Goal: Task Accomplishment & Management: Manage account settings

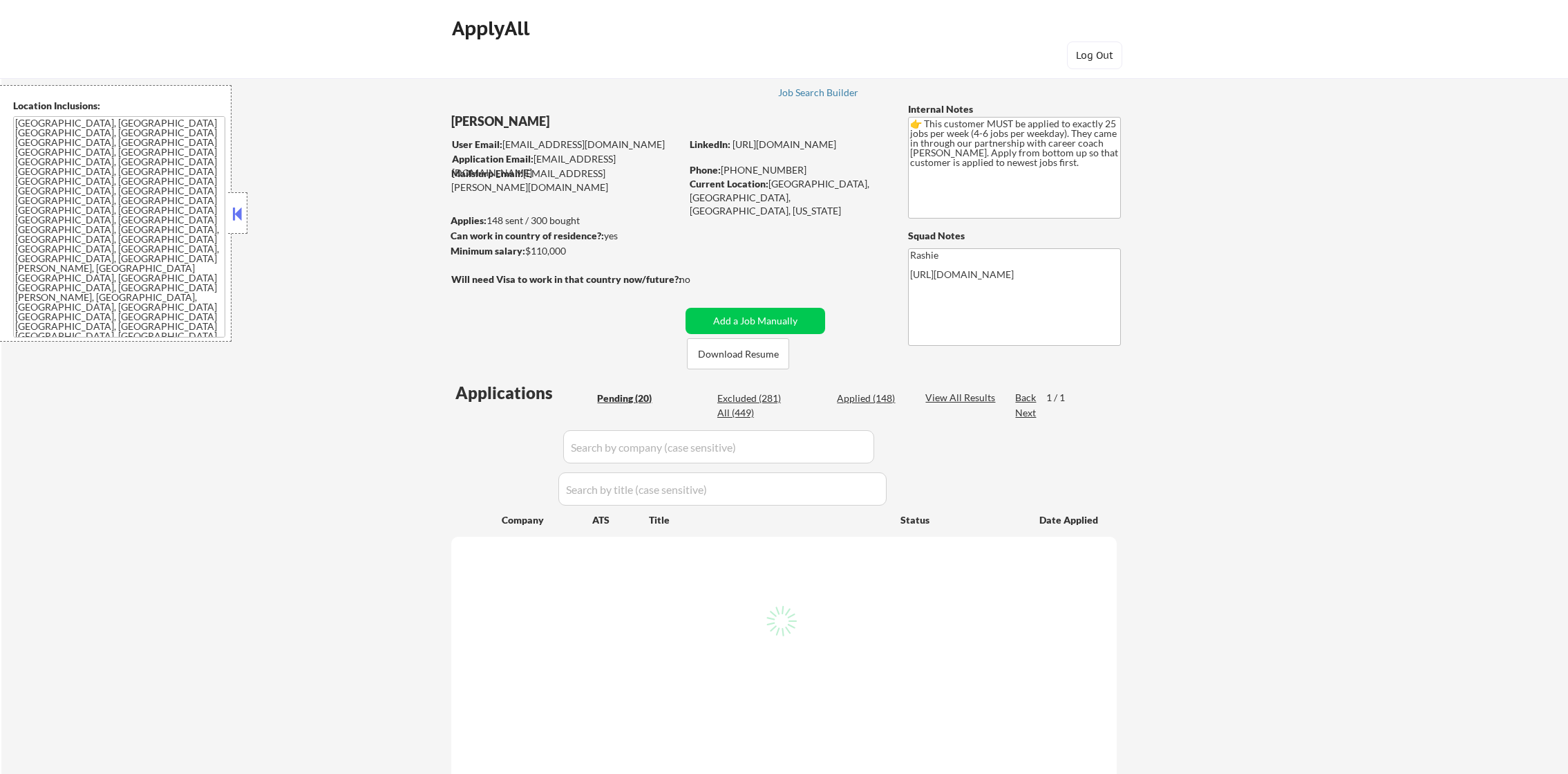
select select ""pending""
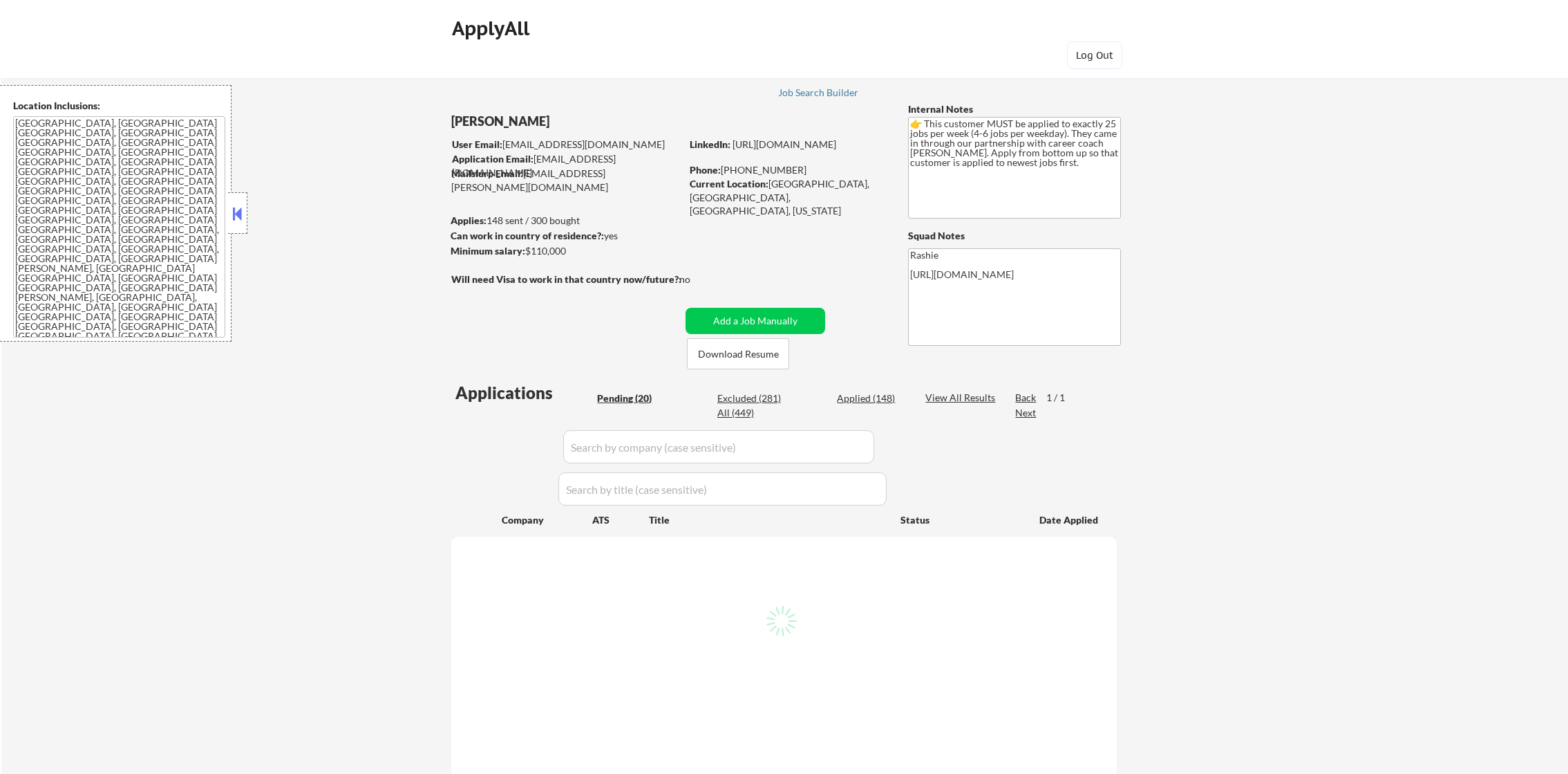
select select ""pending""
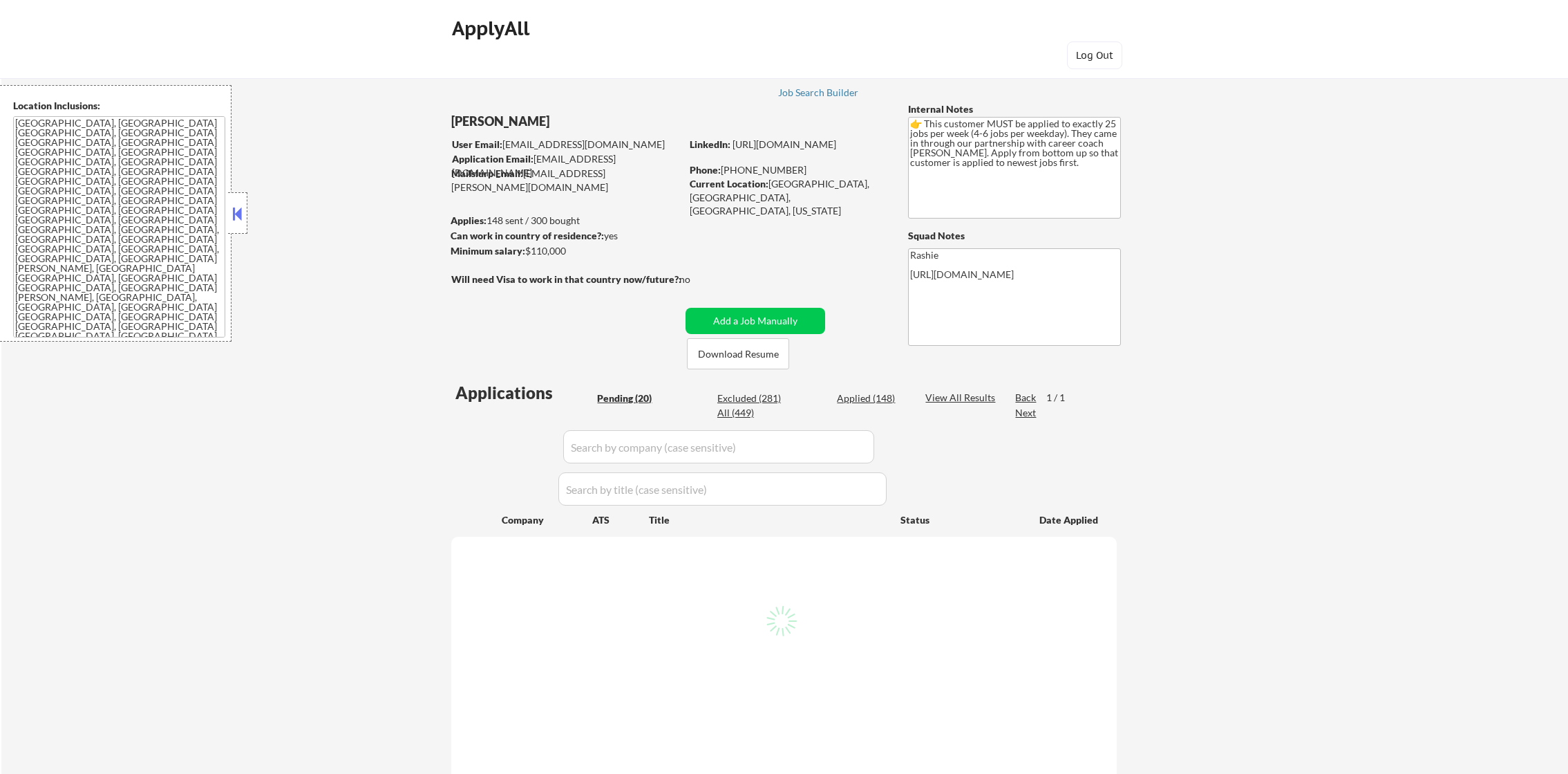
select select ""pending""
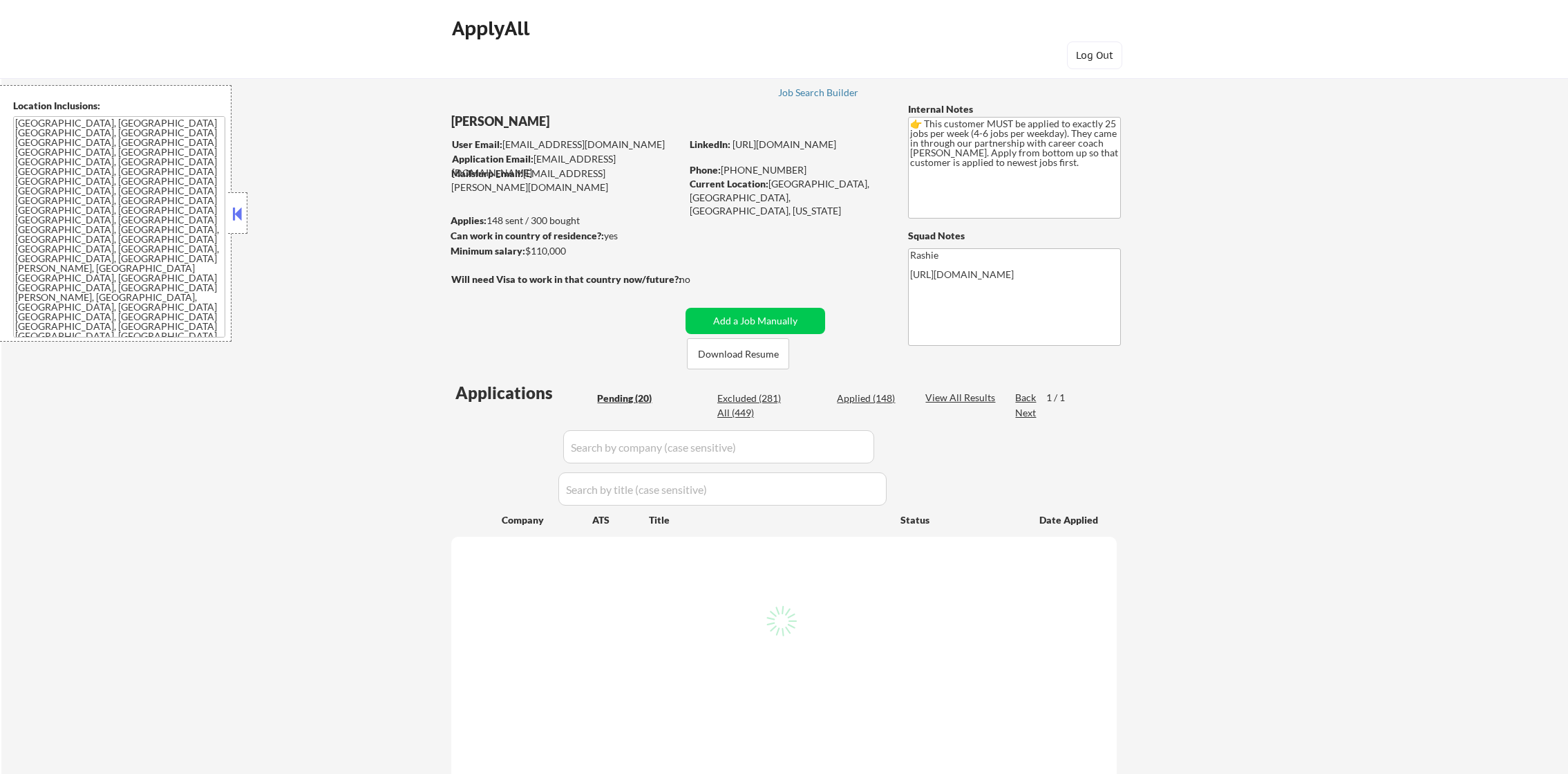
select select ""pending""
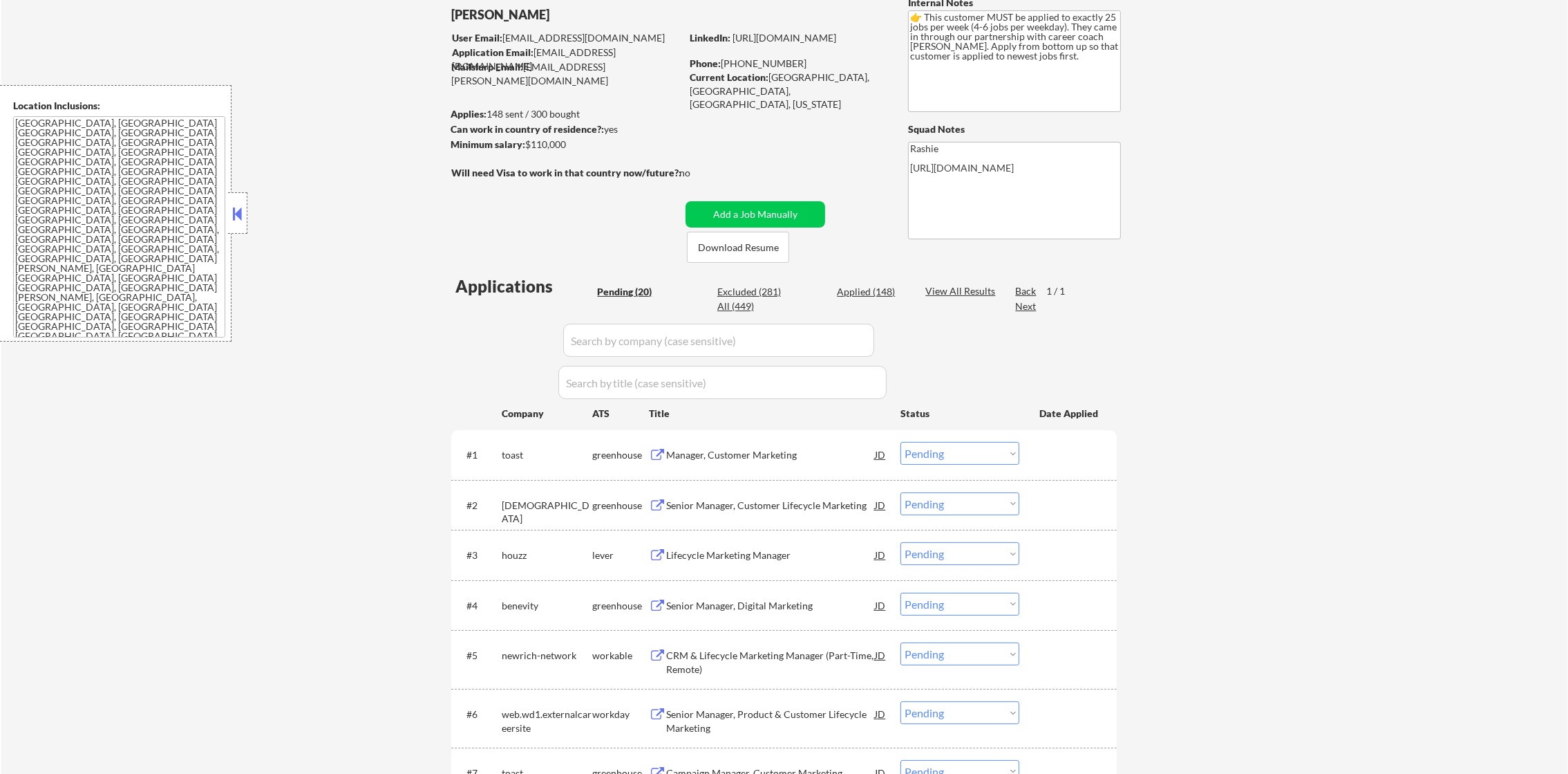
scroll to position [104, 0]
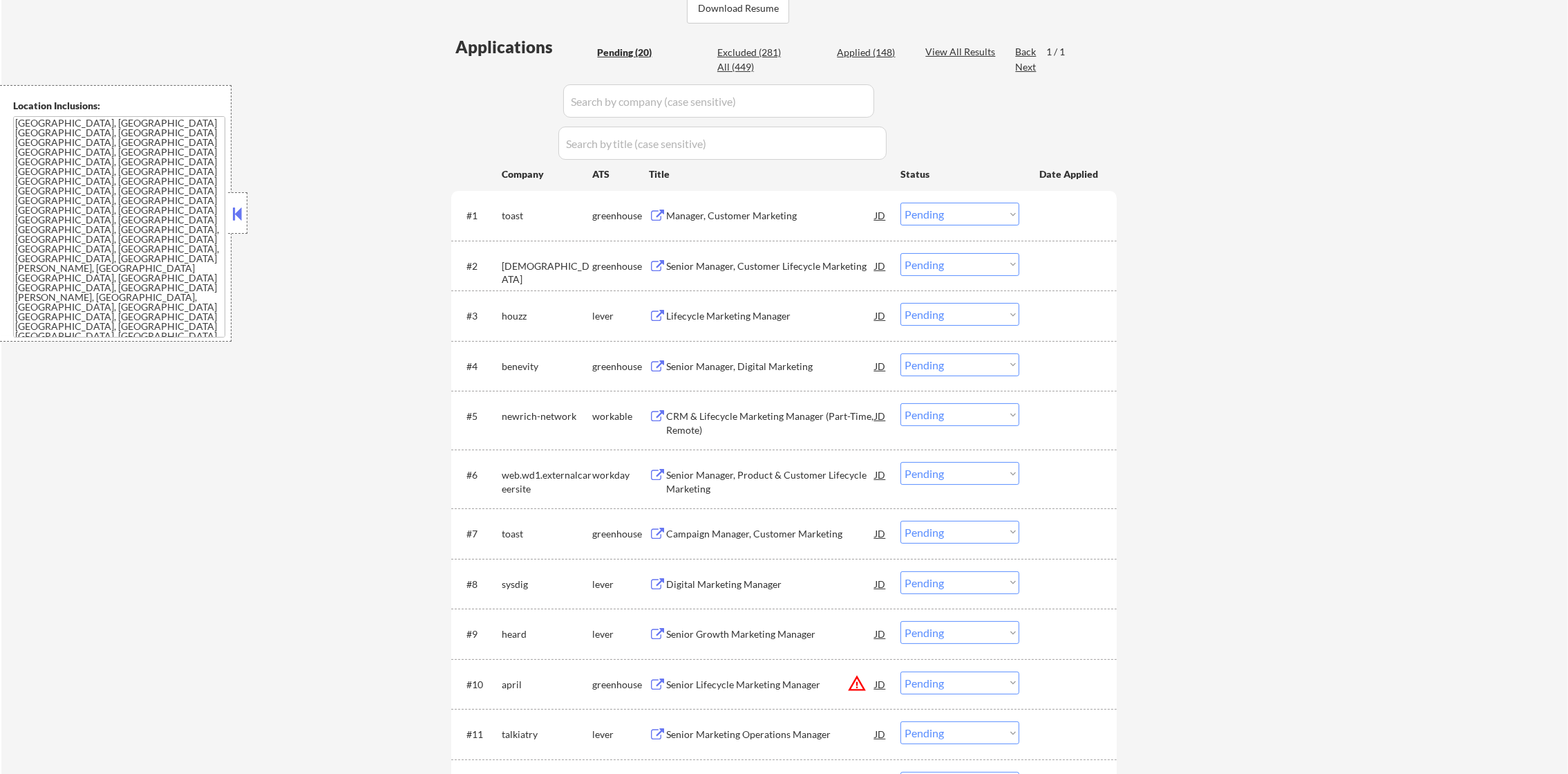
click at [1568, 256] on html "← Return to /applysquad Mailslurp Inbox Job Search Builder Brendon Boren User E…" at bounding box center [784, 41] width 1568 height 774
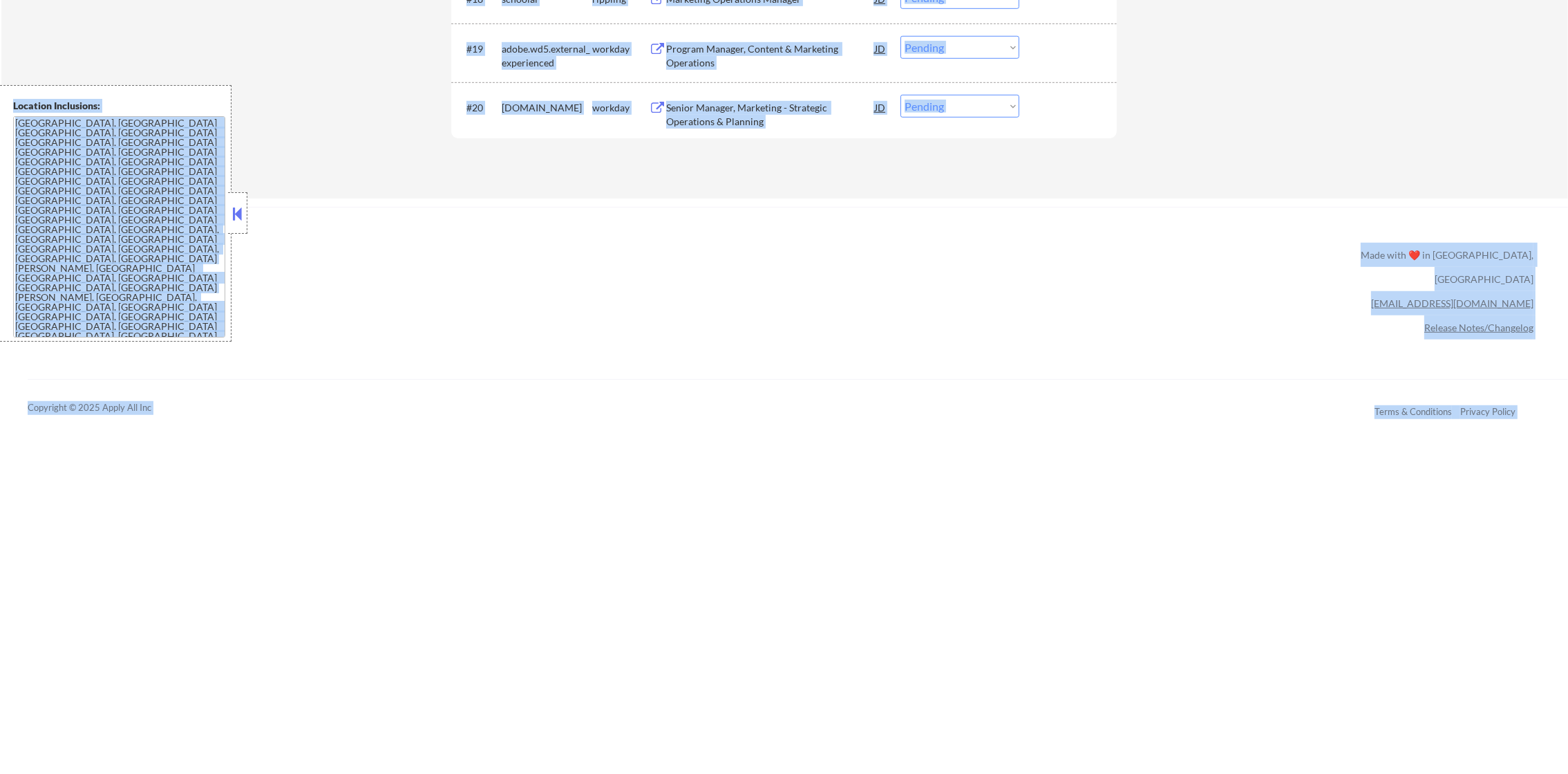
click at [1325, 365] on div "ApplyAll Refer & earn free applications 👯‍♀️ Buy ApplyAll as a gift 🎁 About App…" at bounding box center [784, 326] width 1568 height 219
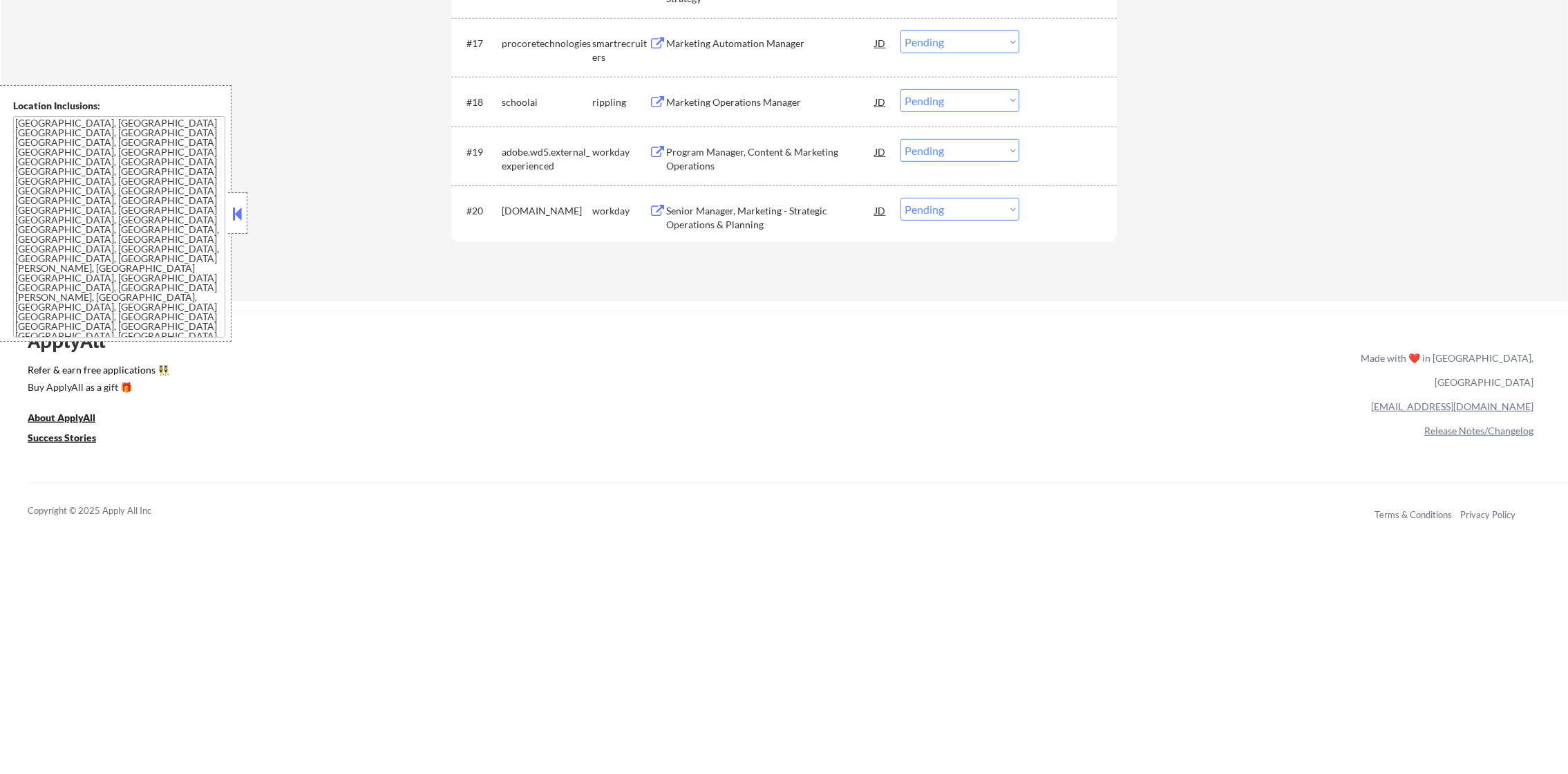
scroll to position [1346, 0]
click at [760, 188] on div "#20 amgen.wd1.careers workday Senior Manager, Marketing - Strategic Operations …" at bounding box center [784, 215] width 665 height 59
click at [744, 220] on div "Senior Manager, Marketing - Strategic Operations & Planning" at bounding box center [770, 219] width 208 height 27
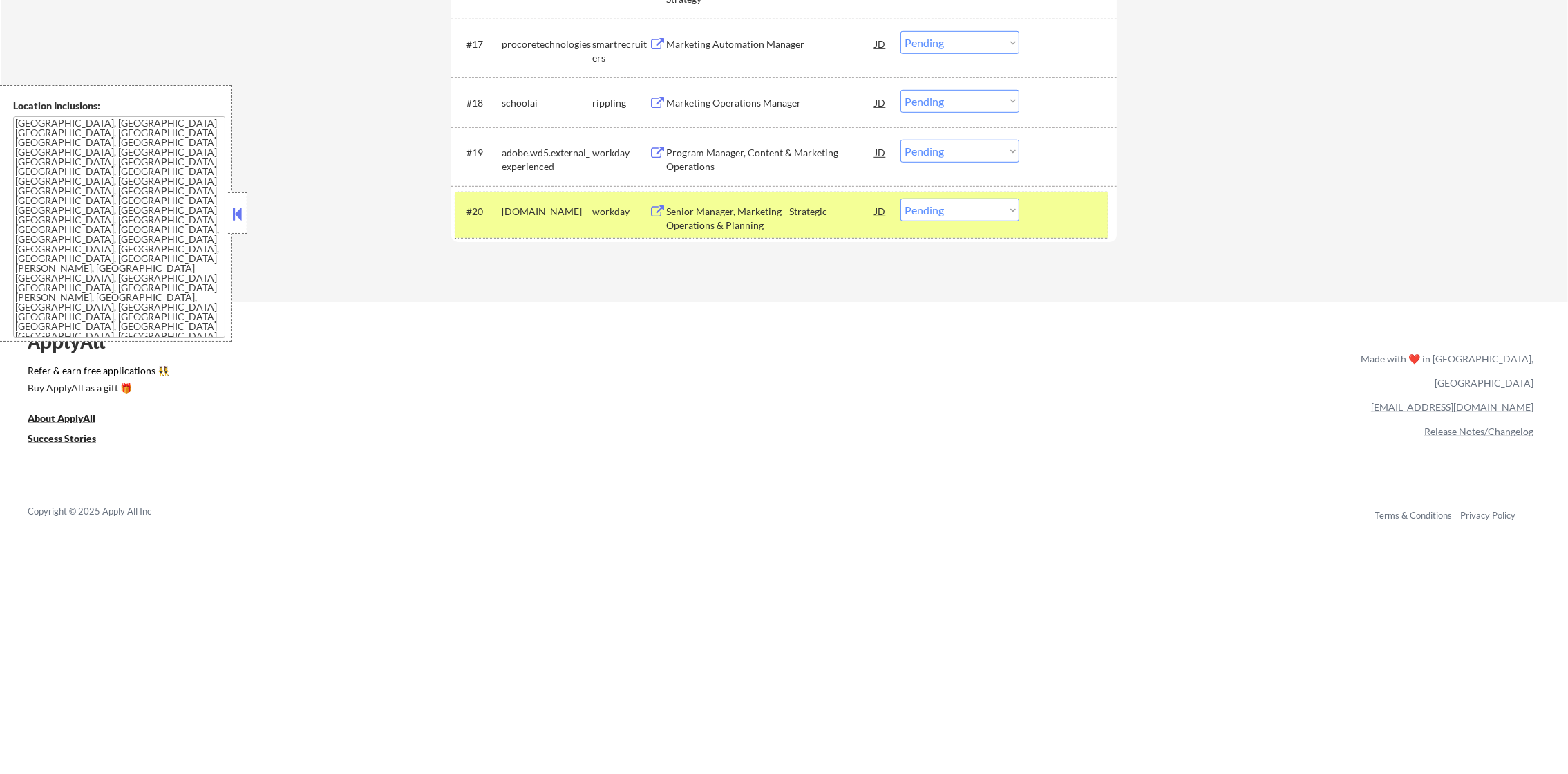
drag, startPoint x: 898, startPoint y: 204, endPoint x: 917, endPoint y: 220, distance: 24.8
click at [901, 206] on div "#20 amgen.wd1.careers workday Senior Manager, Marketing - Strategic Operations …" at bounding box center [782, 215] width 652 height 46
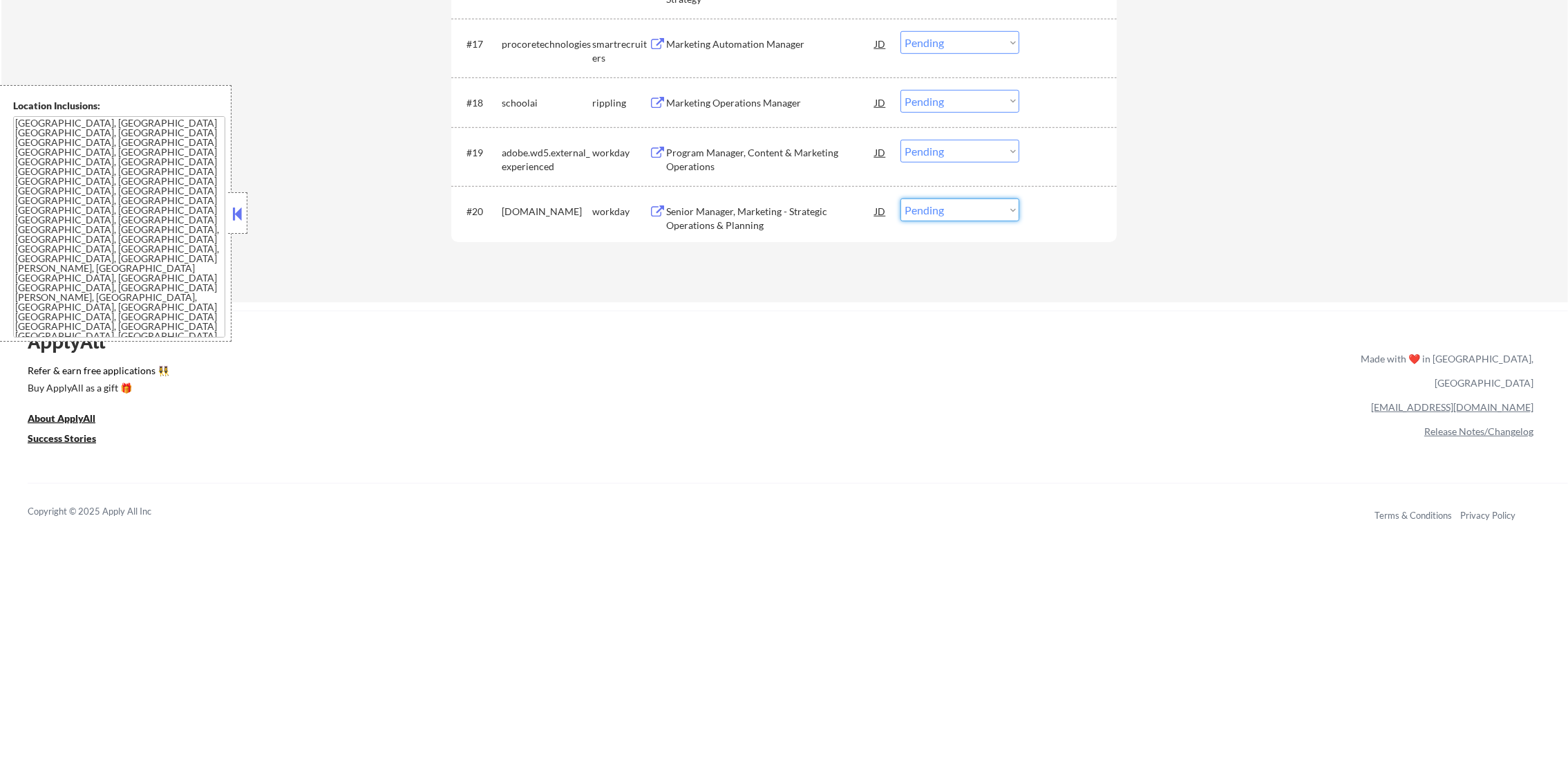
drag, startPoint x: 935, startPoint y: 211, endPoint x: 936, endPoint y: 221, distance: 10.0
click at [935, 211] on select "Choose an option... Pending Applied Excluded (Questions) Excluded (Expired) Exc…" at bounding box center [960, 209] width 119 height 23
select select ""excluded__expired_""
click at [901, 199] on select "Choose an option... Pending Applied Excluded (Questions) Excluded (Expired) Exc…" at bounding box center [960, 209] width 119 height 23
click at [724, 162] on div "Program Manager, Content & Marketing Operations" at bounding box center [770, 159] width 208 height 27
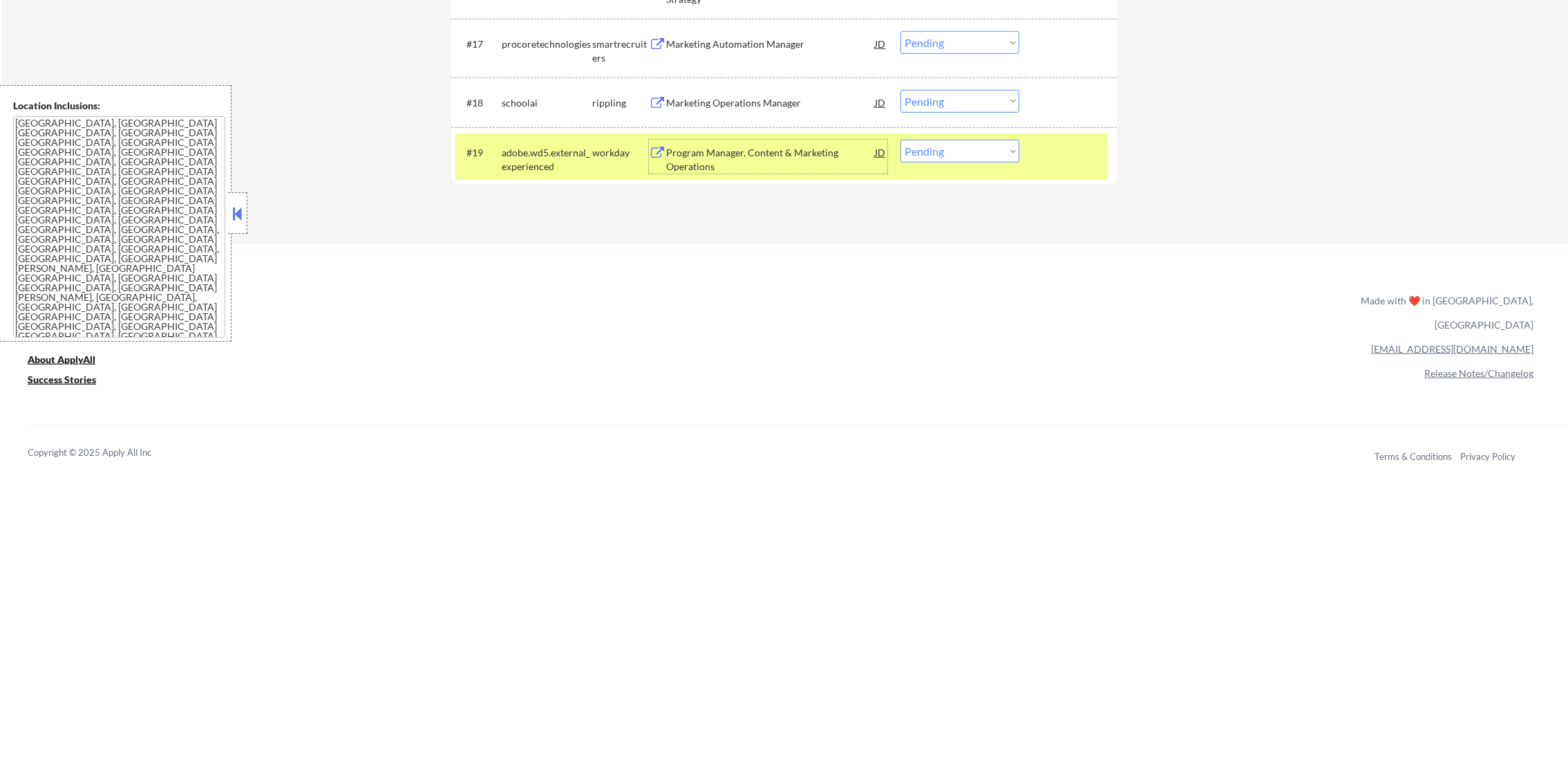
click at [938, 165] on div "#19 adobe.wd5.external_experienced workday Program Manager, Content & Marketing…" at bounding box center [782, 157] width 652 height 46
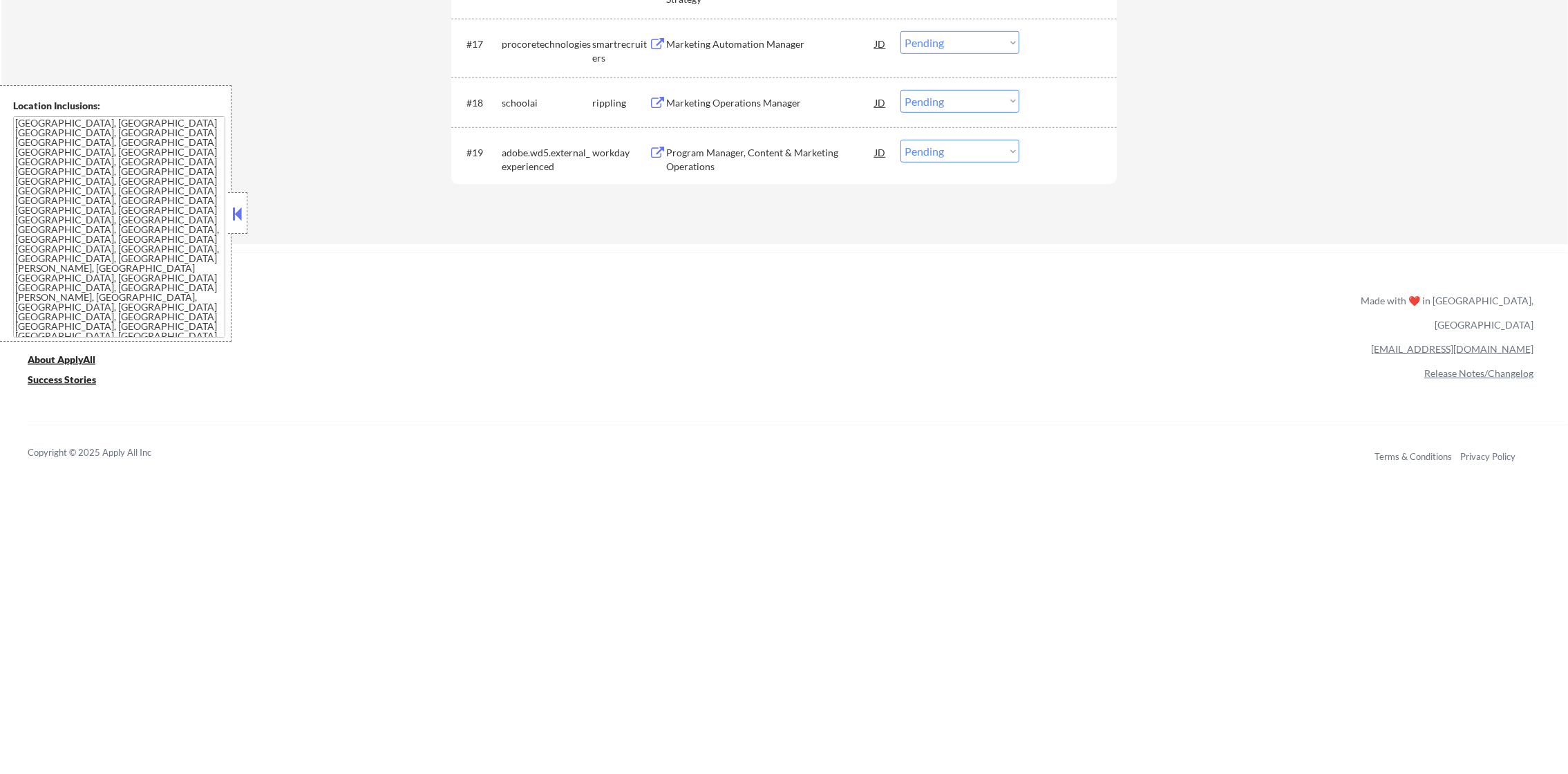
click at [953, 155] on select "Choose an option... Pending Applied Excluded (Questions) Excluded (Expired) Exc…" at bounding box center [960, 150] width 119 height 23
select select ""excluded__bad_match_""
click at [901, 139] on select "Choose an option... Pending Applied Excluded (Questions) Excluded (Expired) Exc…" at bounding box center [960, 150] width 119 height 23
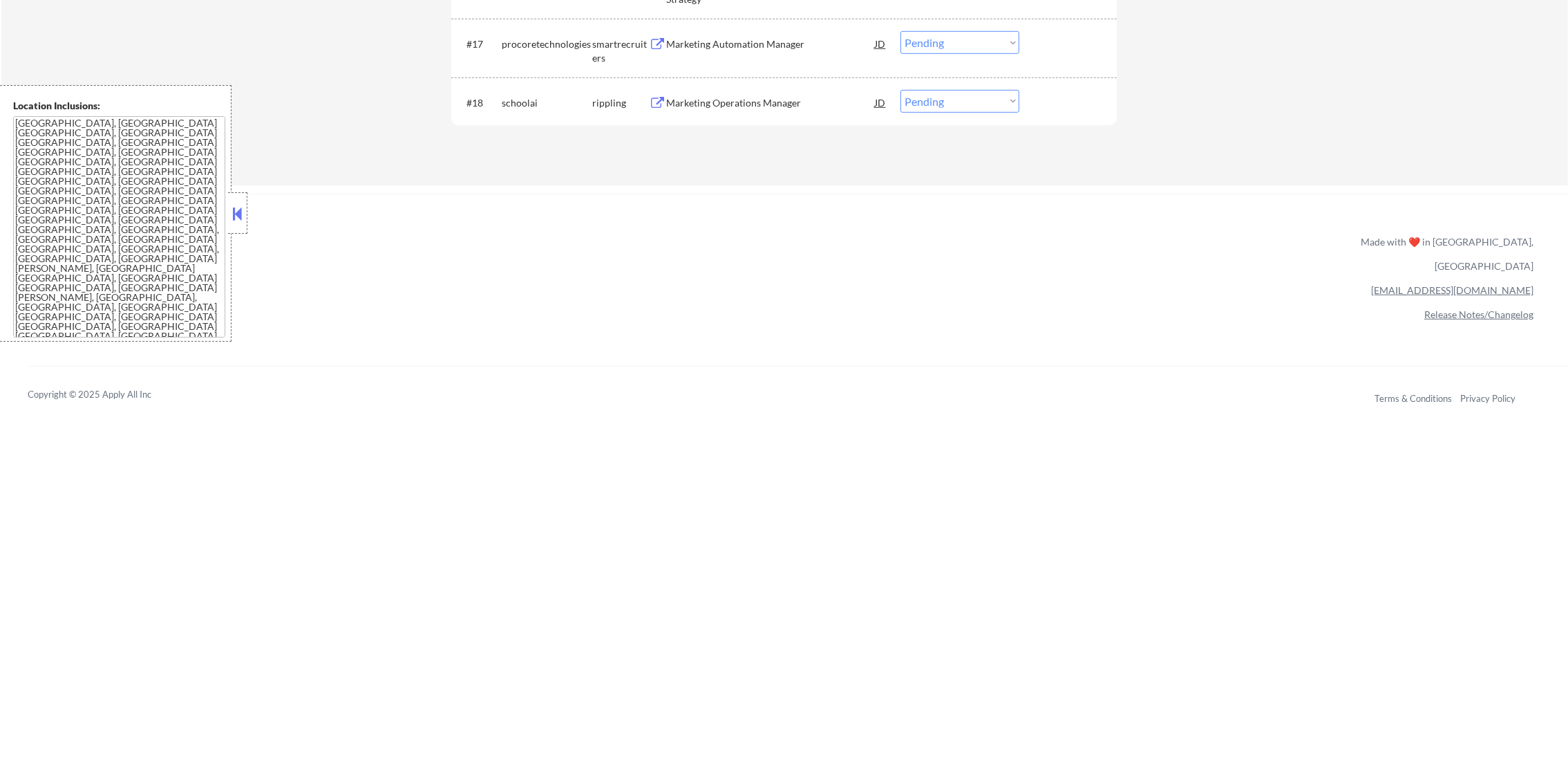
click at [774, 101] on div "Marketing Operations Manager" at bounding box center [770, 103] width 208 height 14
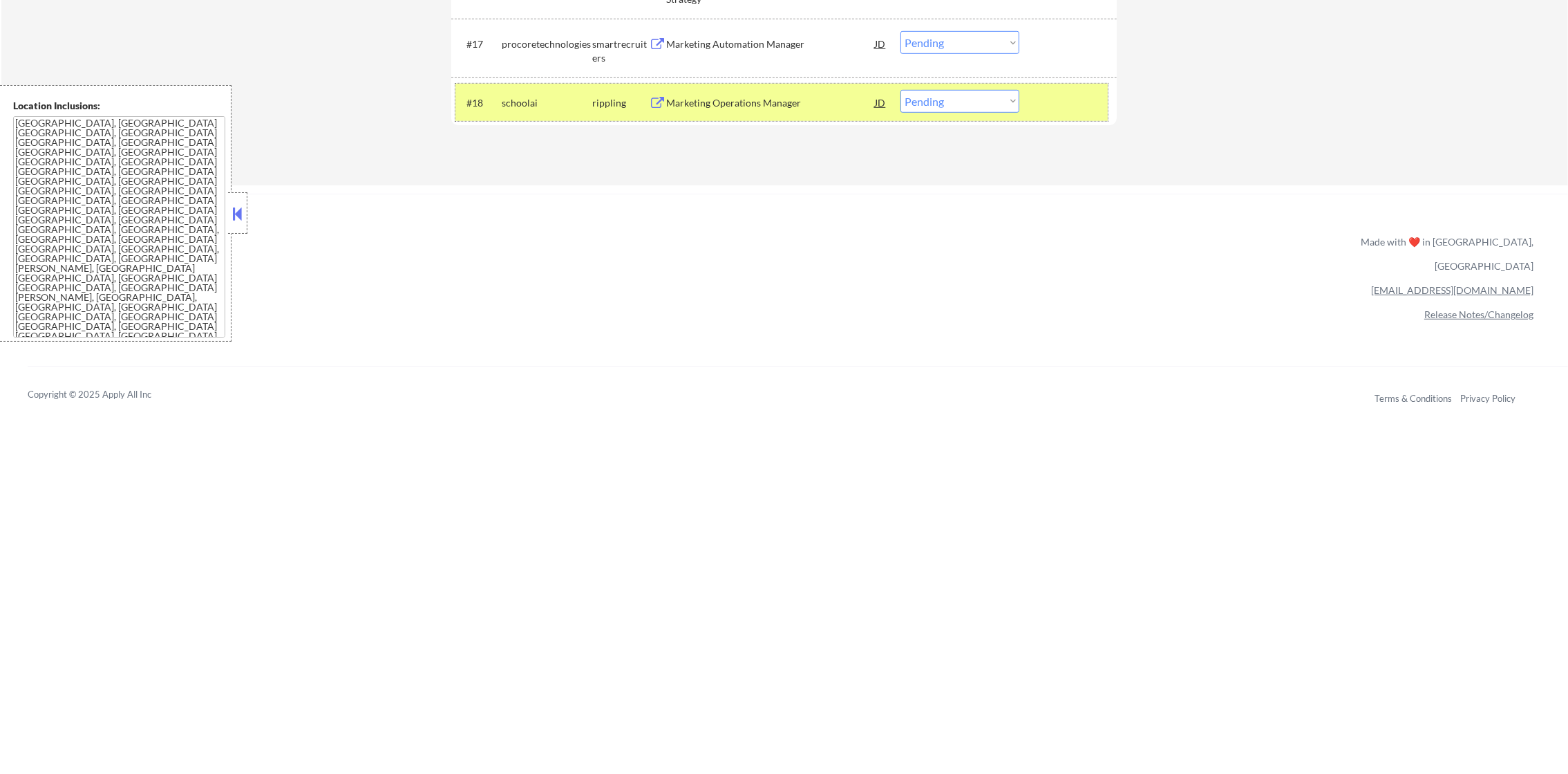
click at [942, 117] on div "#18 schoolai rippling Marketing Operations Manager JD Choose an option... Pendi…" at bounding box center [782, 102] width 652 height 37
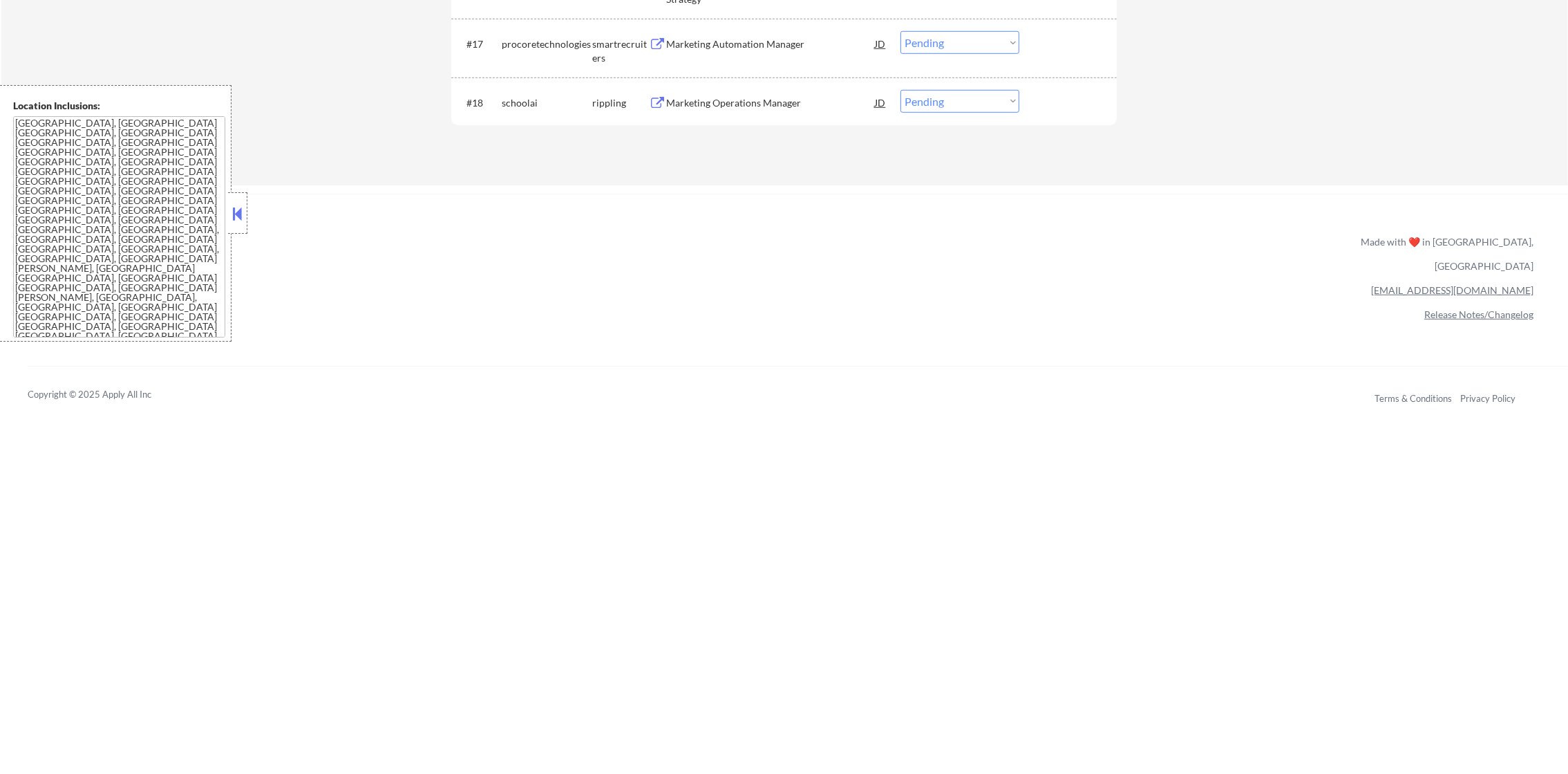
drag, startPoint x: 963, startPoint y: 115, endPoint x: 967, endPoint y: 162, distance: 47.2
click at [964, 113] on div "#18 schoolai rippling Marketing Operations Manager JD Choose an option... Pendi…" at bounding box center [782, 102] width 652 height 37
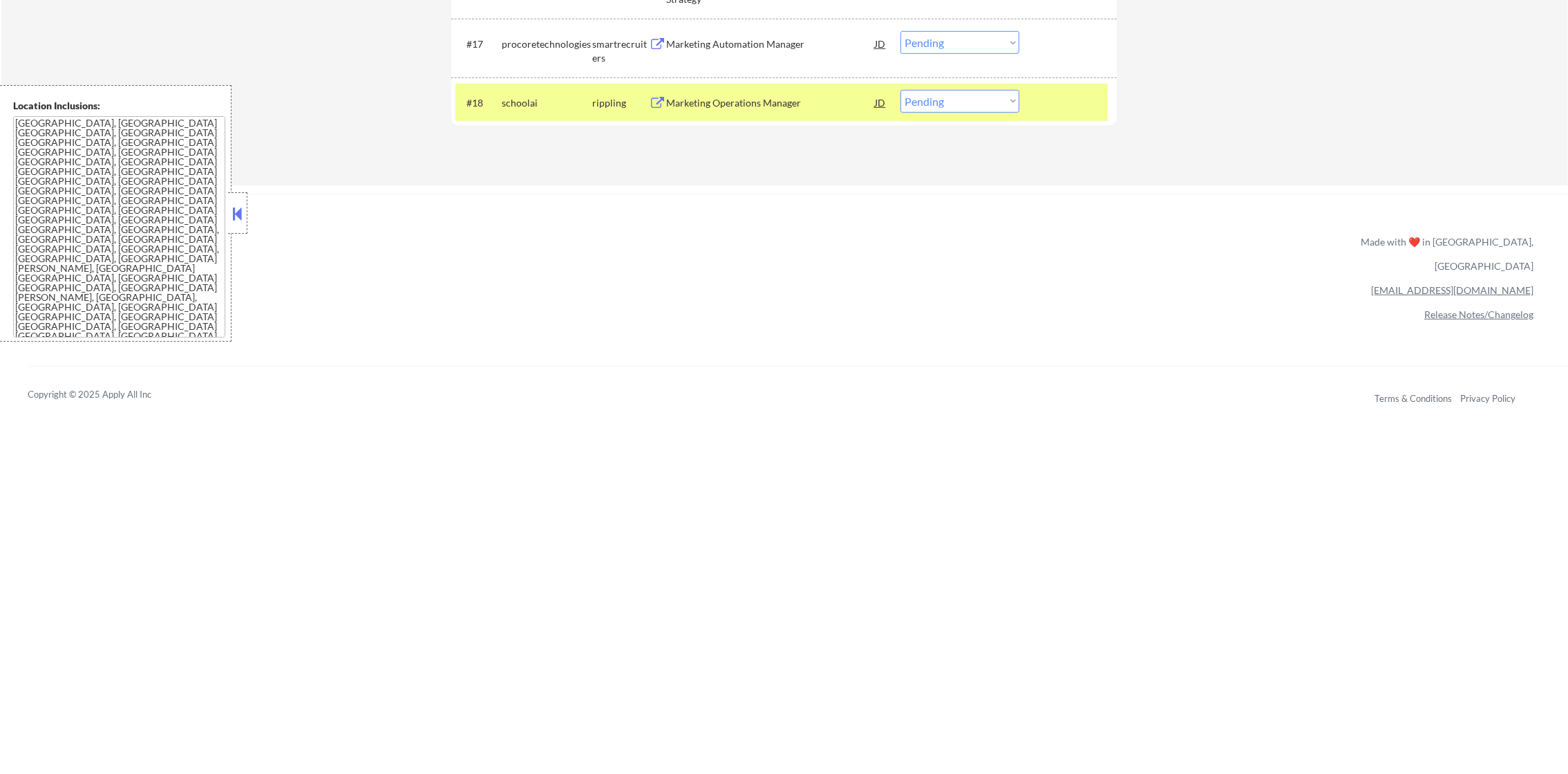
click at [972, 98] on select "Choose an option... Pending Applied Excluded (Questions) Excluded (Expired) Exc…" at bounding box center [960, 101] width 119 height 23
select select ""excluded__bad_match_""
click at [901, 90] on select "Choose an option... Pending Applied Excluded (Questions) Excluded (Expired) Exc…" at bounding box center [960, 101] width 119 height 23
drag, startPoint x: 521, startPoint y: 86, endPoint x: 551, endPoint y: 117, distance: 43.1
click at [521, 86] on div "#18 schoolai rippling Marketing Operations Manager JD Choose an option... Pendi…" at bounding box center [782, 102] width 652 height 37
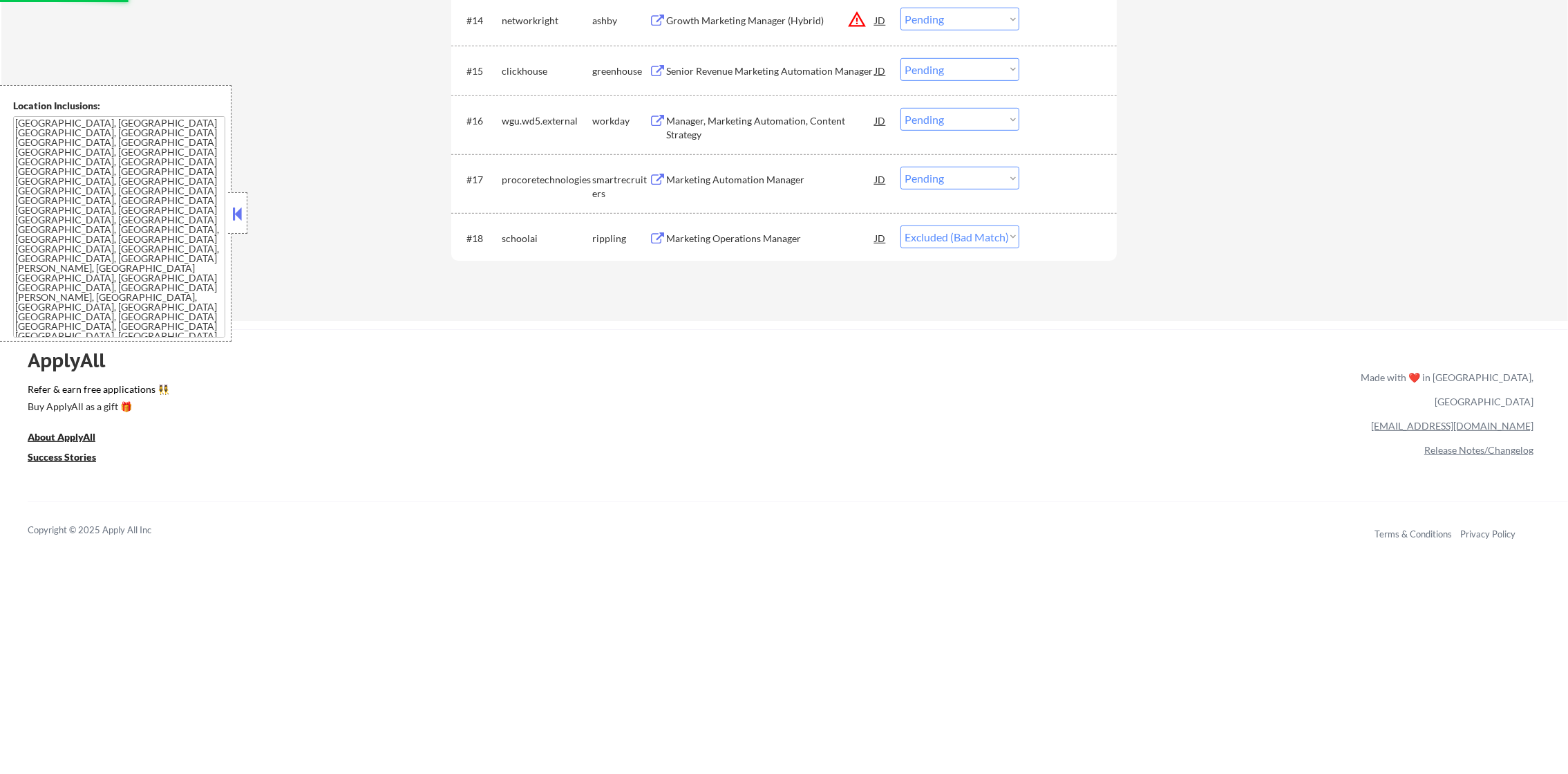
scroll to position [1208, 0]
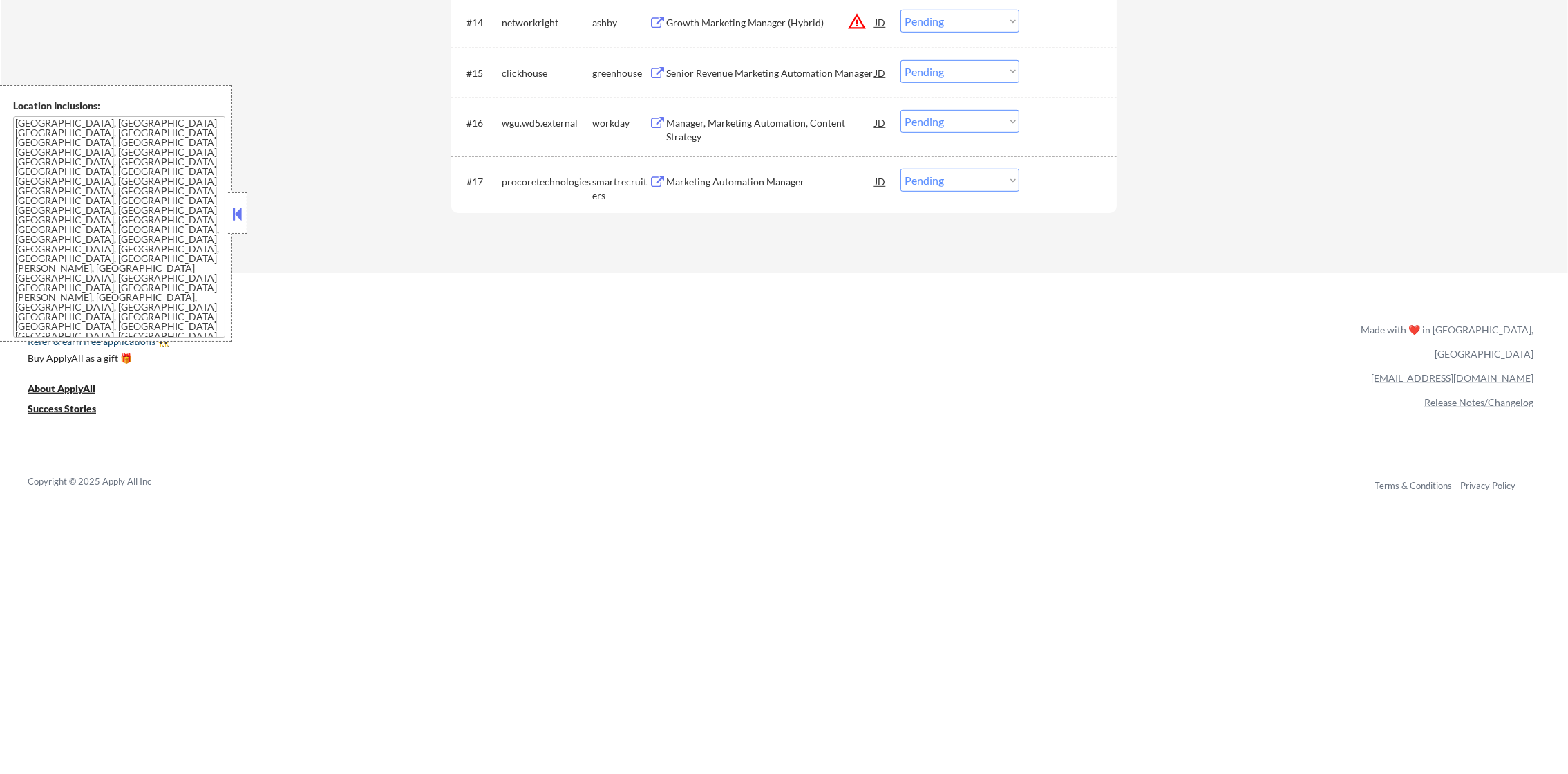
click at [666, 346] on link "Refer & earn free applications 👯‍♀️" at bounding box center [550, 344] width 1045 height 15
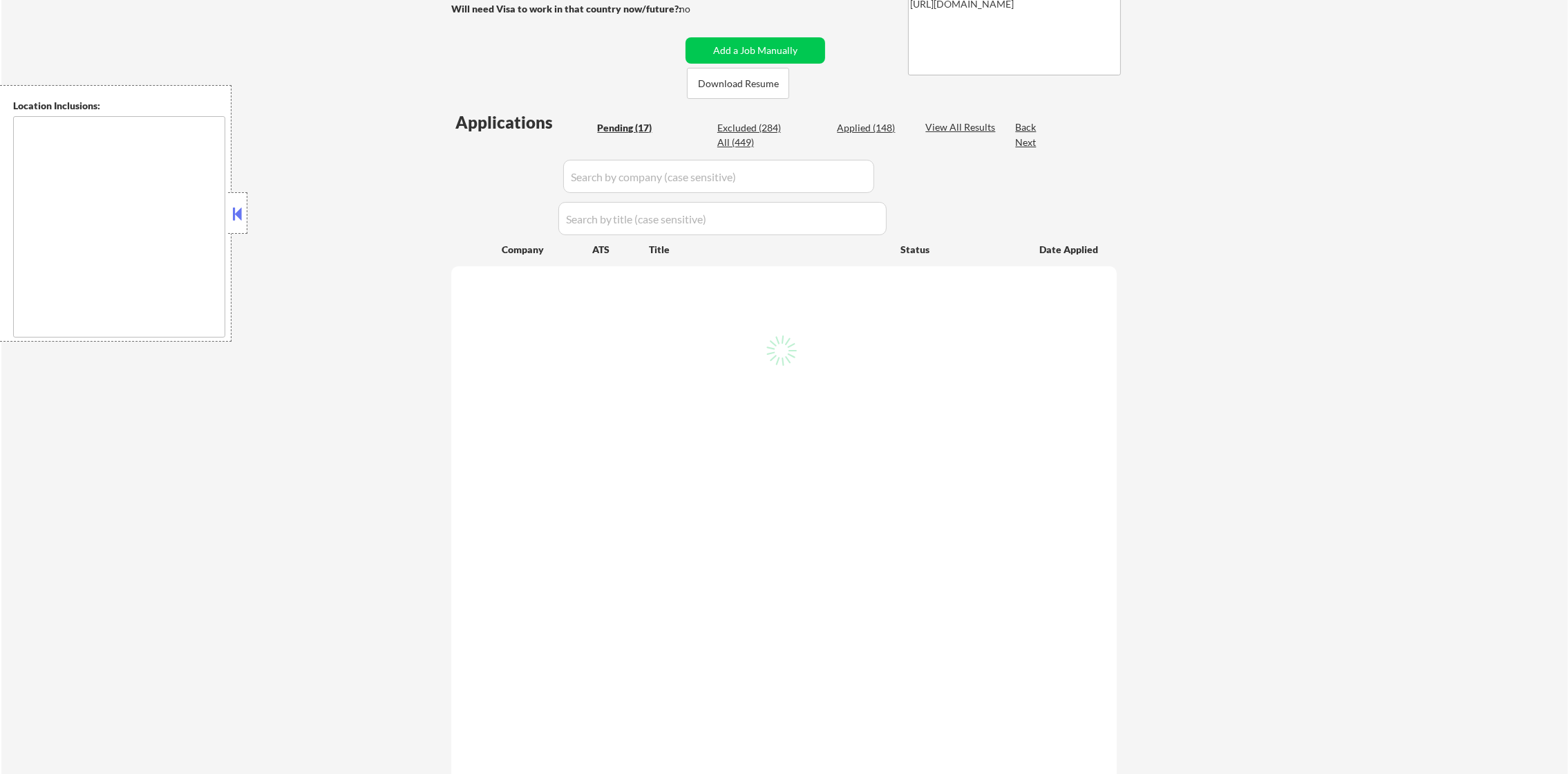
type textarea "[GEOGRAPHIC_DATA], [GEOGRAPHIC_DATA] [GEOGRAPHIC_DATA], [GEOGRAPHIC_DATA] [GEOG…"
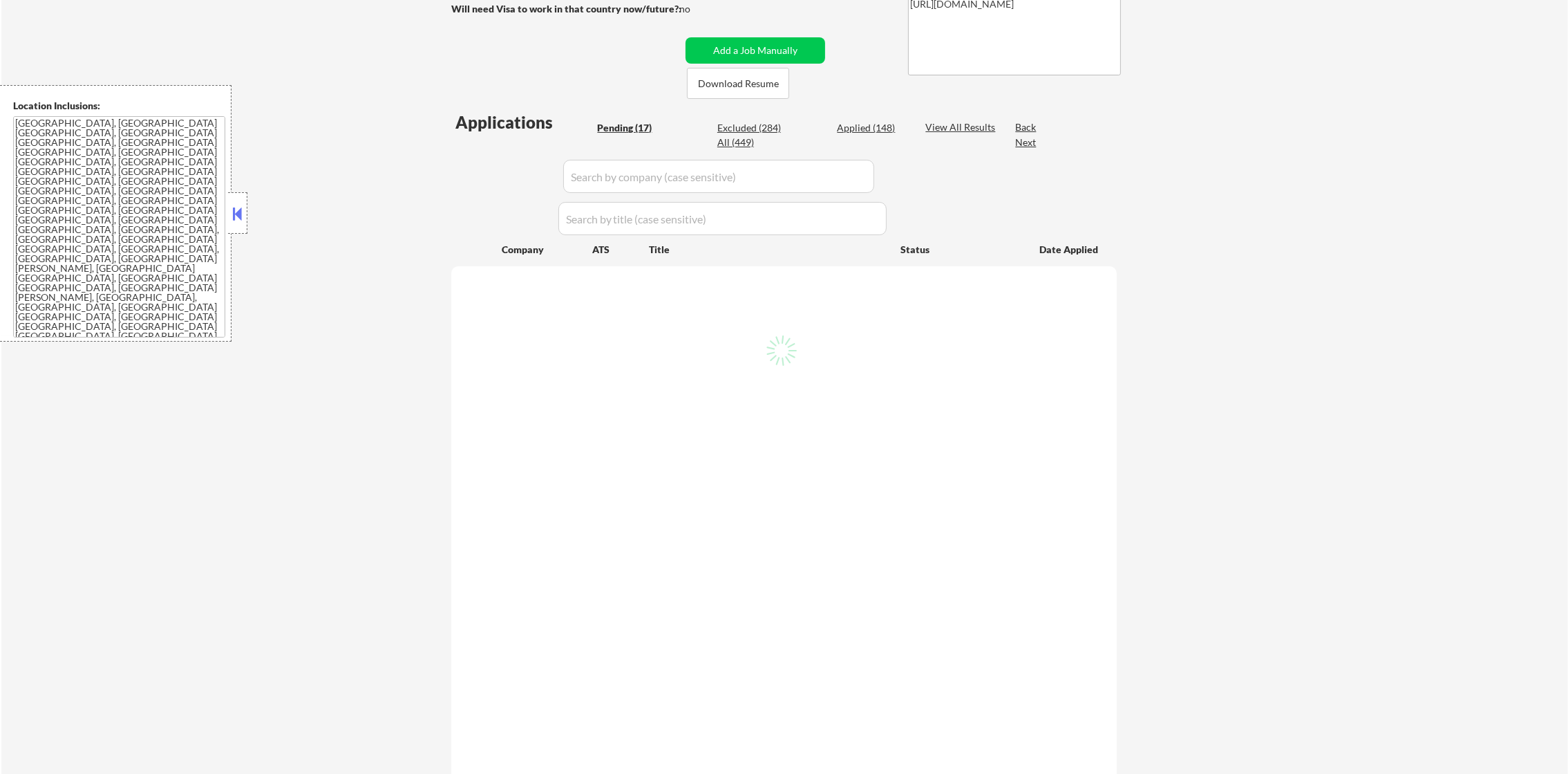
scroll to position [276, 0]
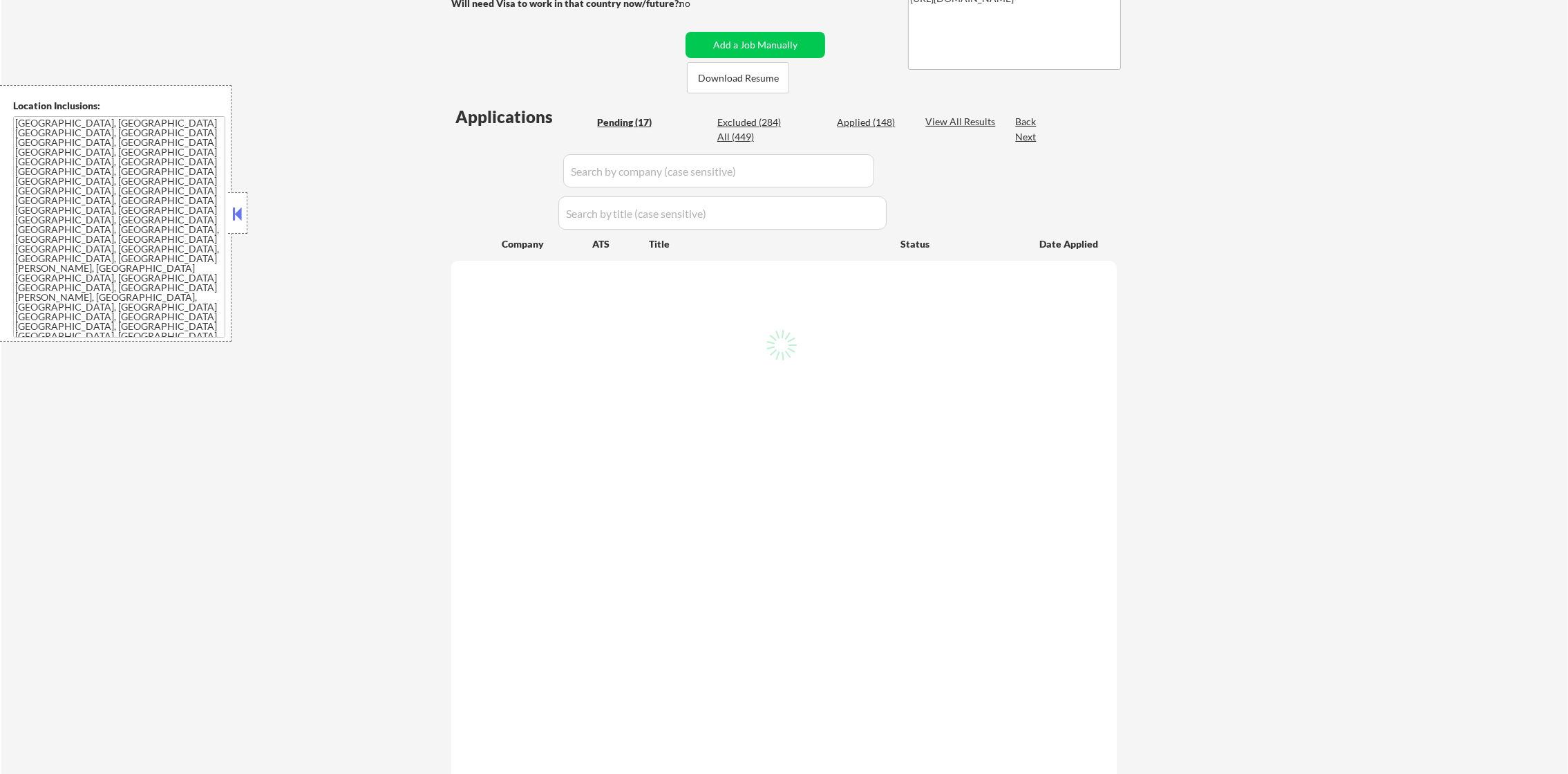
select select ""pending""
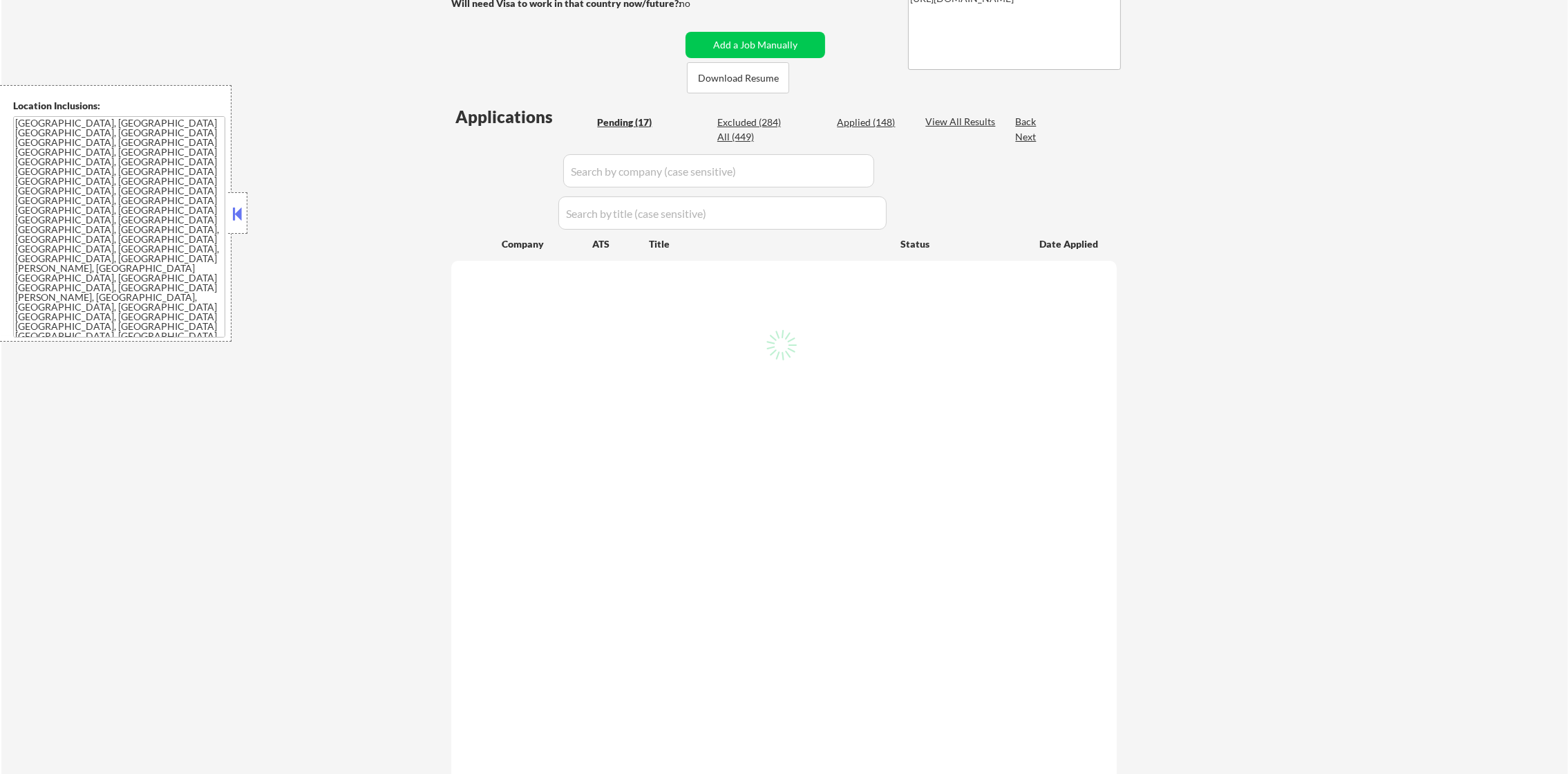
select select ""pending""
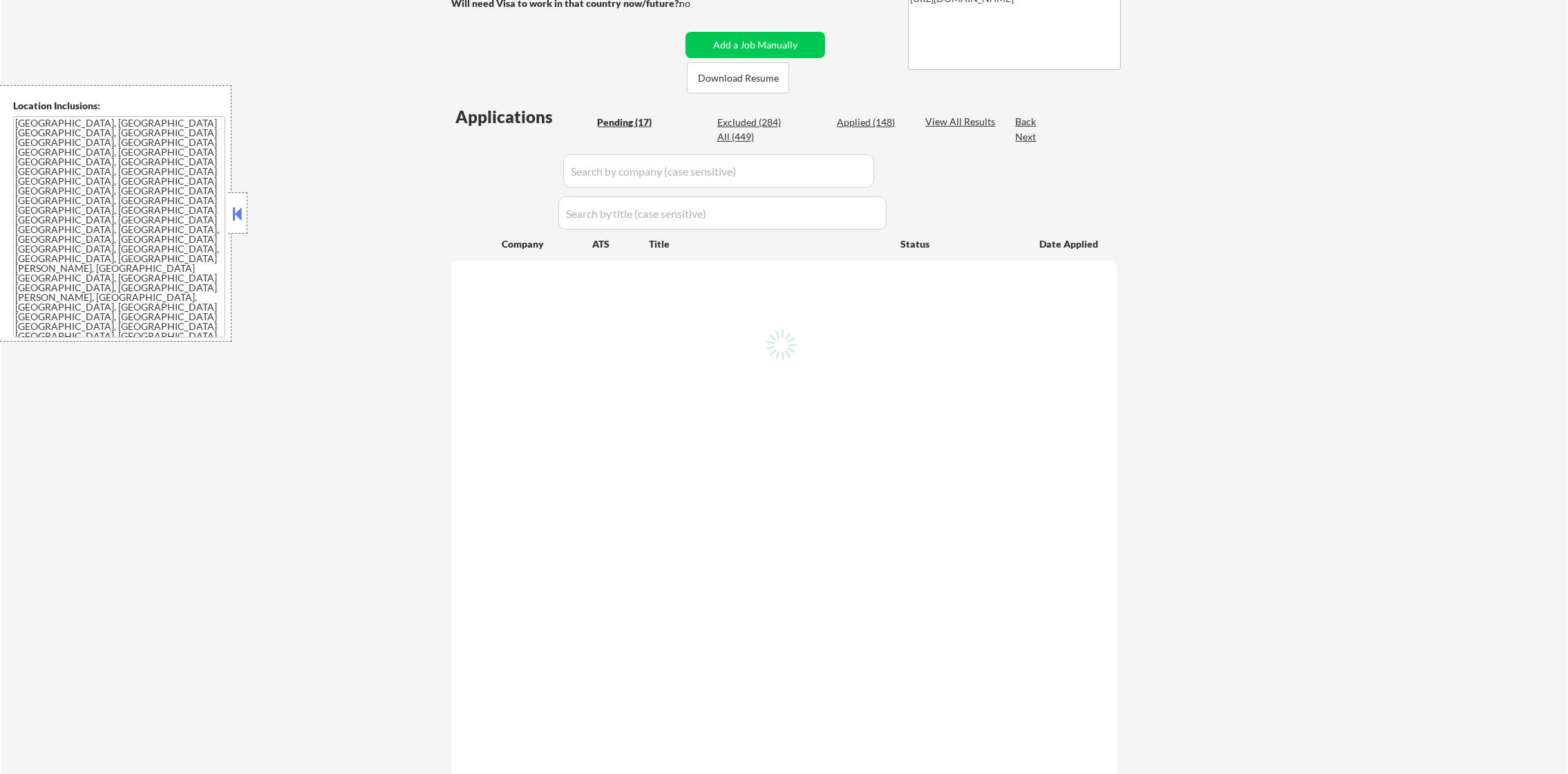
select select ""pending""
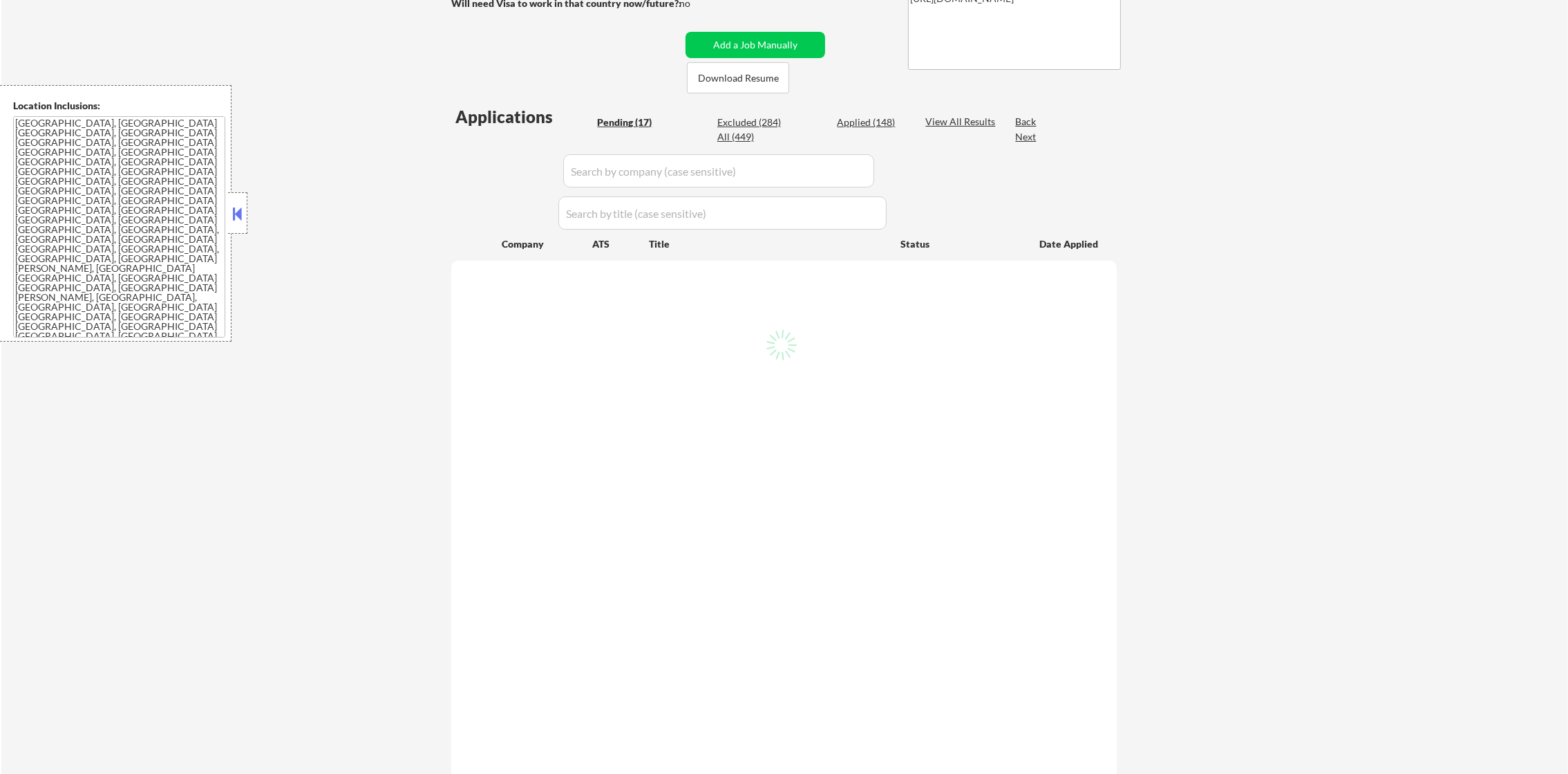
select select ""pending""
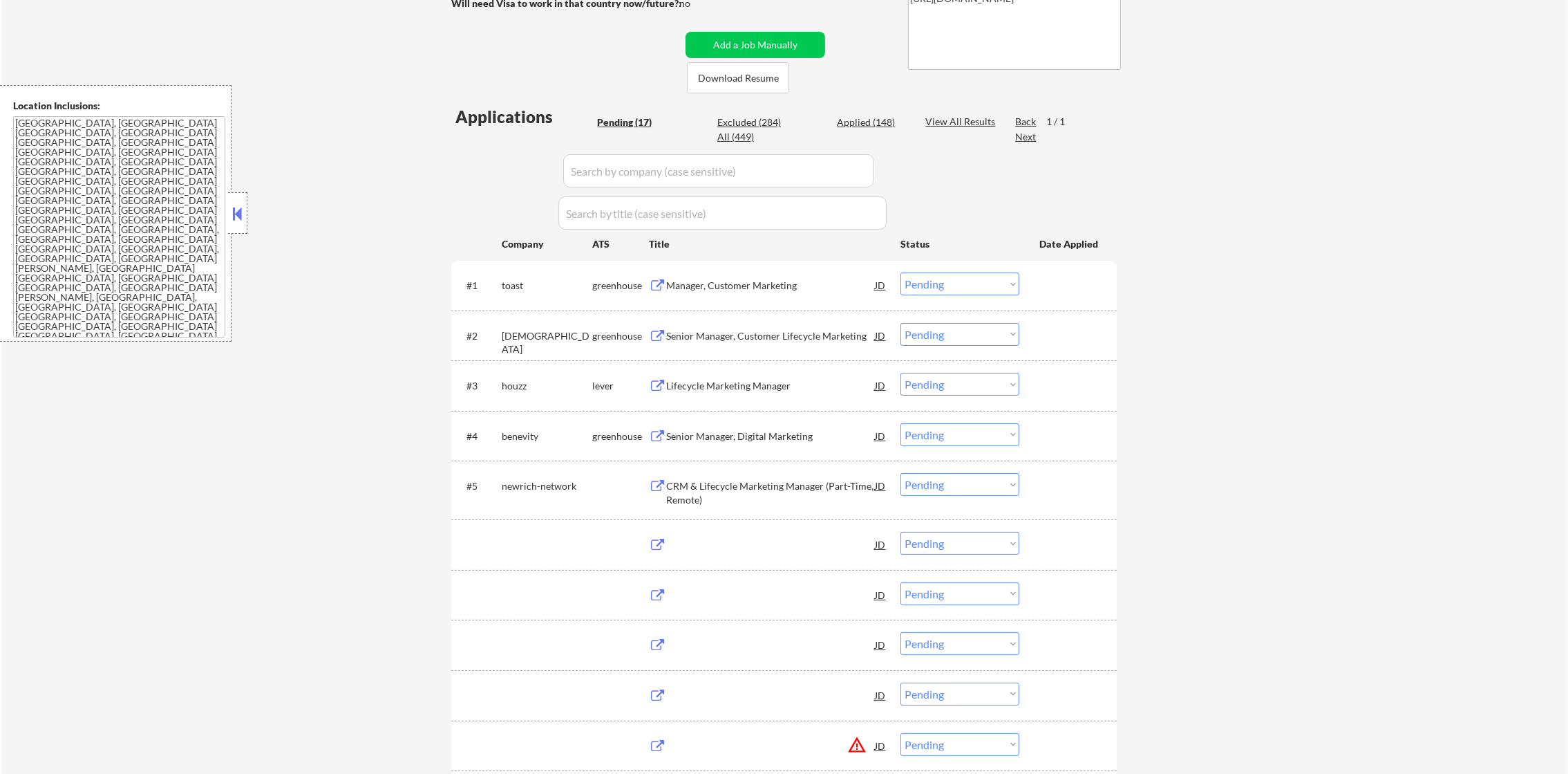
click at [334, 191] on div "← Return to /applysquad Mailslurp Inbox Job Search Builder Brendon Boren User E…" at bounding box center [785, 480] width 1567 height 1400
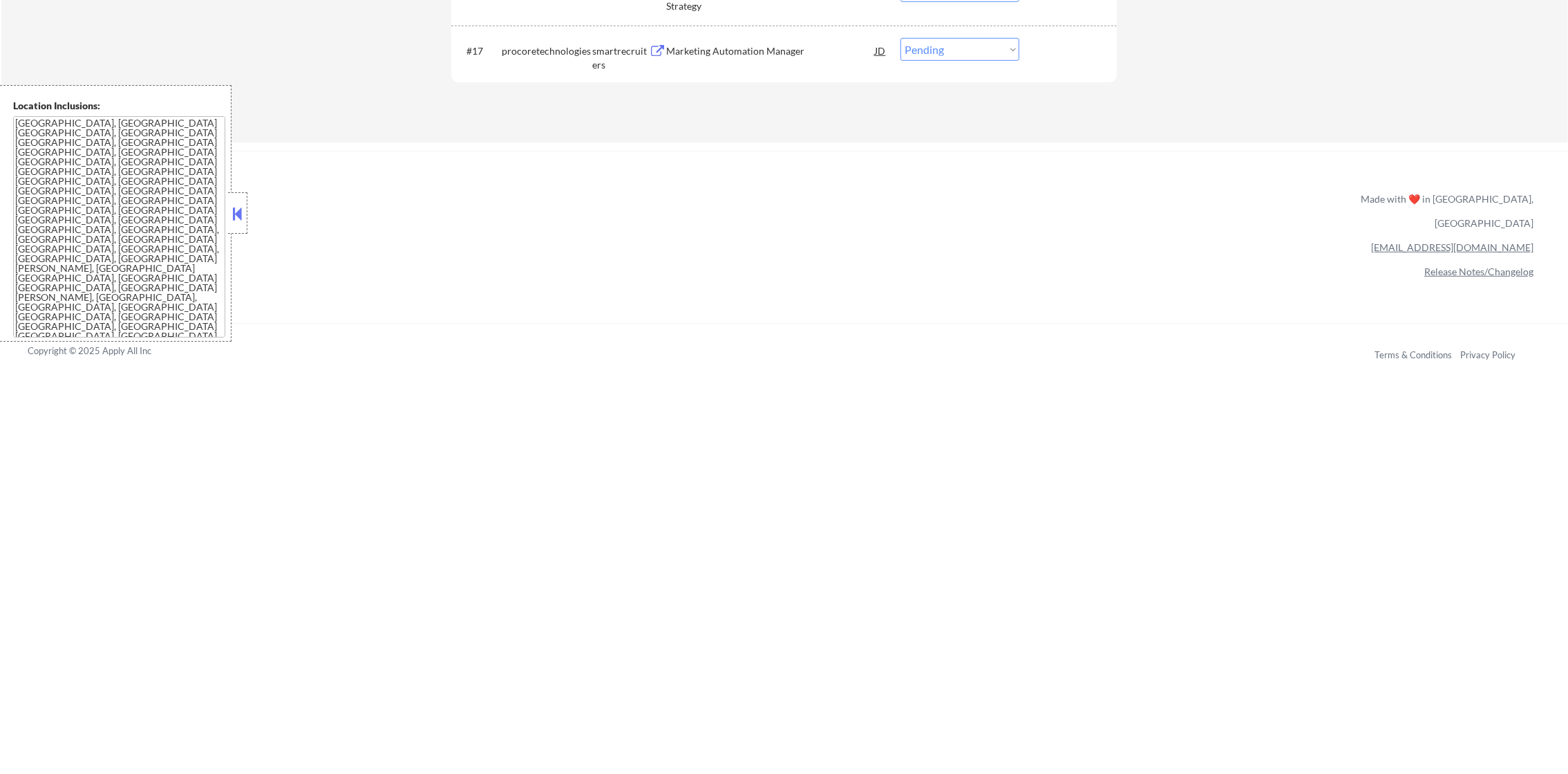
scroll to position [1203, 0]
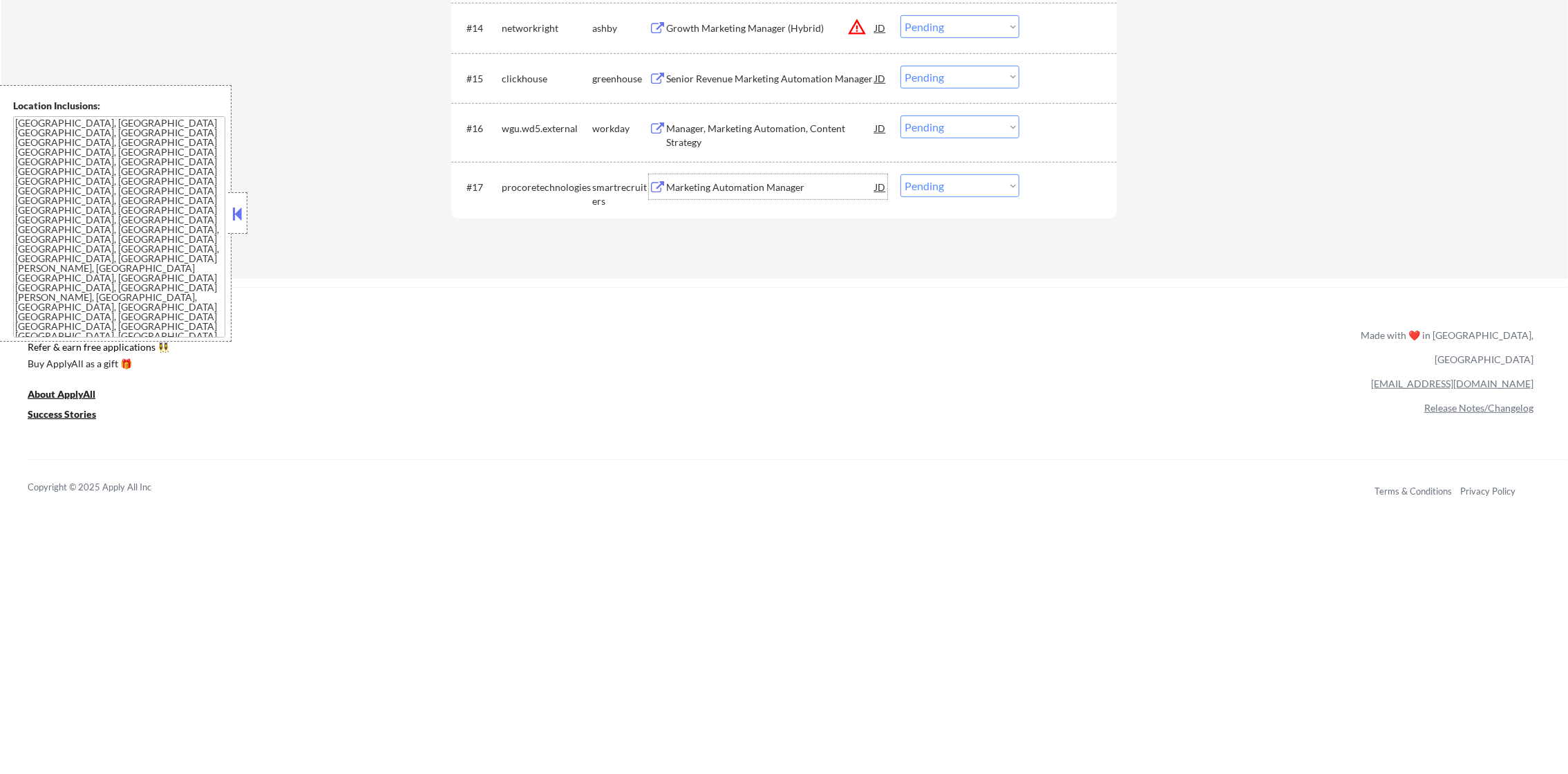
click at [752, 180] on div "Marketing Automation Manager" at bounding box center [770, 187] width 208 height 14
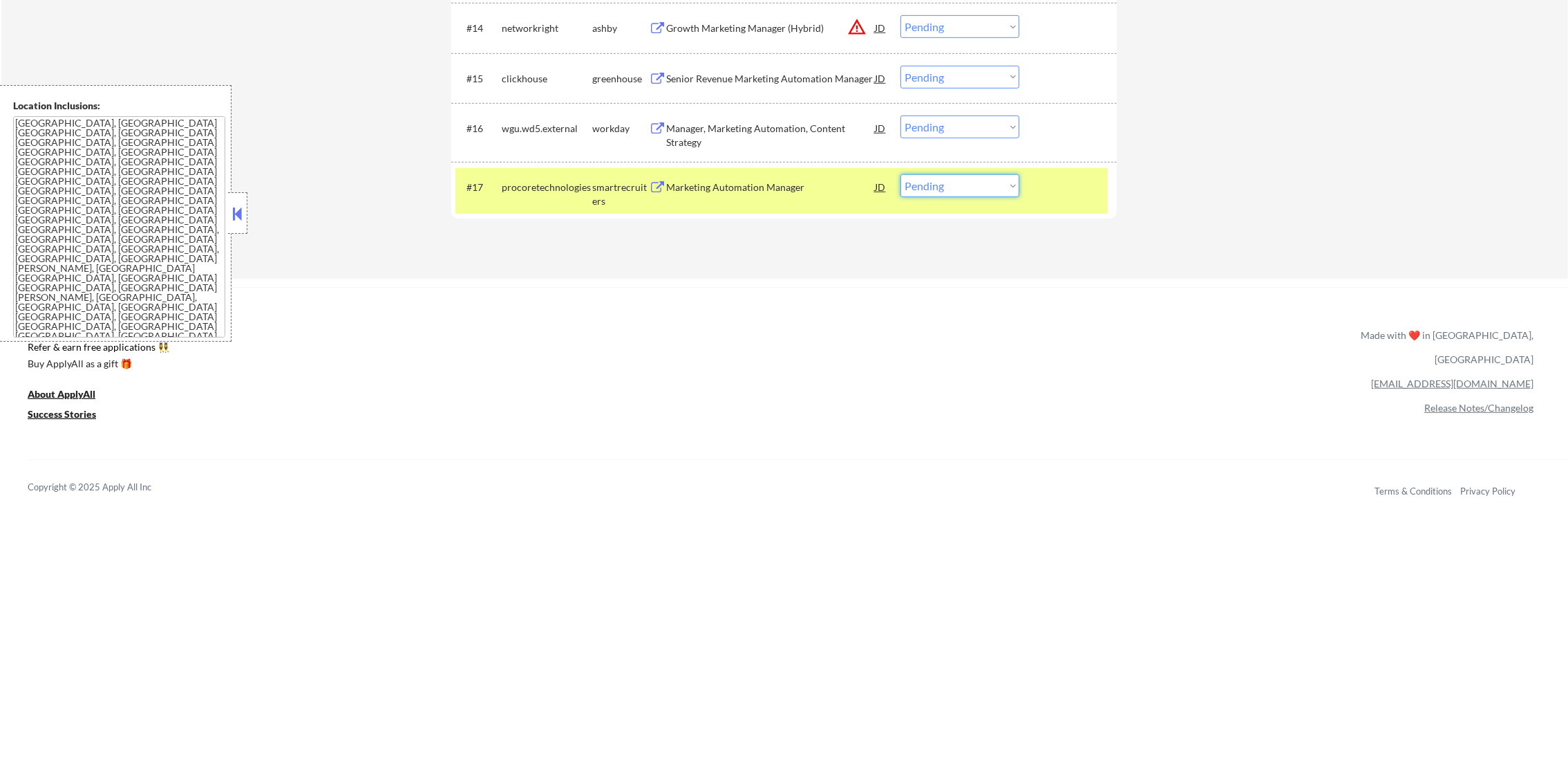
click at [926, 178] on select "Choose an option... Pending Applied Excluded (Questions) Excluded (Expired) Exc…" at bounding box center [960, 185] width 119 height 23
select select ""excluded__bad_match_""
click at [901, 174] on select "Choose an option... Pending Applied Excluded (Questions) Excluded (Expired) Exc…" at bounding box center [960, 185] width 119 height 23
click at [578, 199] on div "#17 procoretechnologies smartrecruiters Marketing Automation Manager JD Choose …" at bounding box center [782, 191] width 652 height 46
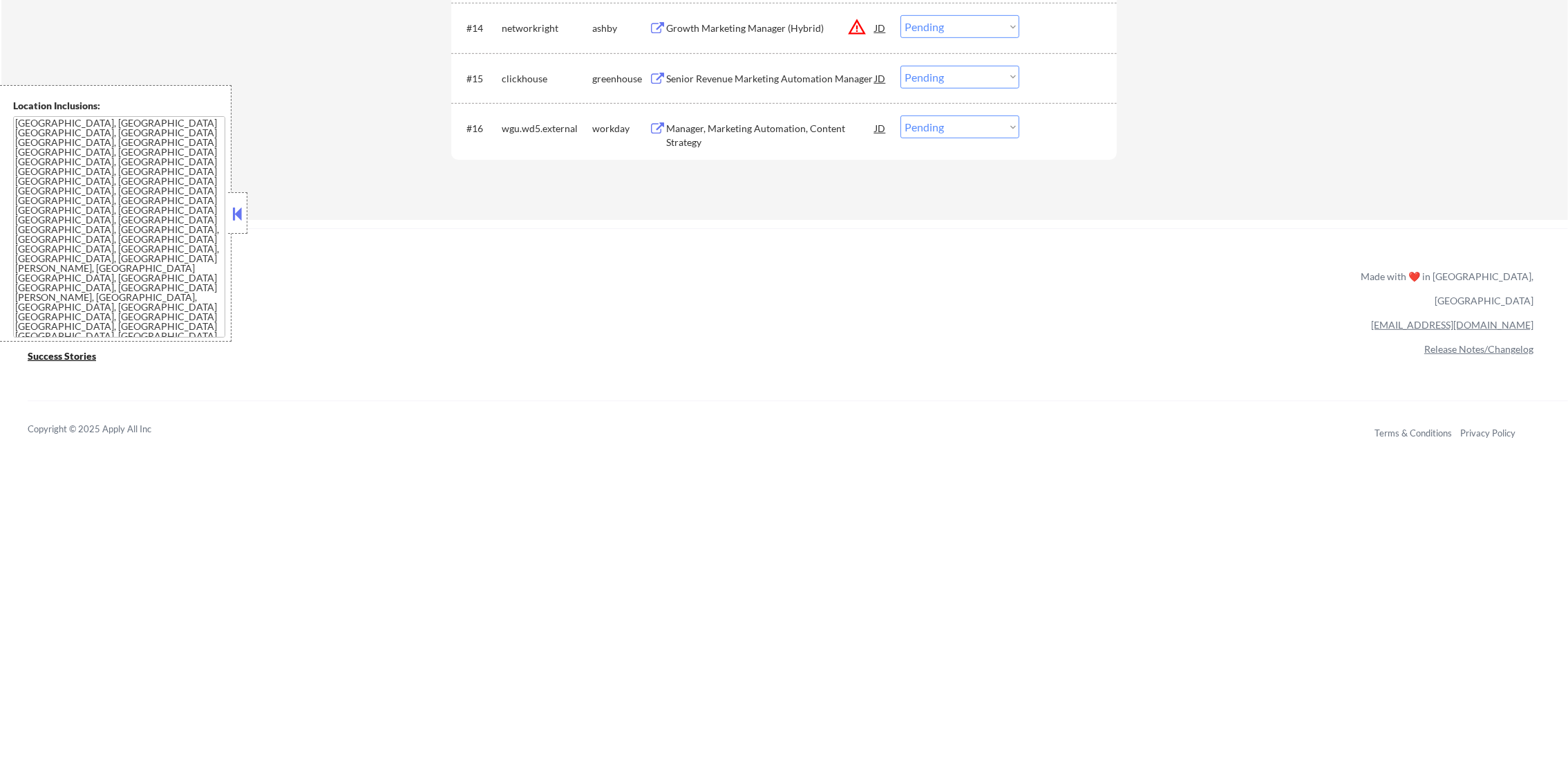
click at [762, 144] on div "Manager, Marketing Automation, Content Strategy" at bounding box center [770, 136] width 208 height 27
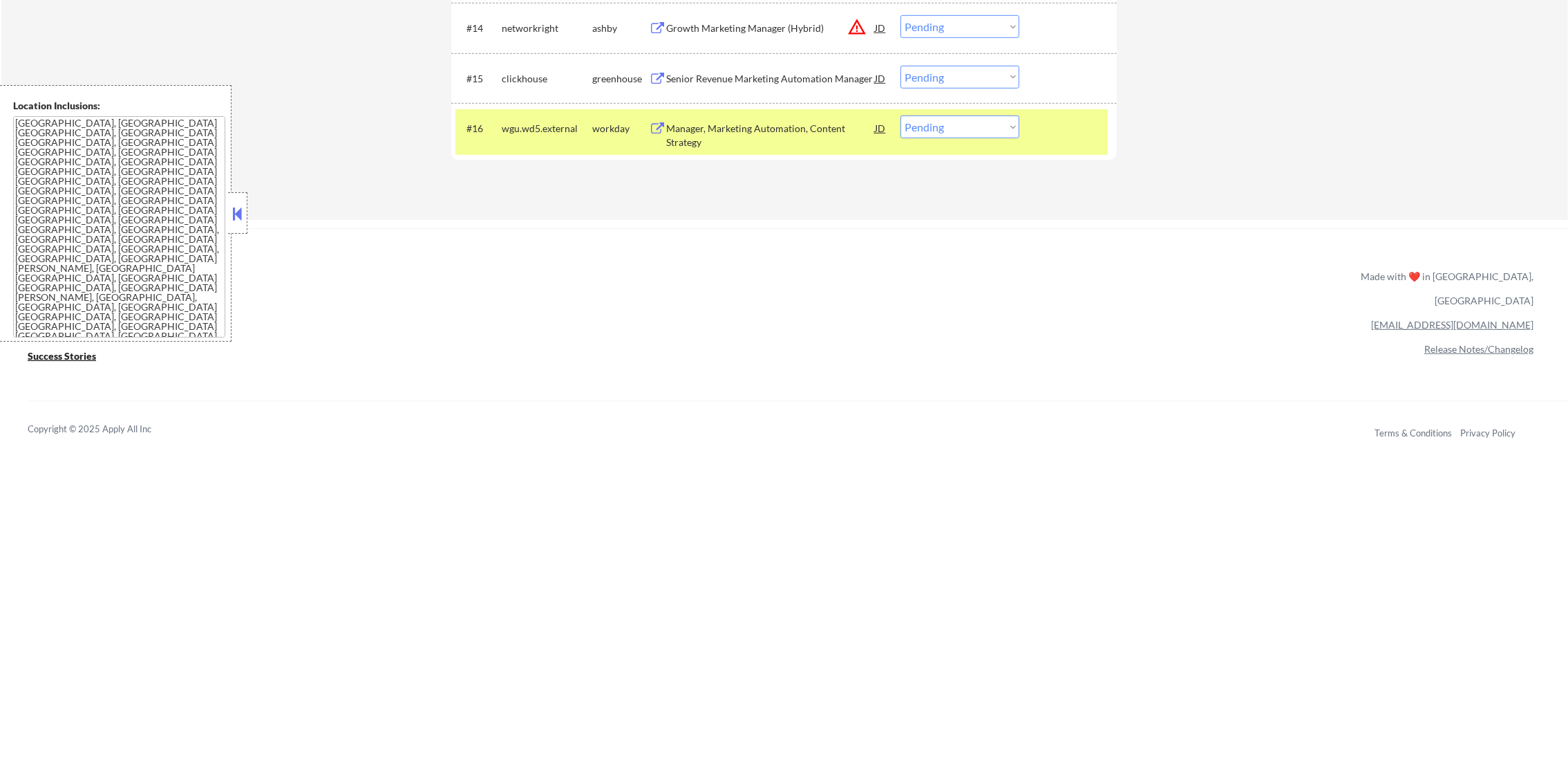
click at [774, 130] on div "Manager, Marketing Automation, Content Strategy" at bounding box center [770, 136] width 208 height 27
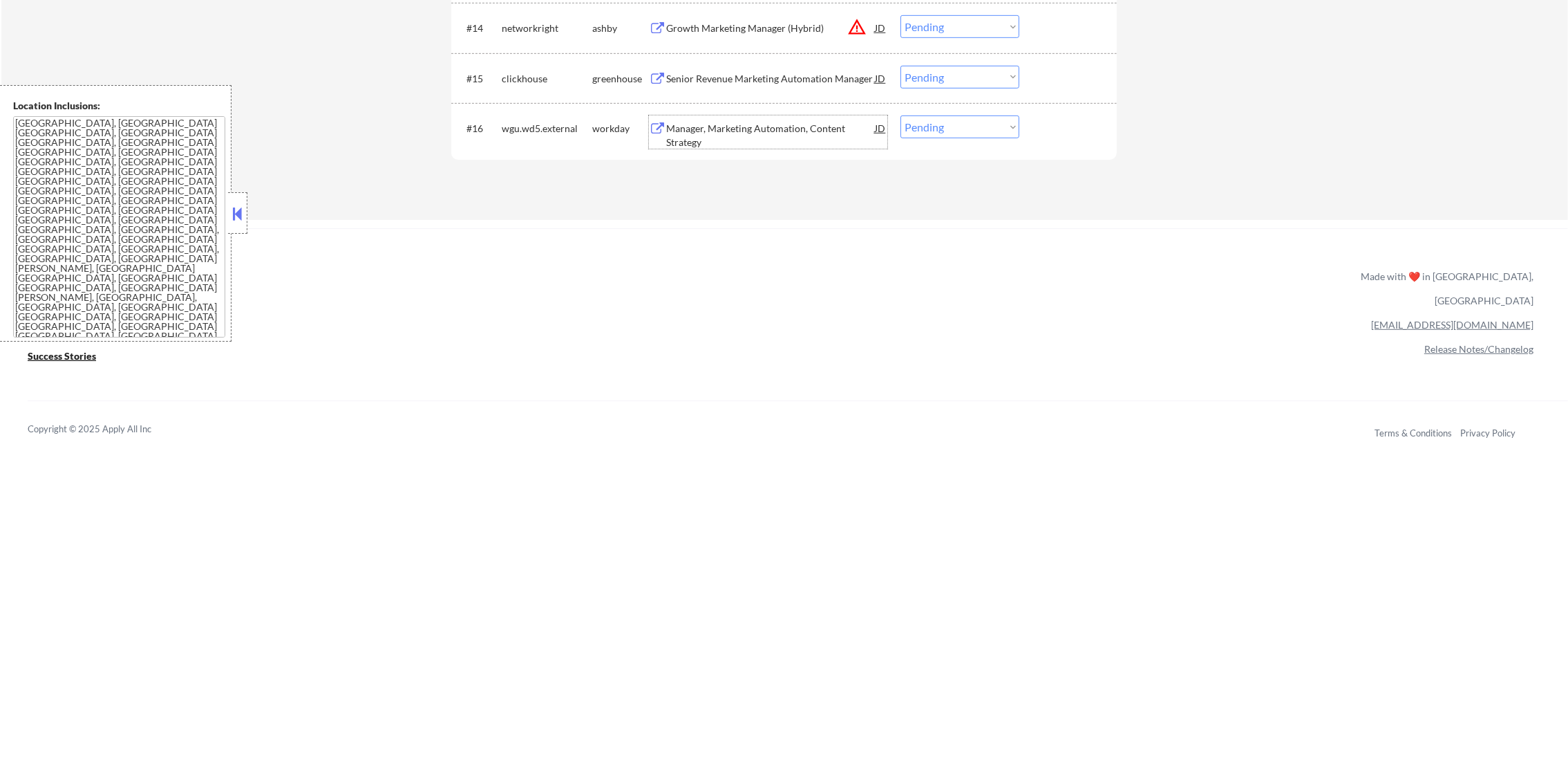
drag, startPoint x: 919, startPoint y: 127, endPoint x: 923, endPoint y: 137, distance: 10.8
click at [919, 127] on select "Choose an option... Pending Applied Excluded (Questions) Excluded (Expired) Exc…" at bounding box center [960, 127] width 119 height 23
select select ""applied""
click at [901, 116] on select "Choose an option... Pending Applied Excluded (Questions) Excluded (Expired) Exc…" at bounding box center [960, 127] width 119 height 23
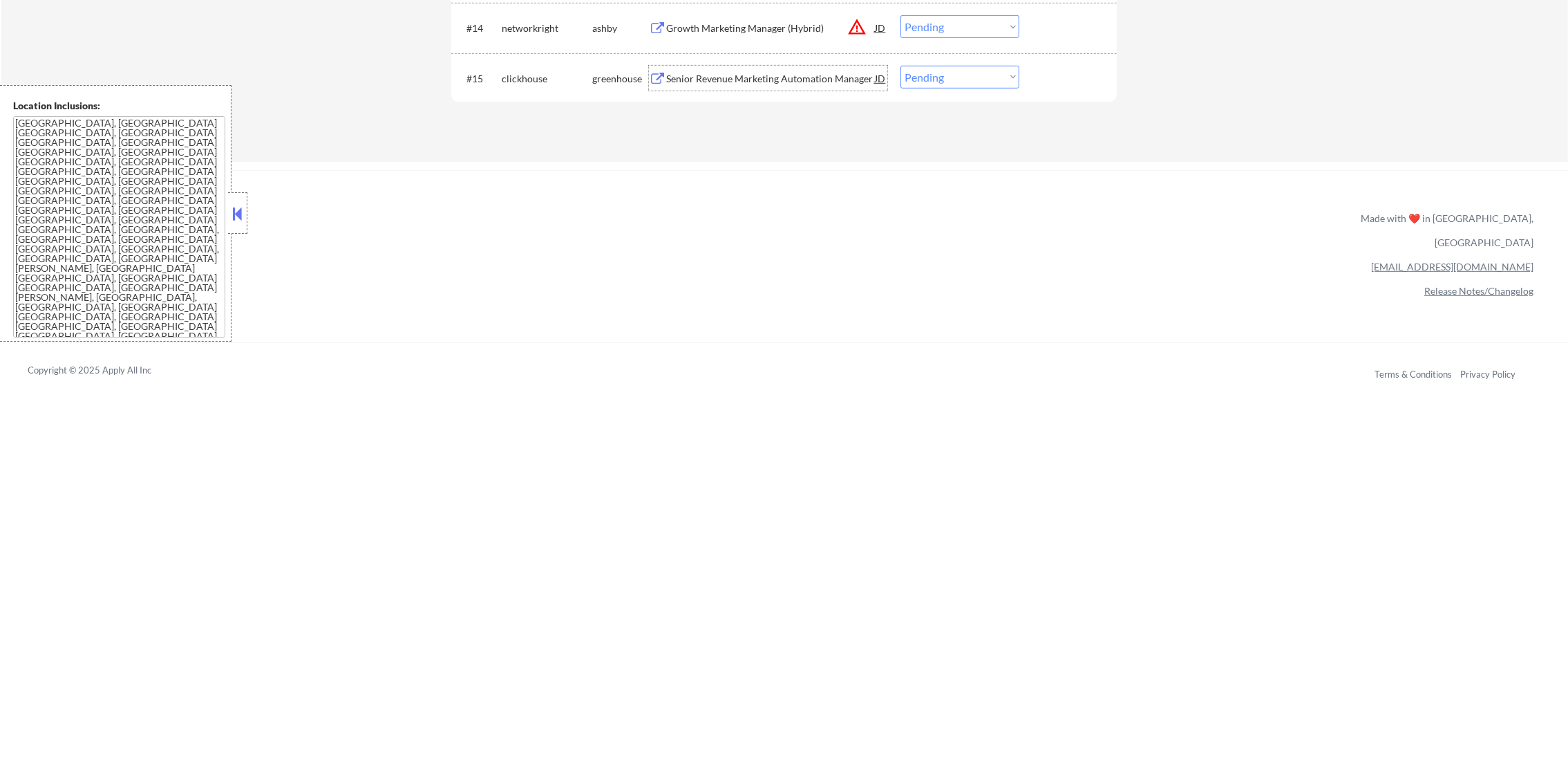
click at [807, 82] on div "Senior Revenue Marketing Automation Manager" at bounding box center [770, 78] width 208 height 14
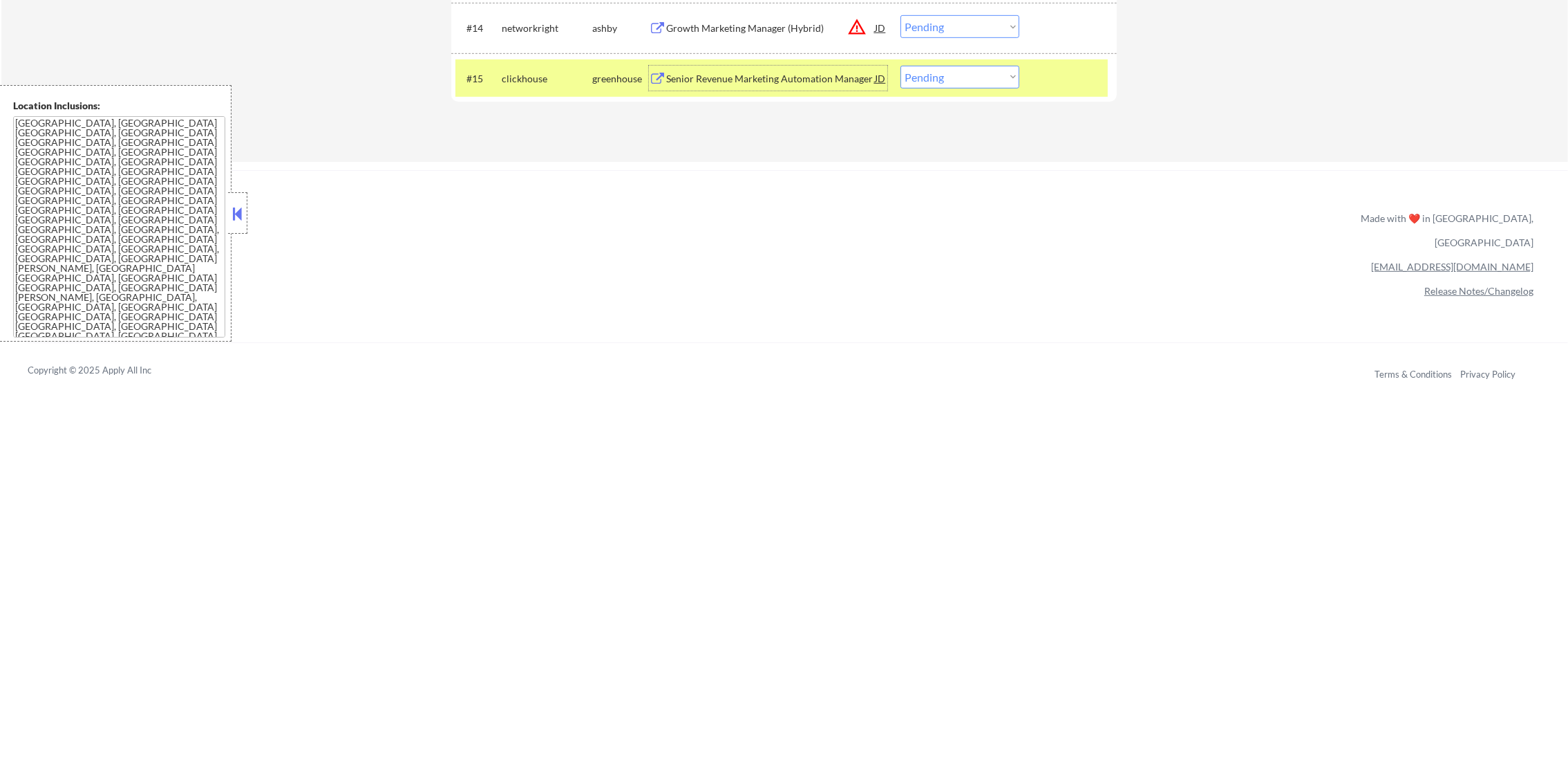
click at [982, 76] on select "Choose an option... Pending Applied Excluded (Questions) Excluded (Expired) Exc…" at bounding box center [960, 76] width 119 height 23
select select ""excluded__bad_match_""
click at [901, 66] on select "Choose an option... Pending Applied Excluded (Questions) Excluded (Expired) Exc…" at bounding box center [960, 76] width 119 height 23
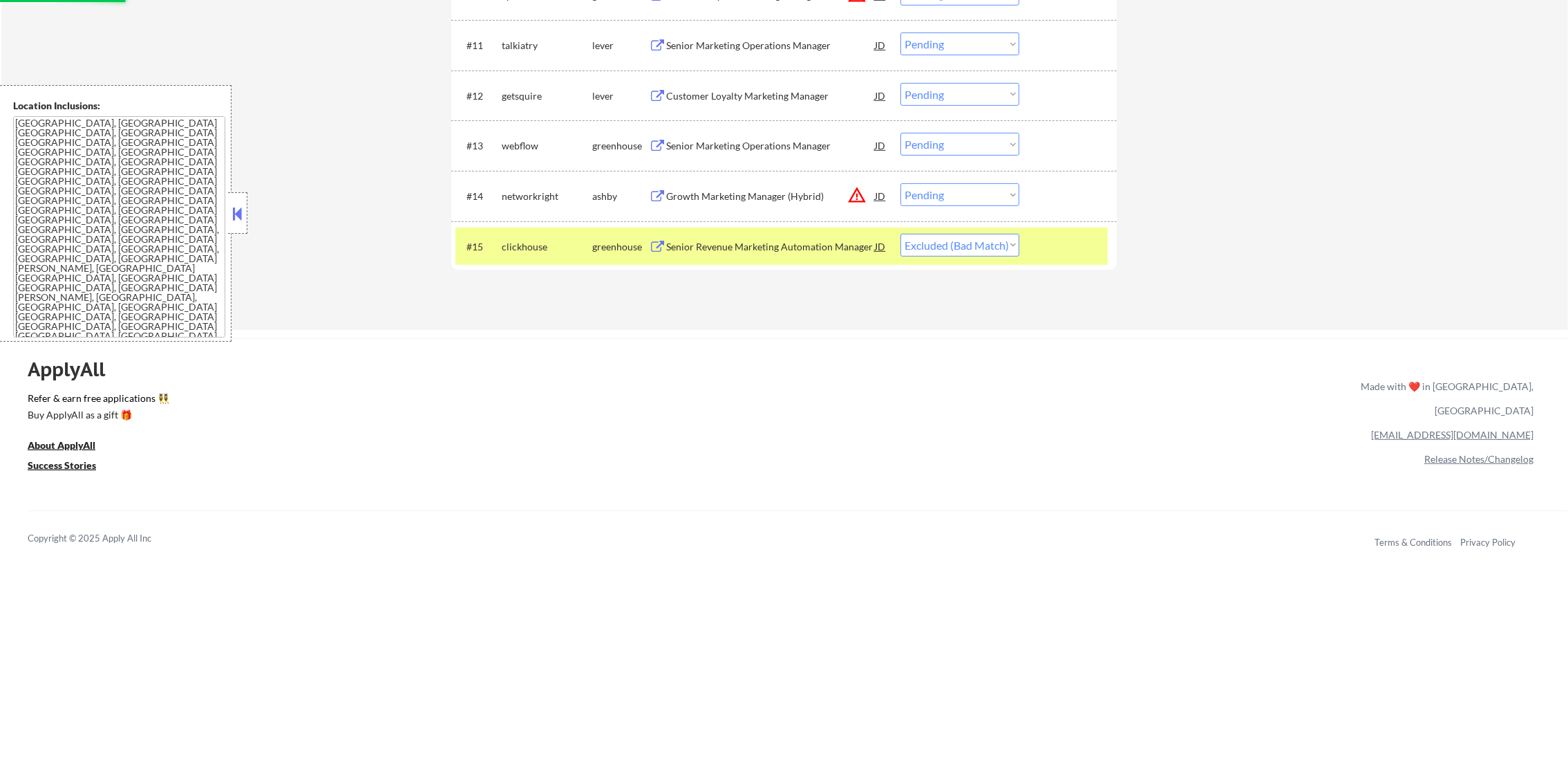
scroll to position [1031, 0]
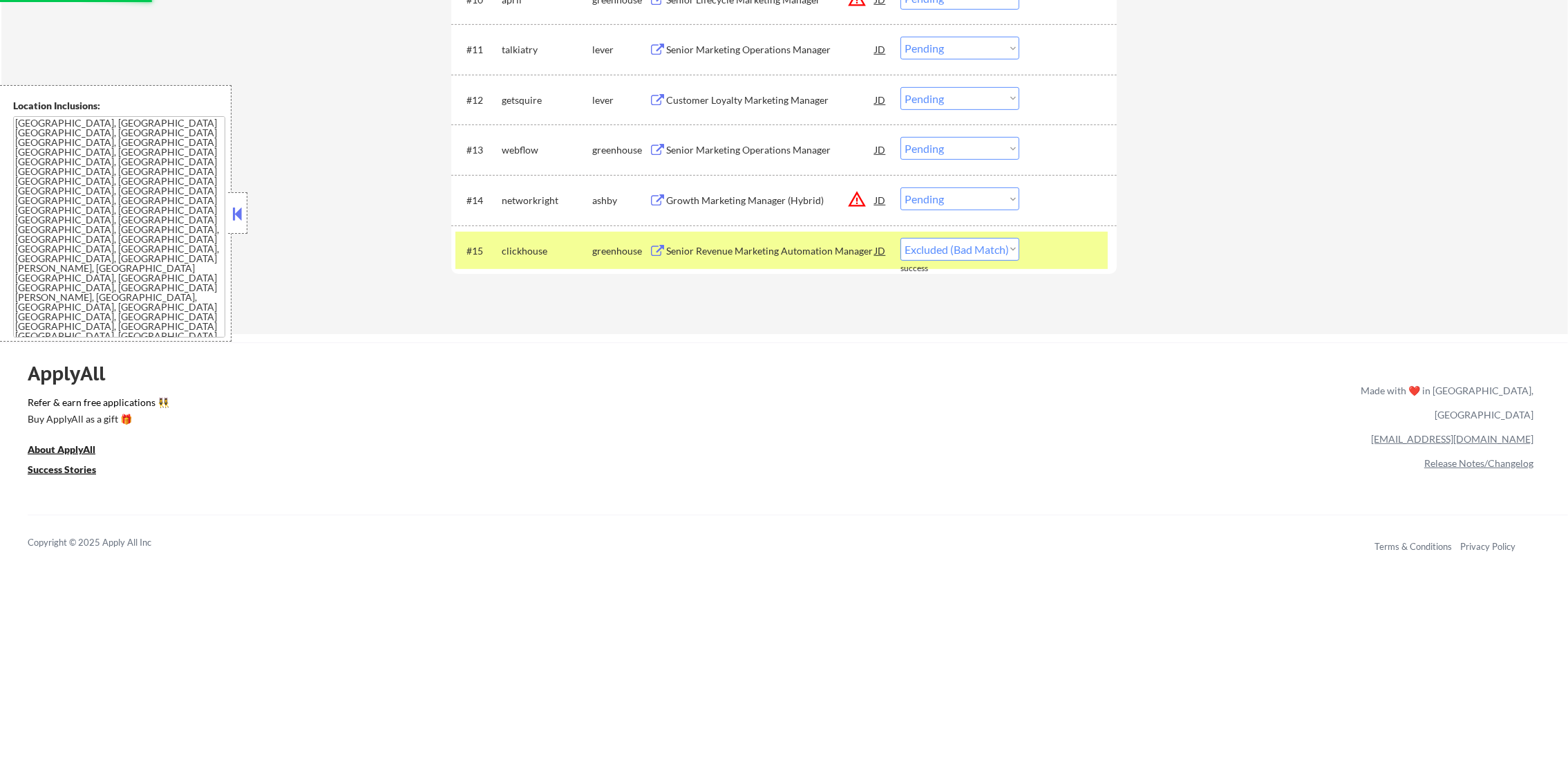
click at [853, 200] on button "warning_amber" at bounding box center [856, 199] width 19 height 19
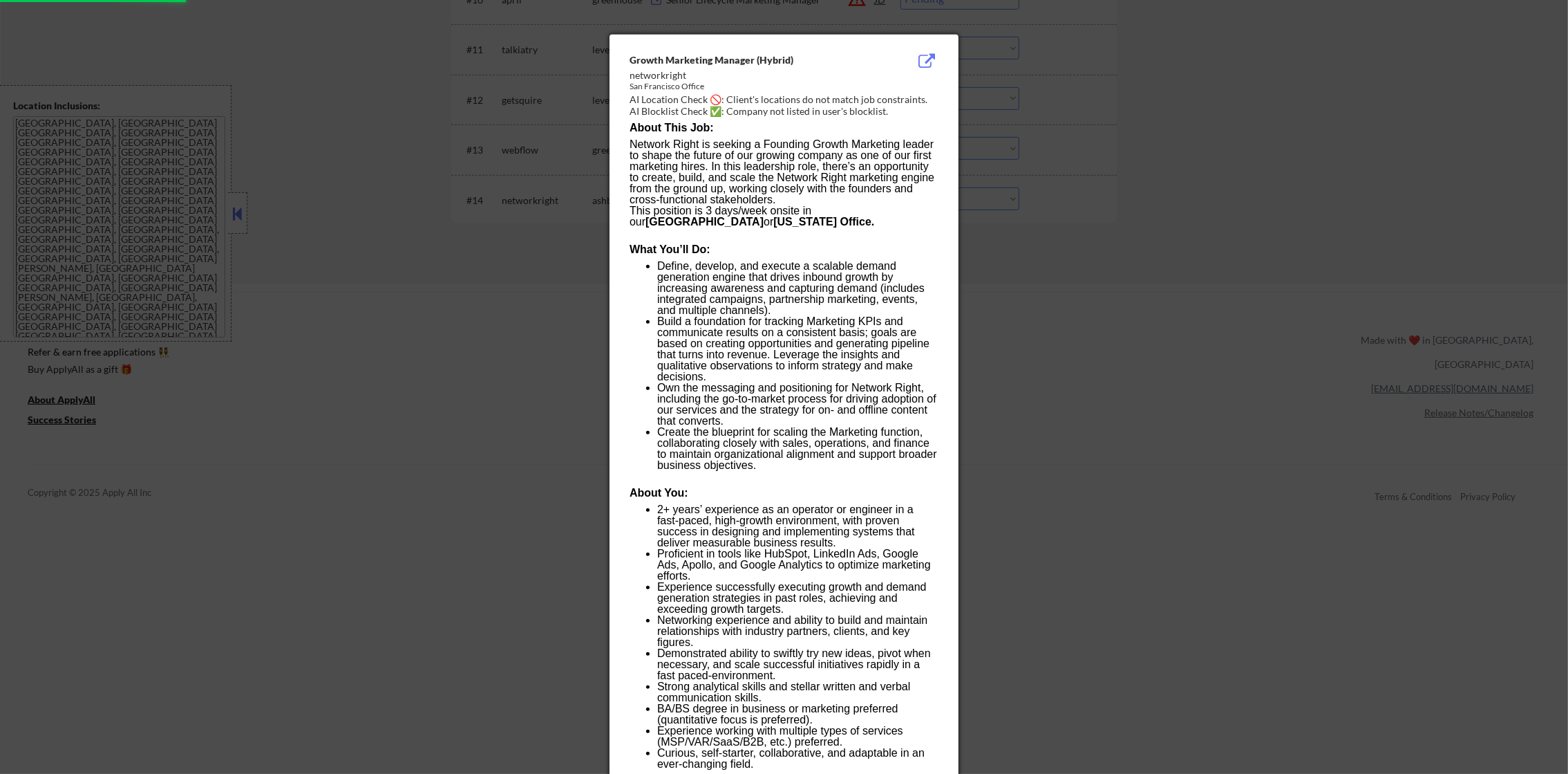
click at [1133, 331] on div at bounding box center [784, 387] width 1568 height 774
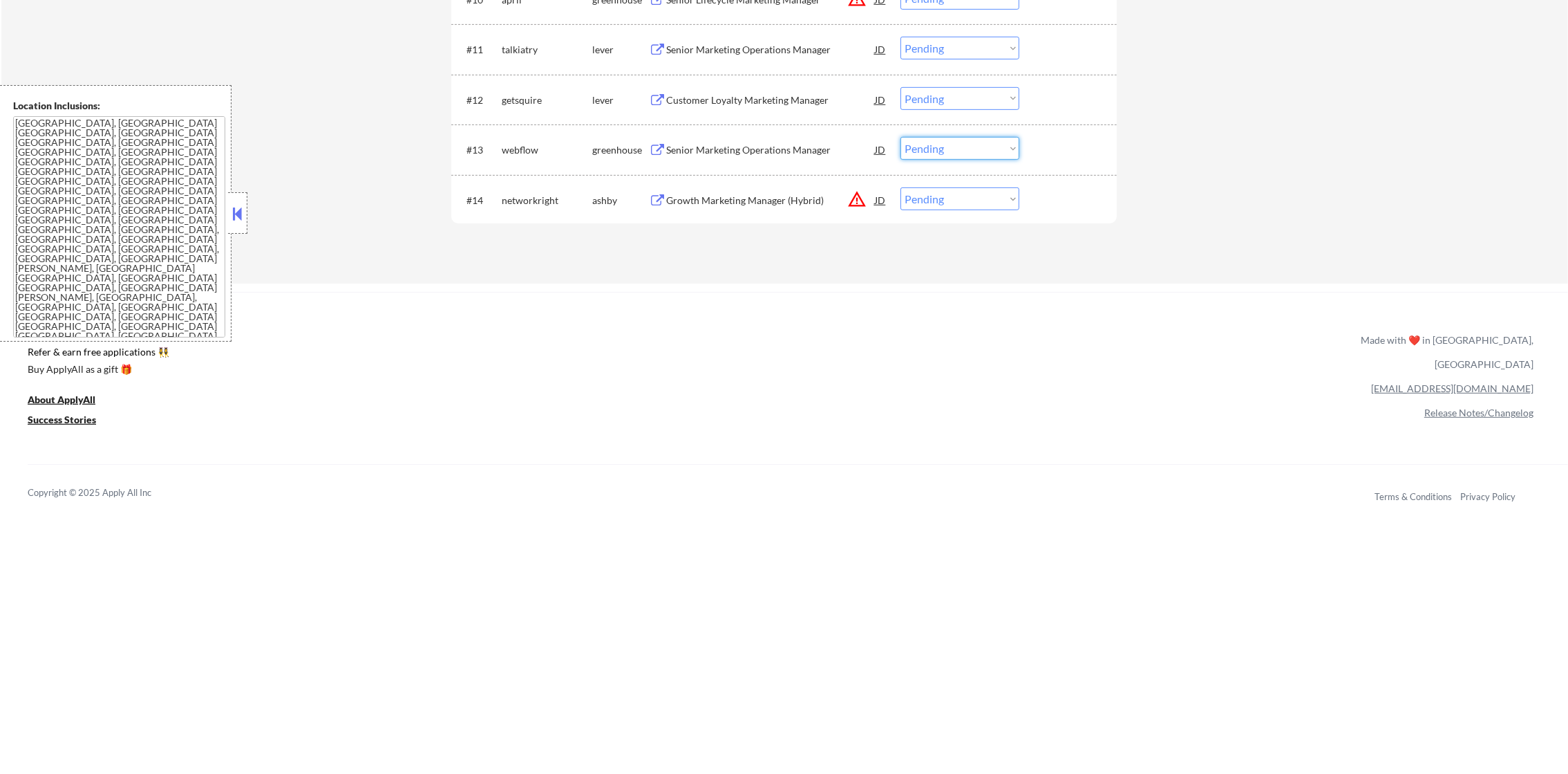
click at [982, 157] on select "Choose an option... Pending Applied Excluded (Questions) Excluded (Expired) Exc…" at bounding box center [960, 148] width 119 height 23
drag, startPoint x: 1138, startPoint y: 220, endPoint x: 1026, endPoint y: 219, distance: 112.0
click at [993, 200] on select "Choose an option... Pending Applied Excluded (Questions) Excluded (Expired) Exc…" at bounding box center [960, 199] width 119 height 23
select select ""excluded__location_""
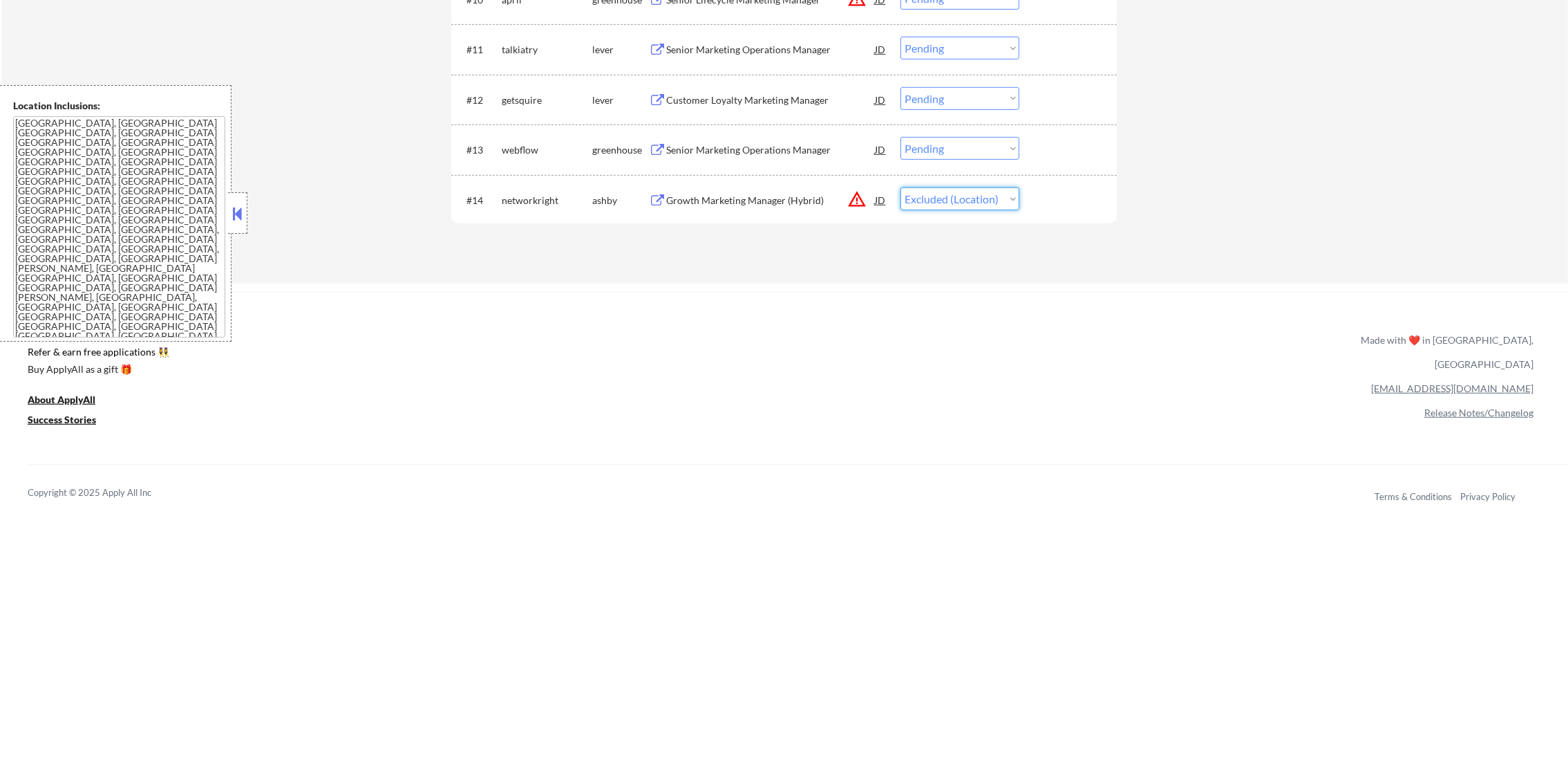
click at [901, 188] on select "Choose an option... Pending Applied Excluded (Questions) Excluded (Expired) Exc…" at bounding box center [960, 199] width 119 height 23
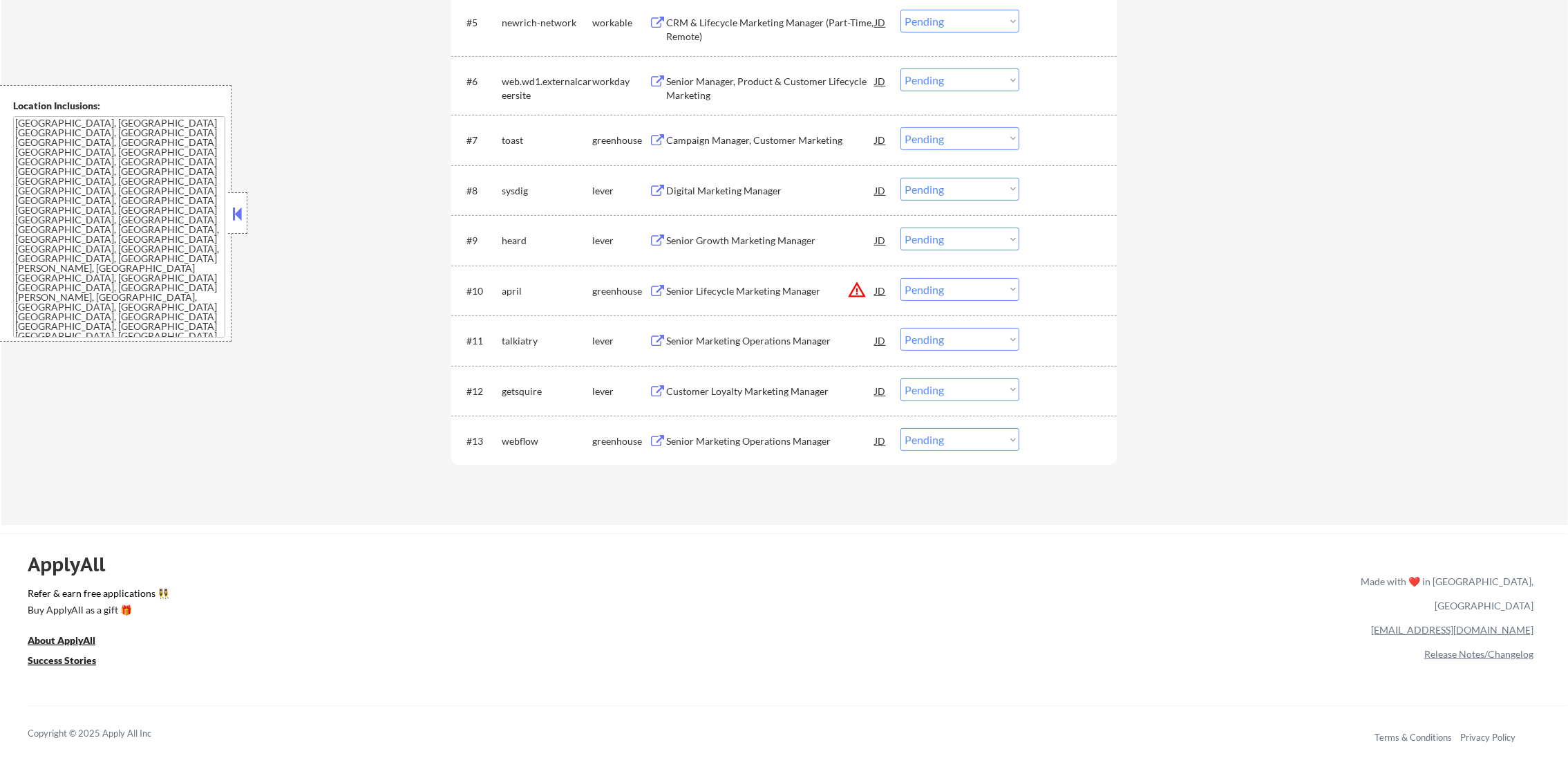
scroll to position [748, 0]
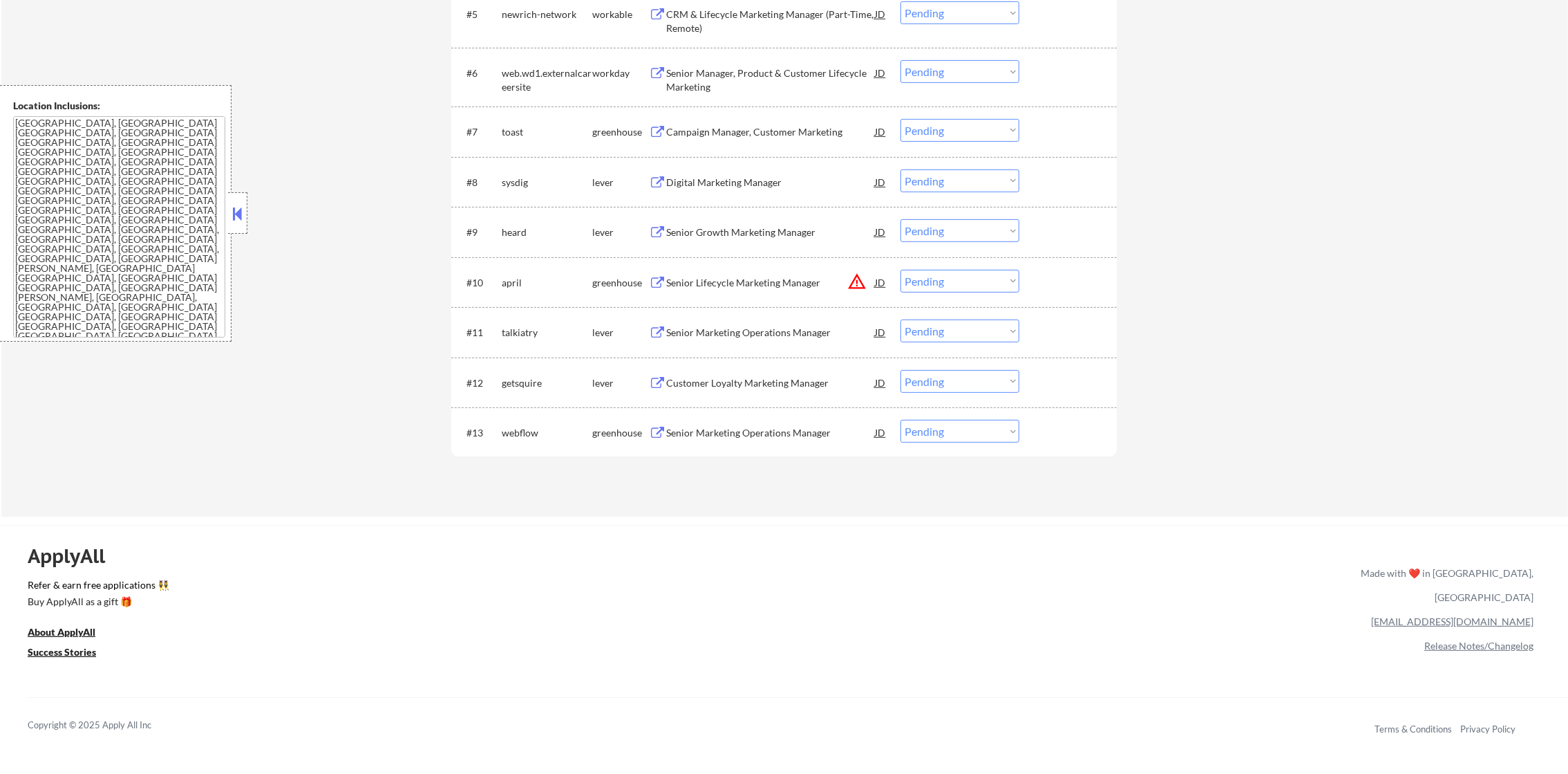
click at [746, 426] on div "Senior Marketing Operations Manager" at bounding box center [770, 433] width 208 height 14
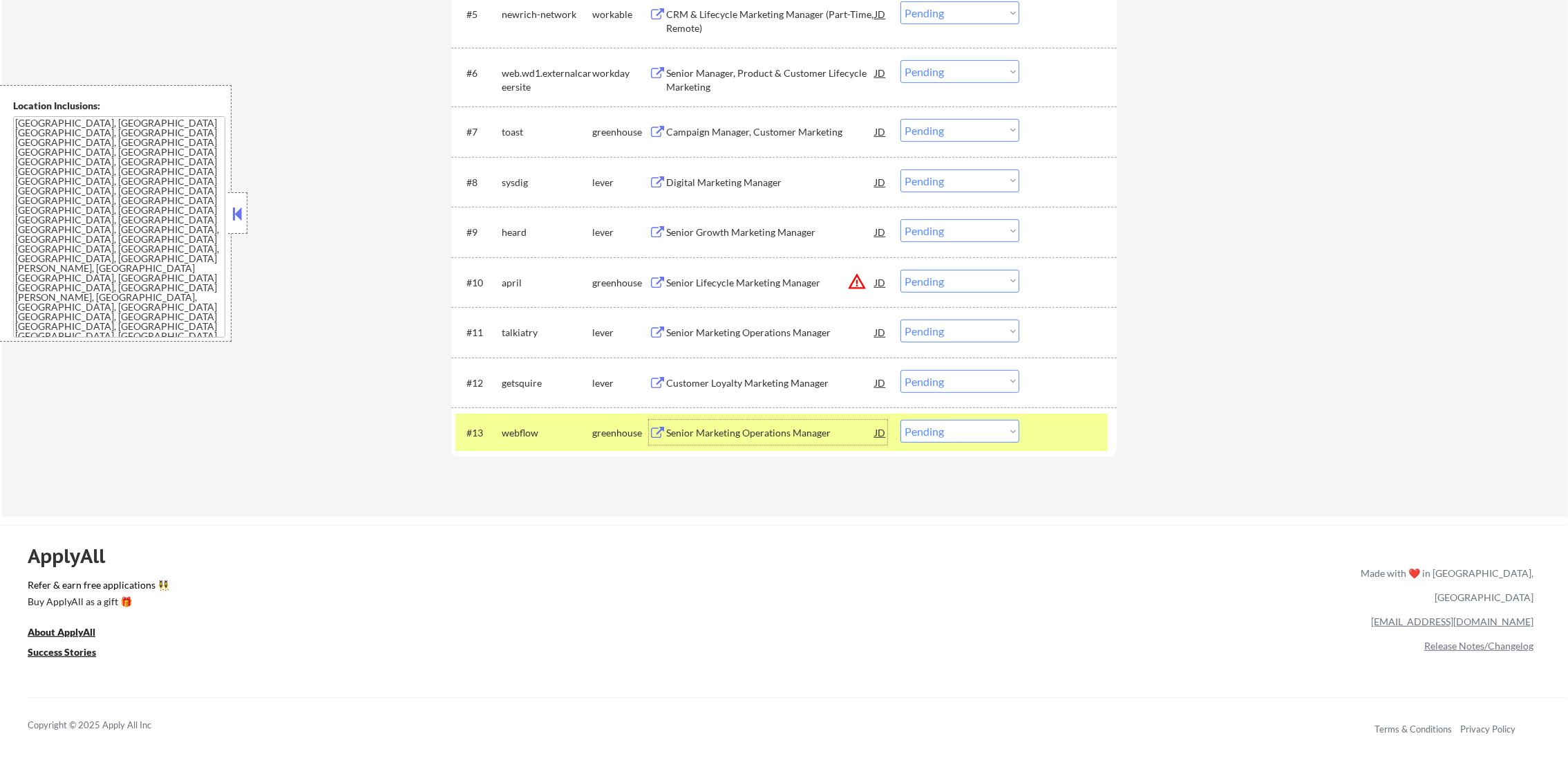
click at [926, 439] on select "Choose an option... Pending Applied Excluded (Questions) Excluded (Expired) Exc…" at bounding box center [960, 431] width 119 height 23
select select ""excluded__bad_match_""
click at [901, 420] on select "Choose an option... Pending Applied Excluded (Questions) Excluded (Expired) Exc…" at bounding box center [960, 431] width 119 height 23
click at [533, 426] on div "webflow" at bounding box center [546, 433] width 90 height 14
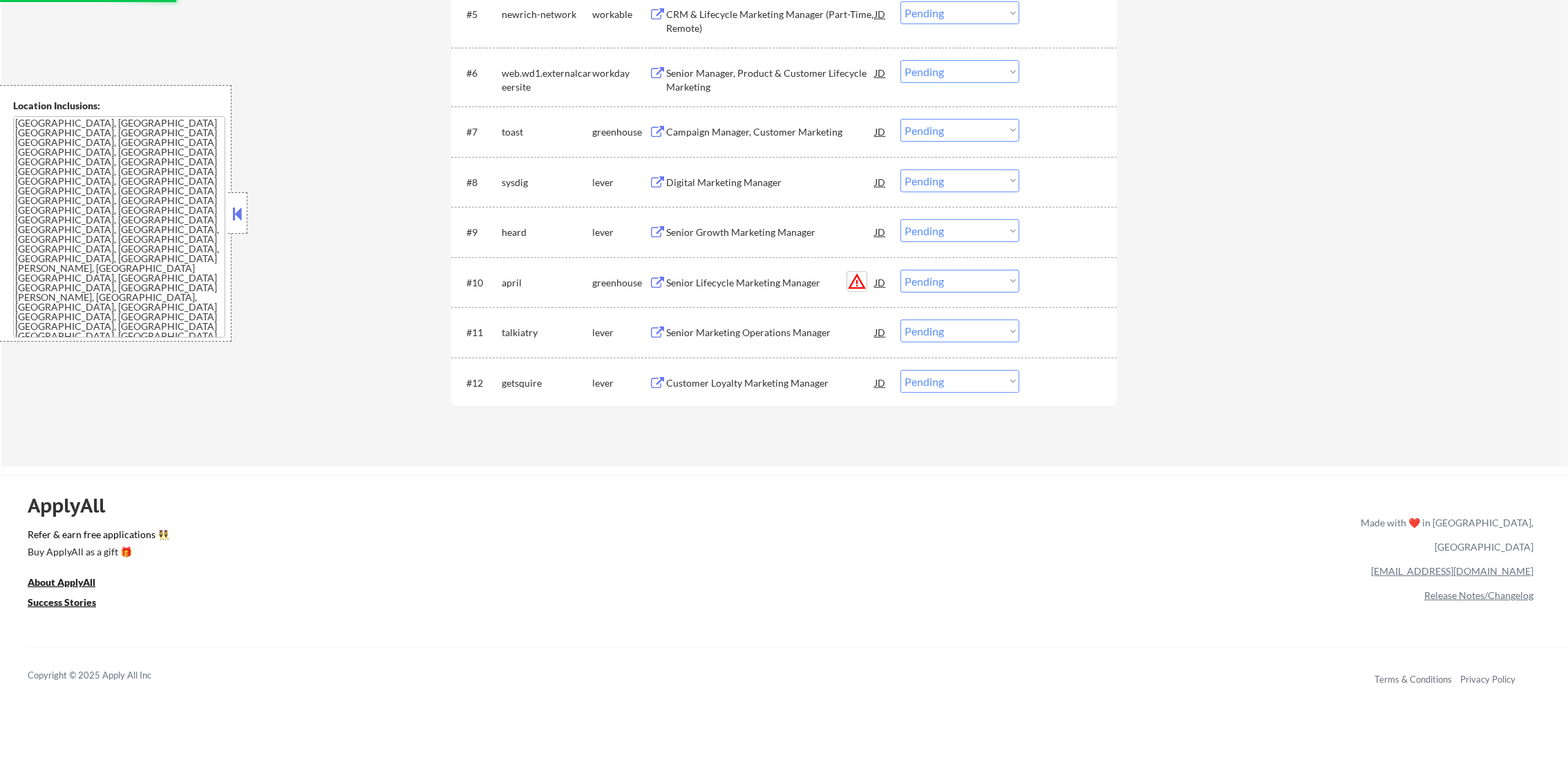
click at [855, 272] on button "warning_amber" at bounding box center [856, 280] width 19 height 19
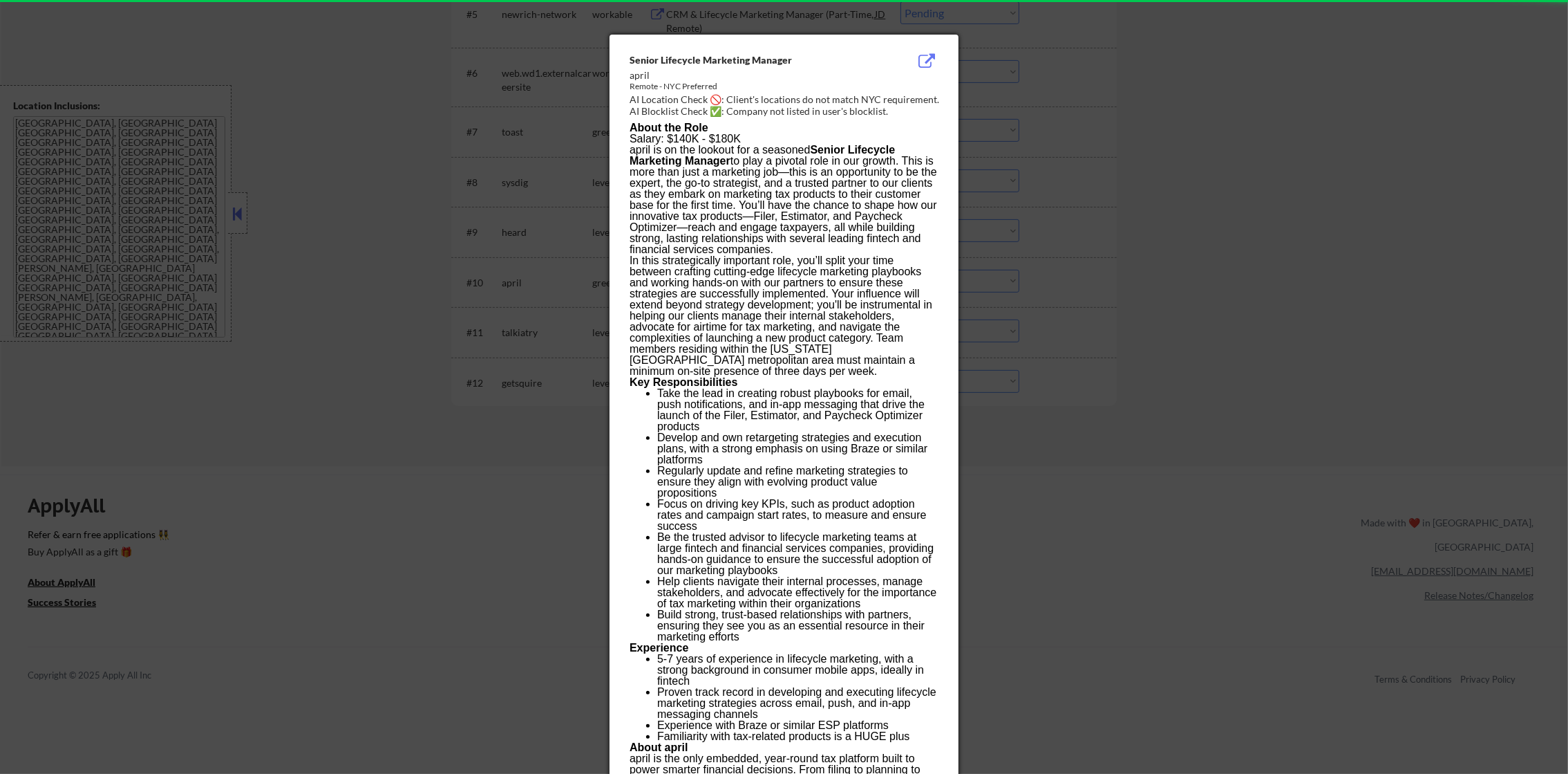
click at [1267, 245] on div at bounding box center [784, 387] width 1568 height 774
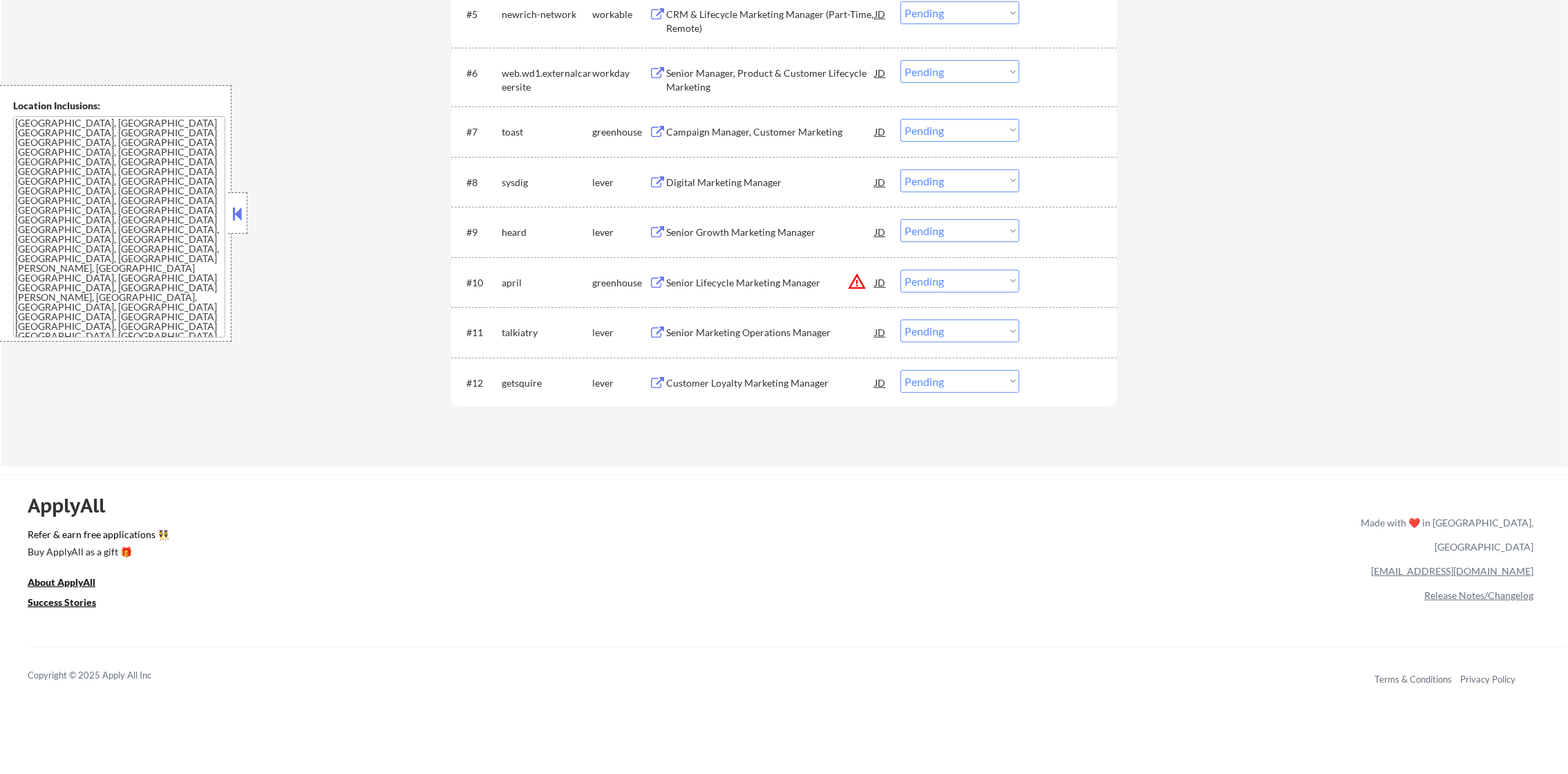
click at [994, 281] on select "Choose an option... Pending Applied Excluded (Questions) Excluded (Expired) Exc…" at bounding box center [960, 280] width 119 height 23
click at [901, 270] on select "Choose an option... Pending Applied Excluded (Questions) Excluded (Expired) Exc…" at bounding box center [960, 280] width 119 height 23
select select ""pending""
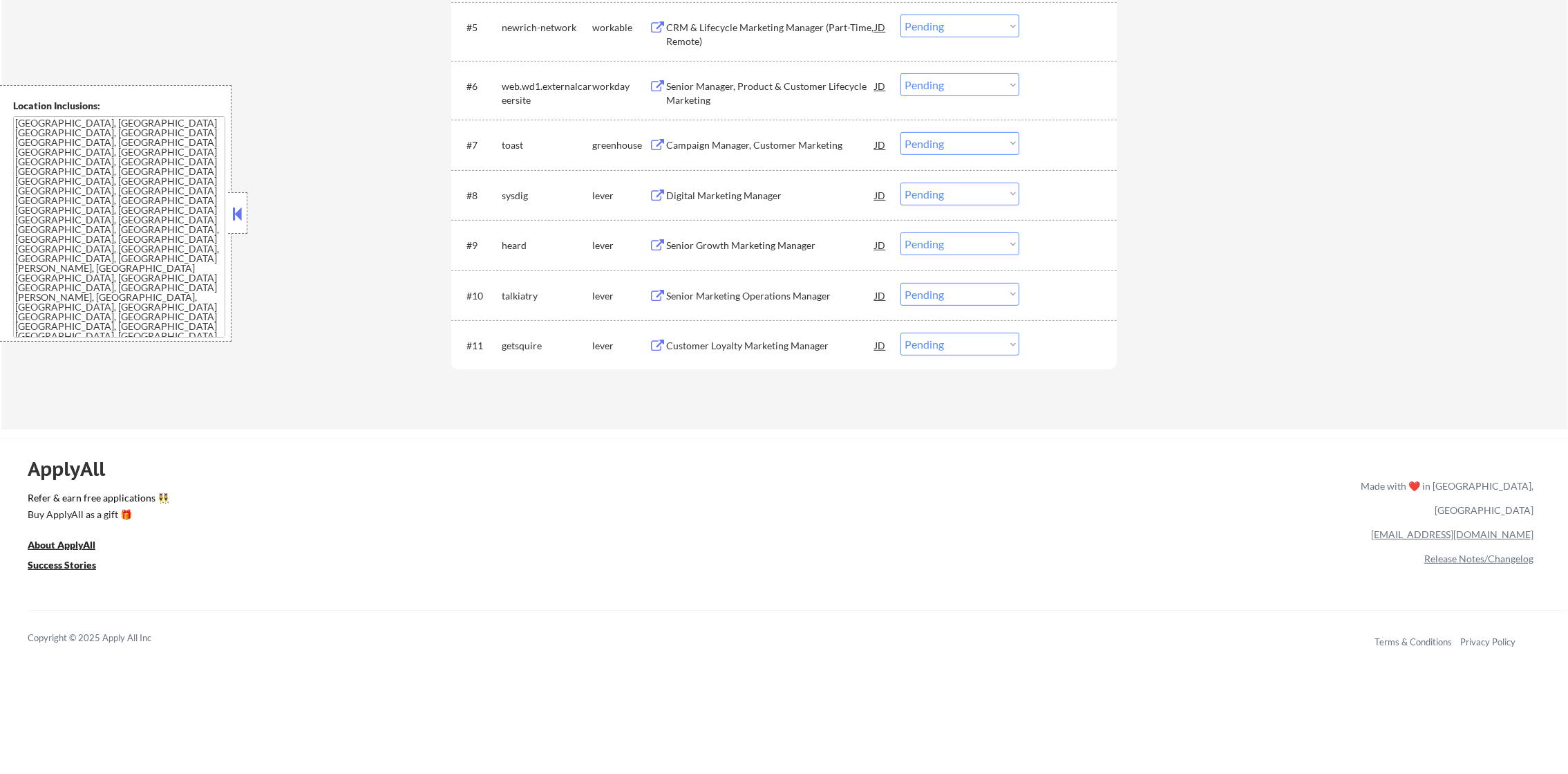
scroll to position [781, 0]
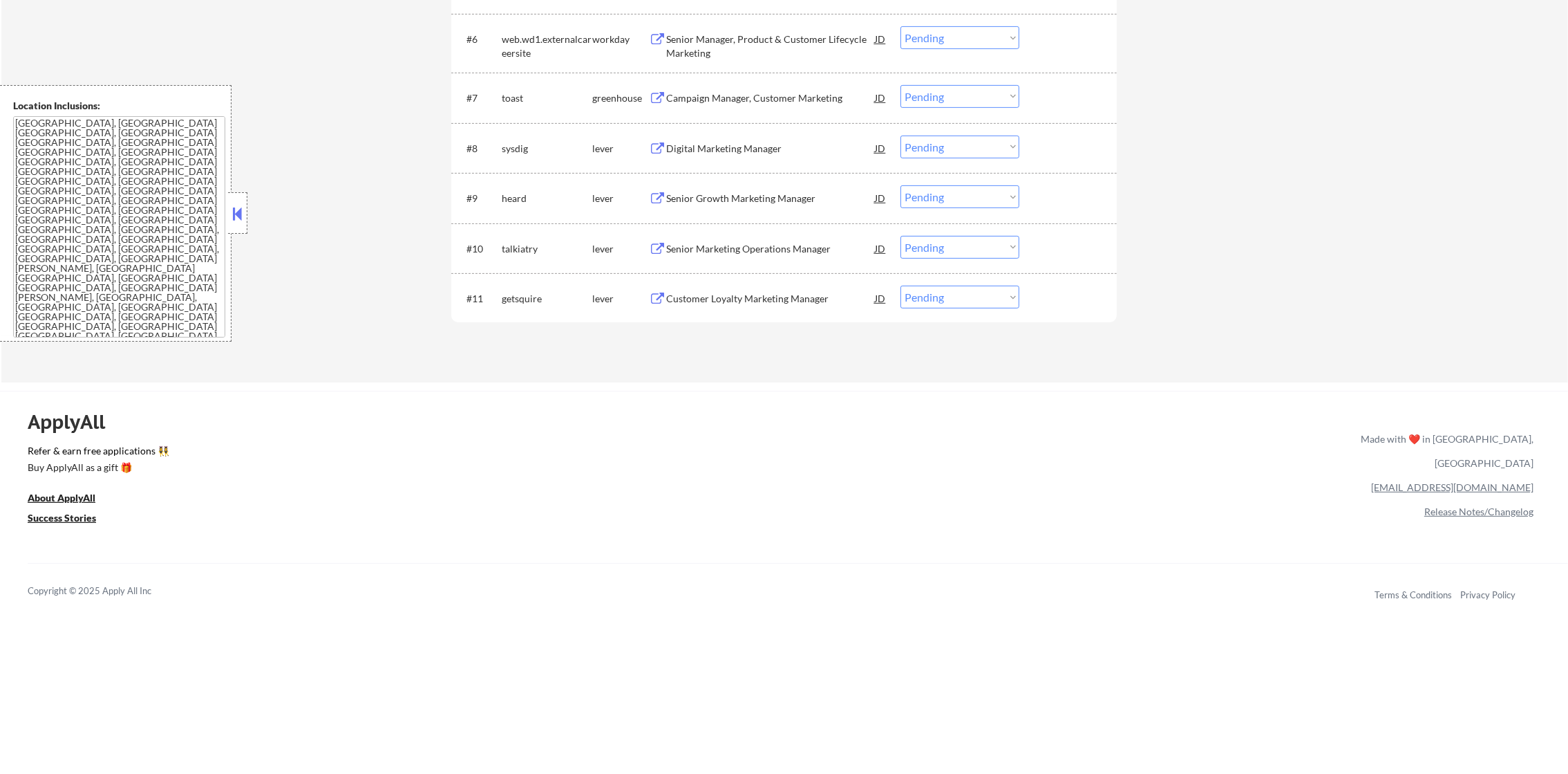
click at [806, 296] on div "Customer Loyalty Marketing Manager" at bounding box center [770, 299] width 208 height 14
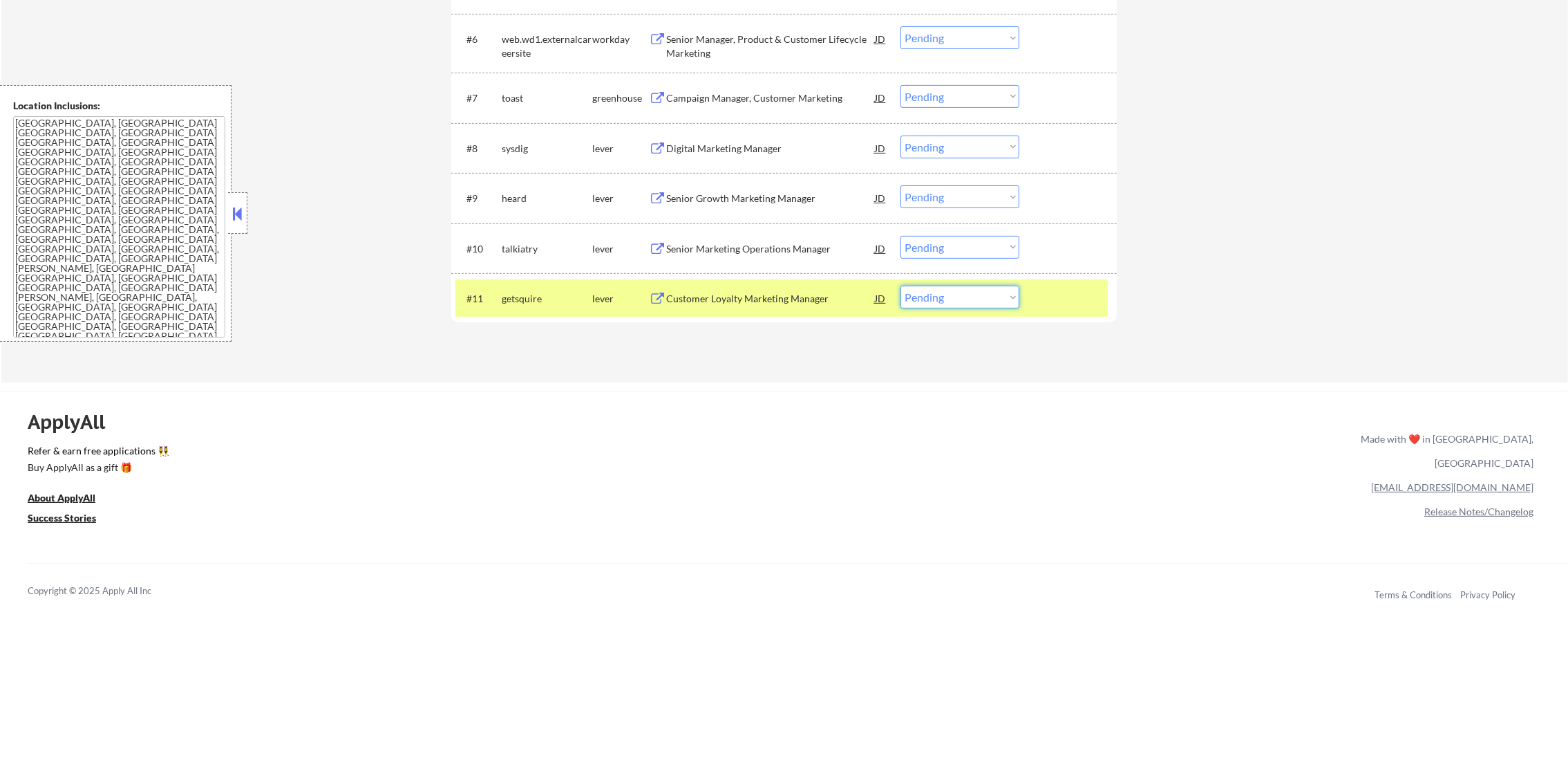
drag, startPoint x: 940, startPoint y: 294, endPoint x: 938, endPoint y: 309, distance: 15.1
click at [939, 294] on select "Choose an option... Pending Applied Excluded (Questions) Excluded (Expired) Exc…" at bounding box center [960, 297] width 119 height 23
select select ""excluded""
click at [901, 286] on select "Choose an option... Pending Applied Excluded (Questions) Excluded (Expired) Exc…" at bounding box center [960, 297] width 119 height 23
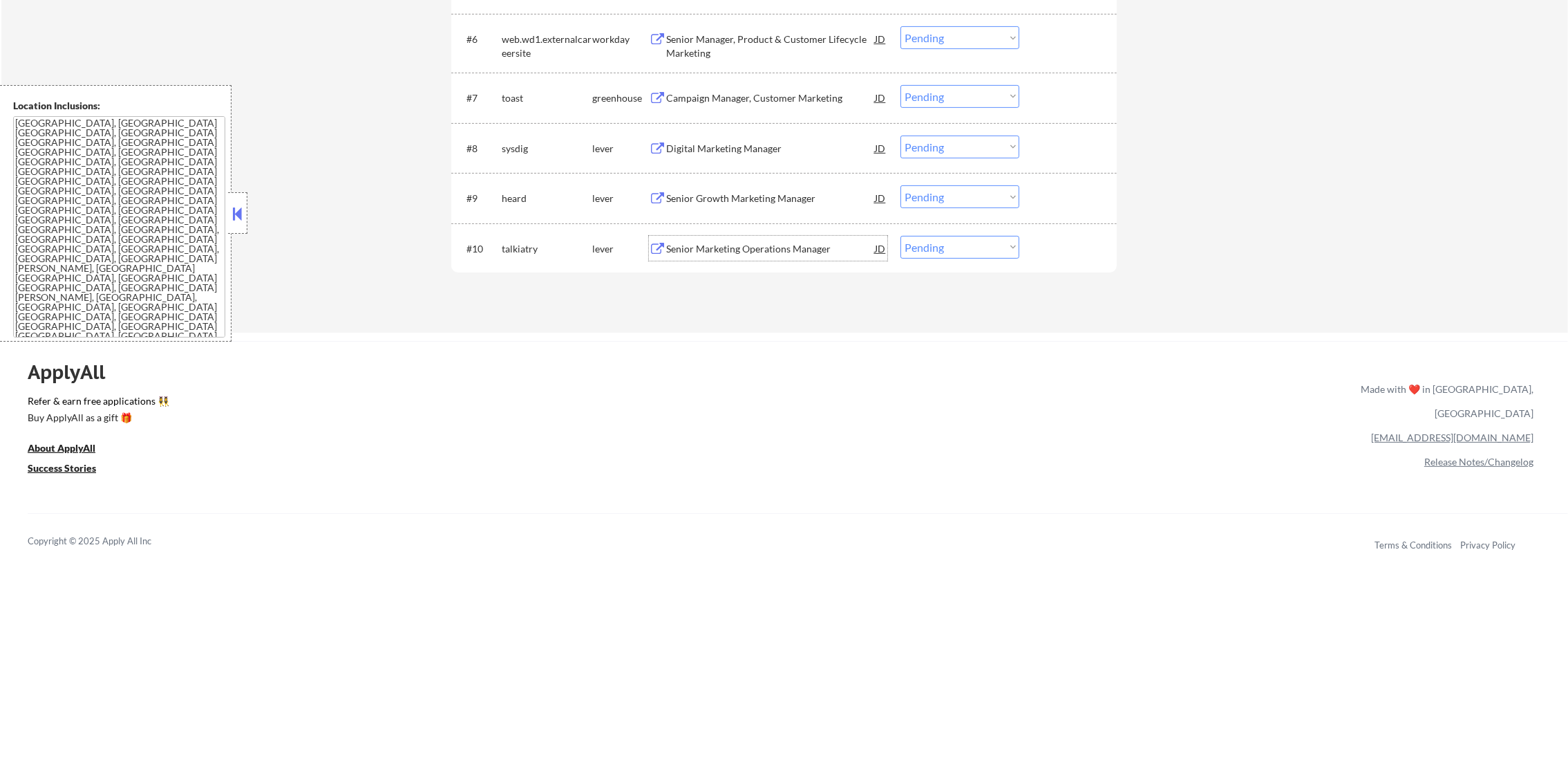
click at [810, 248] on div "Senior Marketing Operations Manager" at bounding box center [770, 249] width 208 height 14
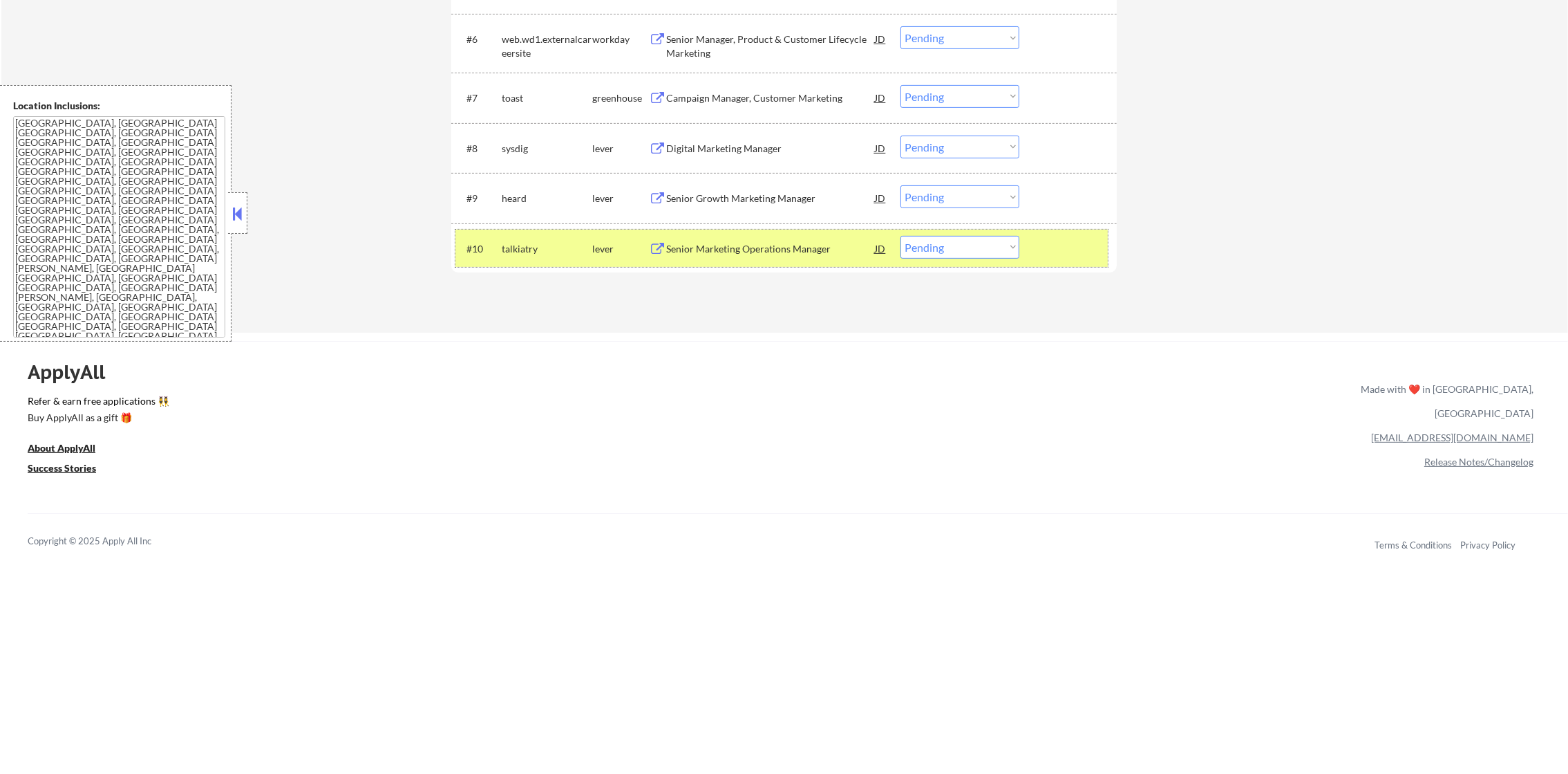
click at [938, 259] on div "#10 talkiatry lever Senior Marketing Operations Manager JD warning_amber Choose…" at bounding box center [782, 248] width 652 height 37
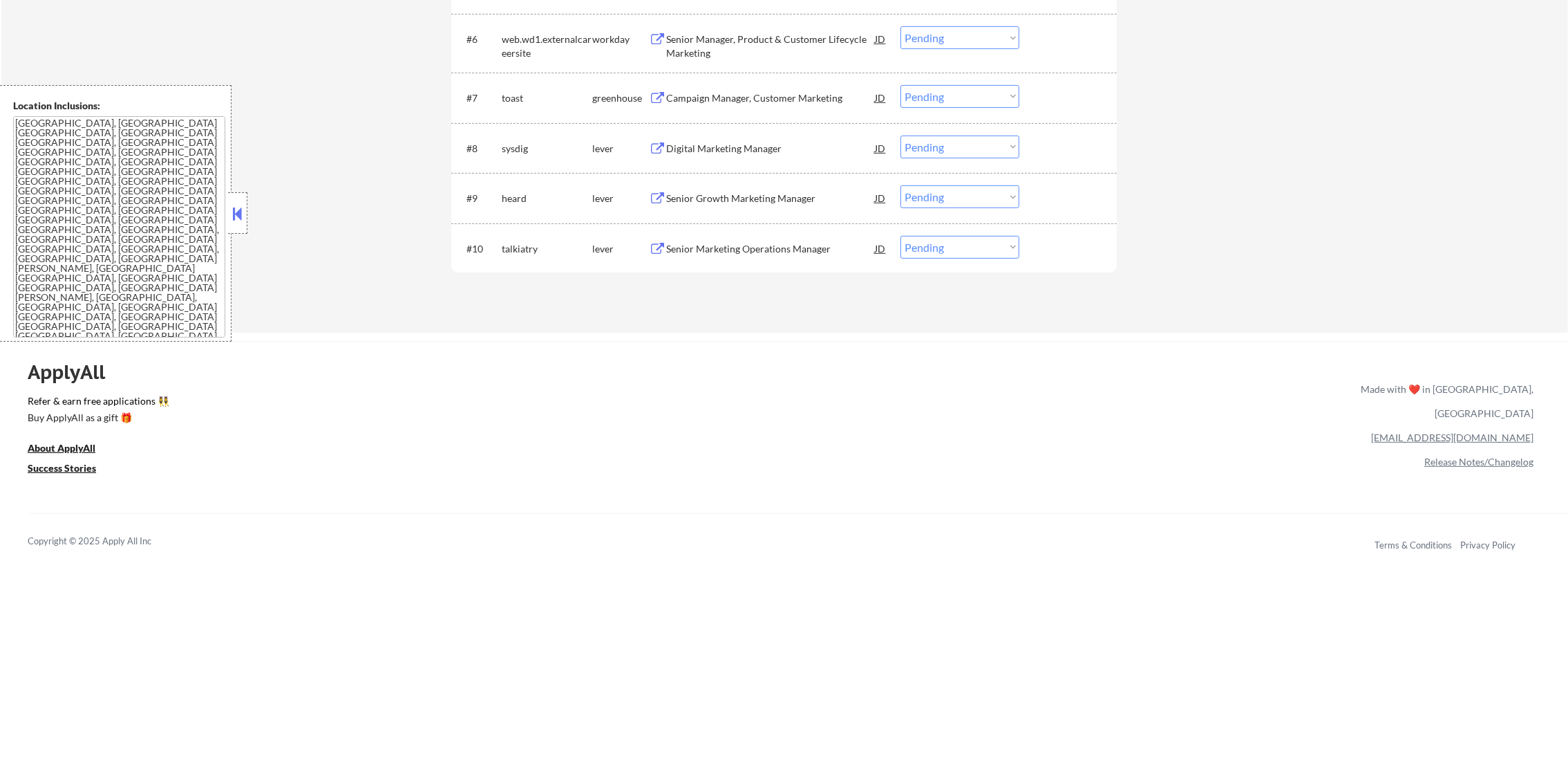
click at [947, 252] on select "Choose an option... Pending Applied Excluded (Questions) Excluded (Expired) Exc…" at bounding box center [960, 247] width 119 height 23
select select ""excluded__bad_match_""
click at [901, 236] on select "Choose an option... Pending Applied Excluded (Questions) Excluded (Expired) Exc…" at bounding box center [960, 247] width 119 height 23
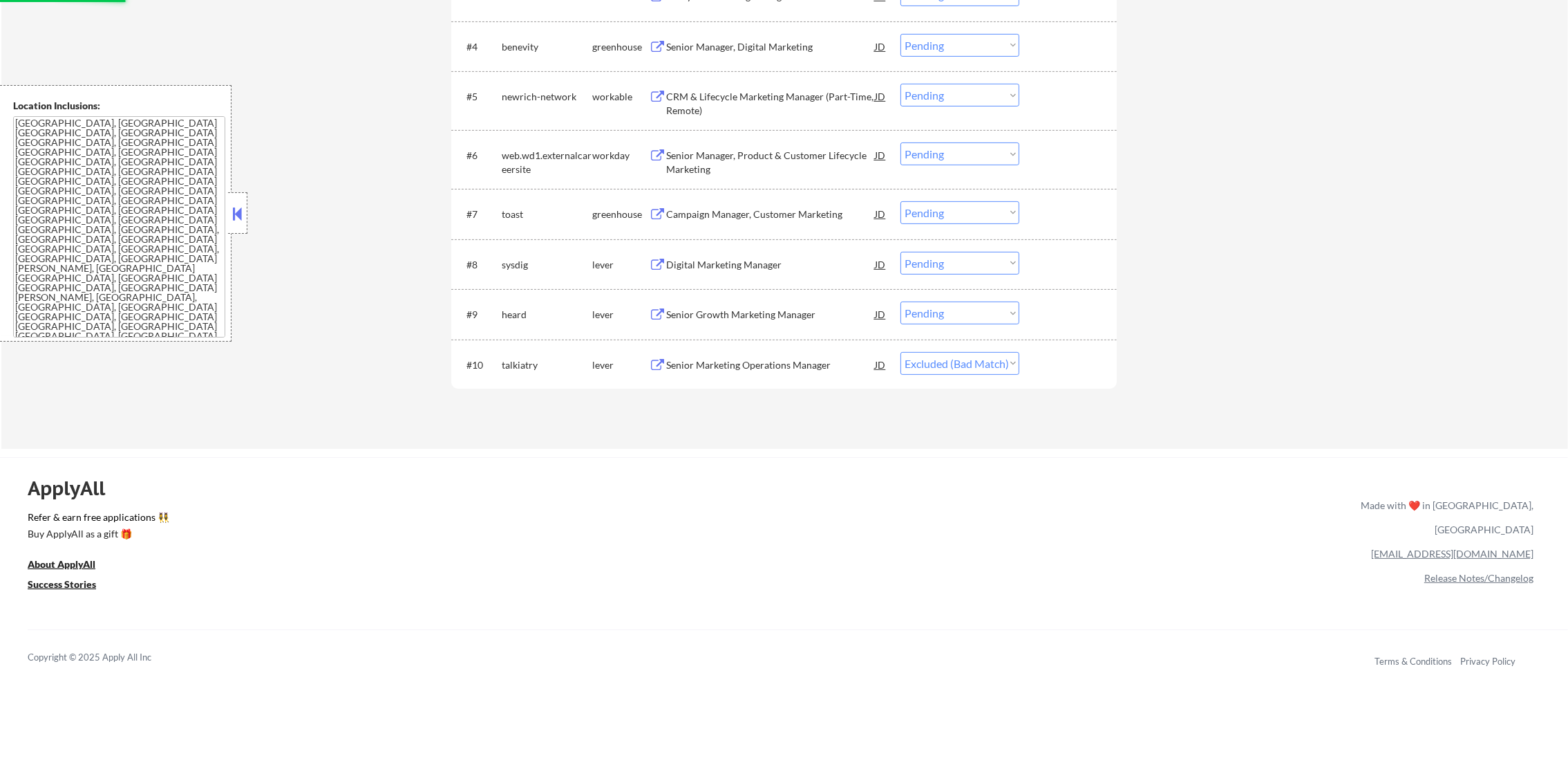
scroll to position [608, 0]
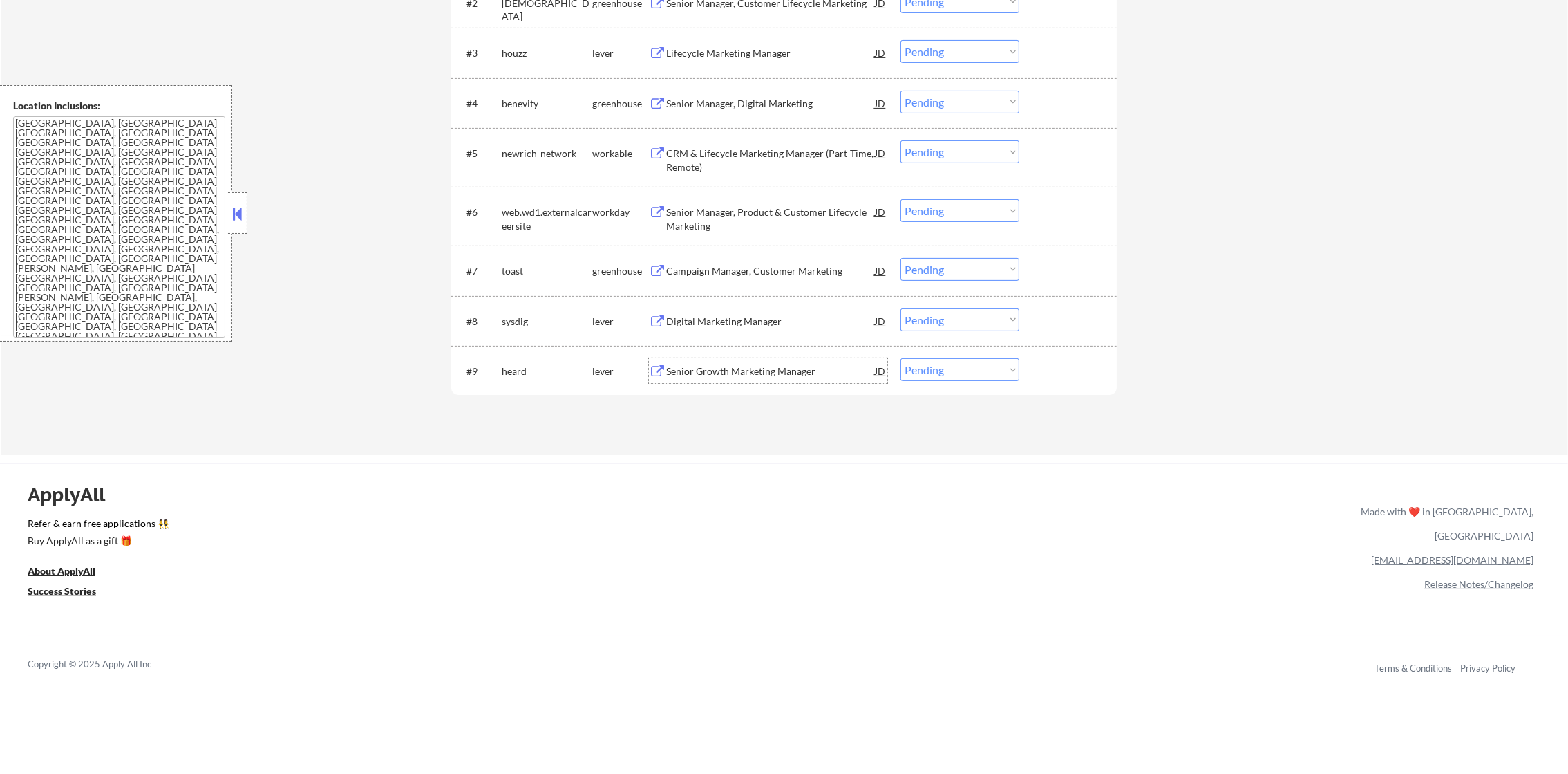
click at [709, 372] on div "Senior Growth Marketing Manager" at bounding box center [770, 371] width 208 height 14
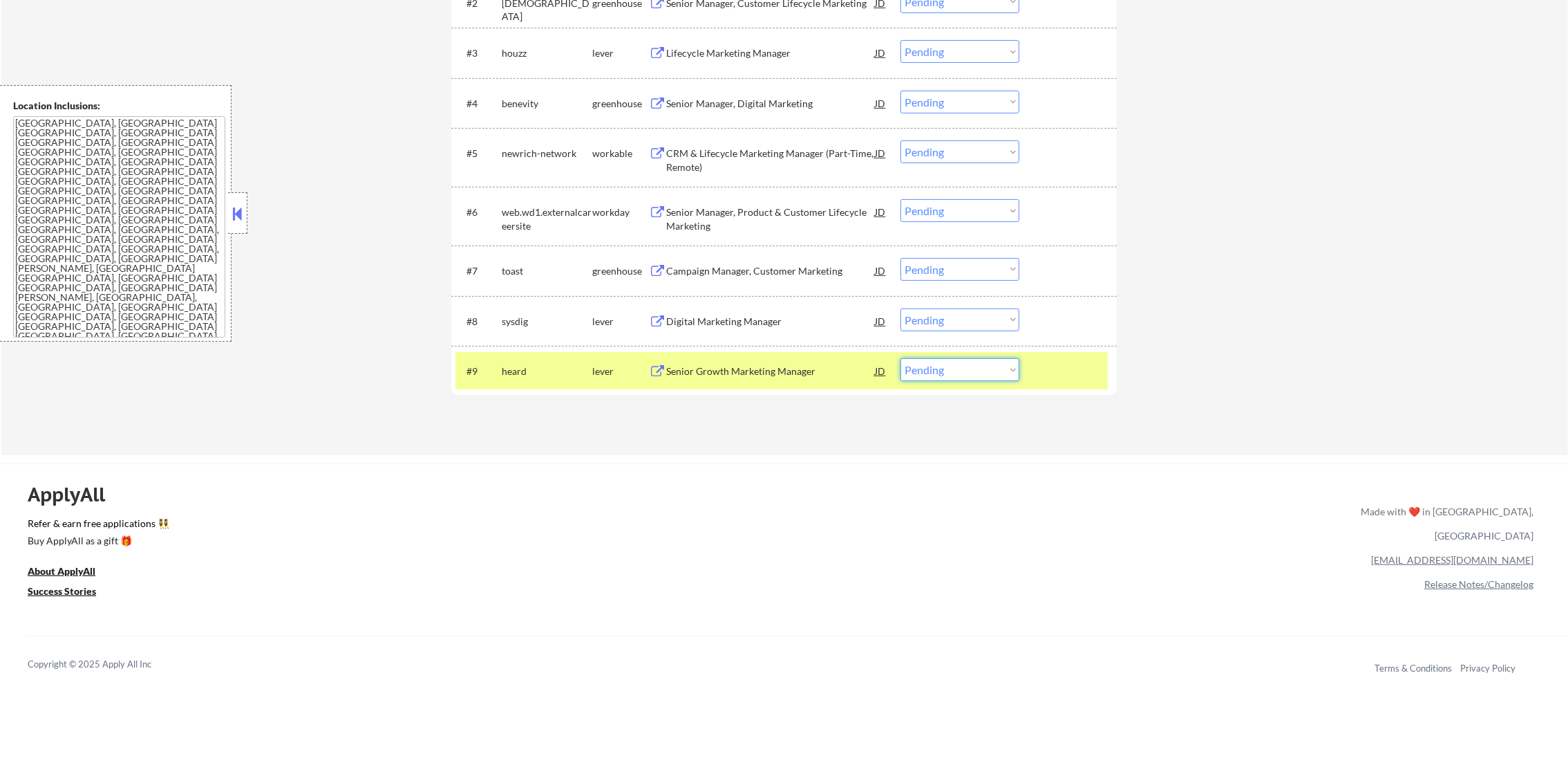
click at [938, 378] on select "Choose an option... Pending Applied Excluded (Questions) Excluded (Expired) Exc…" at bounding box center [960, 369] width 119 height 23
select select ""applied""
click at [901, 358] on select "Choose an option... Pending Applied Excluded (Questions) Excluded (Expired) Exc…" at bounding box center [960, 369] width 119 height 23
click at [528, 374] on div "heard" at bounding box center [546, 371] width 90 height 14
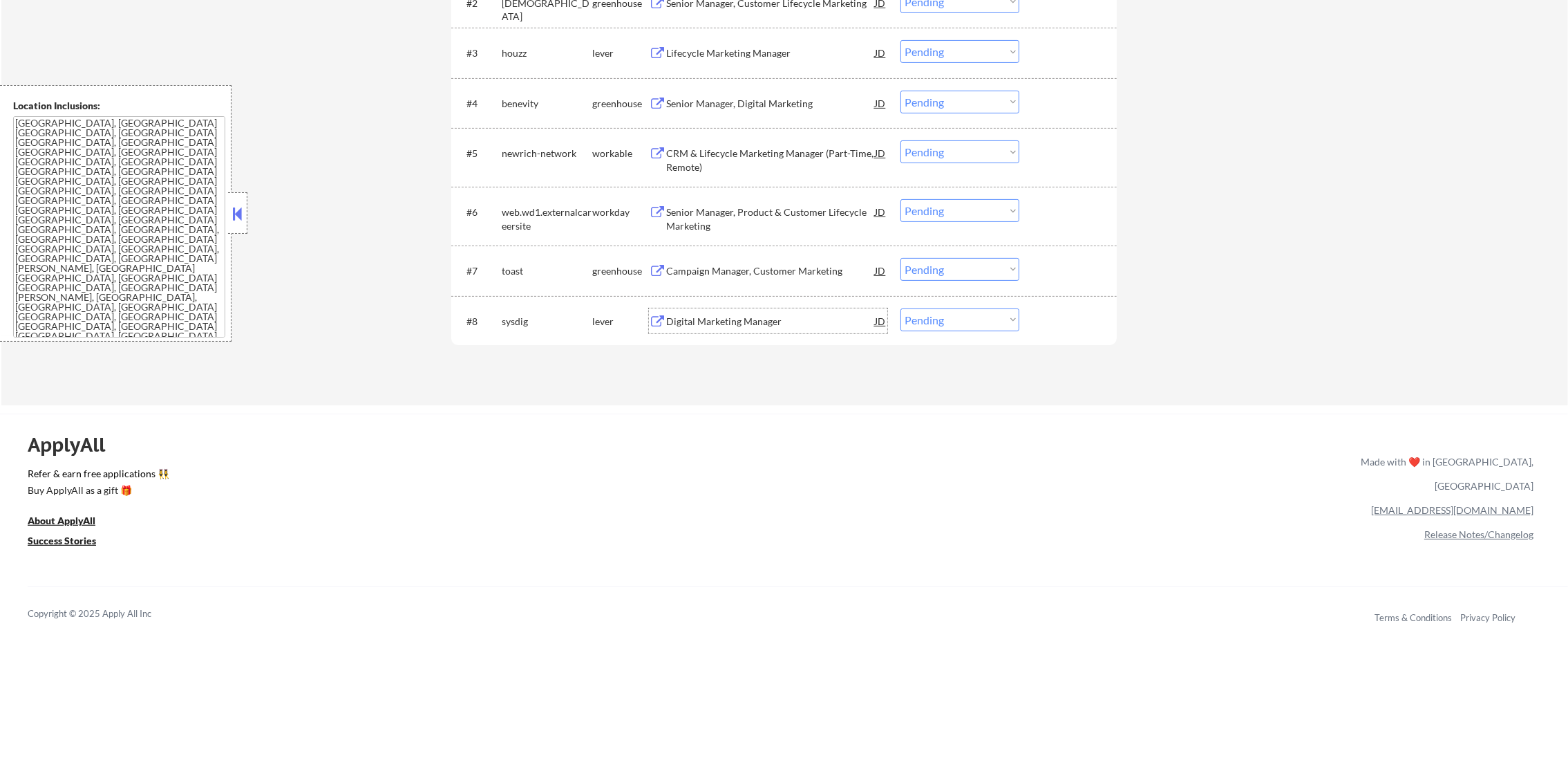
click at [725, 330] on div "Digital Marketing Manager" at bounding box center [770, 321] width 208 height 25
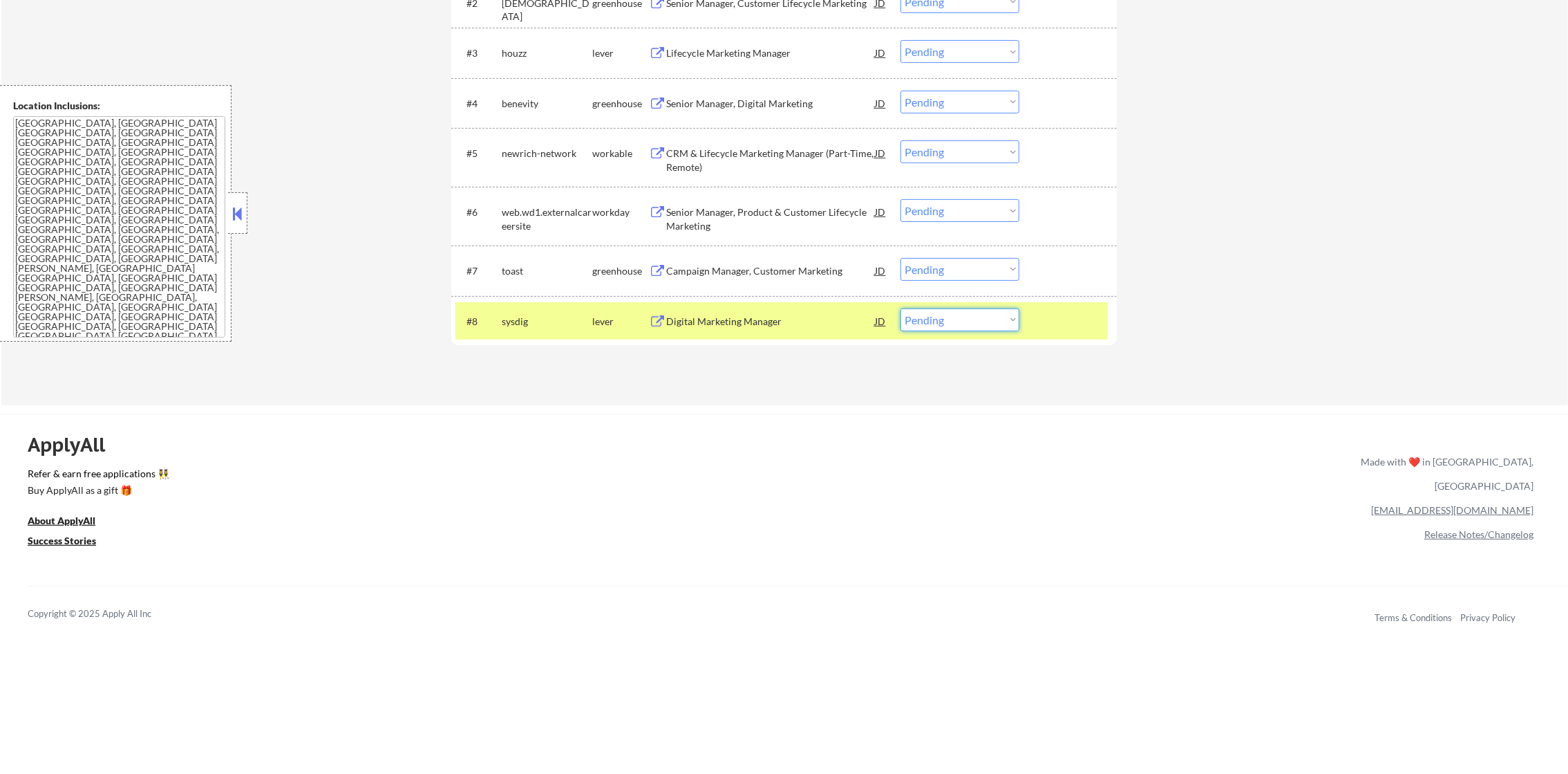
click at [916, 320] on select "Choose an option... Pending Applied Excluded (Questions) Excluded (Expired) Exc…" at bounding box center [960, 320] width 119 height 23
select select ""applied""
click at [901, 309] on select "Choose an option... Pending Applied Excluded (Questions) Excluded (Expired) Exc…" at bounding box center [960, 320] width 119 height 23
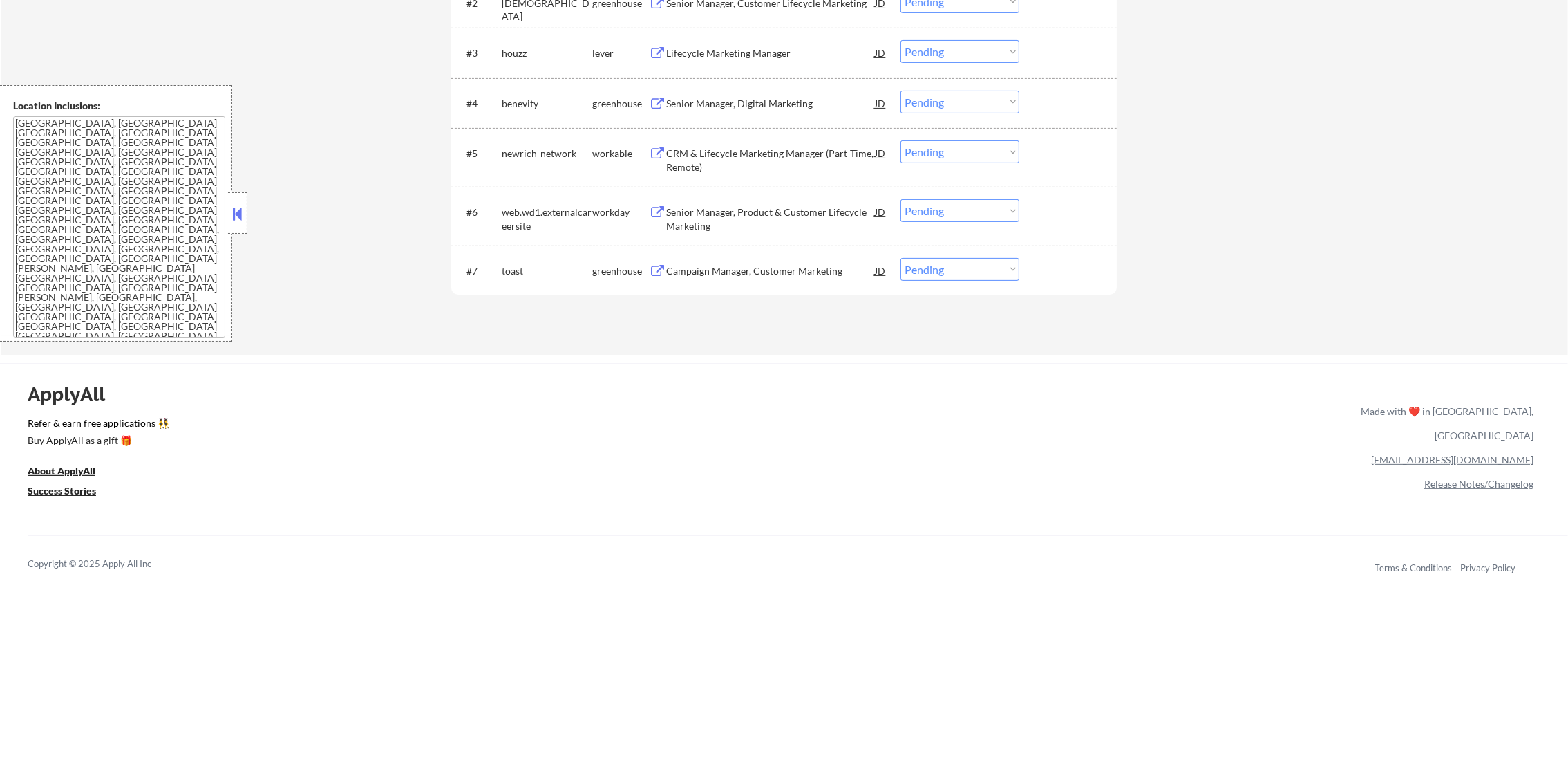
click at [703, 586] on div "Copyright © 2025 Apply All Inc Terms & Conditions Privacy Policy" at bounding box center [797, 564] width 1541 height 56
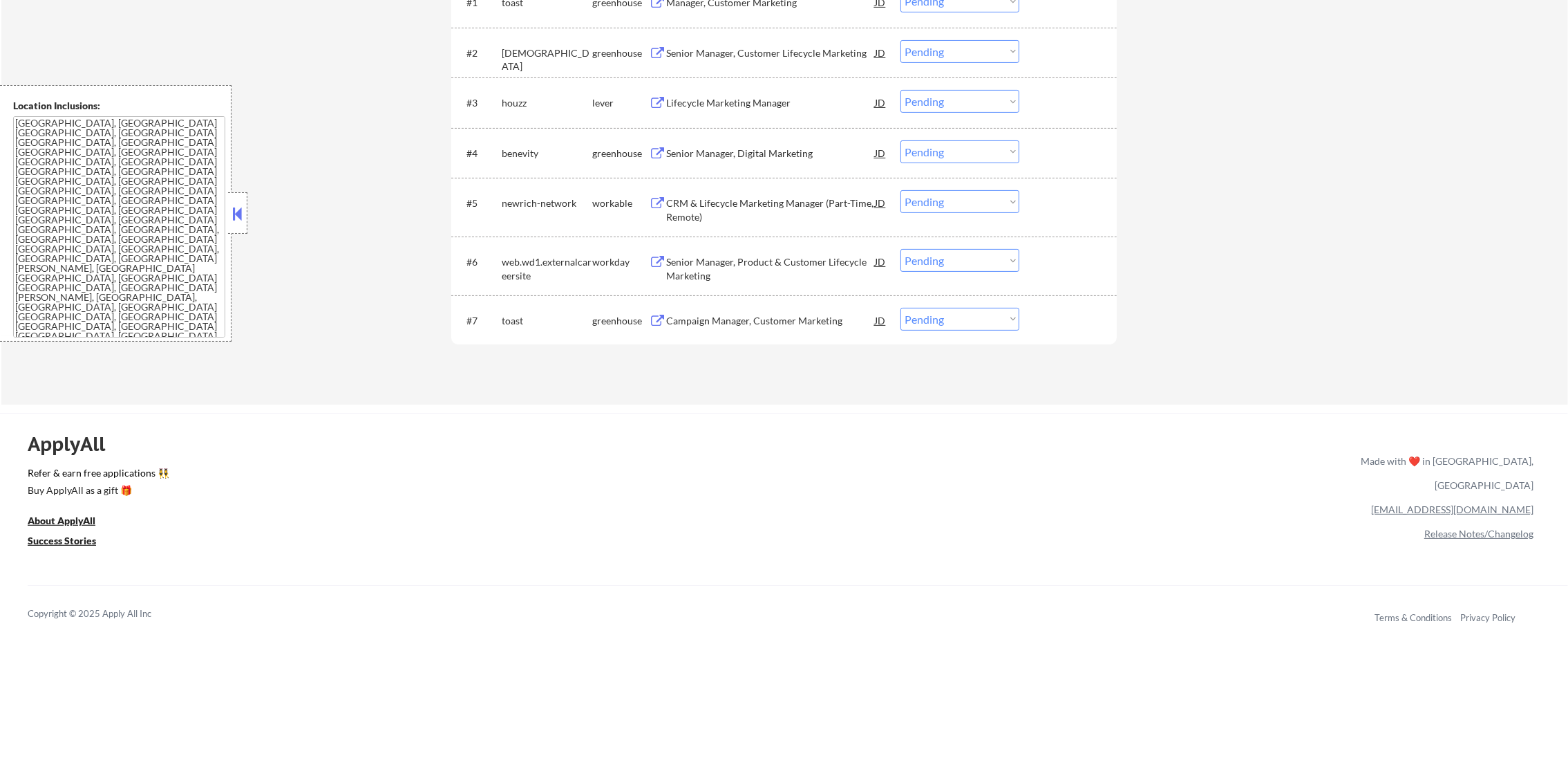
scroll to position [436, 0]
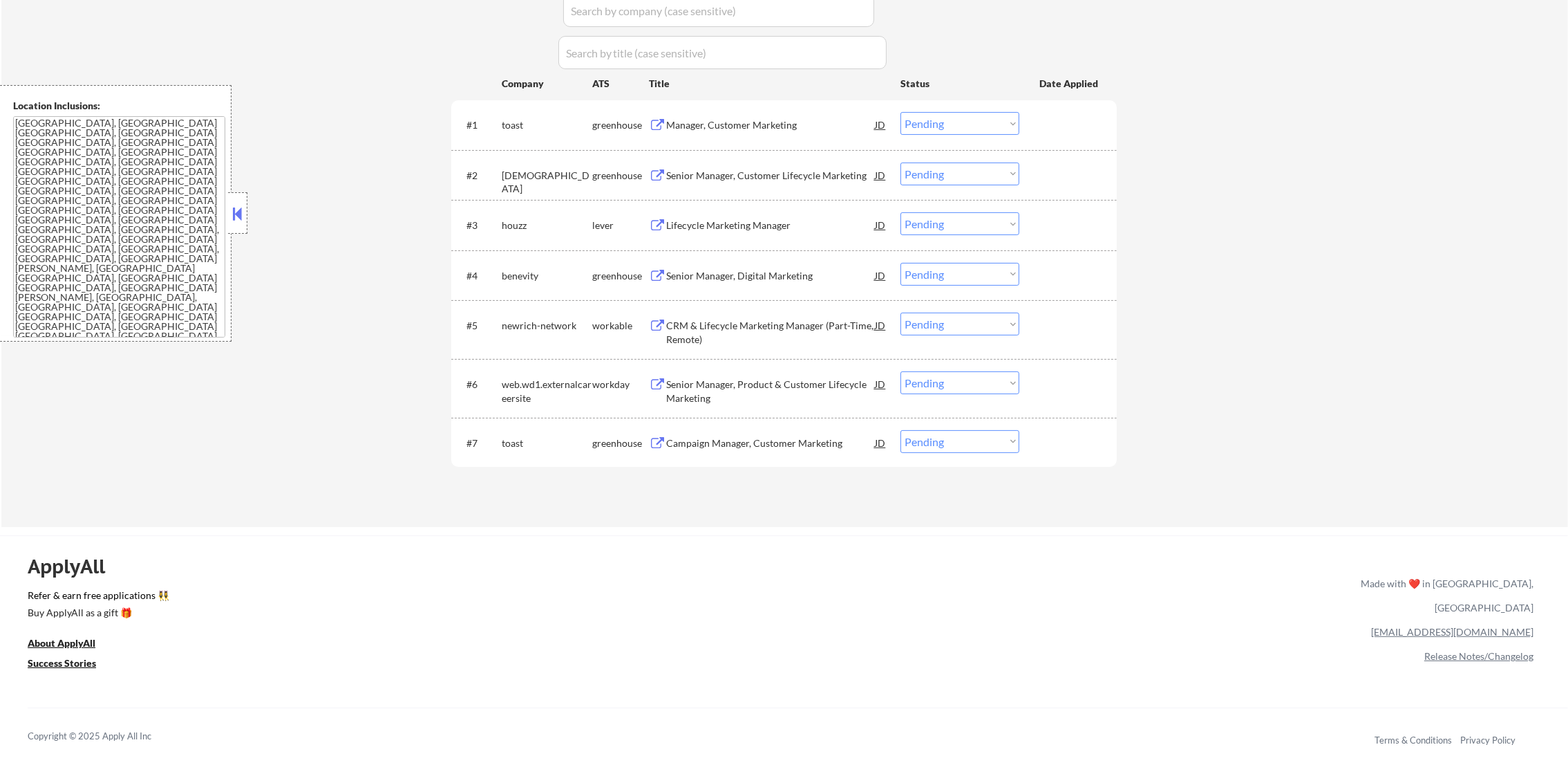
click at [784, 436] on div "Campaign Manager, Customer Marketing" at bounding box center [770, 443] width 208 height 14
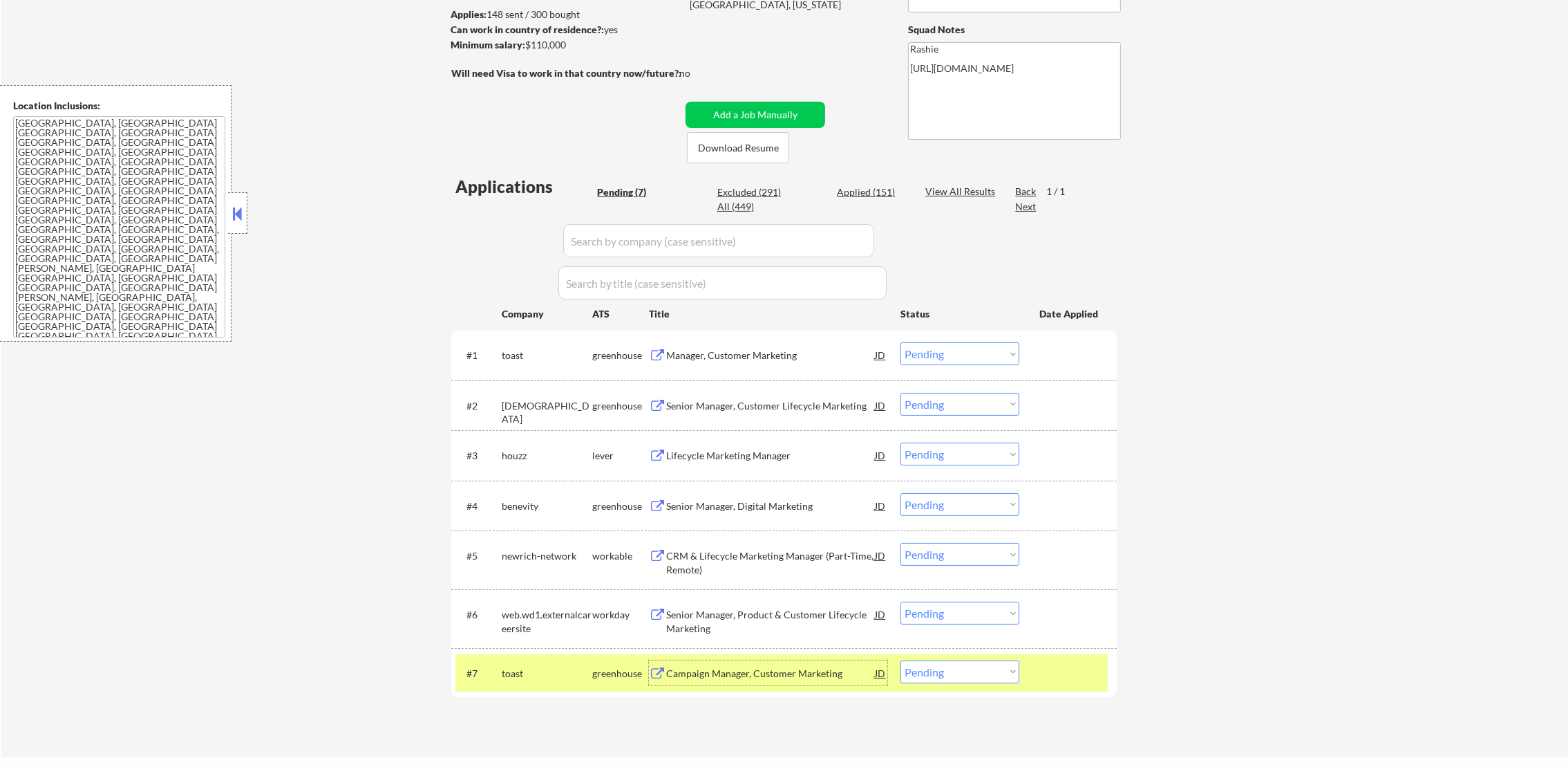
scroll to position [194, 0]
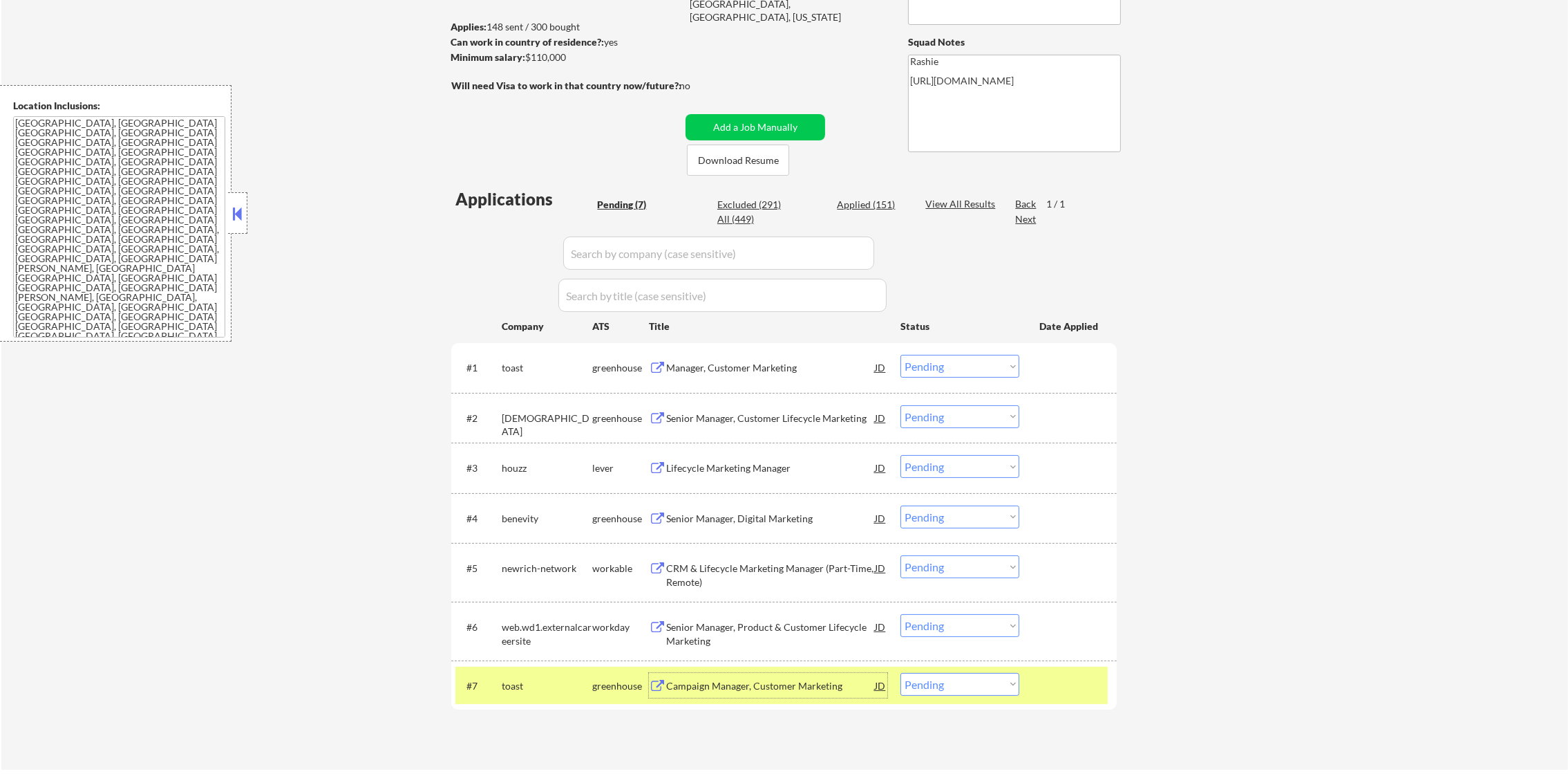
click at [499, 696] on div "#7 toast greenhouse Campaign Manager, Customer Marketing JD Choose an option...…" at bounding box center [782, 685] width 652 height 37
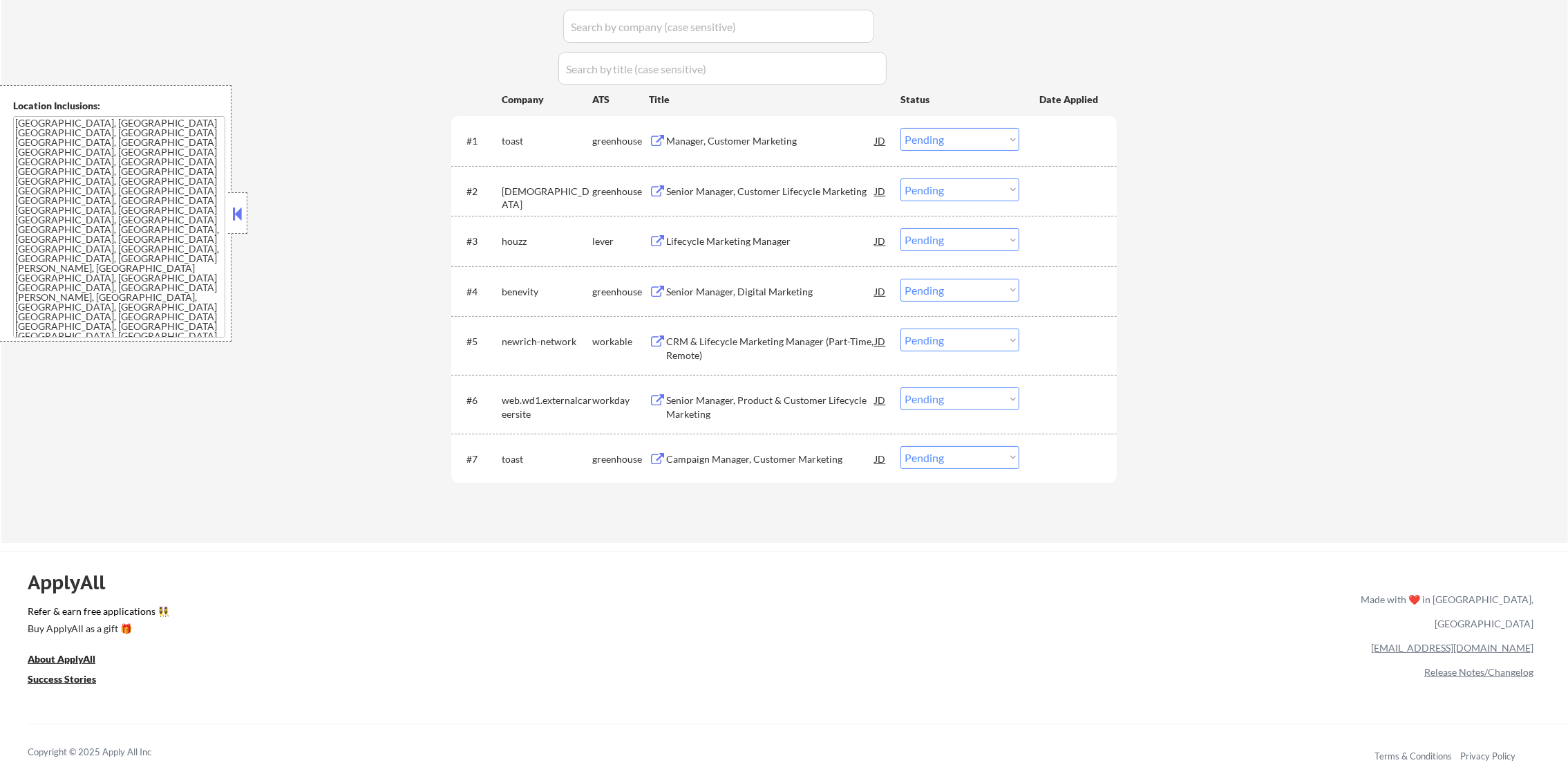
scroll to position [436, 0]
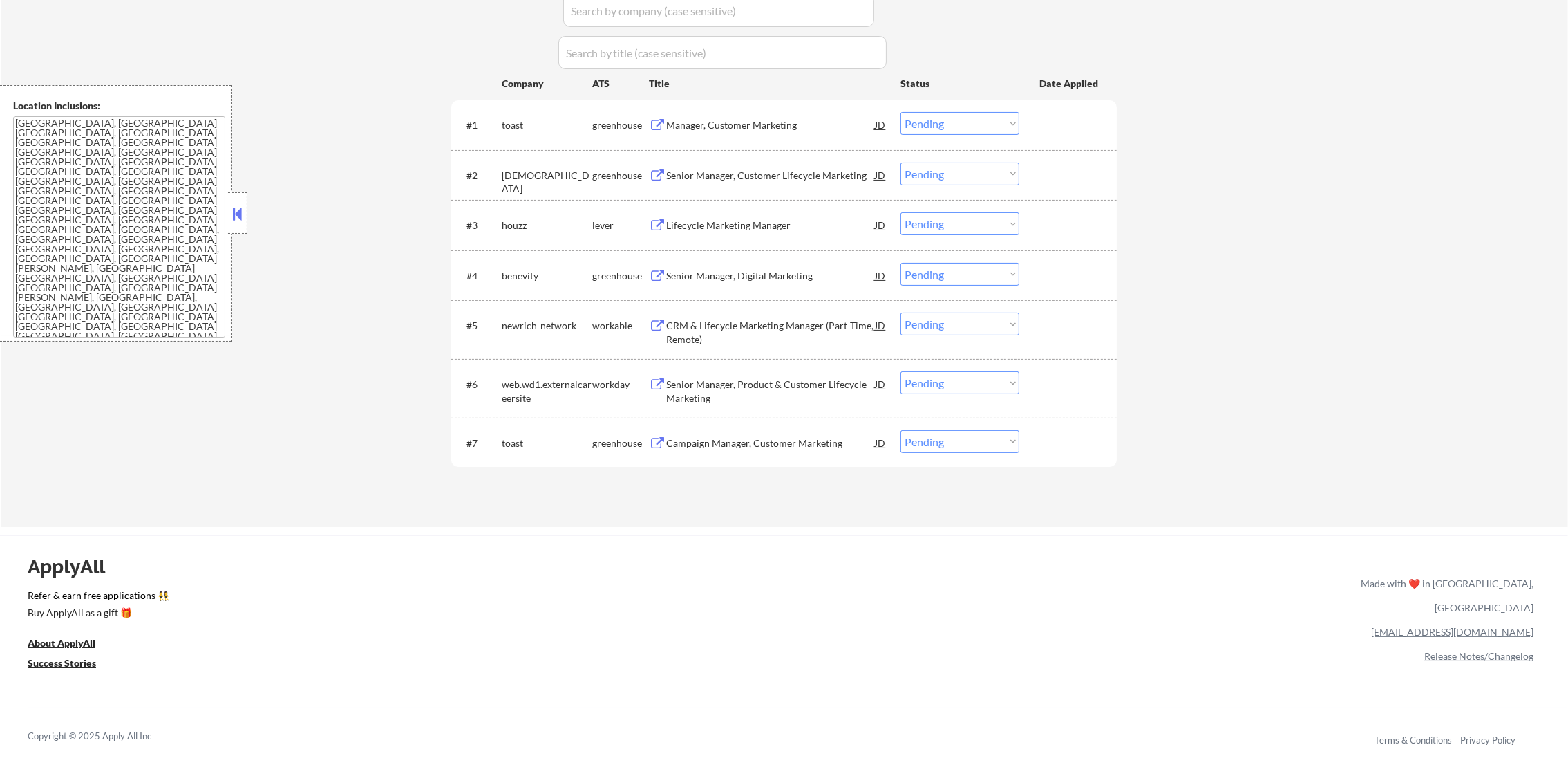
click at [771, 441] on div "Campaign Manager, Customer Marketing" at bounding box center [770, 443] width 208 height 14
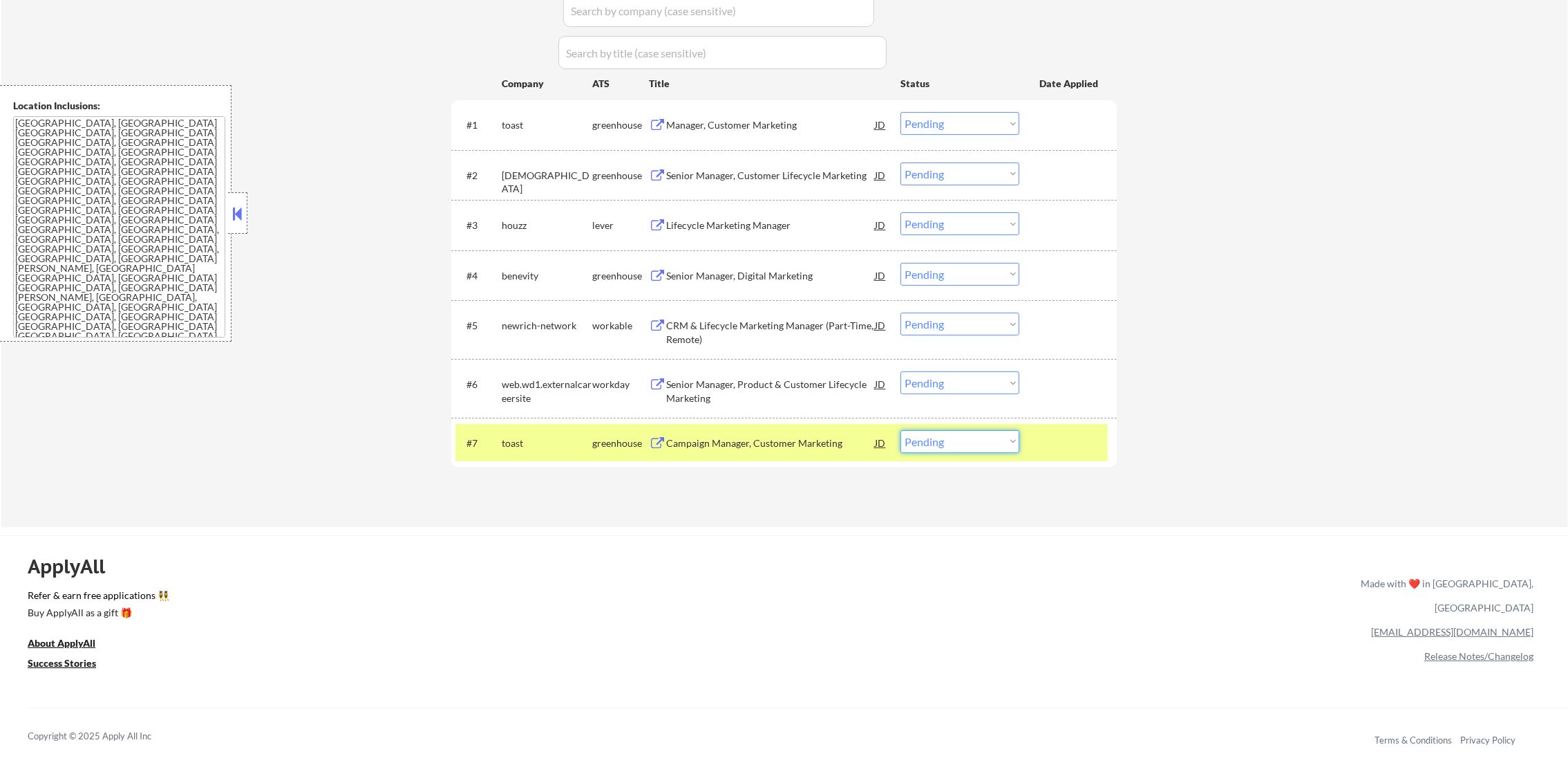
click at [910, 448] on select "Choose an option... Pending Applied Excluded (Questions) Excluded (Expired) Exc…" at bounding box center [960, 441] width 119 height 23
select select ""applied""
click at [901, 430] on select "Choose an option... Pending Applied Excluded (Questions) Excluded (Expired) Exc…" at bounding box center [960, 441] width 119 height 23
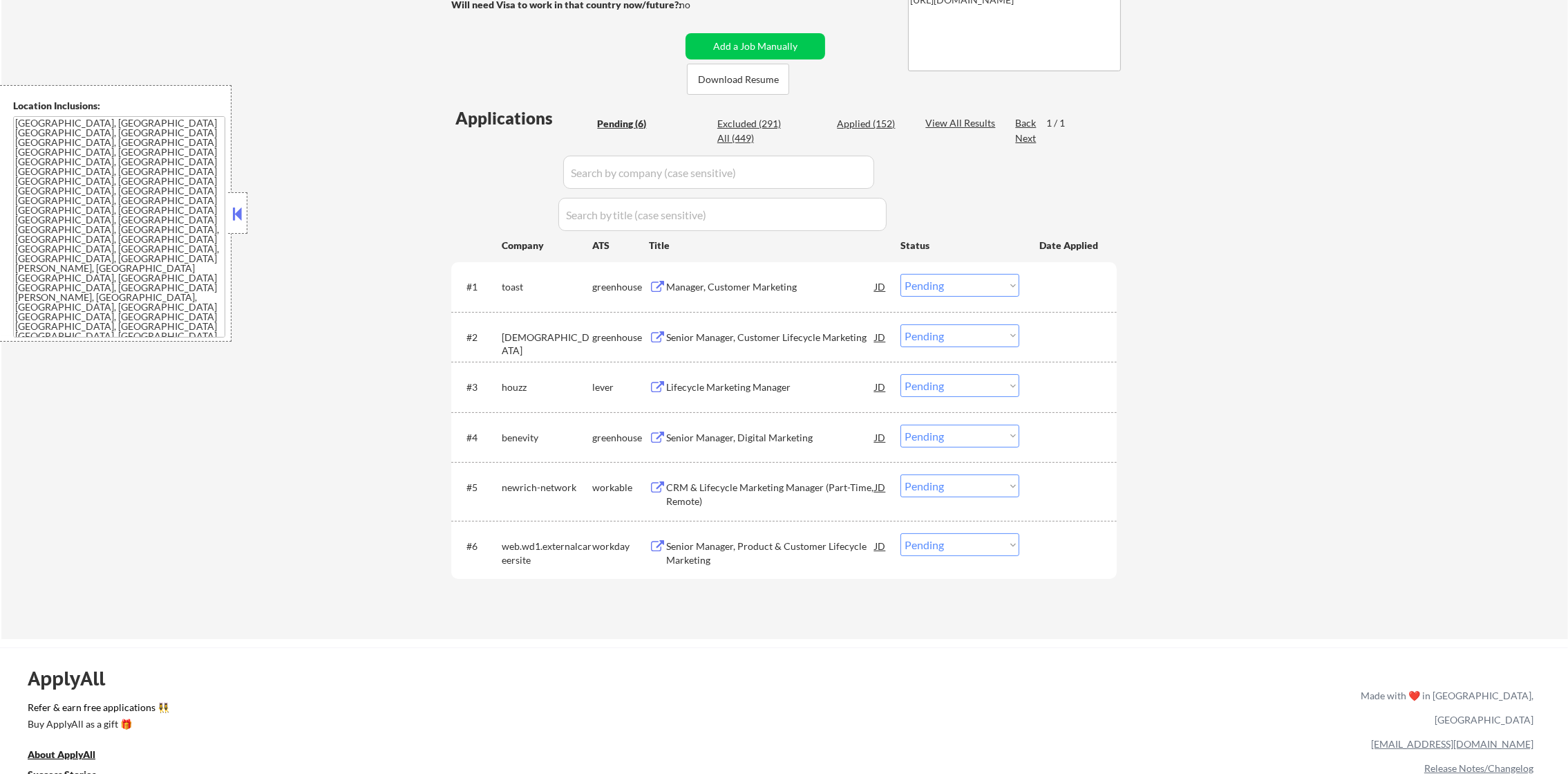
scroll to position [276, 0]
click at [781, 538] on div "Senior Manager, Product & Customer Lifecycle Marketing" at bounding box center [770, 552] width 208 height 27
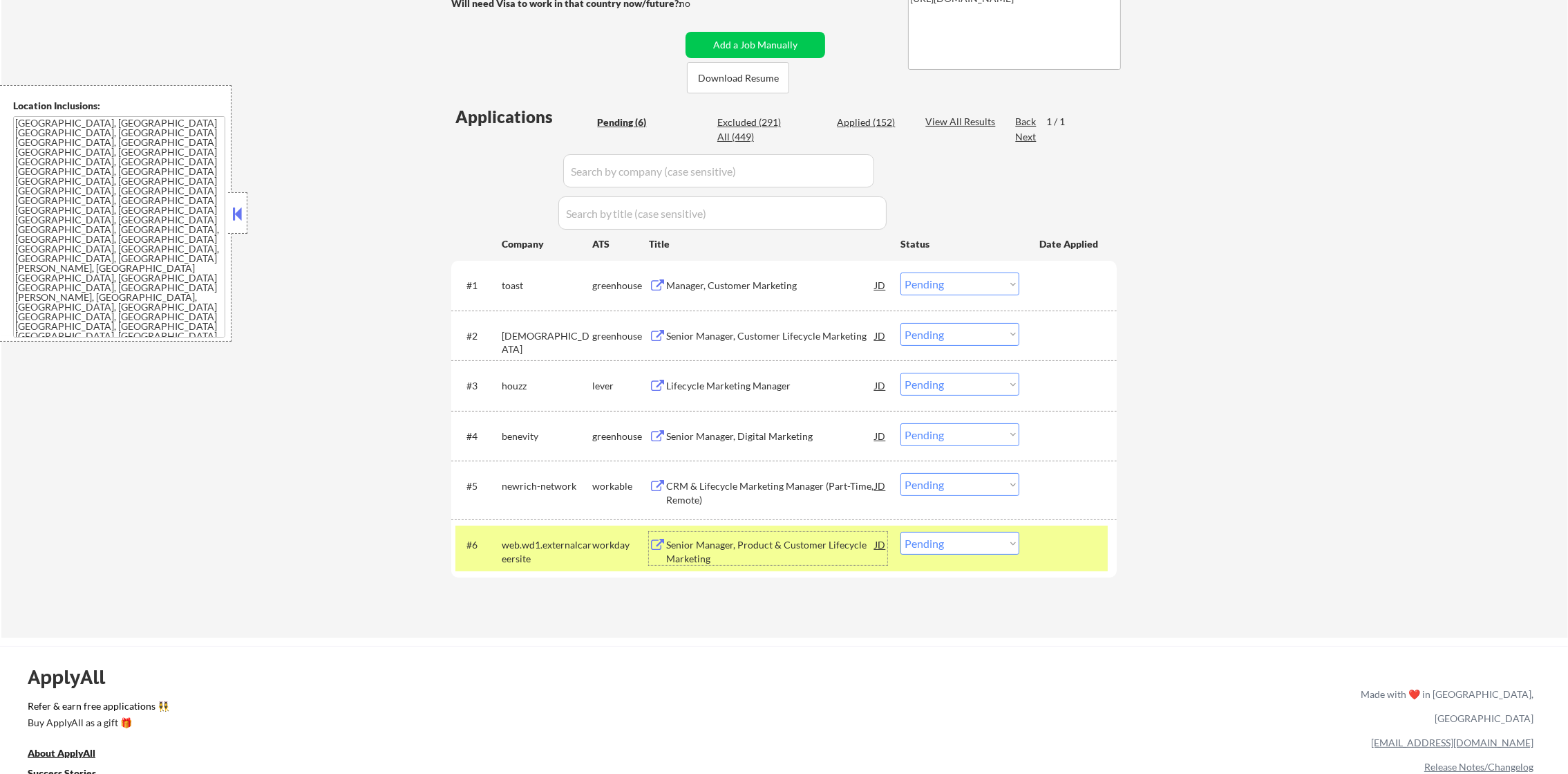
click at [774, 539] on div "Senior Manager, Product & Customer Lifecycle Marketing" at bounding box center [770, 552] width 208 height 27
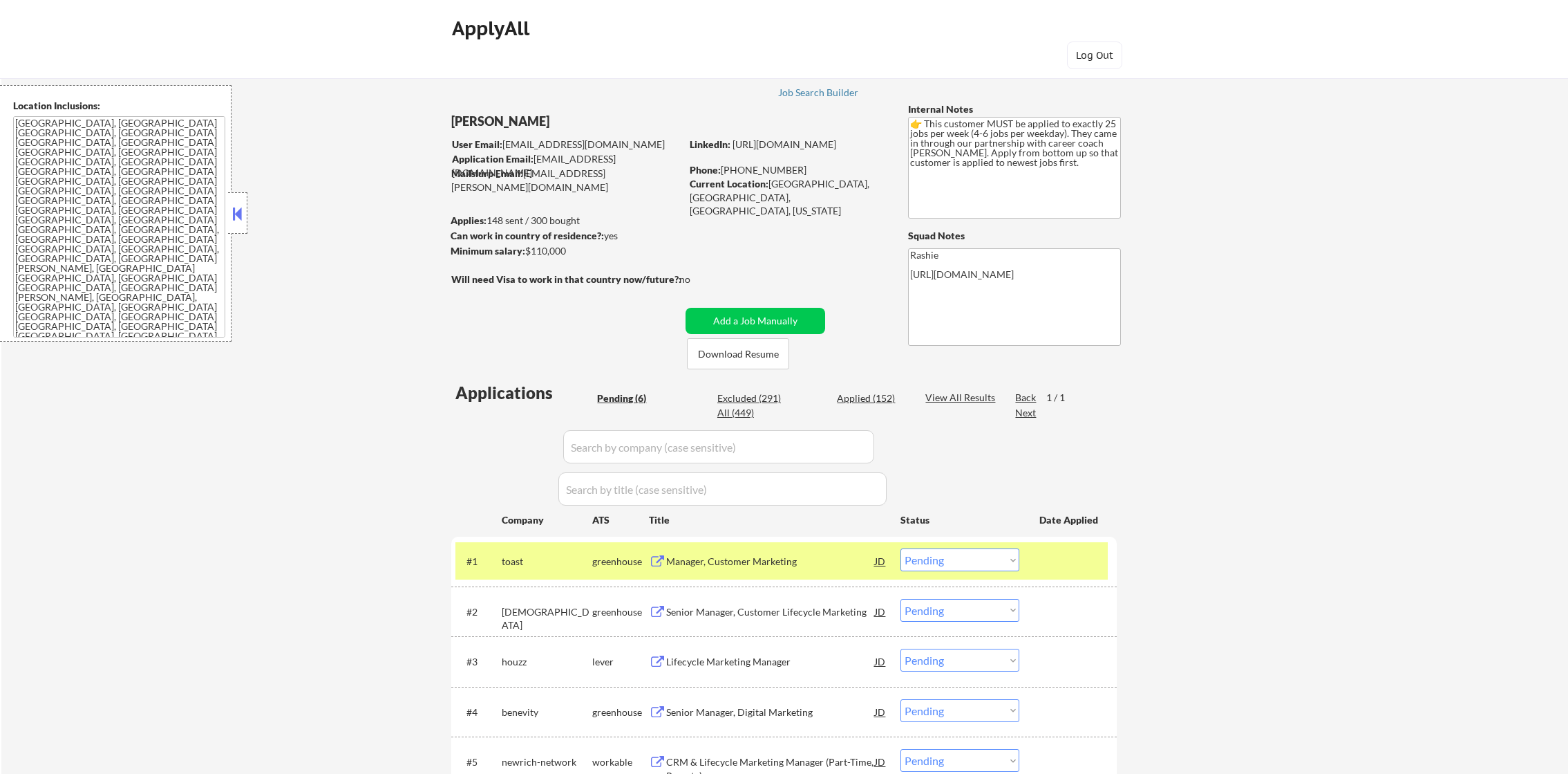
select select ""pending""
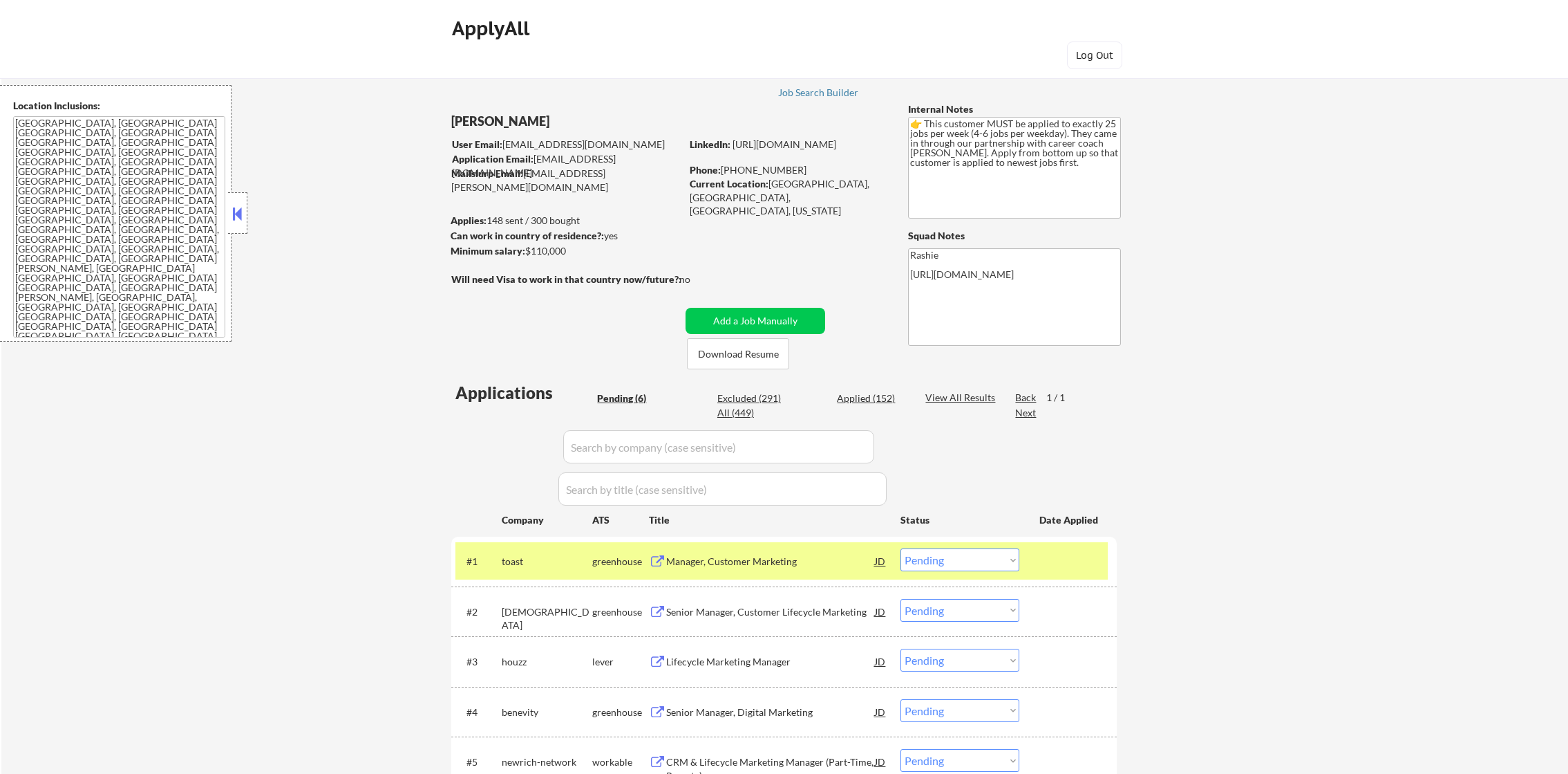
select select ""pending""
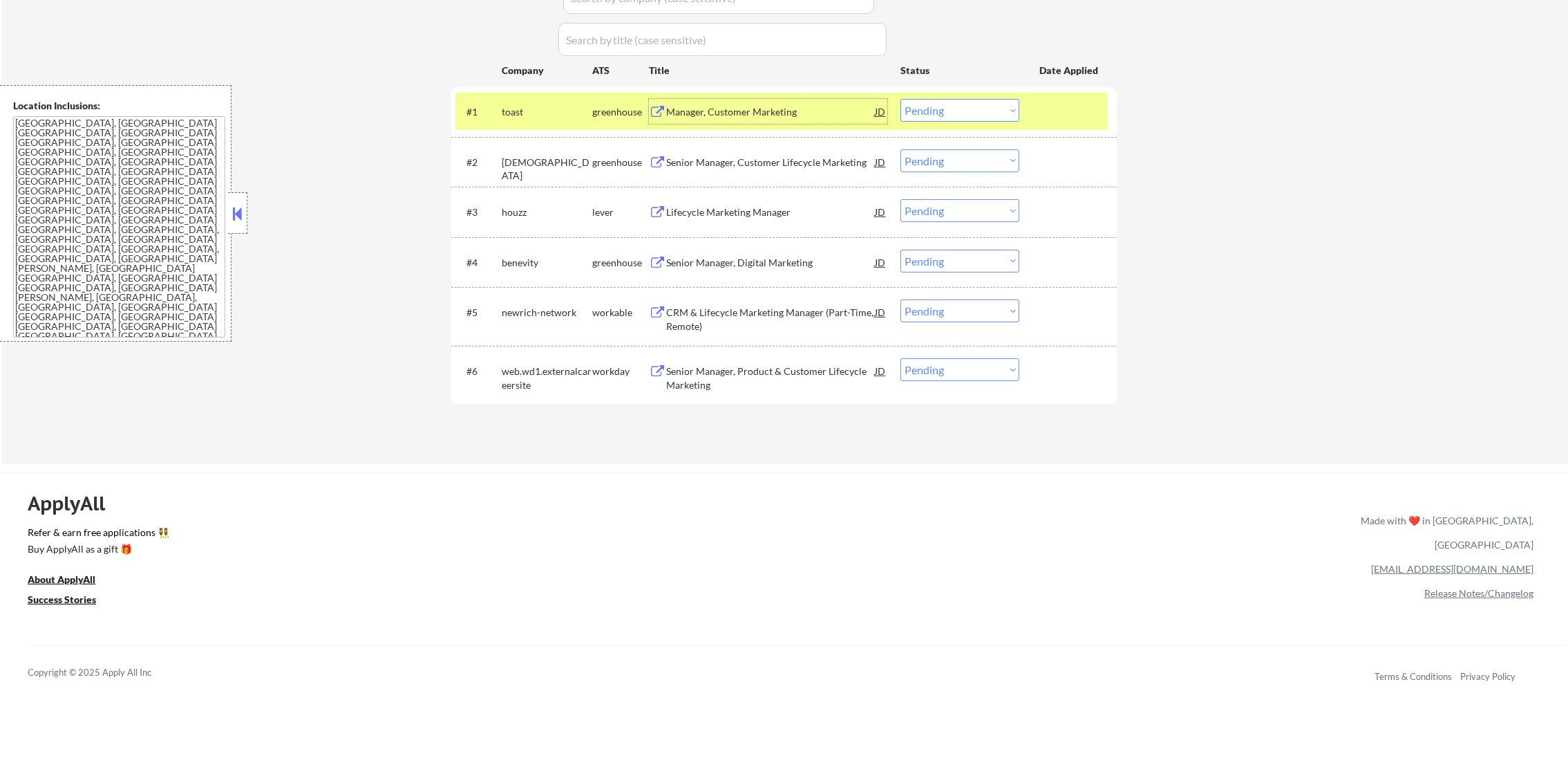
scroll to position [450, 0]
click at [505, 117] on div "toast" at bounding box center [546, 111] width 90 height 14
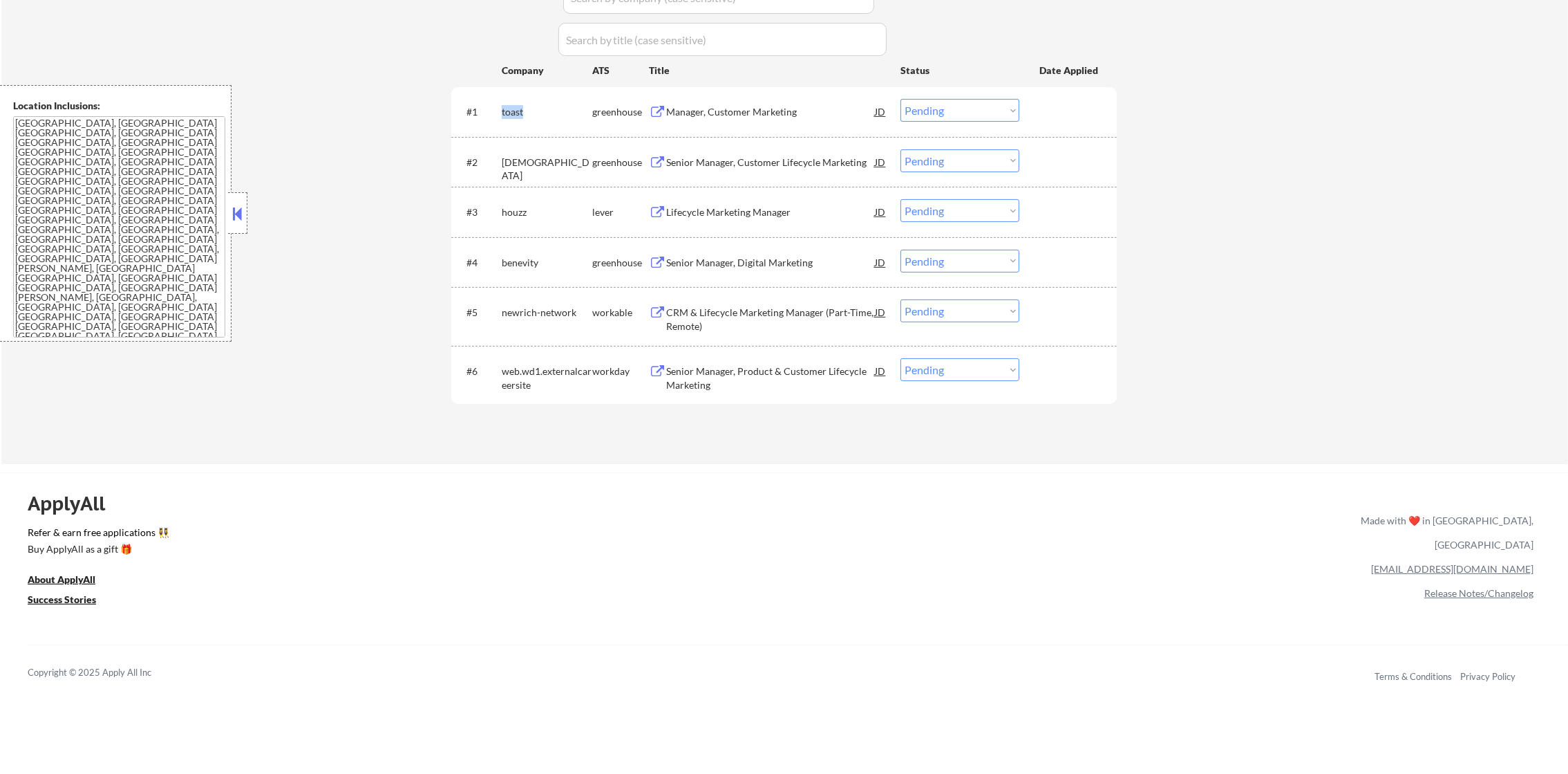
click at [505, 117] on div "toast" at bounding box center [546, 111] width 90 height 14
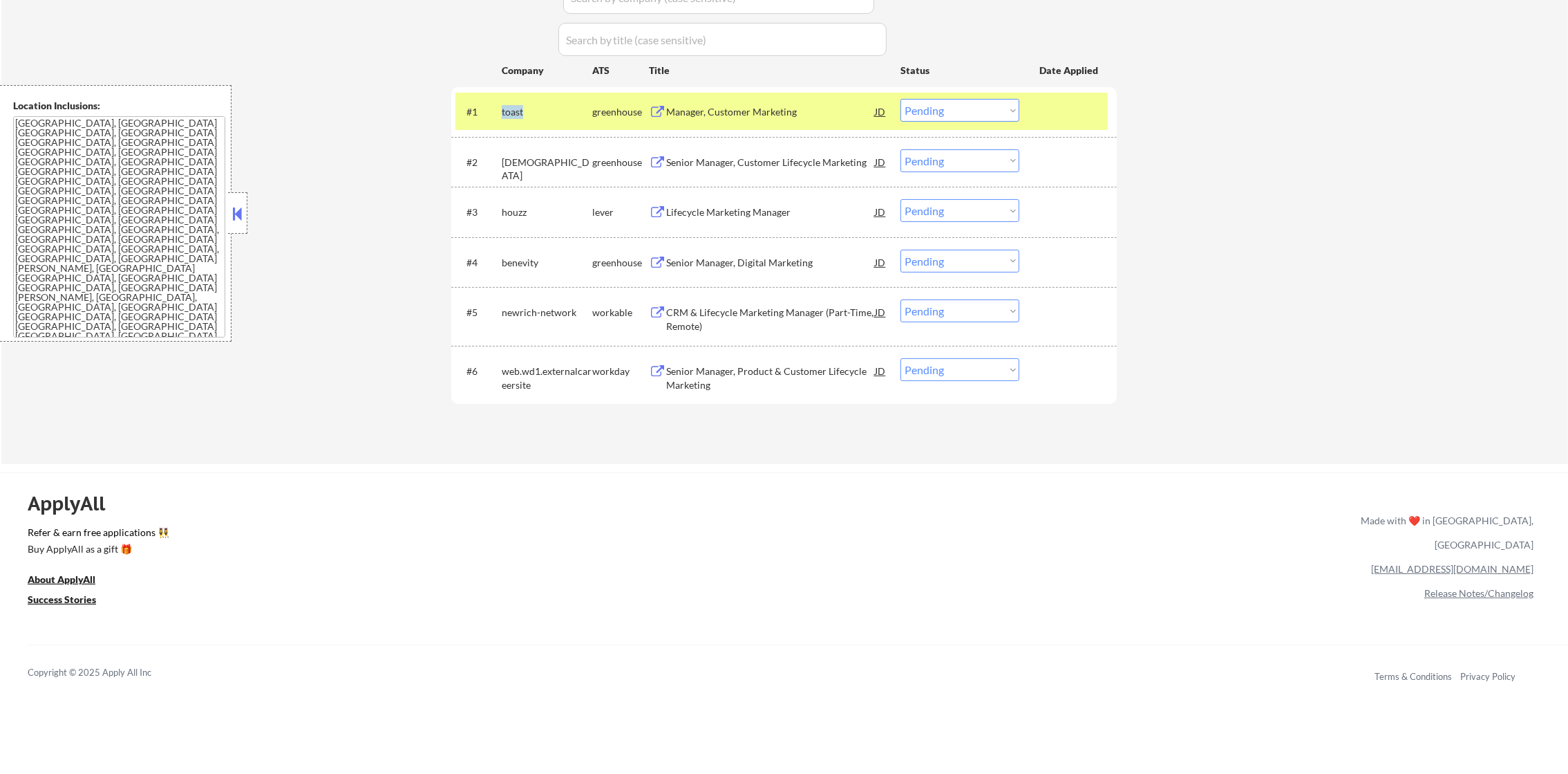
copy div "toast"
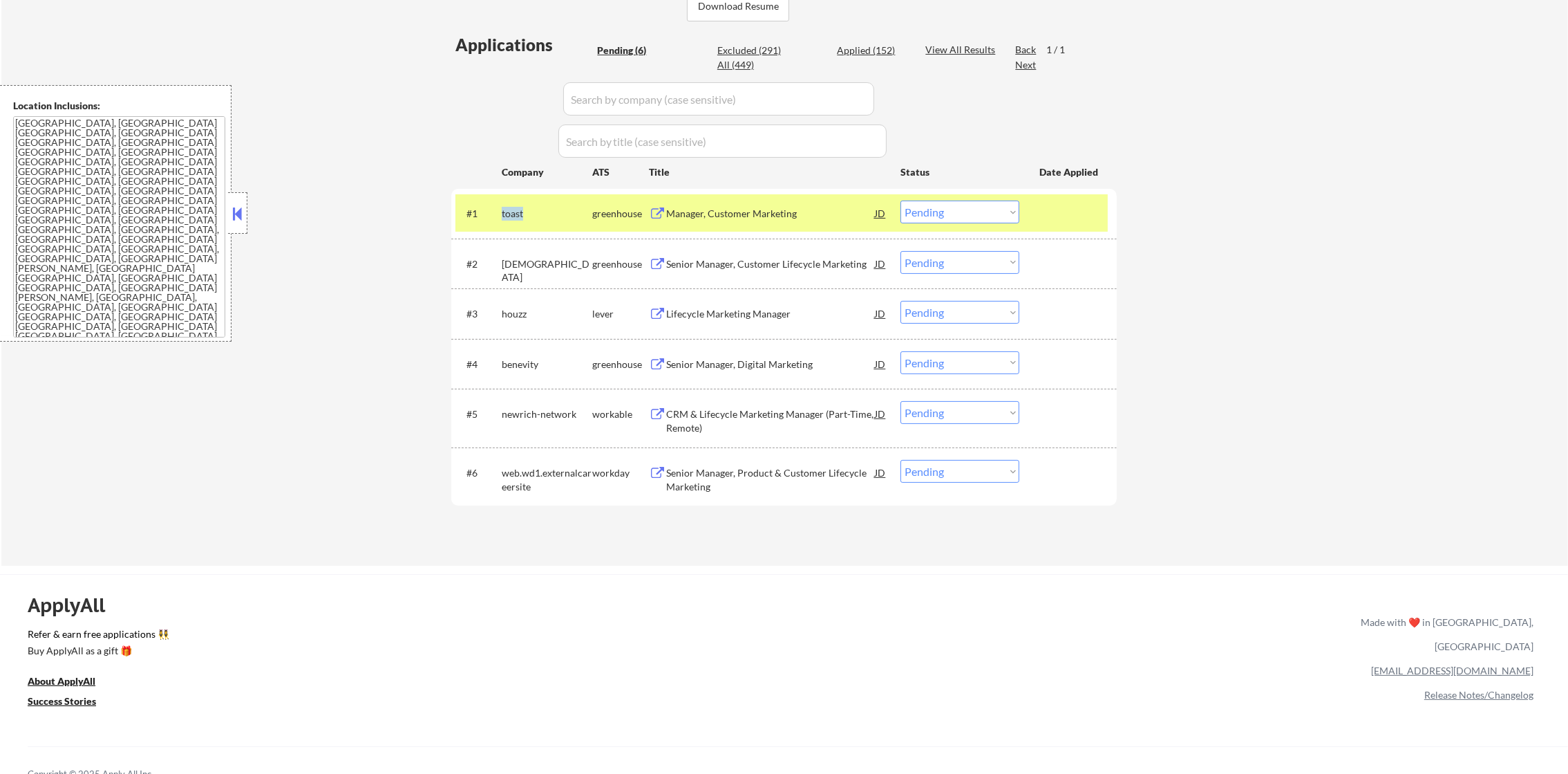
scroll to position [346, 0]
click at [864, 56] on div "Applied (152)" at bounding box center [872, 52] width 69 height 14
select select ""applied""
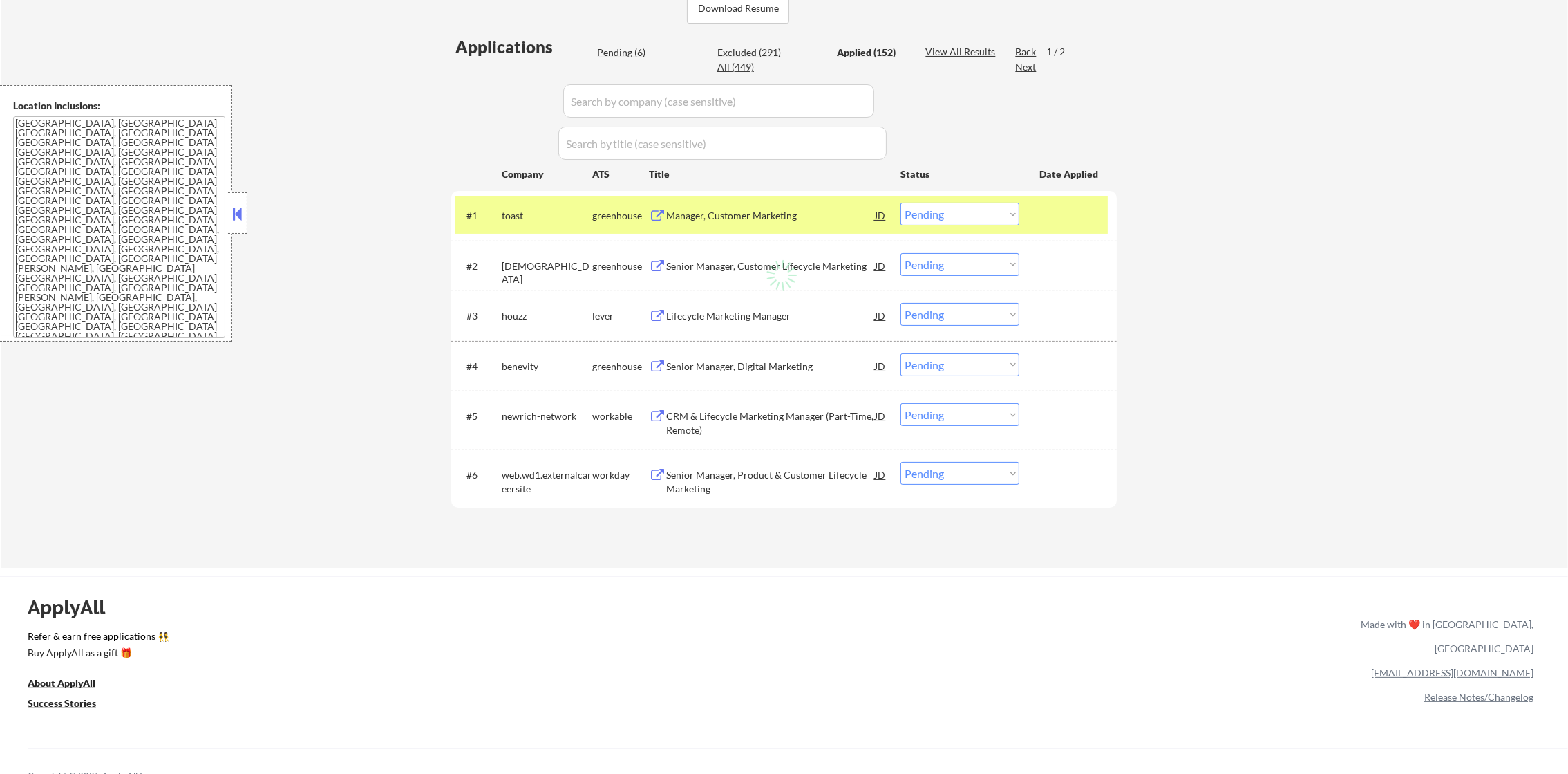
select select ""applied""
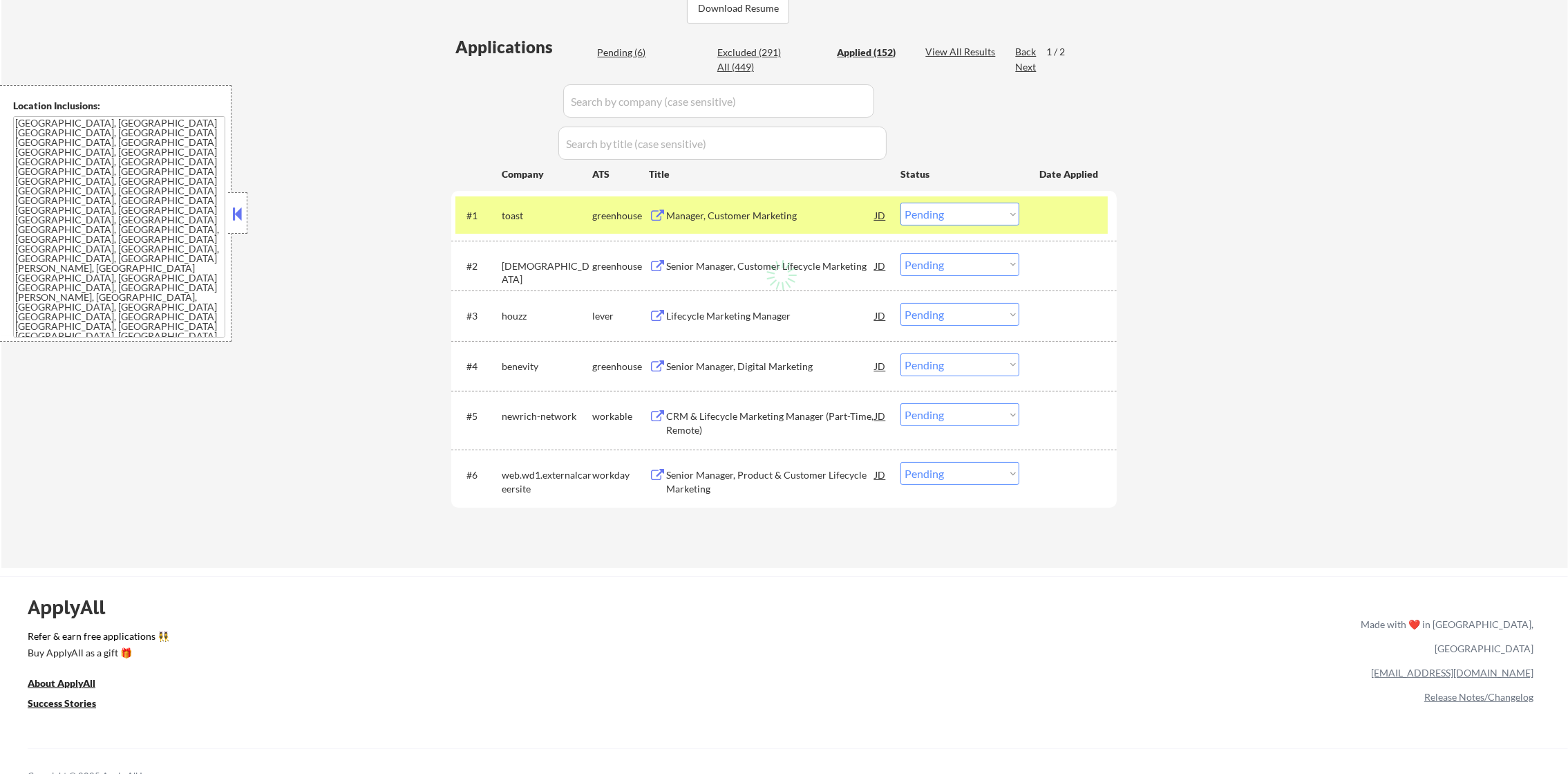
select select ""applied""
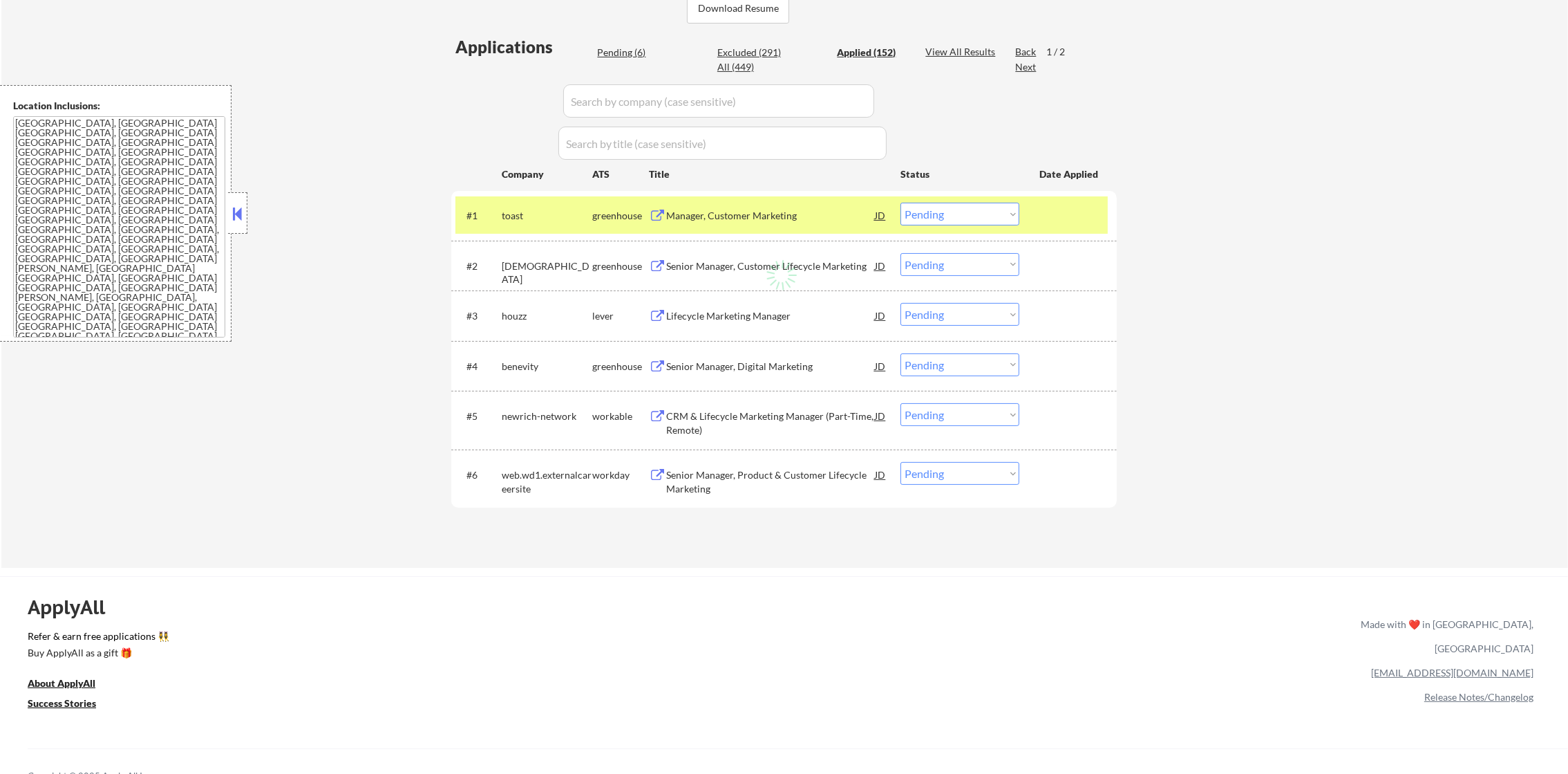
select select ""applied""
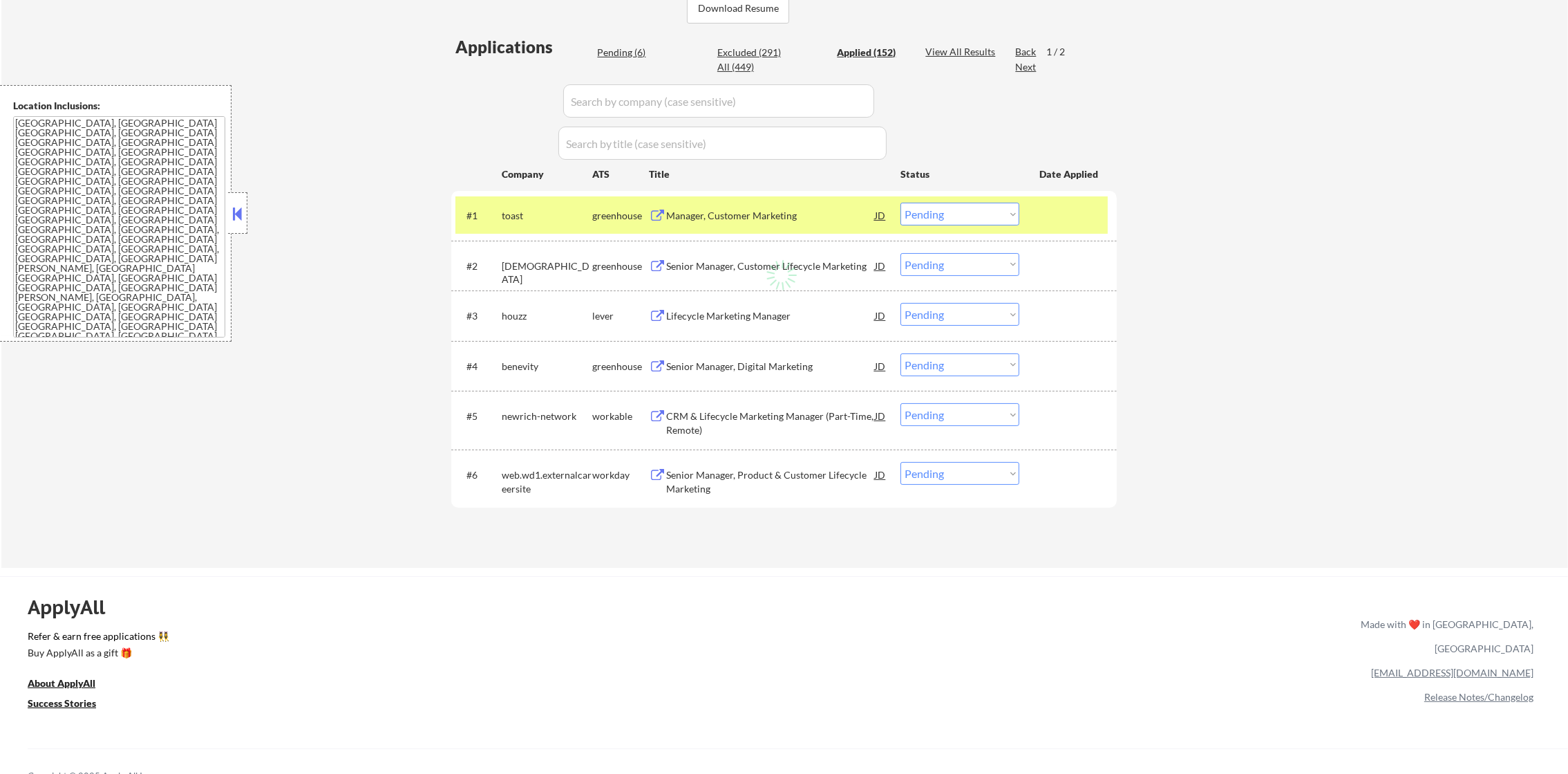
select select ""applied""
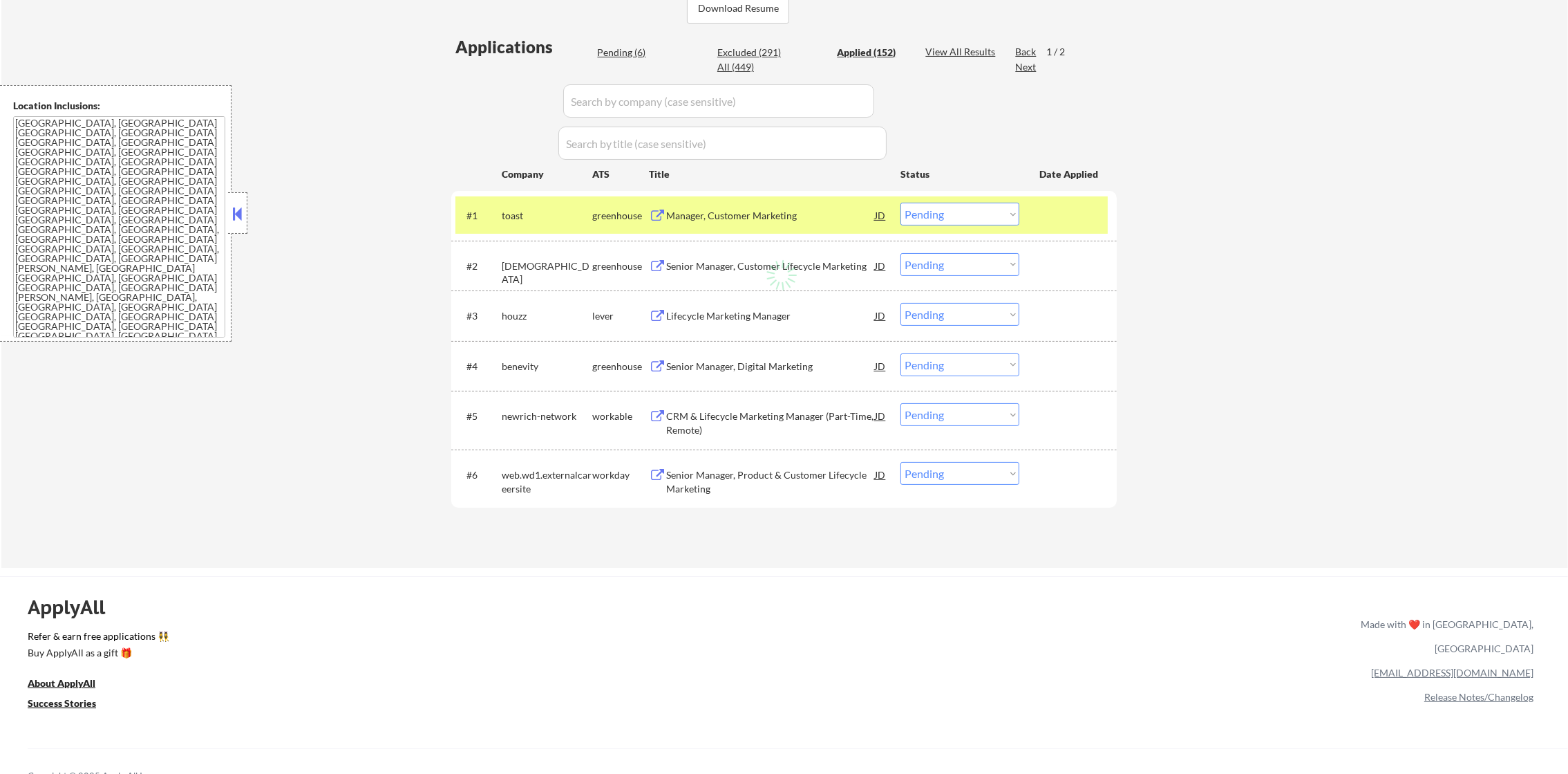
select select ""applied""
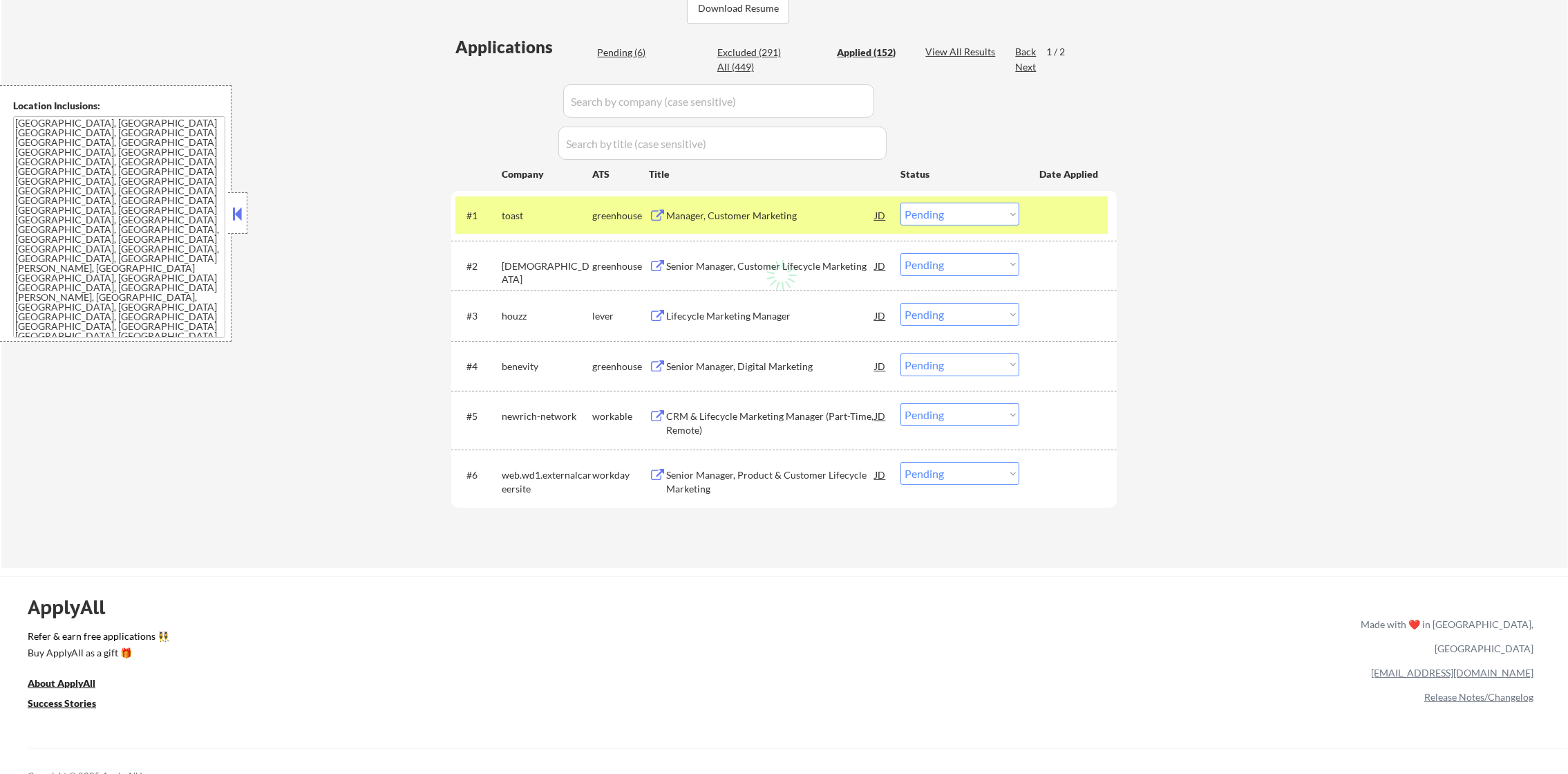
select select ""applied""
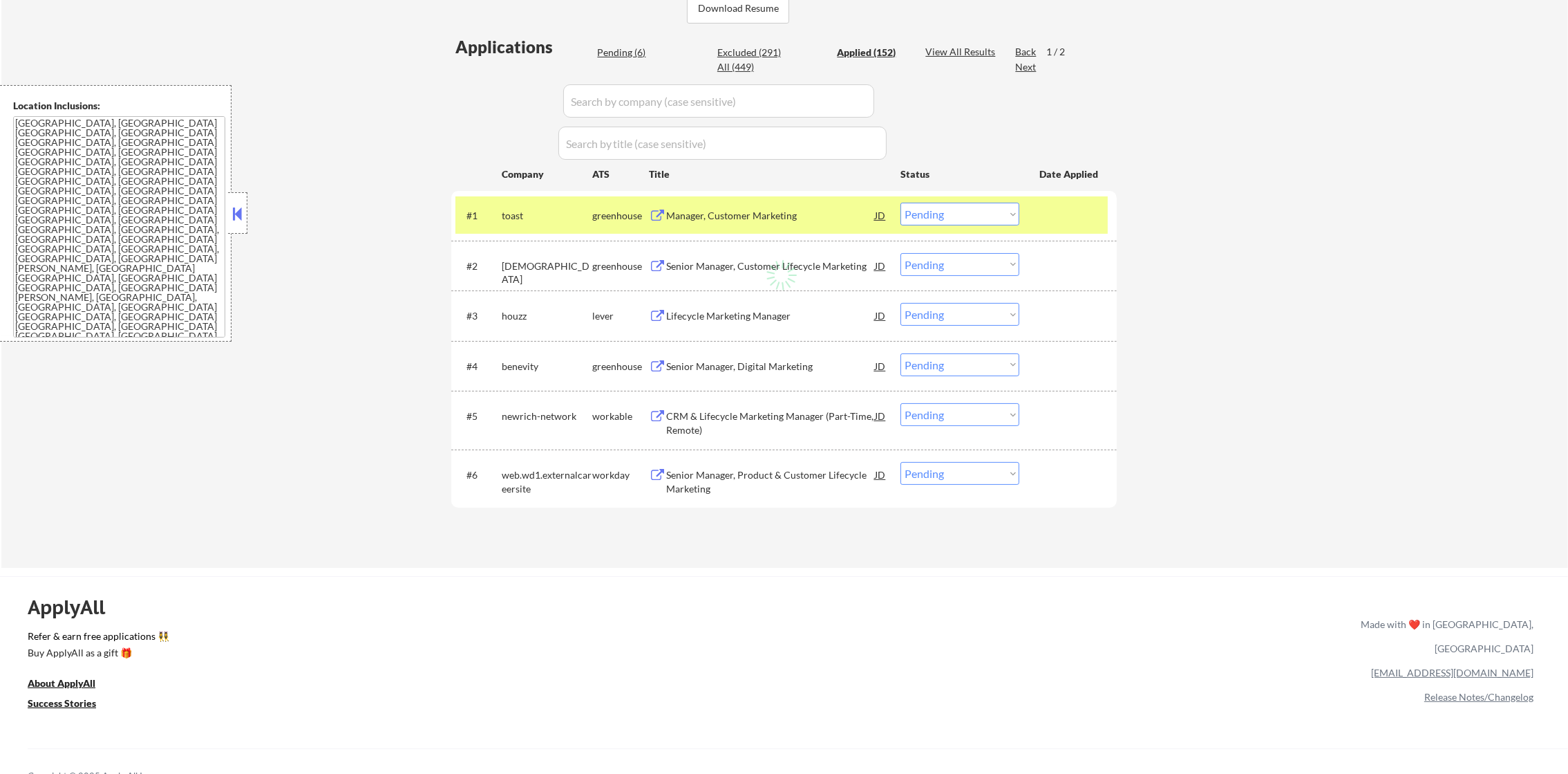
select select ""applied""
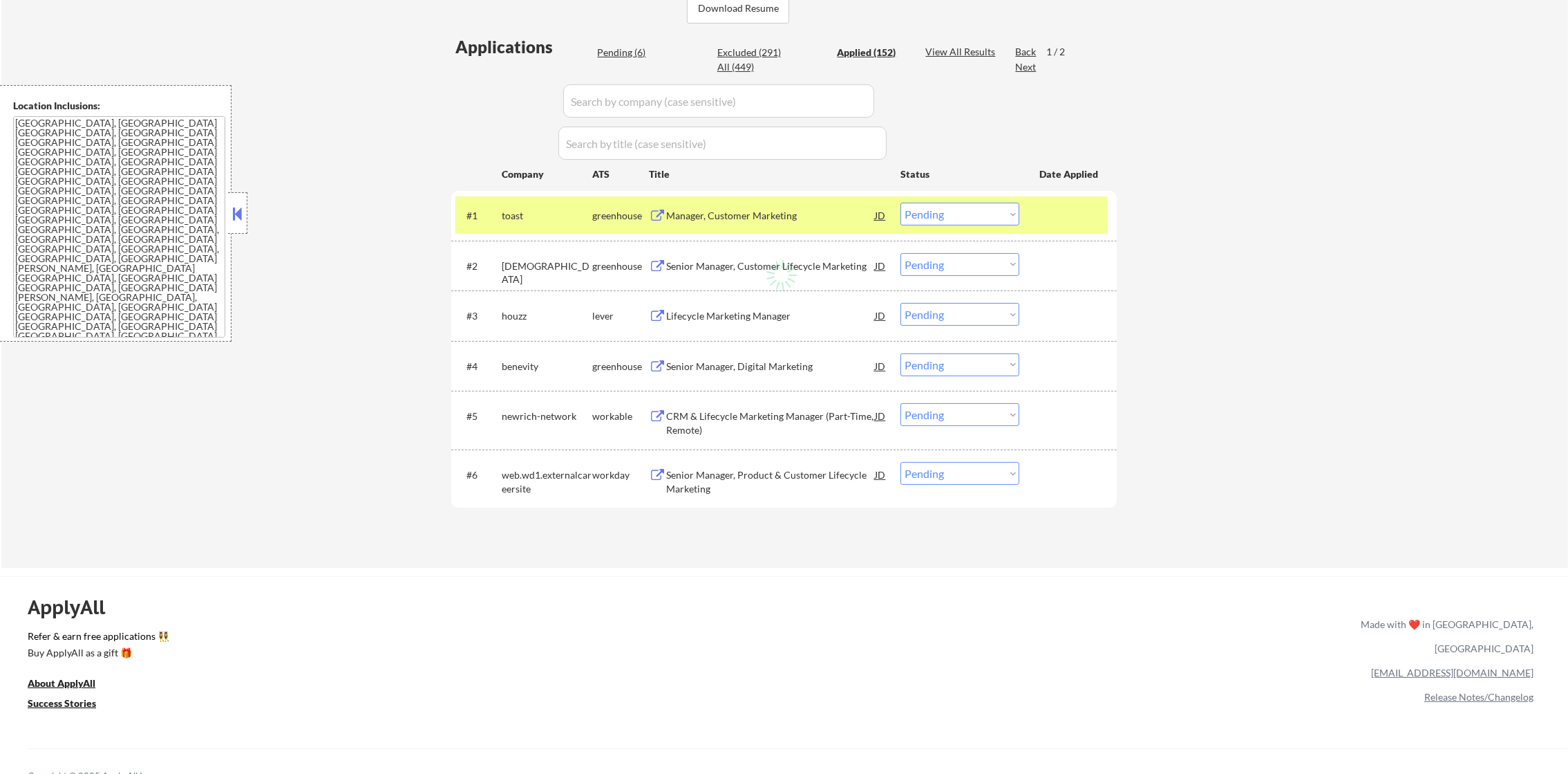
select select ""applied""
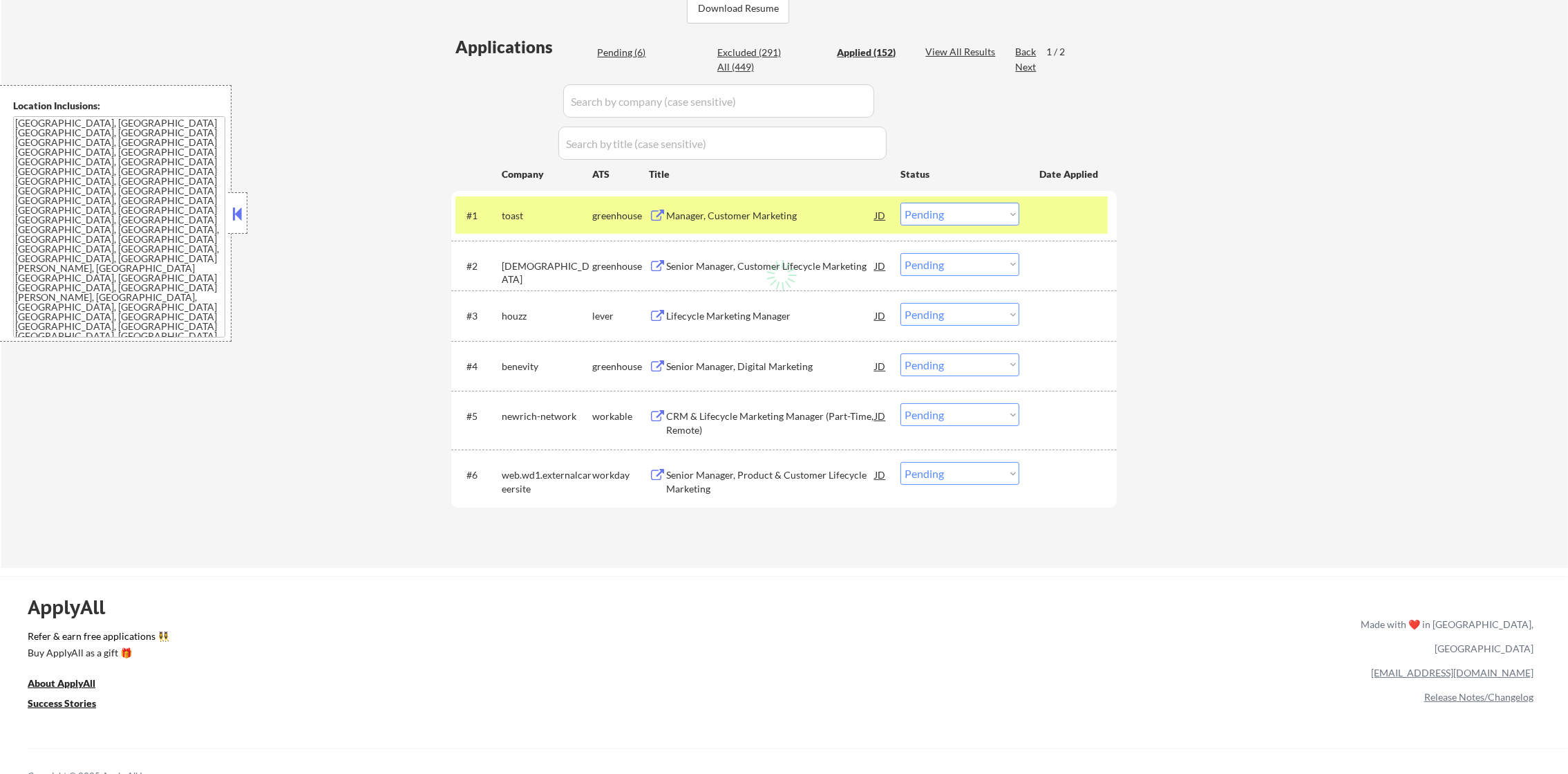
select select ""applied""
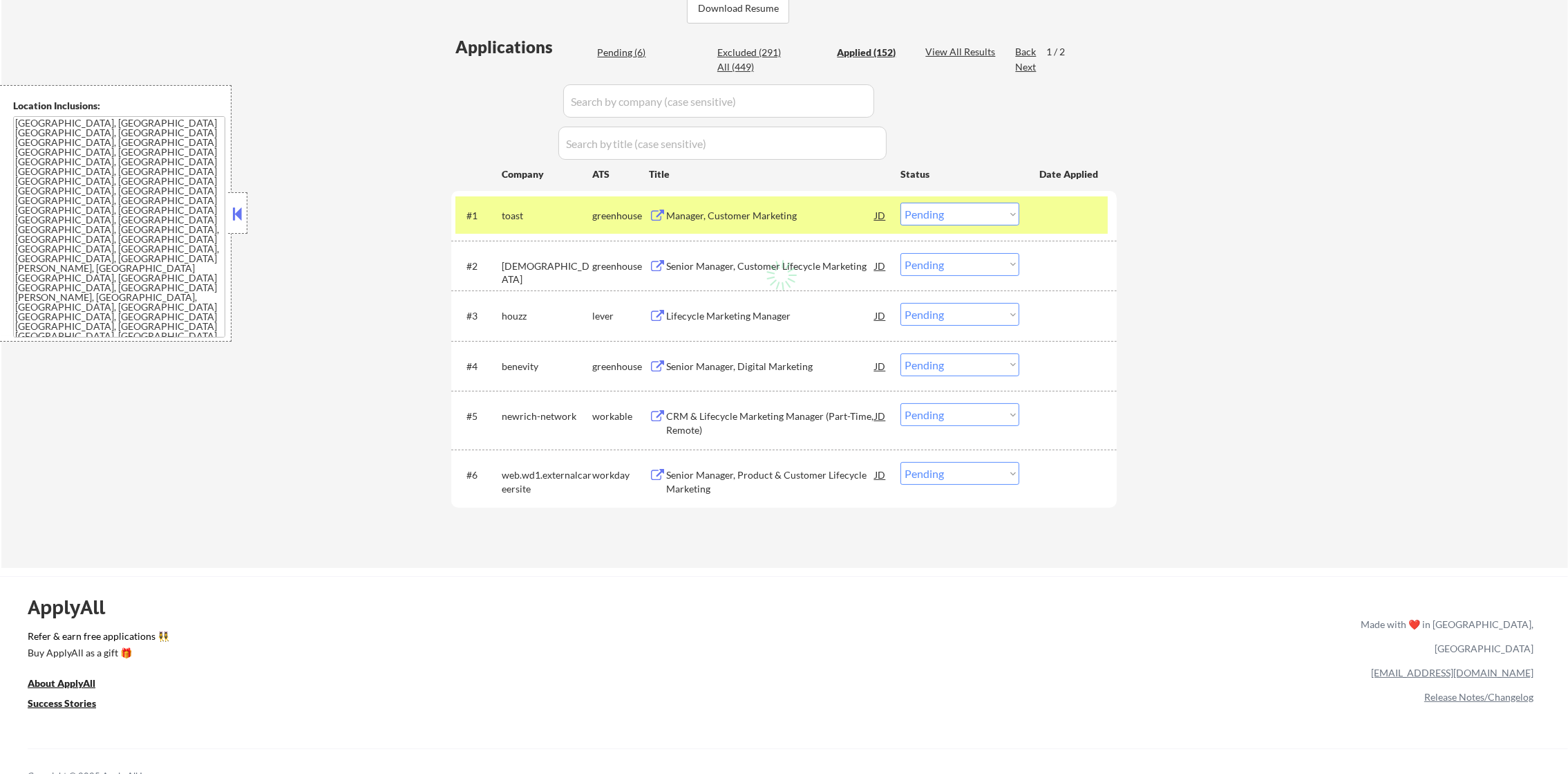
select select ""applied""
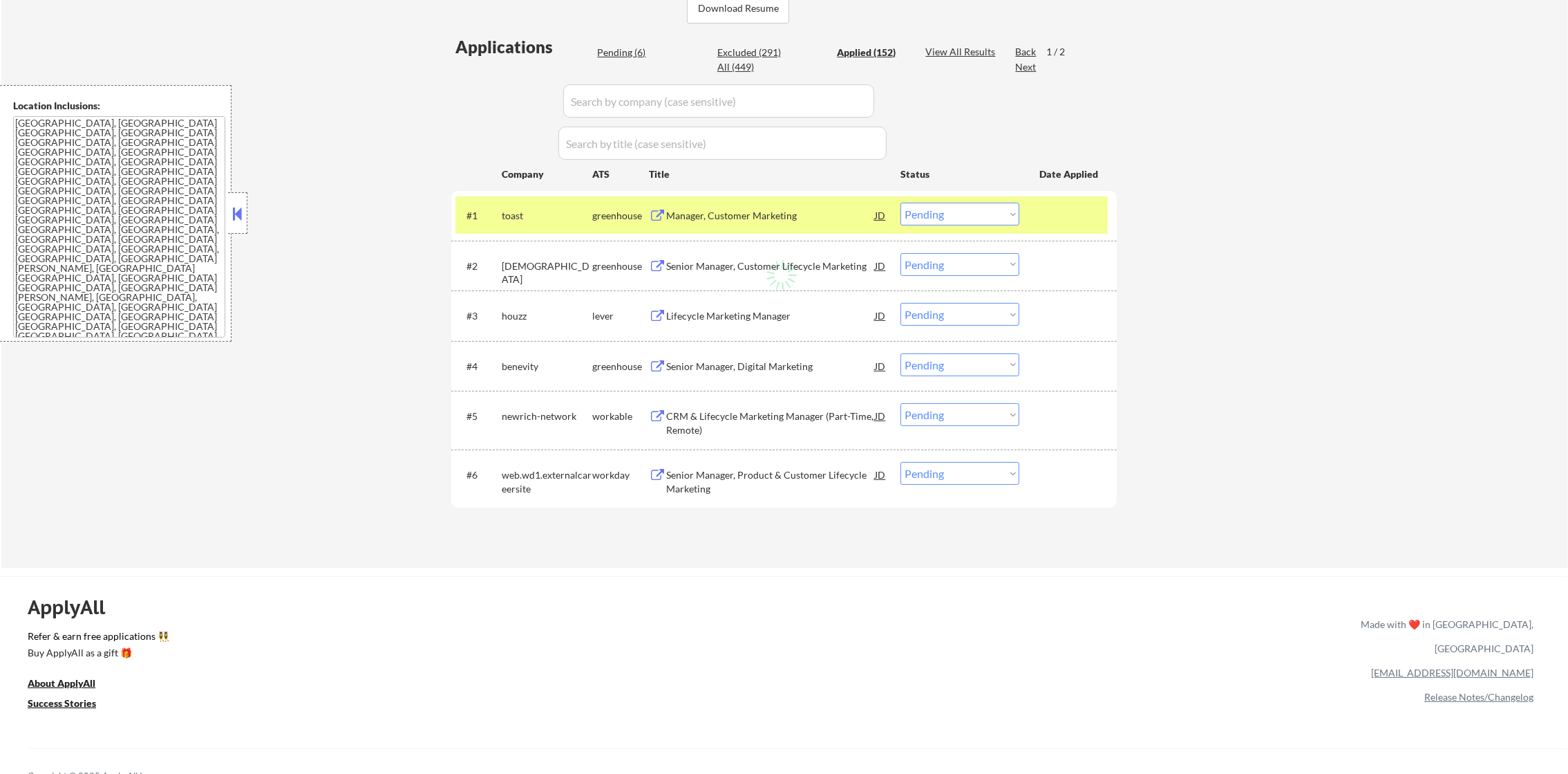
select select ""applied""
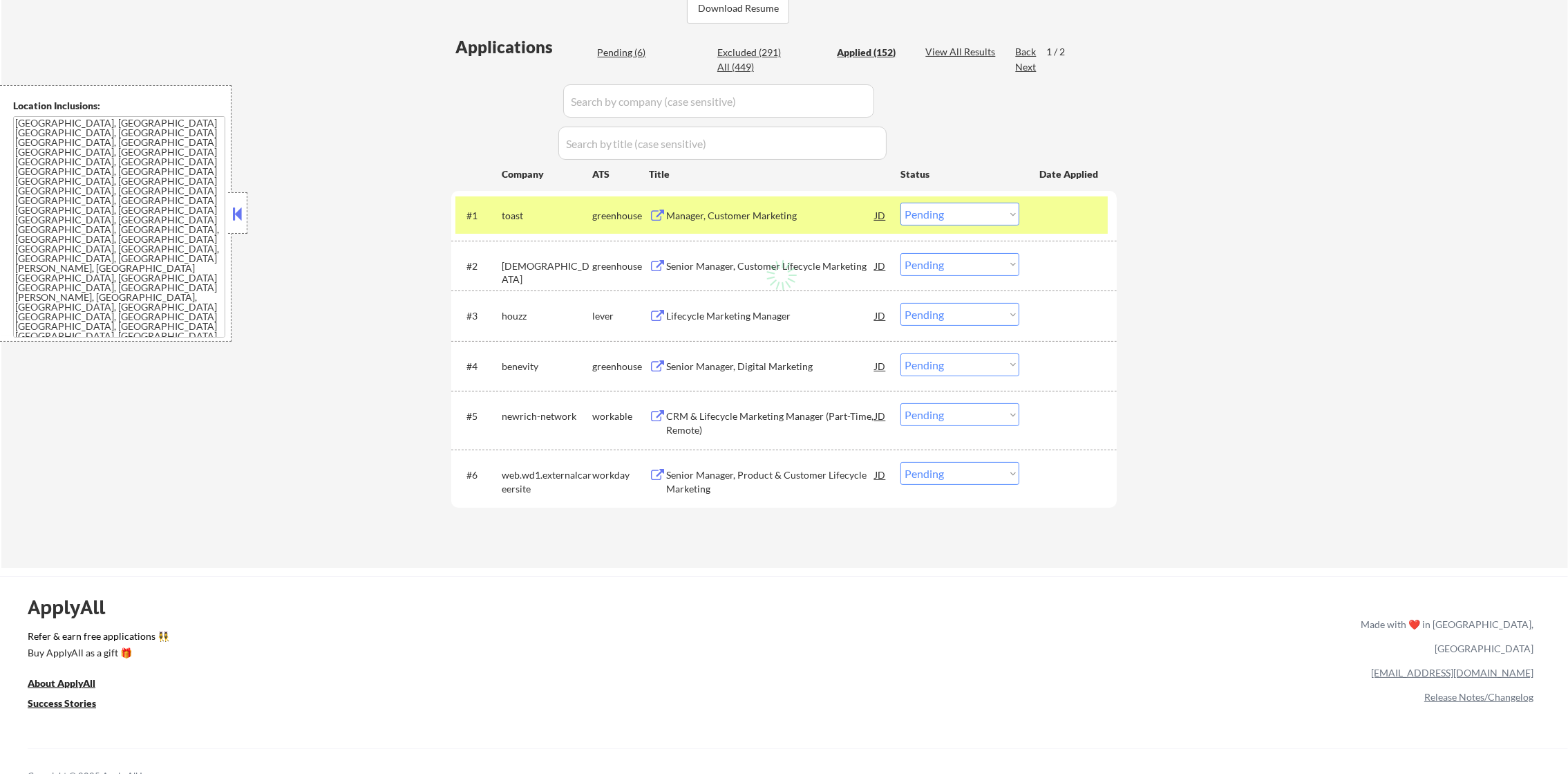
select select ""applied""
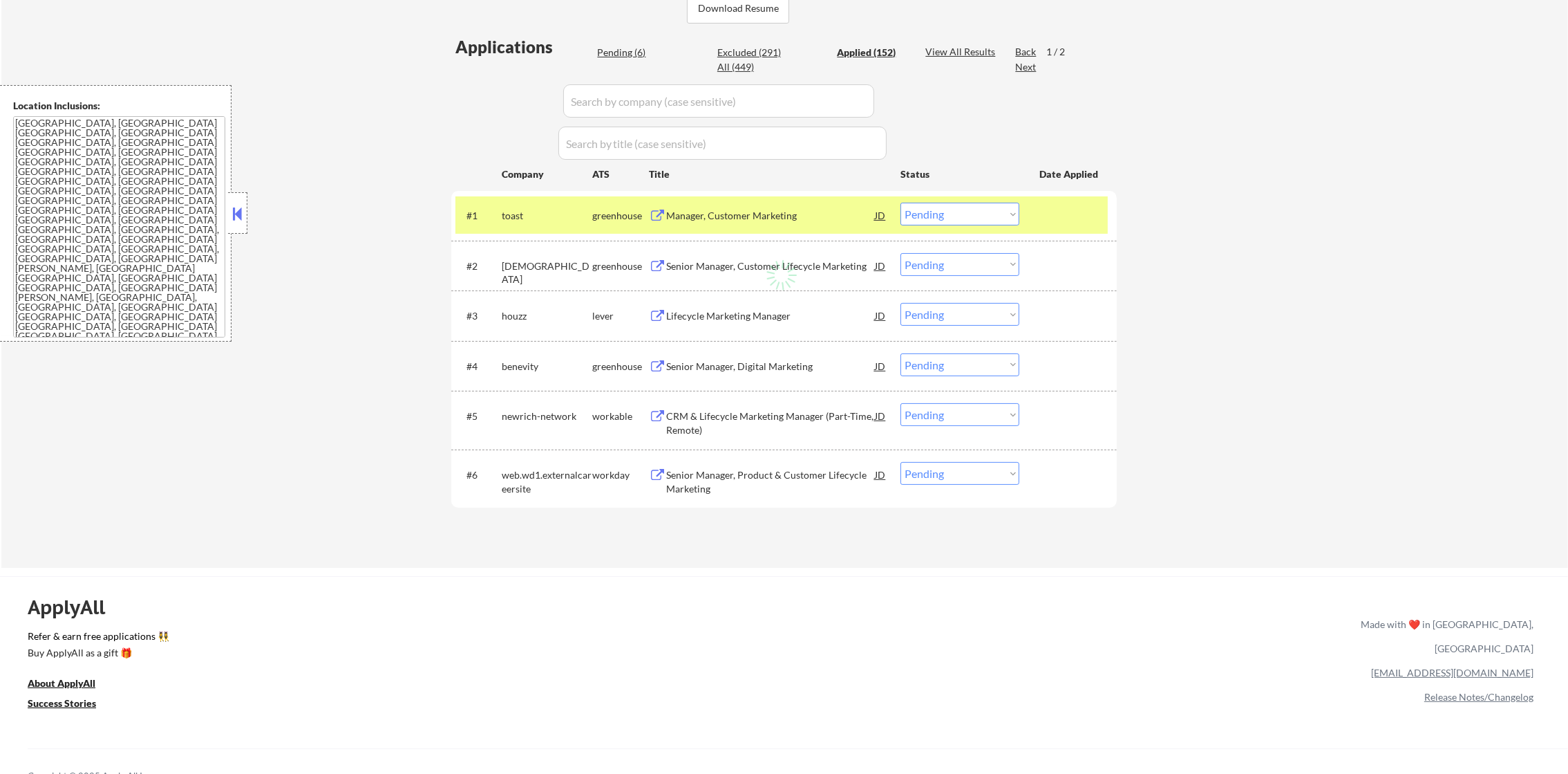
select select ""applied""
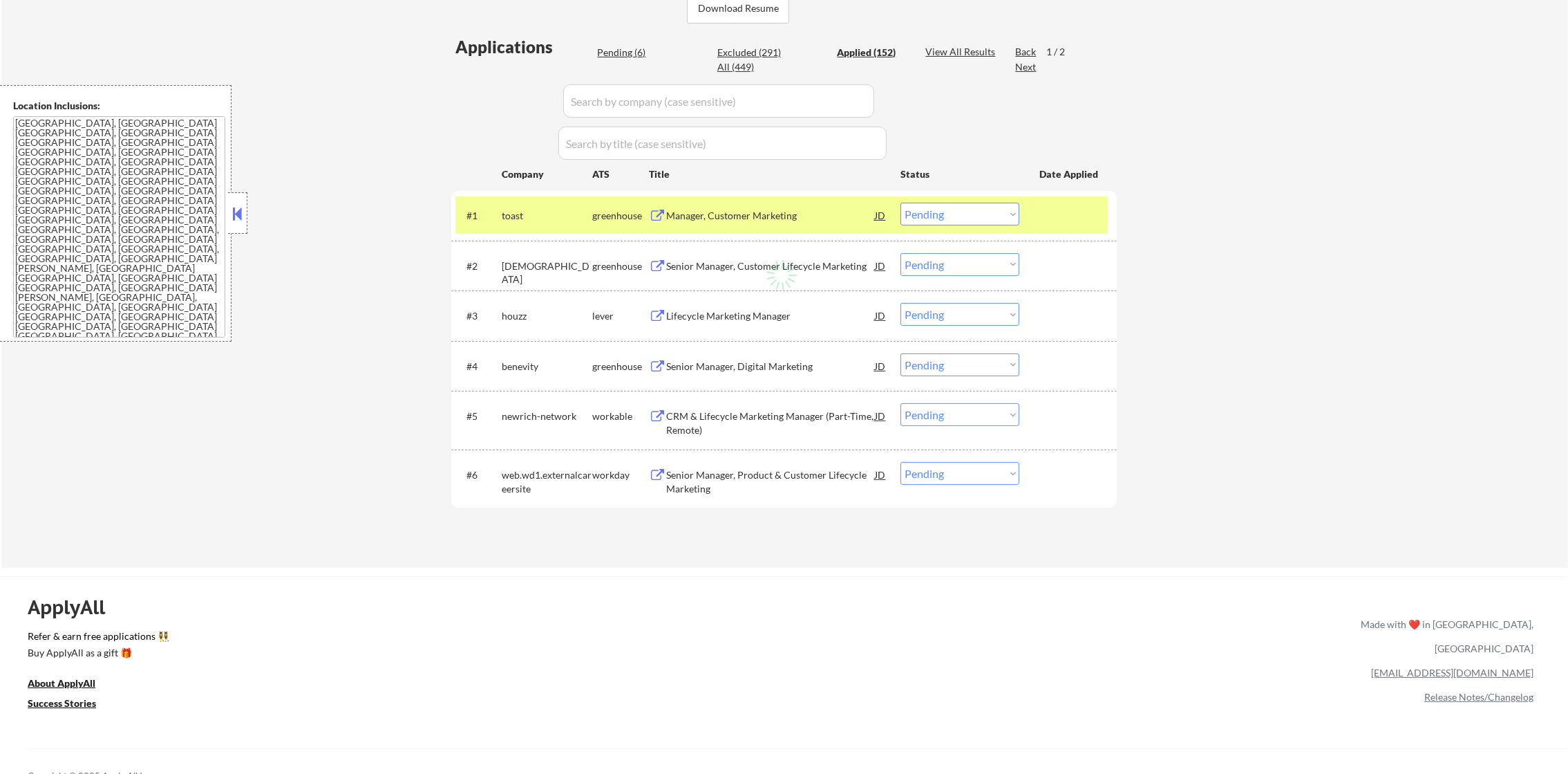
select select ""applied""
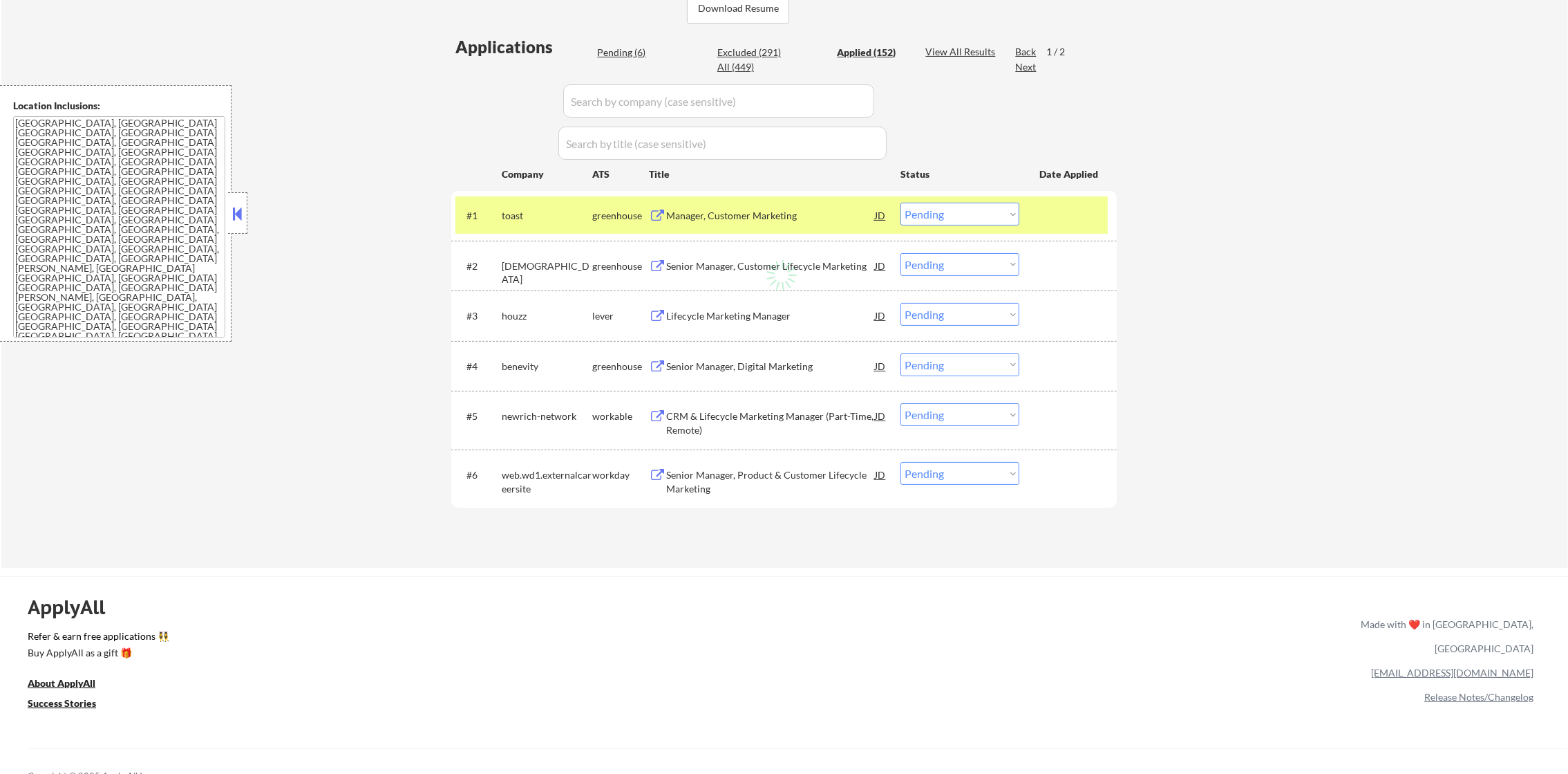
select select ""applied""
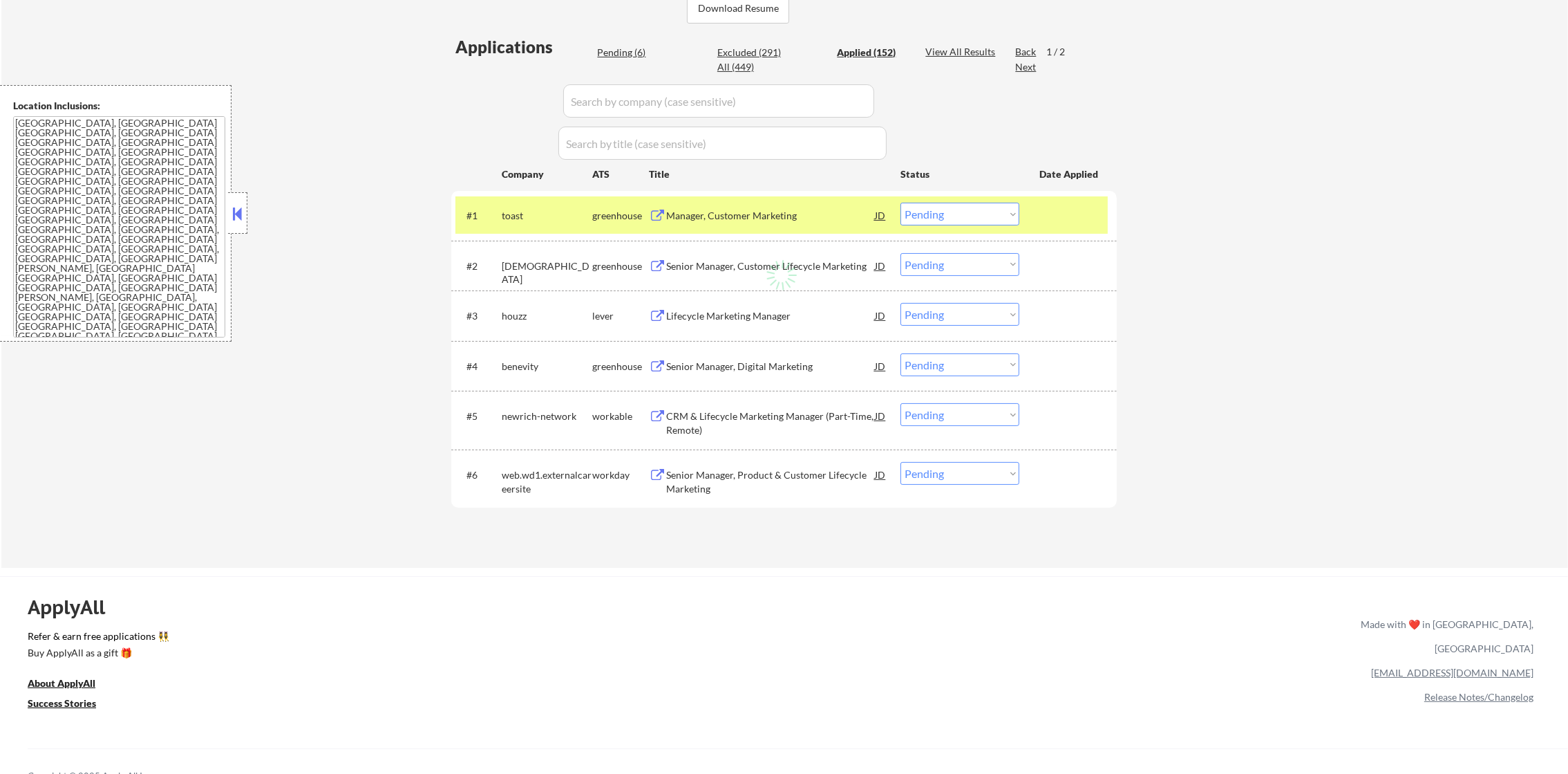
select select ""applied""
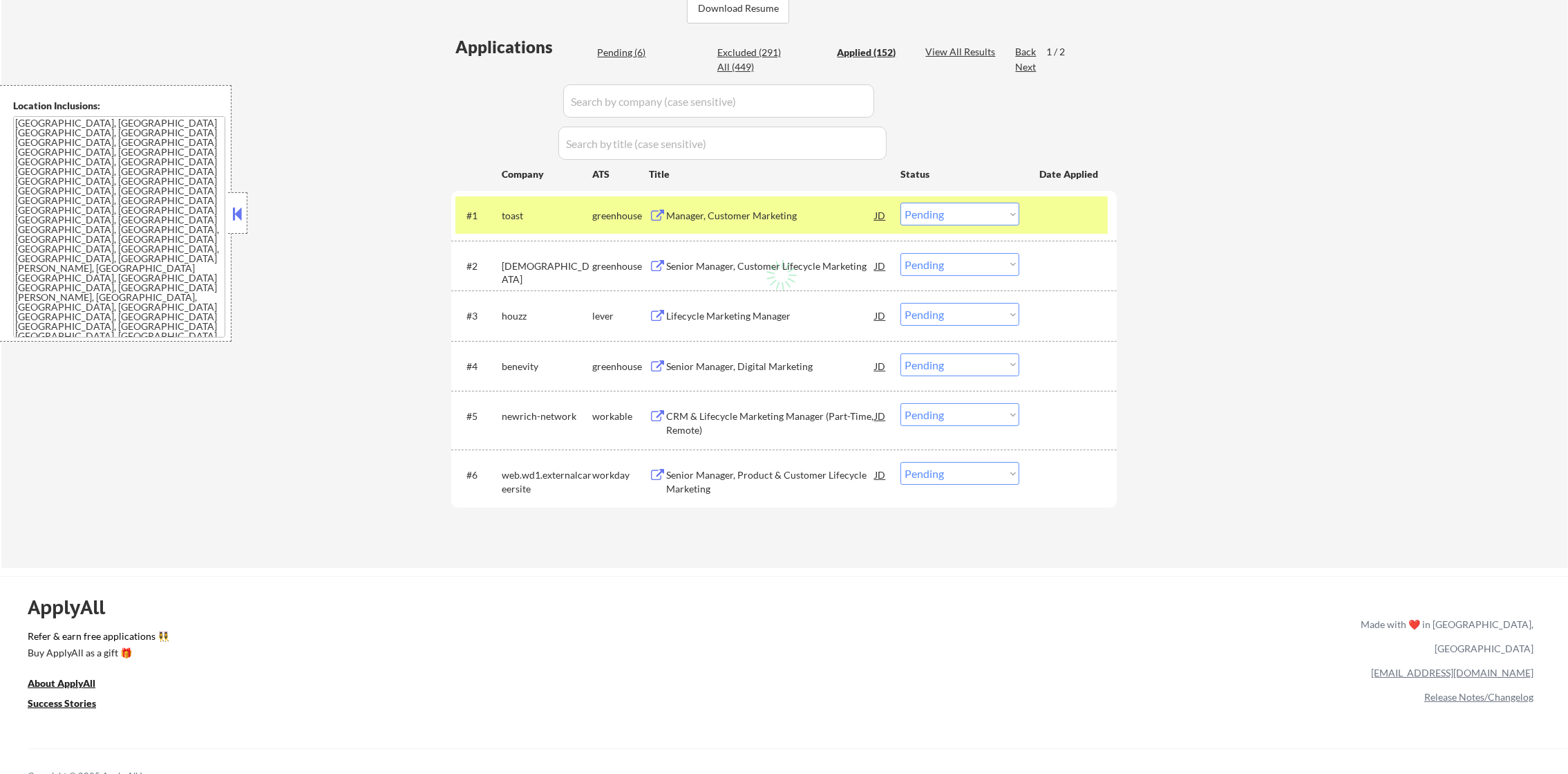
select select ""applied""
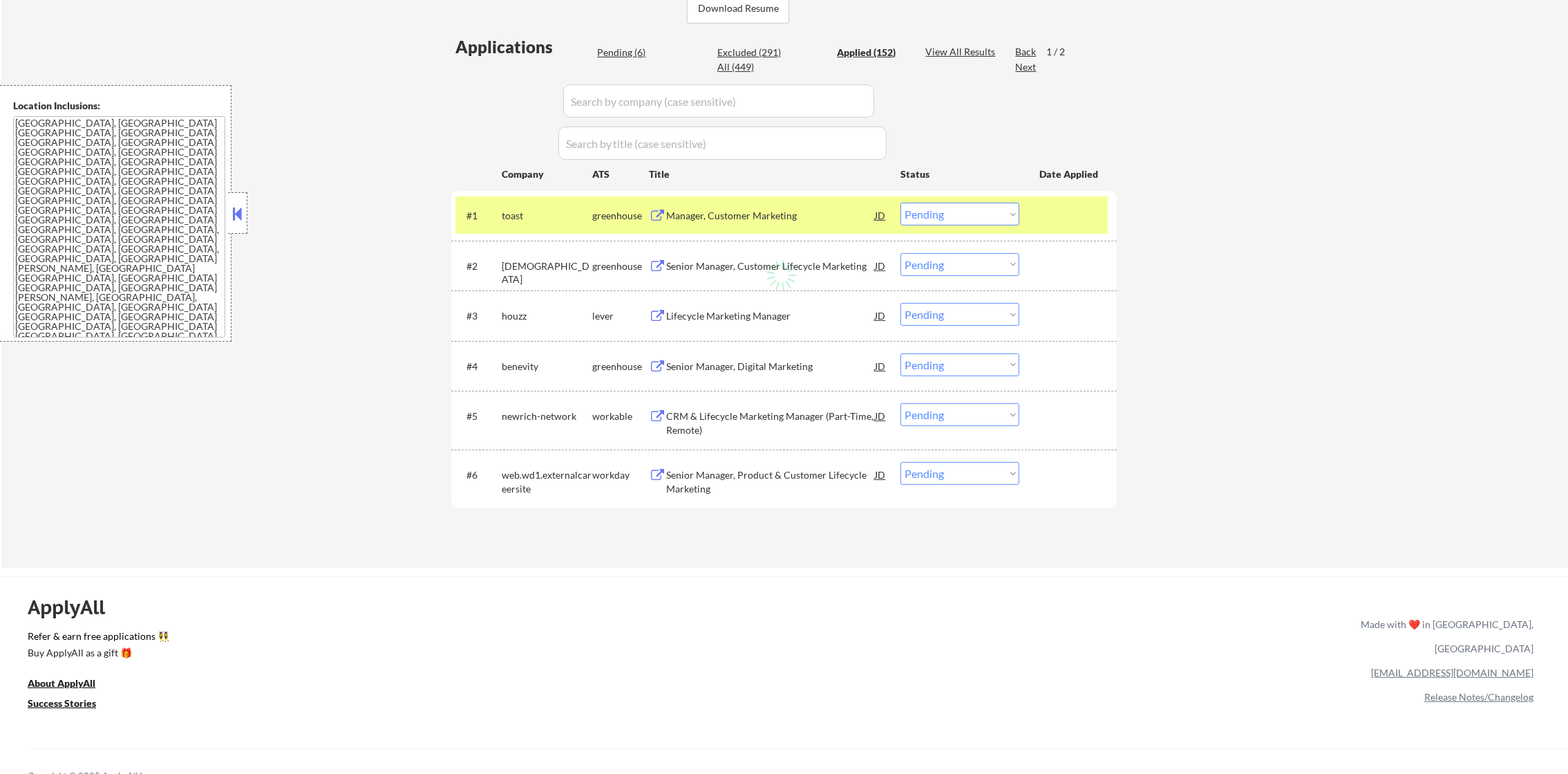
select select ""applied""
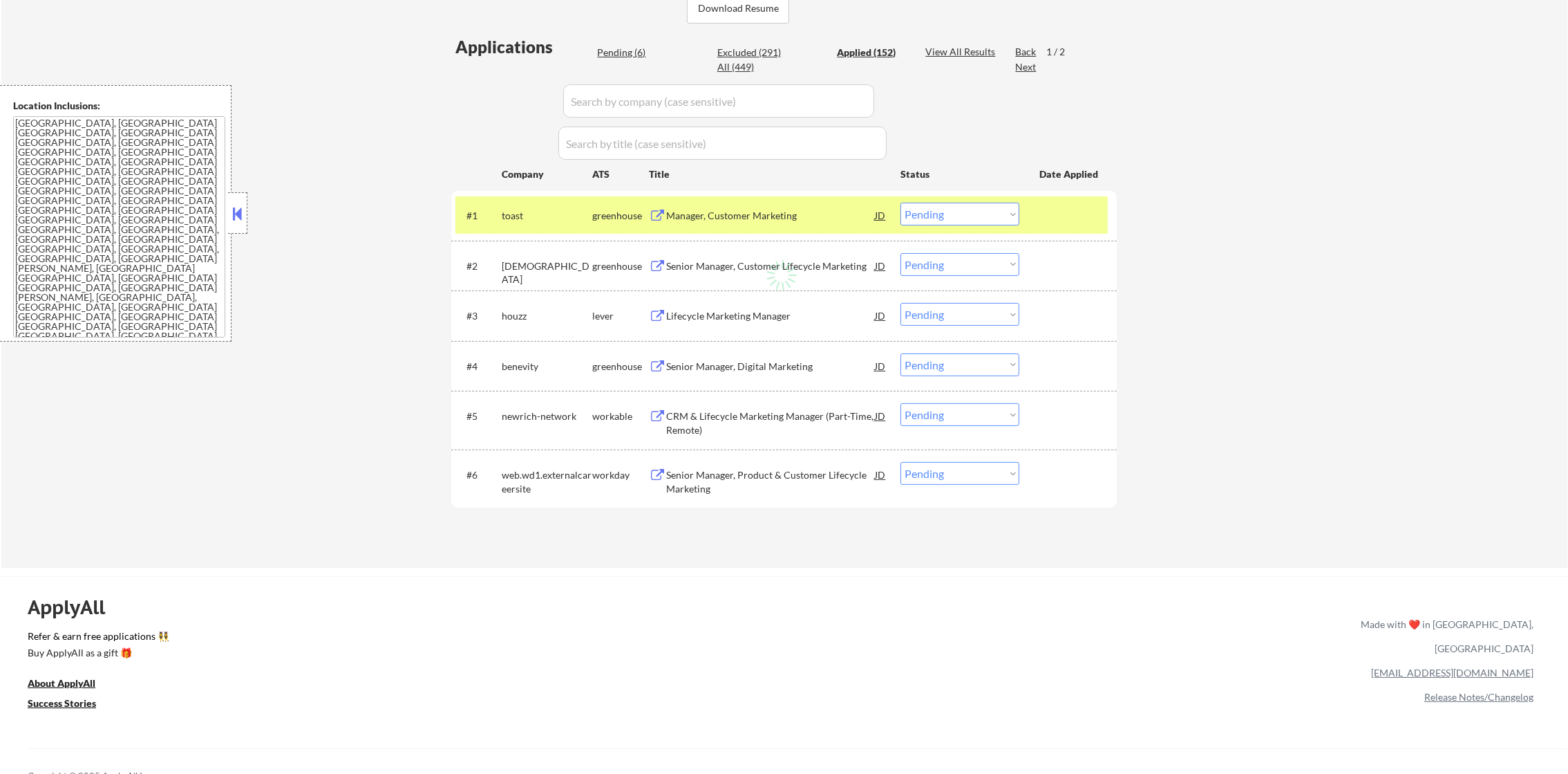
select select ""applied""
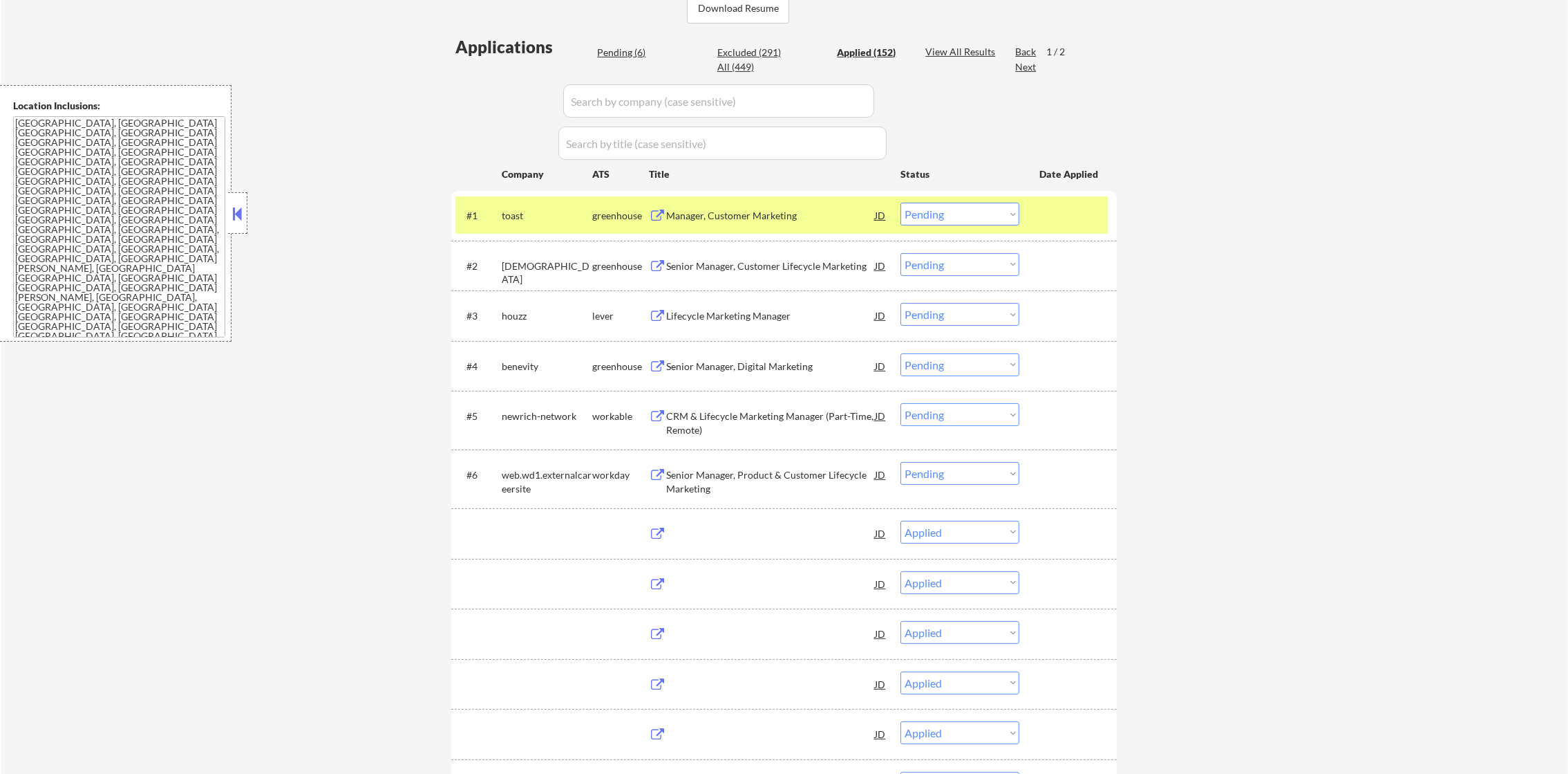
select select ""applied""
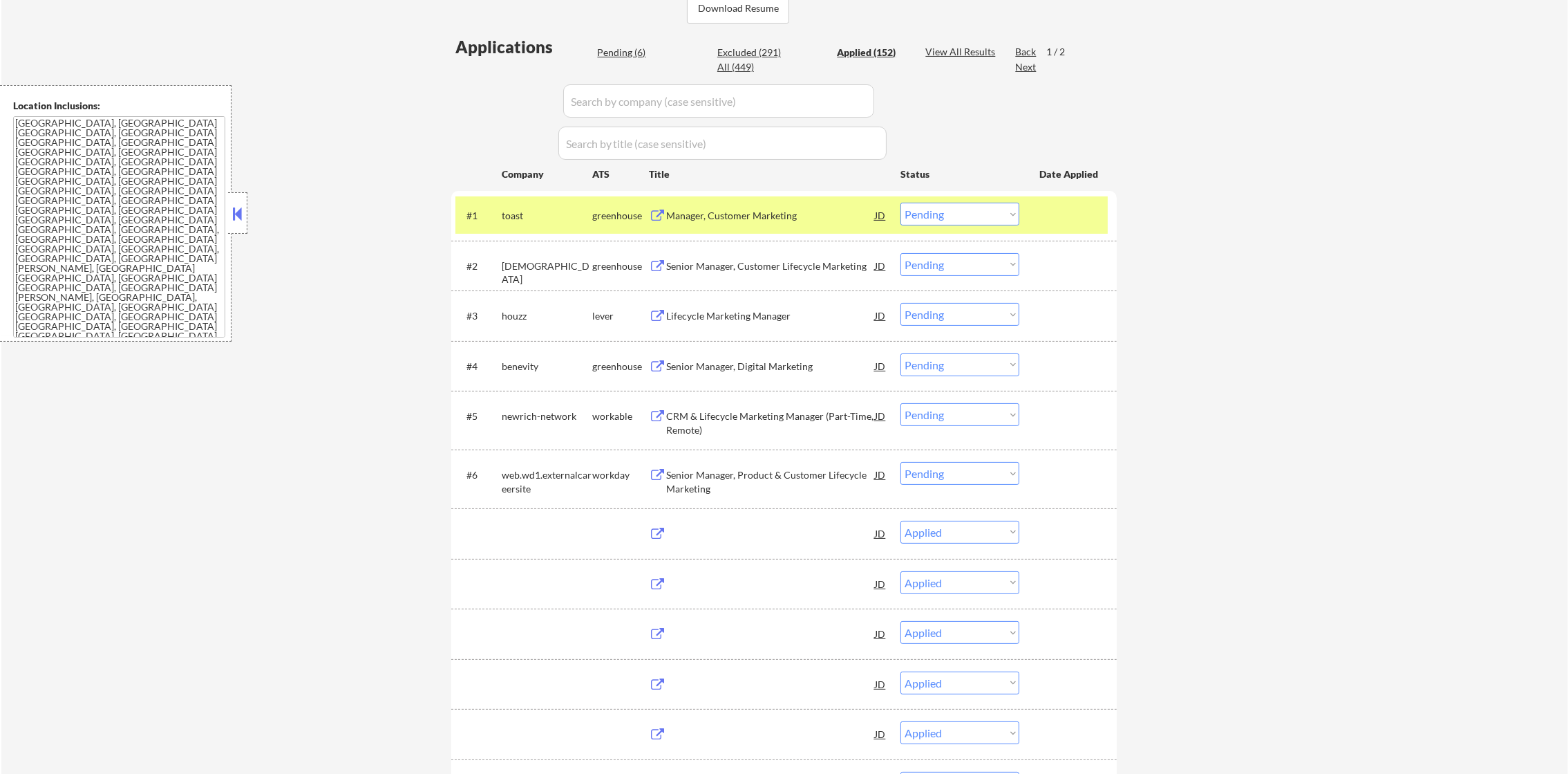
select select ""applied""
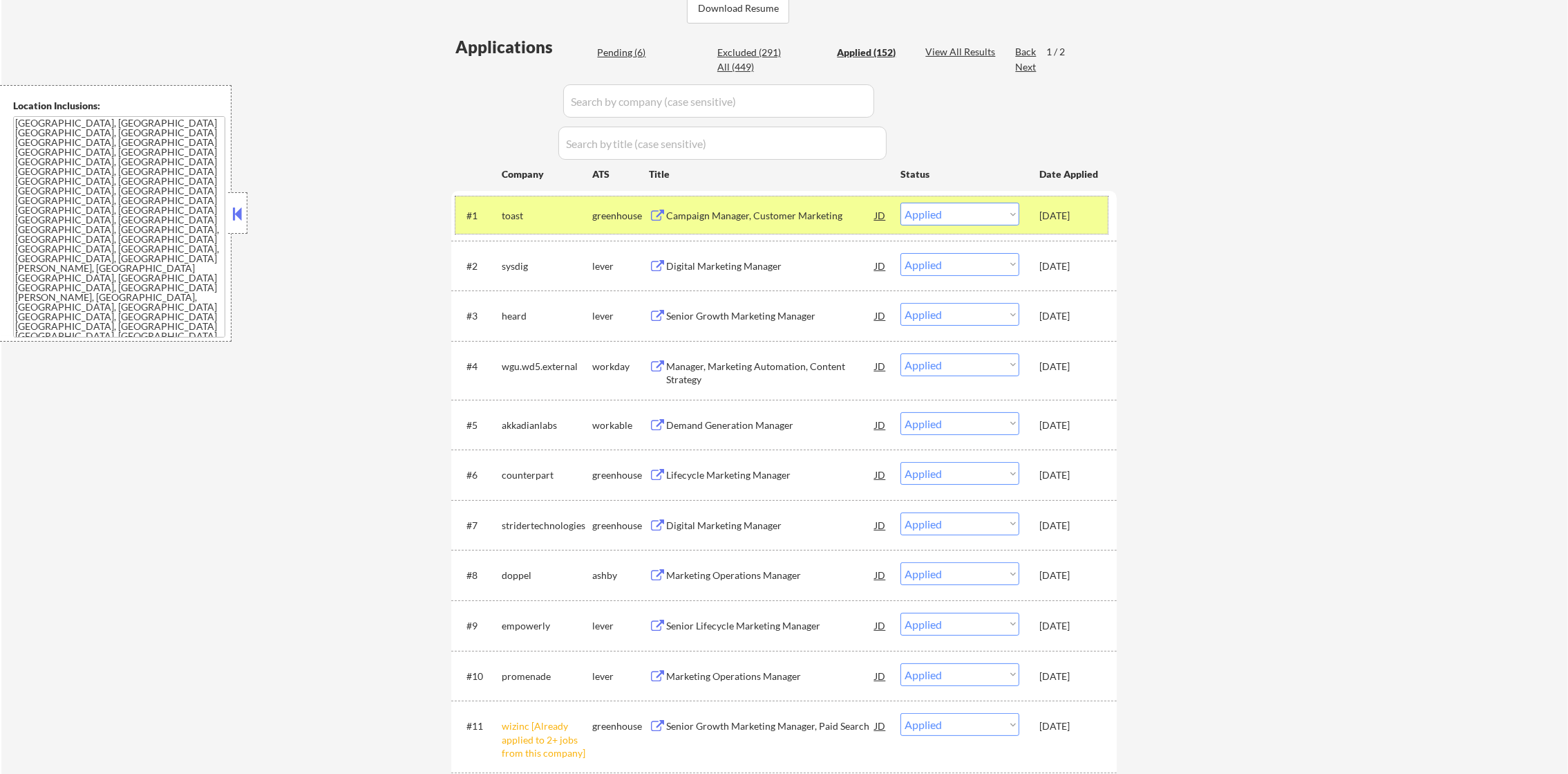
click at [538, 223] on div "toast" at bounding box center [546, 215] width 90 height 25
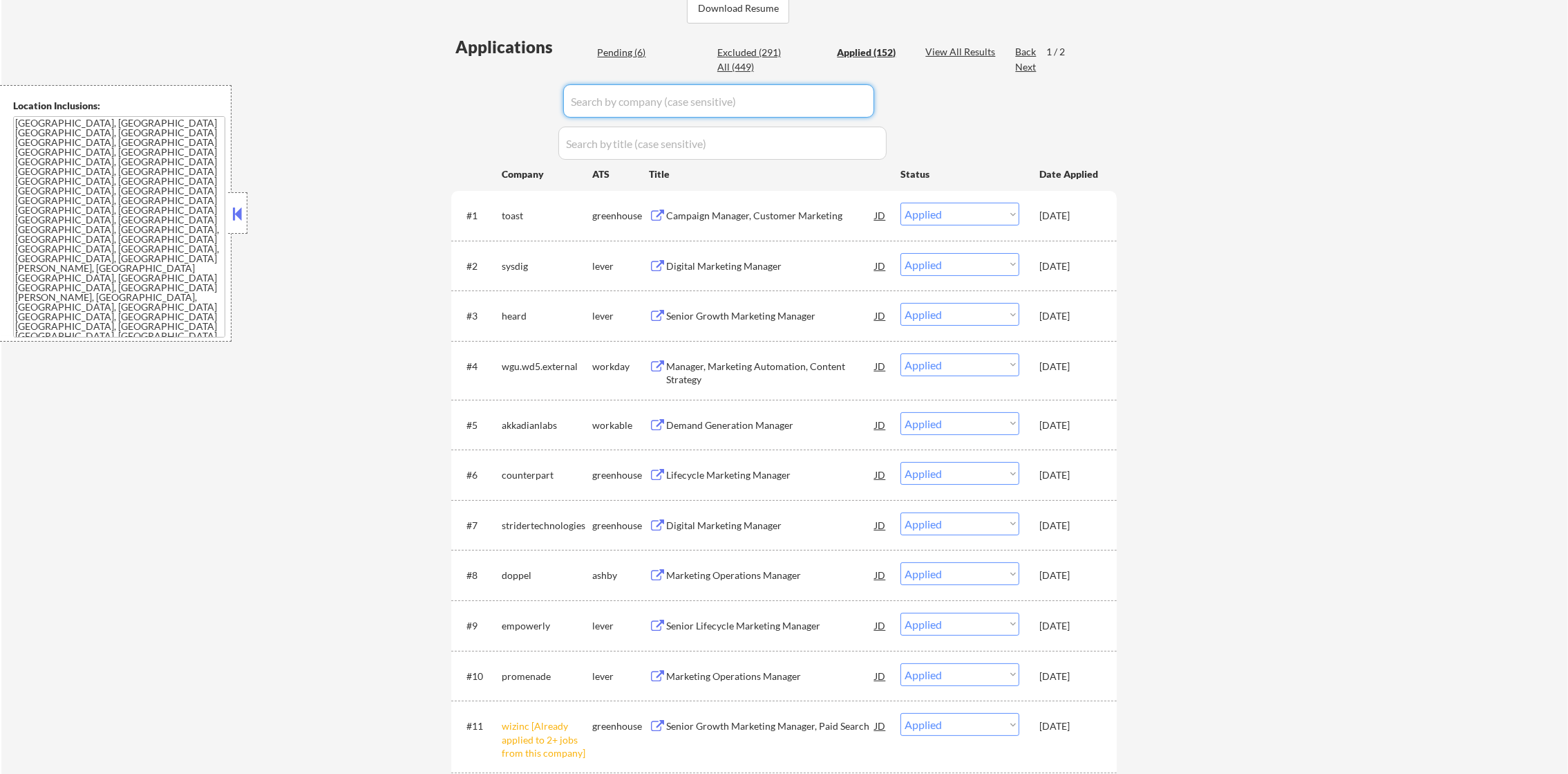
click at [652, 96] on input "input" at bounding box center [719, 101] width 311 height 33
paste input "toast"
type input "toast"
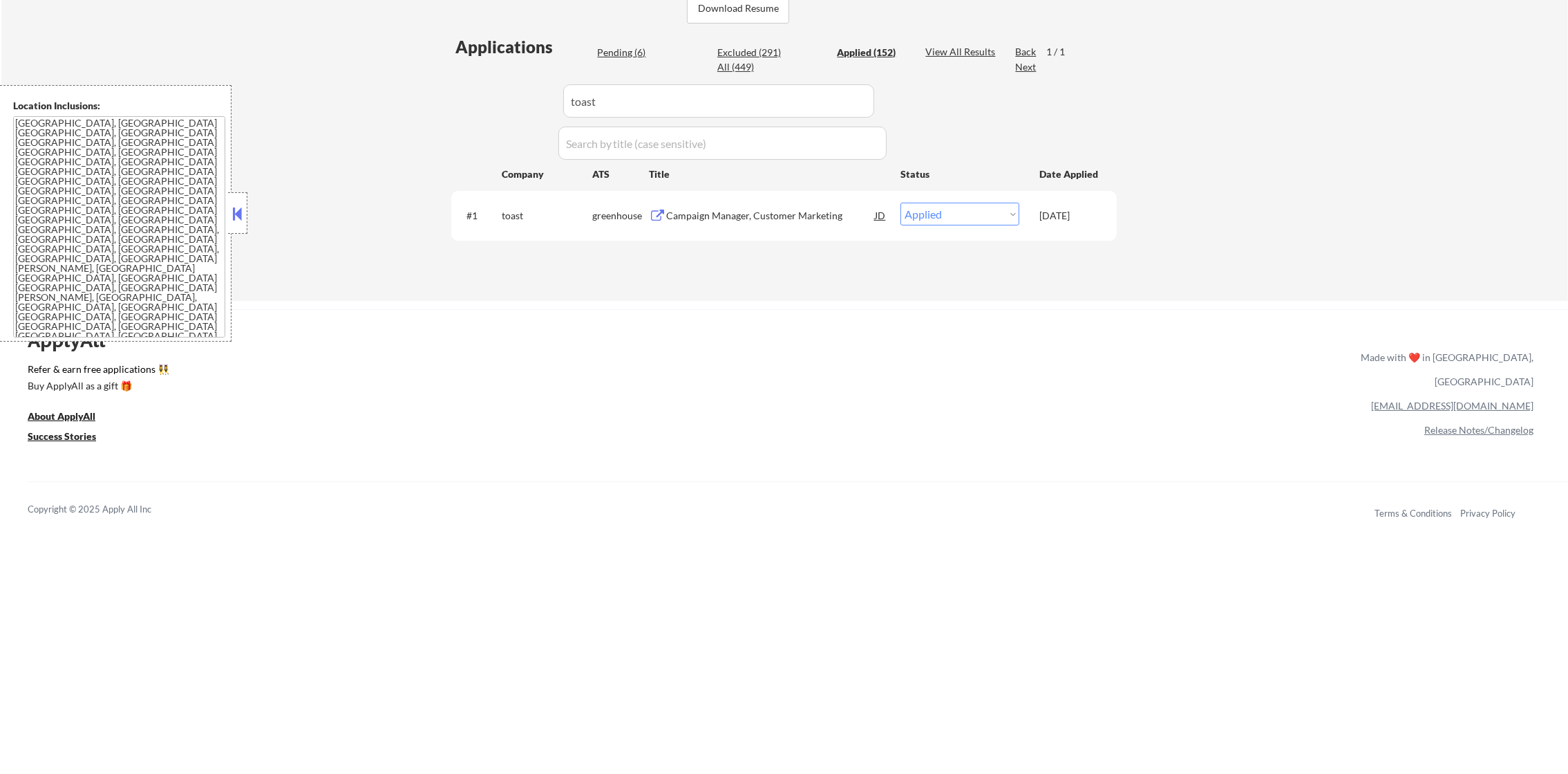
click at [748, 63] on div "All (449)" at bounding box center [752, 66] width 69 height 14
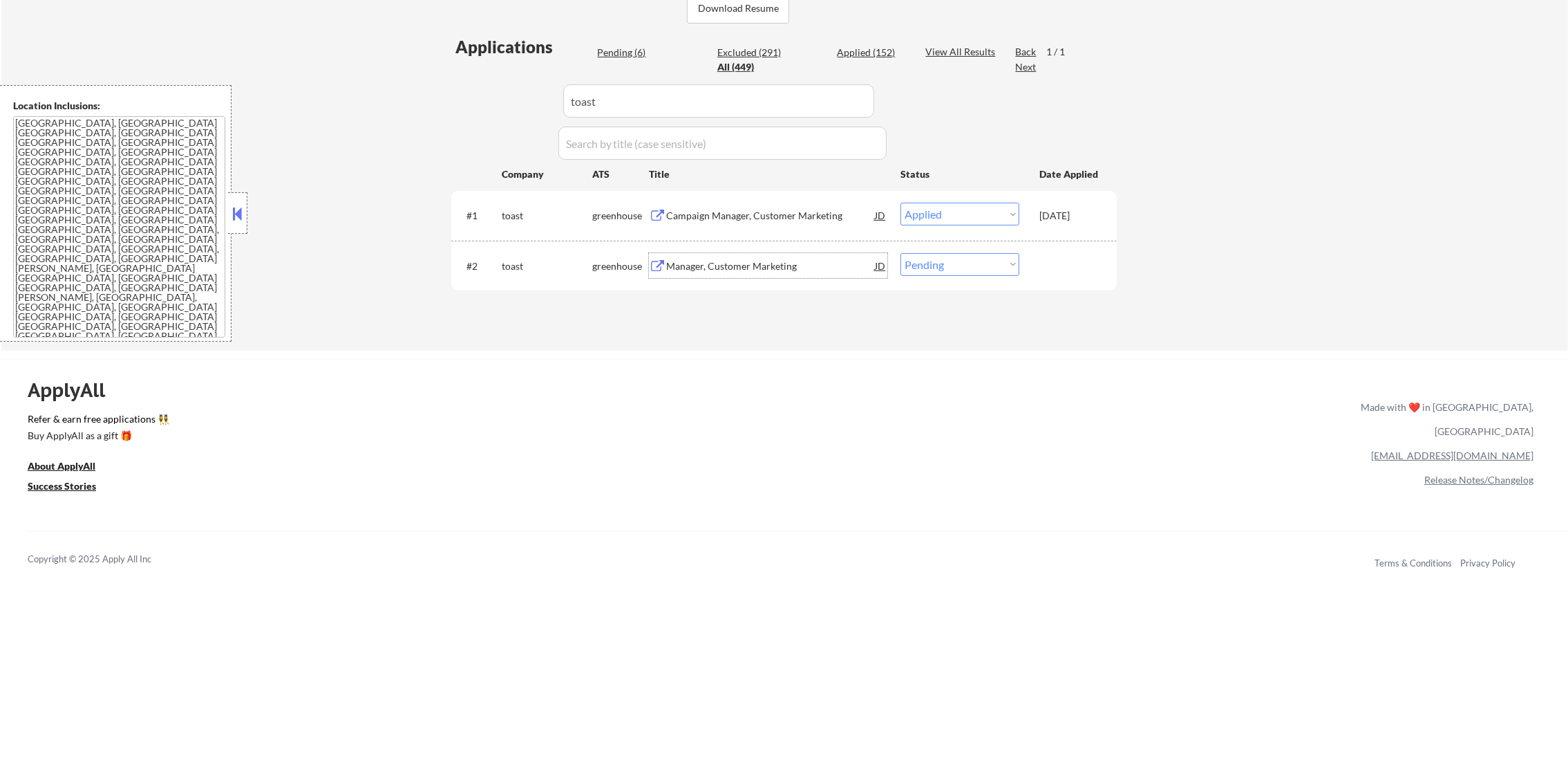
click at [754, 264] on div "Manager, Customer Marketing" at bounding box center [770, 266] width 208 height 14
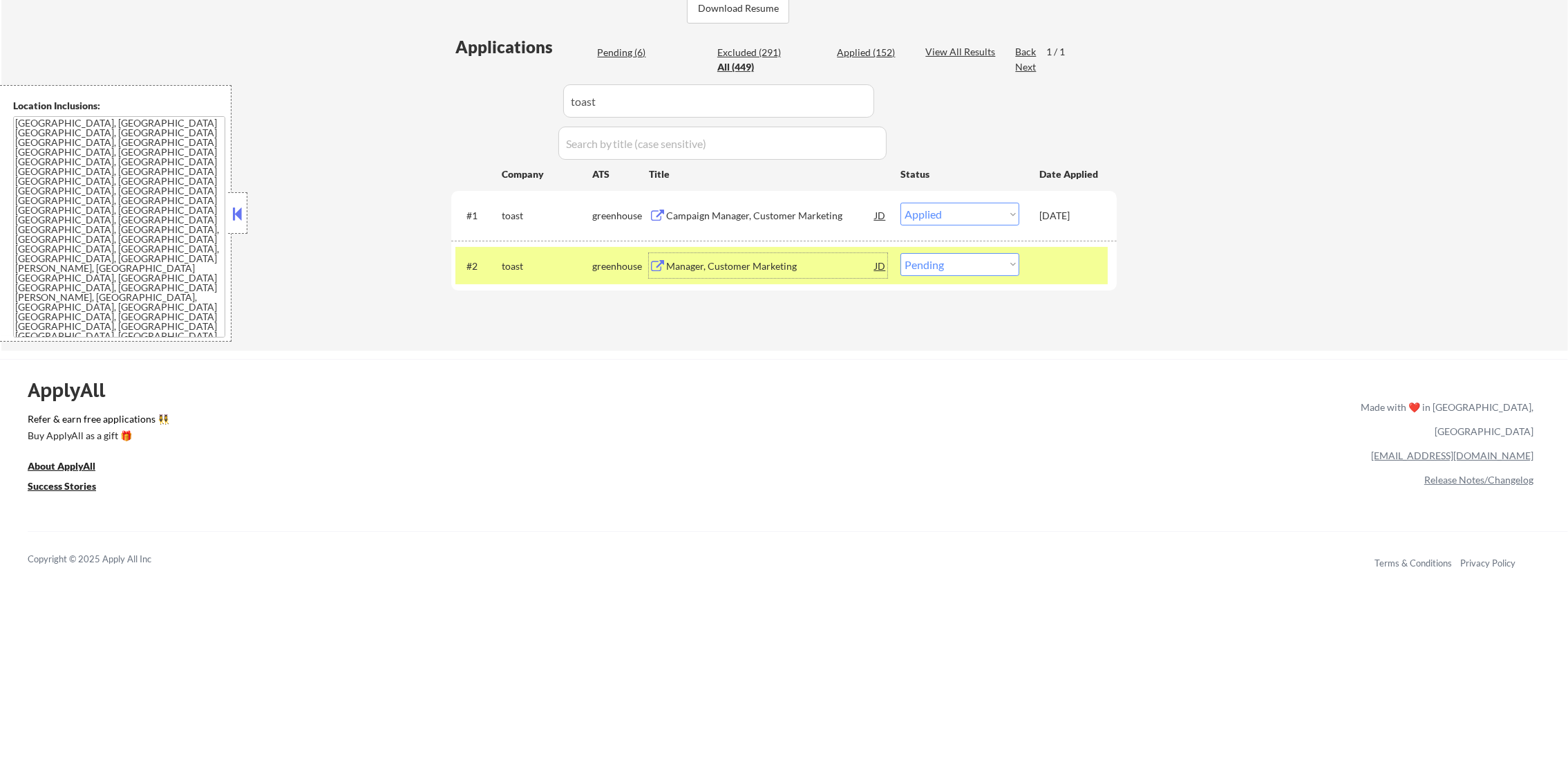
drag, startPoint x: 964, startPoint y: 266, endPoint x: 964, endPoint y: 277, distance: 11.0
click at [964, 266] on select "Choose an option... Pending Applied Excluded (Questions) Excluded (Expired) Exc…" at bounding box center [960, 264] width 119 height 23
select select ""applied""
click at [901, 253] on select "Choose an option... Pending Applied Excluded (Questions) Excluded (Expired) Exc…" at bounding box center [960, 264] width 119 height 23
click at [541, 265] on div "toast" at bounding box center [546, 266] width 90 height 14
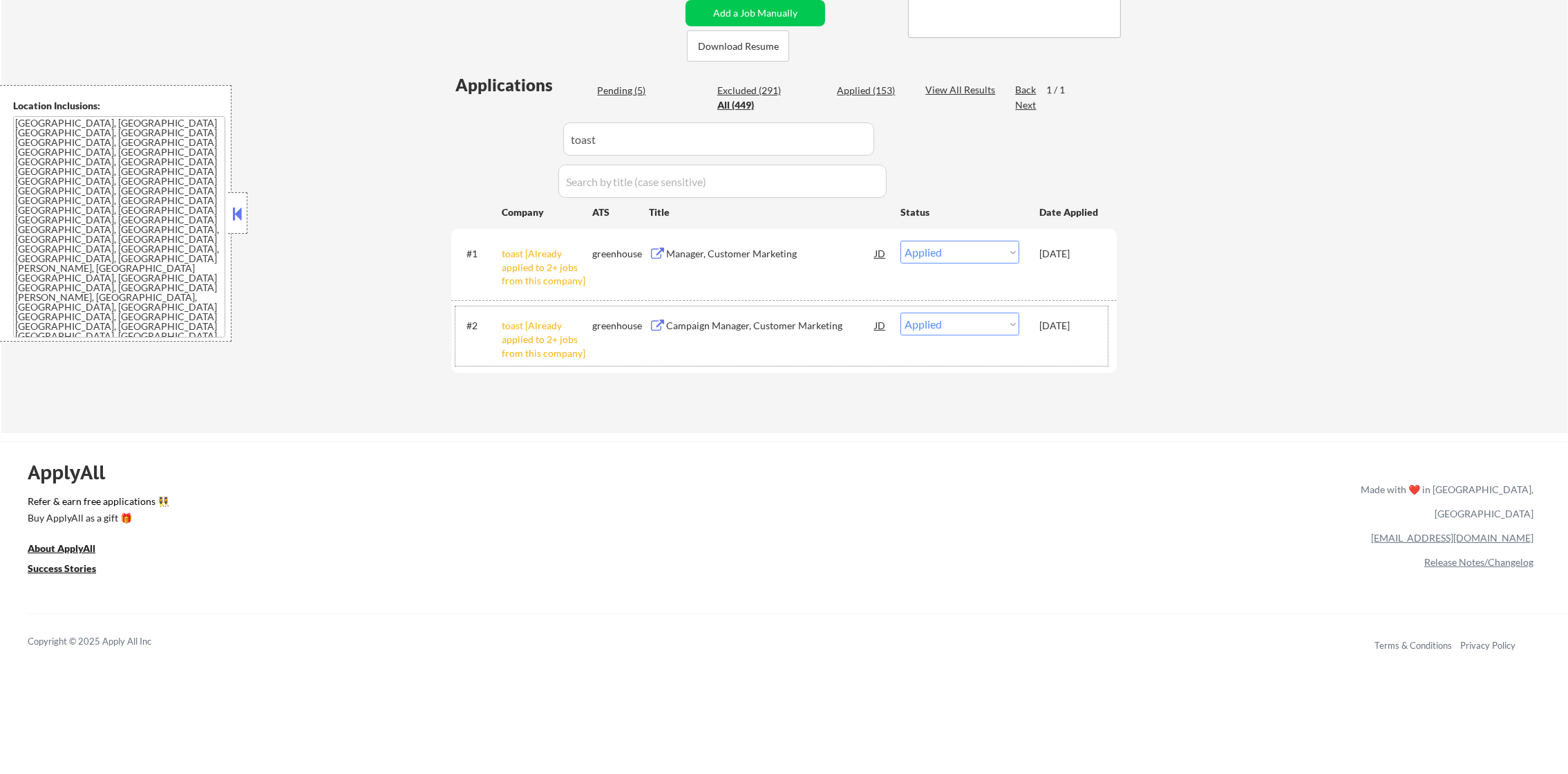
scroll to position [208, 0]
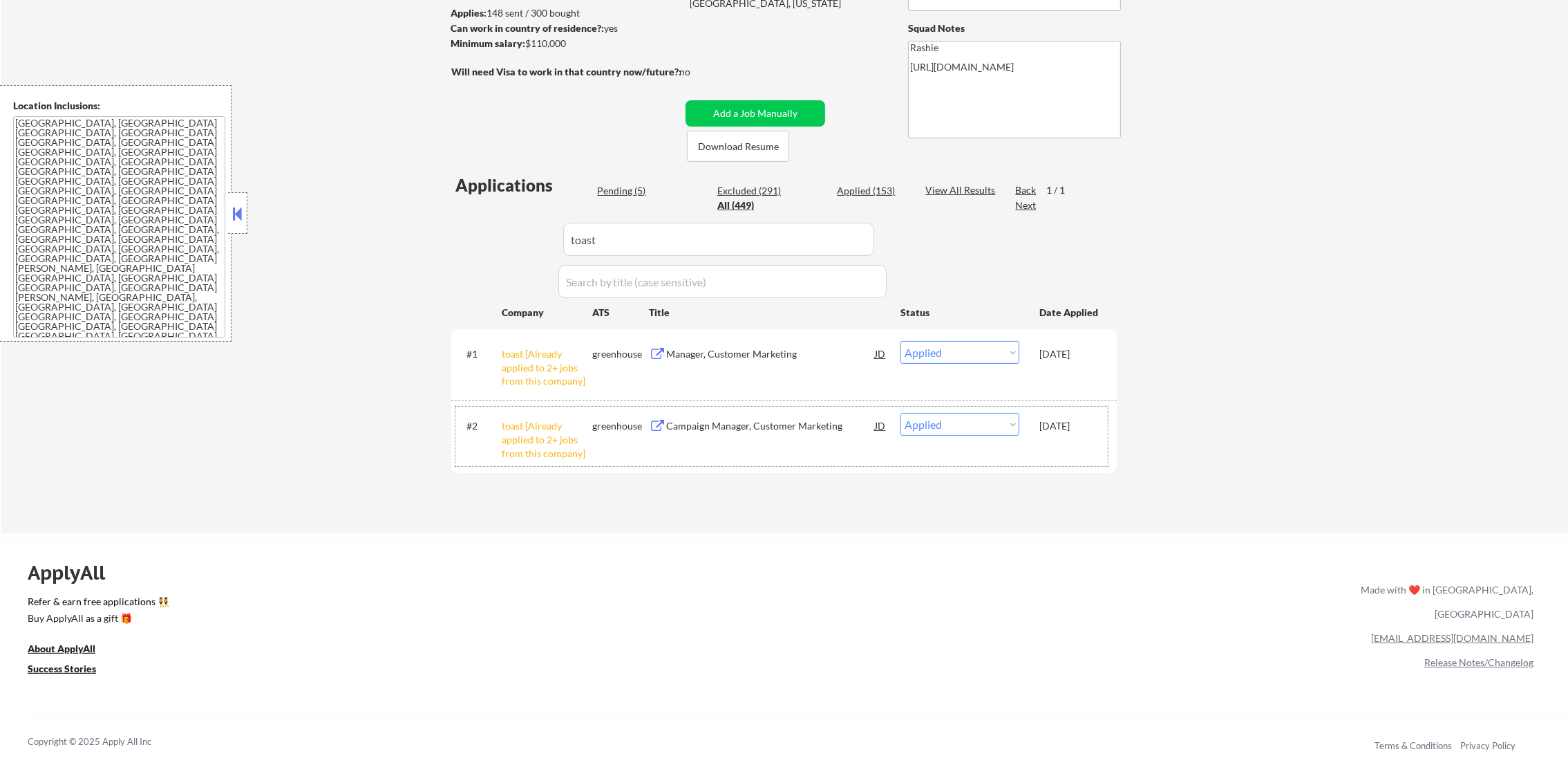
click at [640, 196] on div "Pending (5)" at bounding box center [632, 190] width 69 height 14
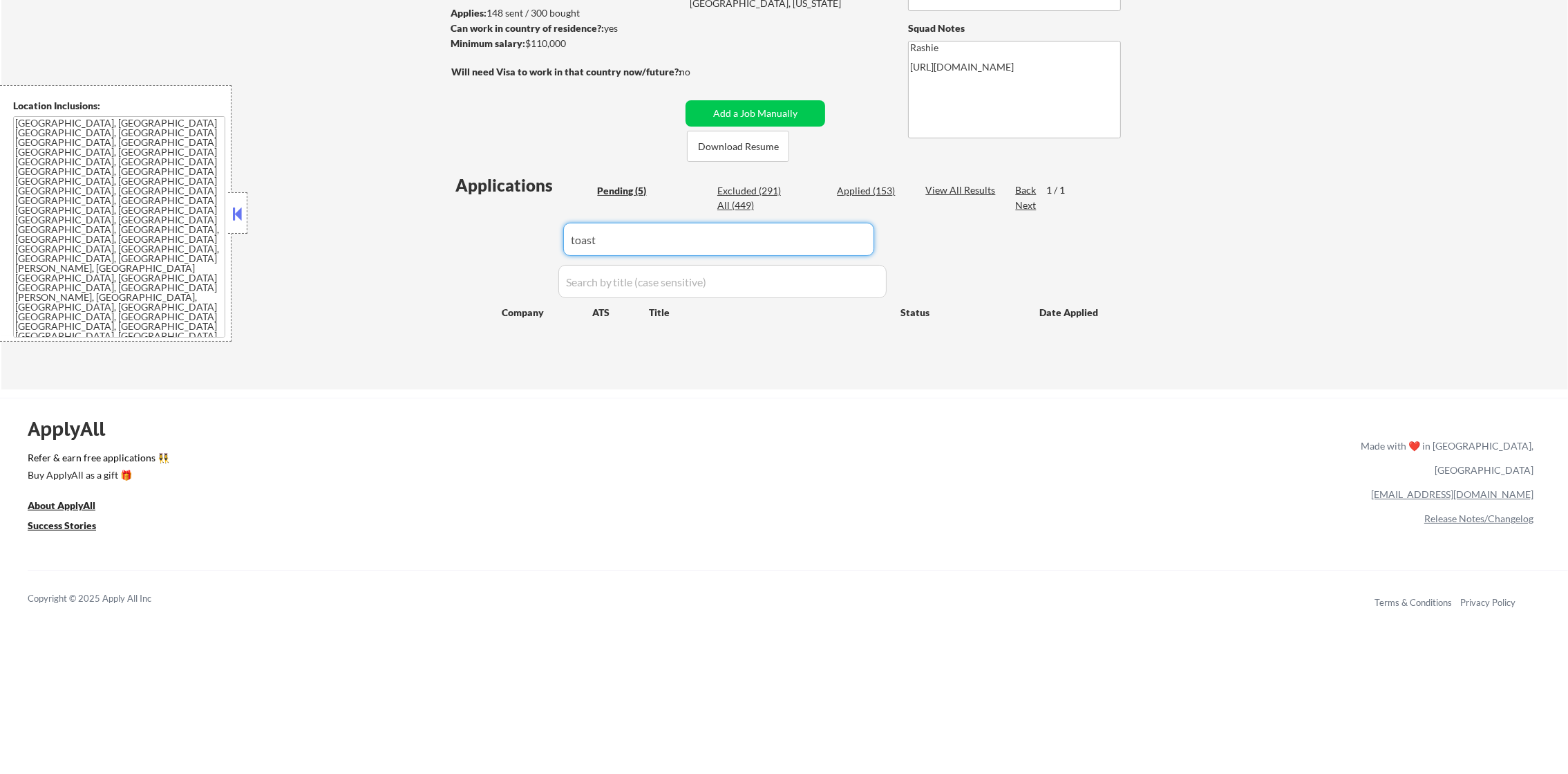
drag, startPoint x: 638, startPoint y: 254, endPoint x: 480, endPoint y: 234, distance: 159.3
click at [480, 234] on div "Applications Pending (5) Excluded (291) Applied (153) All (449) View All Result…" at bounding box center [784, 269] width 665 height 189
select select ""pending""
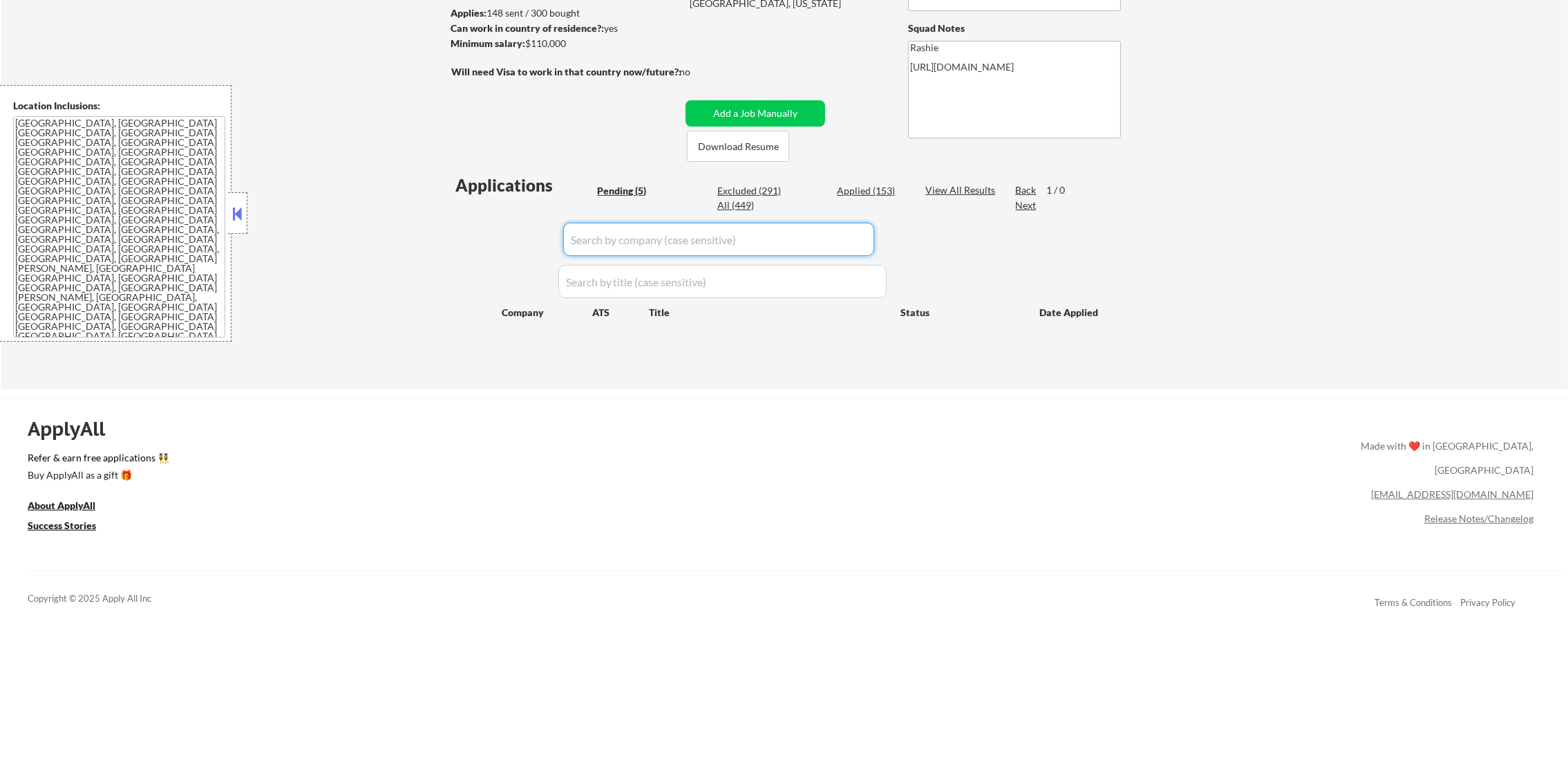
select select ""pending""
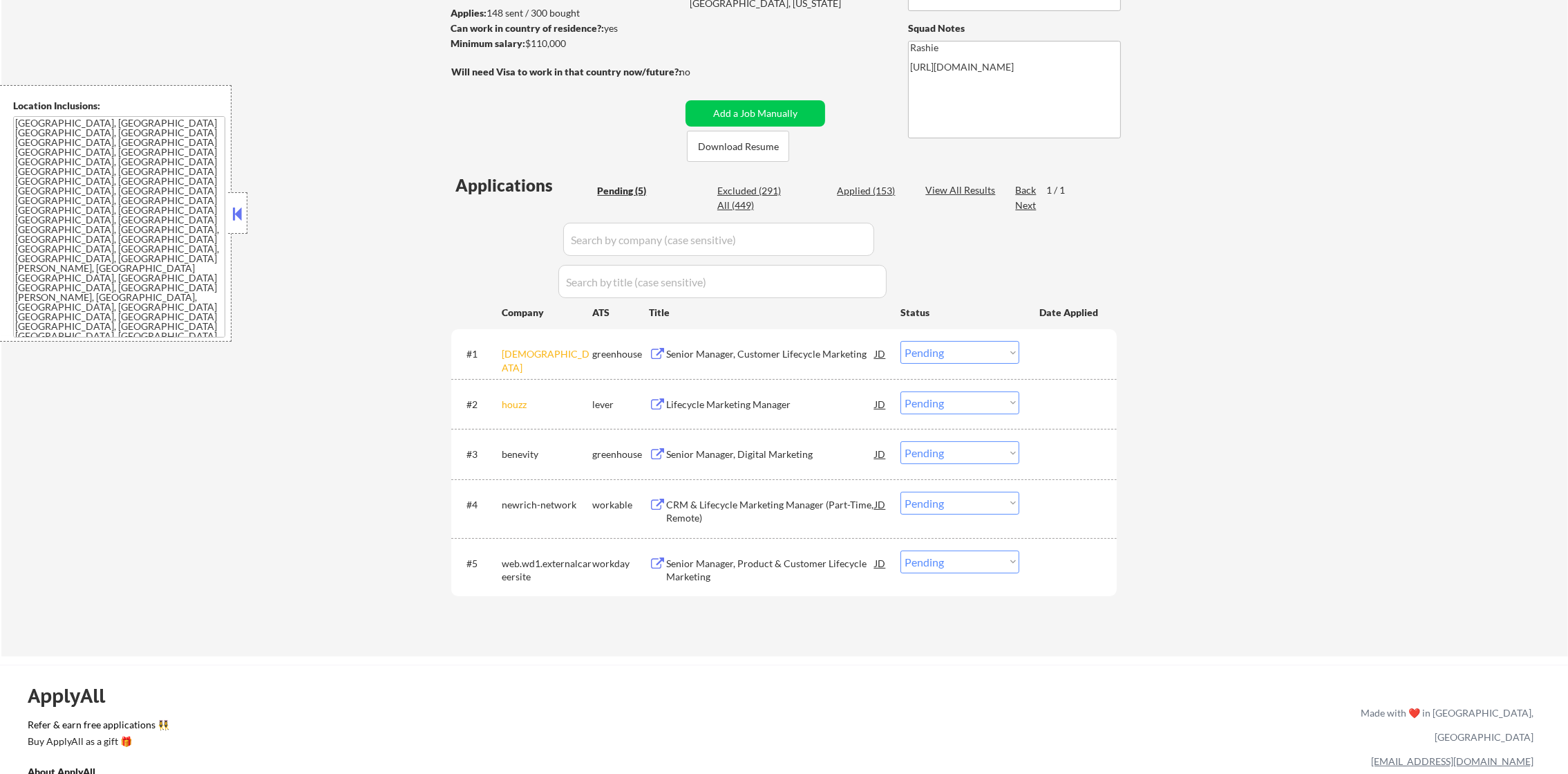
click at [260, 234] on div "← Return to /applysquad Mailslurp Inbox Job Search Builder Brendon Boren User E…" at bounding box center [785, 252] width 1567 height 809
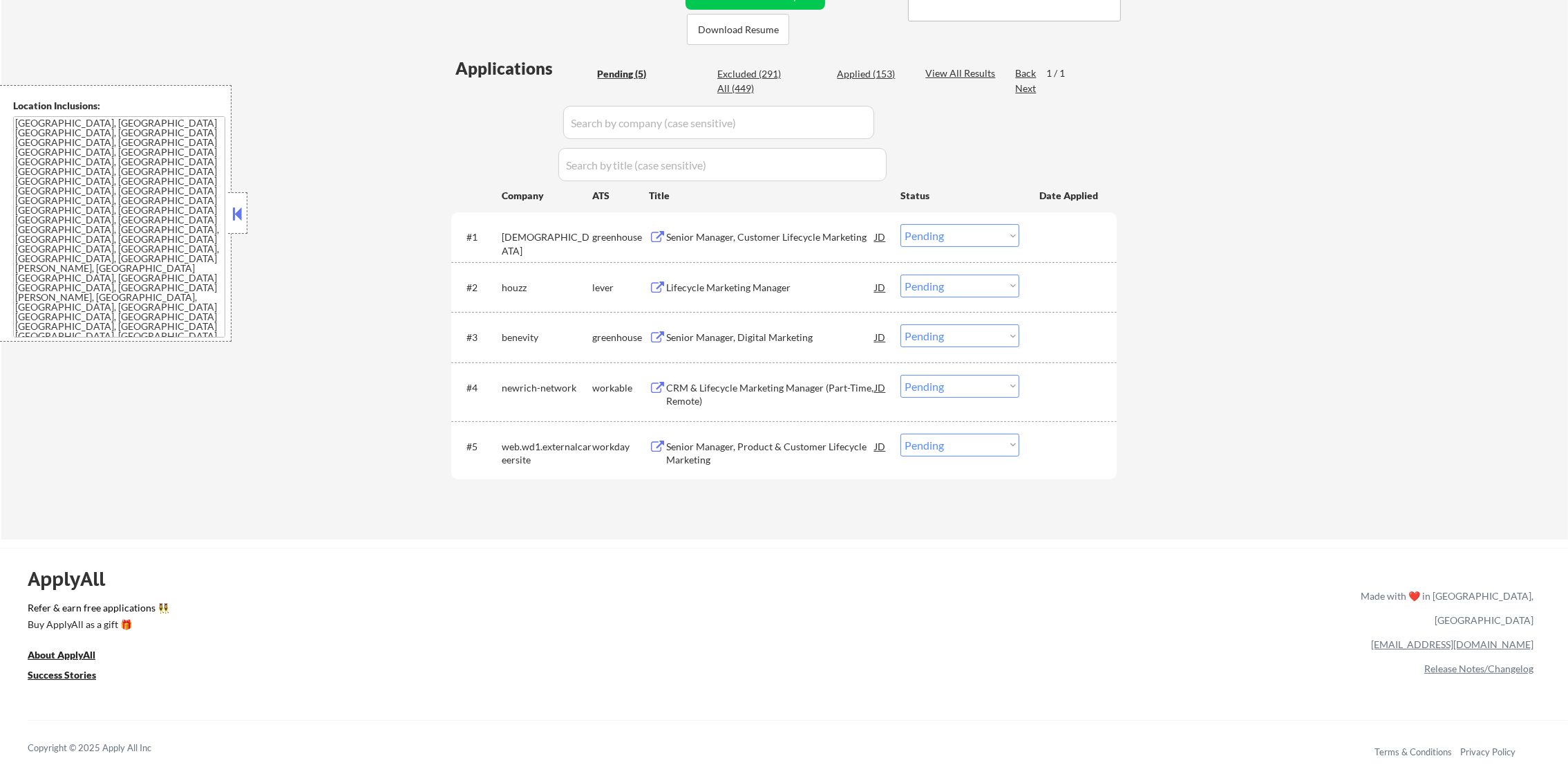
scroll to position [346, 0]
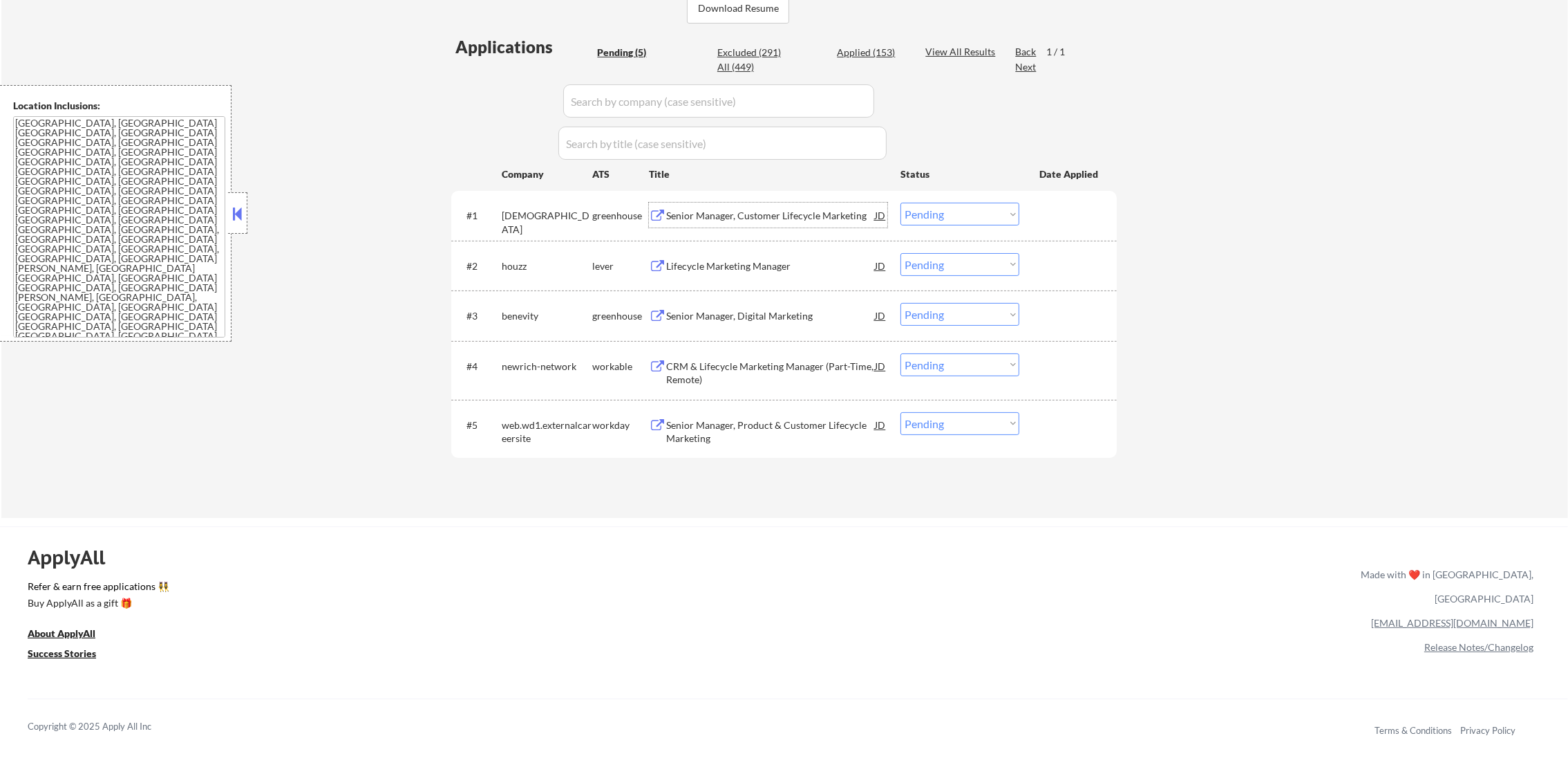
click at [811, 206] on div "Senior Manager, Customer Lifecycle Marketing" at bounding box center [770, 215] width 208 height 25
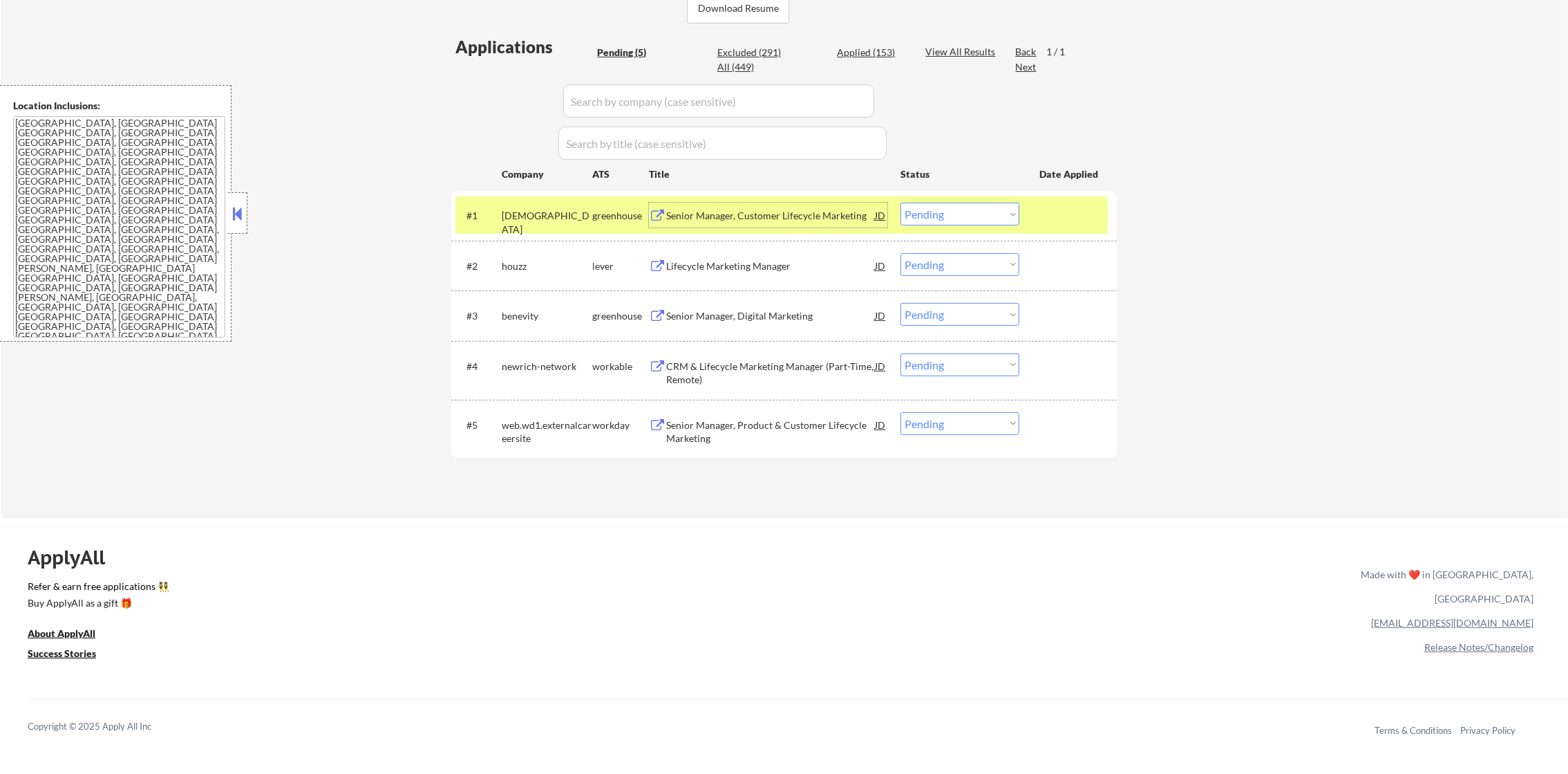
click at [965, 203] on select "Choose an option... Pending Applied Excluded (Questions) Excluded (Expired) Exc…" at bounding box center [960, 214] width 119 height 23
click at [901, 203] on select "Choose an option... Pending Applied Excluded (Questions) Excluded (Expired) Exc…" at bounding box center [960, 214] width 119 height 23
click at [579, 219] on div "samsara" at bounding box center [546, 222] width 90 height 27
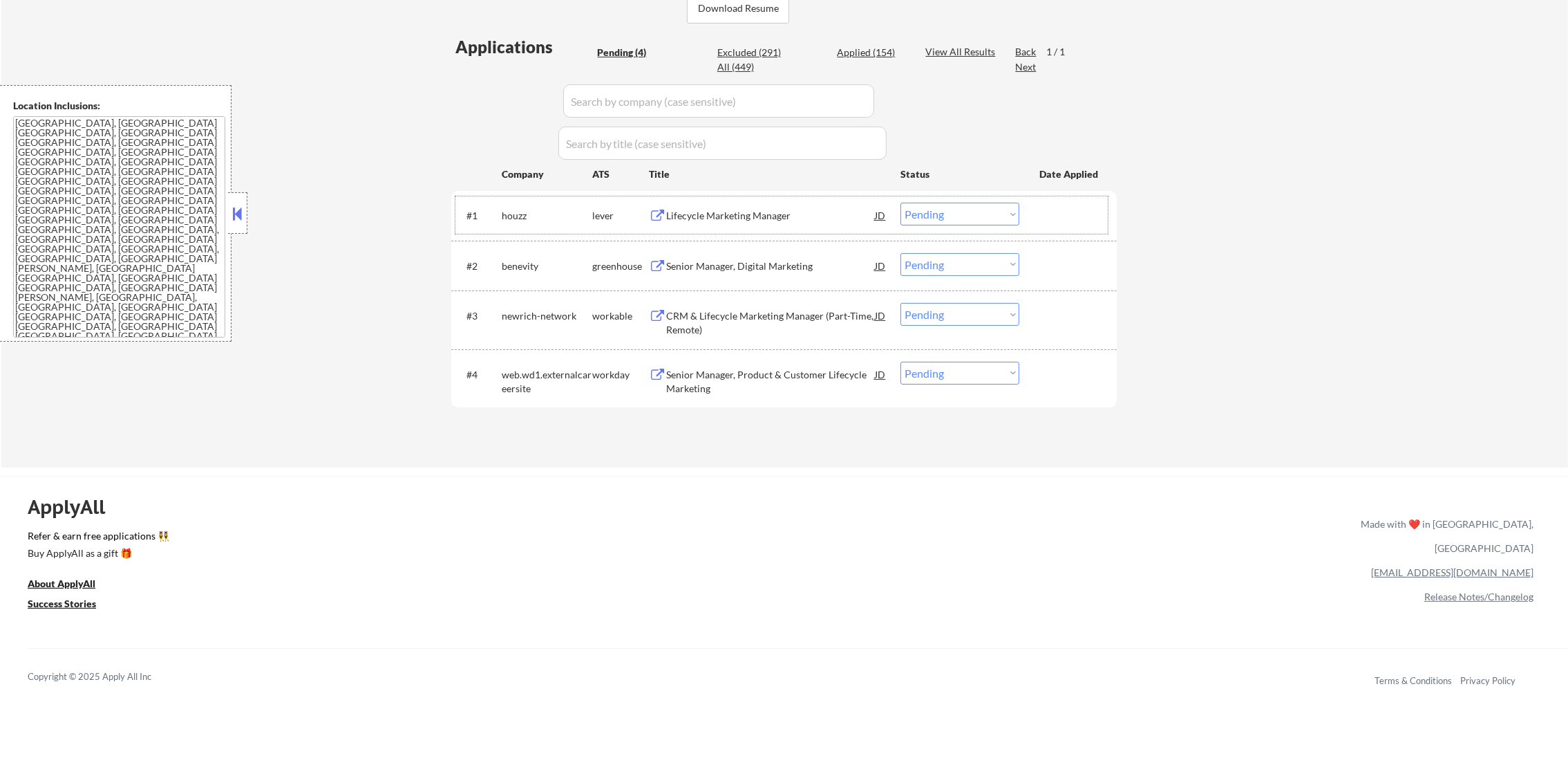
click at [772, 217] on div "Lifecycle Marketing Manager" at bounding box center [770, 215] width 208 height 14
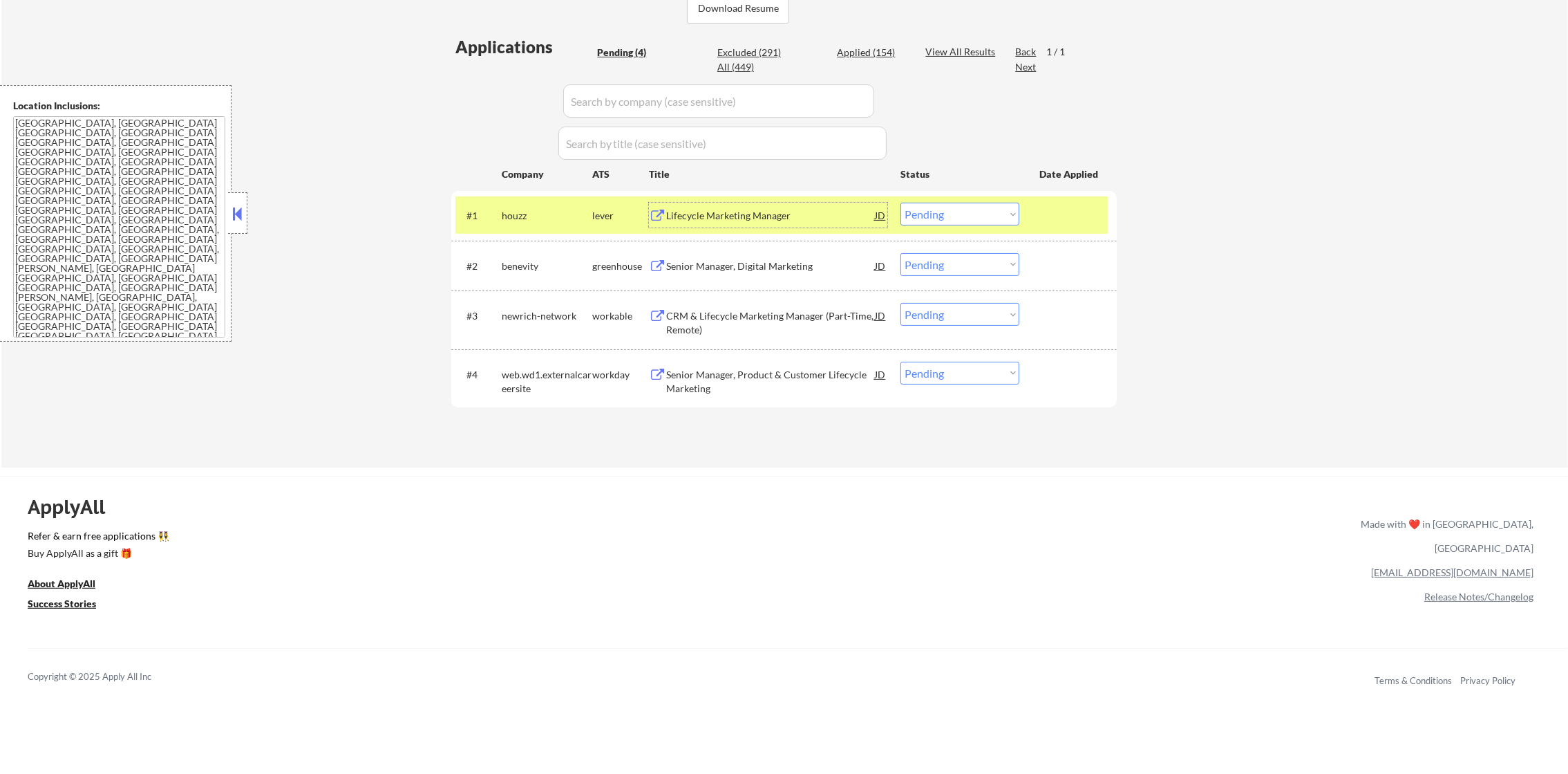
click at [918, 214] on select "Choose an option... Pending Applied Excluded (Questions) Excluded (Expired) Exc…" at bounding box center [960, 214] width 119 height 23
click at [901, 203] on select "Choose an option... Pending Applied Excluded (Questions) Excluded (Expired) Exc…" at bounding box center [960, 214] width 119 height 23
select select ""pending""
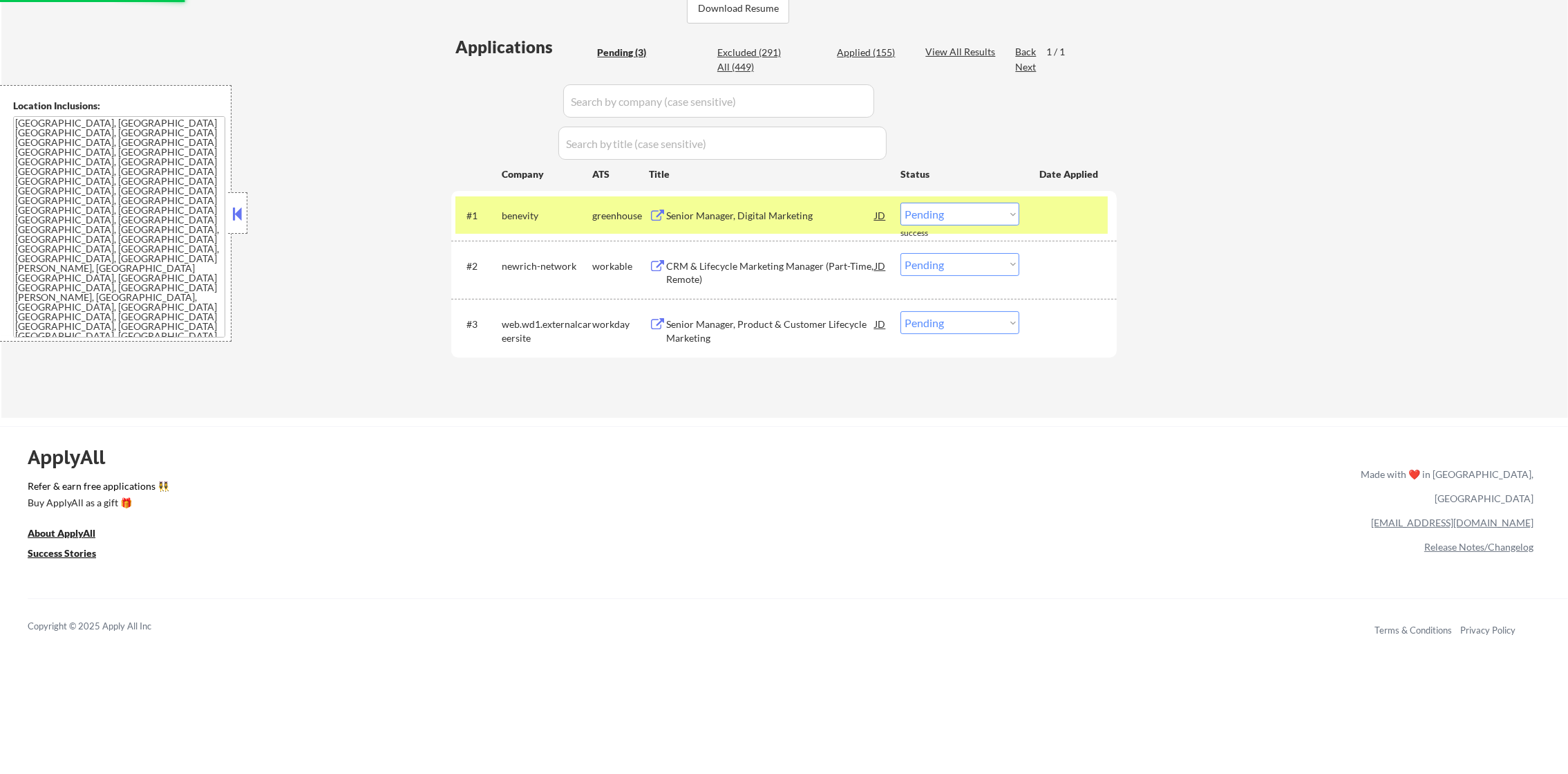
click at [499, 235] on div "#1 benevity greenhouse Senior Manager, Digital Marketing JD Choose an option...…" at bounding box center [784, 216] width 665 height 49
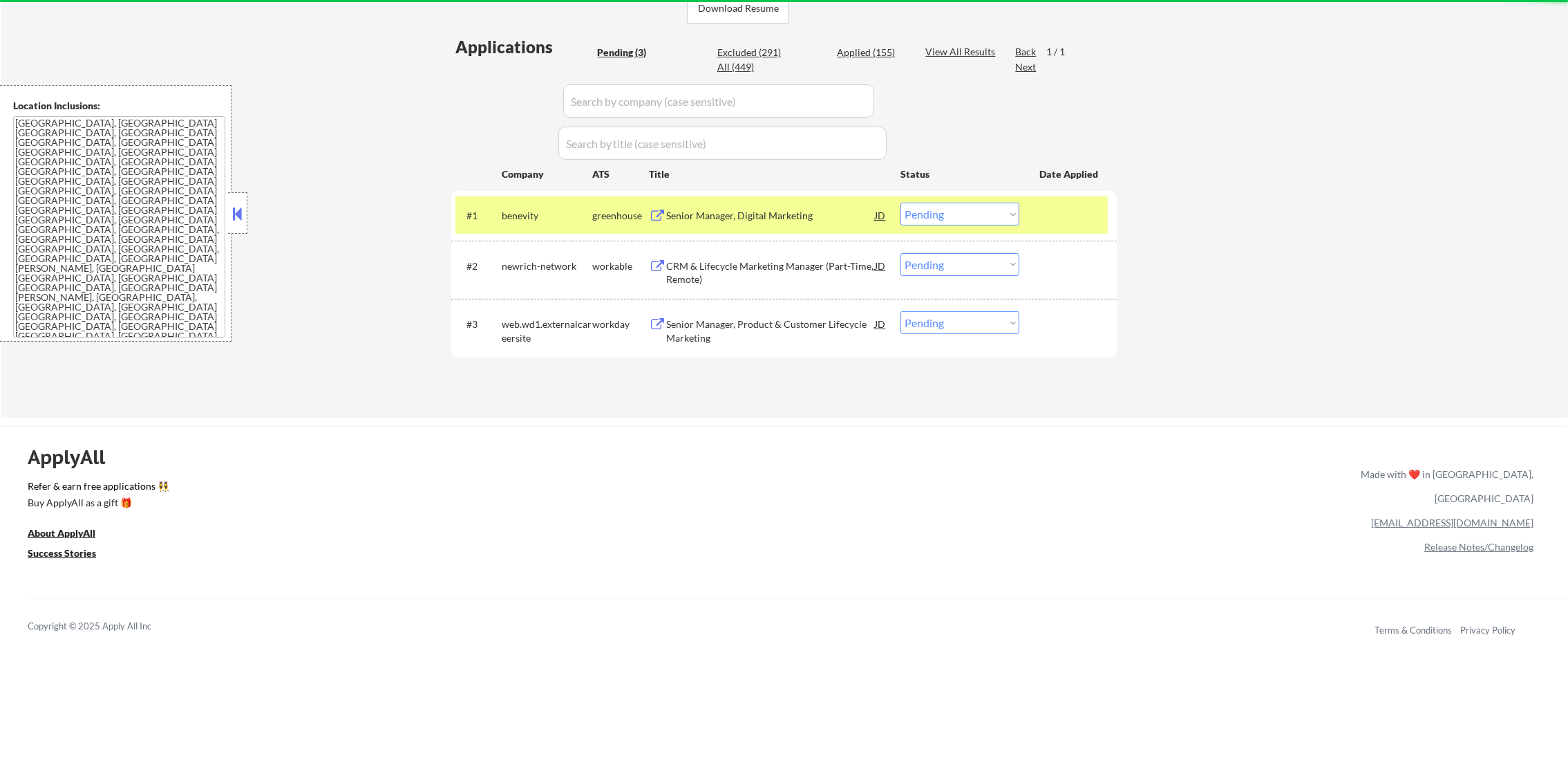
click at [513, 214] on div "benevity" at bounding box center [546, 215] width 90 height 14
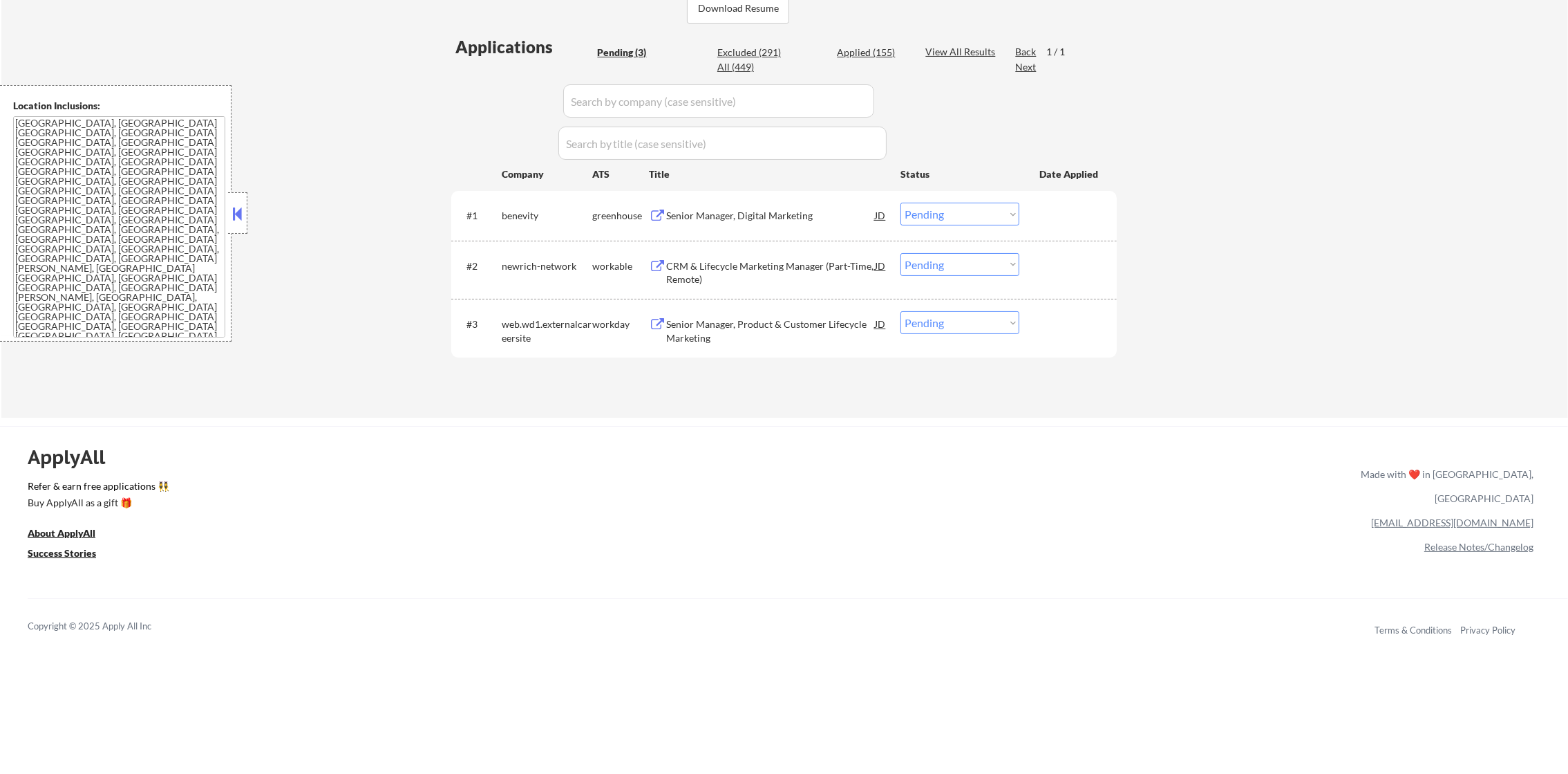
click at [743, 269] on div "CRM & Lifecycle Marketing Manager (Part-Time, Remote)" at bounding box center [770, 273] width 208 height 27
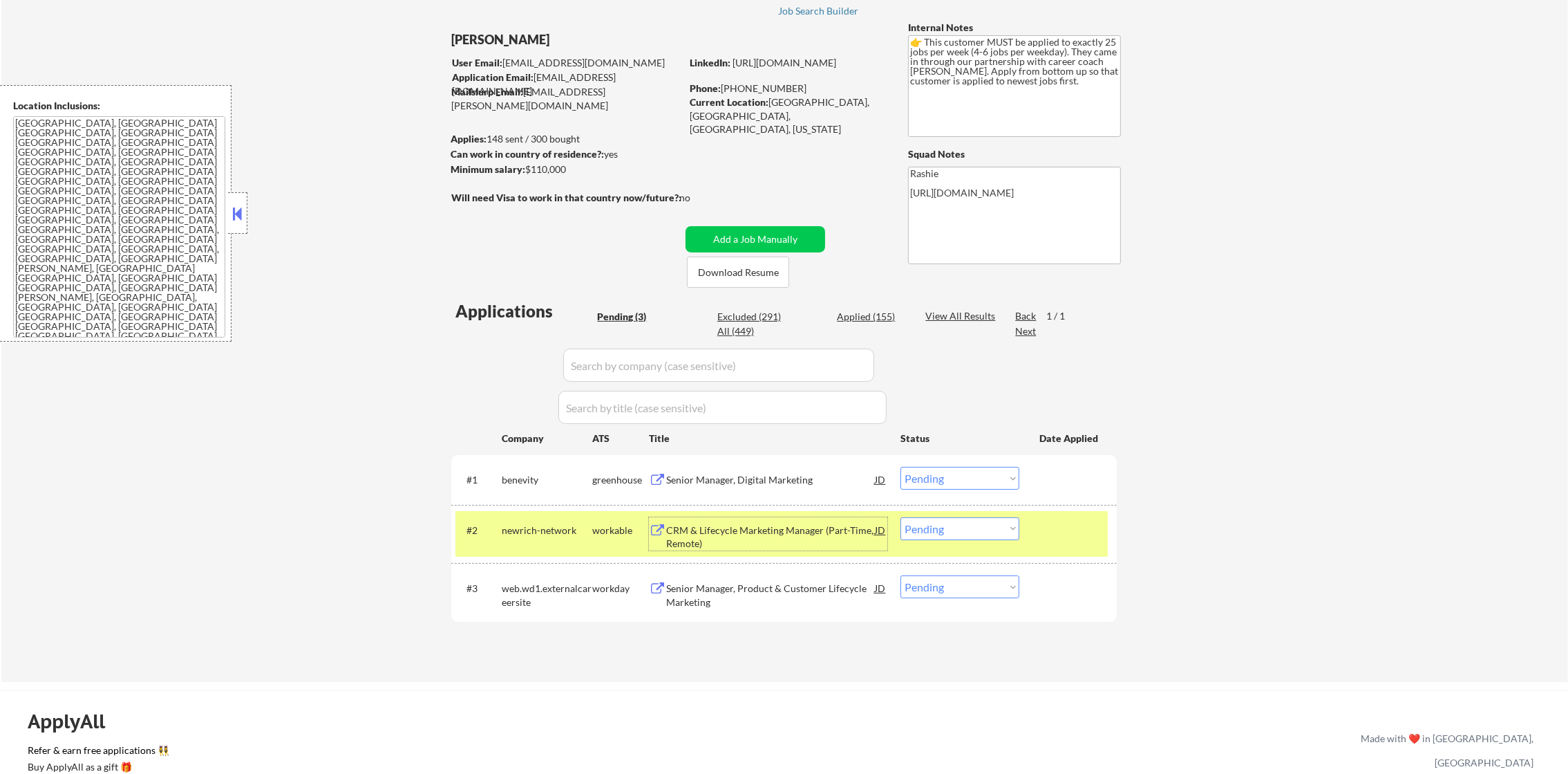
scroll to position [68, 0]
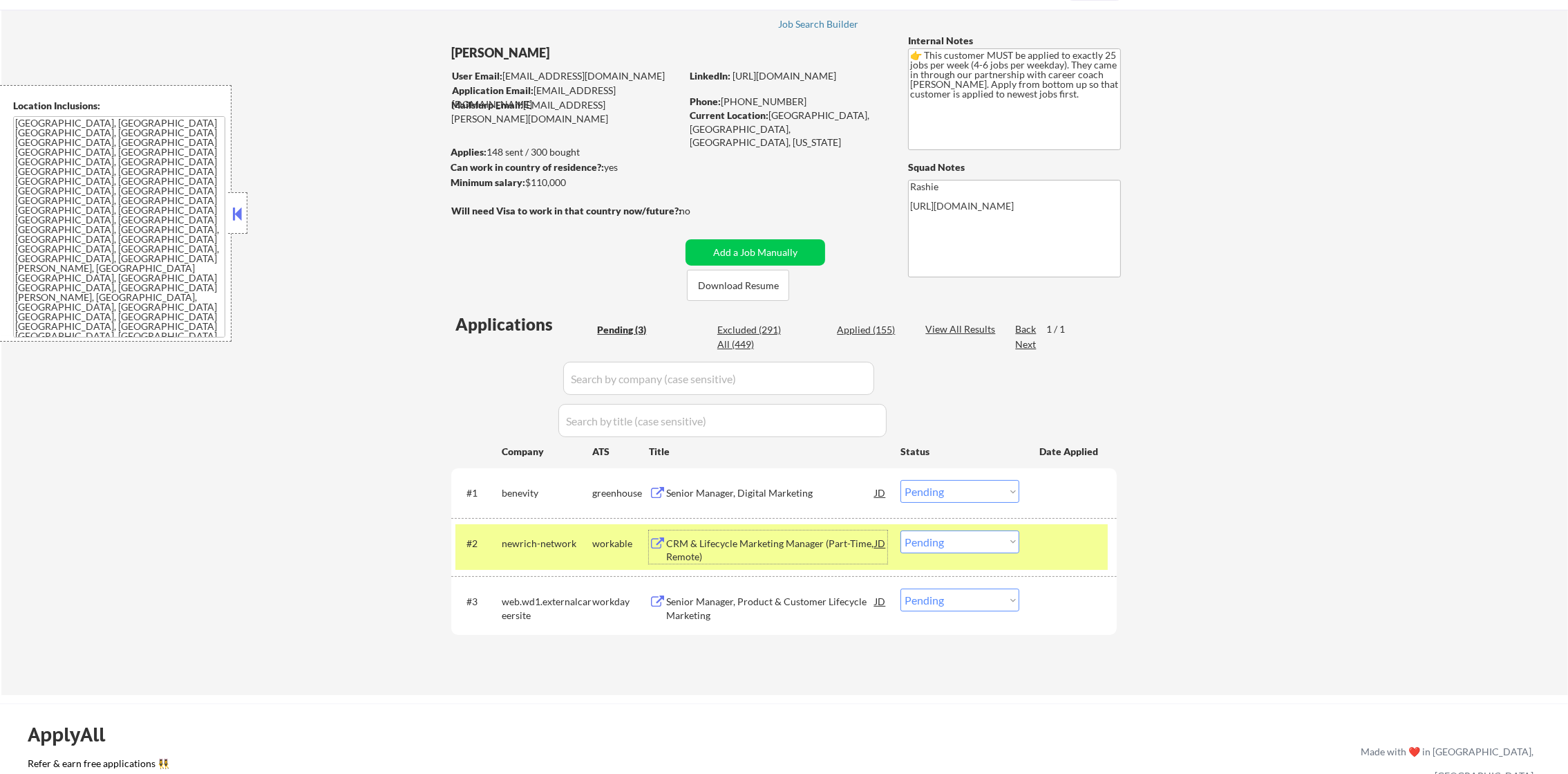
click at [980, 541] on select "Choose an option... Pending Applied Excluded (Questions) Excluded (Expired) Exc…" at bounding box center [960, 542] width 119 height 23
click at [901, 531] on select "Choose an option... Pending Applied Excluded (Questions) Excluded (Expired) Exc…" at bounding box center [960, 542] width 119 height 23
click at [559, 532] on div "newrich-network" at bounding box center [546, 543] width 90 height 25
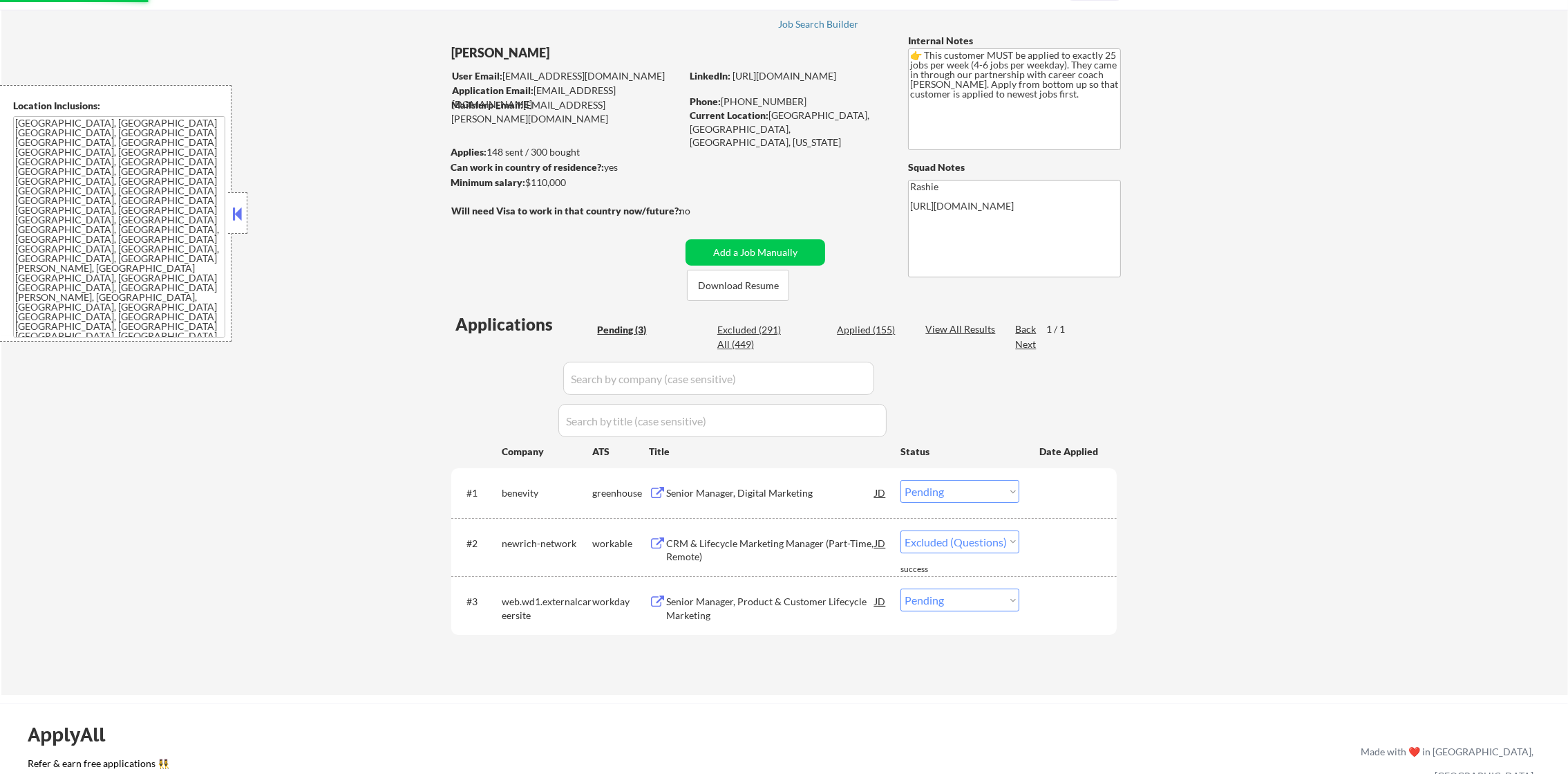
select select ""pending""
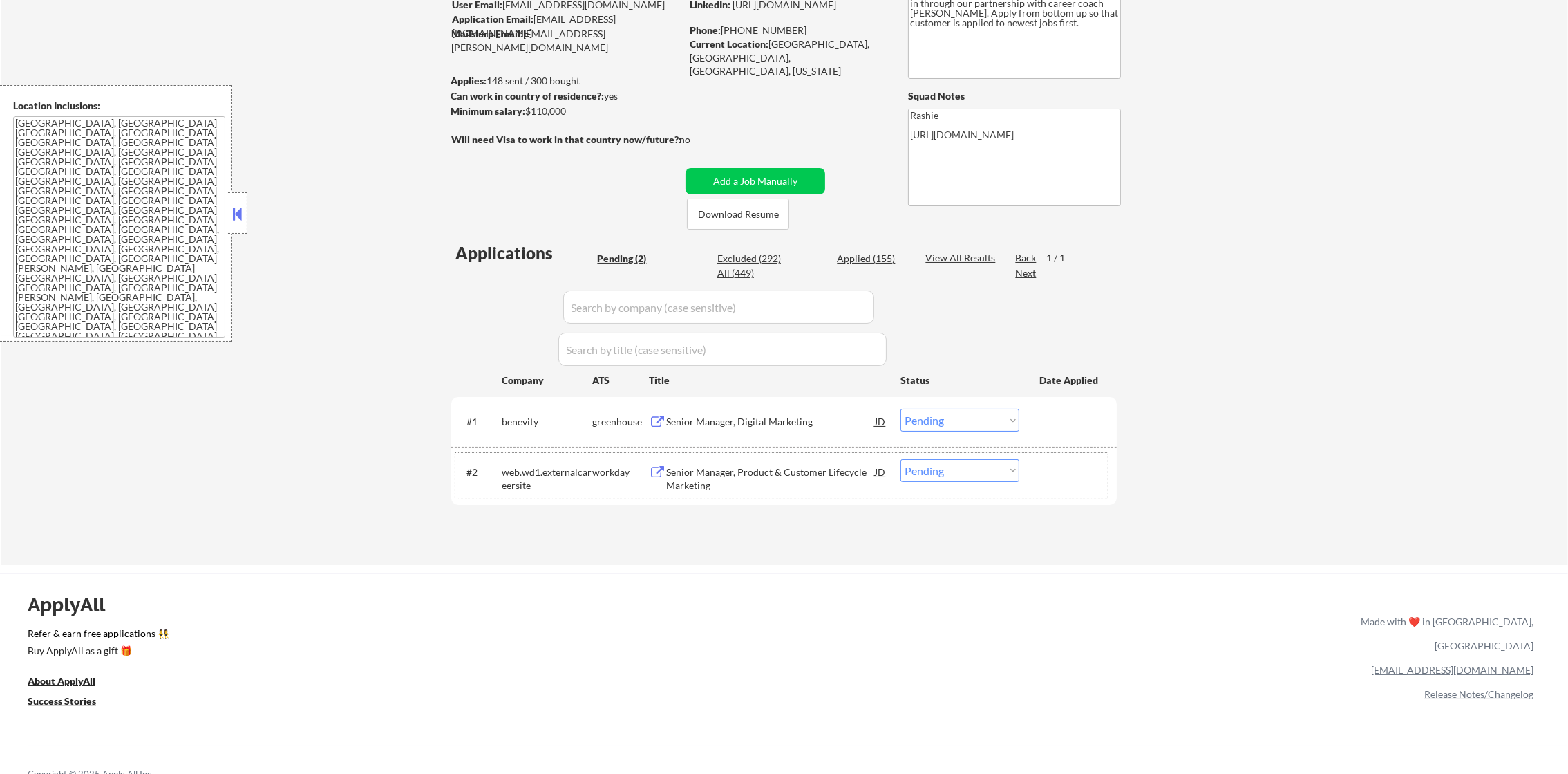
scroll to position [276, 0]
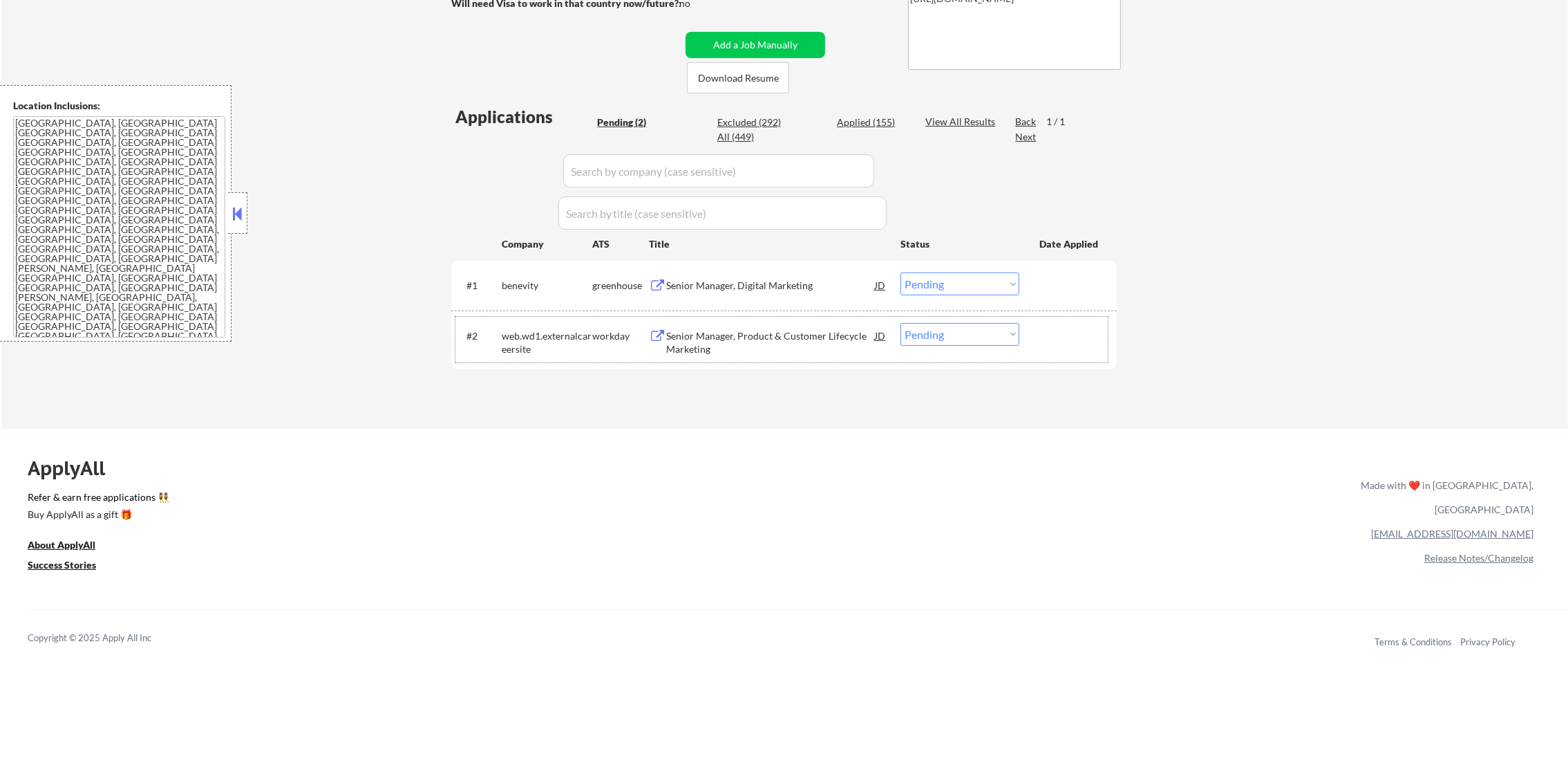
click at [576, 339] on div "web.wd1.externalcareersite" at bounding box center [546, 343] width 90 height 27
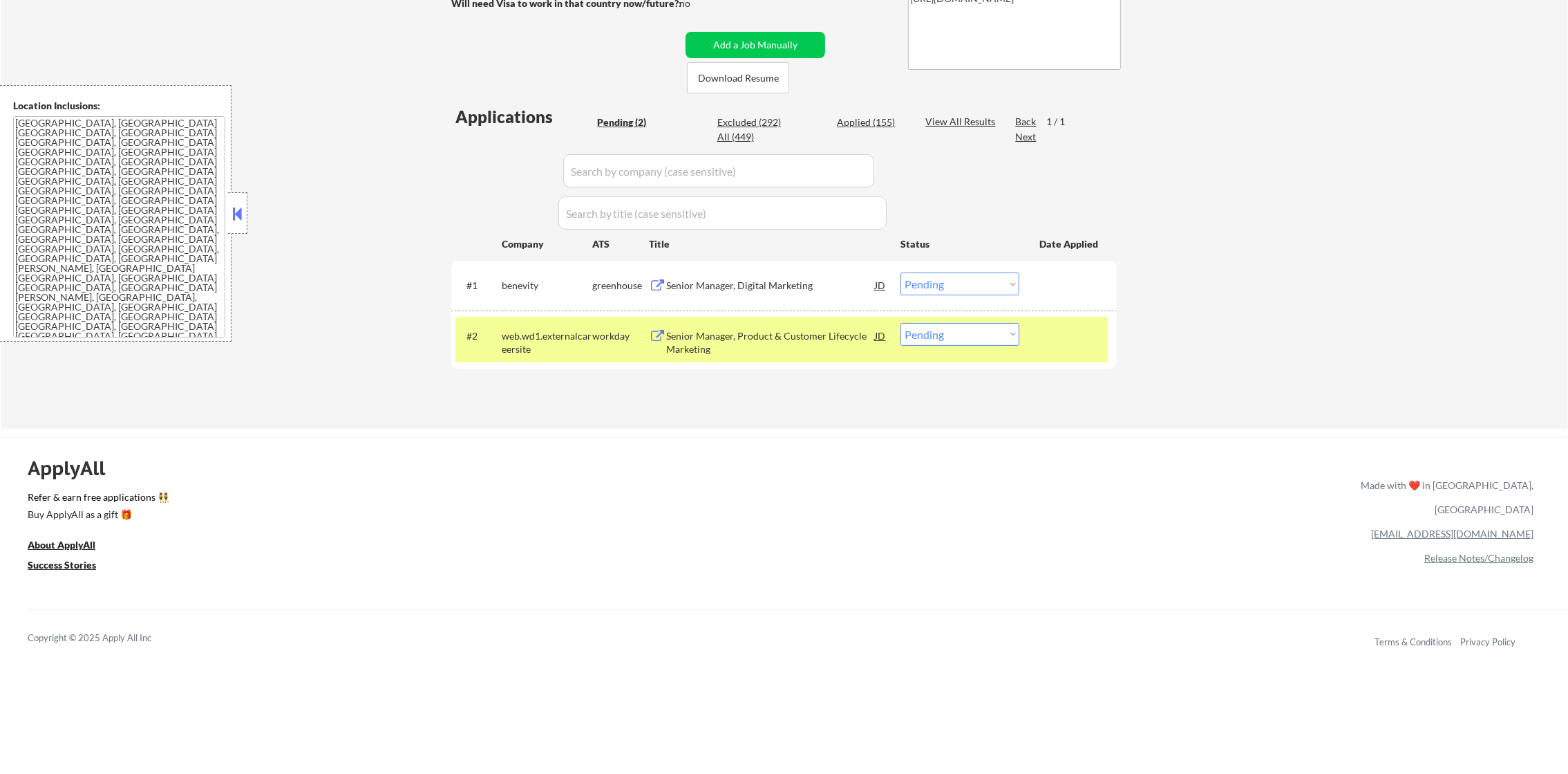
click at [536, 330] on div "web.wd1.externalcareersite" at bounding box center [546, 343] width 90 height 27
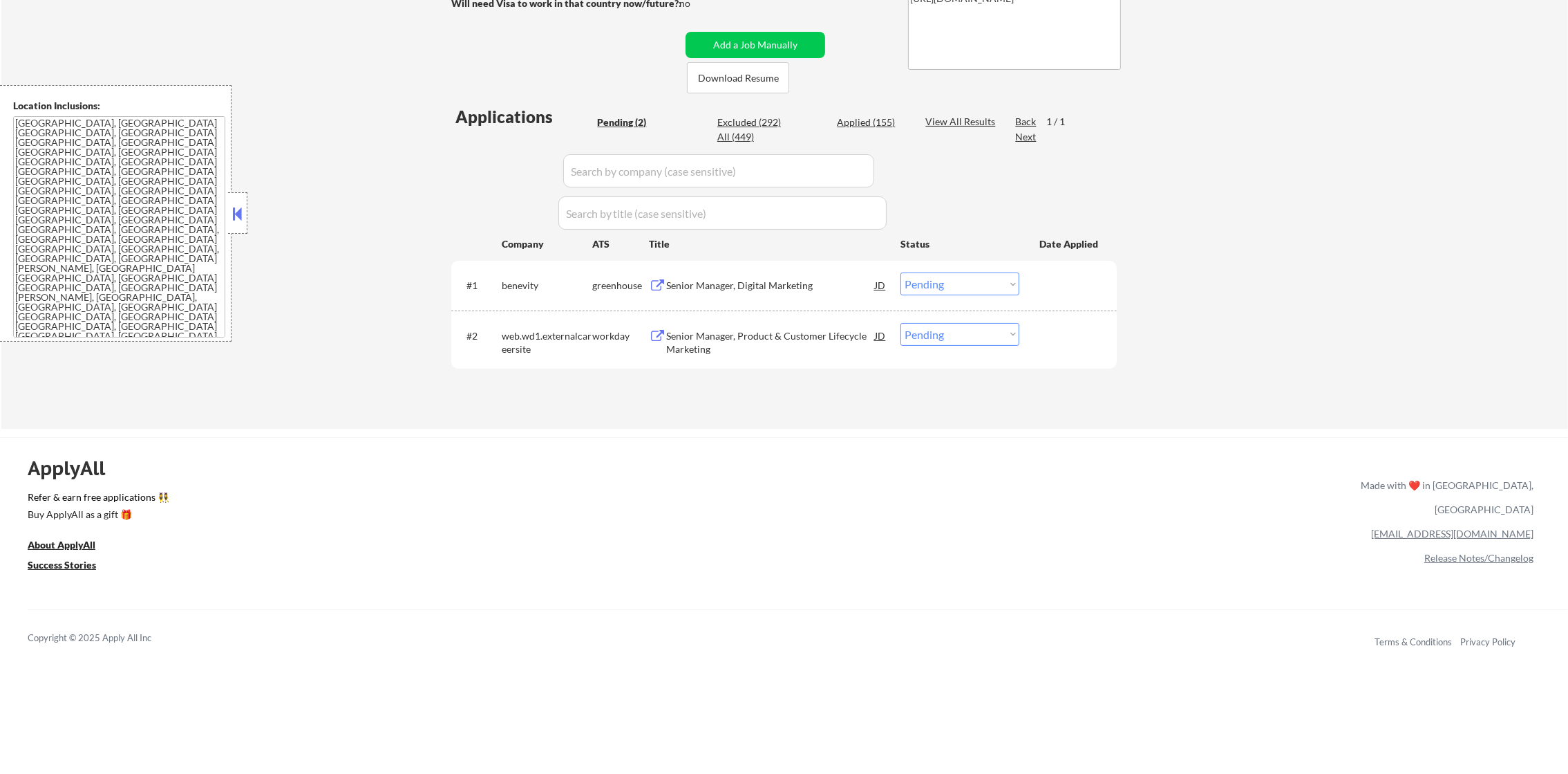
click at [769, 275] on div "Senior Manager, Digital Marketing" at bounding box center [770, 284] width 208 height 25
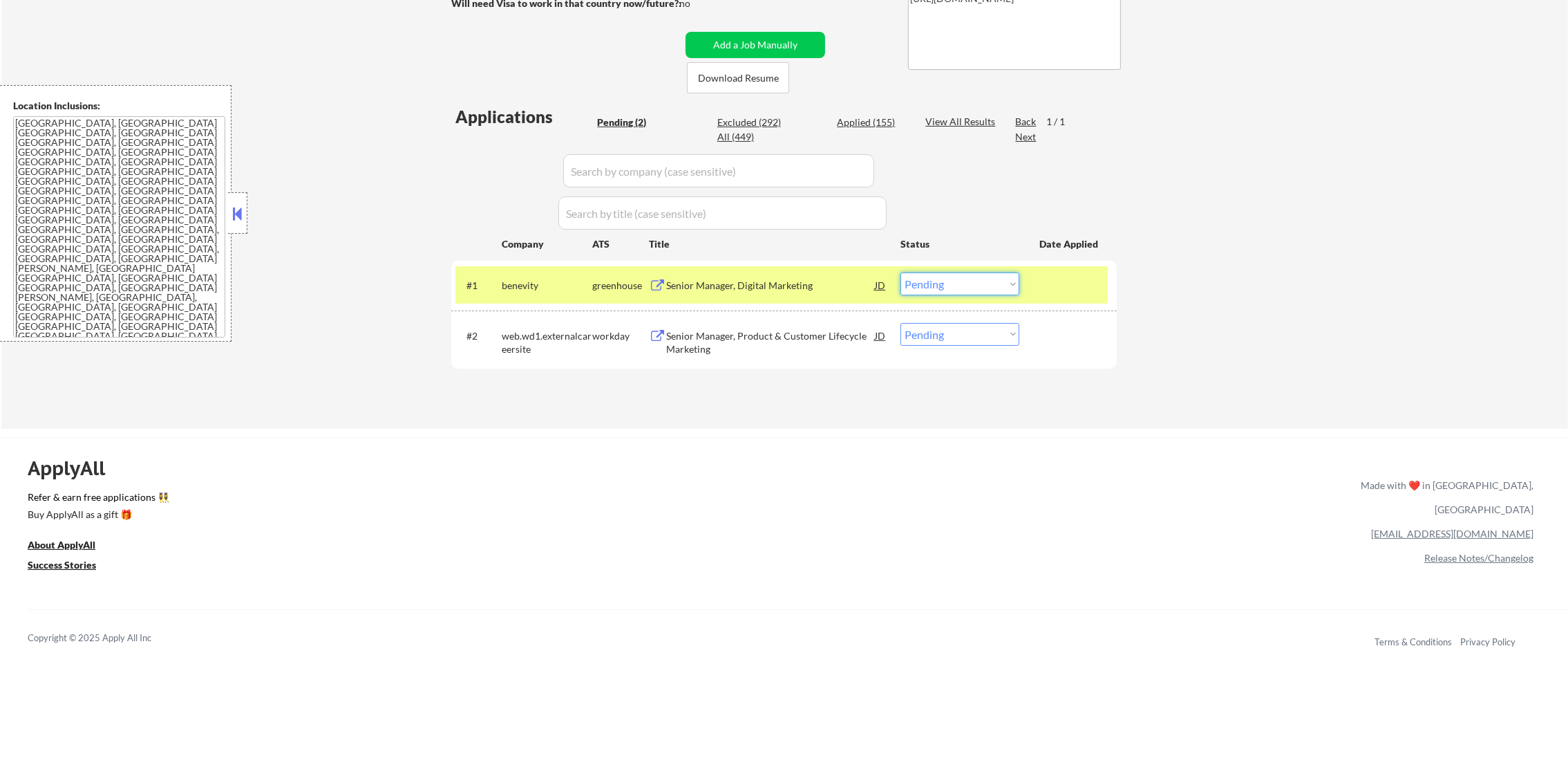
click at [923, 280] on select "Choose an option... Pending Applied Excluded (Questions) Excluded (Expired) Exc…" at bounding box center [960, 283] width 119 height 23
click at [901, 272] on select "Choose an option... Pending Applied Excluded (Questions) Excluded (Expired) Exc…" at bounding box center [960, 283] width 119 height 23
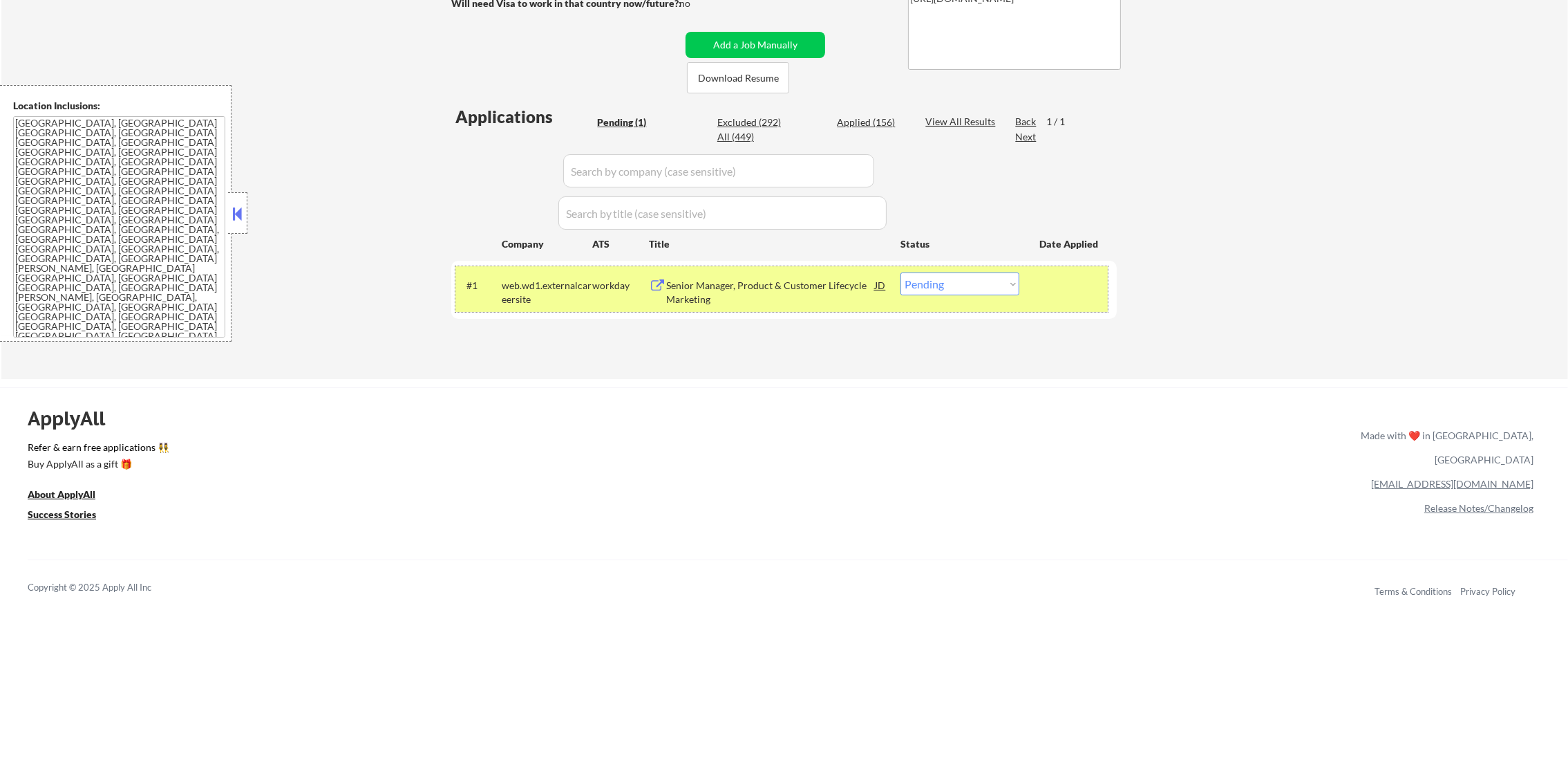
click at [533, 289] on div "web.wd1.externalcareersite" at bounding box center [546, 292] width 90 height 27
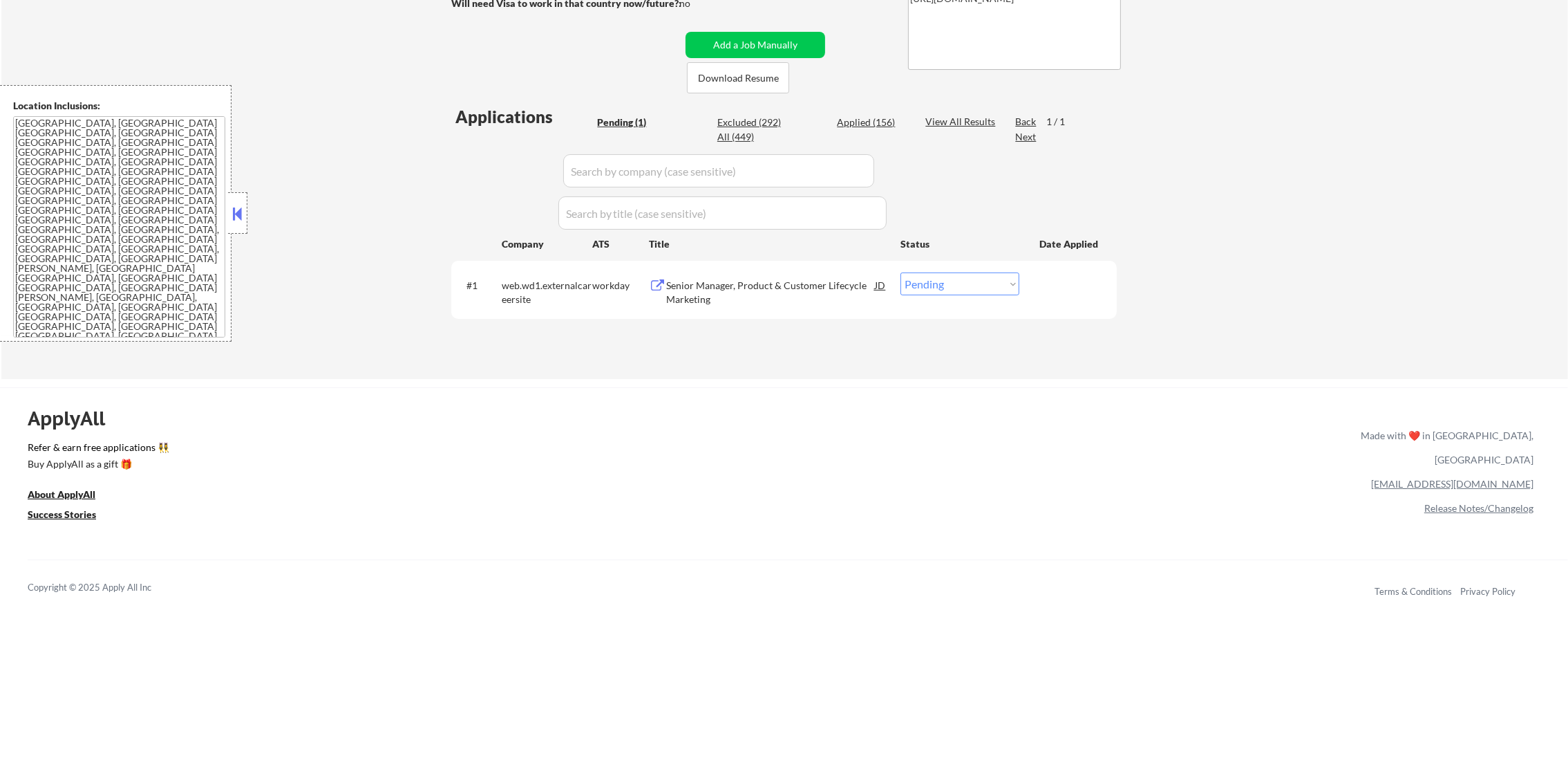
click at [752, 289] on div "Senior Manager, Product & Customer Lifecycle Marketing" at bounding box center [770, 292] width 208 height 27
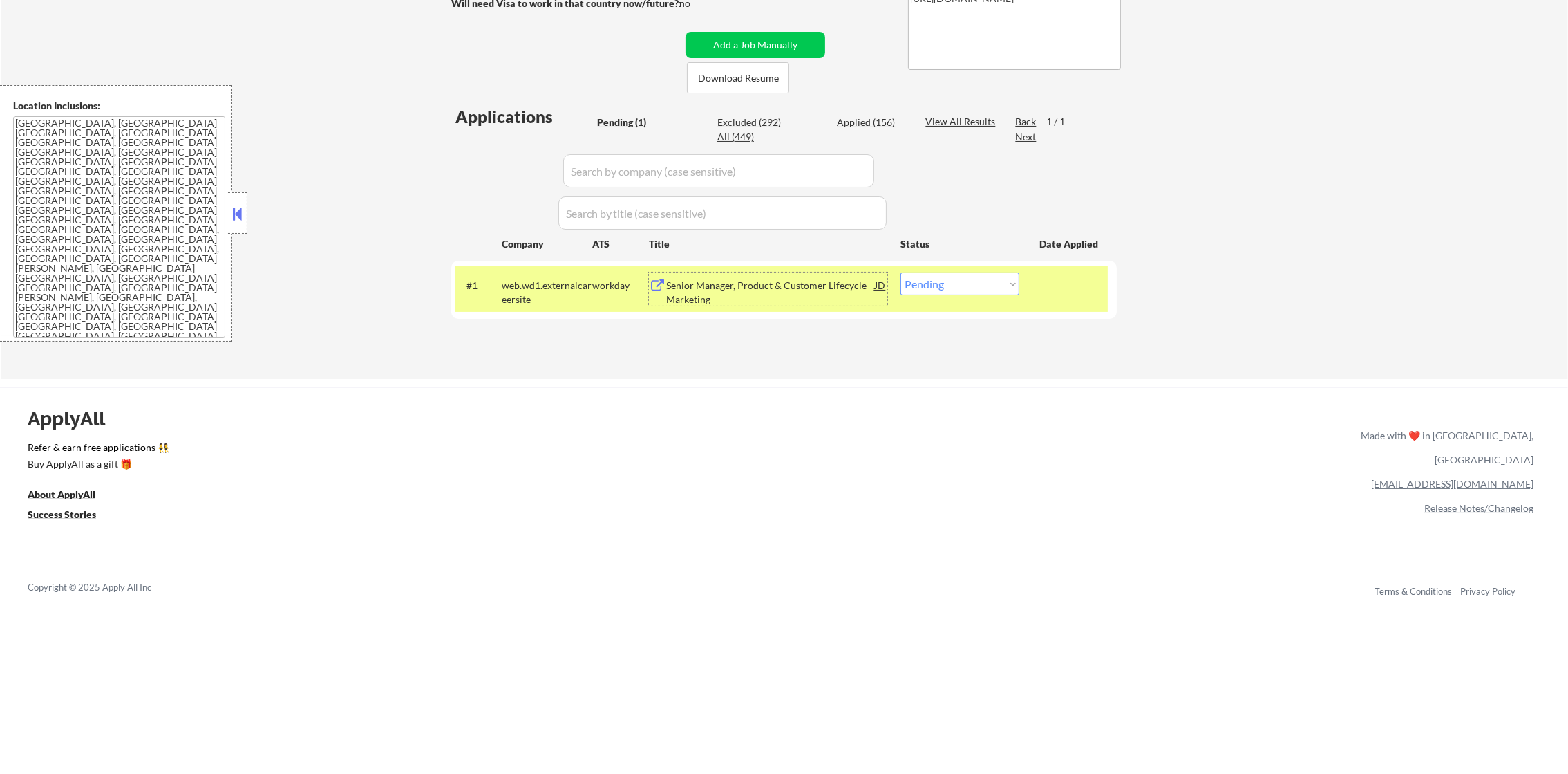
click at [877, 132] on div "Pending (1) Excluded (292) Applied (156) All (449)" at bounding box center [752, 130] width 309 height 29
click at [881, 123] on div "Applied (156)" at bounding box center [872, 122] width 69 height 14
select select ""applied""
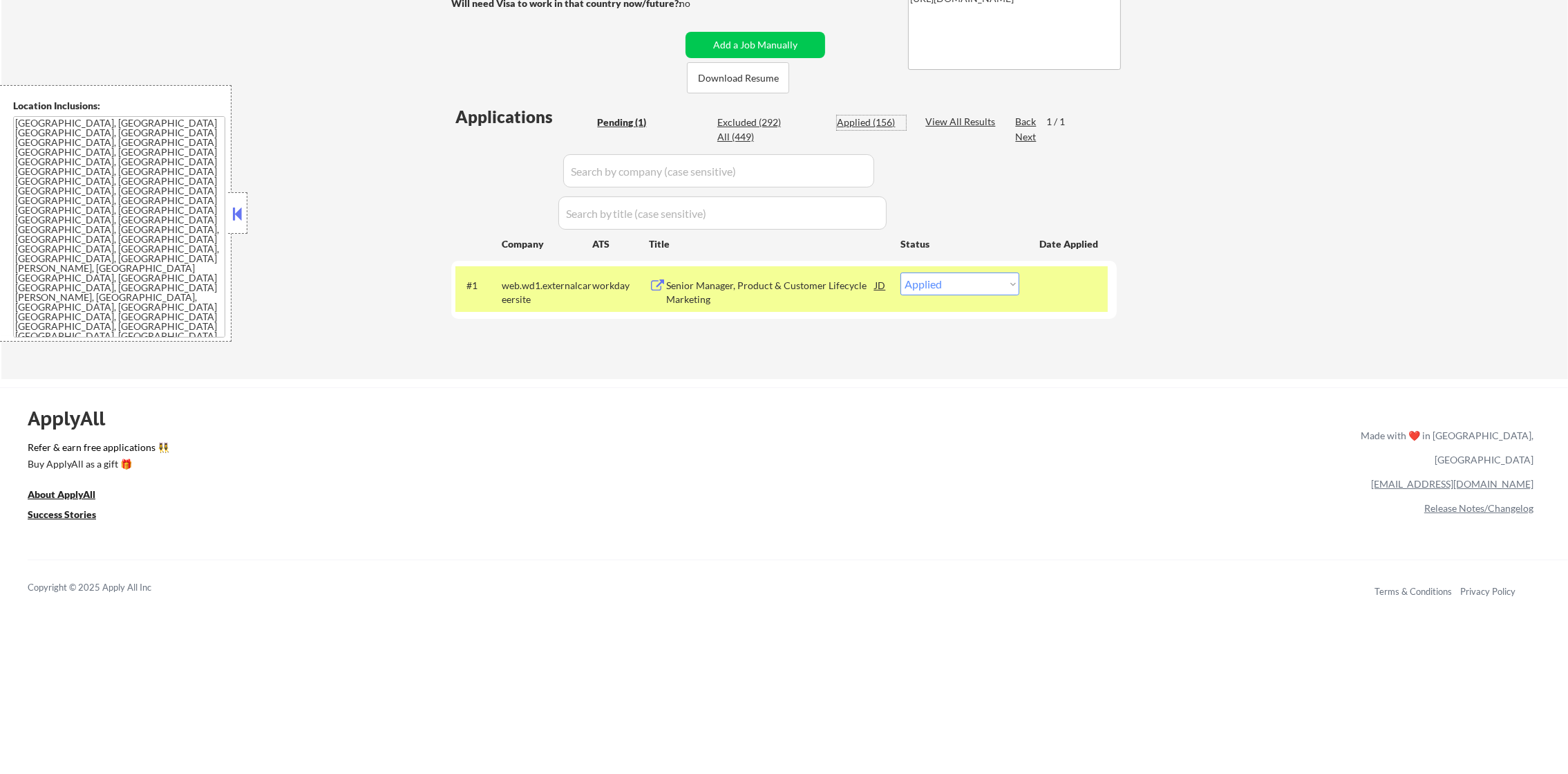
select select ""applied""
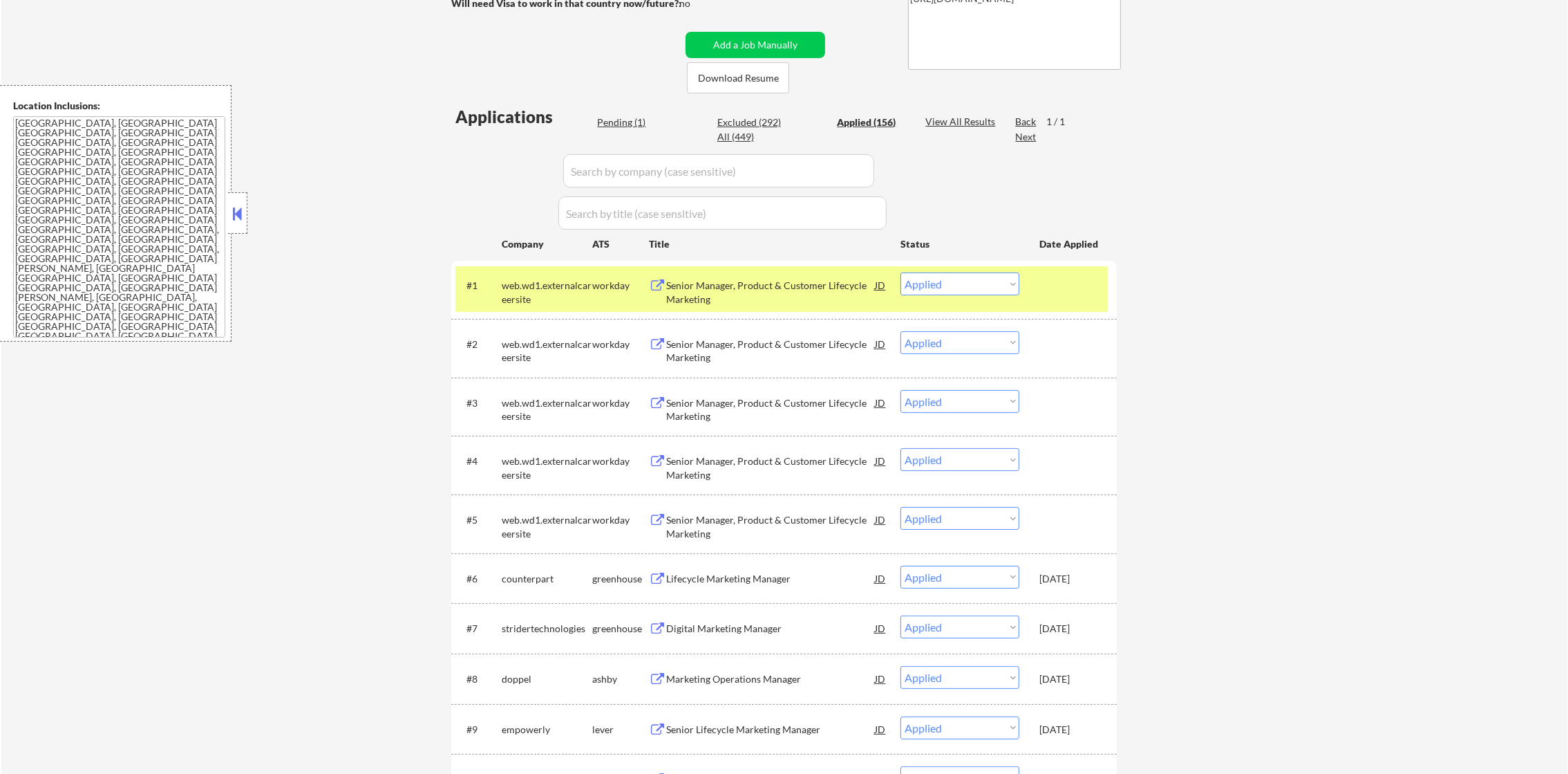
click at [881, 123] on div "Applied (156)" at bounding box center [872, 122] width 69 height 14
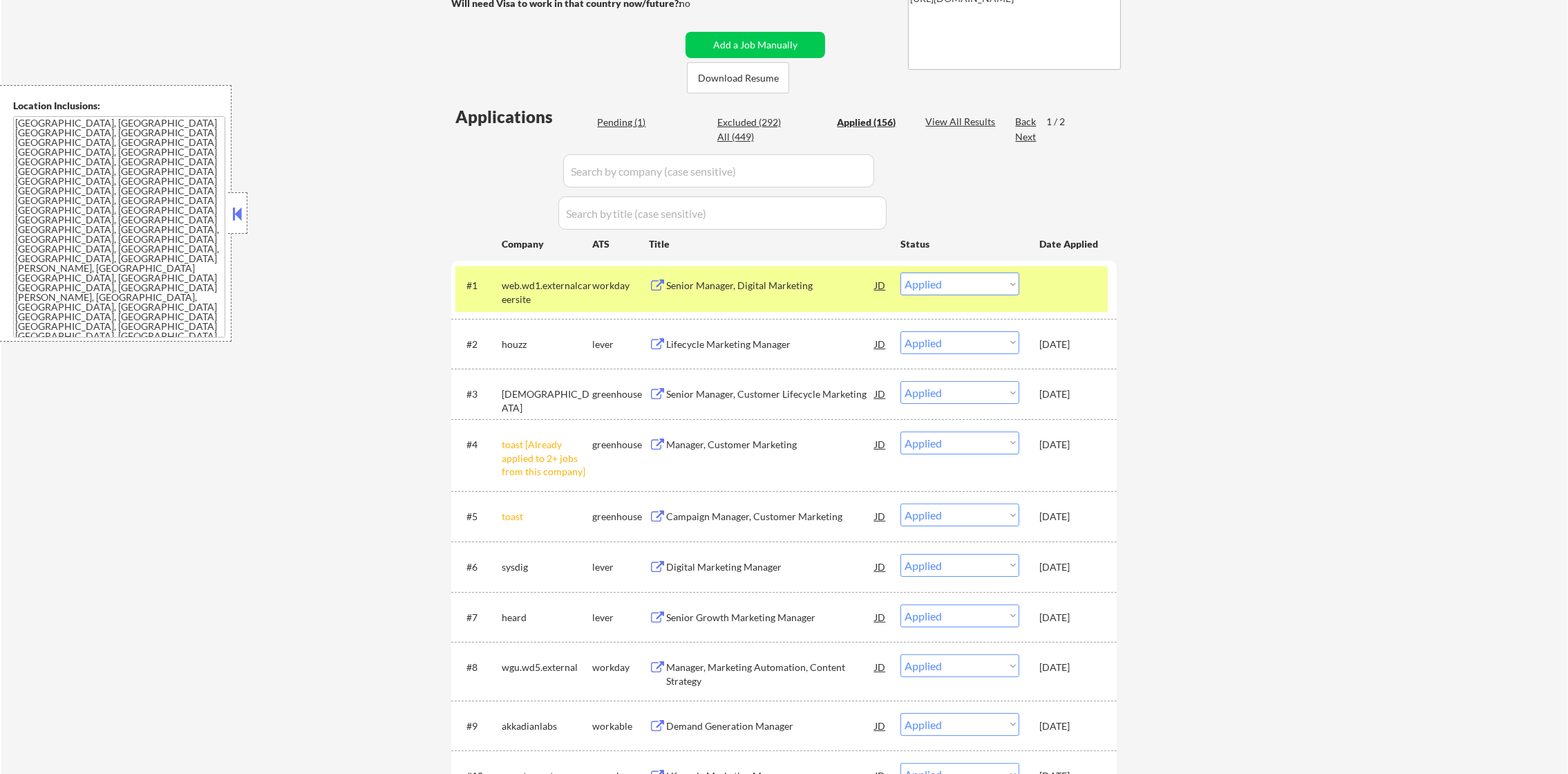
click at [531, 280] on div "web.wd1.externalcareersite" at bounding box center [546, 292] width 90 height 27
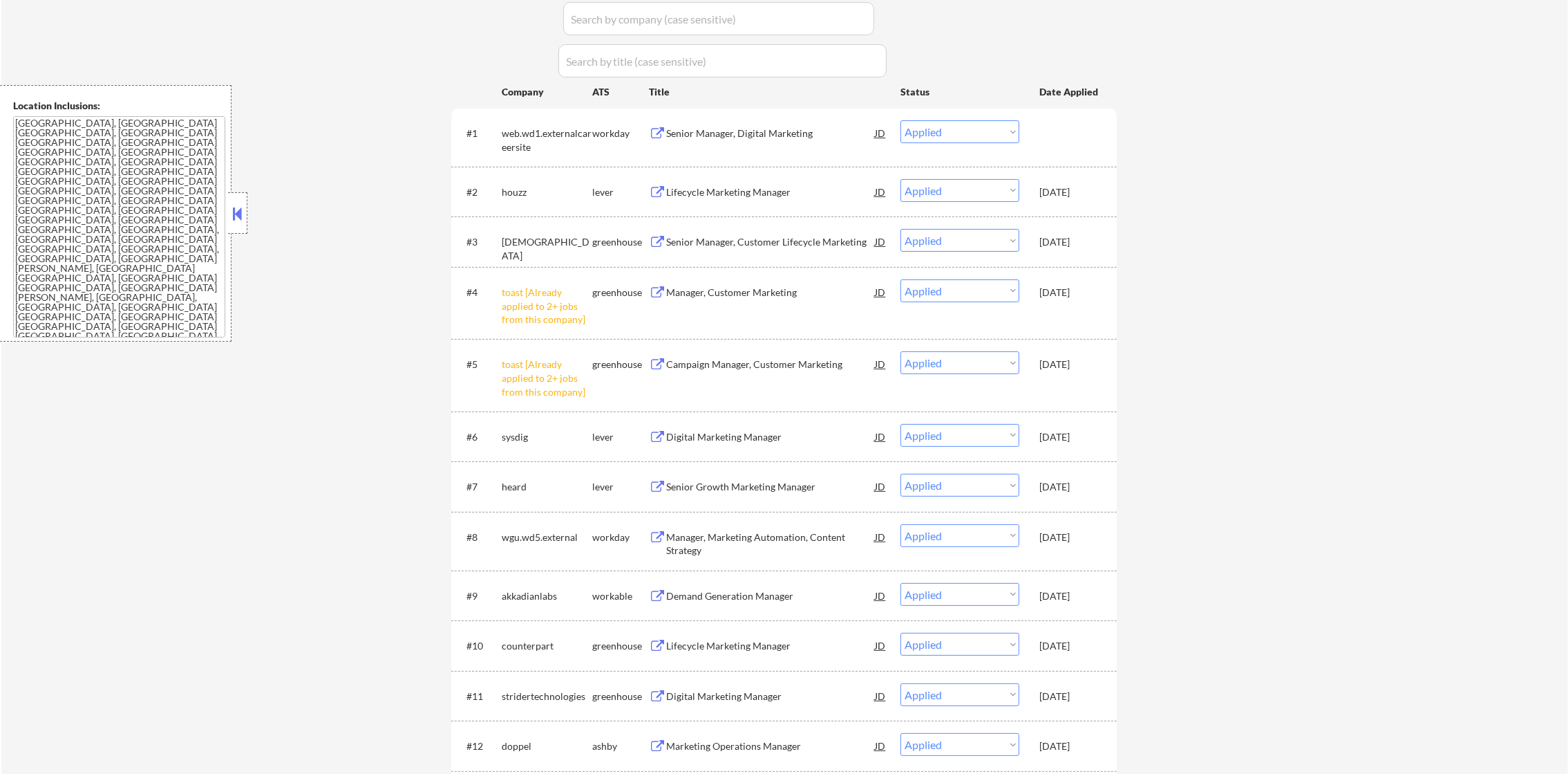
scroll to position [484, 0]
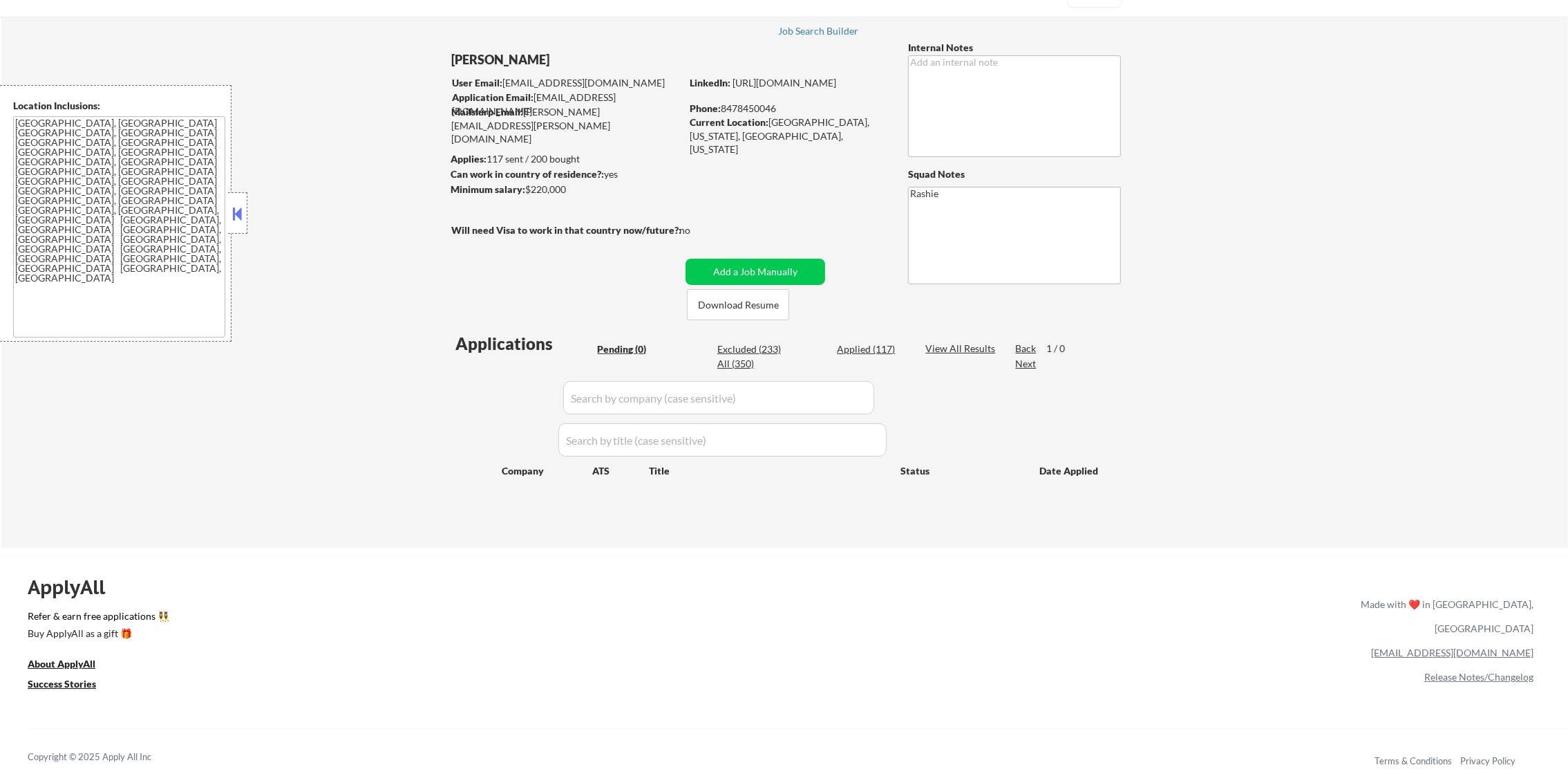
scroll to position [172, 0]
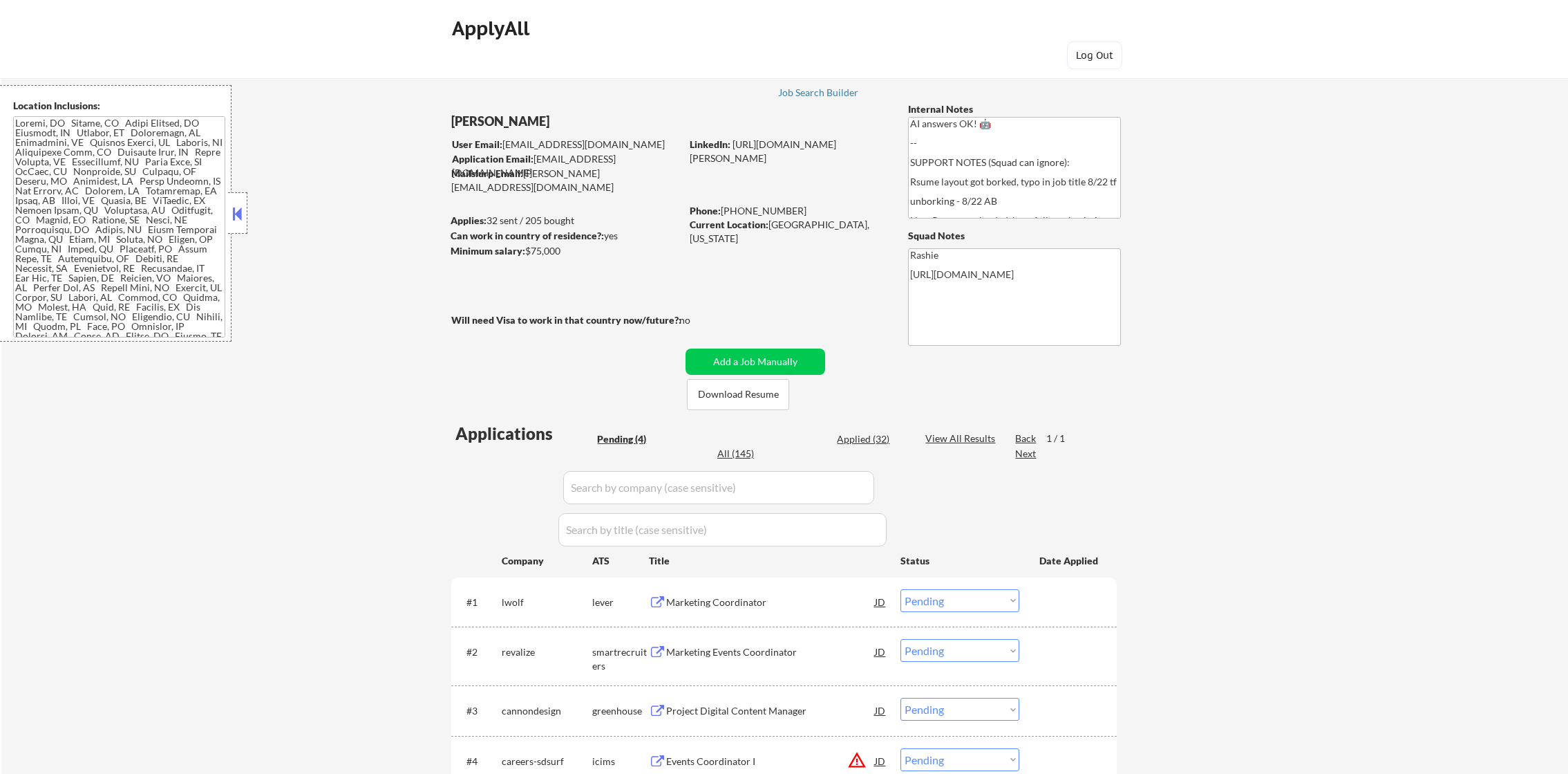
select select ""pending""
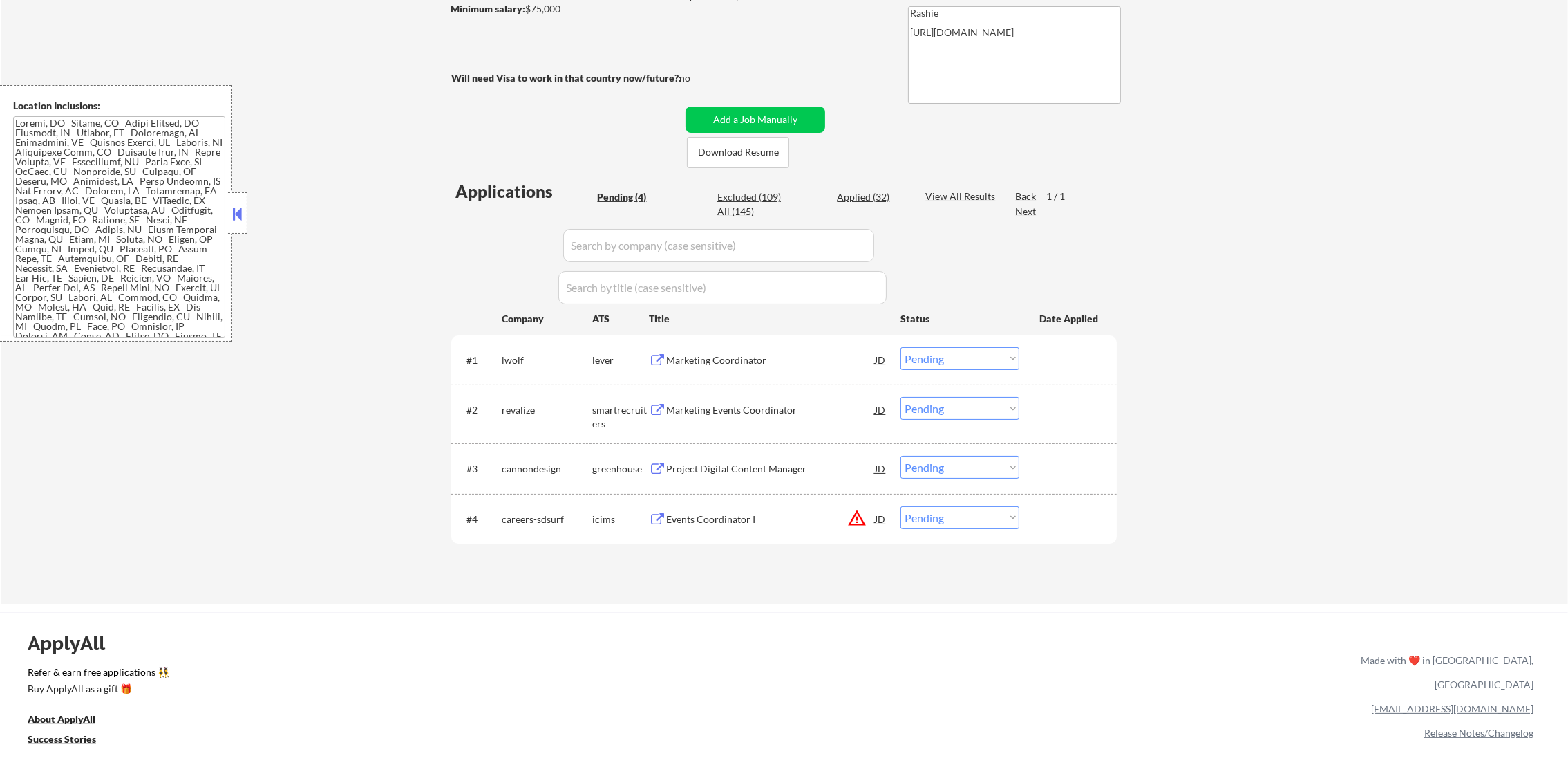
scroll to position [311, 0]
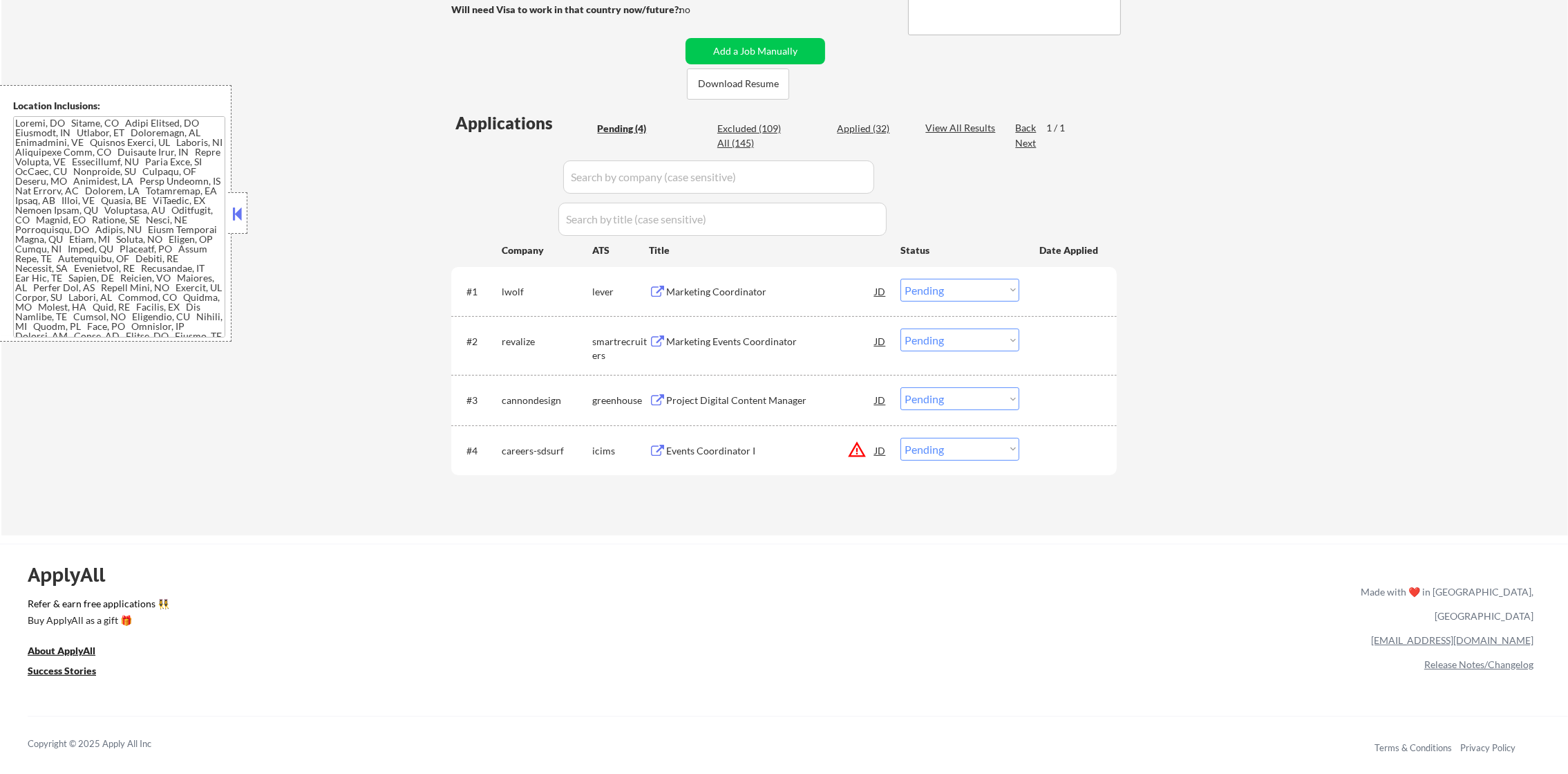
click at [857, 464] on div "#4 careers-sdsurf icims Events Coordinator I JD warning_amber Choose an option.…" at bounding box center [782, 450] width 652 height 37
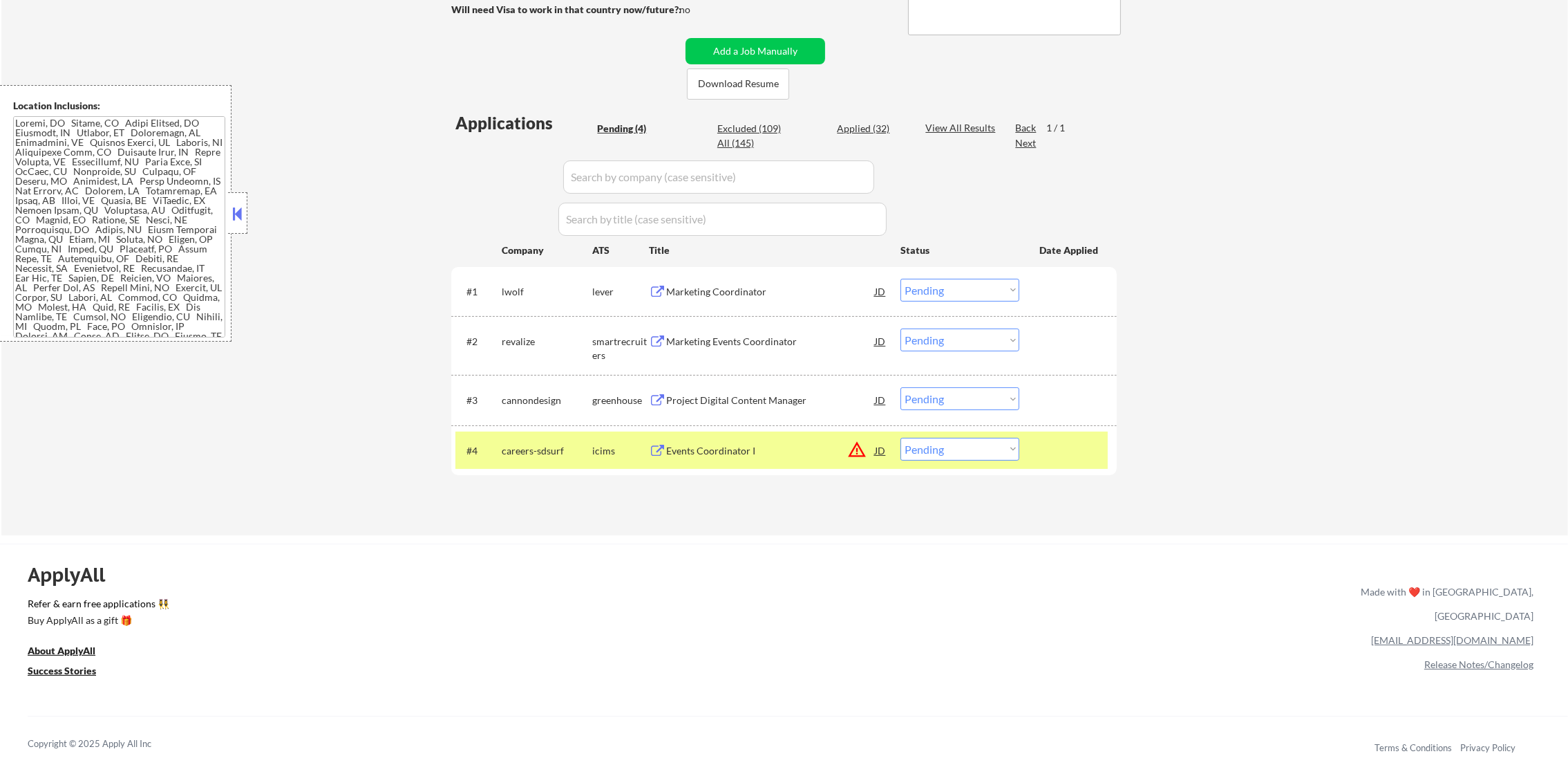
click at [861, 452] on button "warning_amber" at bounding box center [856, 449] width 19 height 19
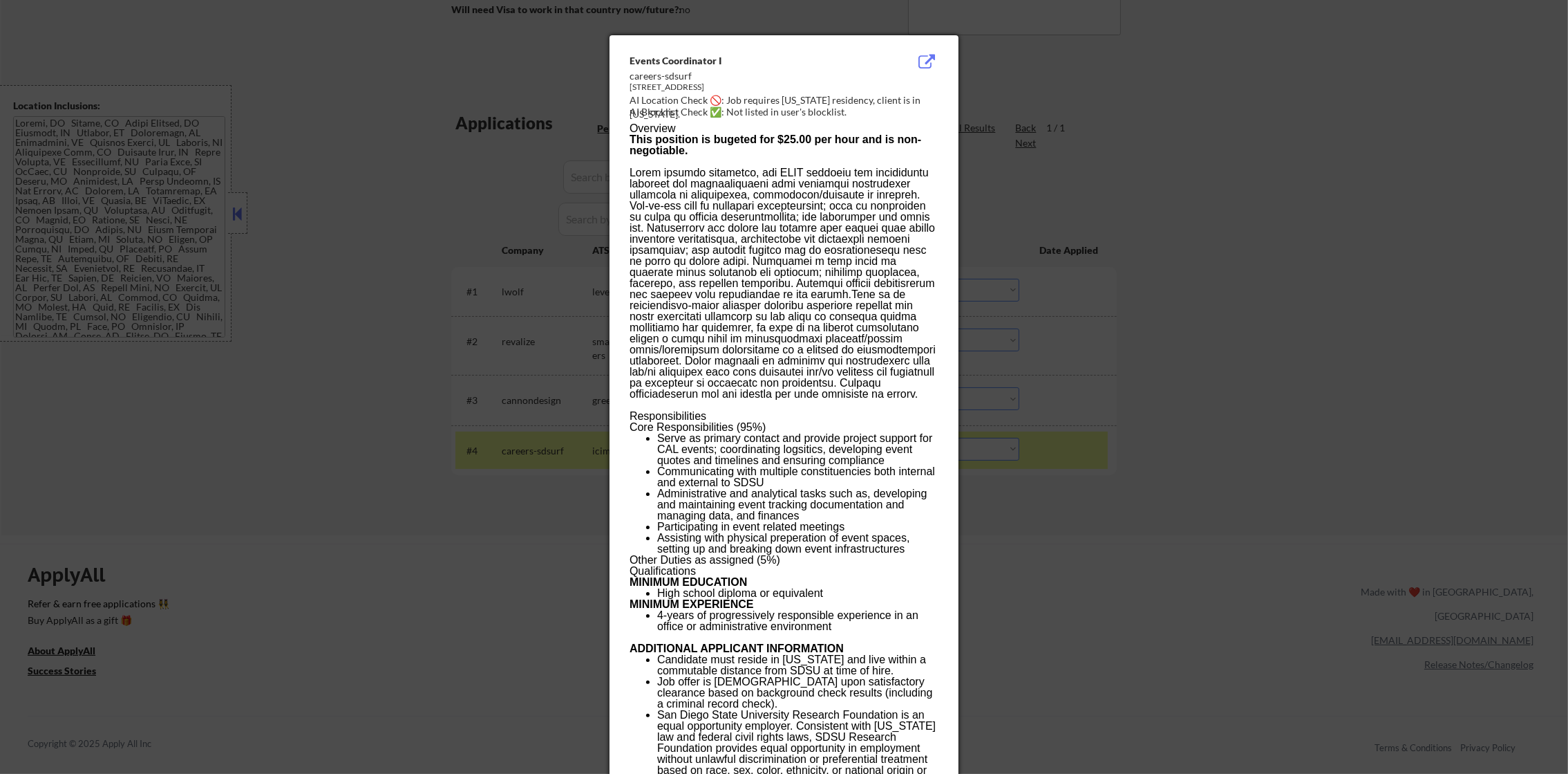
click at [1200, 240] on div at bounding box center [784, 387] width 1568 height 774
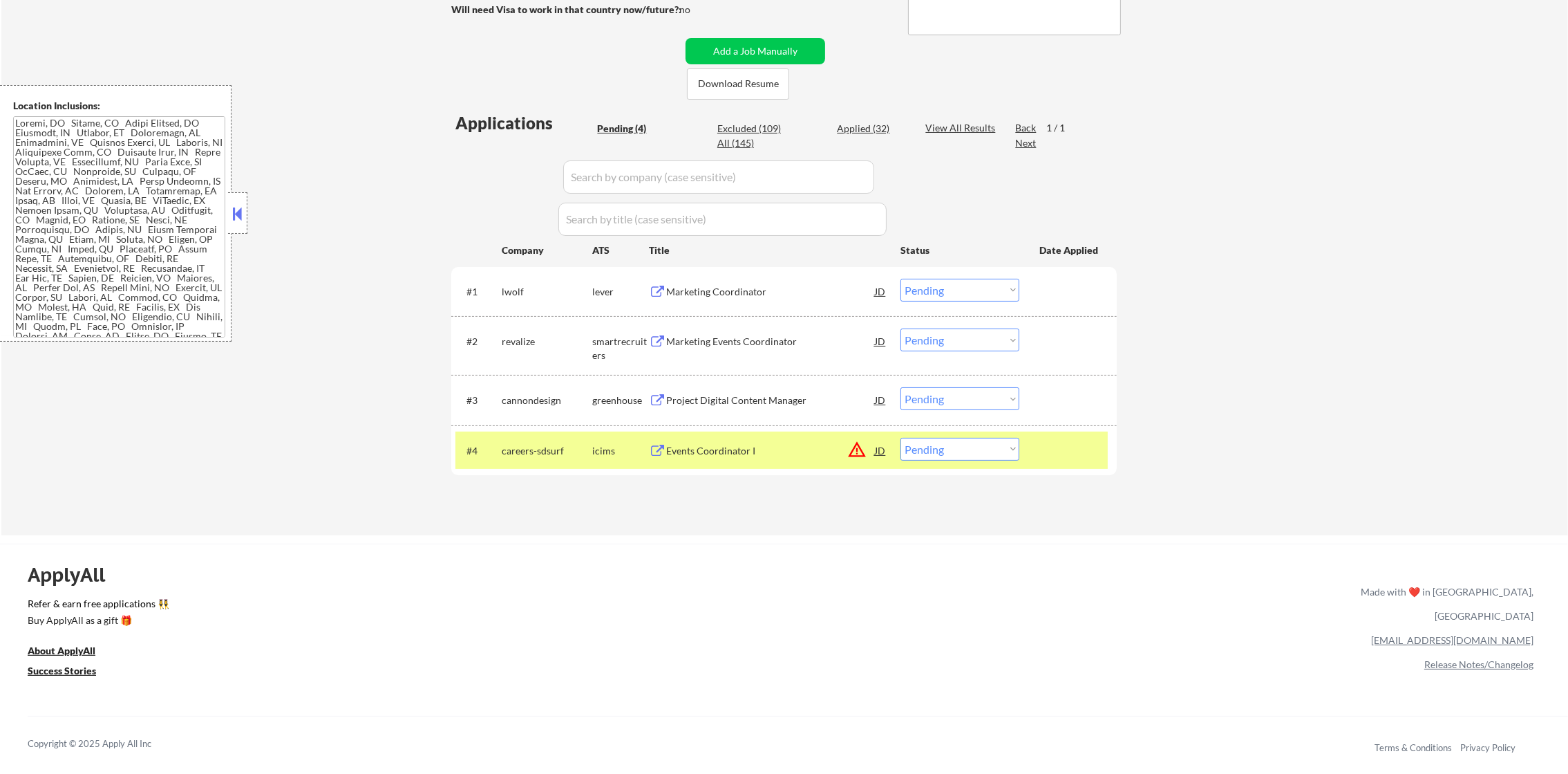
click at [956, 432] on div "#4 careers-sdsurf icims Events Coordinator I JD warning_amber Choose an option.…" at bounding box center [782, 450] width 652 height 37
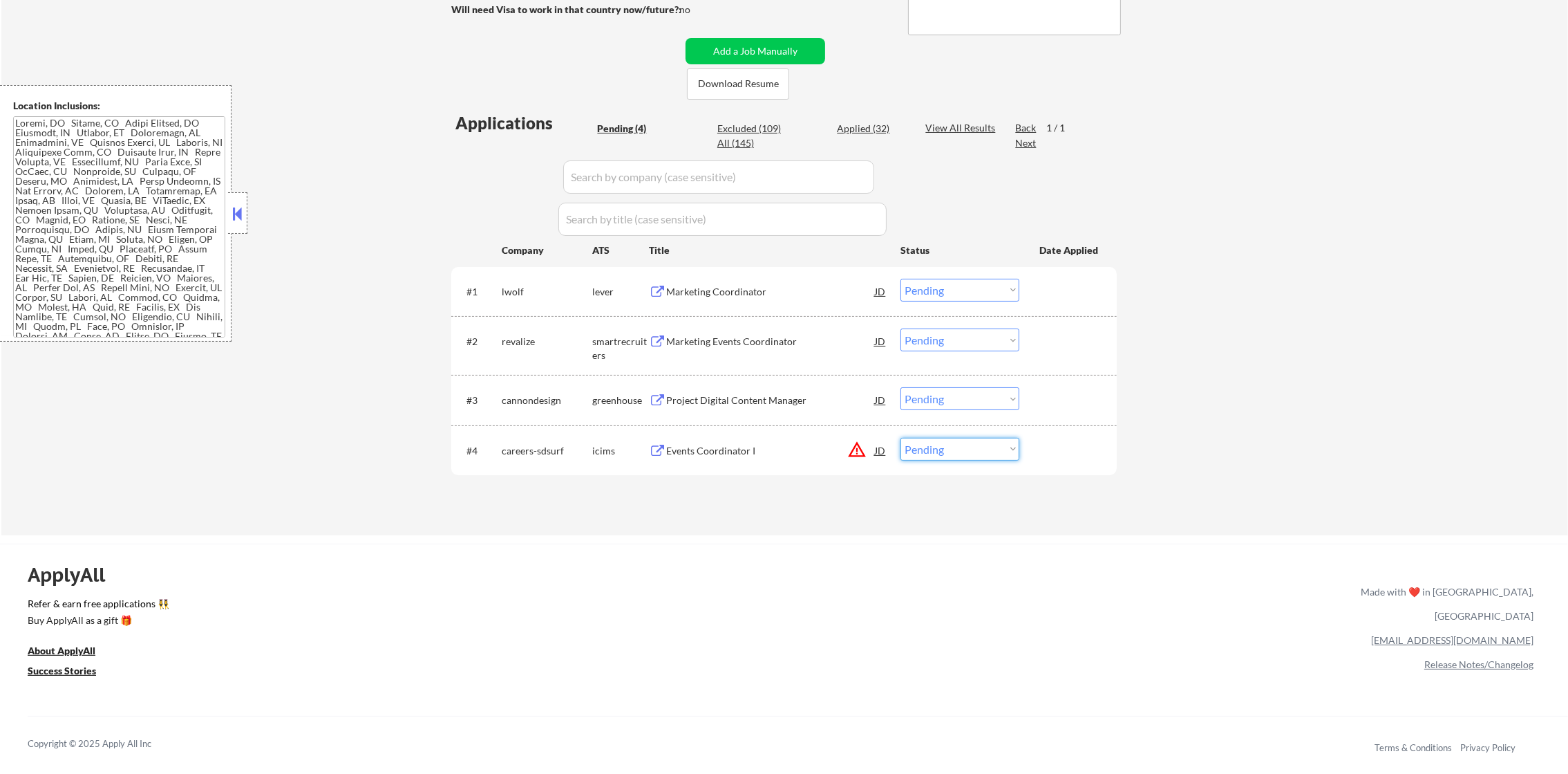
click at [945, 450] on select "Choose an option... Pending Applied Excluded (Questions) Excluded (Expired) Exc…" at bounding box center [960, 449] width 119 height 23
select select ""excluded__location_""
click at [901, 438] on select "Choose an option... Pending Applied Excluded (Questions) Excluded (Expired) Exc…" at bounding box center [960, 449] width 119 height 23
click at [769, 397] on div "Project Digital Content Manager" at bounding box center [770, 400] width 208 height 14
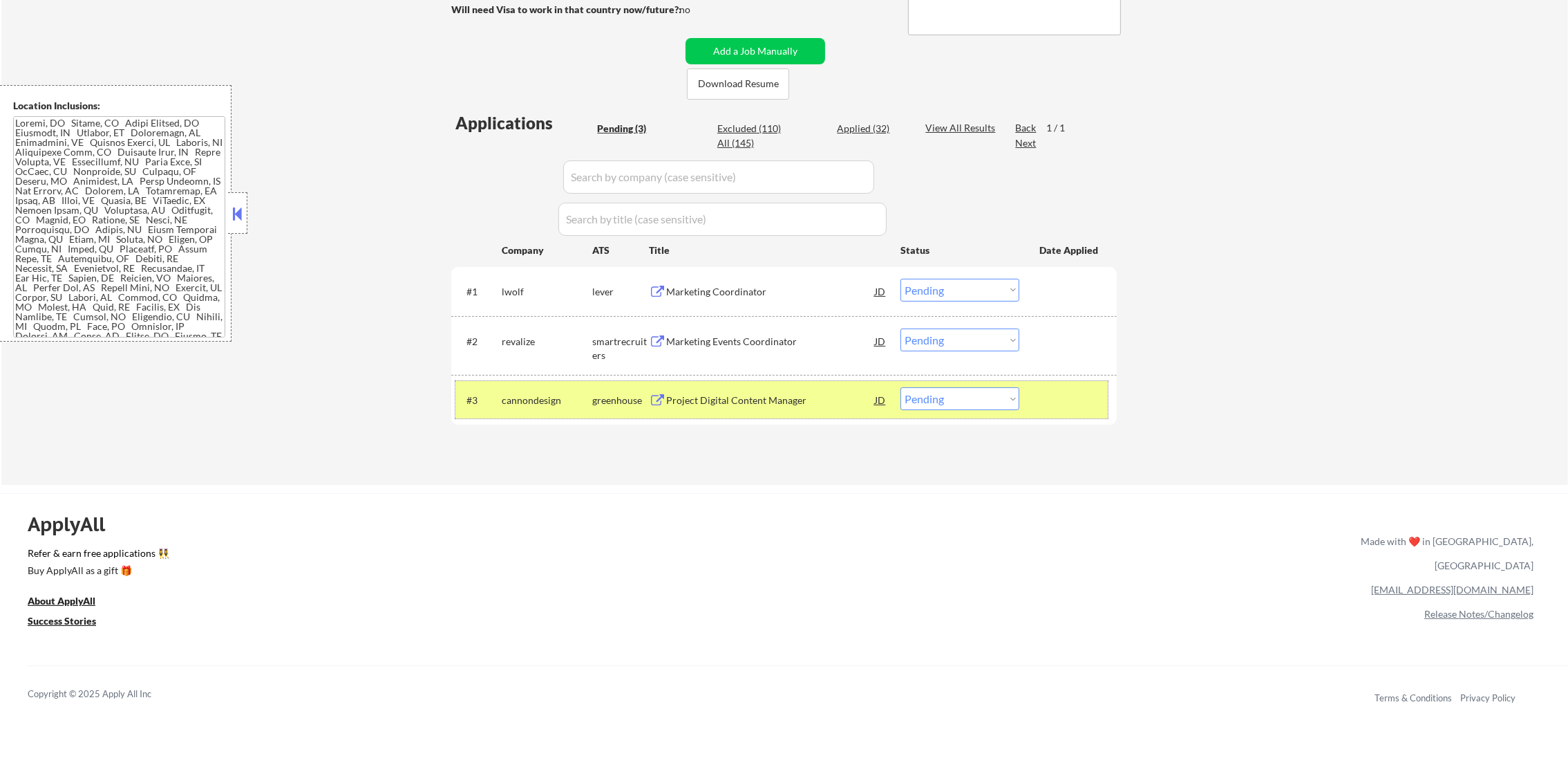
click at [935, 412] on div "#3 cannondesign greenhouse Project Digital Content Manager JD Choose an option.…" at bounding box center [782, 400] width 652 height 37
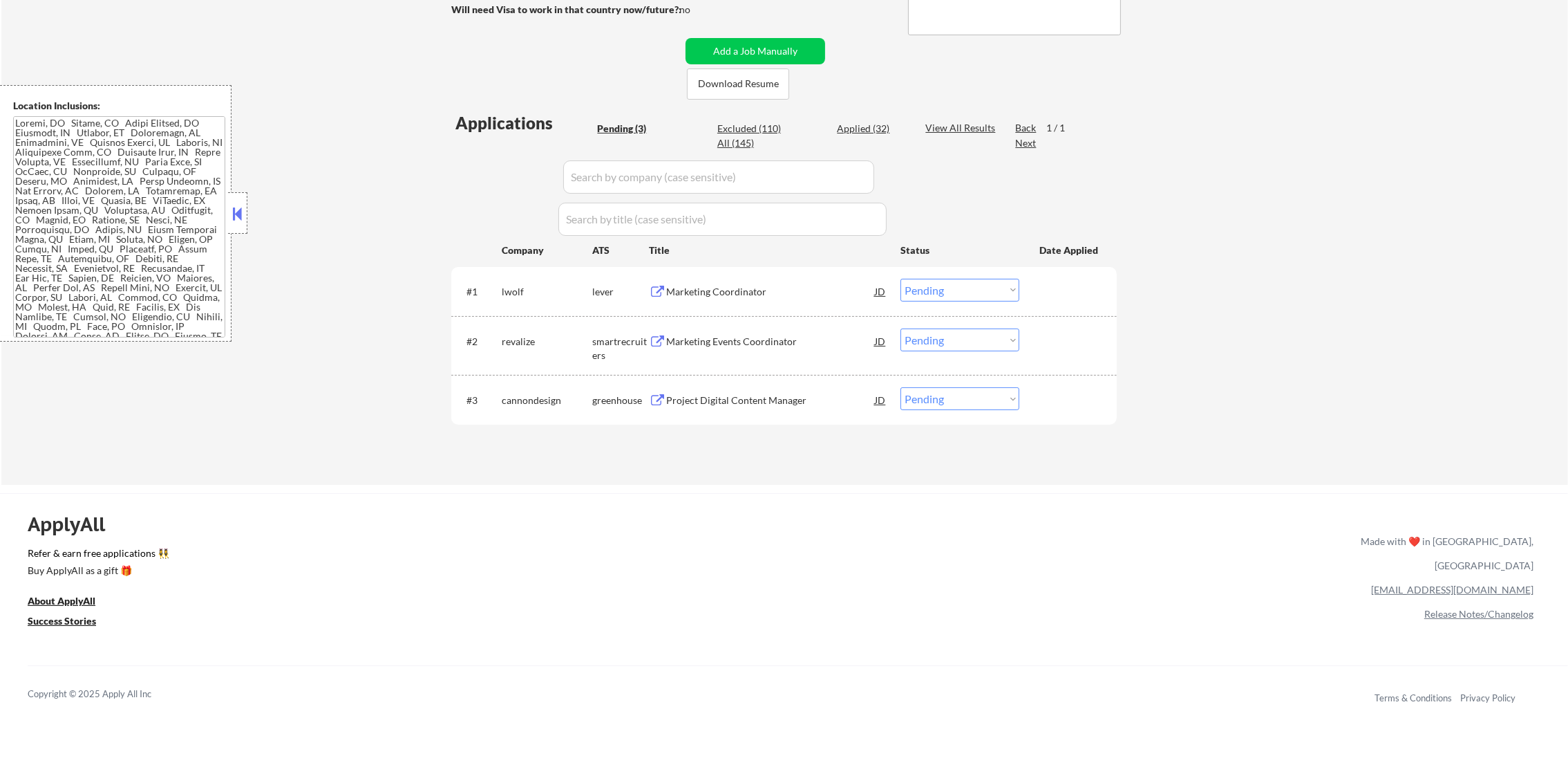
click at [939, 402] on select "Choose an option... Pending Applied Excluded (Questions) Excluded (Expired) Exc…" at bounding box center [960, 398] width 119 height 23
select select ""excluded""
click at [901, 387] on select "Choose an option... Pending Applied Excluded (Questions) Excluded (Expired) Exc…" at bounding box center [960, 398] width 119 height 23
click at [809, 350] on div "Marketing Events Coordinator" at bounding box center [770, 341] width 208 height 25
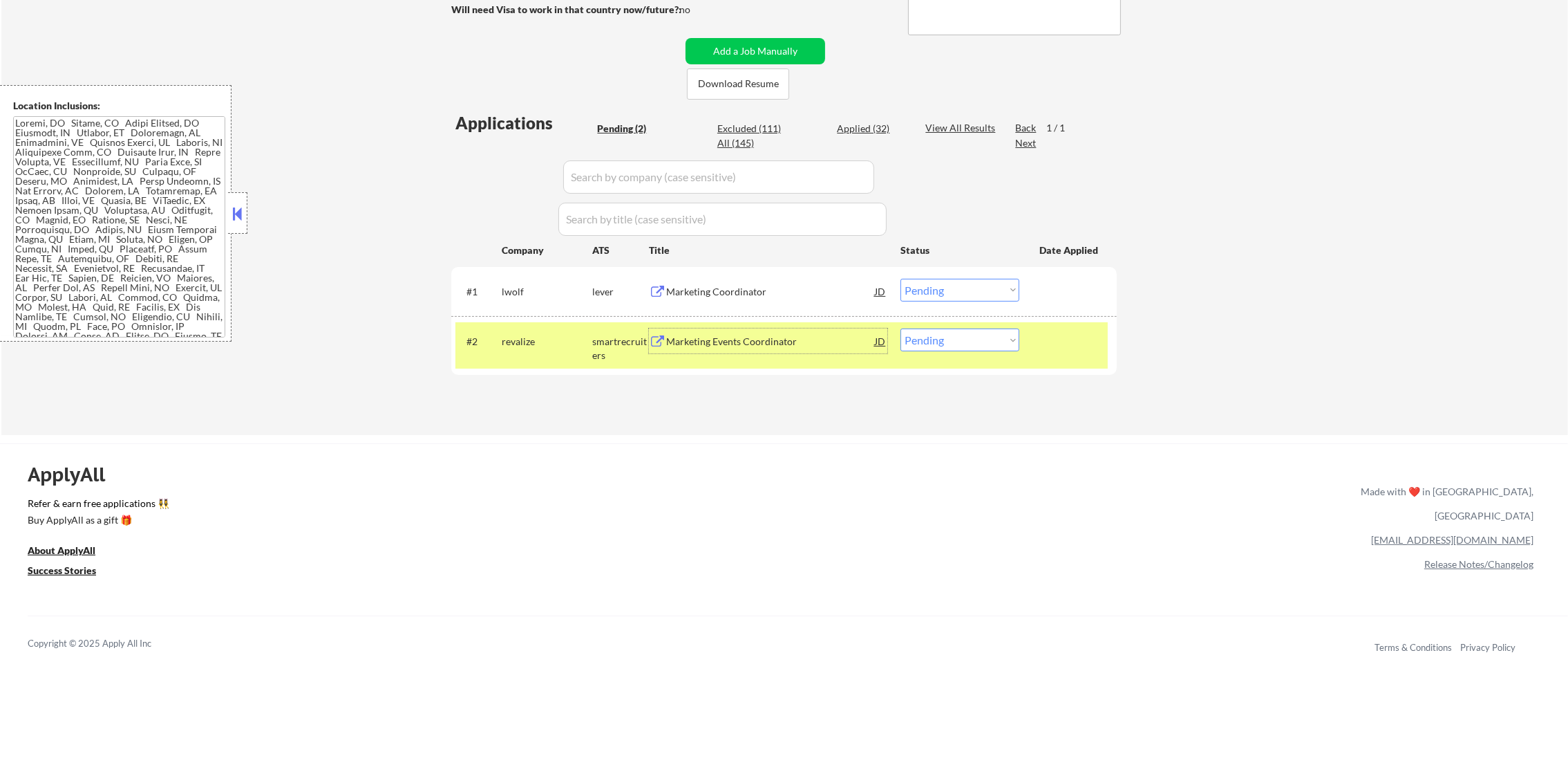
click at [933, 341] on select "Choose an option... Pending Applied Excluded (Questions) Excluded (Expired) Exc…" at bounding box center [960, 340] width 119 height 23
click at [952, 341] on select "Choose an option... Pending Applied Excluded (Questions) Excluded (Expired) Exc…" at bounding box center [960, 340] width 119 height 23
select select ""applied""
click at [901, 329] on select "Choose an option... Pending Applied Excluded (Questions) Excluded (Expired) Exc…" at bounding box center [960, 340] width 119 height 23
click at [513, 368] on div "#2 revalize smartrecruiters Marketing Events Coordinator JD Choose an option...…" at bounding box center [784, 345] width 665 height 59
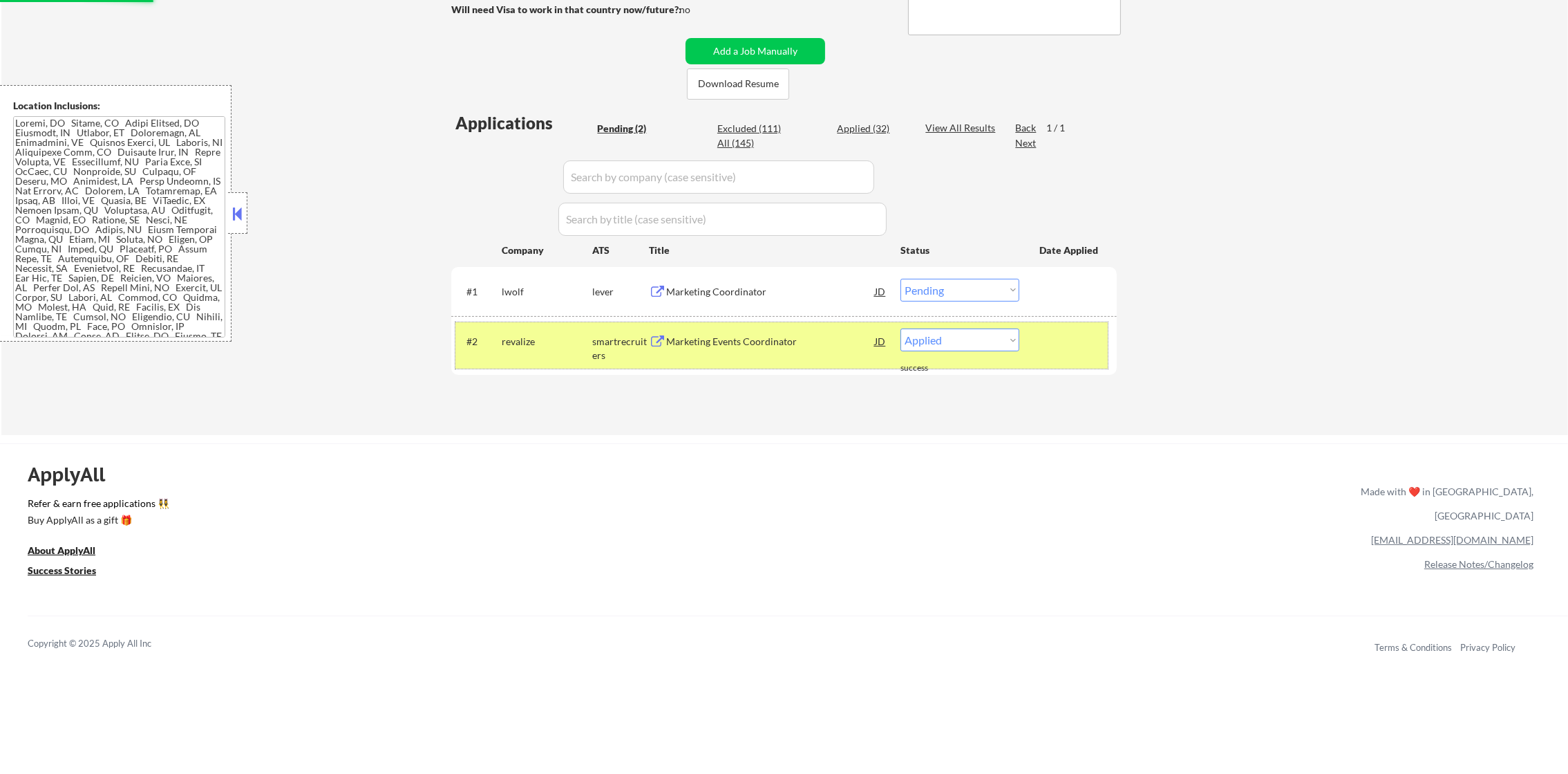
click at [532, 343] on div "revalize" at bounding box center [546, 341] width 90 height 14
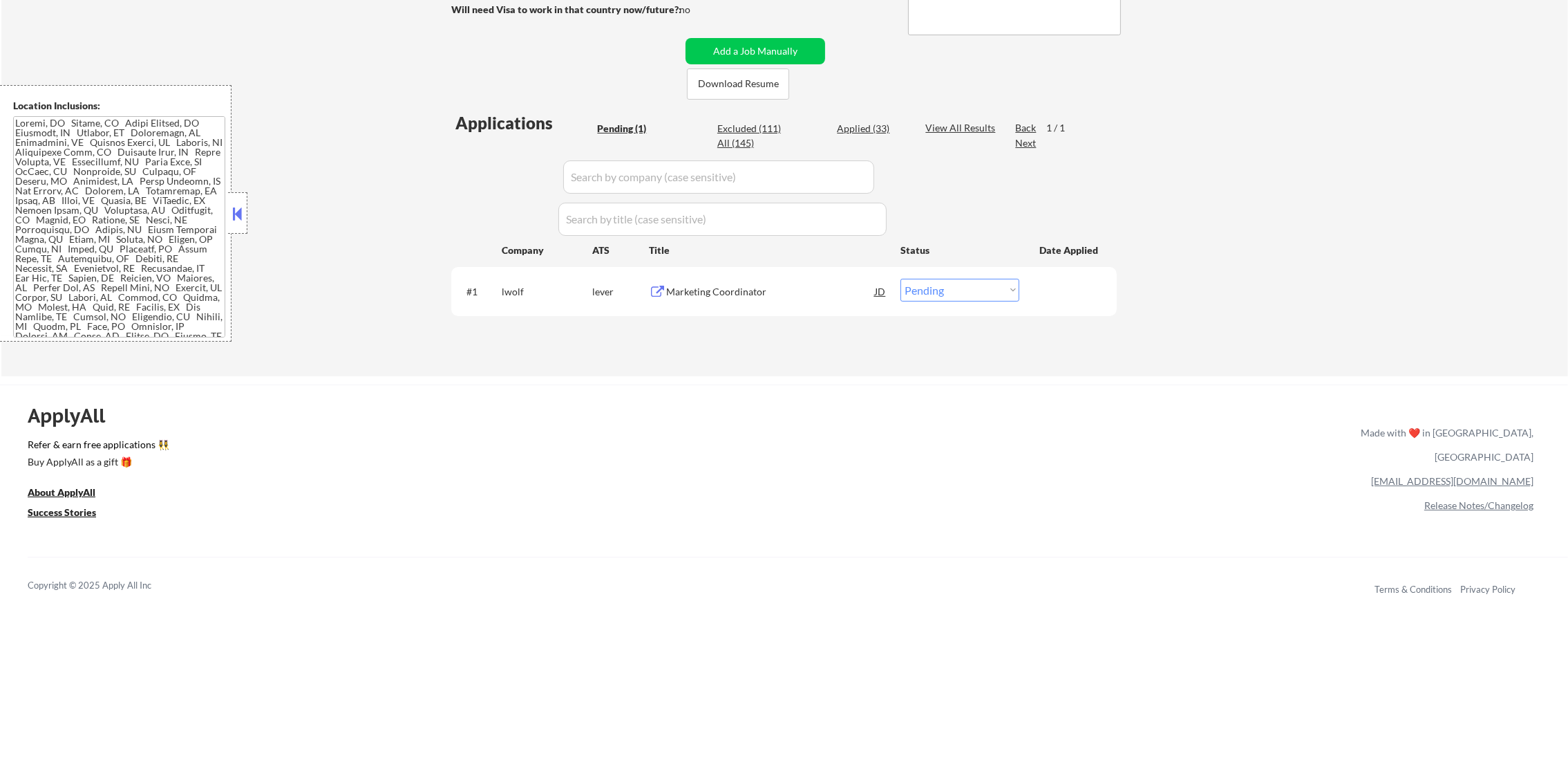
click at [836, 293] on div "Marketing Coordinator" at bounding box center [770, 291] width 208 height 14
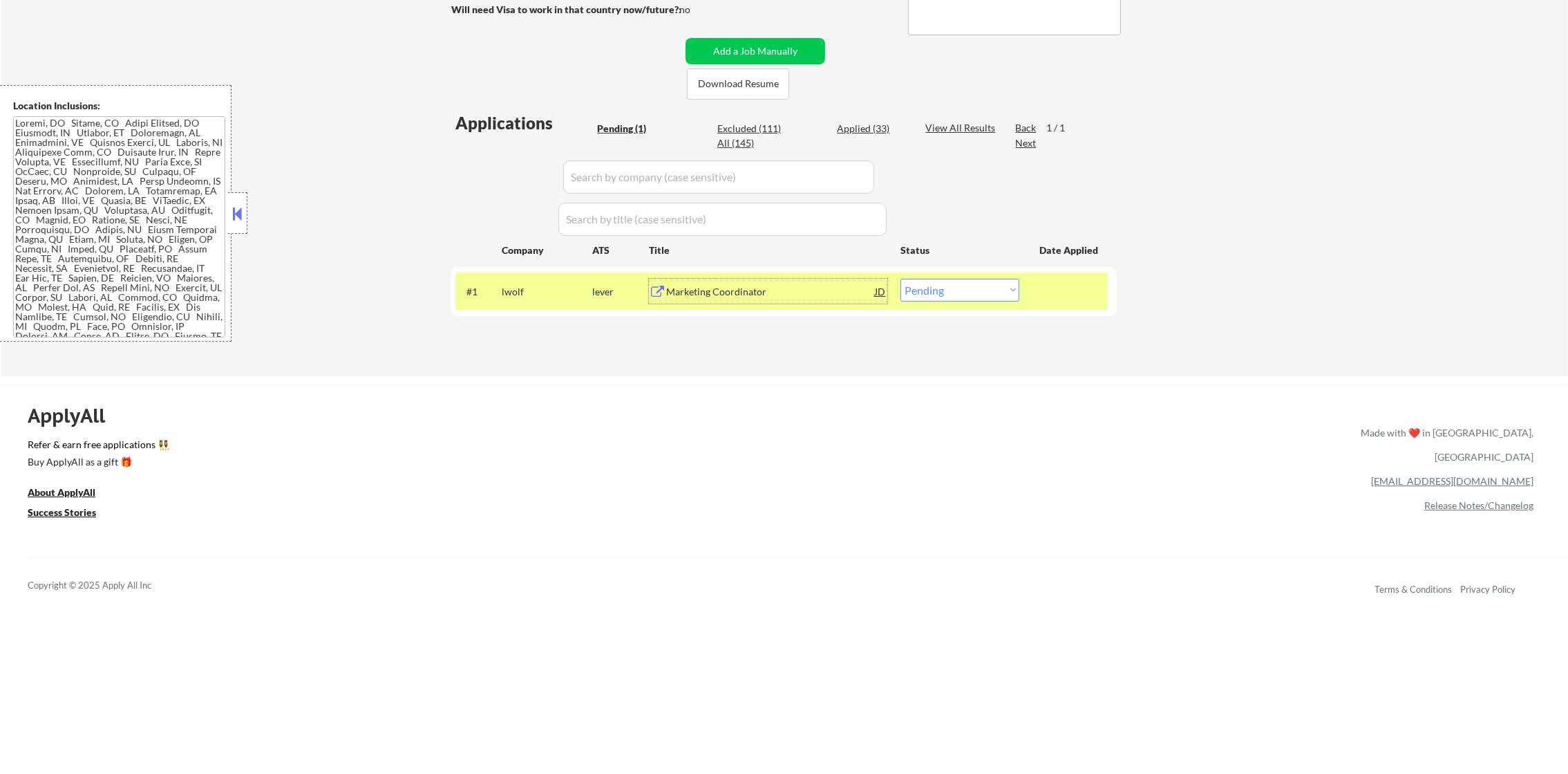
click at [933, 288] on select "Choose an option... Pending Applied Excluded (Questions) Excluded (Expired) Exc…" at bounding box center [960, 290] width 119 height 23
select select ""applied""
click at [901, 279] on select "Choose an option... Pending Applied Excluded (Questions) Excluded (Expired) Exc…" at bounding box center [960, 290] width 119 height 23
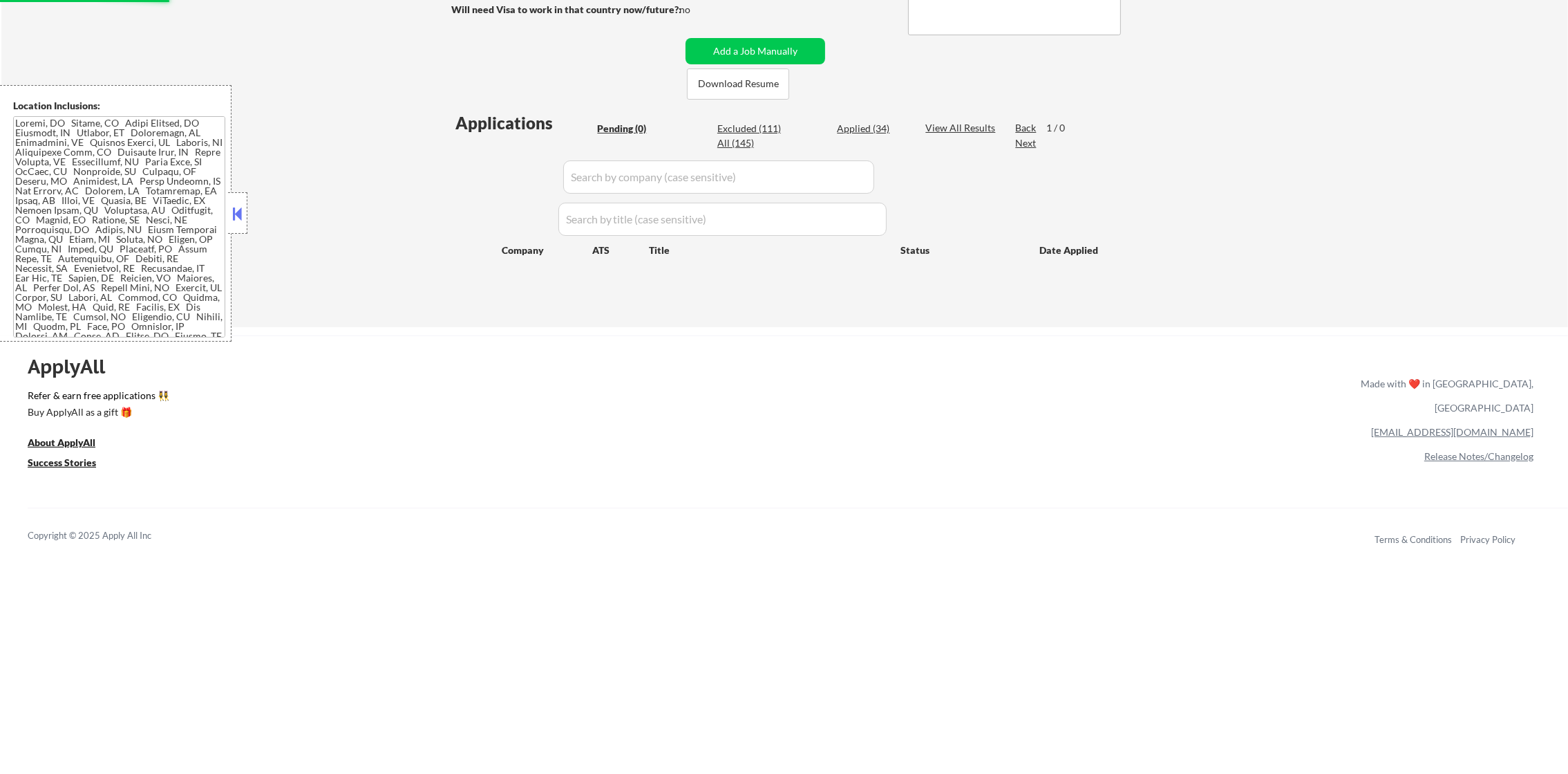
click at [865, 128] on div "Applied (34)" at bounding box center [872, 128] width 69 height 14
select select ""applied""
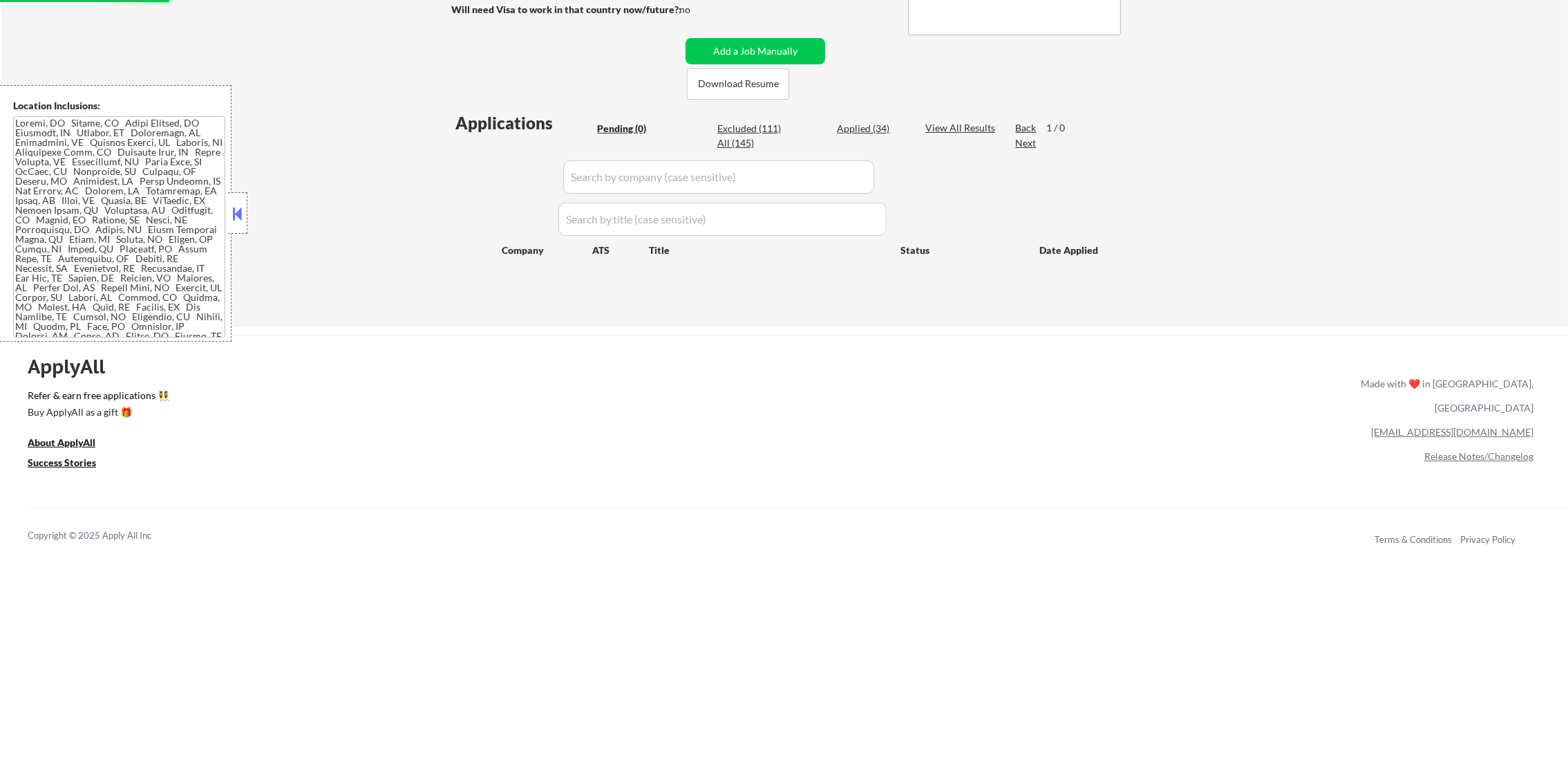
select select ""applied""
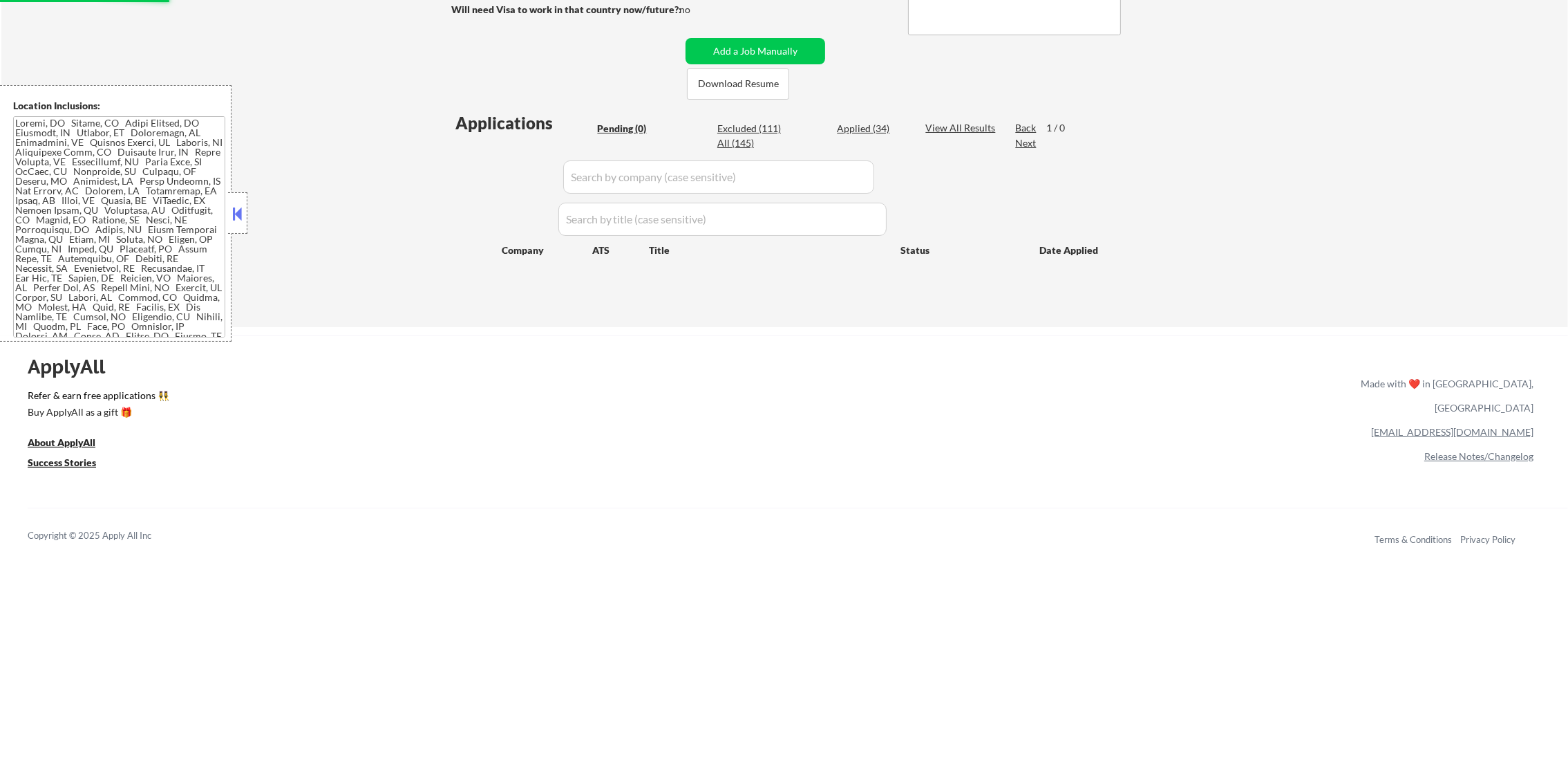
select select ""applied""
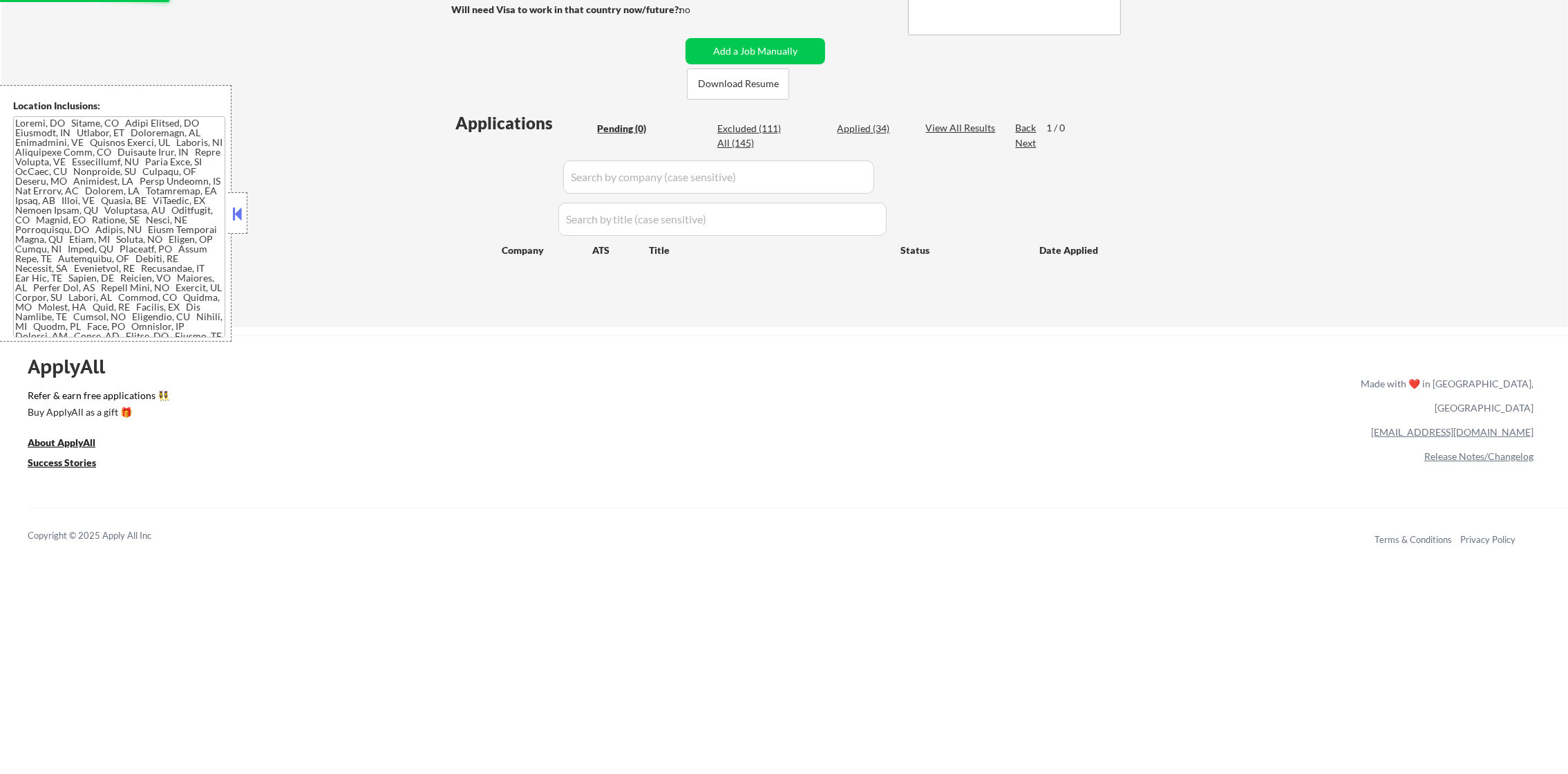
select select ""applied""
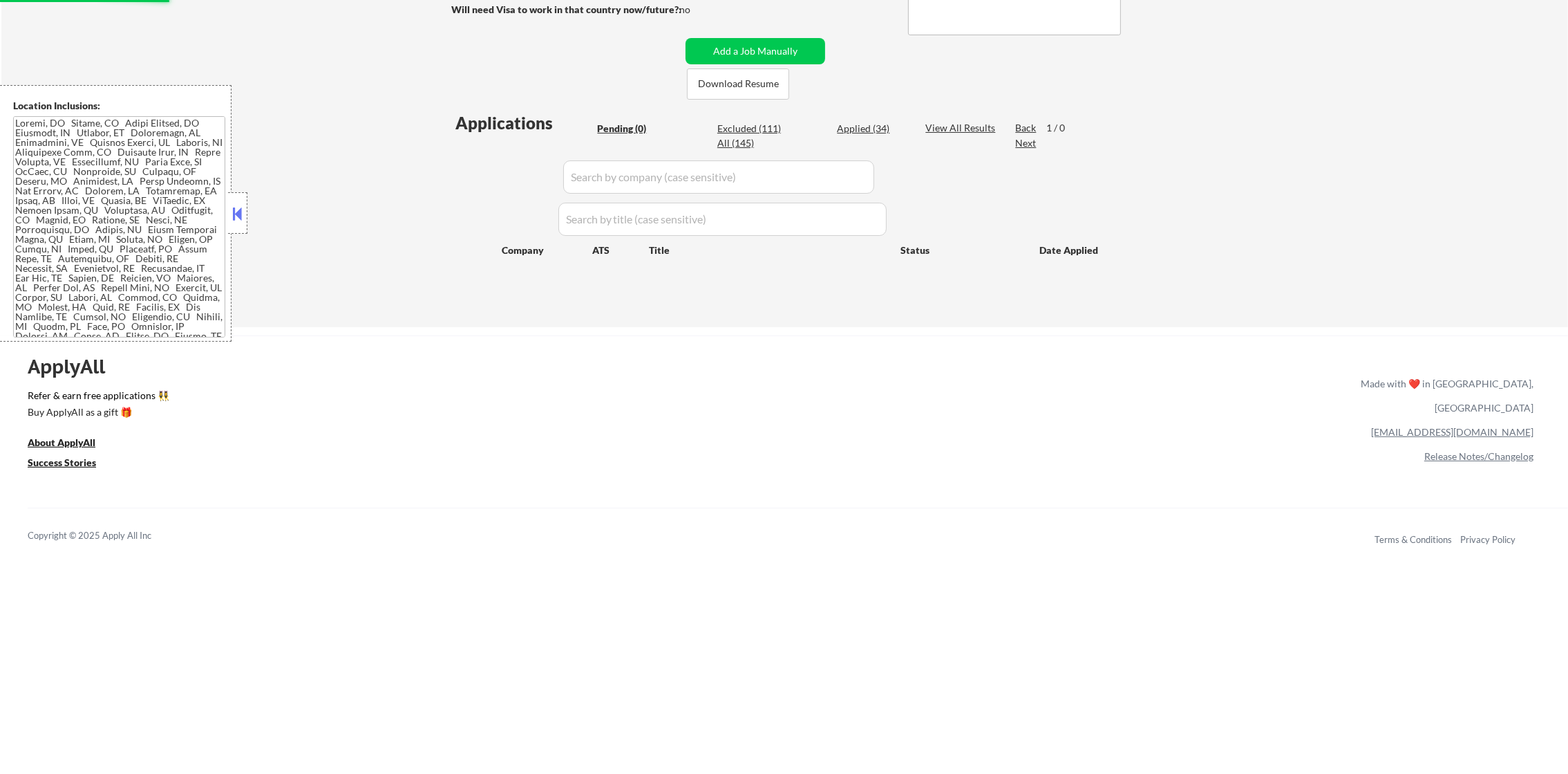
select select ""applied""
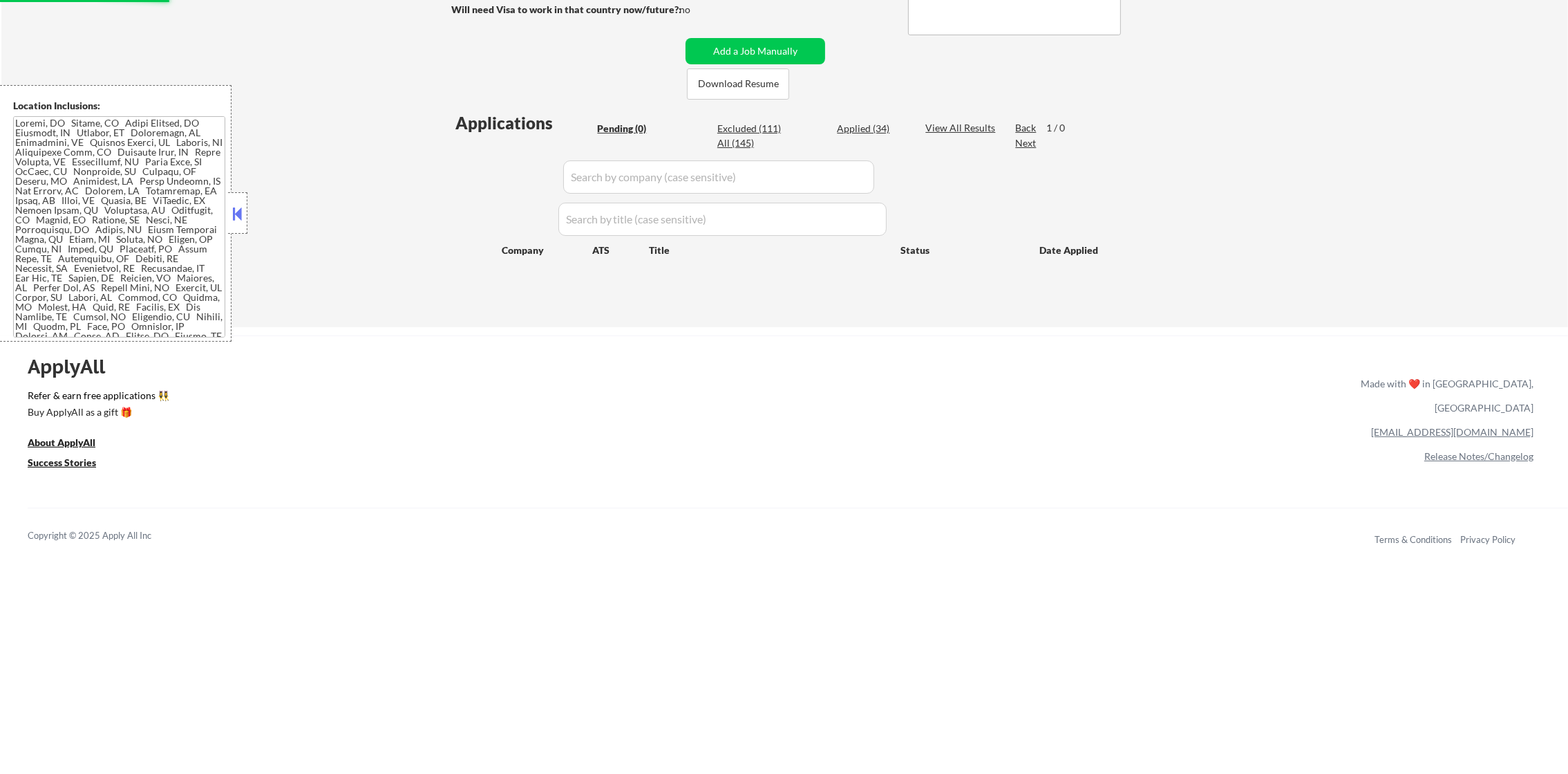
select select ""applied""
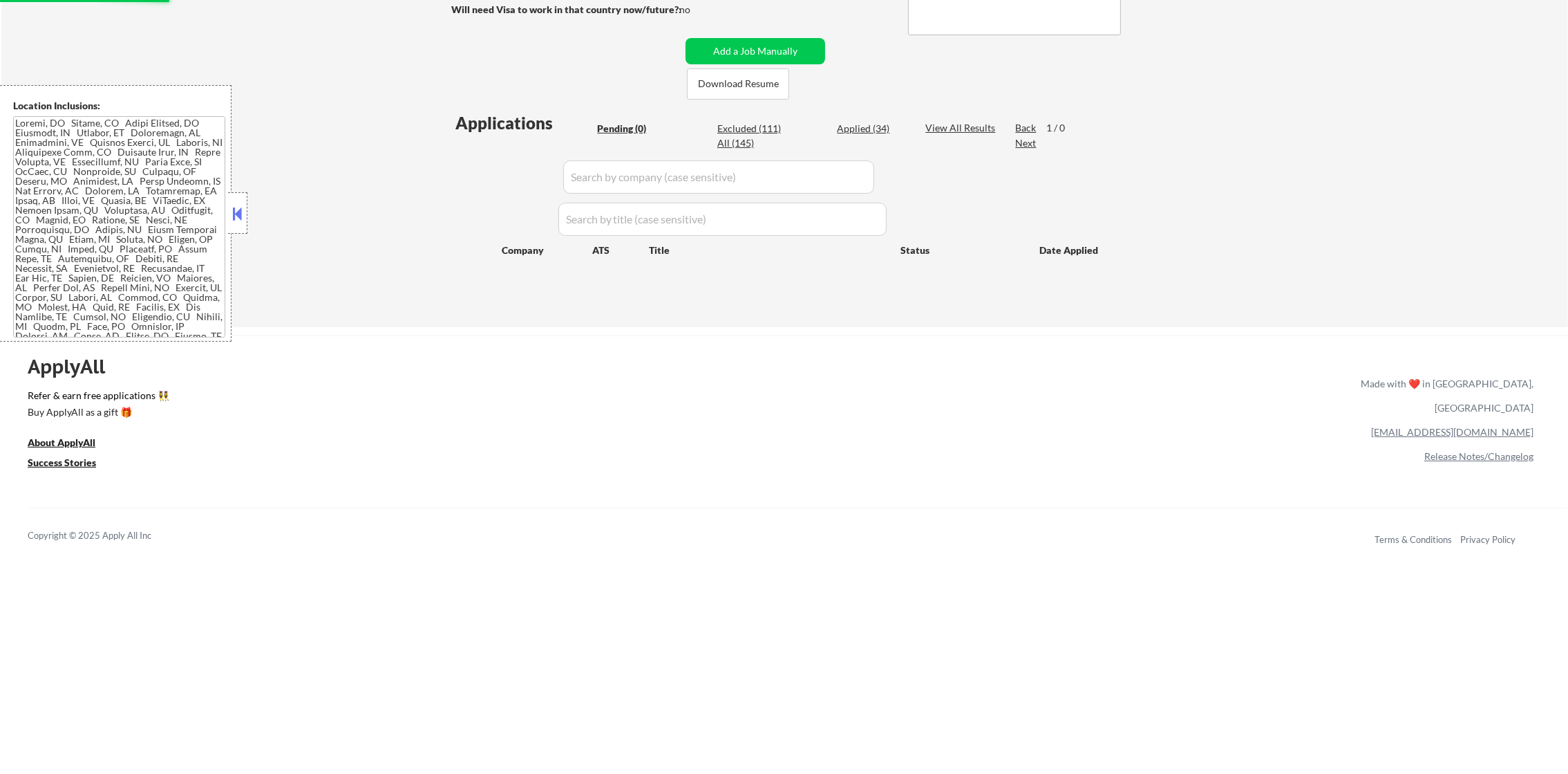
select select ""applied""
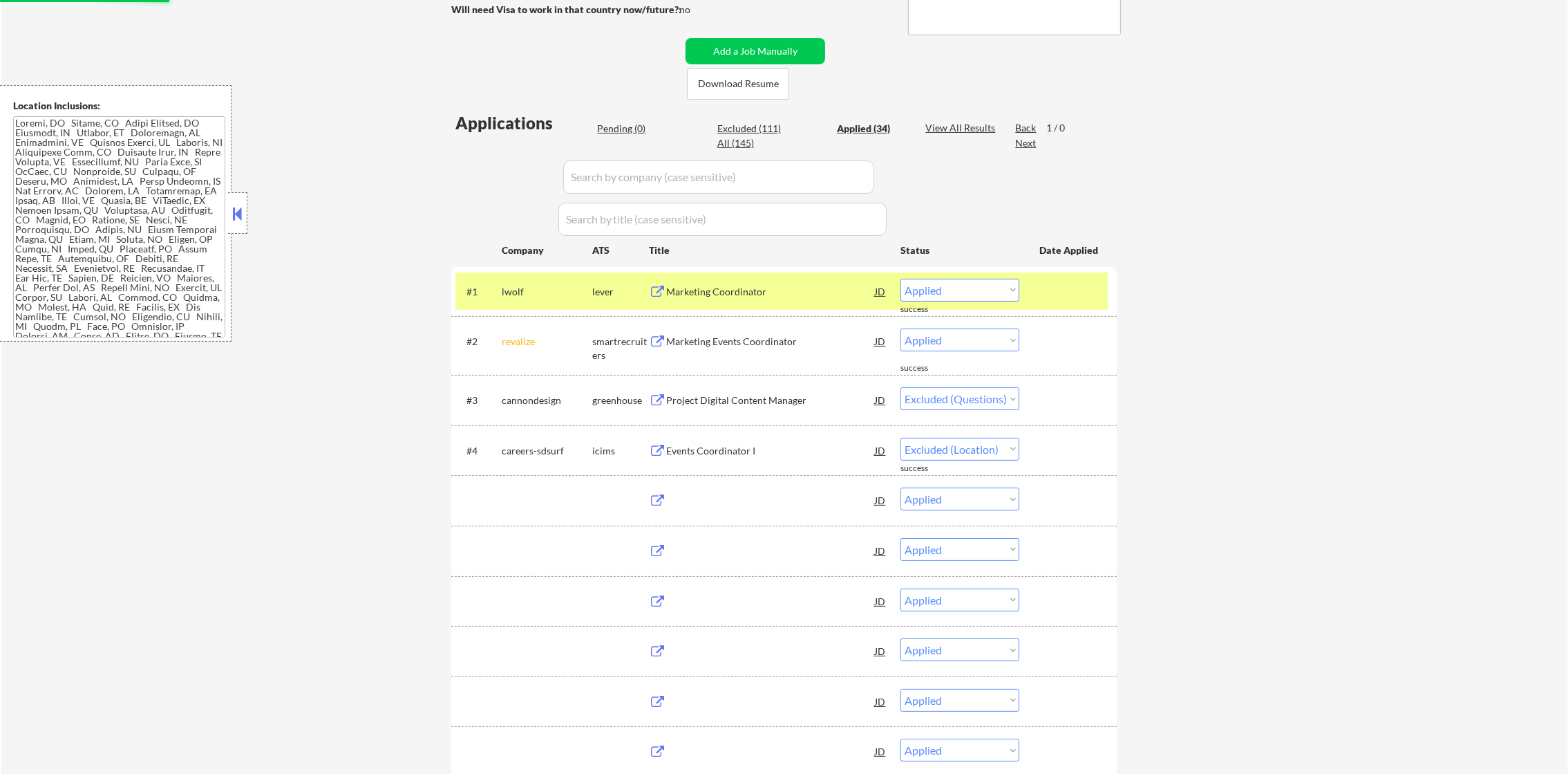
select select ""applied""
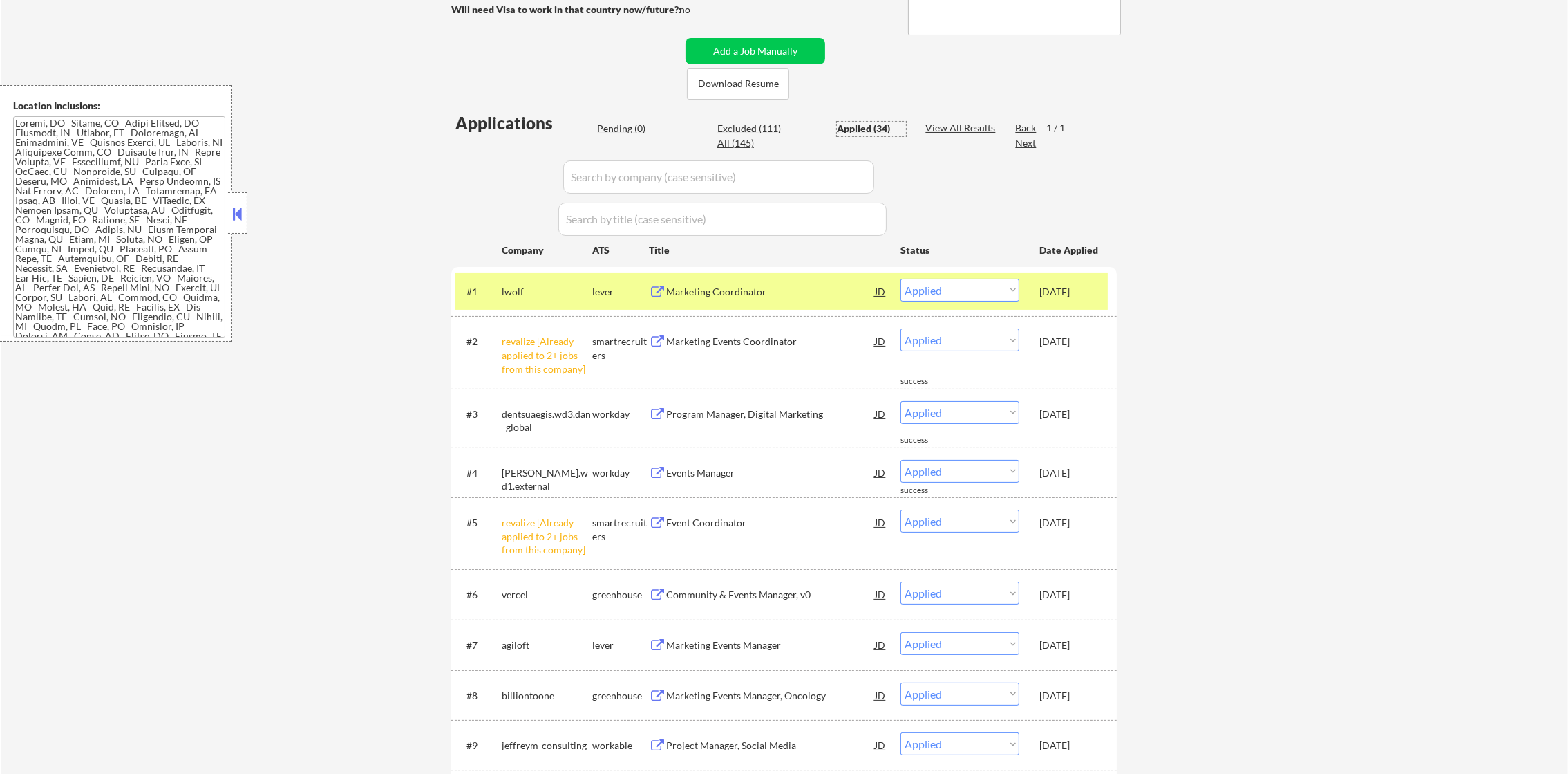
click at [551, 289] on div "lwolf" at bounding box center [546, 291] width 90 height 14
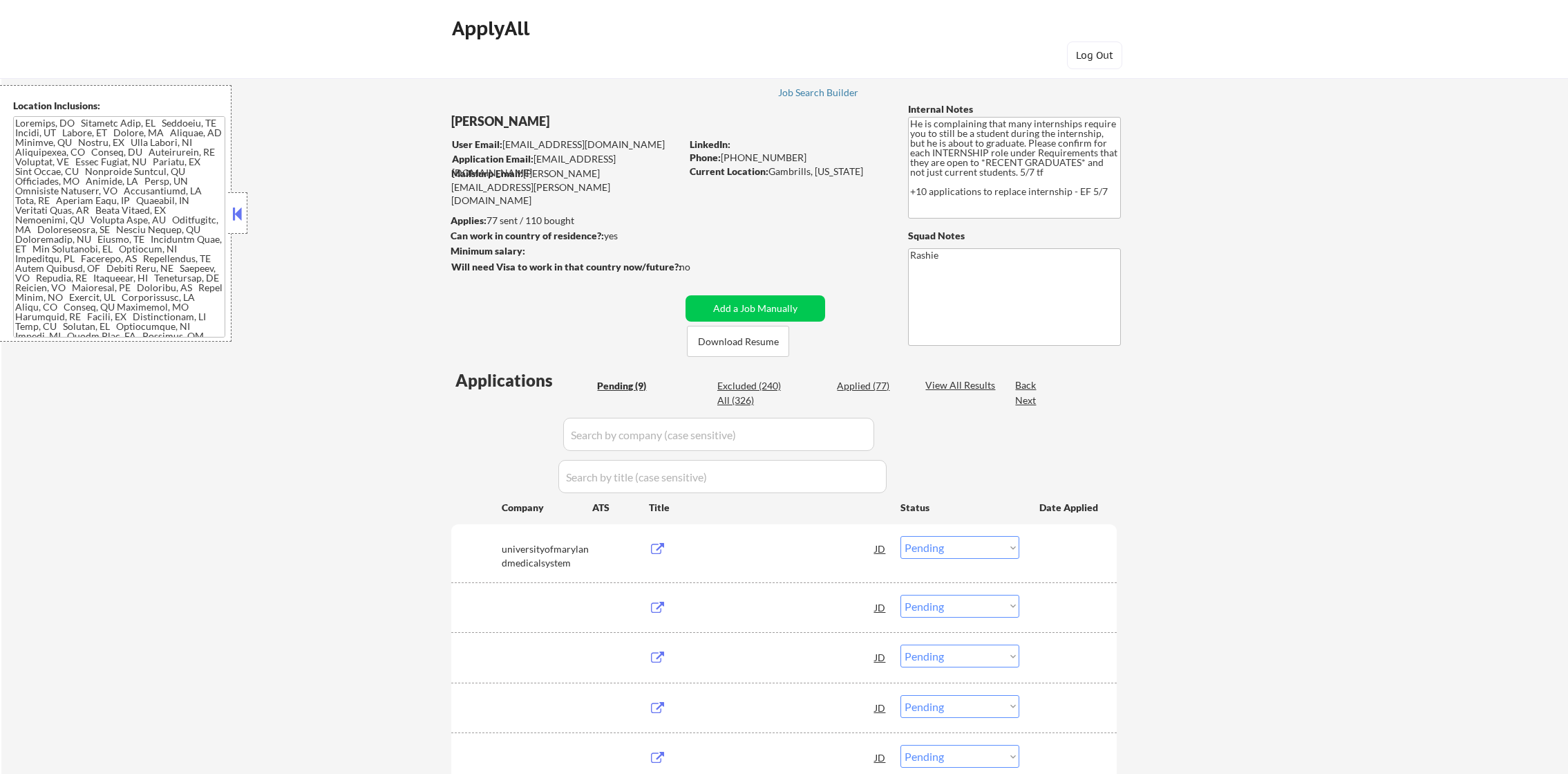
select select ""pending""
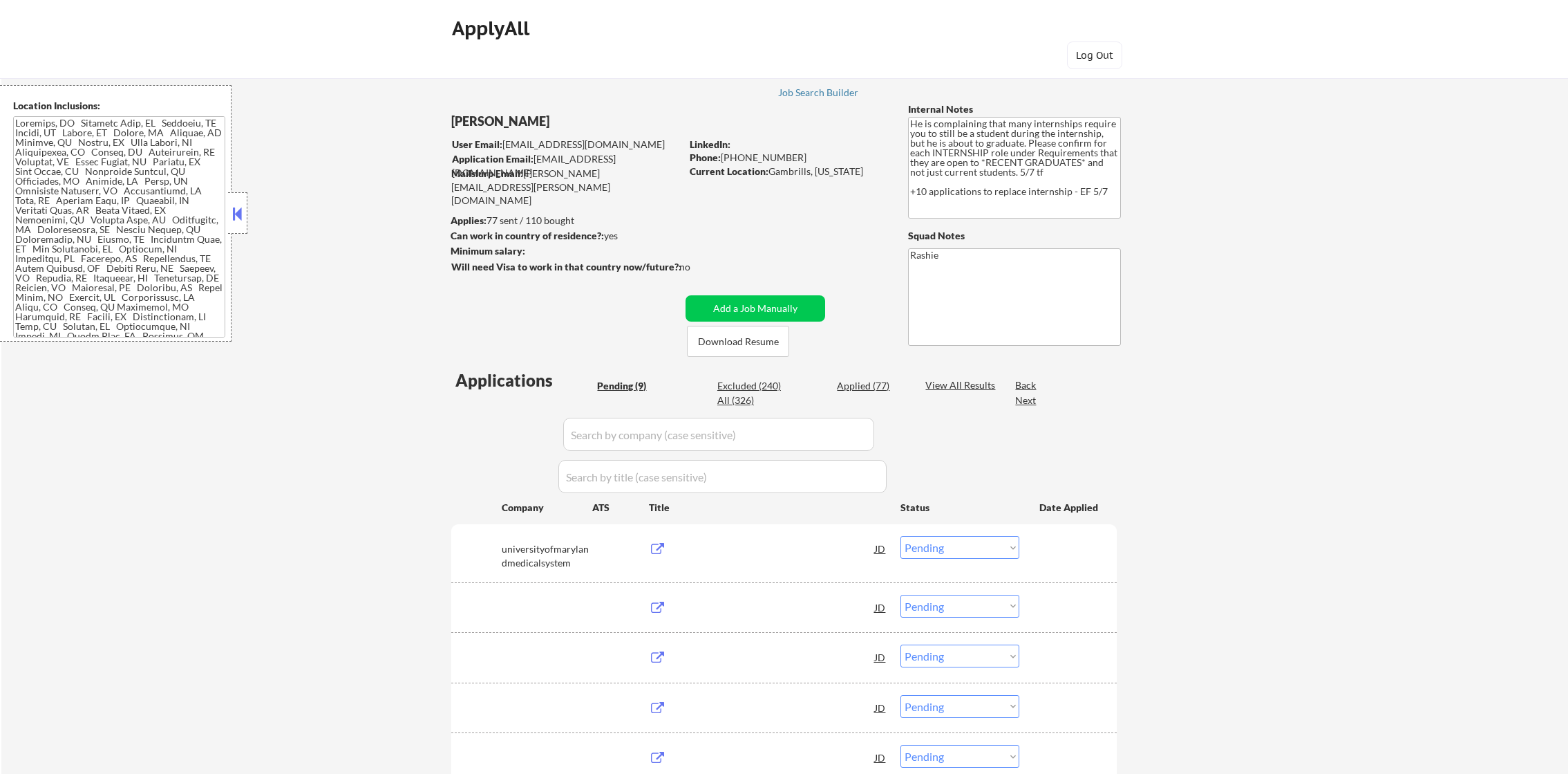
select select ""pending""
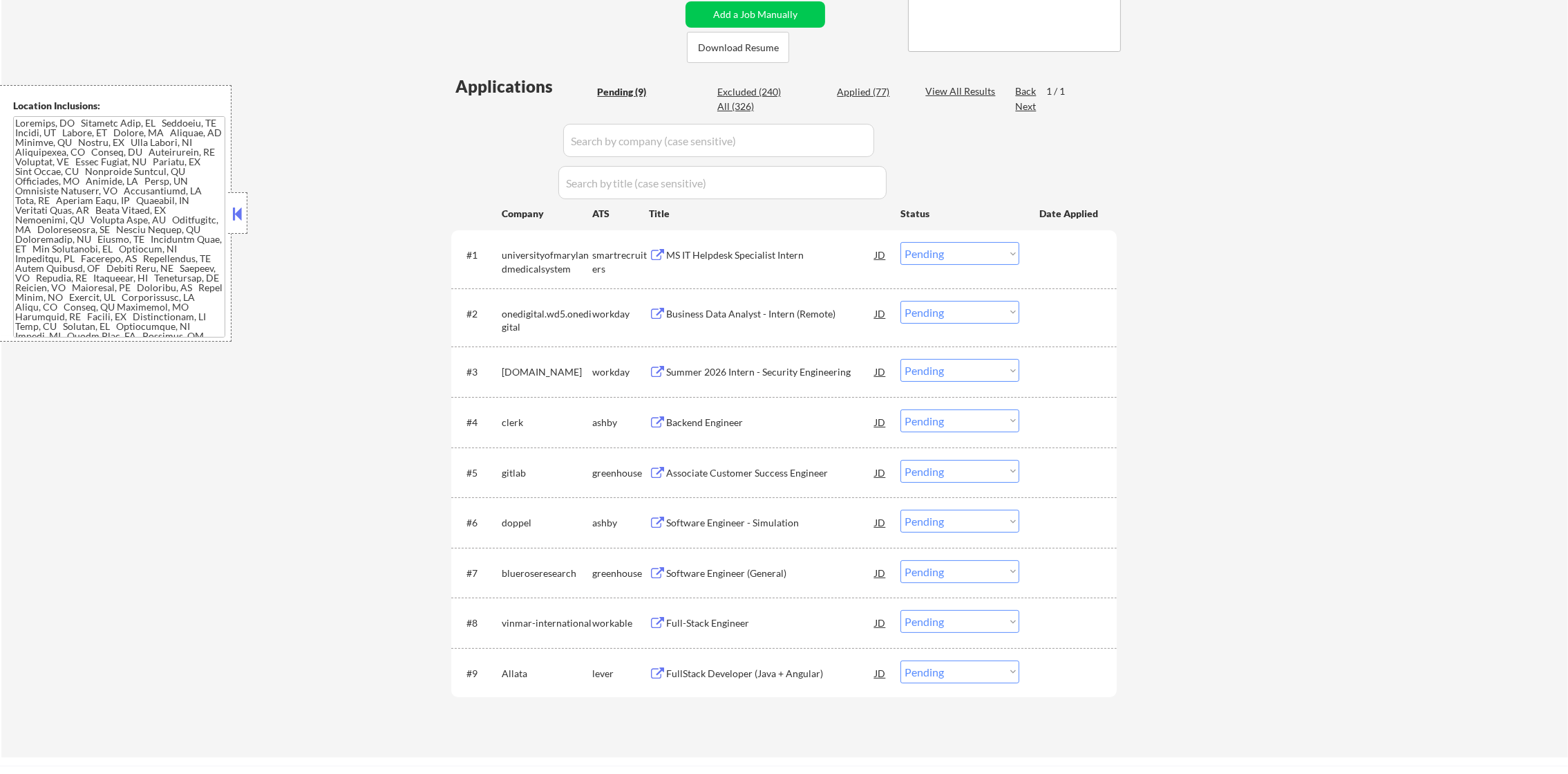
scroll to position [484, 0]
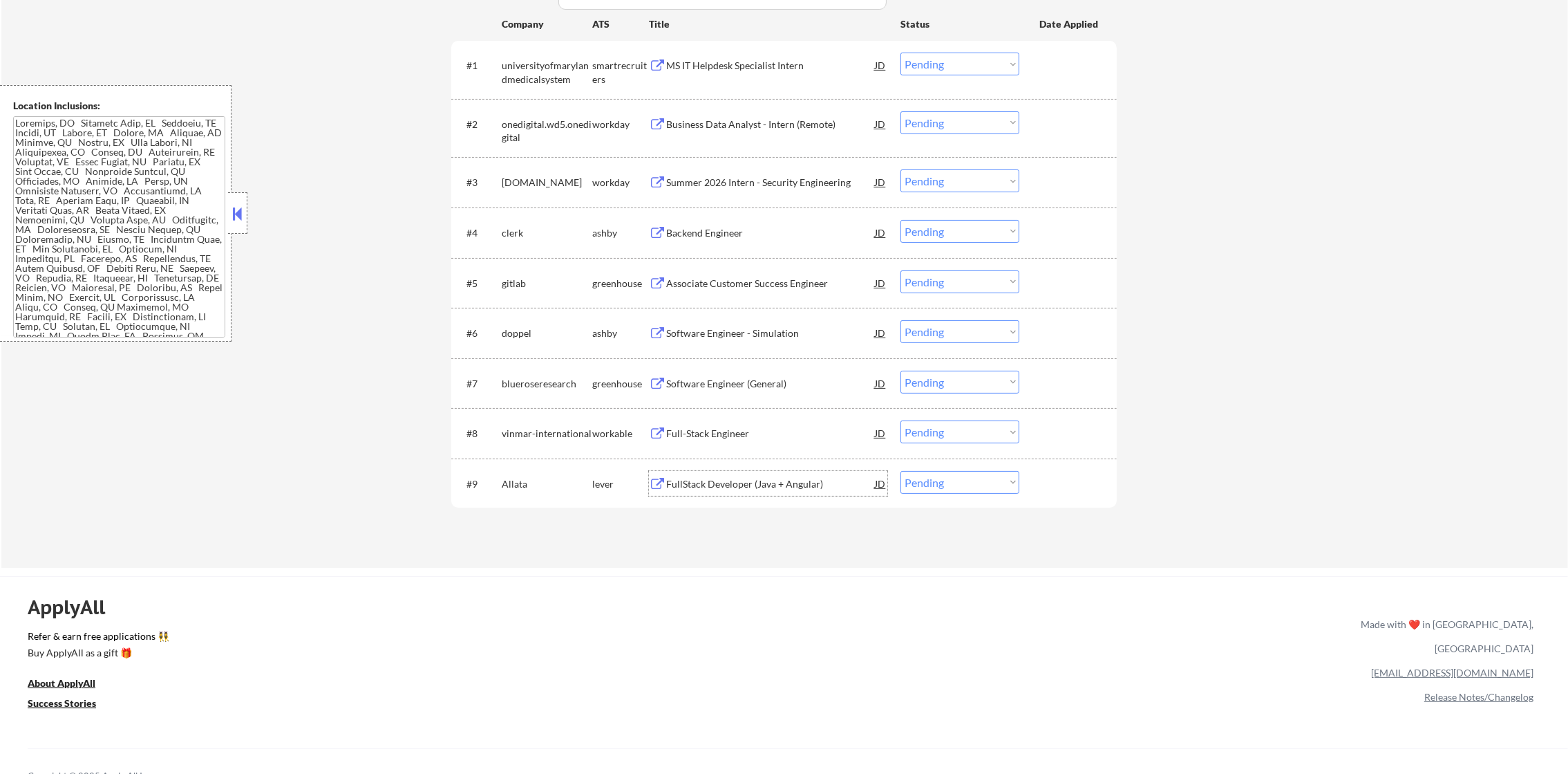
click at [747, 482] on div "FullStack Developer (Java + Angular)" at bounding box center [770, 484] width 208 height 14
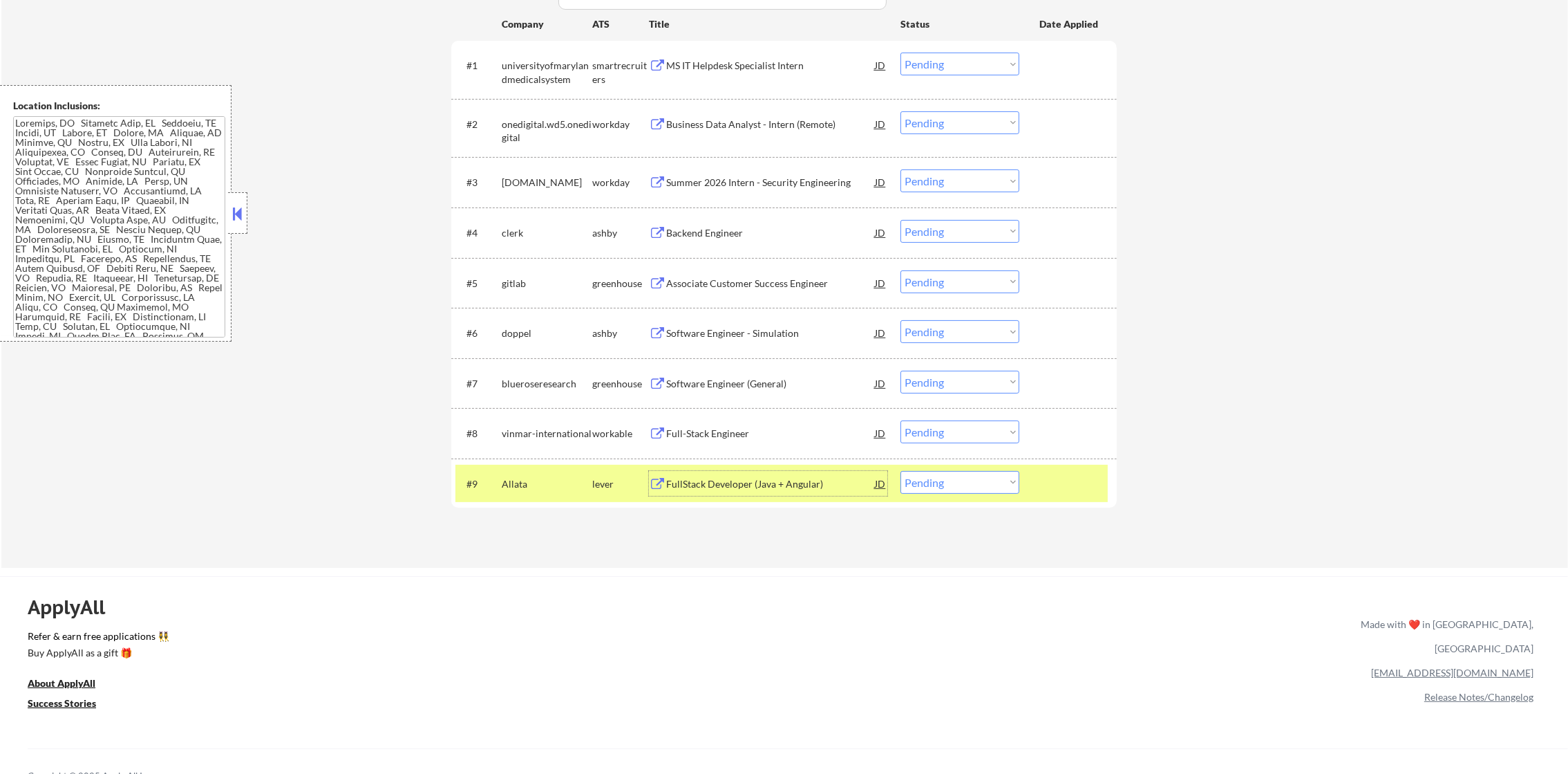
click at [524, 474] on div "Allata" at bounding box center [546, 483] width 90 height 25
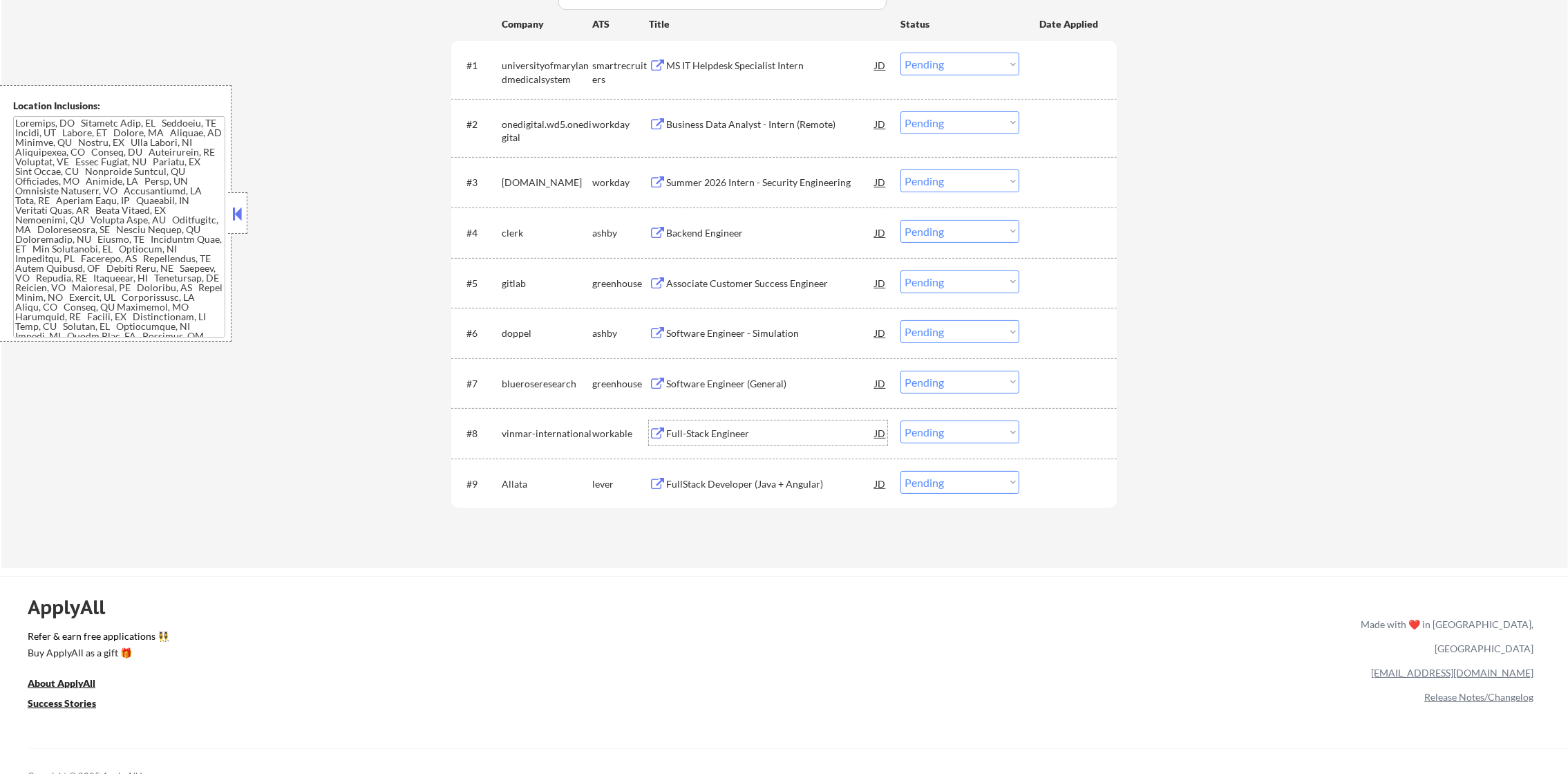
click at [754, 439] on div "Full-Stack Engineer" at bounding box center [770, 433] width 208 height 14
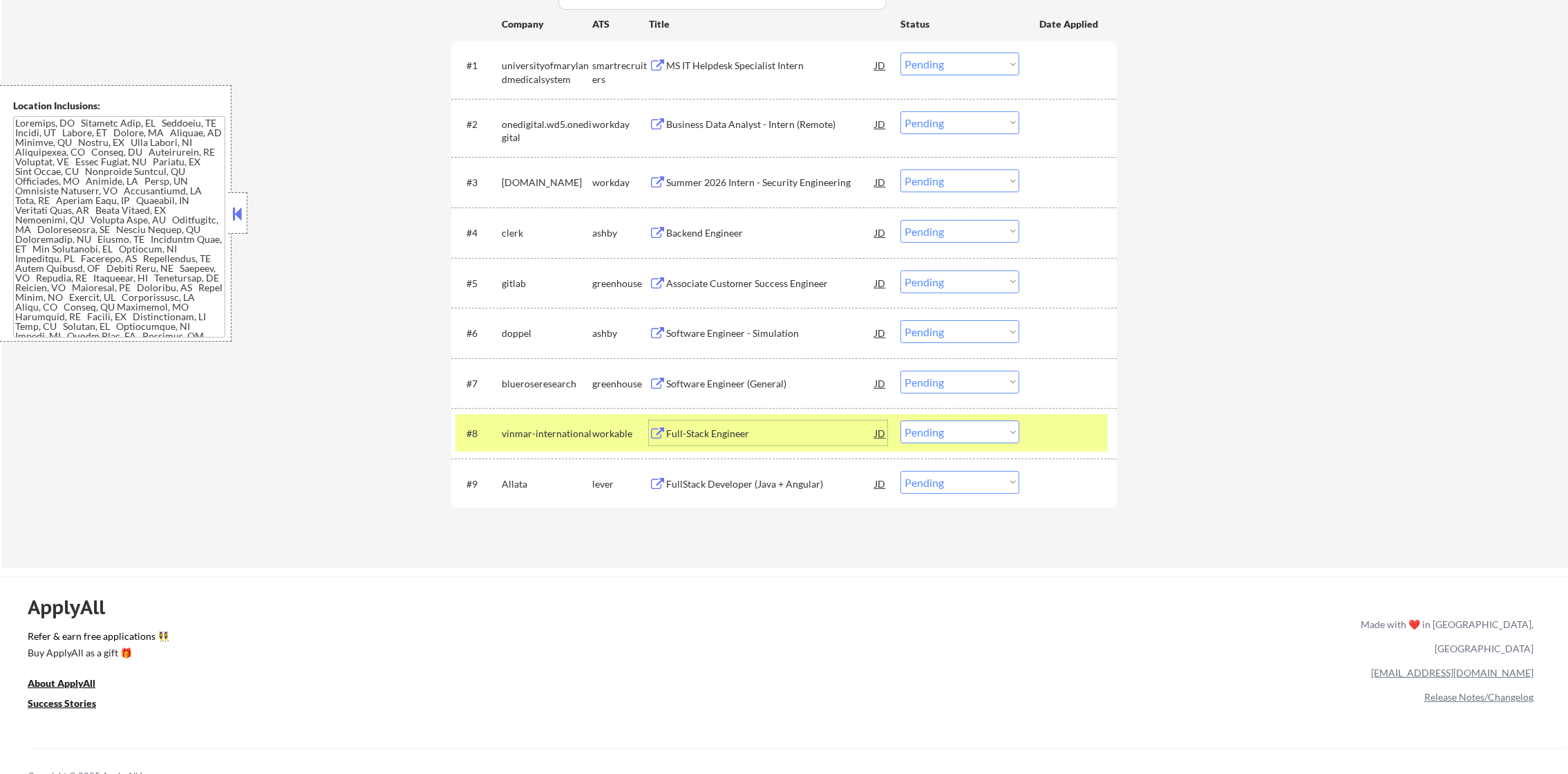
click at [944, 426] on select "Choose an option... Pending Applied Excluded (Questions) Excluded (Expired) Exc…" at bounding box center [960, 432] width 119 height 23
click at [901, 421] on select "Choose an option... Pending Applied Excluded (Questions) Excluded (Expired) Exc…" at bounding box center [960, 432] width 119 height 23
click at [512, 439] on div "vinmar-international" at bounding box center [546, 433] width 90 height 14
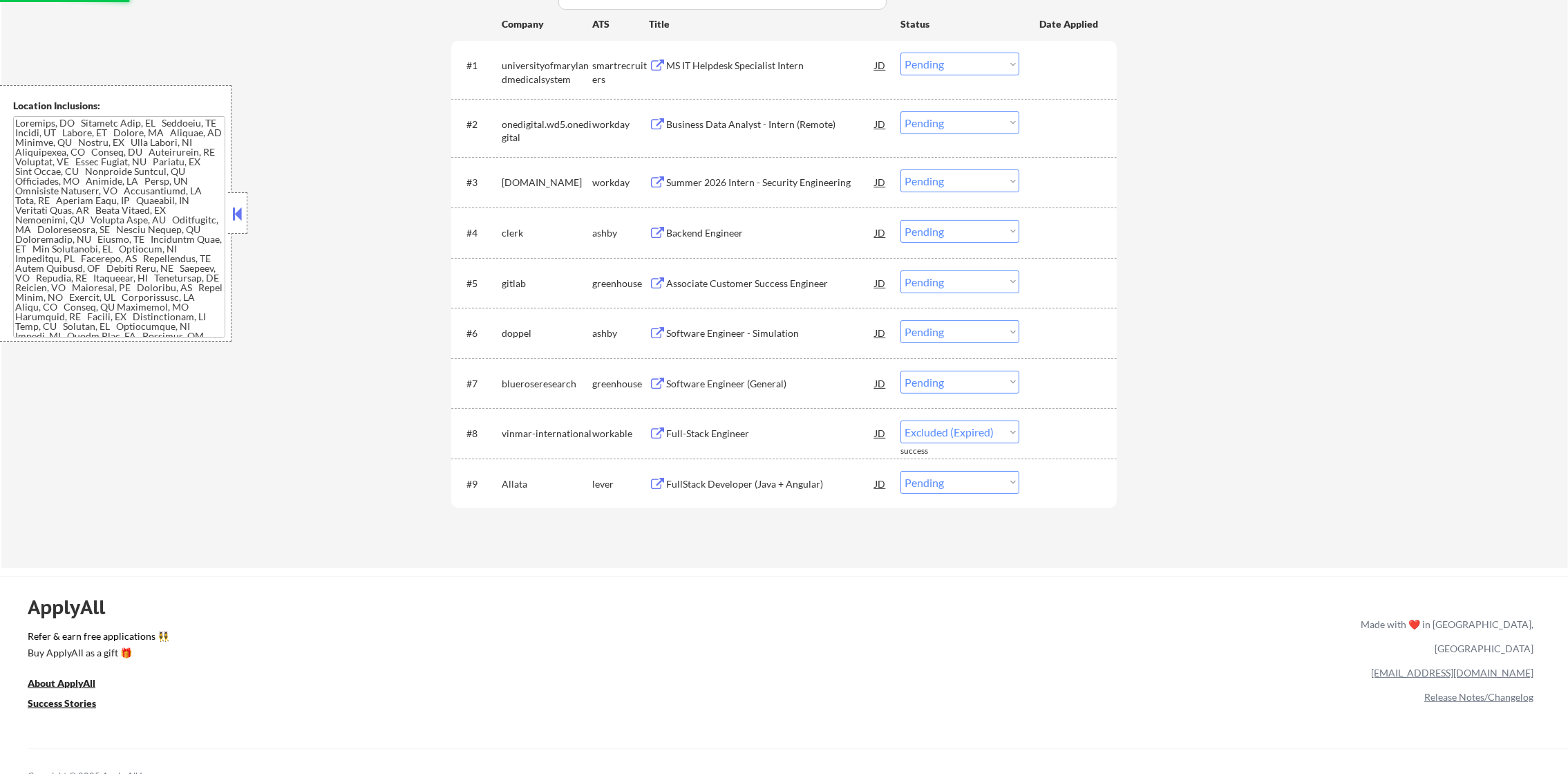
select select ""pending""
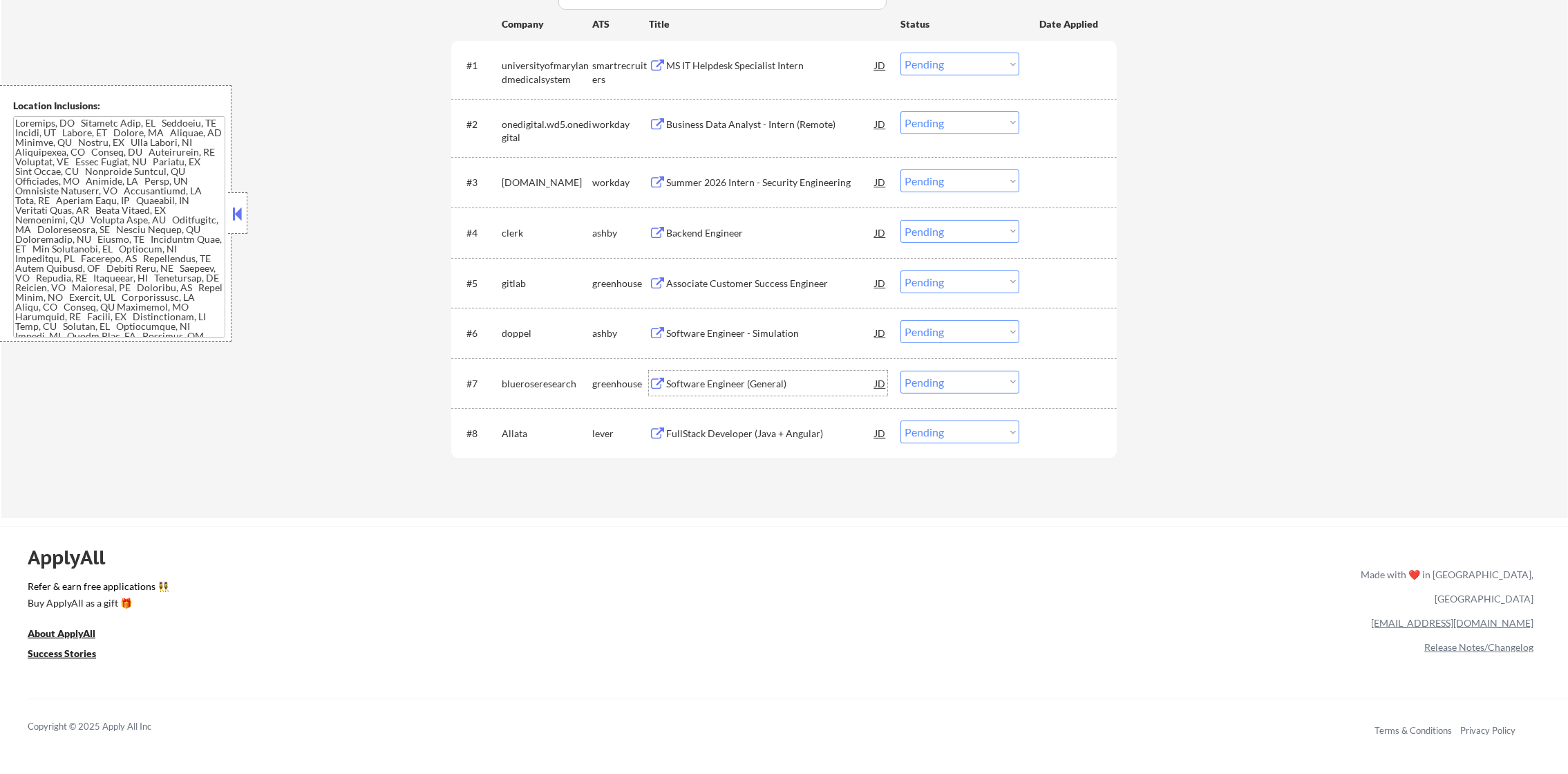
click at [789, 382] on div "Software Engineer (General)" at bounding box center [770, 383] width 208 height 14
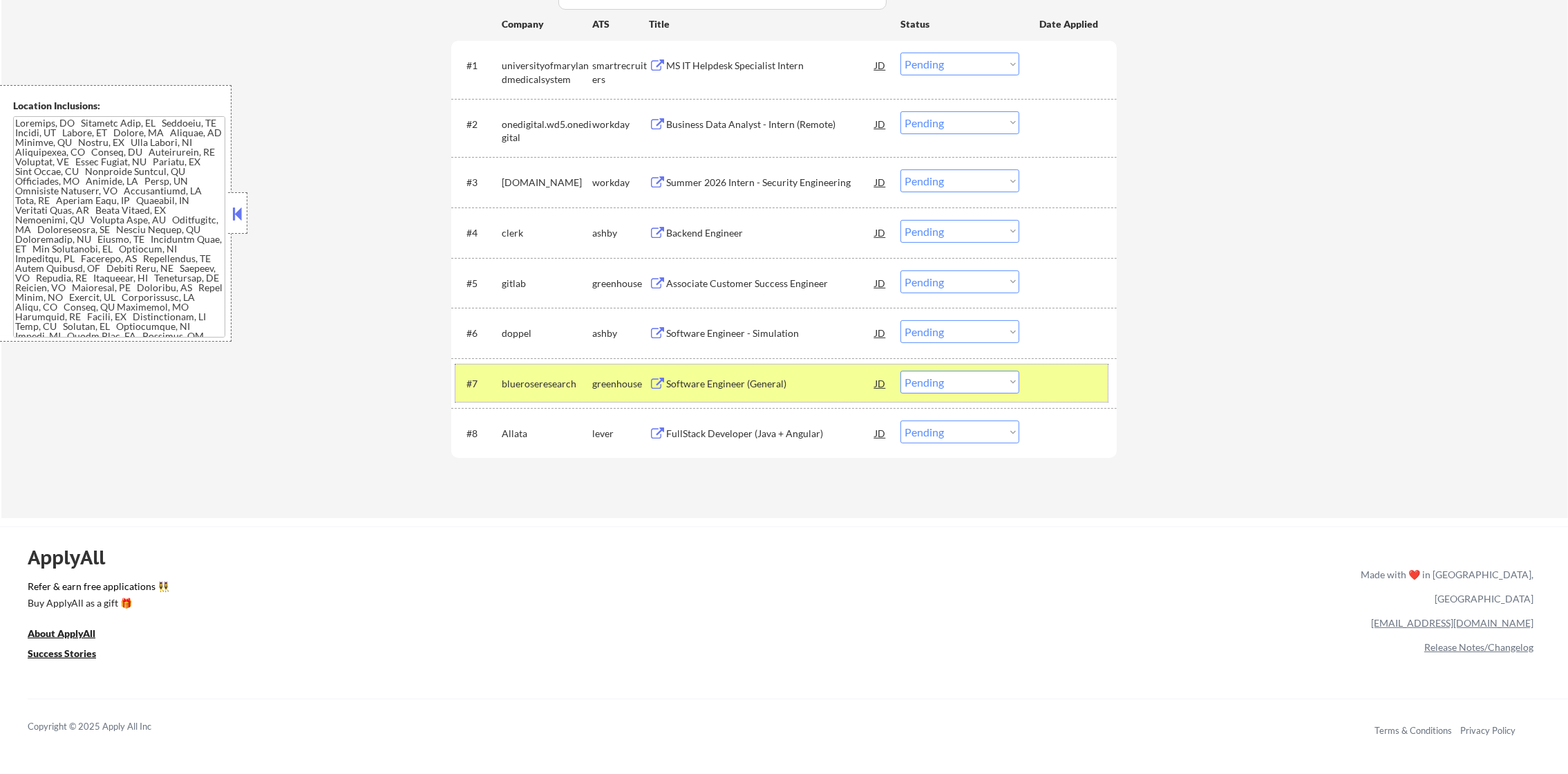
click at [938, 368] on div "#7 blueroseresearch greenhouse Software Engineer (General) JD Choose an option.…" at bounding box center [782, 382] width 652 height 37
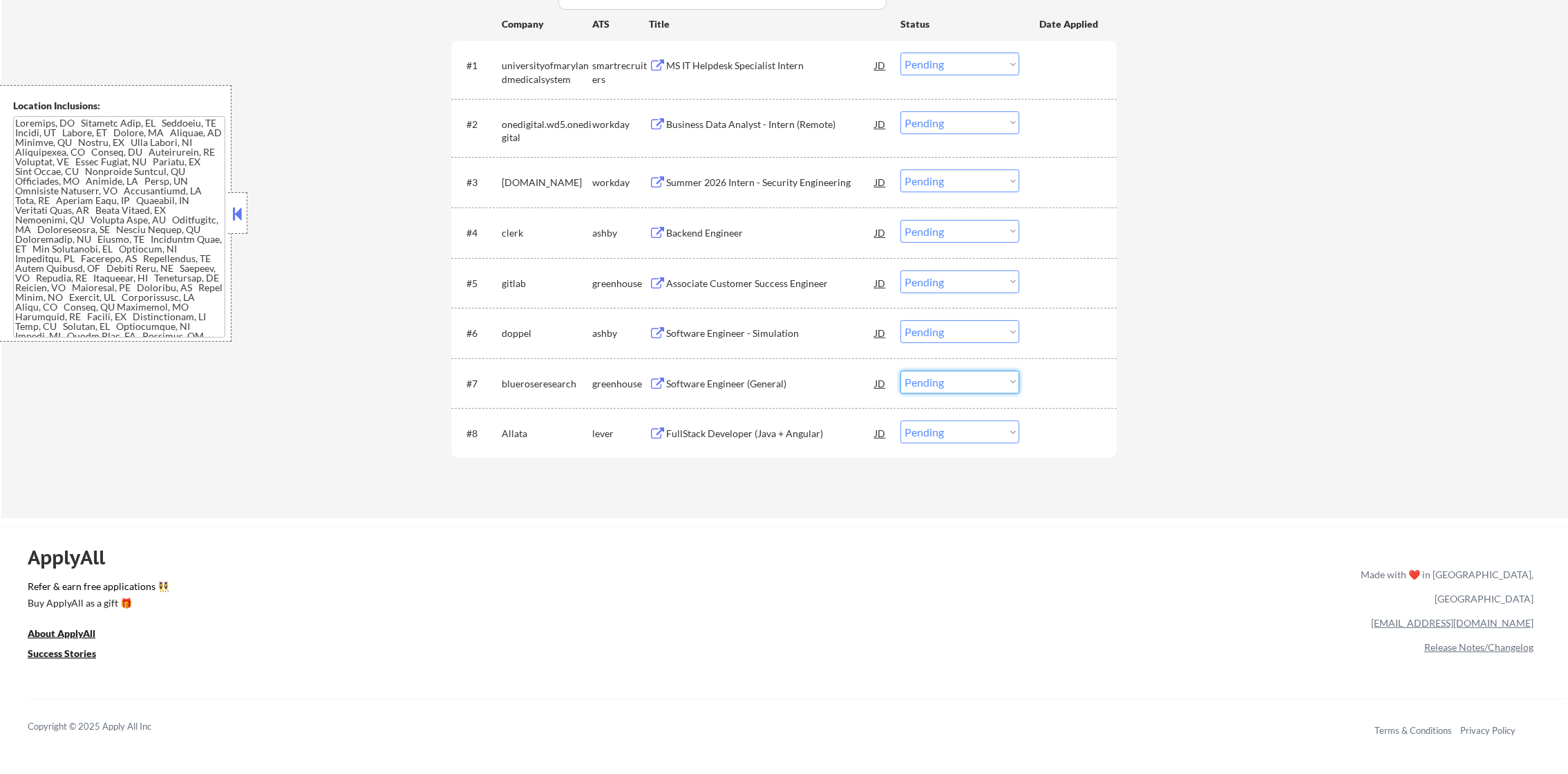
click at [942, 390] on select "Choose an option... Pending Applied Excluded (Questions) Excluded (Expired) Exc…" at bounding box center [960, 382] width 119 height 23
click at [901, 371] on select "Choose an option... Pending Applied Excluded (Questions) Excluded (Expired) Exc…" at bounding box center [960, 382] width 119 height 23
select select ""pending""
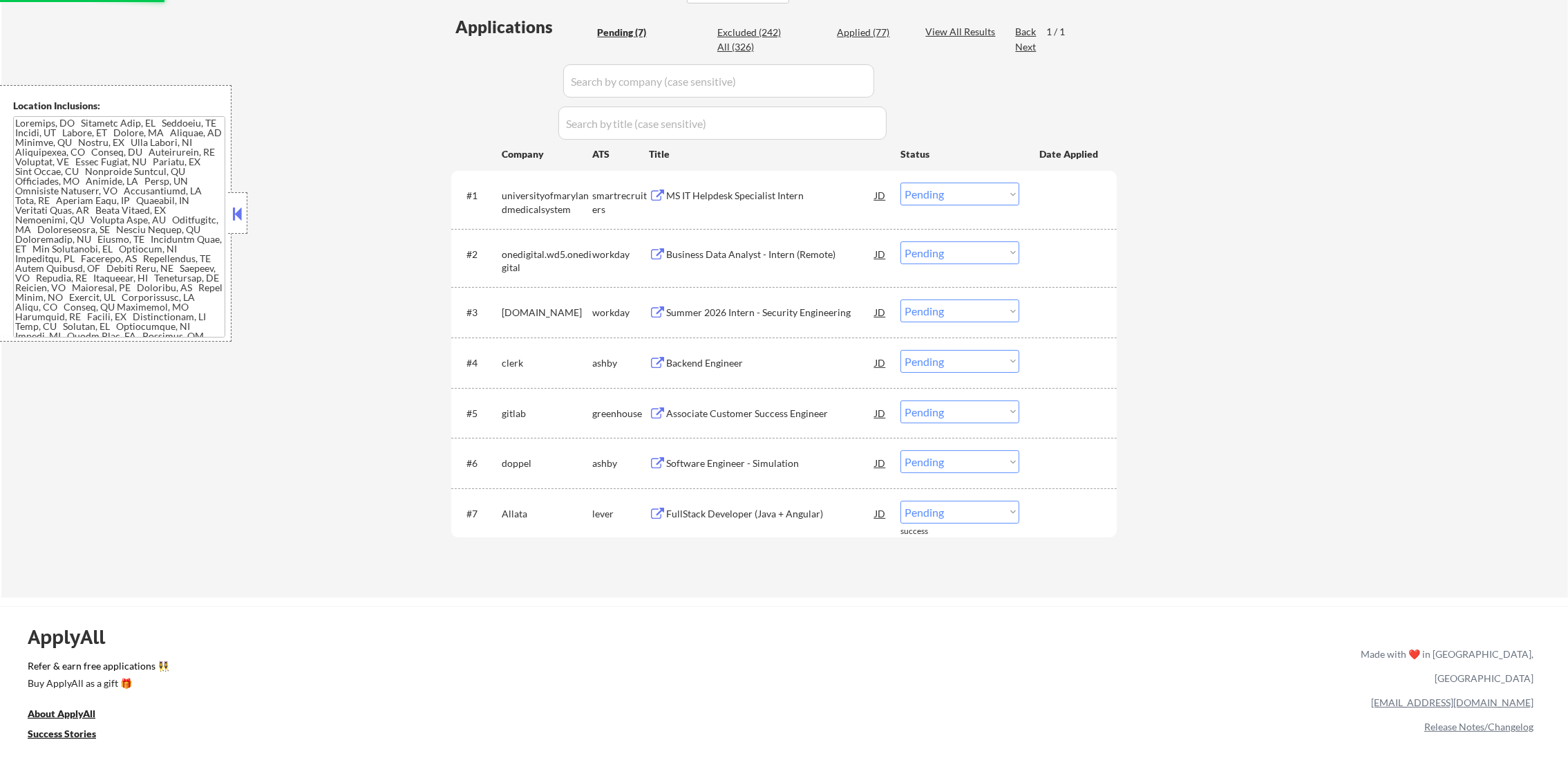
scroll to position [346, 0]
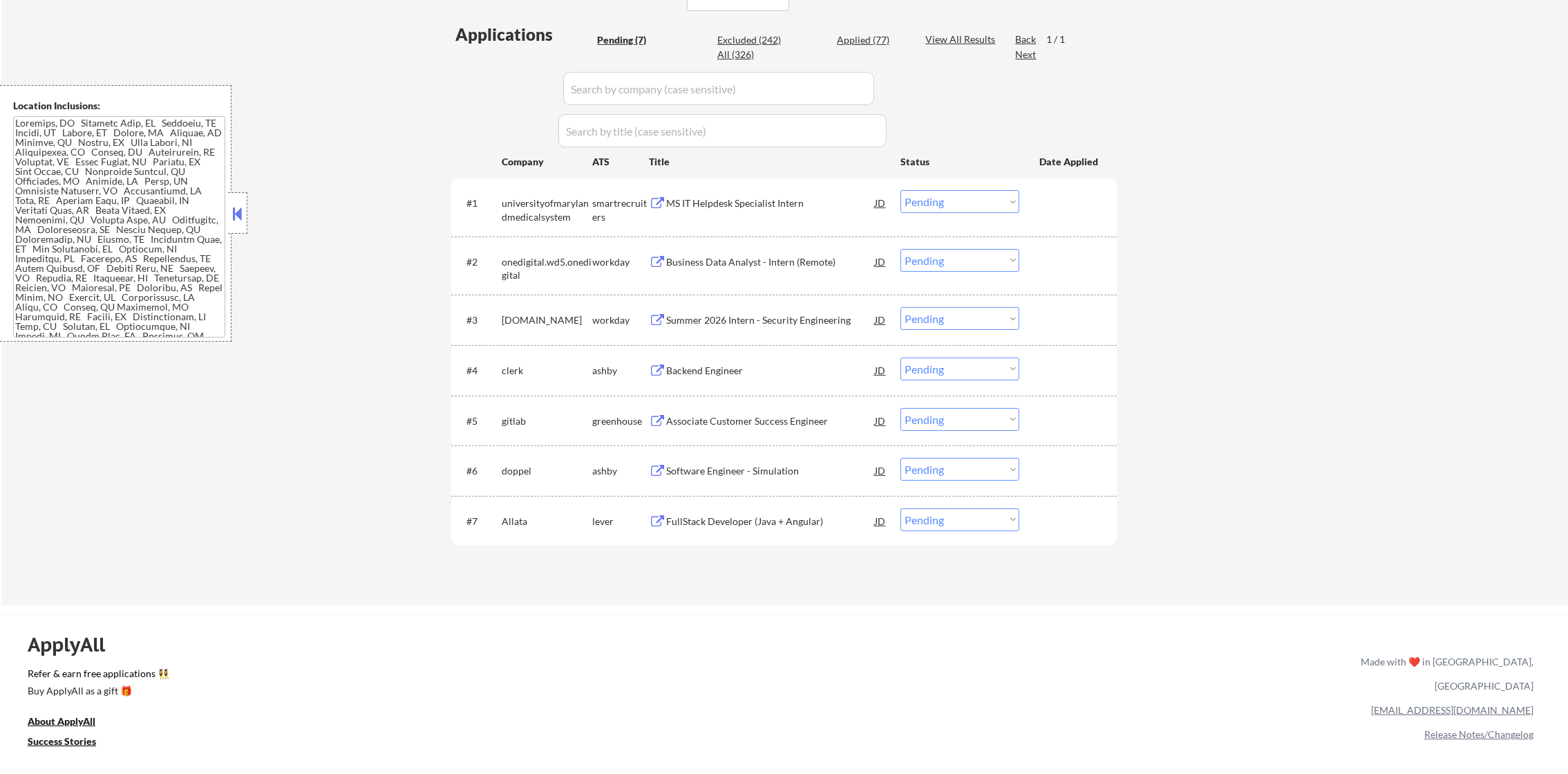
click at [732, 480] on div "Software Engineer - Simulation" at bounding box center [770, 470] width 208 height 25
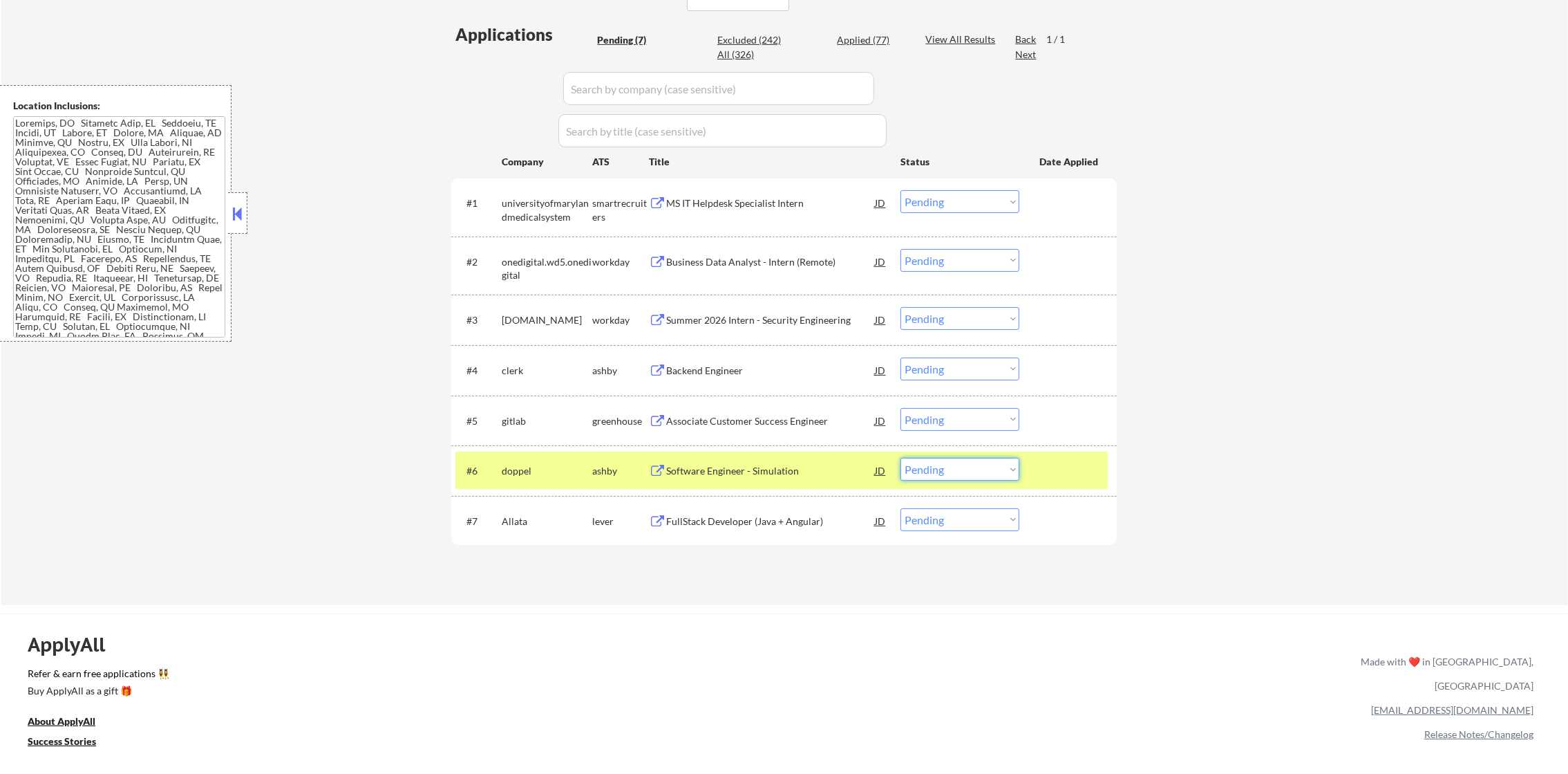
click at [973, 478] on select "Choose an option... Pending Applied Excluded (Questions) Excluded (Expired) Exc…" at bounding box center [960, 469] width 119 height 23
click at [901, 458] on select "Choose an option... Pending Applied Excluded (Questions) Excluded (Expired) Exc…" at bounding box center [960, 469] width 119 height 23
select select ""pending""
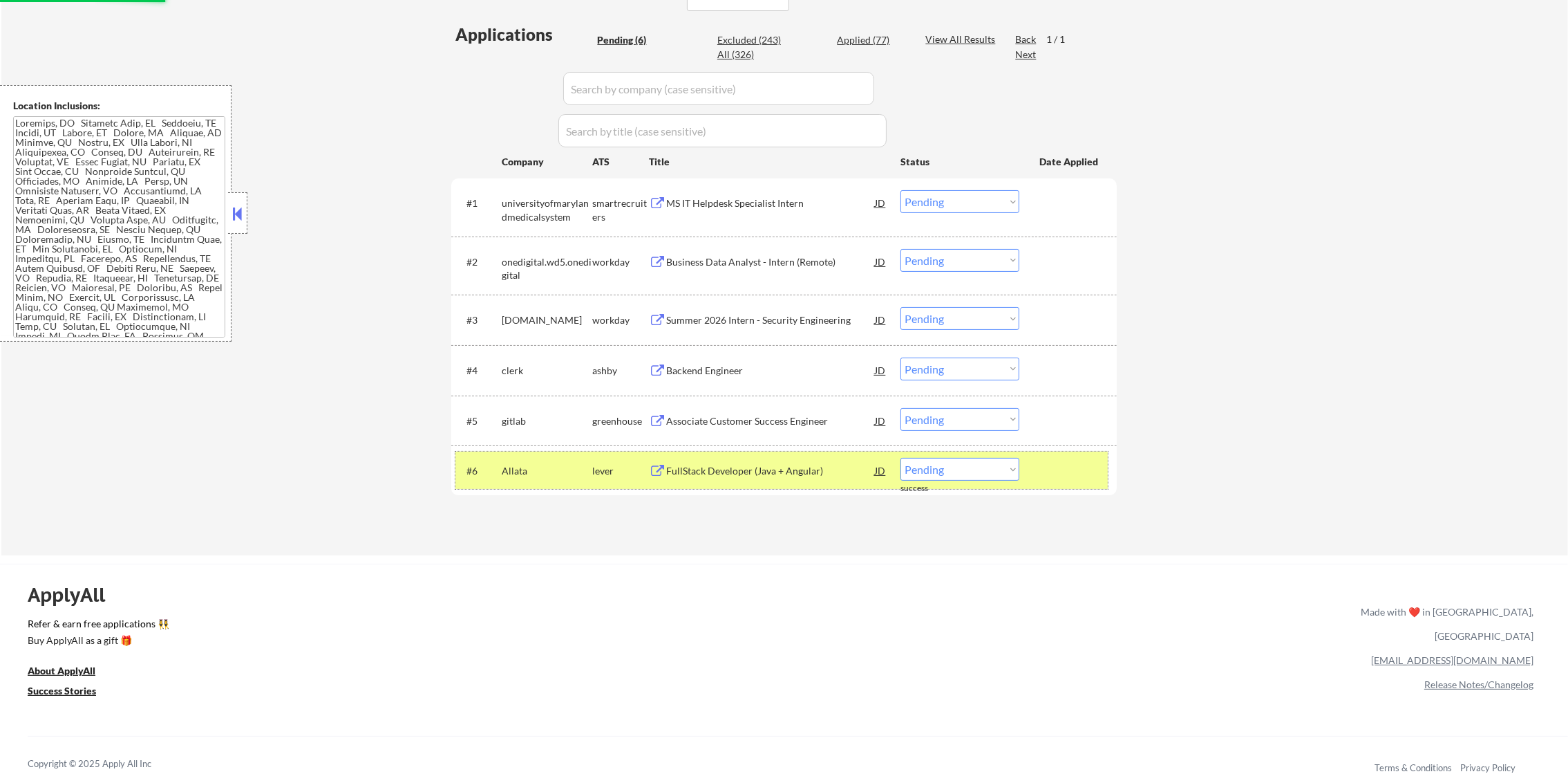
click at [511, 482] on div "Allata" at bounding box center [546, 470] width 90 height 25
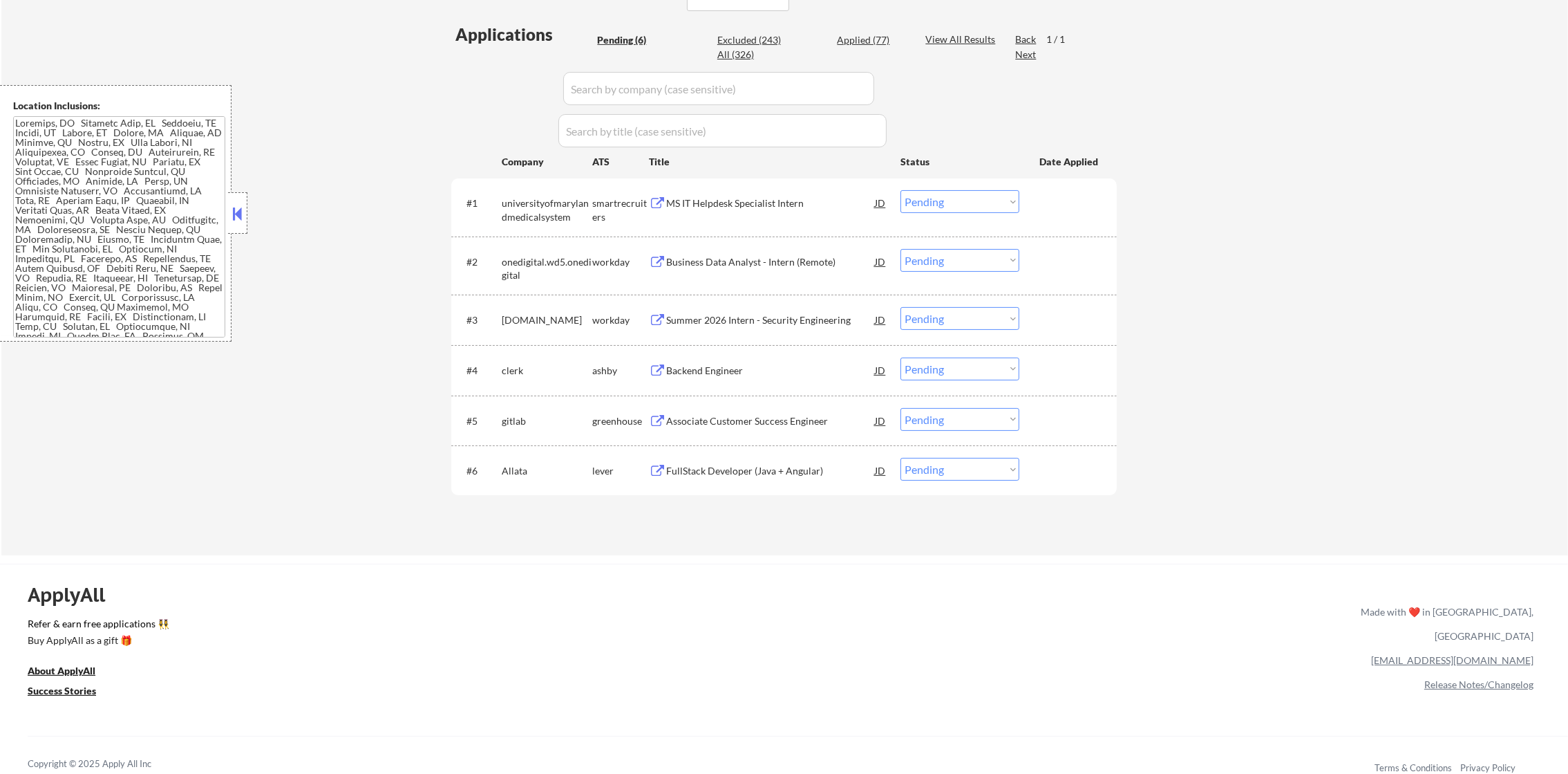
click at [761, 426] on div "Associate Customer Success Engineer" at bounding box center [770, 421] width 208 height 14
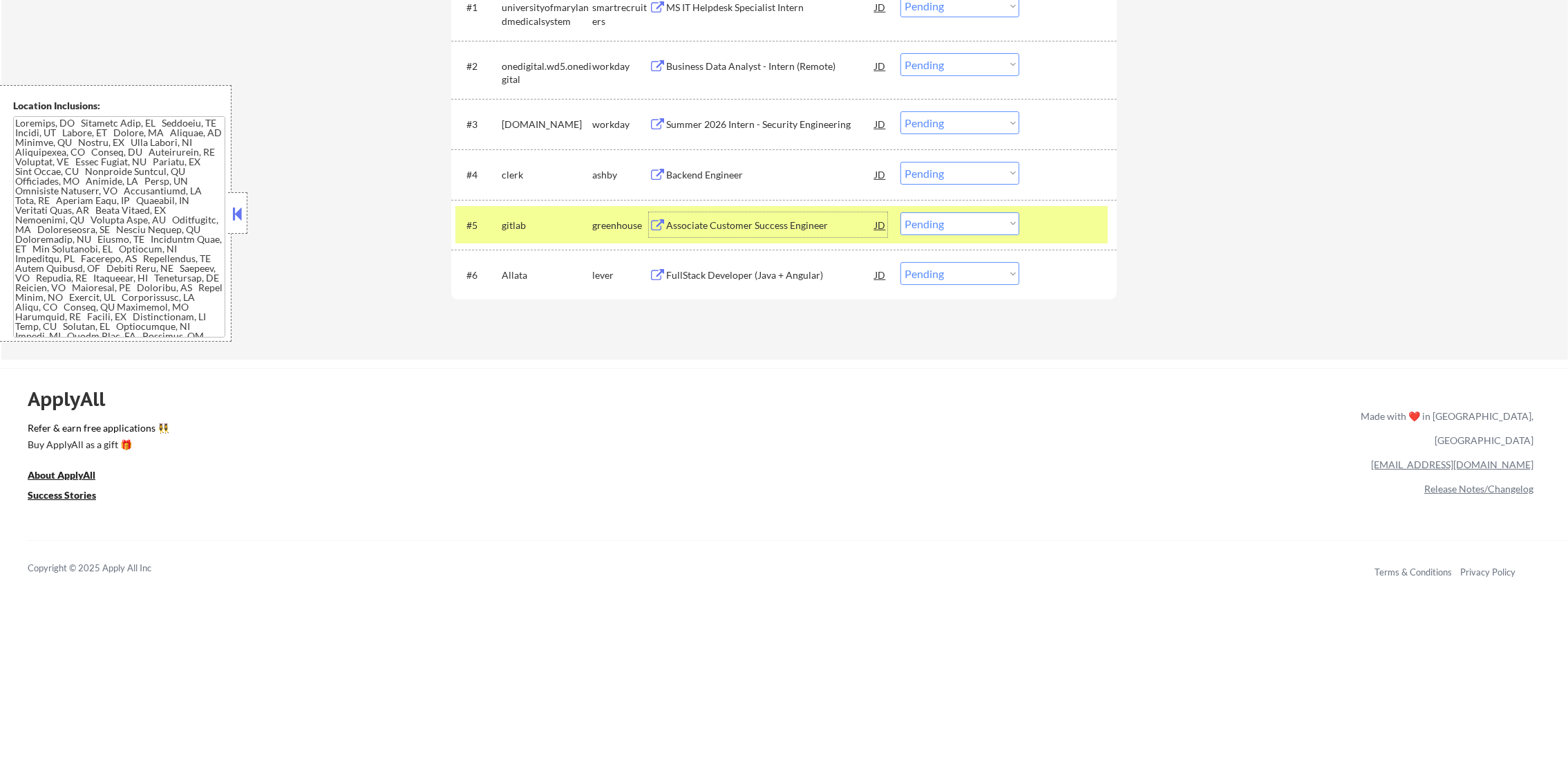
scroll to position [554, 0]
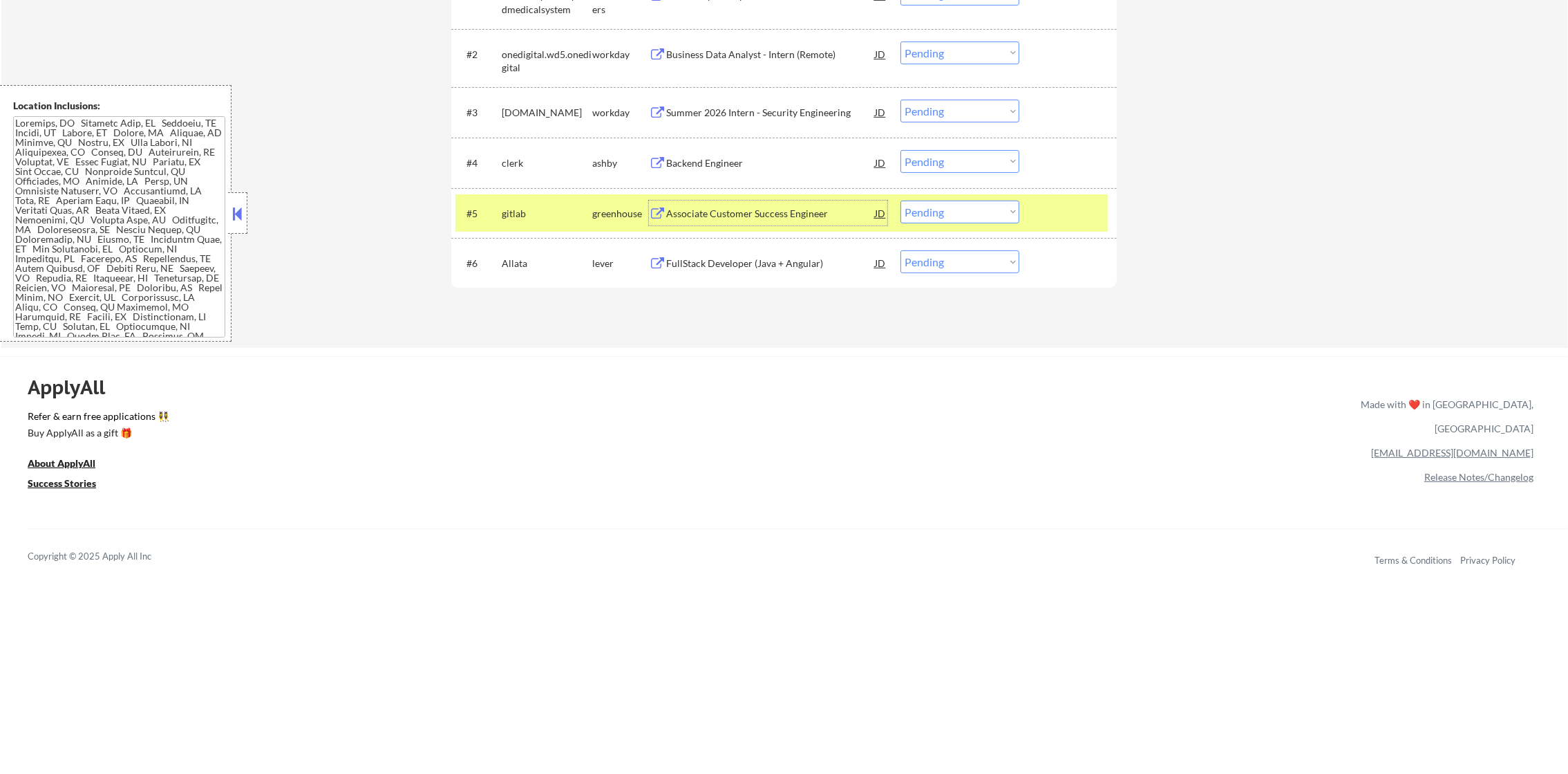
click at [981, 214] on select "Choose an option... Pending Applied Excluded (Questions) Excluded (Expired) Exc…" at bounding box center [960, 211] width 119 height 23
click at [901, 200] on select "Choose an option... Pending Applied Excluded (Questions) Excluded (Expired) Exc…" at bounding box center [960, 211] width 119 height 23
select select ""pending""
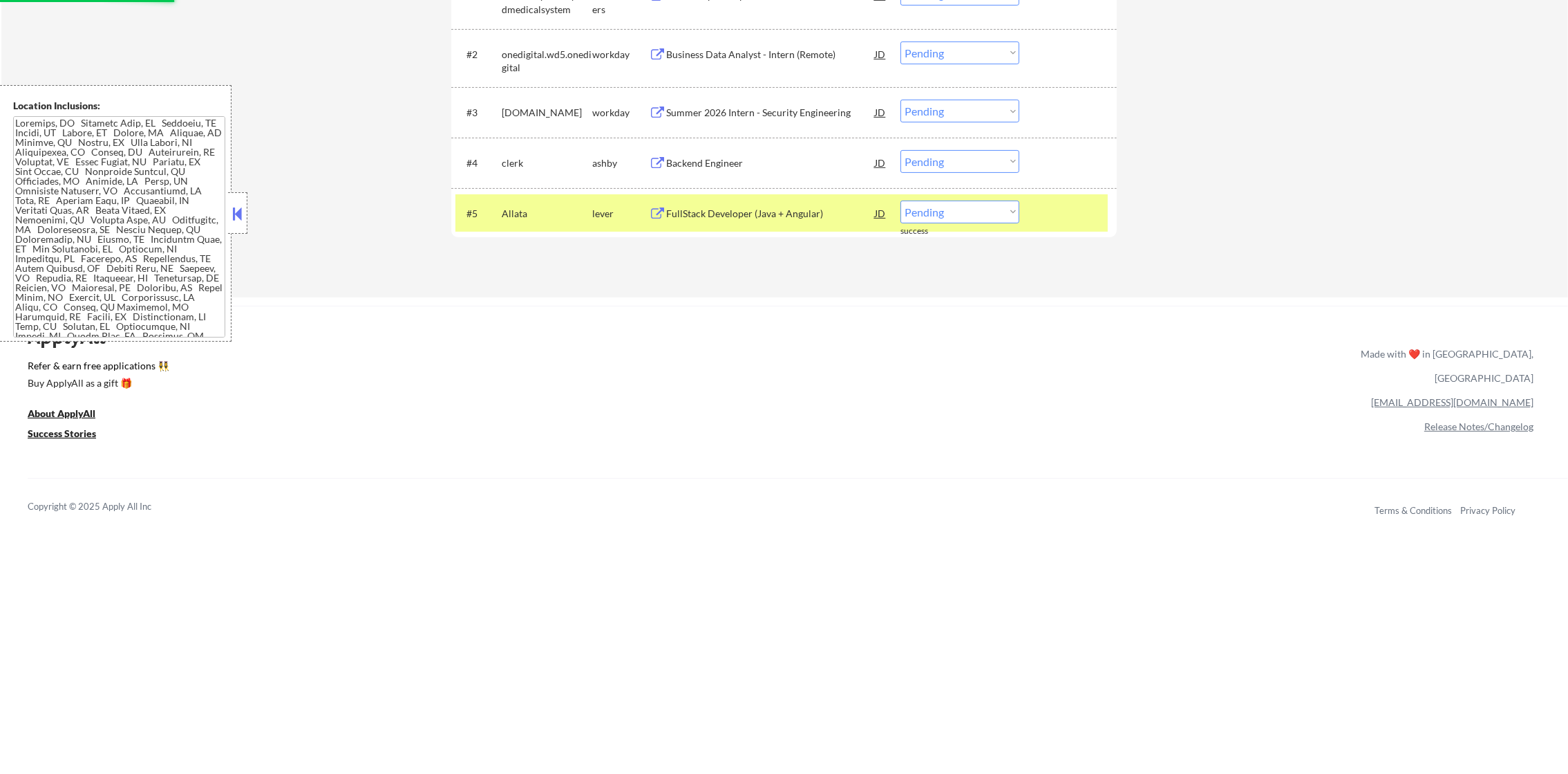
click at [491, 220] on div "#5 Allata lever FullStack Developer (Java + Angular) JD Choose an option... Pen…" at bounding box center [782, 212] width 652 height 37
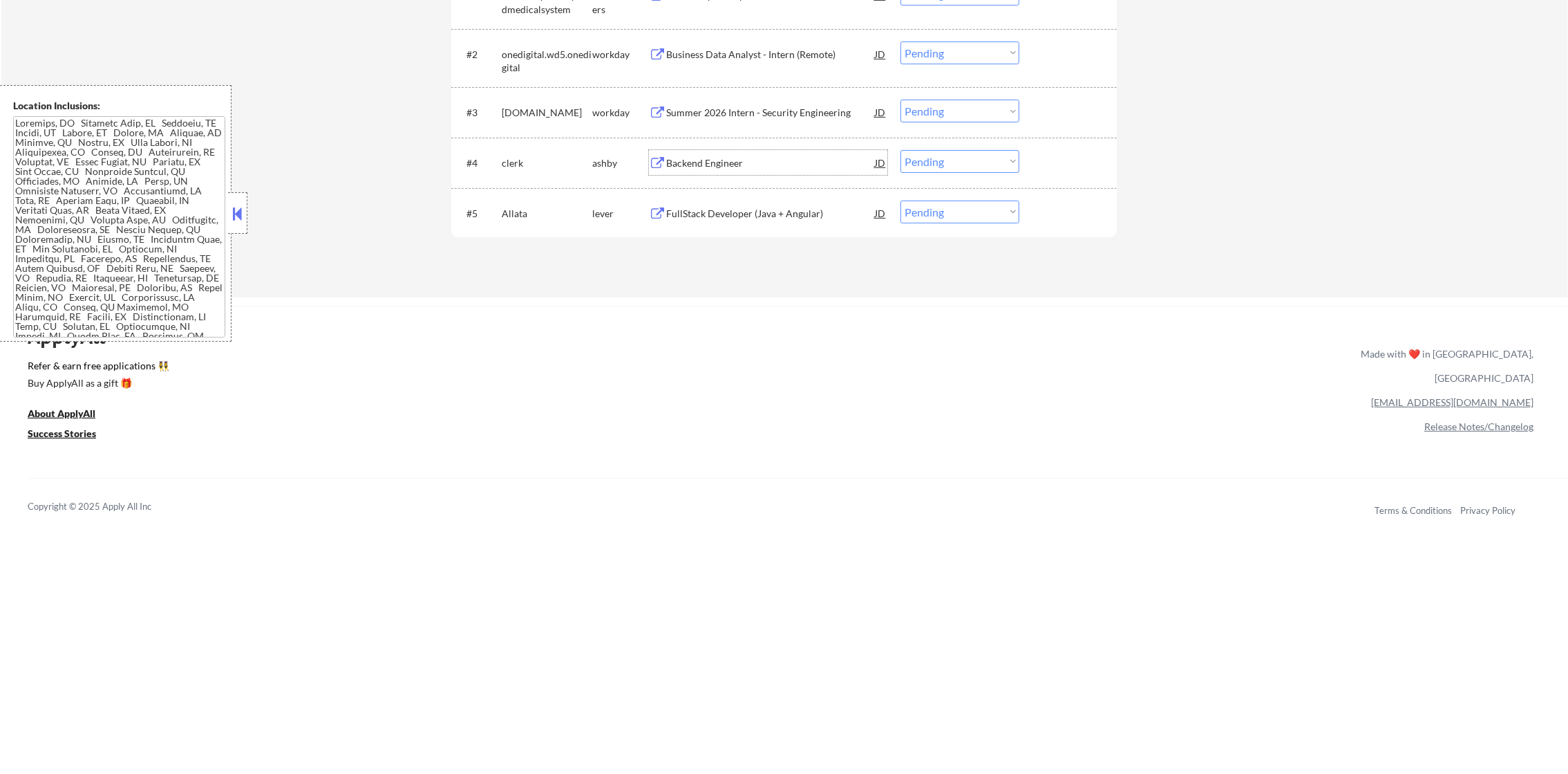
click at [712, 159] on div "Backend Engineer" at bounding box center [770, 163] width 208 height 14
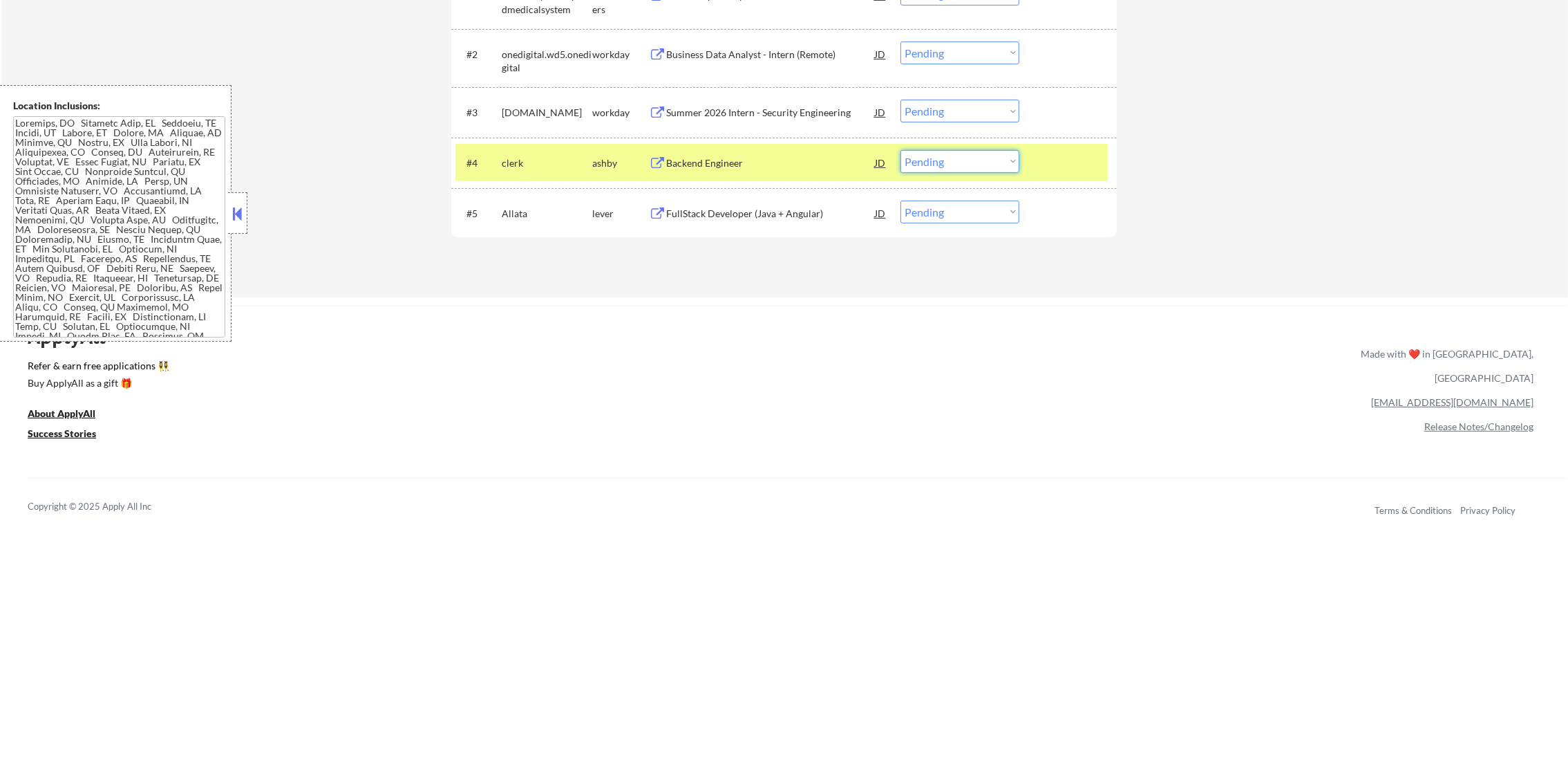
click at [978, 166] on select "Choose an option... Pending Applied Excluded (Questions) Excluded (Expired) Exc…" at bounding box center [960, 161] width 119 height 23
click at [901, 150] on select "Choose an option... Pending Applied Excluded (Questions) Excluded (Expired) Exc…" at bounding box center [960, 161] width 119 height 23
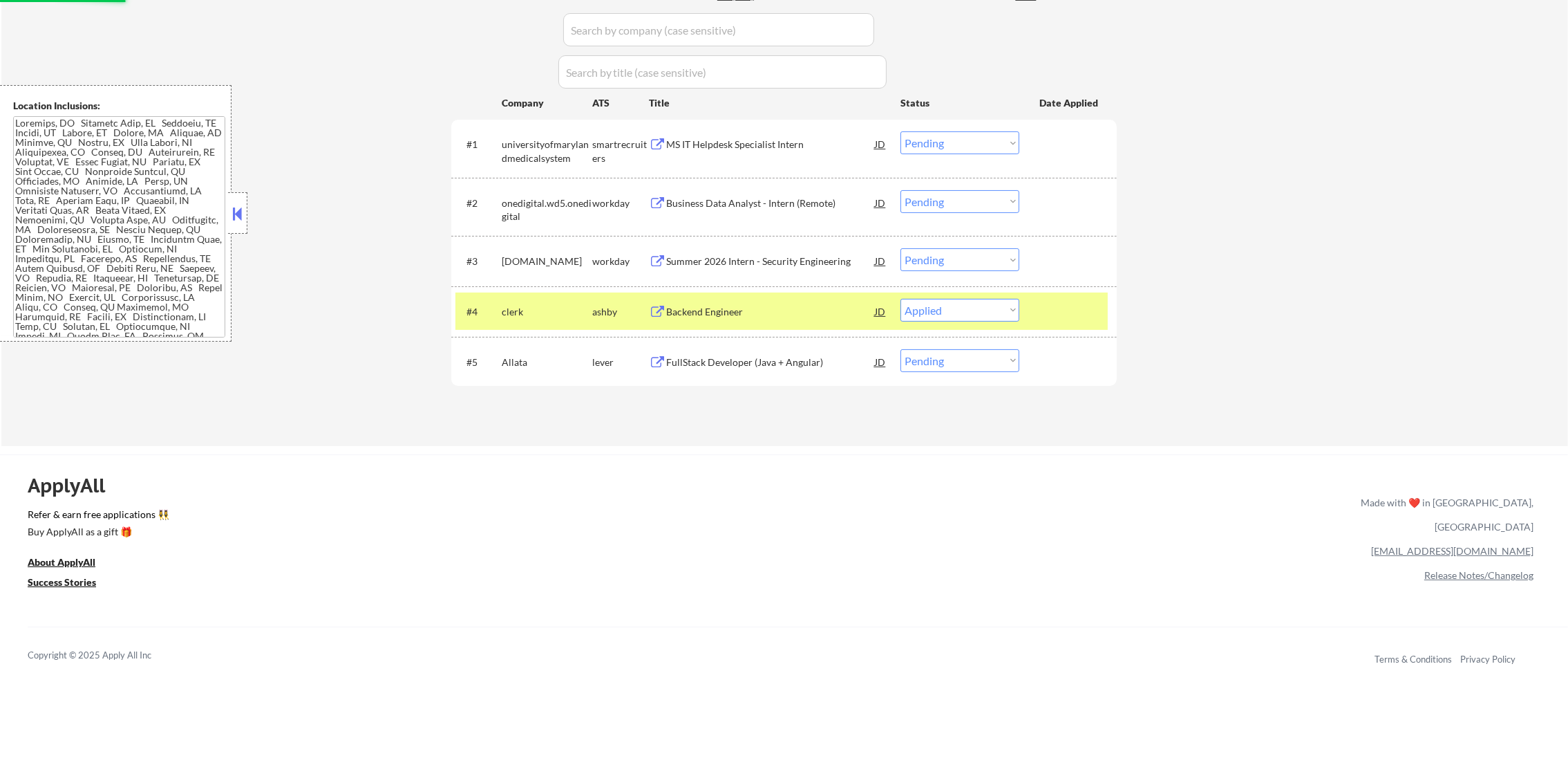
scroll to position [380, 0]
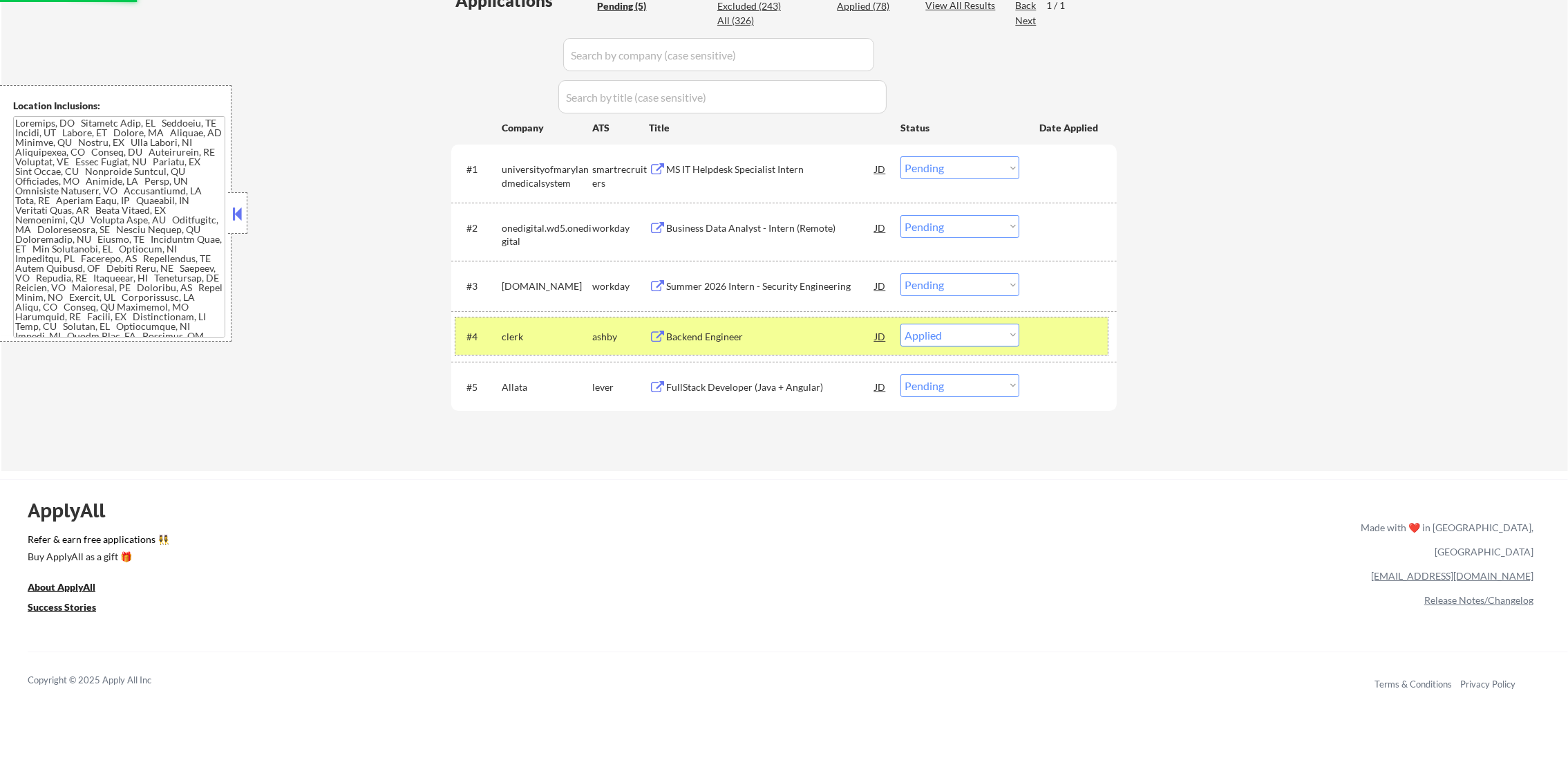
click at [586, 343] on div "clerk" at bounding box center [546, 335] width 90 height 25
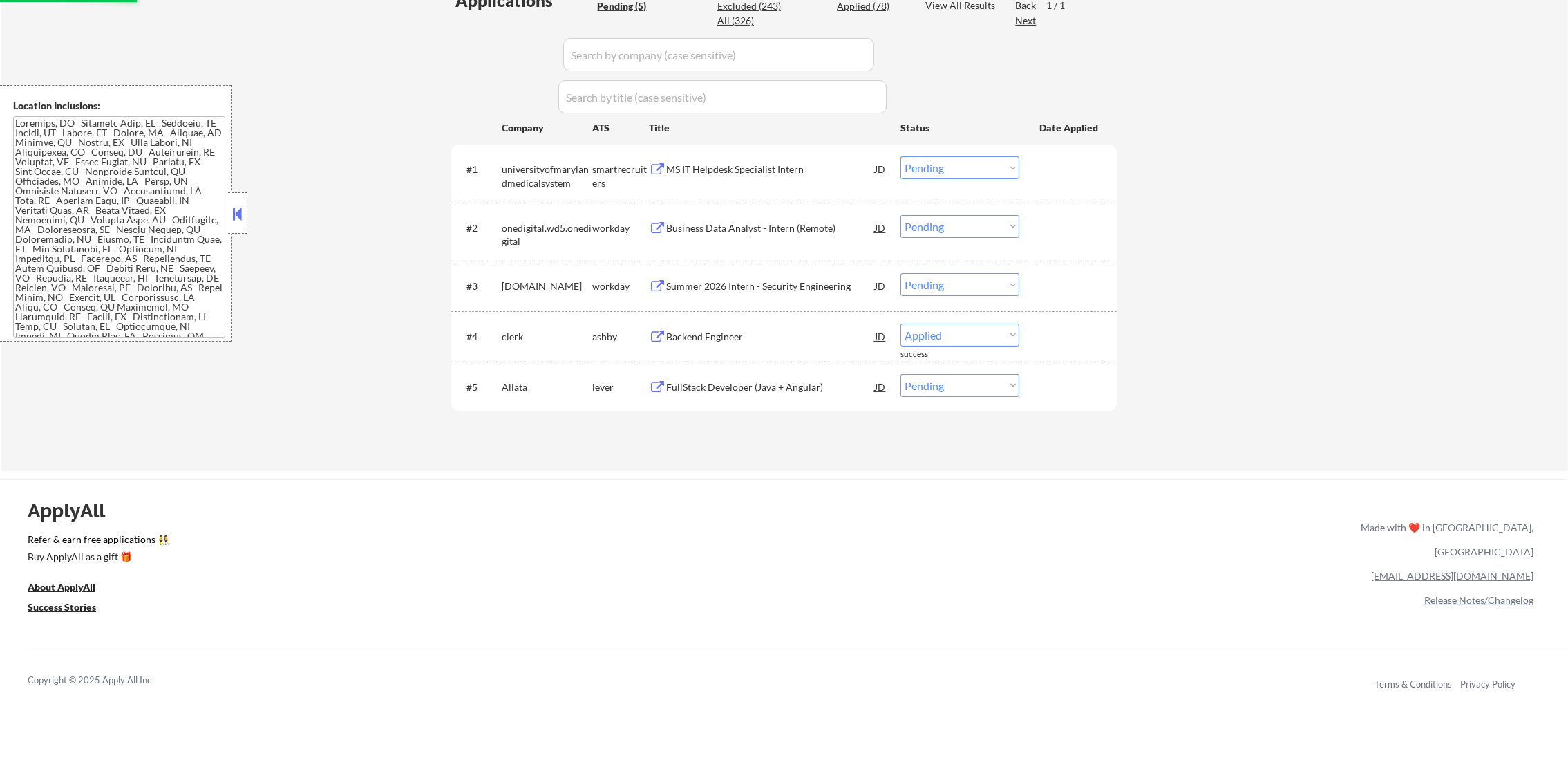
select select ""pending""
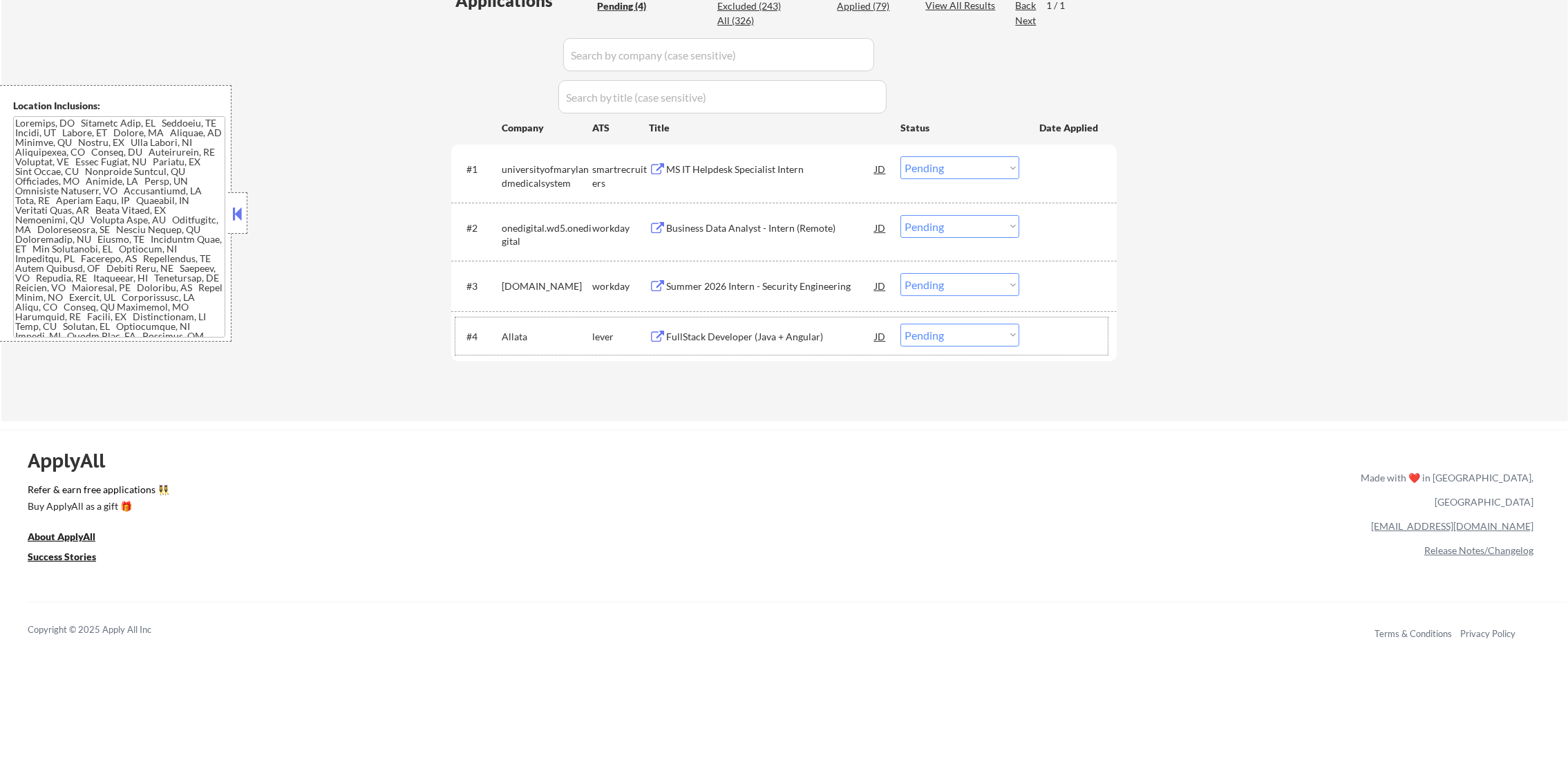
click at [772, 283] on div "Summer 2026 Intern - Security Engineering" at bounding box center [770, 286] width 208 height 14
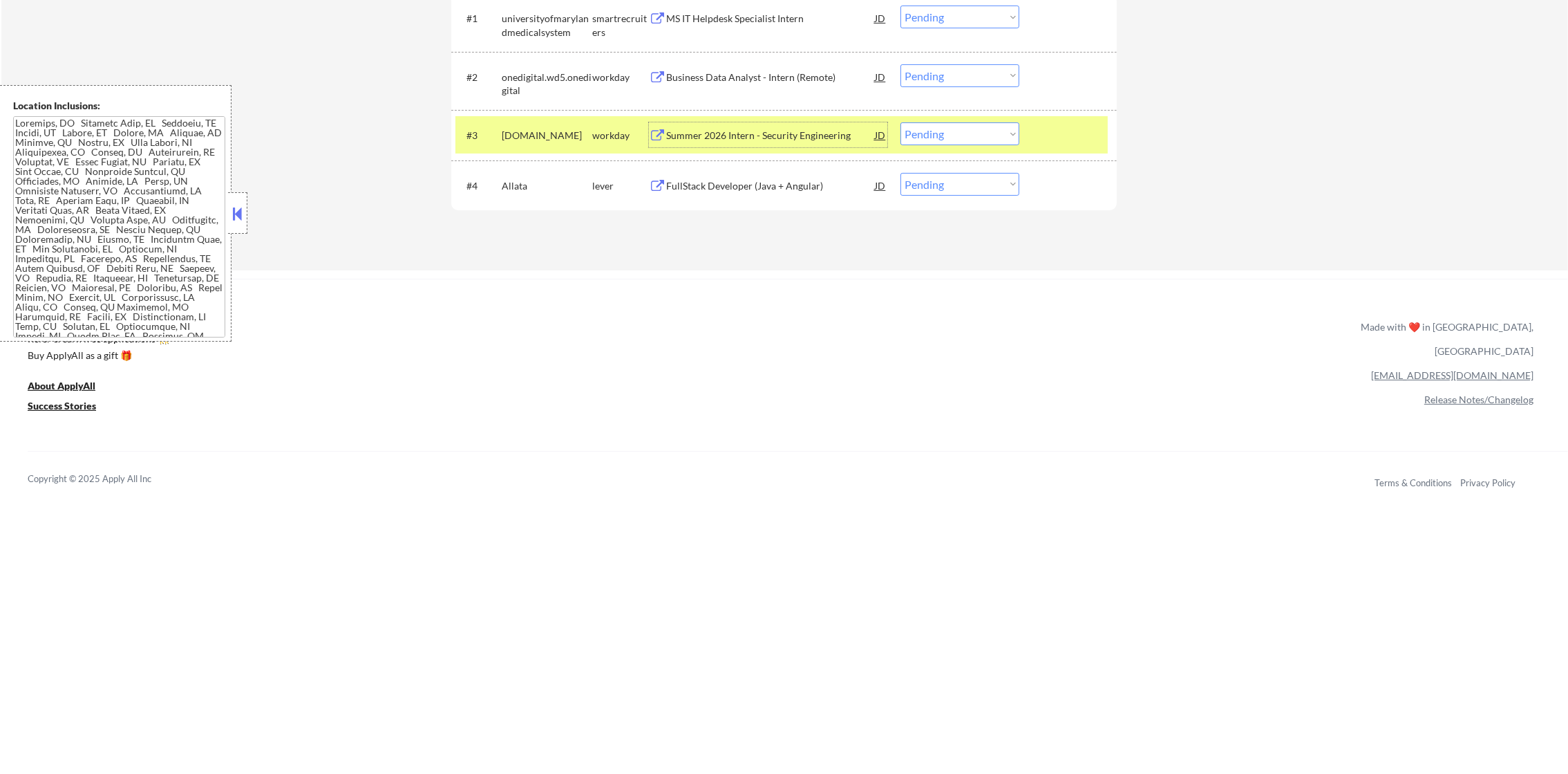
scroll to position [554, 0]
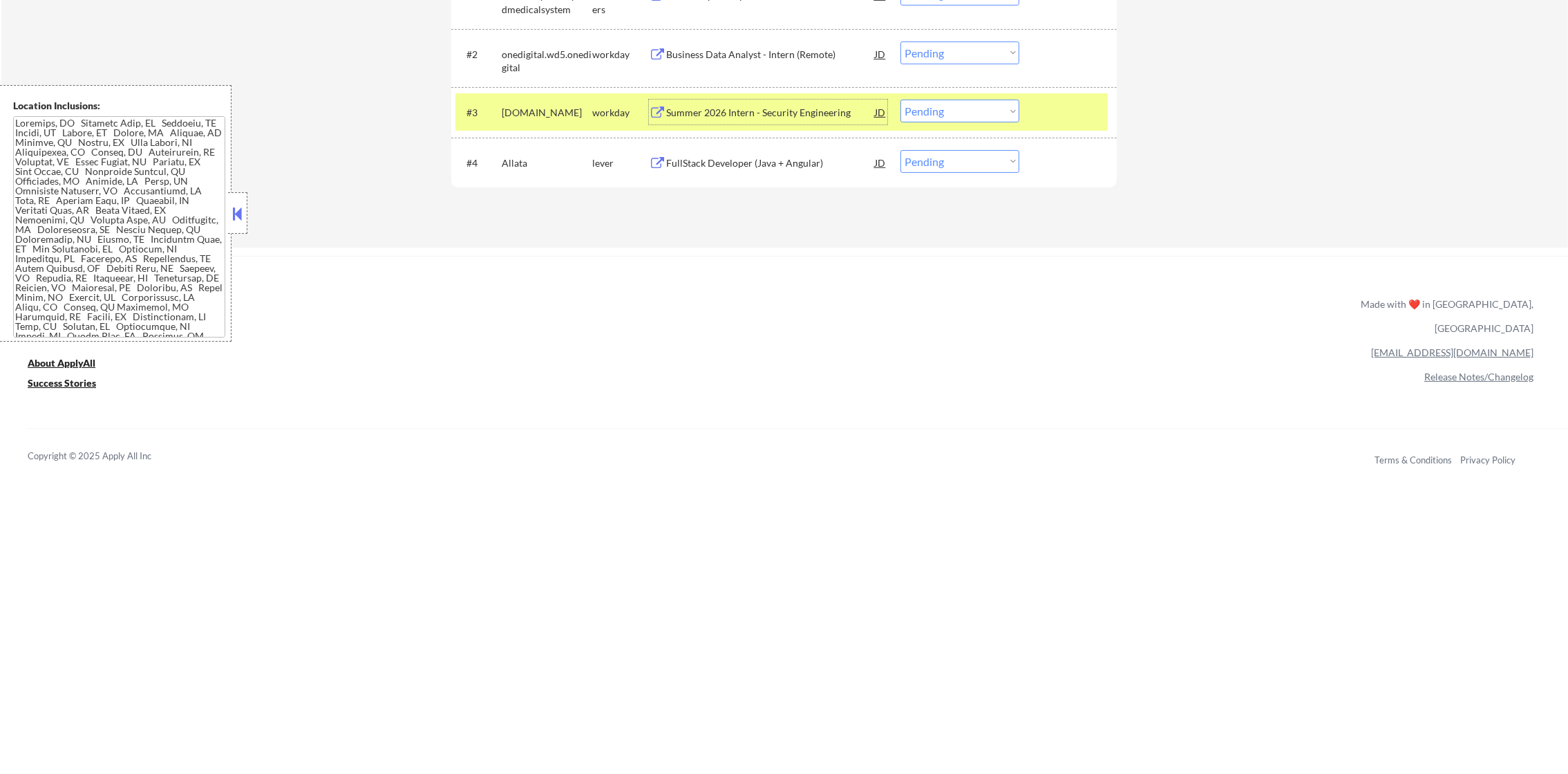
click at [948, 102] on select "Choose an option... Pending Applied Excluded (Questions) Excluded (Expired) Exc…" at bounding box center [960, 110] width 119 height 23
click at [901, 99] on select "Choose an option... Pending Applied Excluded (Questions) Excluded (Expired) Exc…" at bounding box center [960, 110] width 119 height 23
click at [580, 107] on div "workiva.wd1.careers" at bounding box center [546, 112] width 90 height 14
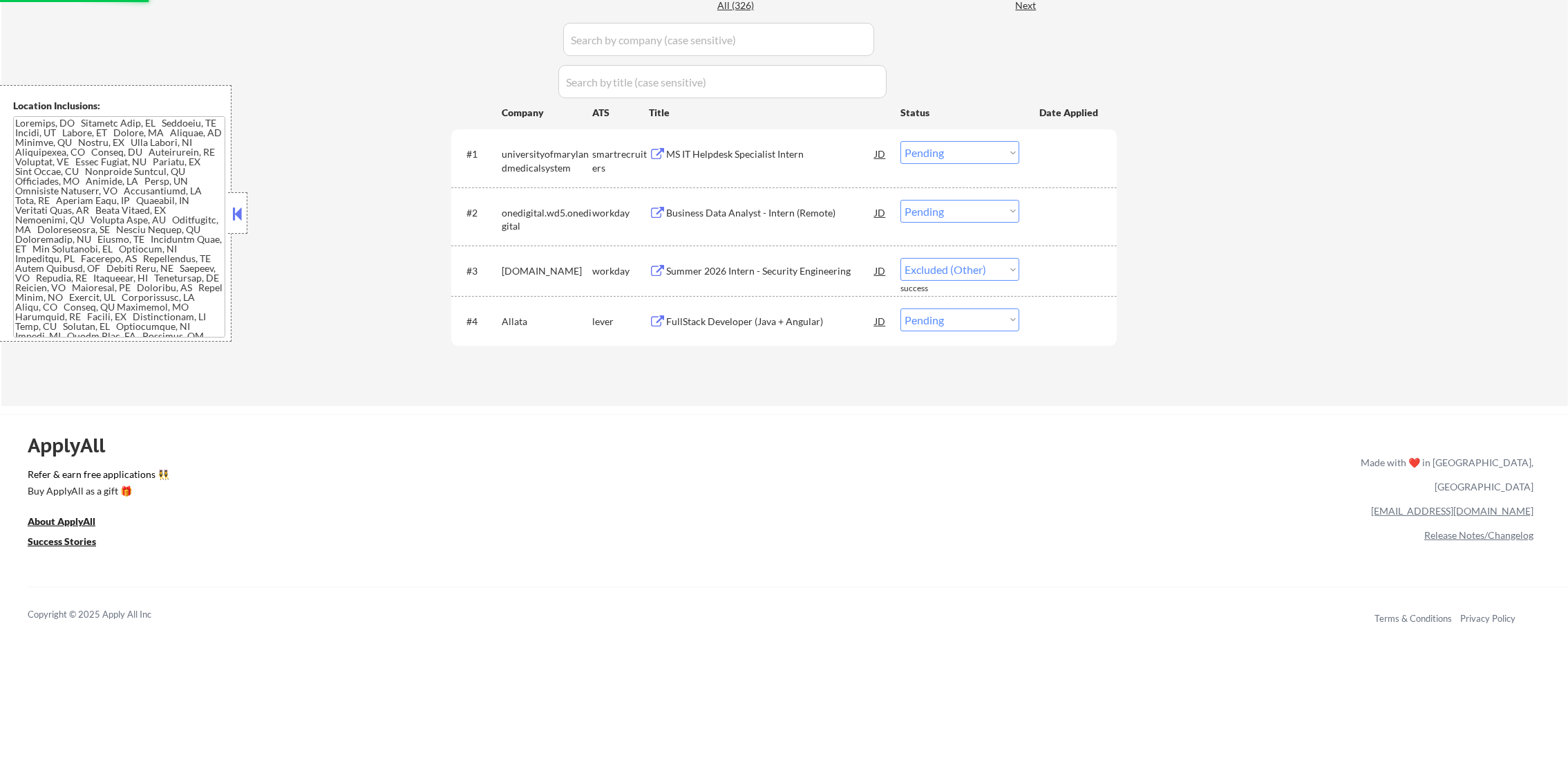
scroll to position [380, 0]
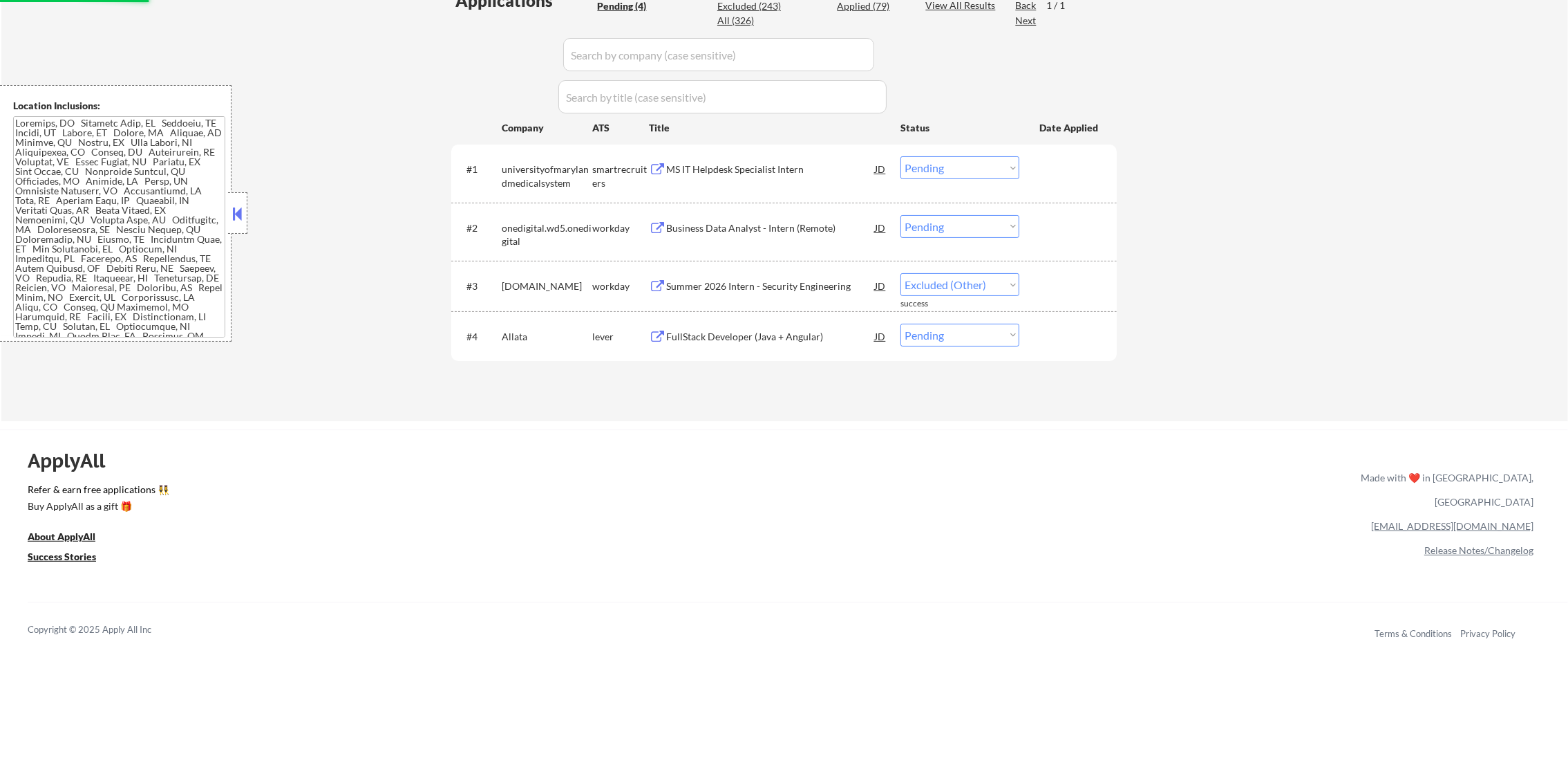
select select ""pending""
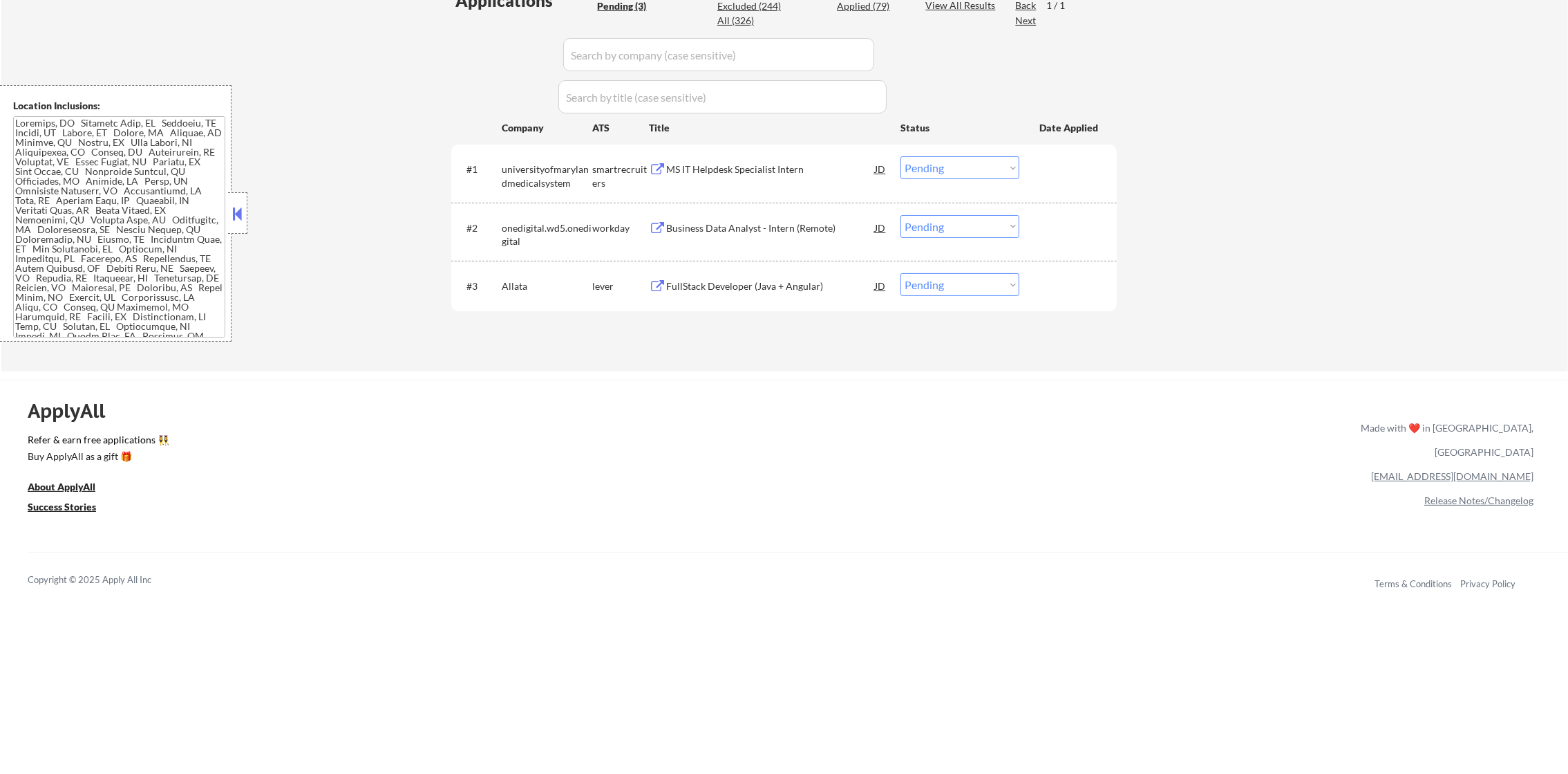
click at [826, 163] on div "MS IT Helpdesk Specialist Intern" at bounding box center [770, 168] width 208 height 14
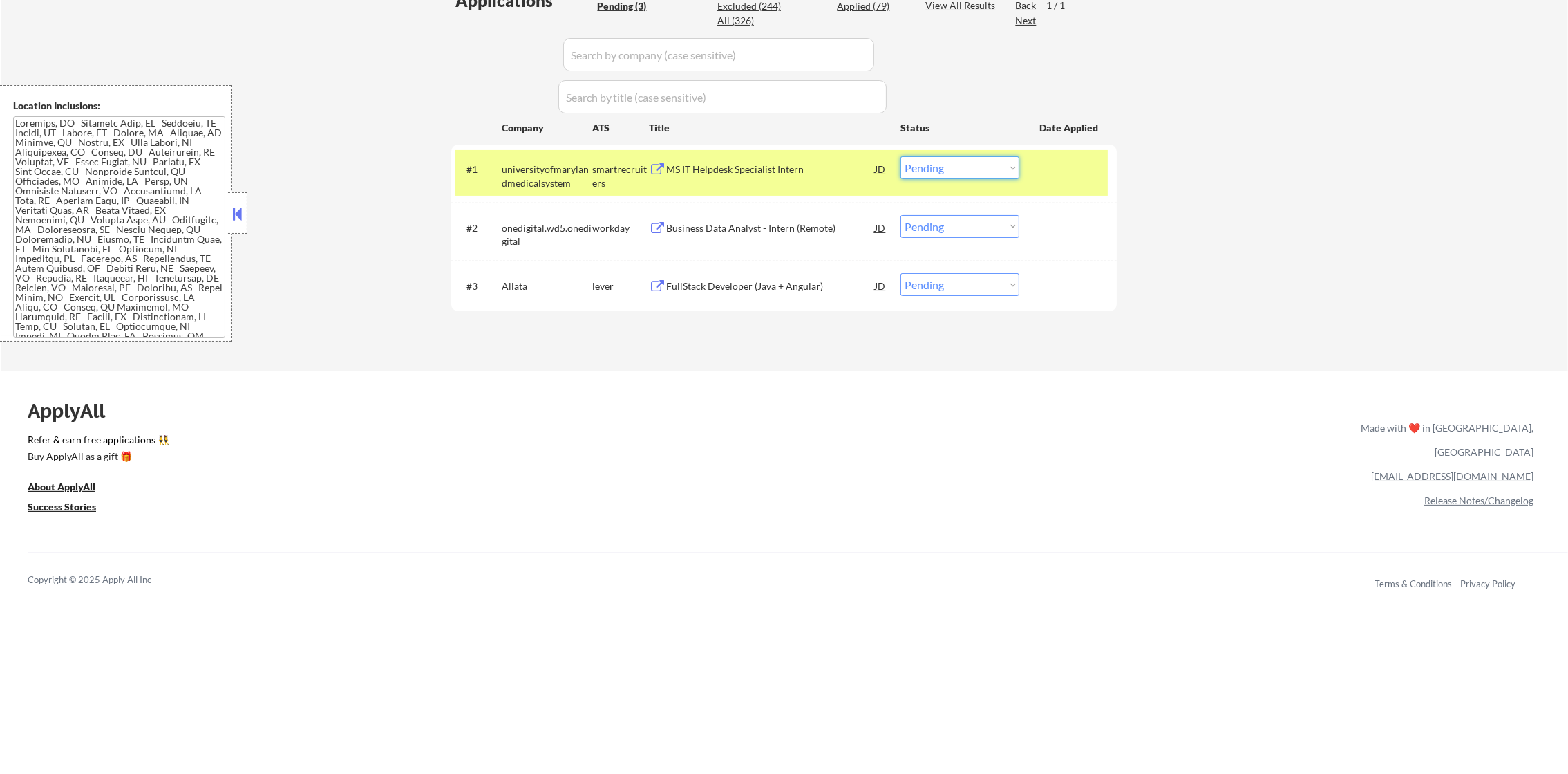
click at [930, 168] on select "Choose an option... Pending Applied Excluded (Questions) Excluded (Expired) Exc…" at bounding box center [960, 168] width 119 height 23
click at [901, 157] on select "Choose an option... Pending Applied Excluded (Questions) Excluded (Expired) Exc…" at bounding box center [960, 168] width 119 height 23
click at [559, 182] on div "universityofmarylandmedicalsystem" at bounding box center [546, 176] width 90 height 27
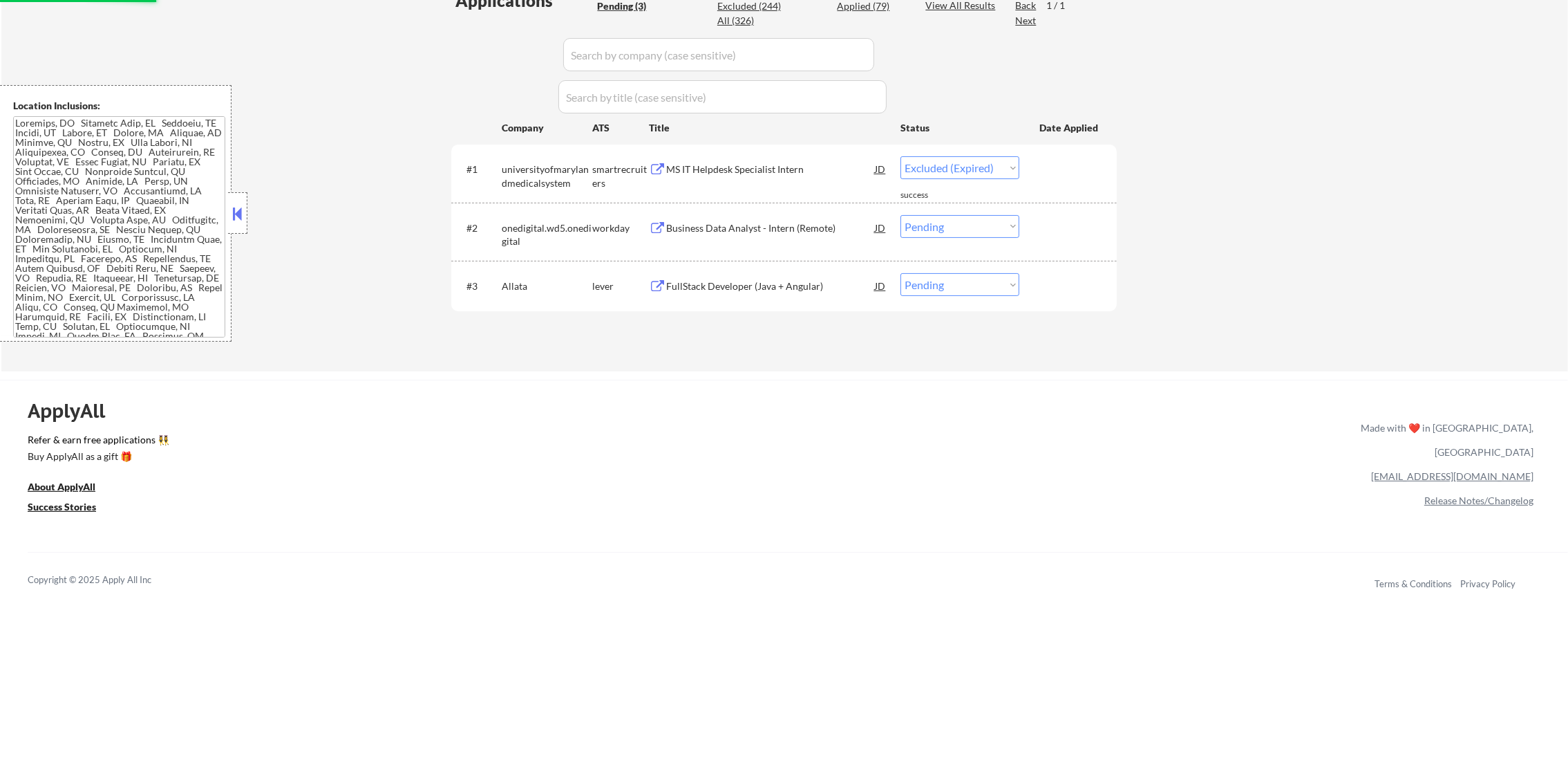
select select ""pending""
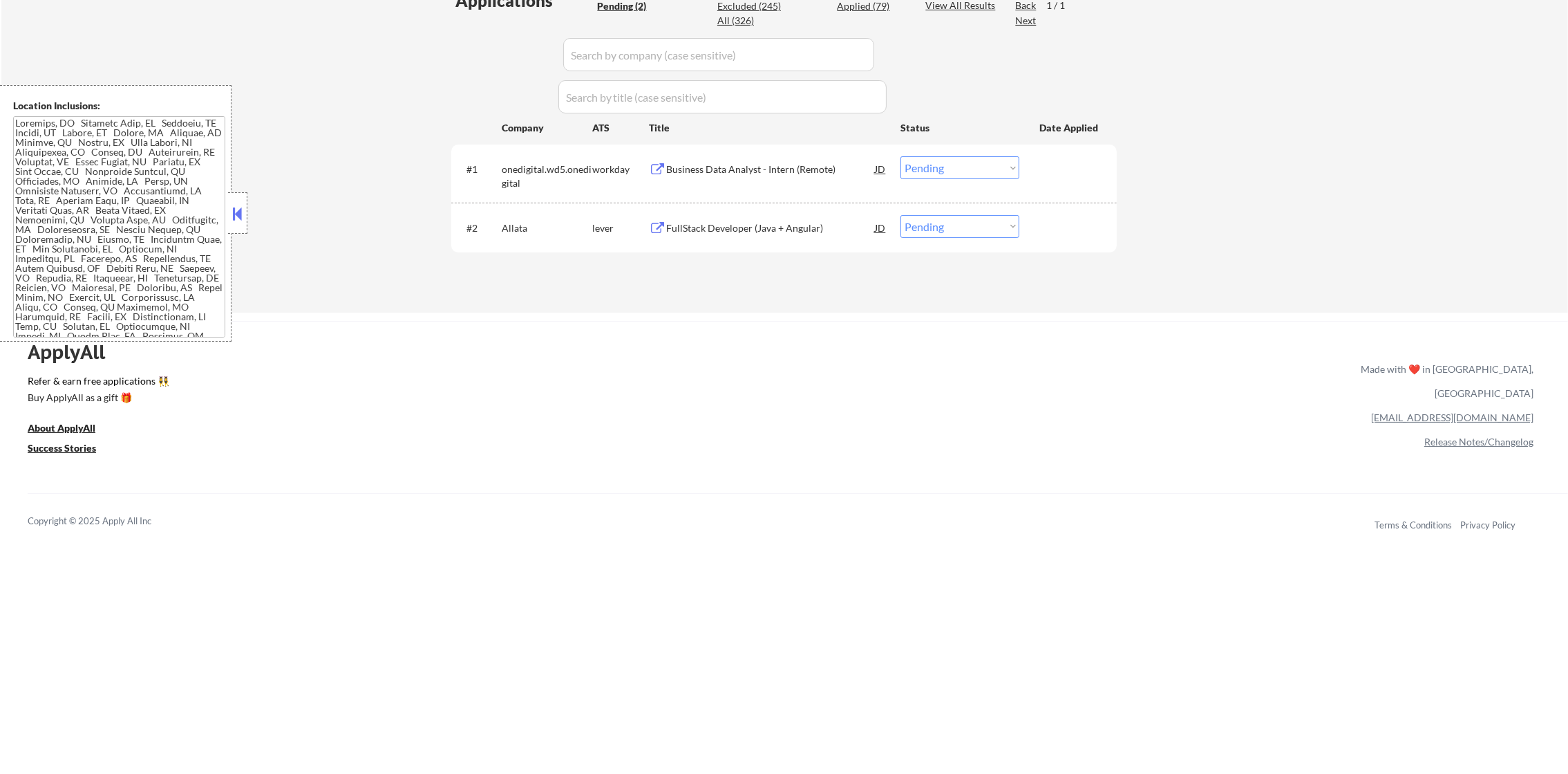
click at [746, 371] on div "ApplyAll Refer & earn free applications 👯‍♀️ Buy ApplyAll as a gift 🎁 About App…" at bounding box center [784, 440] width 1568 height 219
select select ""pending""
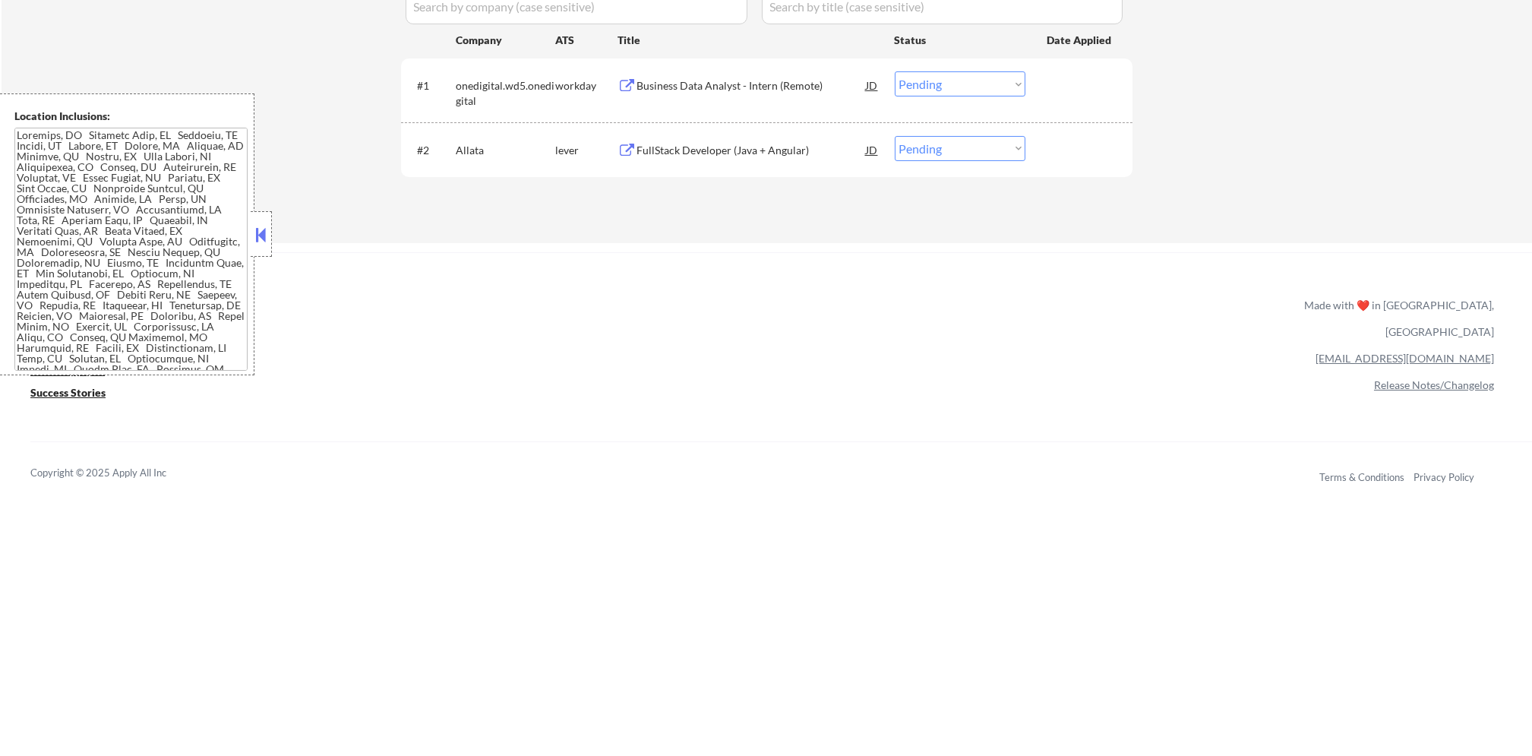
scroll to position [288, 0]
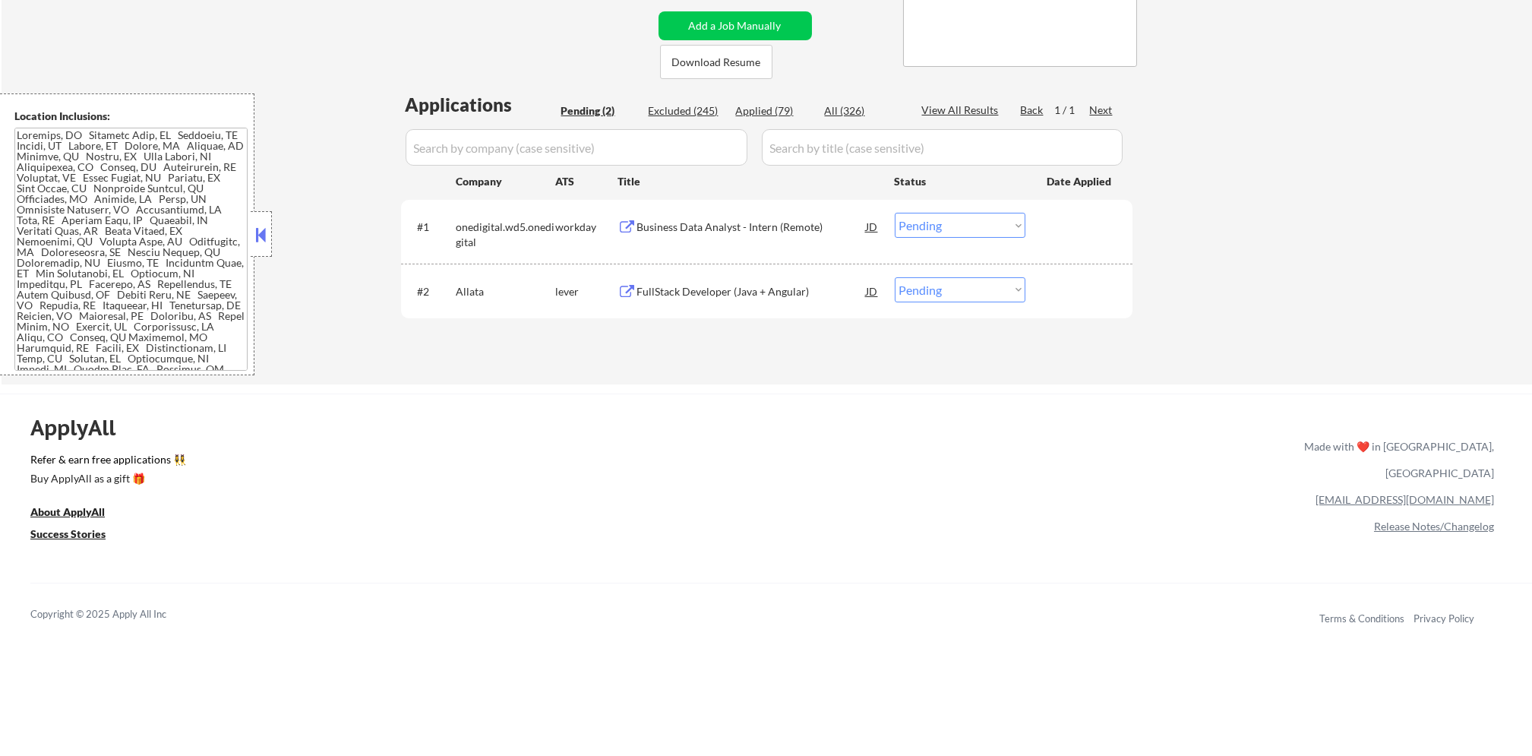
select select ""pending""
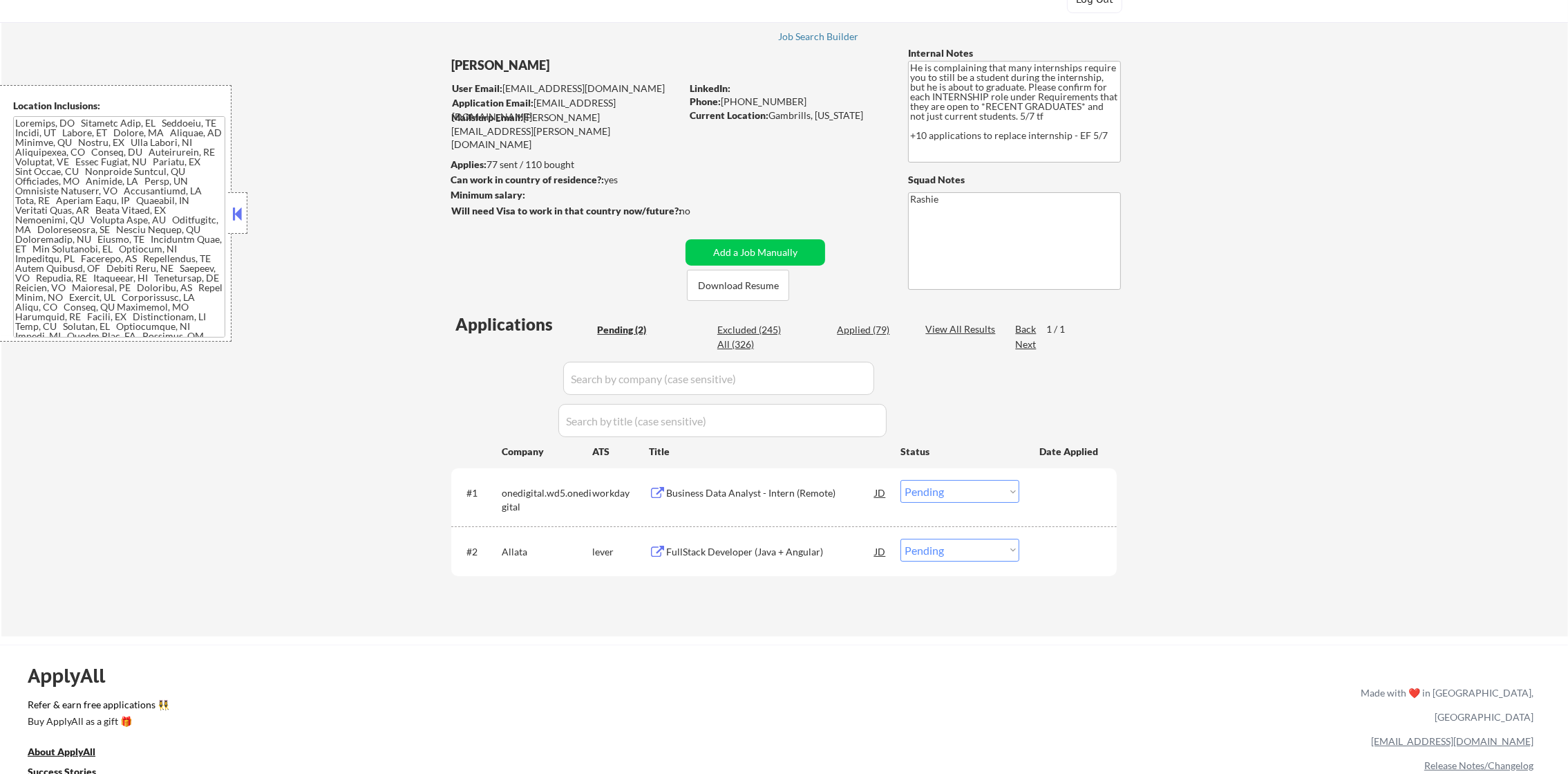
scroll to position [55, 0]
click at [872, 333] on div "Applied (79)" at bounding box center [872, 331] width 69 height 14
select select ""applied""
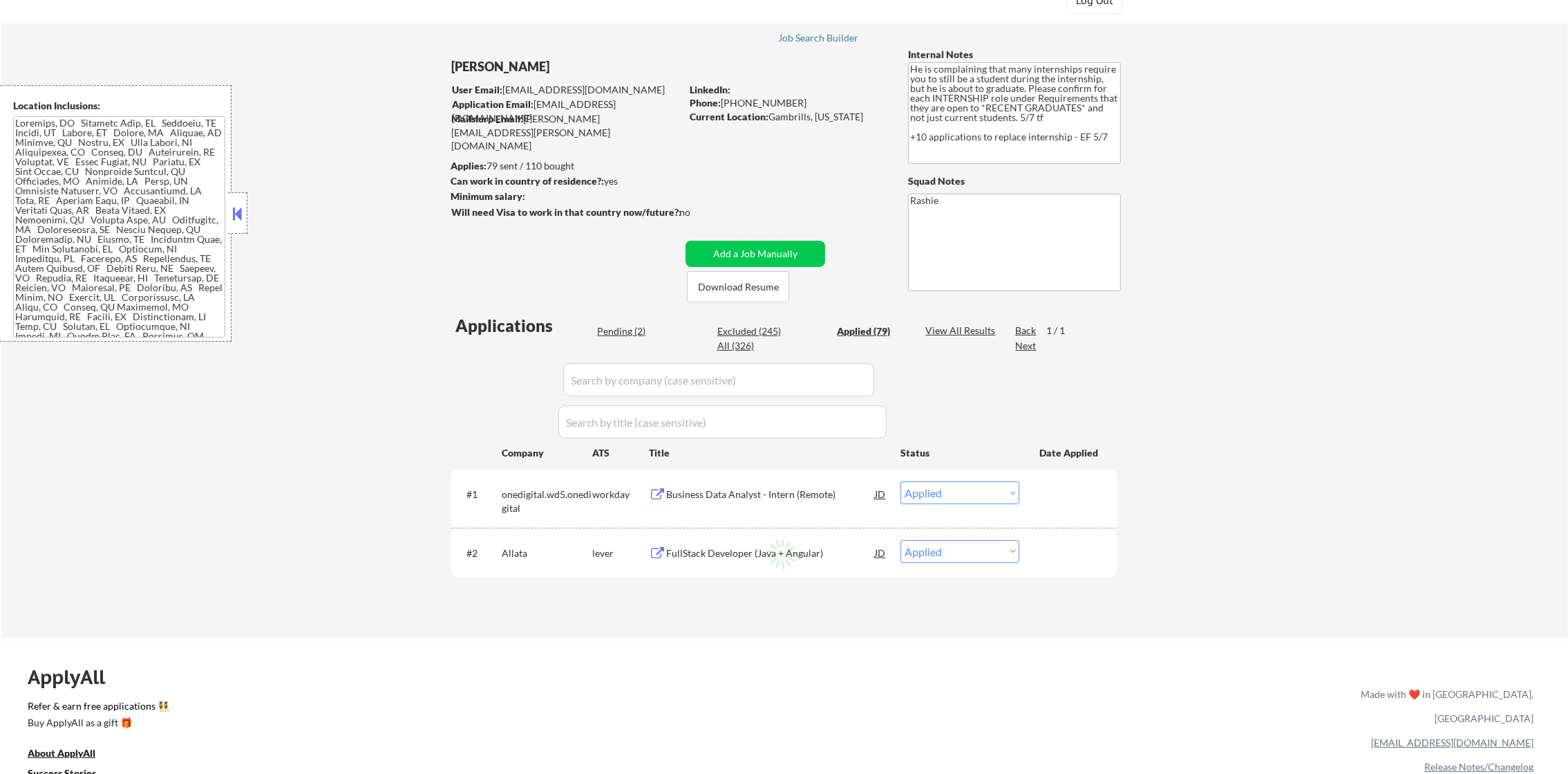
select select ""applied""
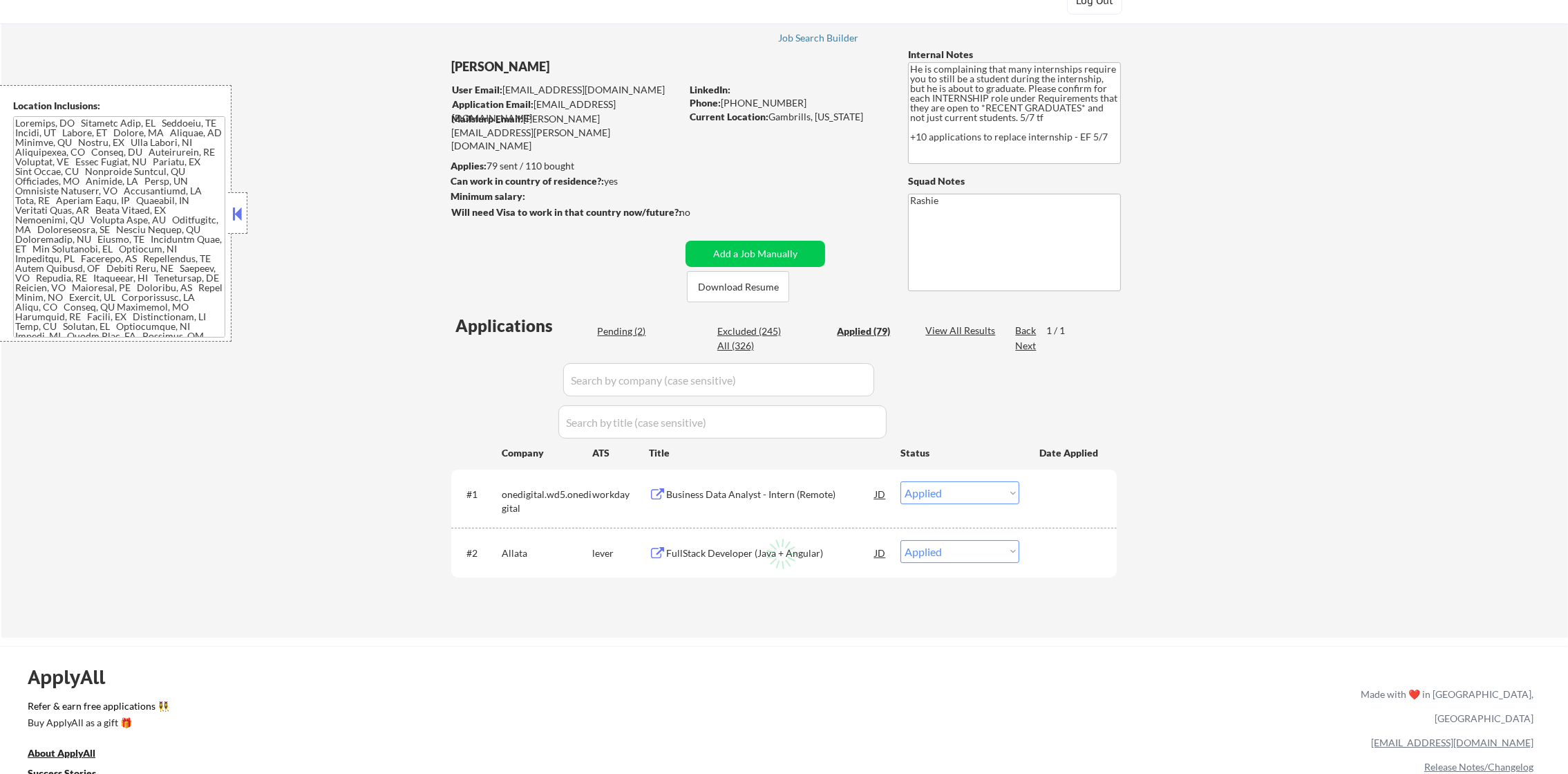
select select ""applied""
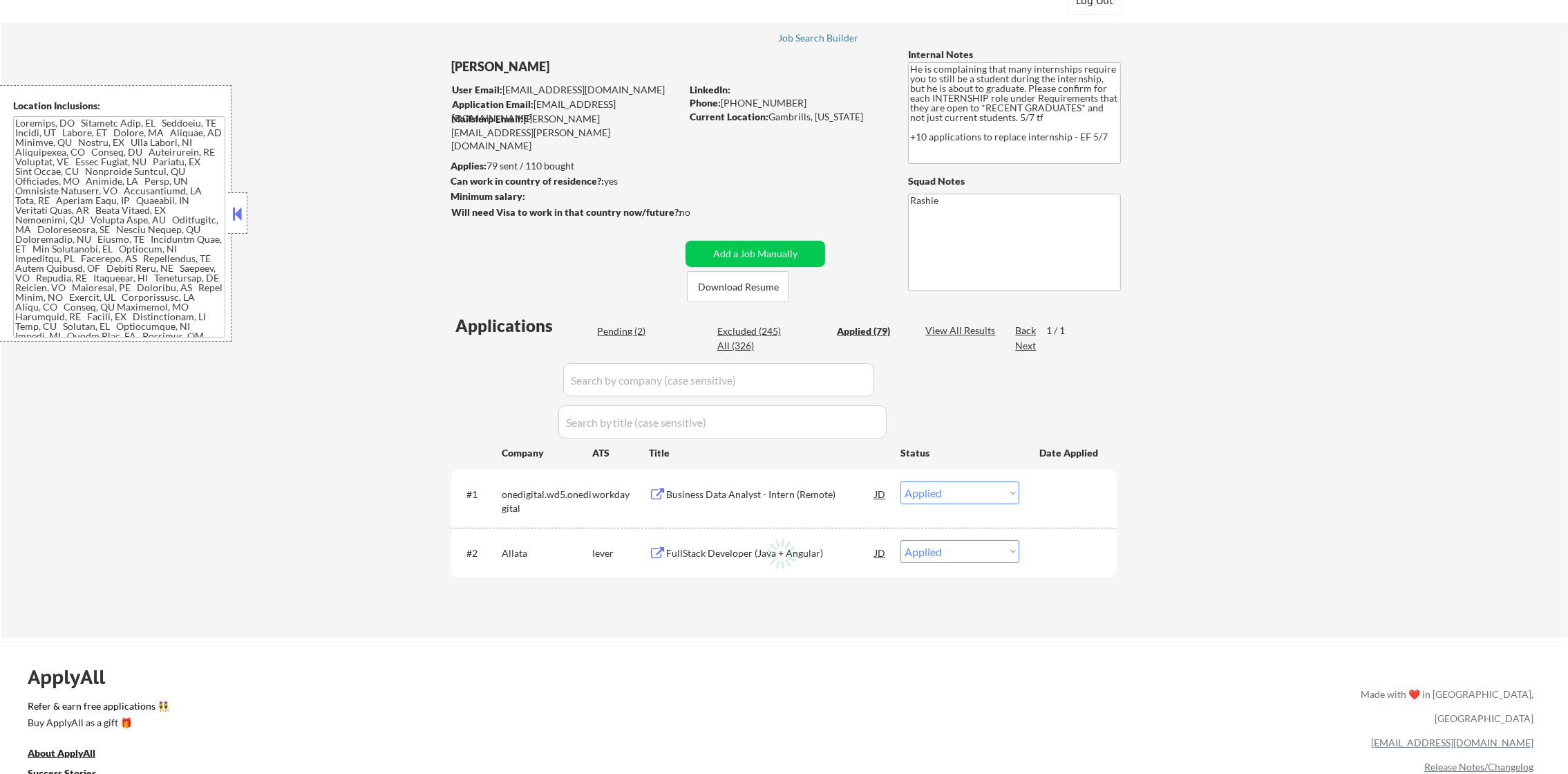
select select ""applied""
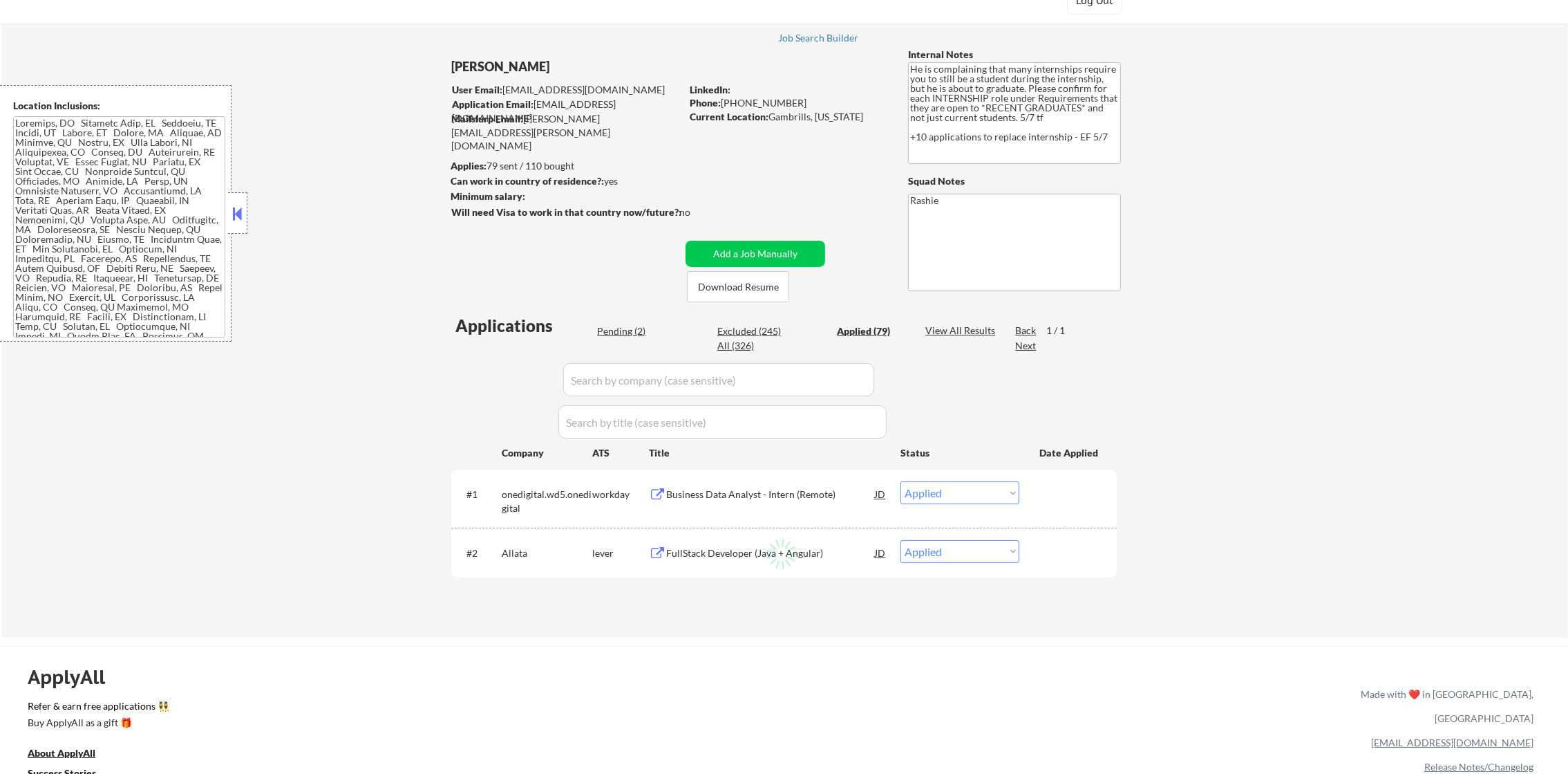
select select ""applied""
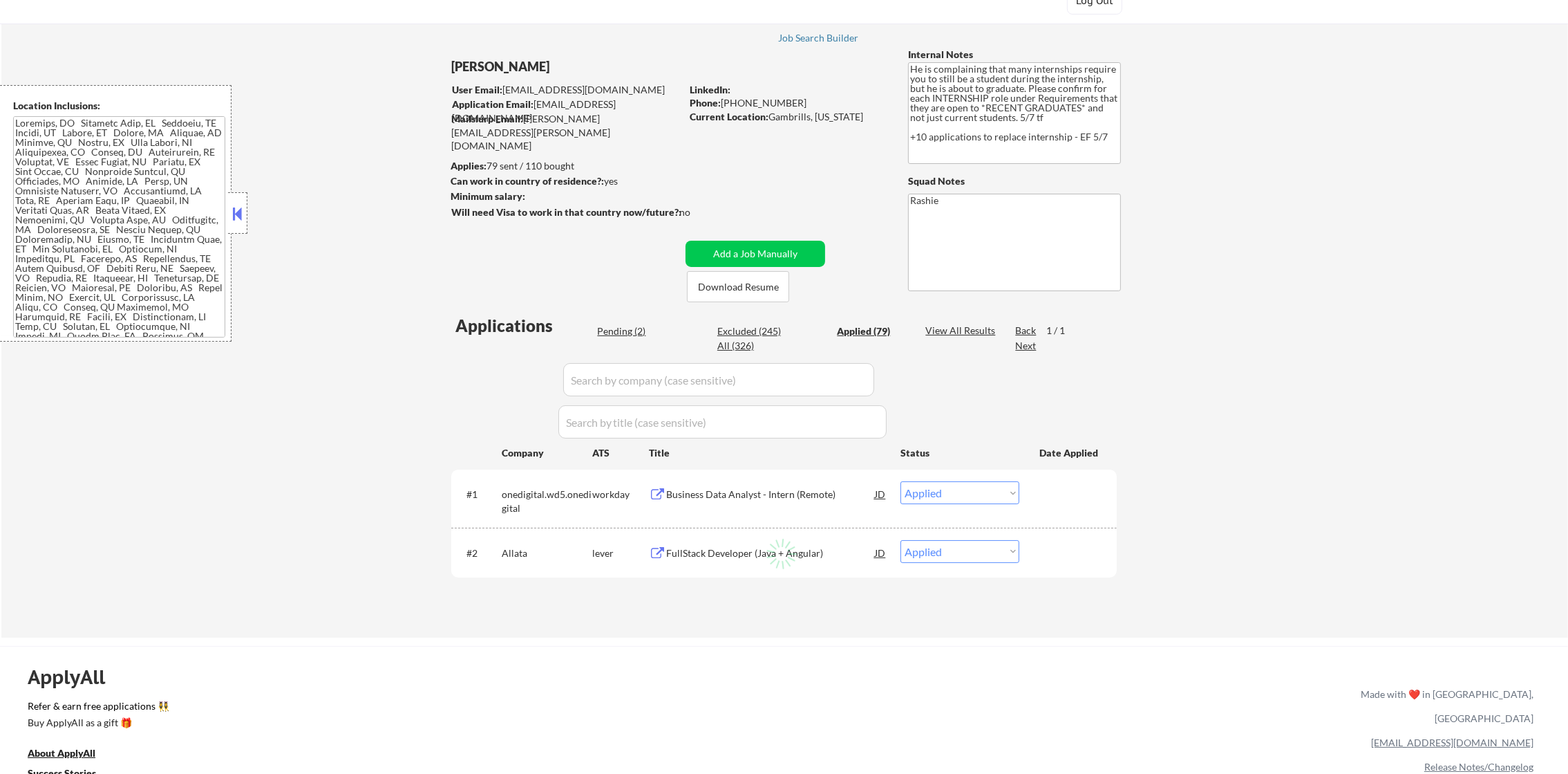
select select ""applied""
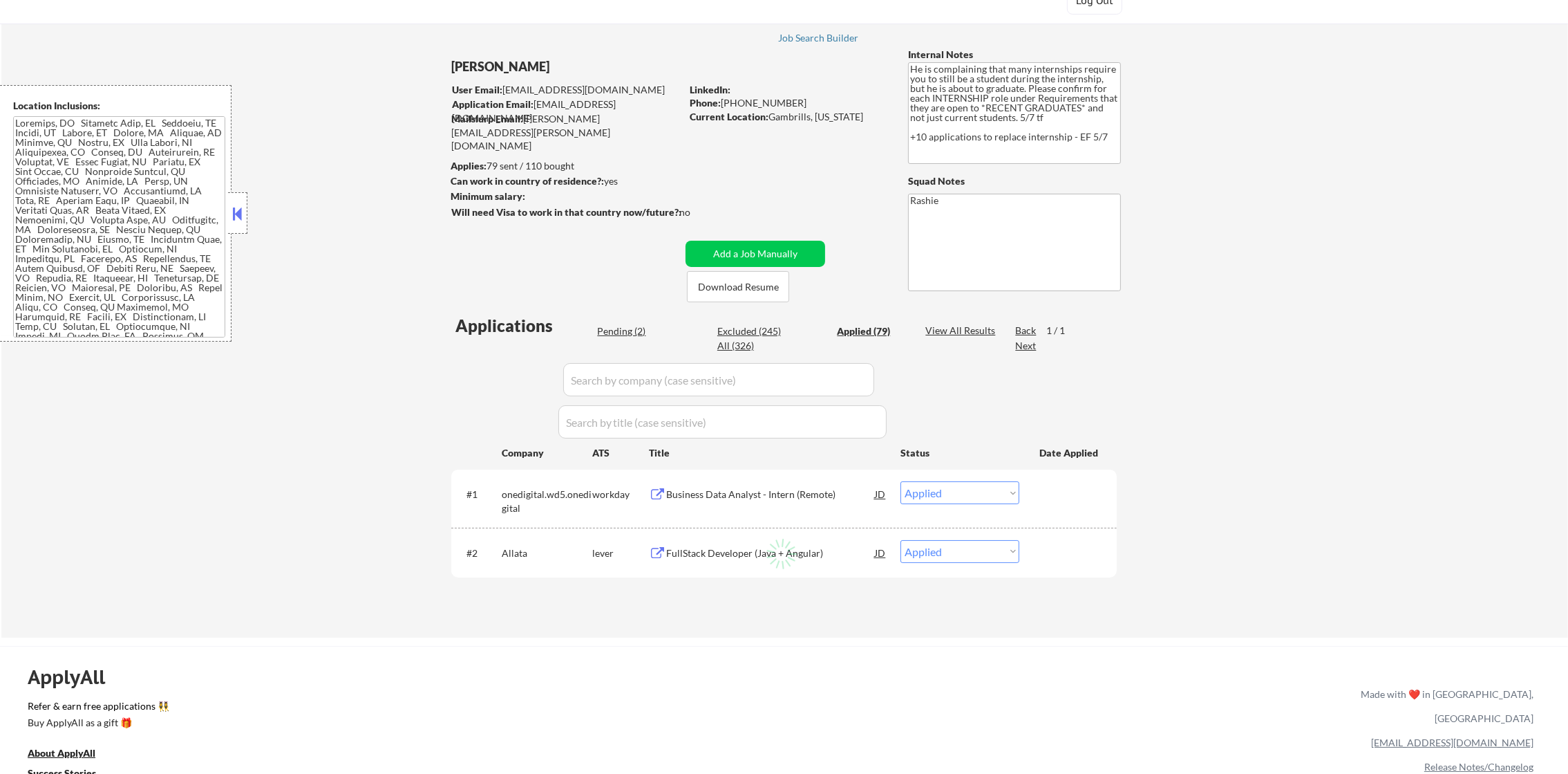
select select ""applied""
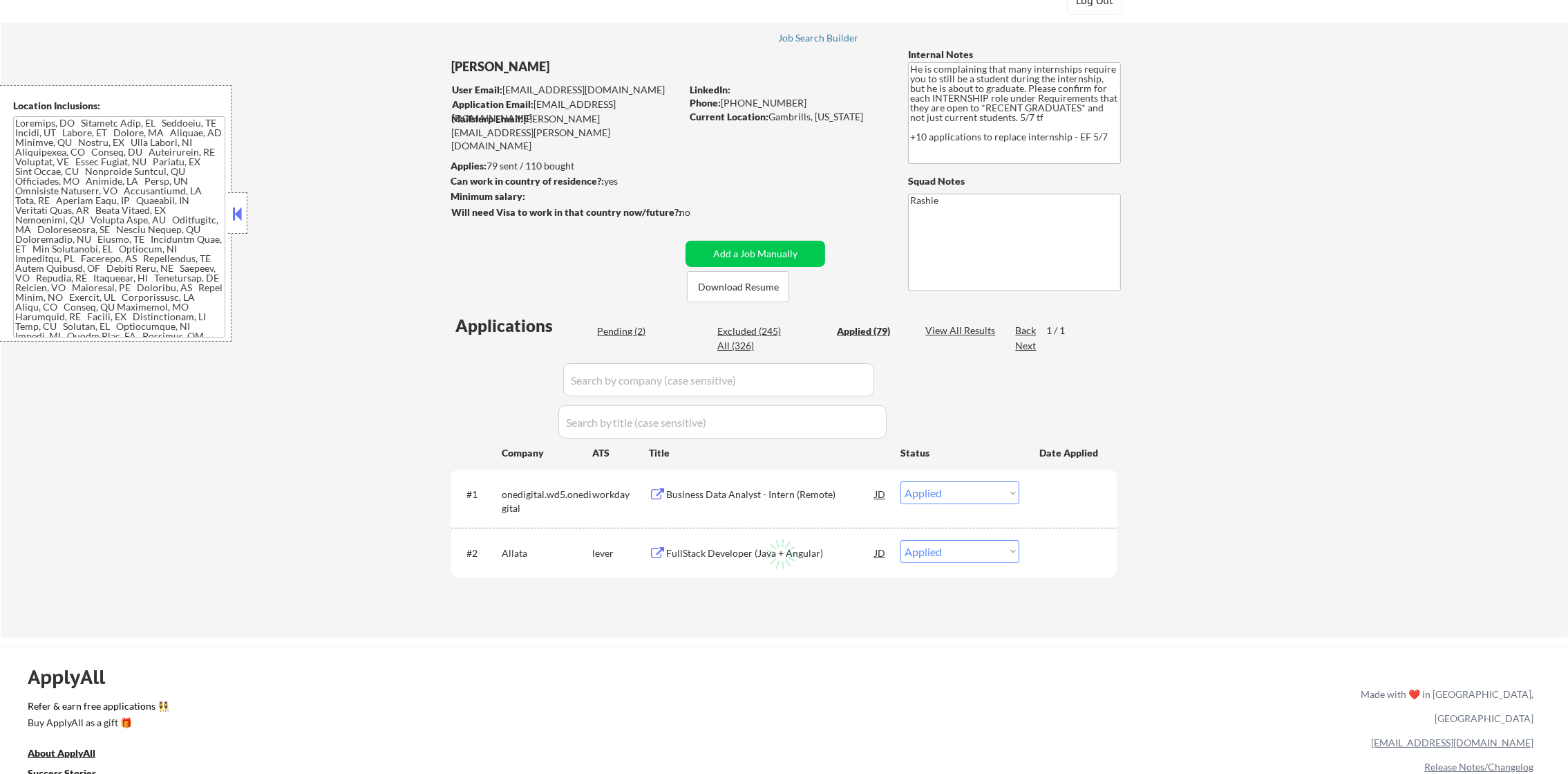
select select ""applied""
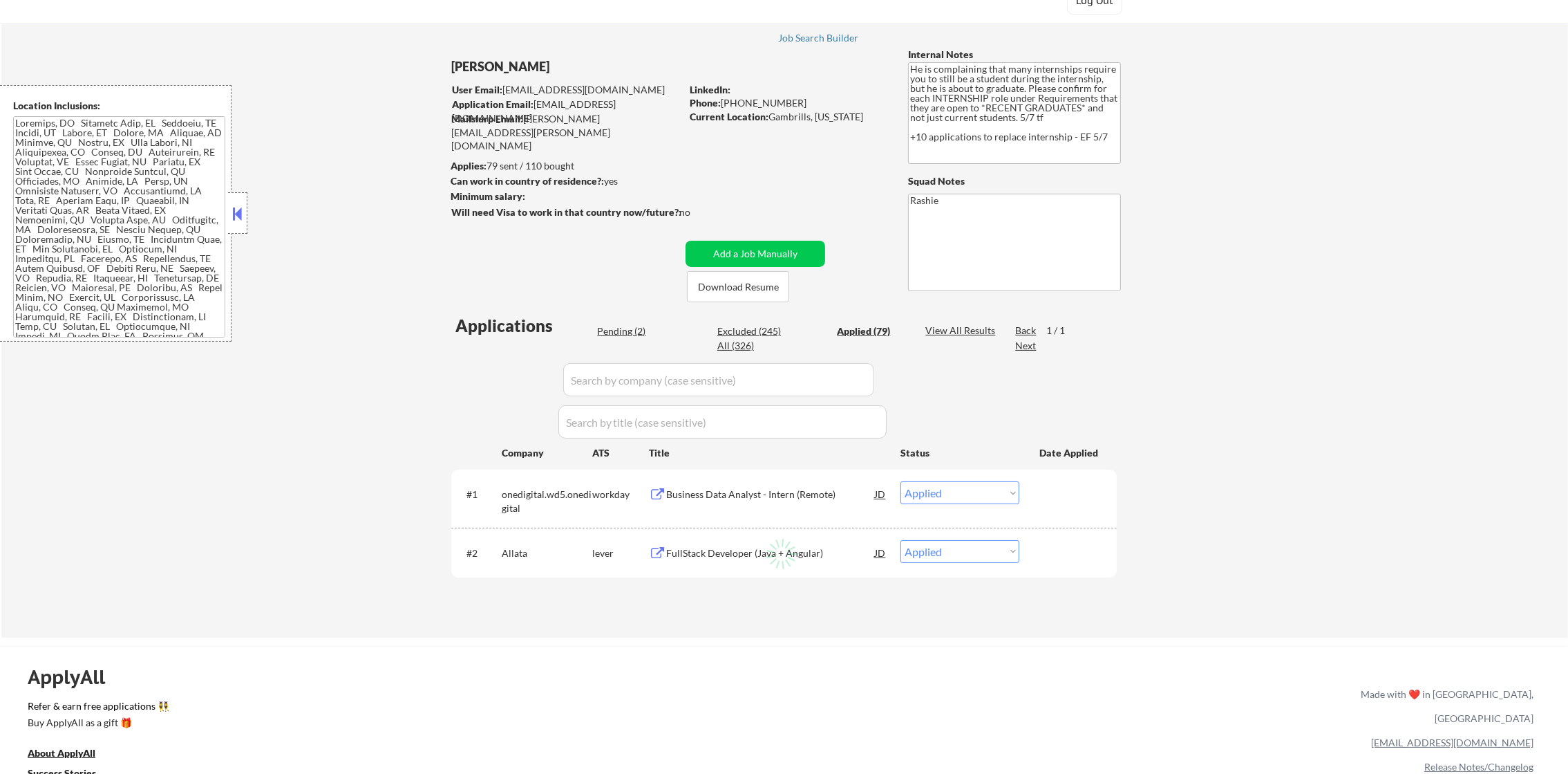
select select ""applied""
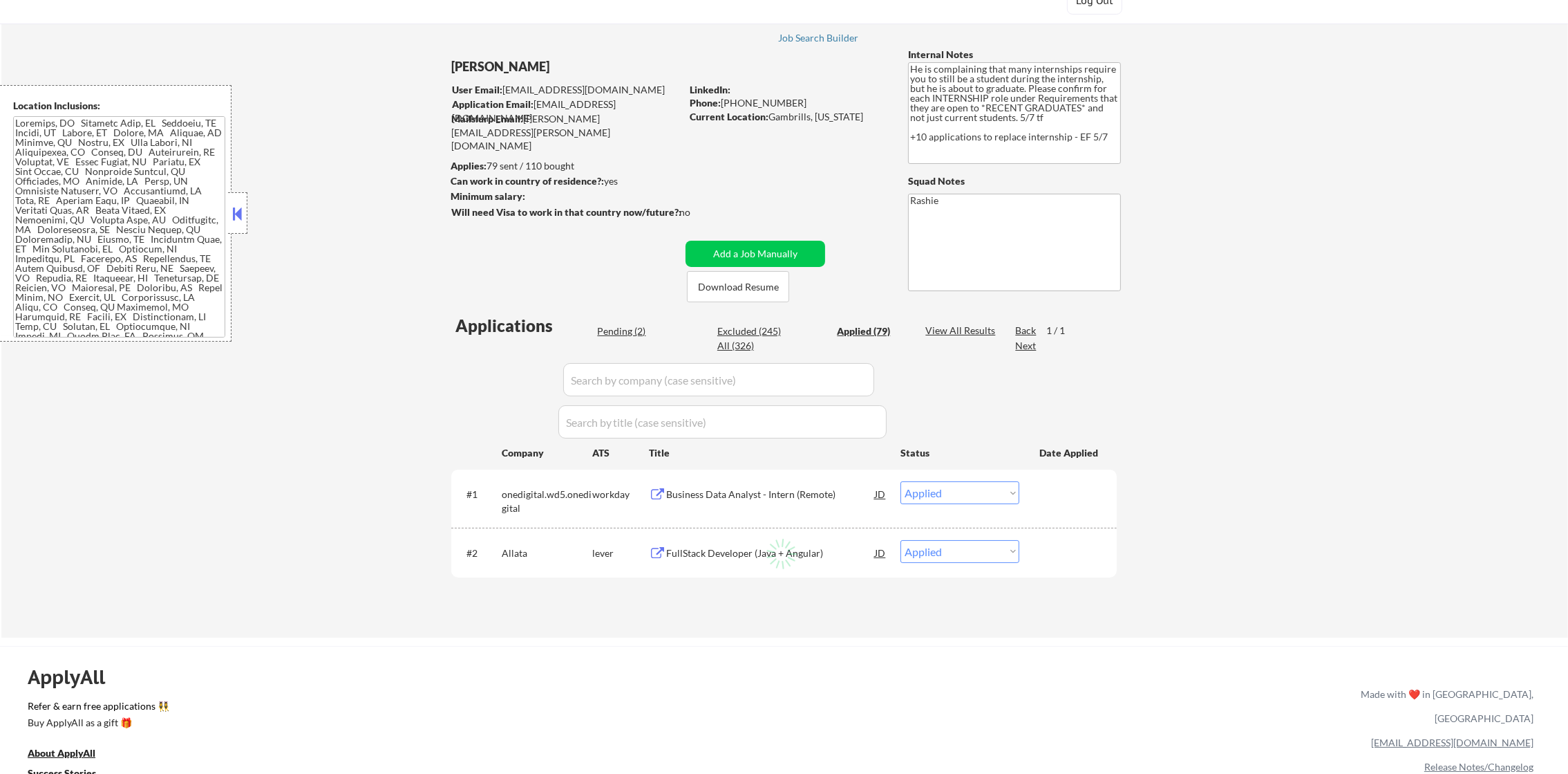
select select ""applied""
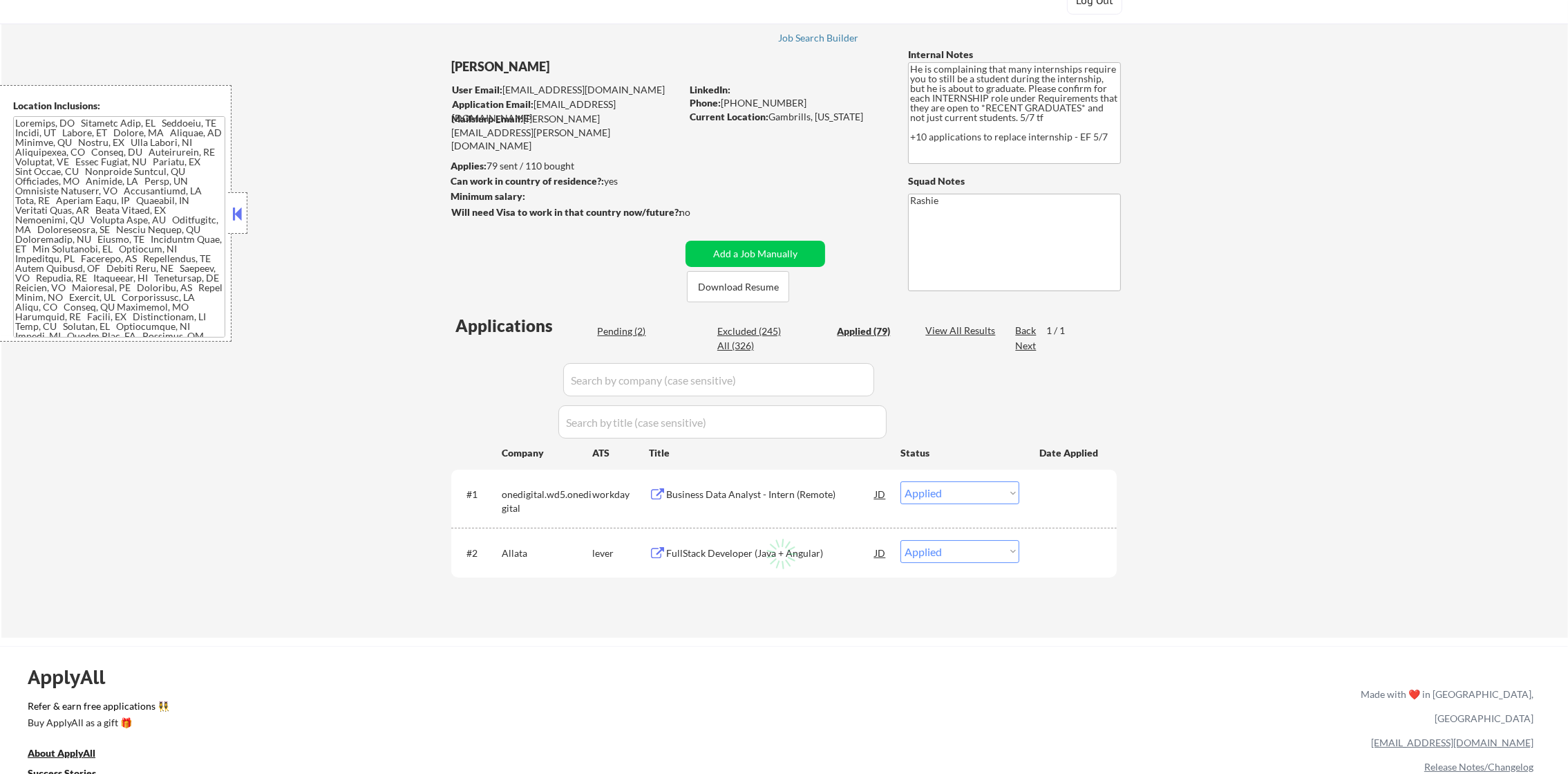
select select ""applied""
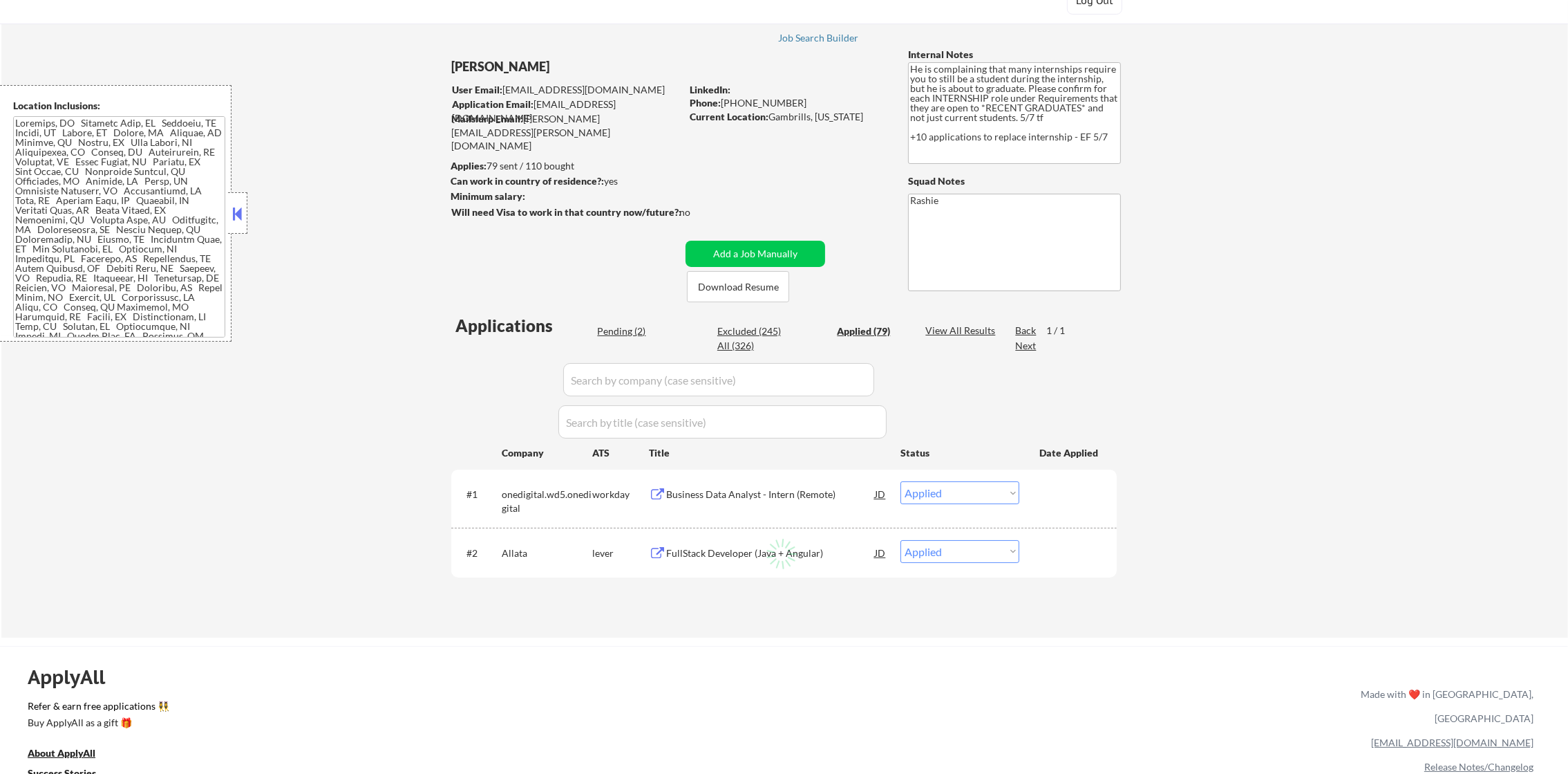
select select ""applied""
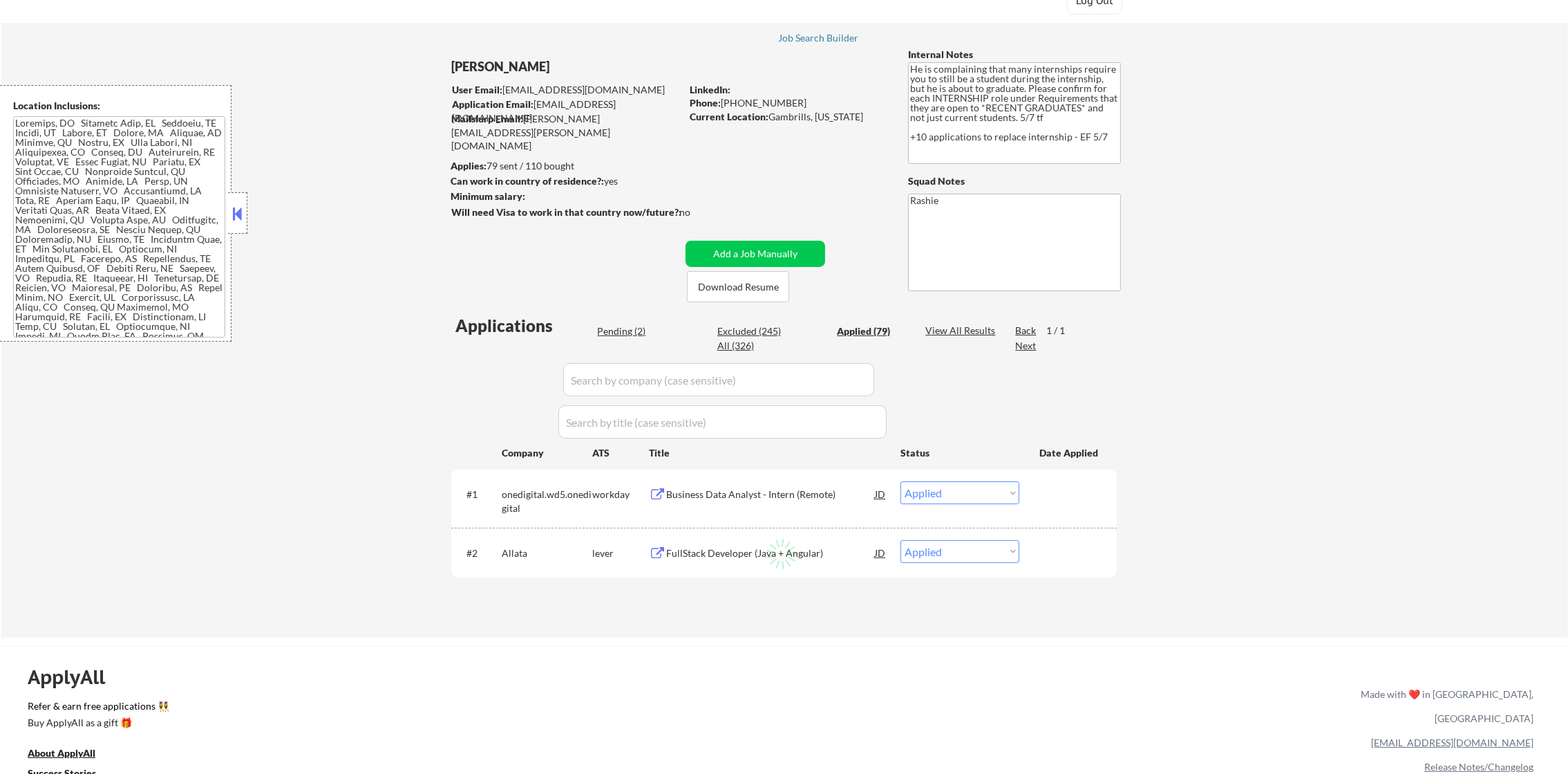
select select ""applied""
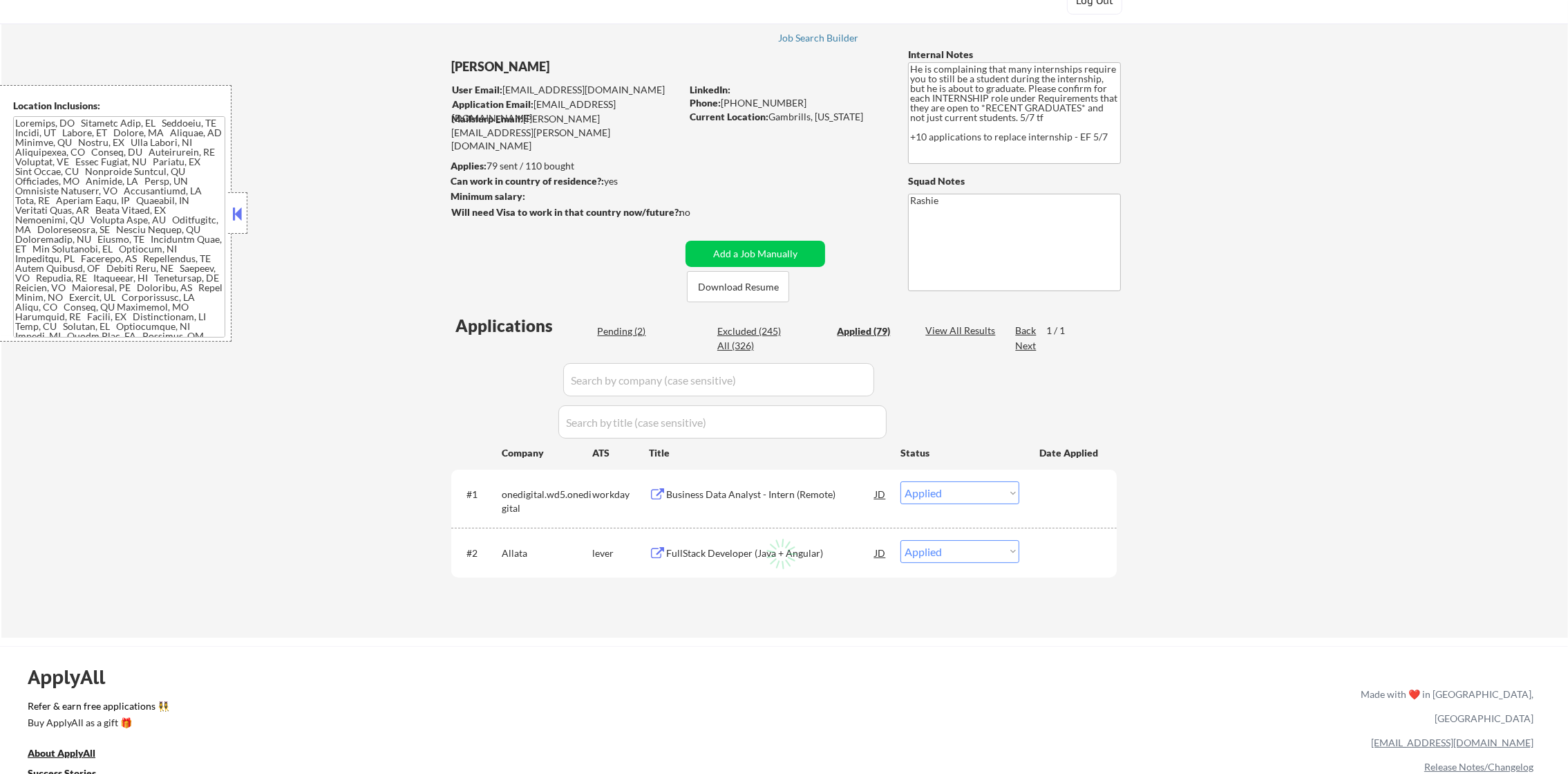
select select ""applied""
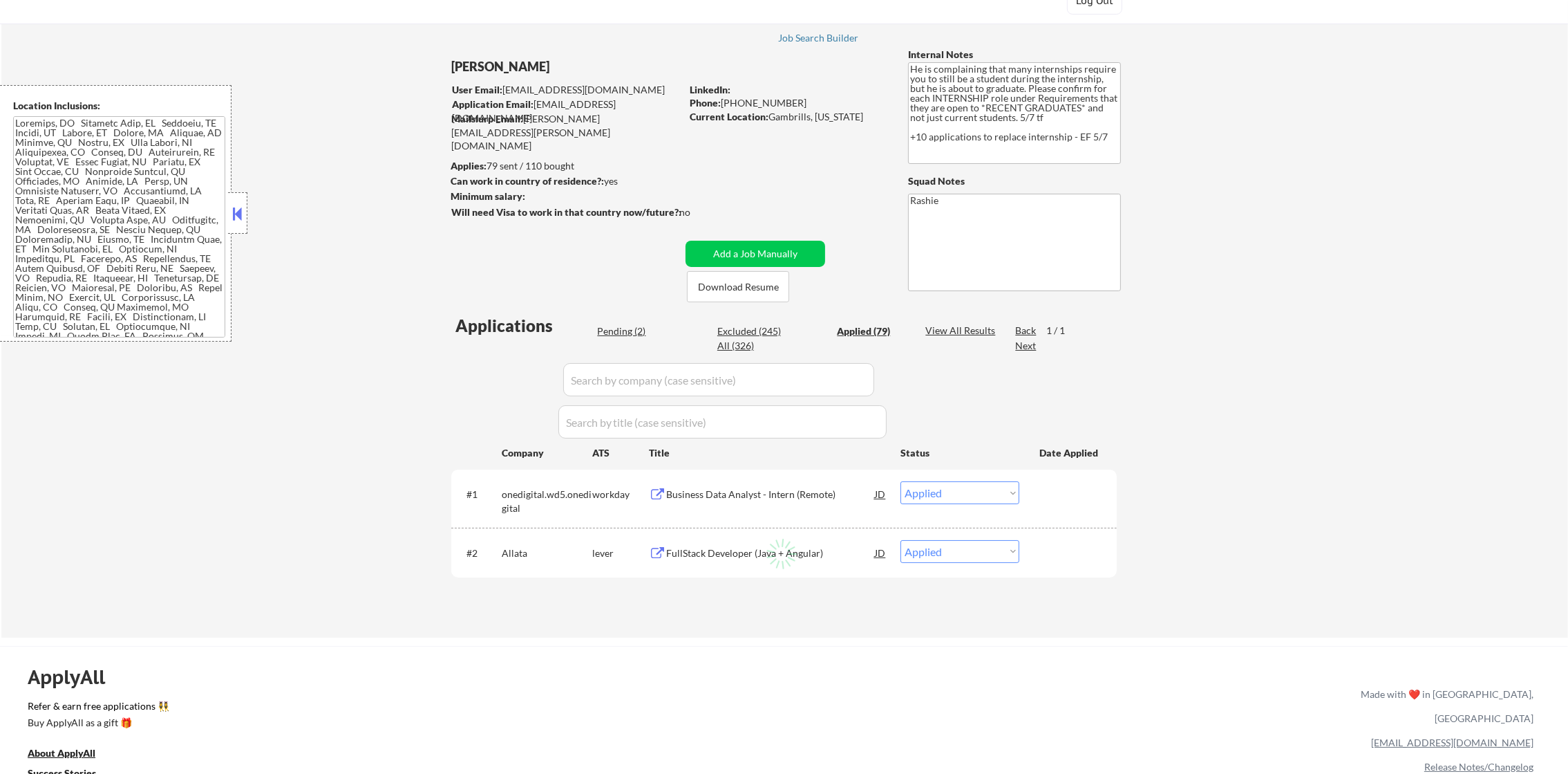
select select ""applied""
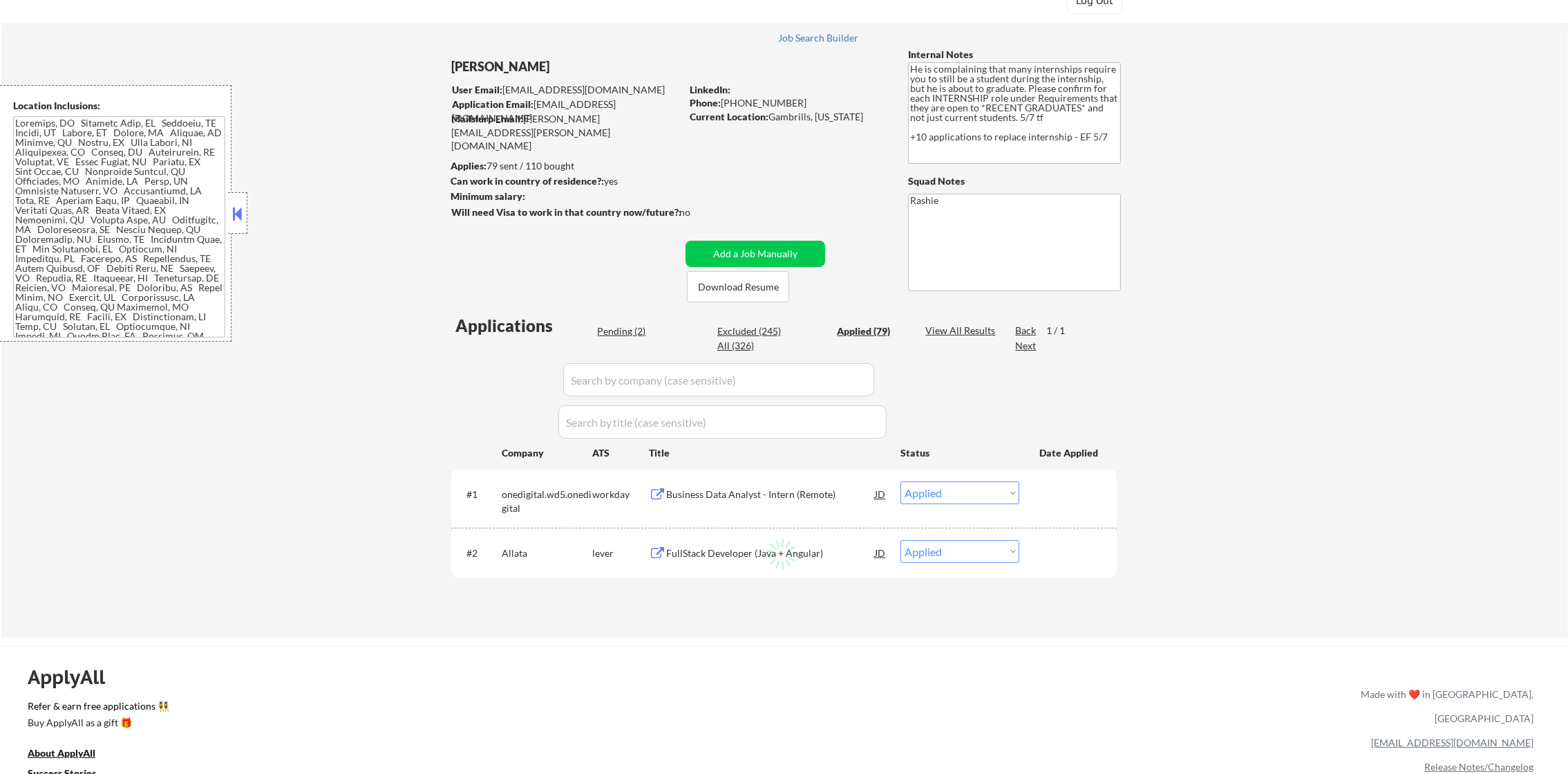
select select ""applied""
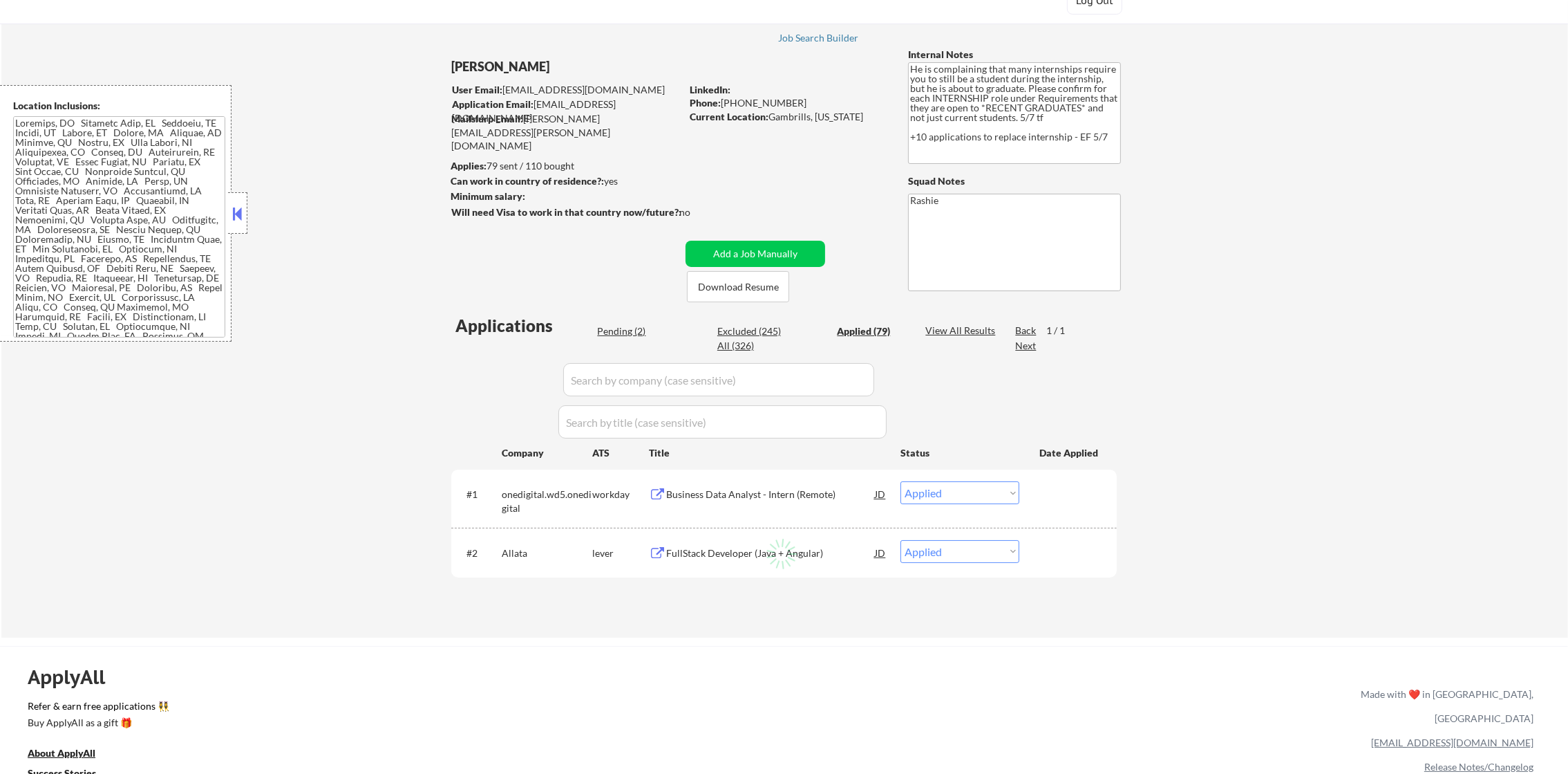
select select ""applied""
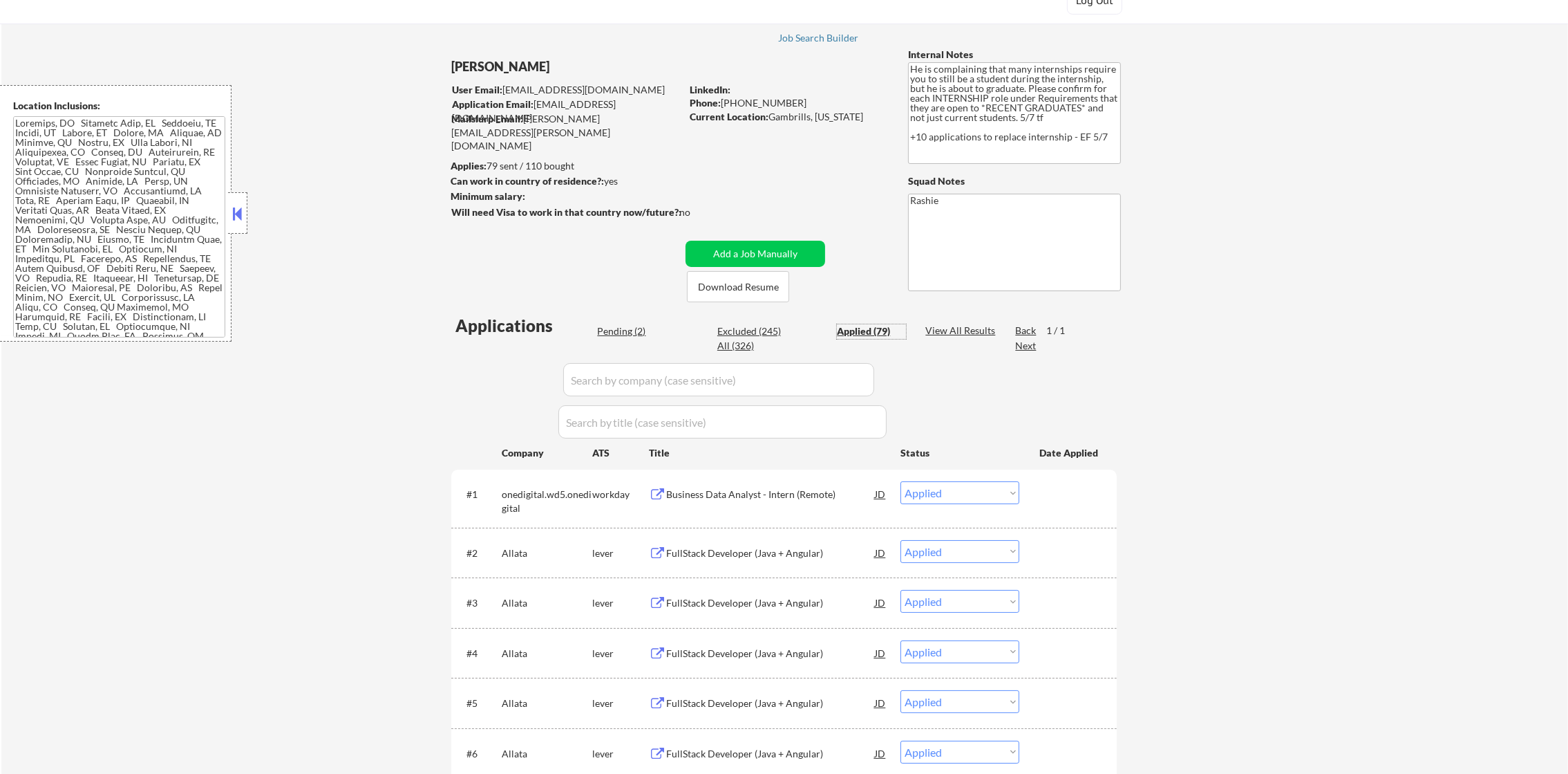
scroll to position [228, 0]
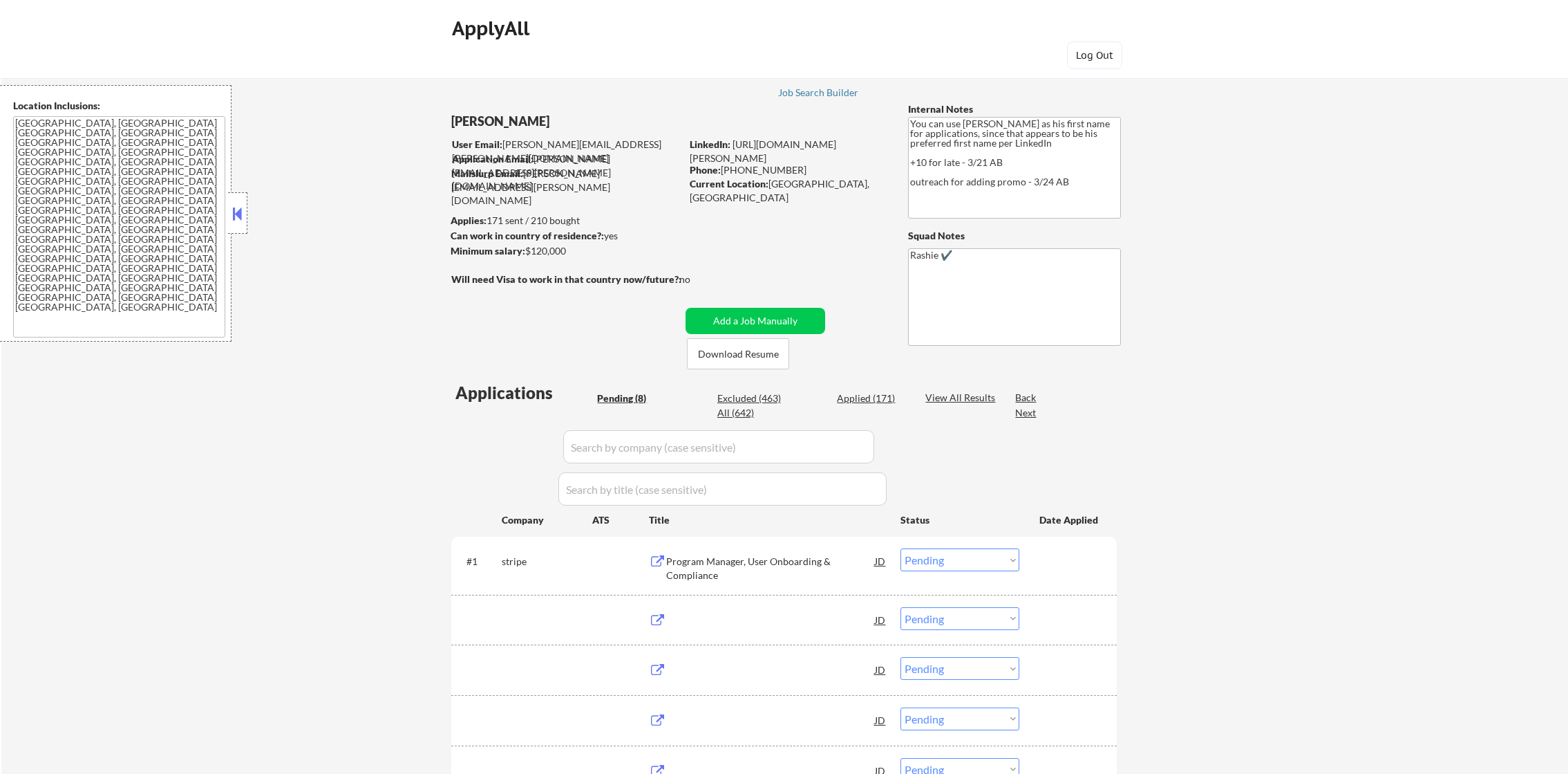
select select ""pending""
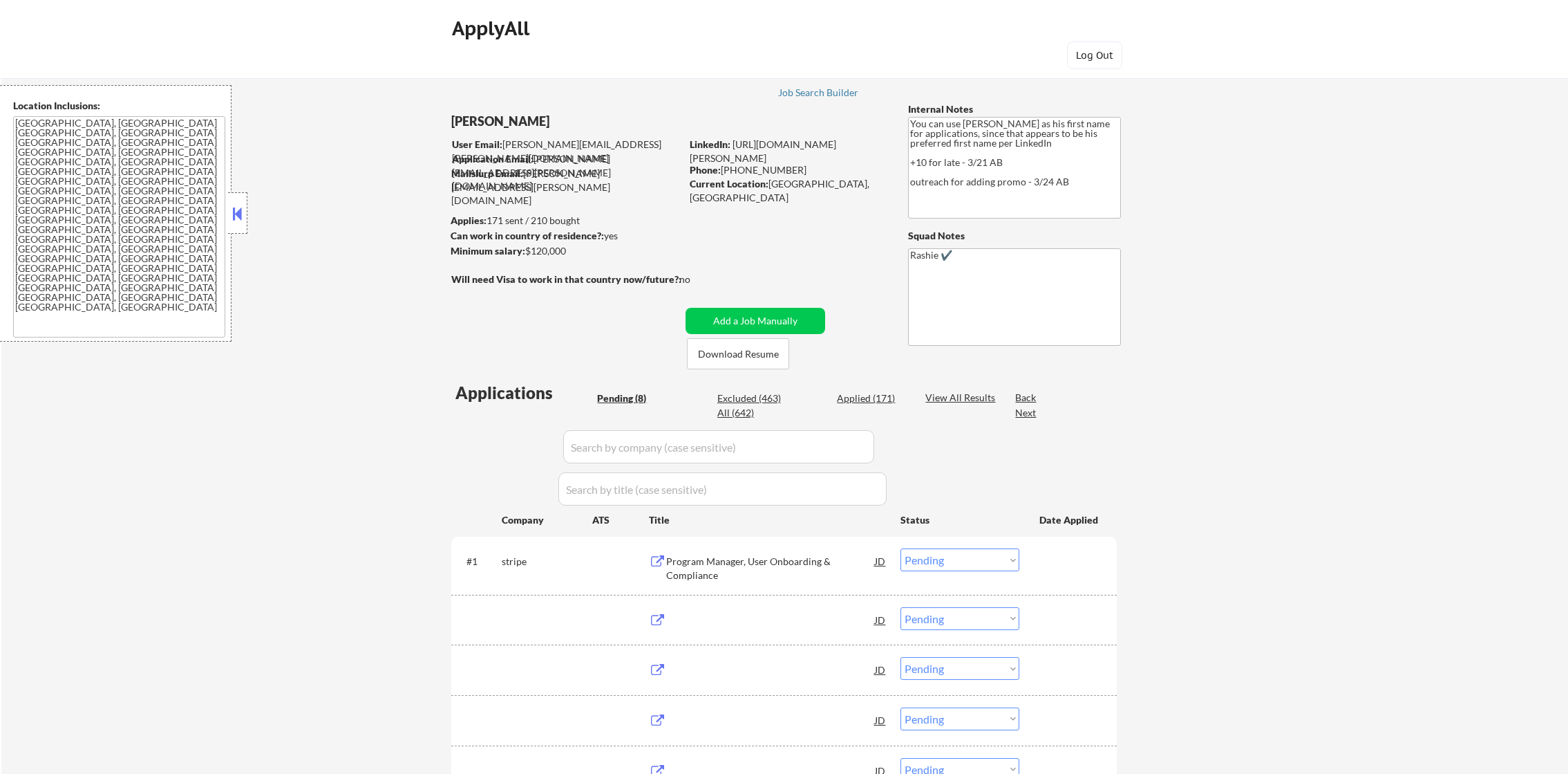
select select ""pending""
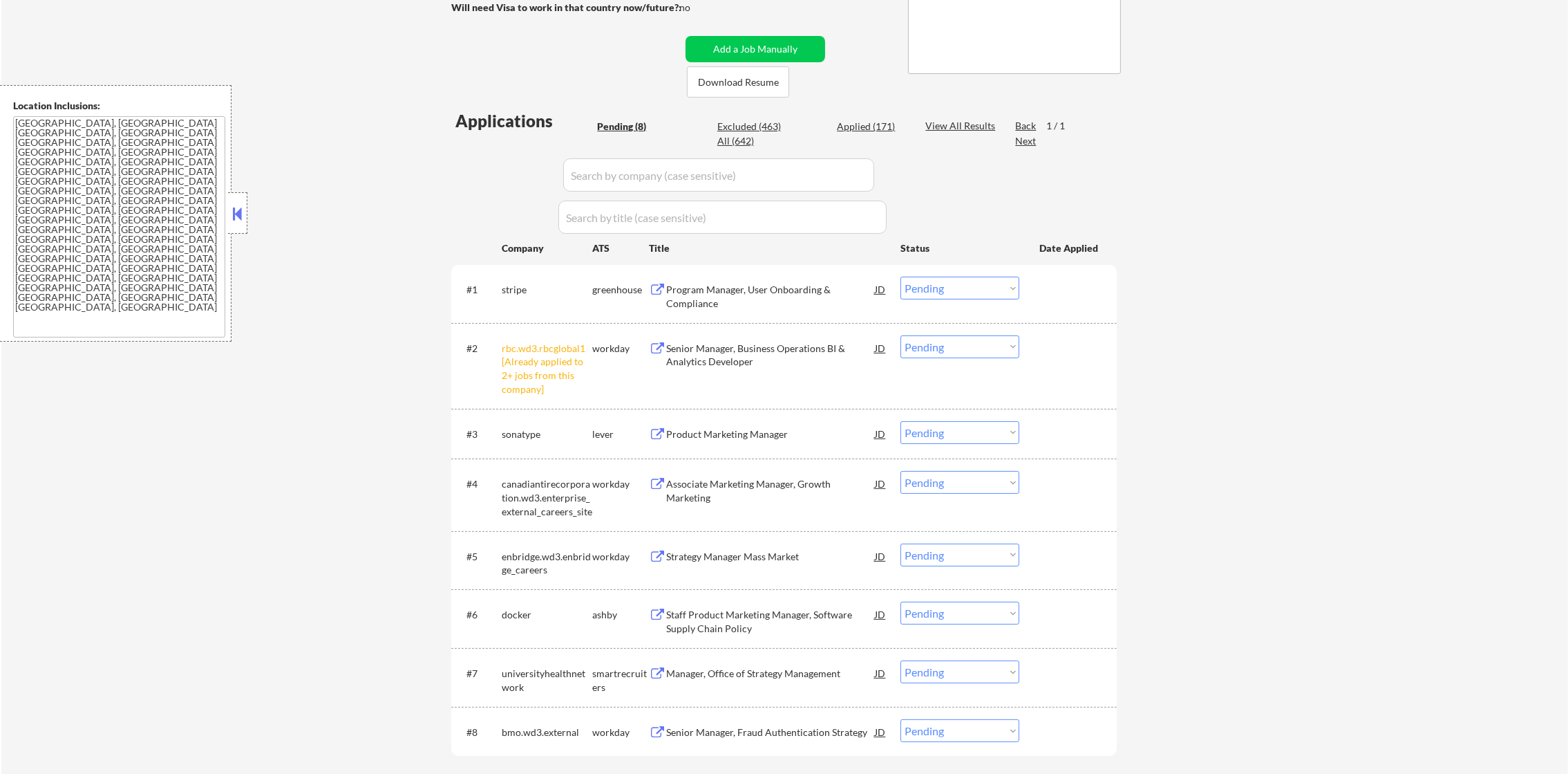
scroll to position [276, 0]
click at [936, 343] on select "Choose an option... Pending Applied Excluded (Questions) Excluded (Expired) Exc…" at bounding box center [960, 342] width 119 height 23
click at [901, 331] on select "Choose an option... Pending Applied Excluded (Questions) Excluded (Expired) Exc…" at bounding box center [960, 342] width 119 height 23
select select ""pending""
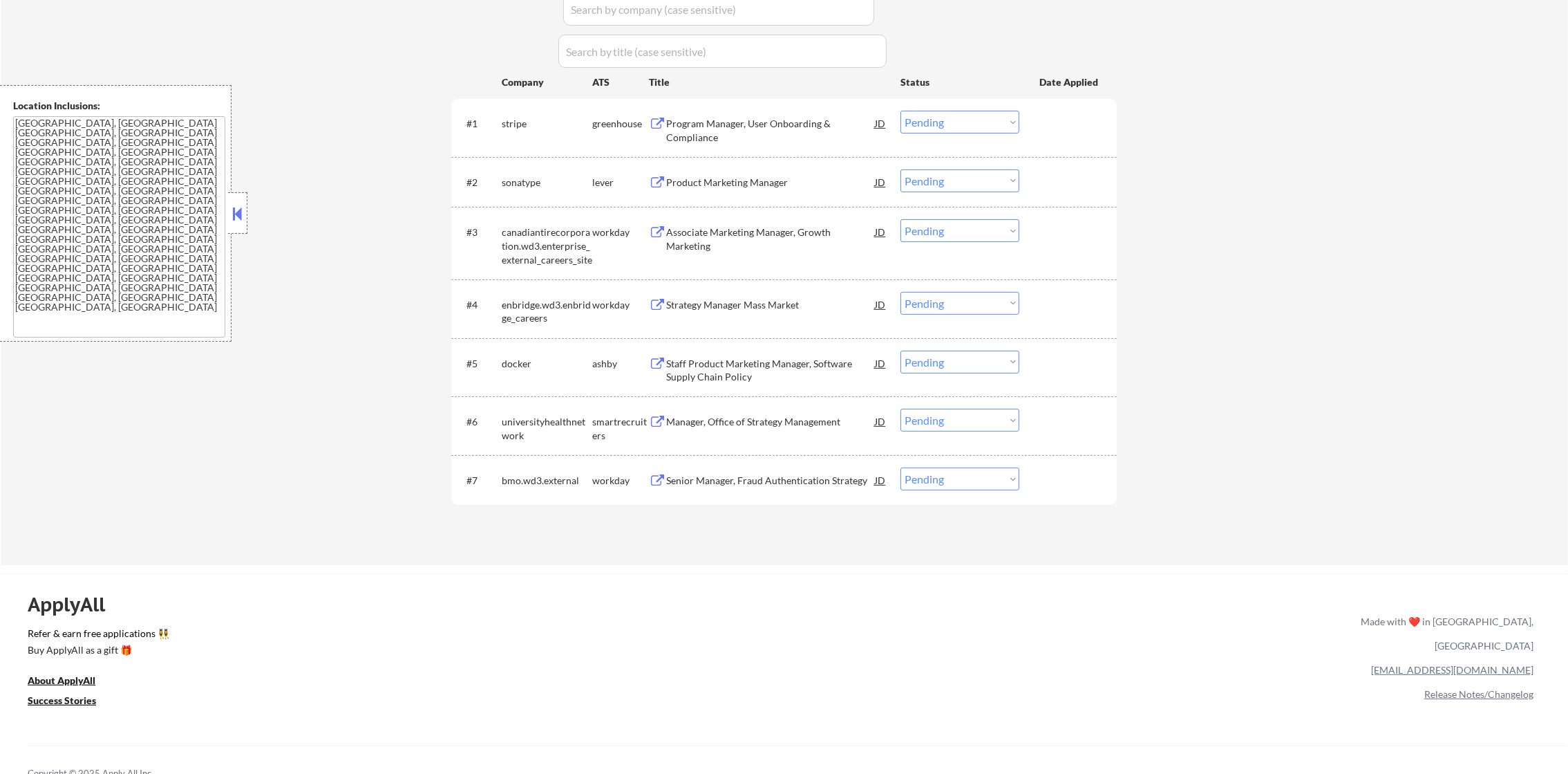
scroll to position [450, 0]
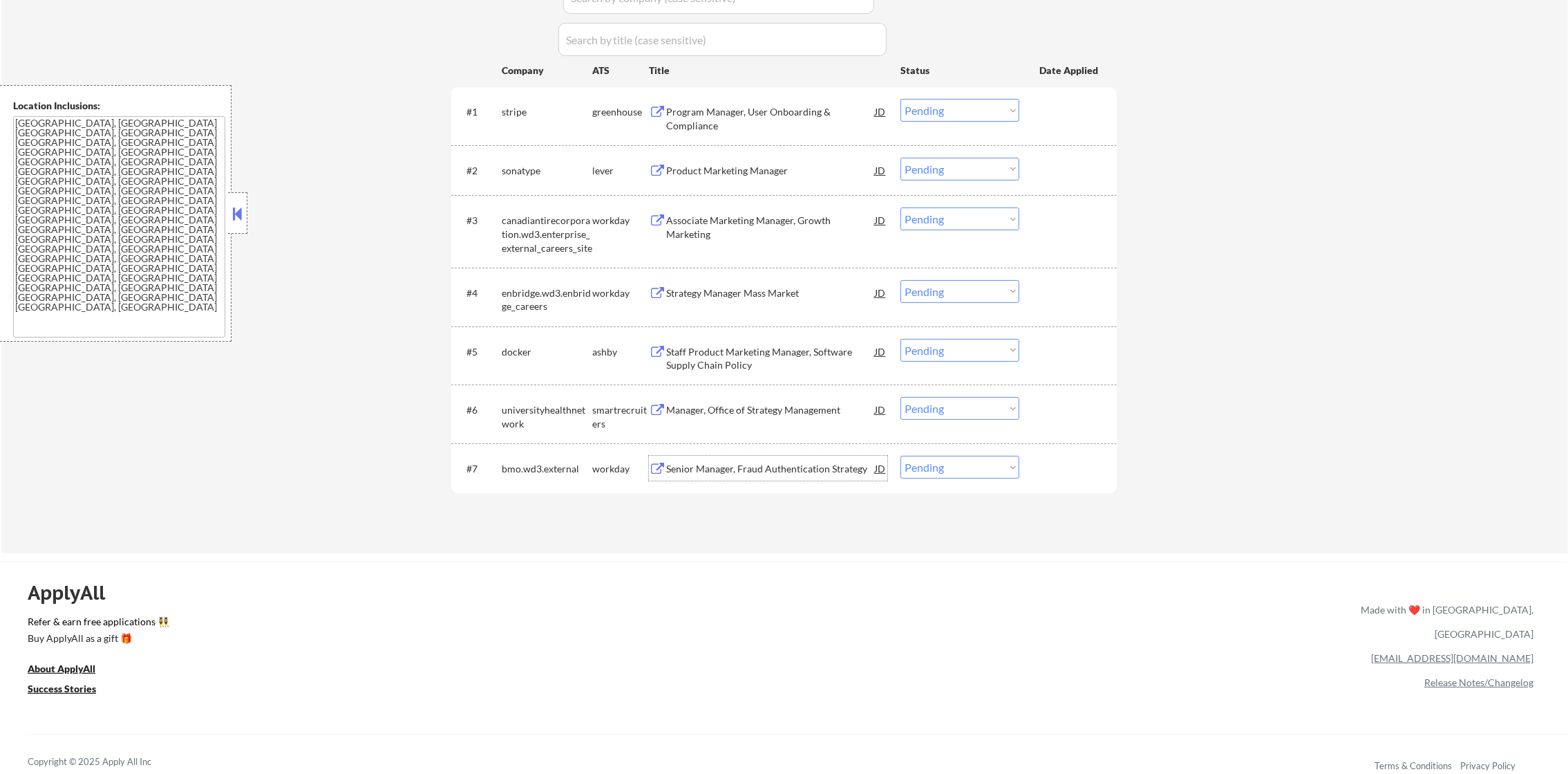
click at [766, 469] on div "Senior Manager, Fraud Authentication Strategy" at bounding box center [770, 468] width 208 height 14
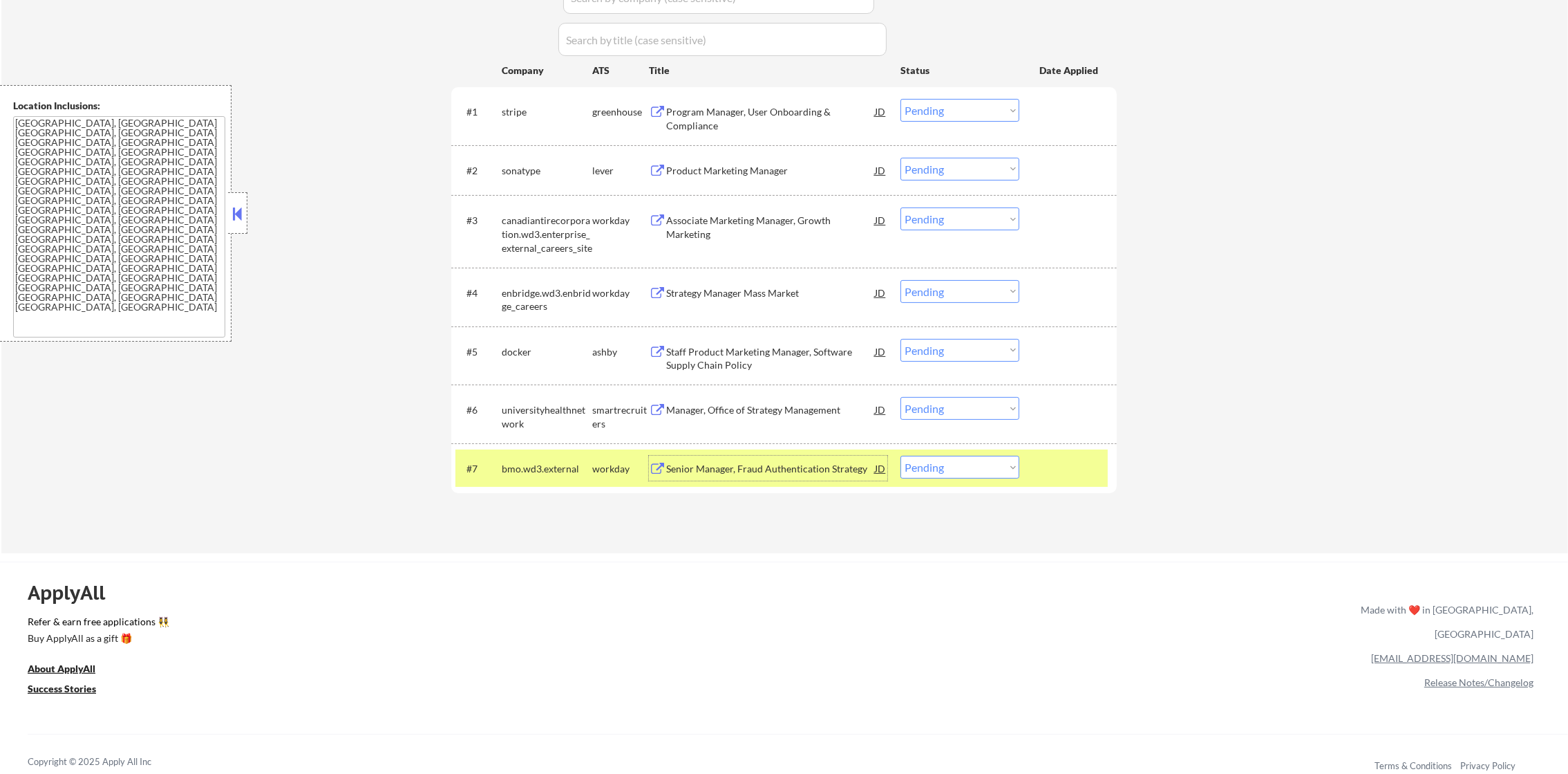
click at [918, 458] on select "Choose an option... Pending Applied Excluded (Questions) Excluded (Expired) Exc…" at bounding box center [960, 467] width 119 height 23
select select ""excluded__bad_match_""
click at [901, 456] on select "Choose an option... Pending Applied Excluded (Questions) Excluded (Expired) Exc…" at bounding box center [960, 467] width 119 height 23
click at [553, 476] on div "bmo.wd3.external" at bounding box center [546, 468] width 90 height 25
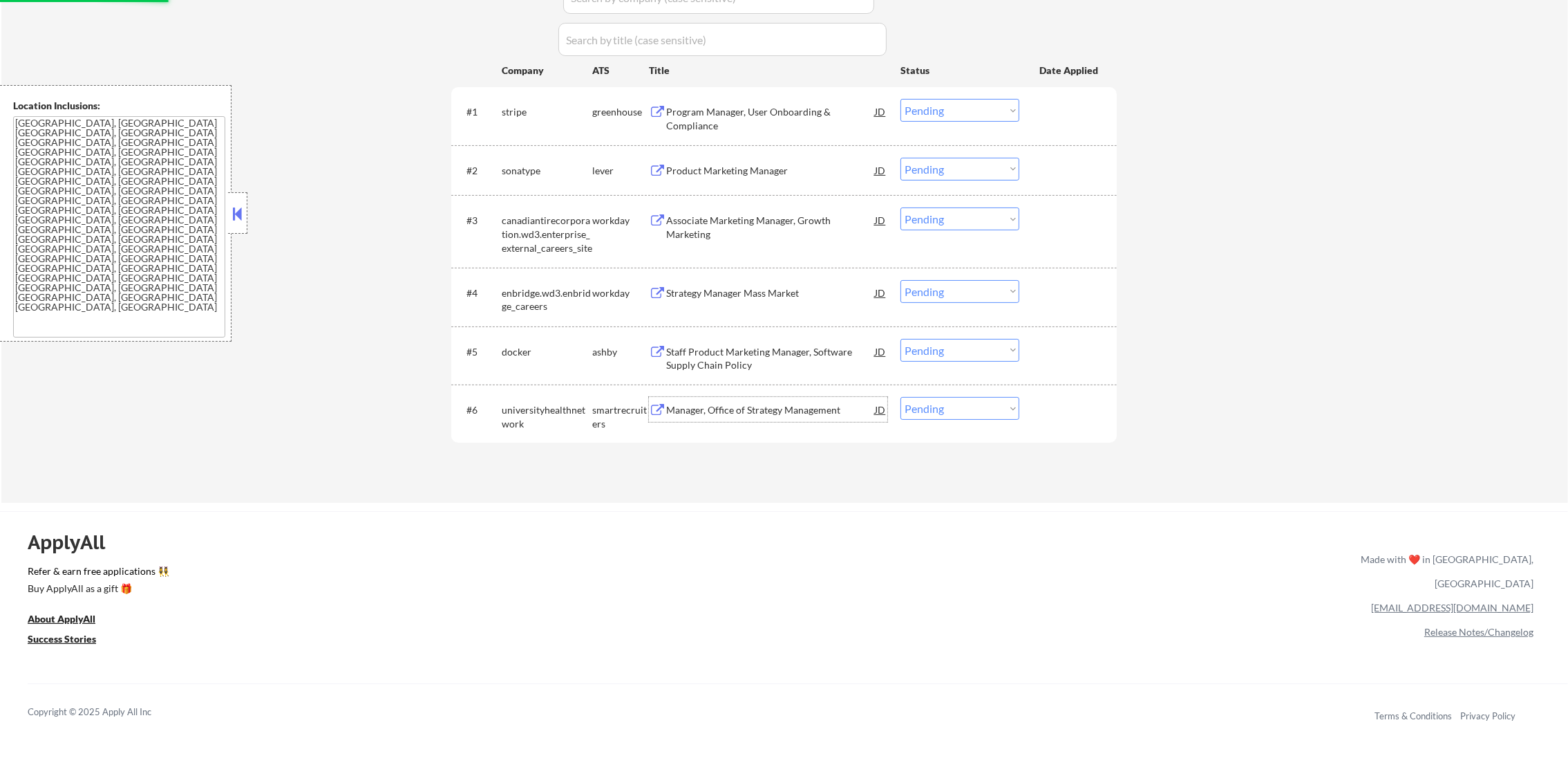
click at [781, 410] on div "Manager, Office of Strategy Management" at bounding box center [770, 410] width 208 height 14
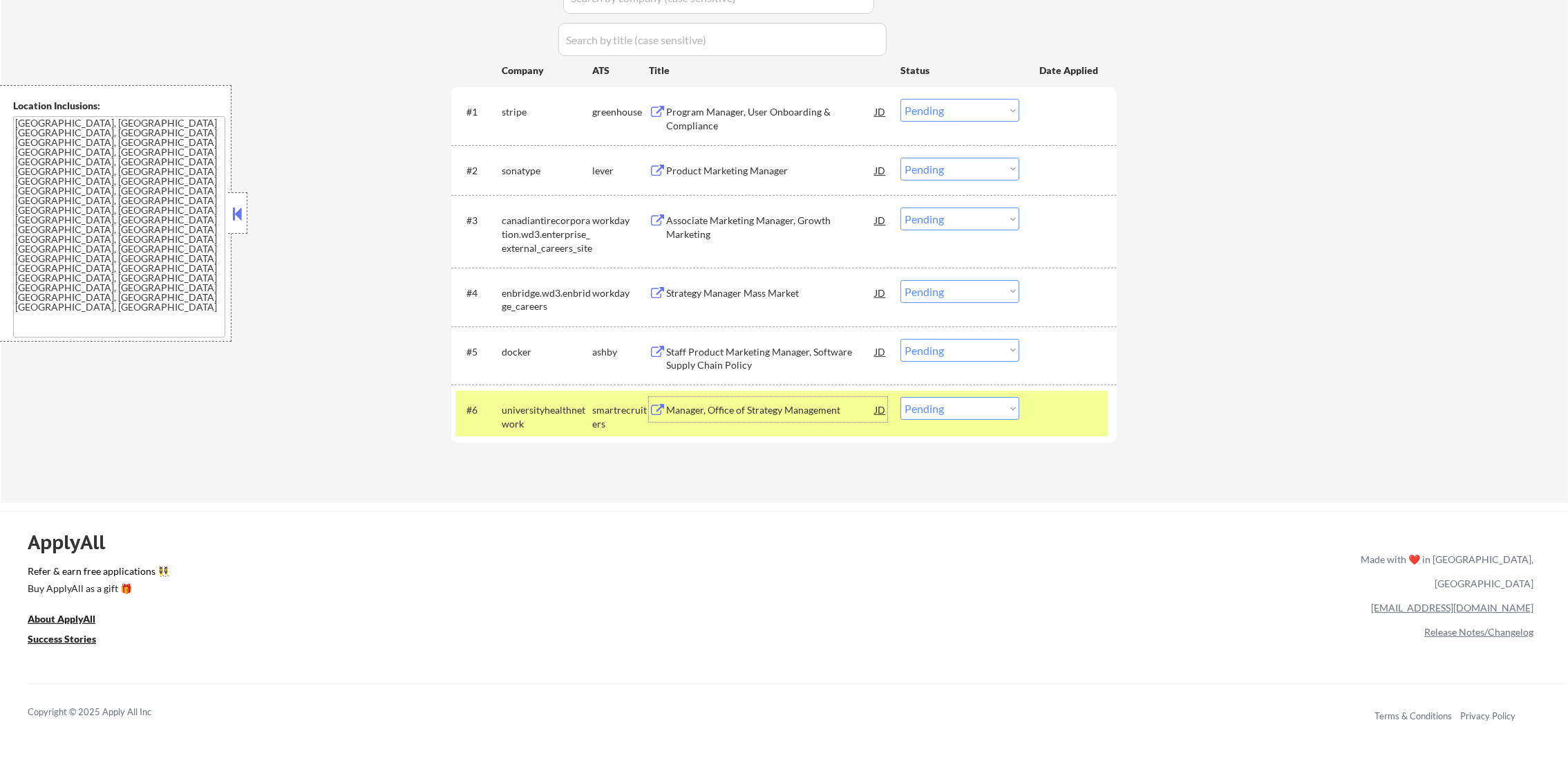
click at [969, 420] on div "#6 universityhealthnetwork smartrecruiters Manager, Office of Strategy Manageme…" at bounding box center [782, 413] width 652 height 46
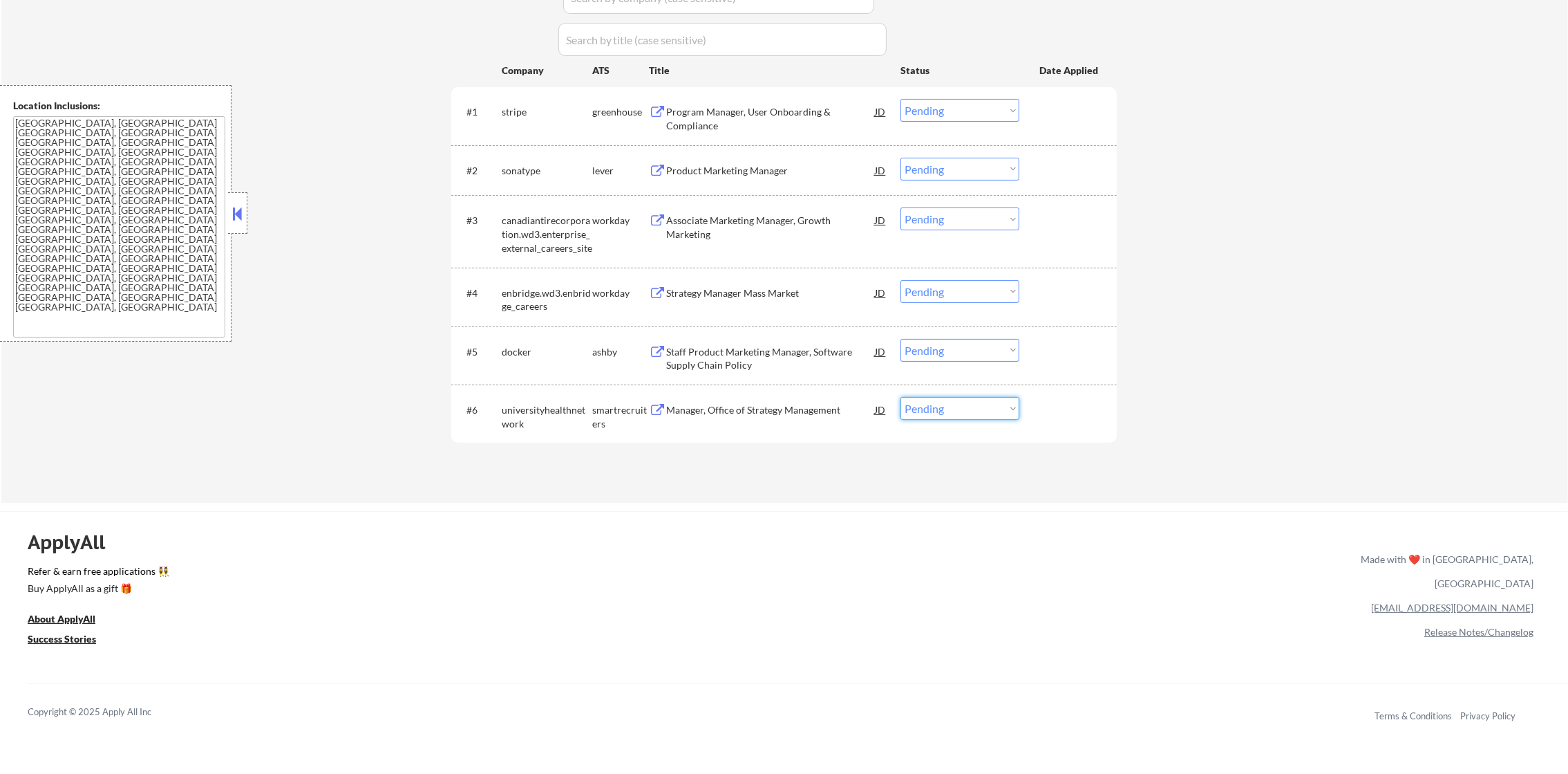
click at [997, 419] on select "Choose an option... Pending Applied Excluded (Questions) Excluded (Expired) Exc…" at bounding box center [960, 408] width 119 height 23
select select ""excluded__other_""
click at [901, 397] on select "Choose an option... Pending Applied Excluded (Questions) Excluded (Expired) Exc…" at bounding box center [960, 408] width 119 height 23
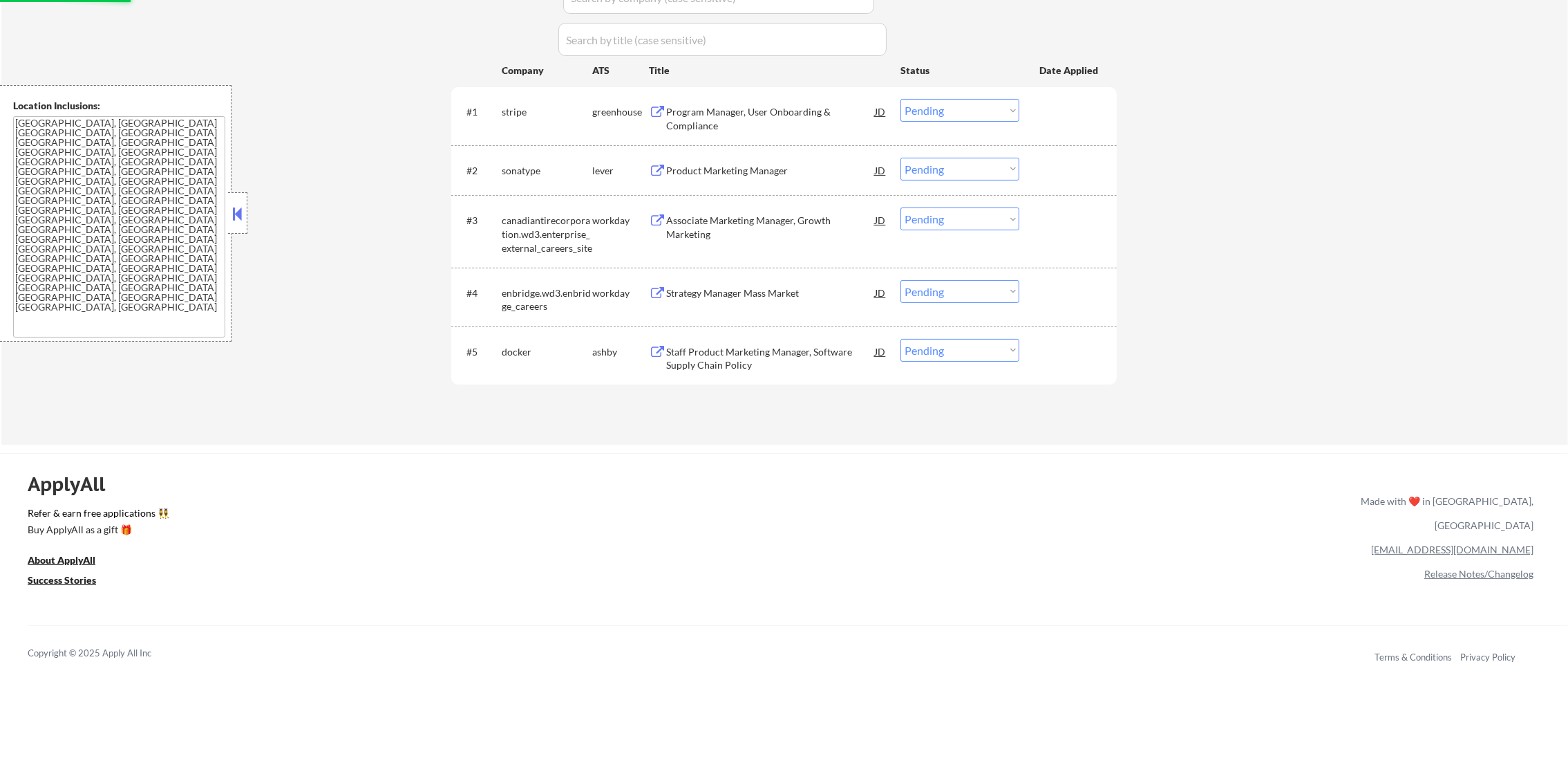
click at [802, 355] on div "Staff Product Marketing Manager, Software Supply Chain Policy" at bounding box center [770, 359] width 208 height 27
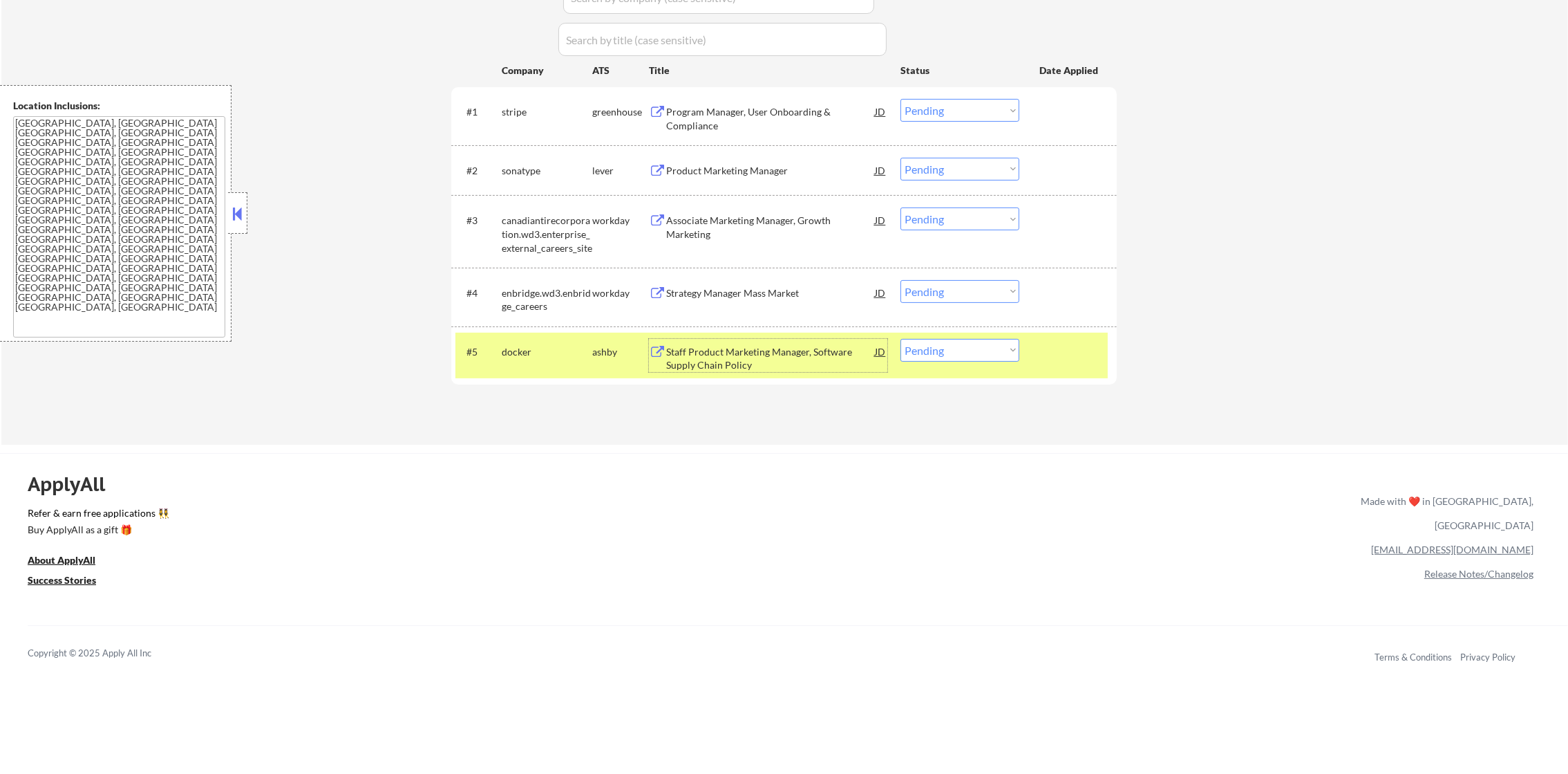
click at [901, 352] on div "#5 docker ashby Staff Product Marketing Manager, Software Supply Chain Policy J…" at bounding box center [782, 355] width 652 height 46
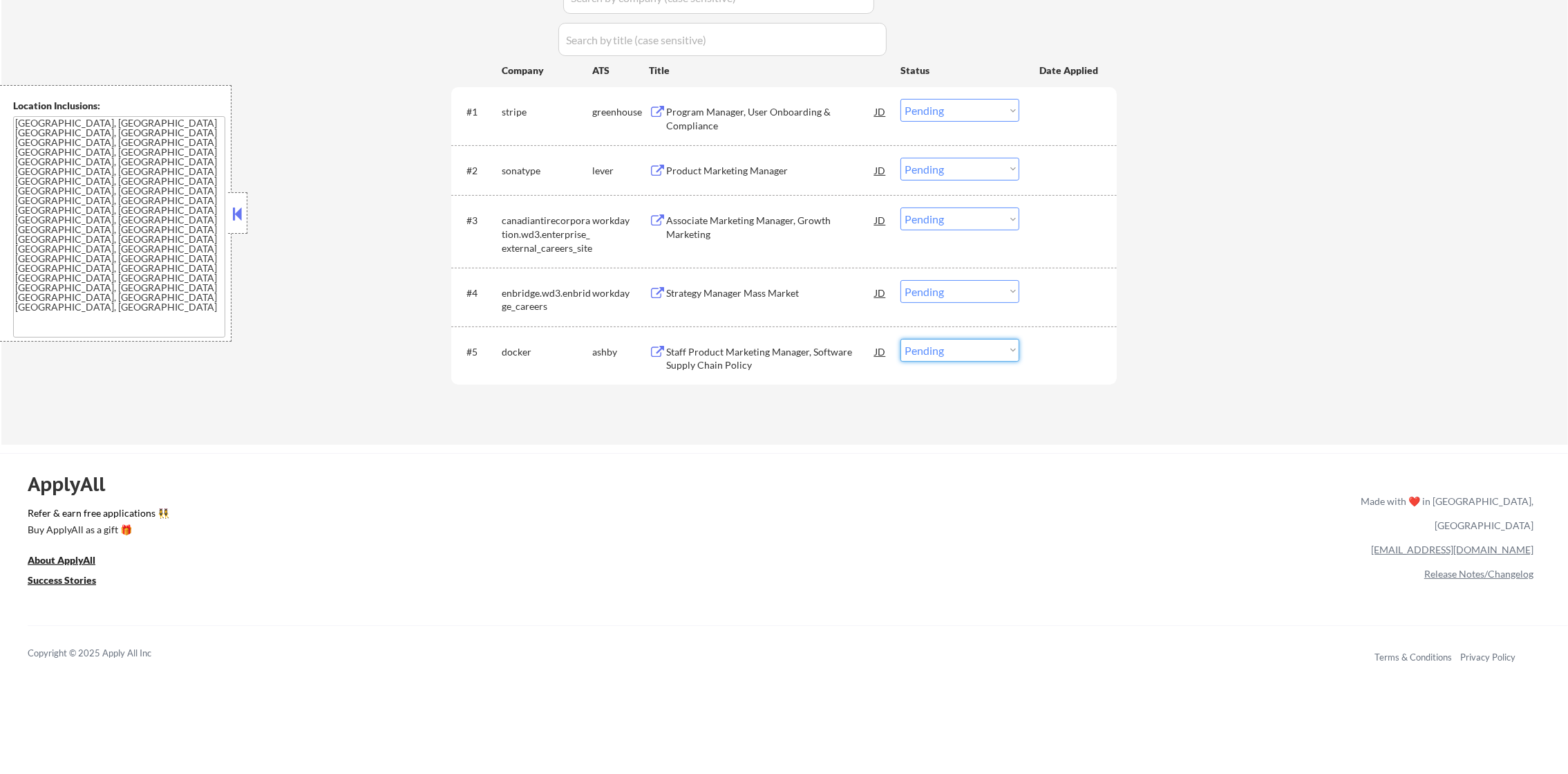
click at [919, 350] on select "Choose an option... Pending Applied Excluded (Questions) Excluded (Expired) Exc…" at bounding box center [960, 350] width 119 height 23
select select ""applied""
click at [901, 339] on select "Choose an option... Pending Applied Excluded (Questions) Excluded (Expired) Exc…" at bounding box center [960, 350] width 119 height 23
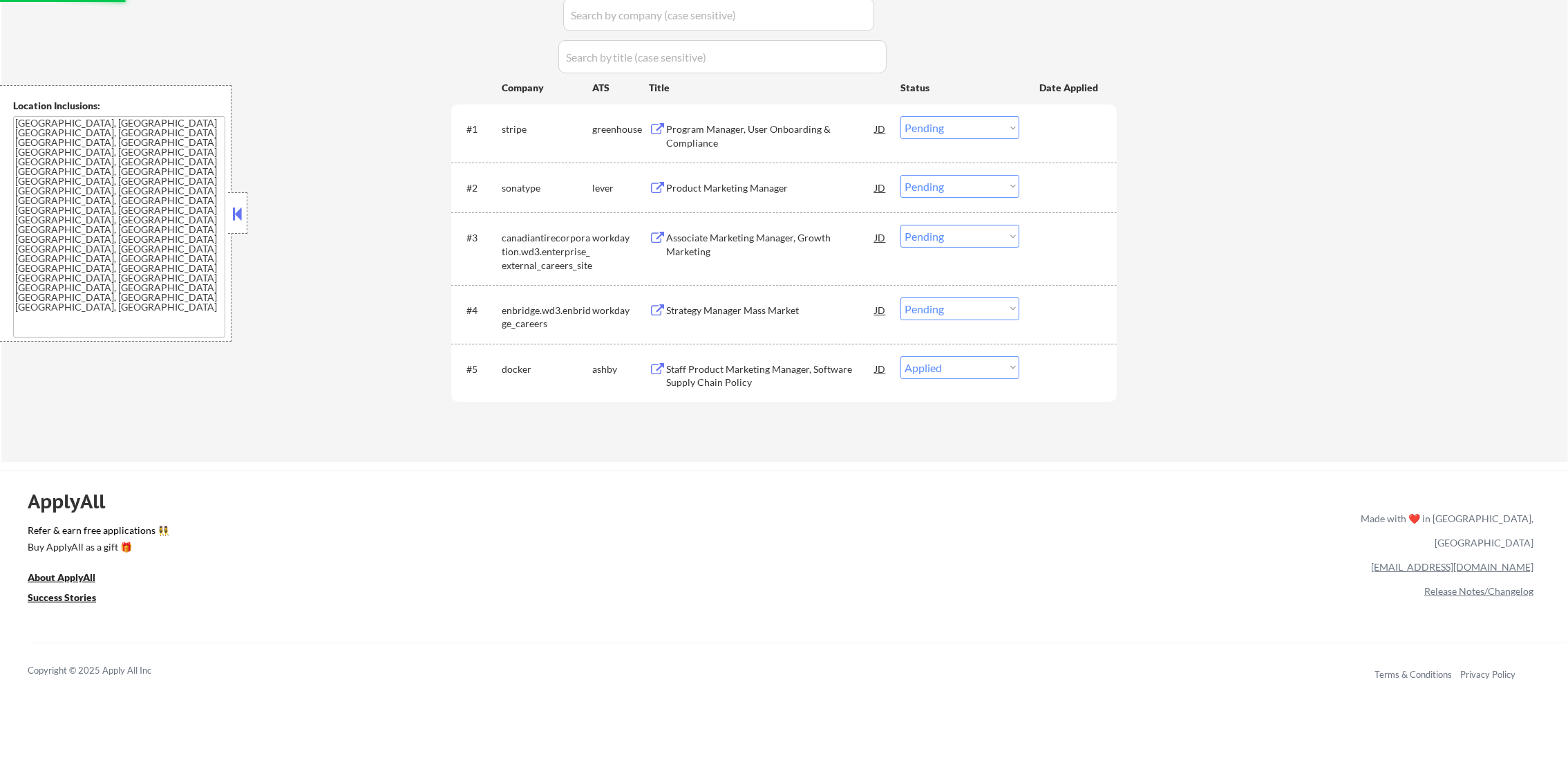
scroll to position [415, 0]
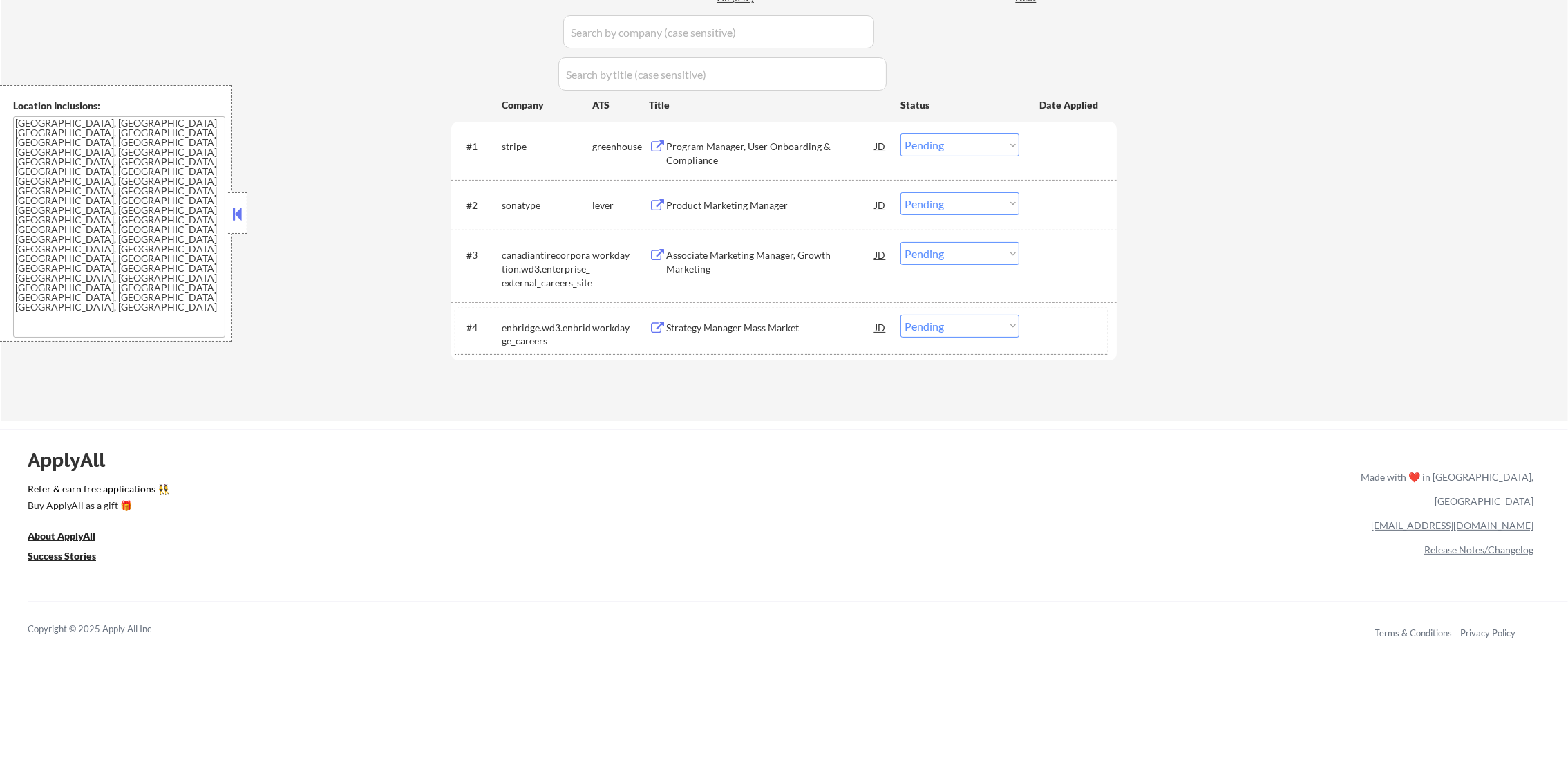
click at [740, 340] on div "#4 enbridge.wd3.enbridge_careers workday Strategy Manager Mass Market JD Choose…" at bounding box center [782, 331] width 652 height 46
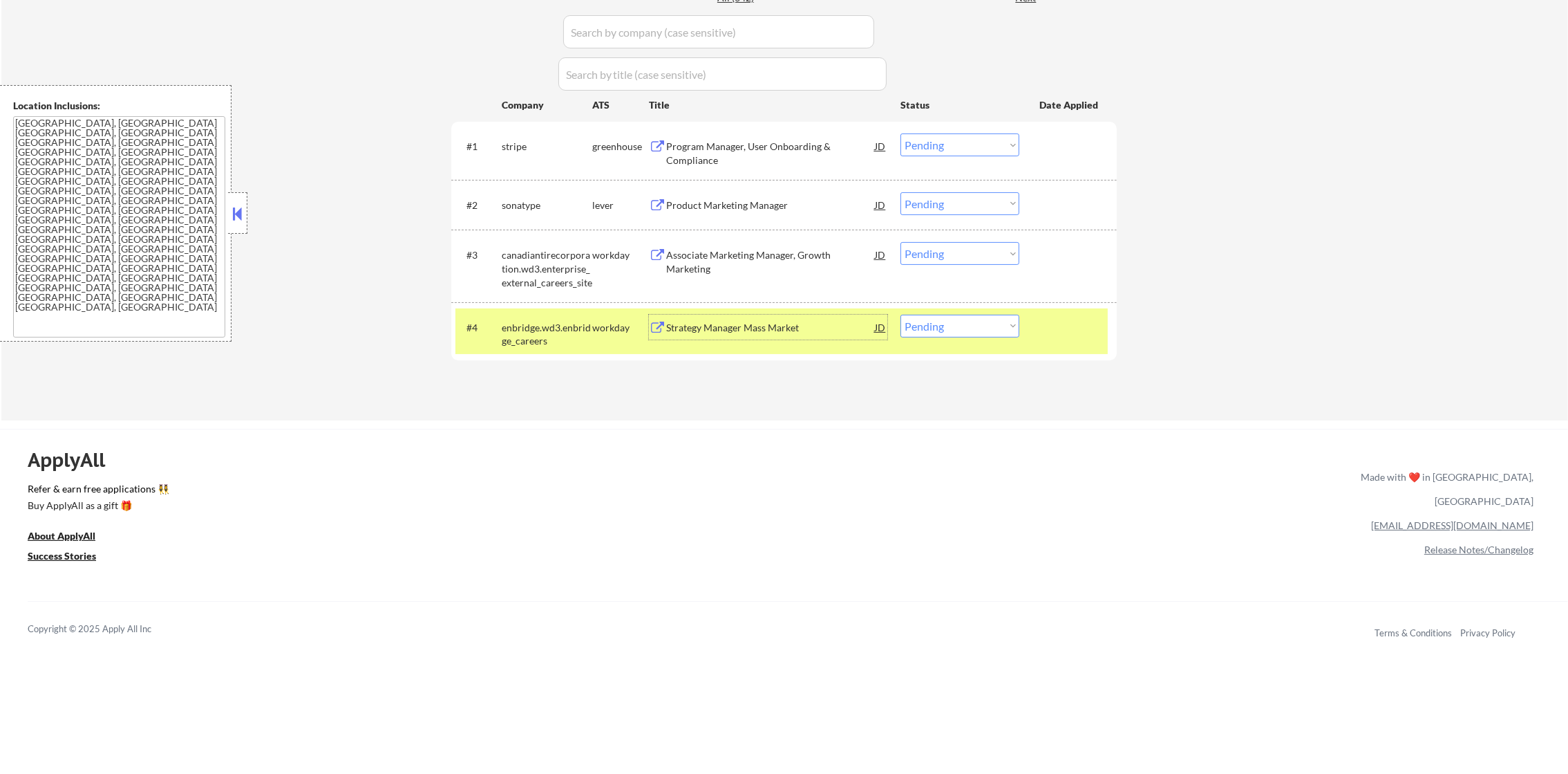
click at [742, 323] on div "Strategy Manager Mass Market" at bounding box center [770, 327] width 208 height 14
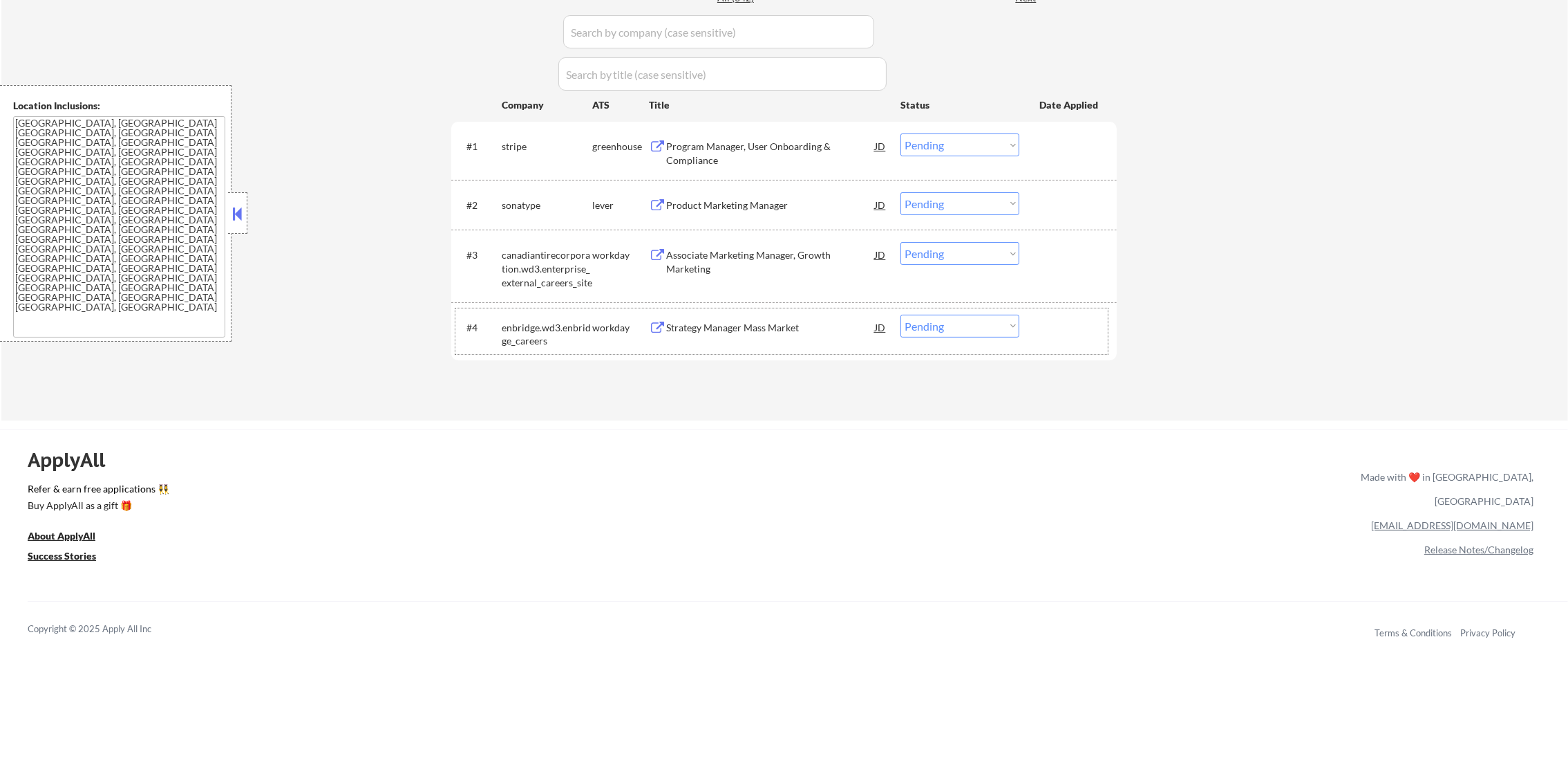
click at [537, 315] on div "enbridge.wd3.enbridge_careers" at bounding box center [546, 331] width 90 height 33
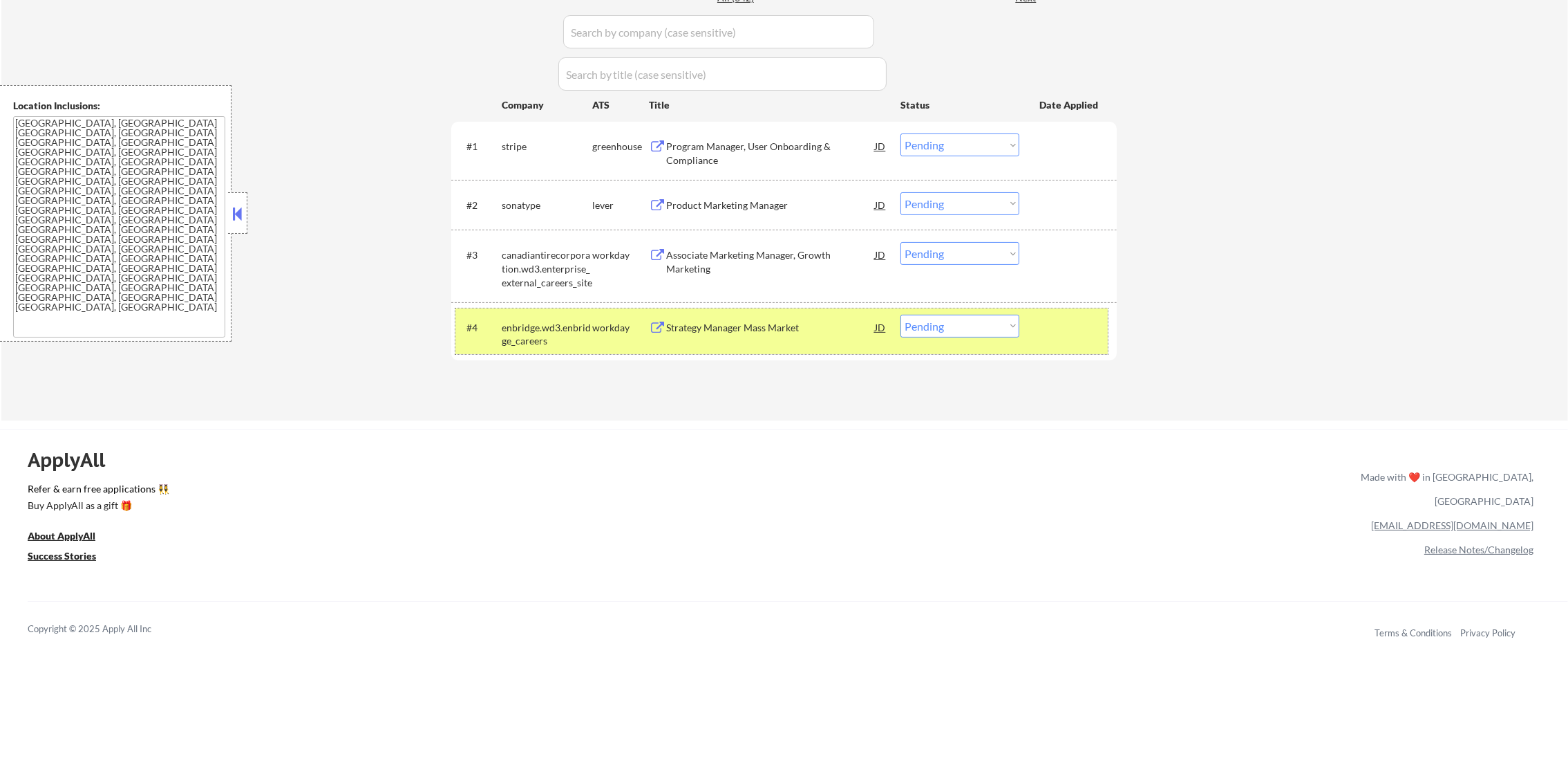
click at [933, 311] on div "#4 enbridge.wd3.enbridge_careers workday Strategy Manager Mass Market JD Choose…" at bounding box center [782, 331] width 652 height 46
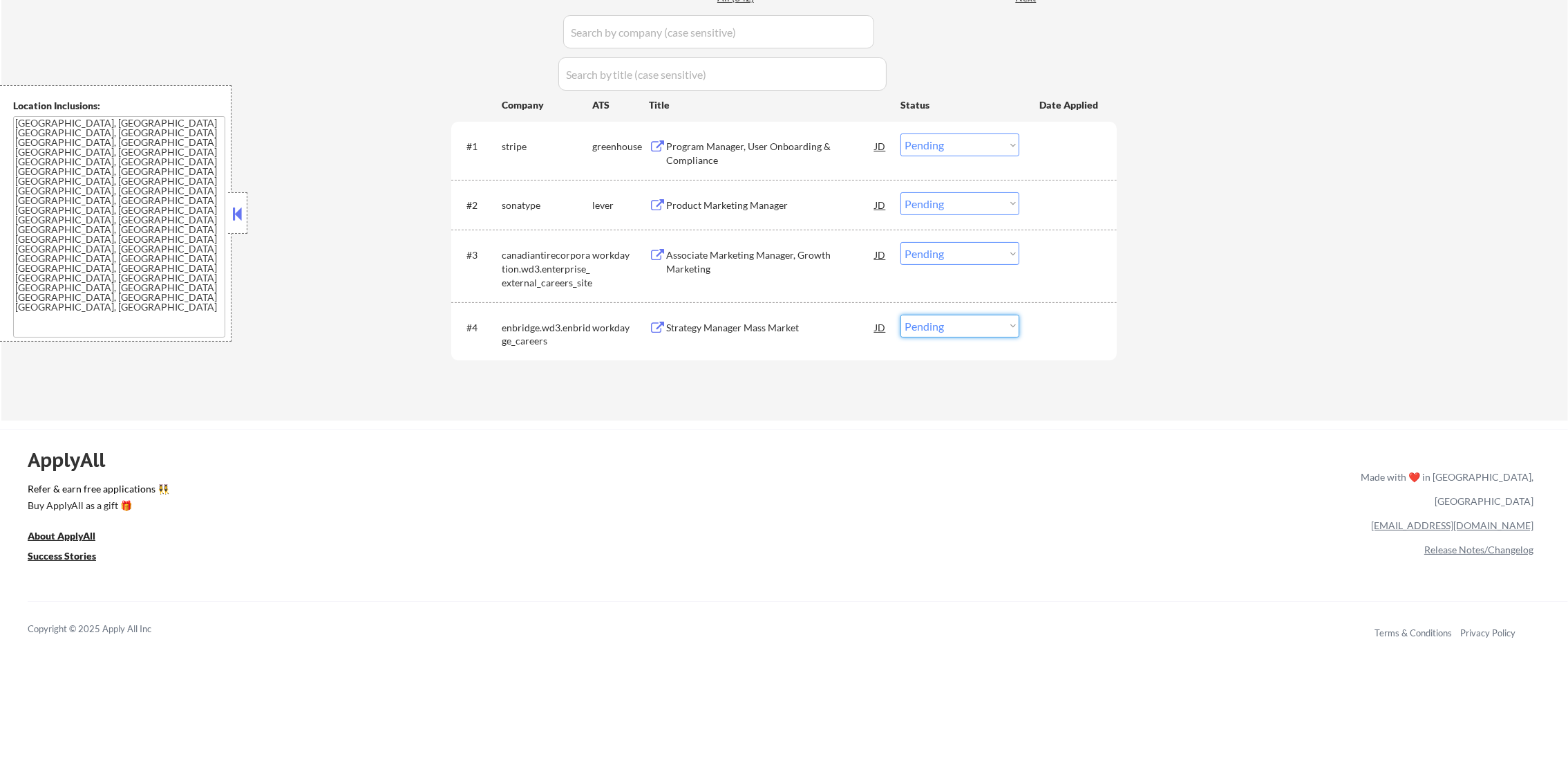
click at [931, 329] on select "Choose an option... Pending Applied Excluded (Questions) Excluded (Expired) Exc…" at bounding box center [960, 326] width 119 height 23
select select ""excluded""
click at [901, 315] on select "Choose an option... Pending Applied Excluded (Questions) Excluded (Expired) Exc…" at bounding box center [960, 326] width 119 height 23
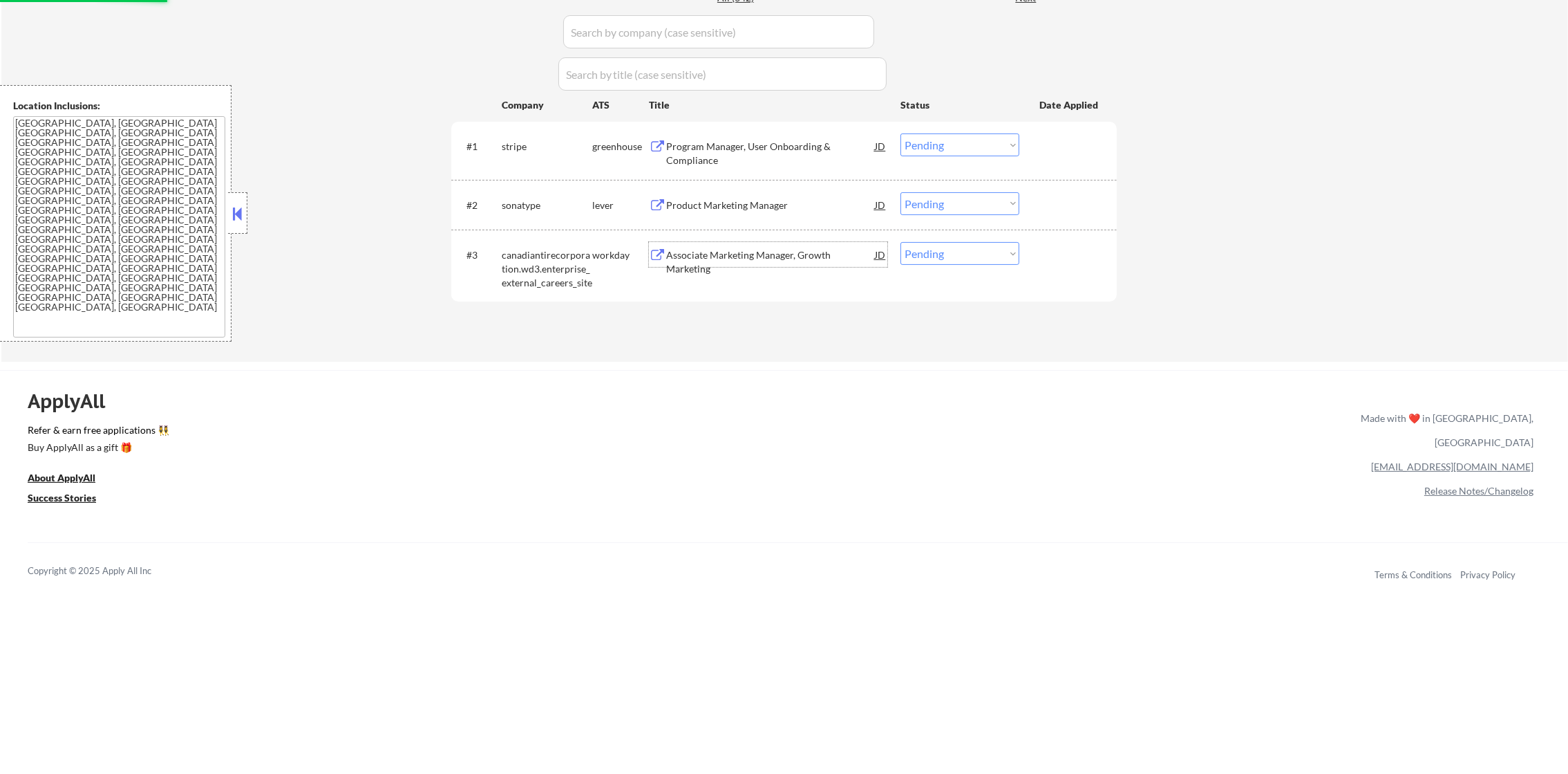
click at [794, 266] on div "Associate Marketing Manager, Growth Marketing" at bounding box center [770, 254] width 208 height 25
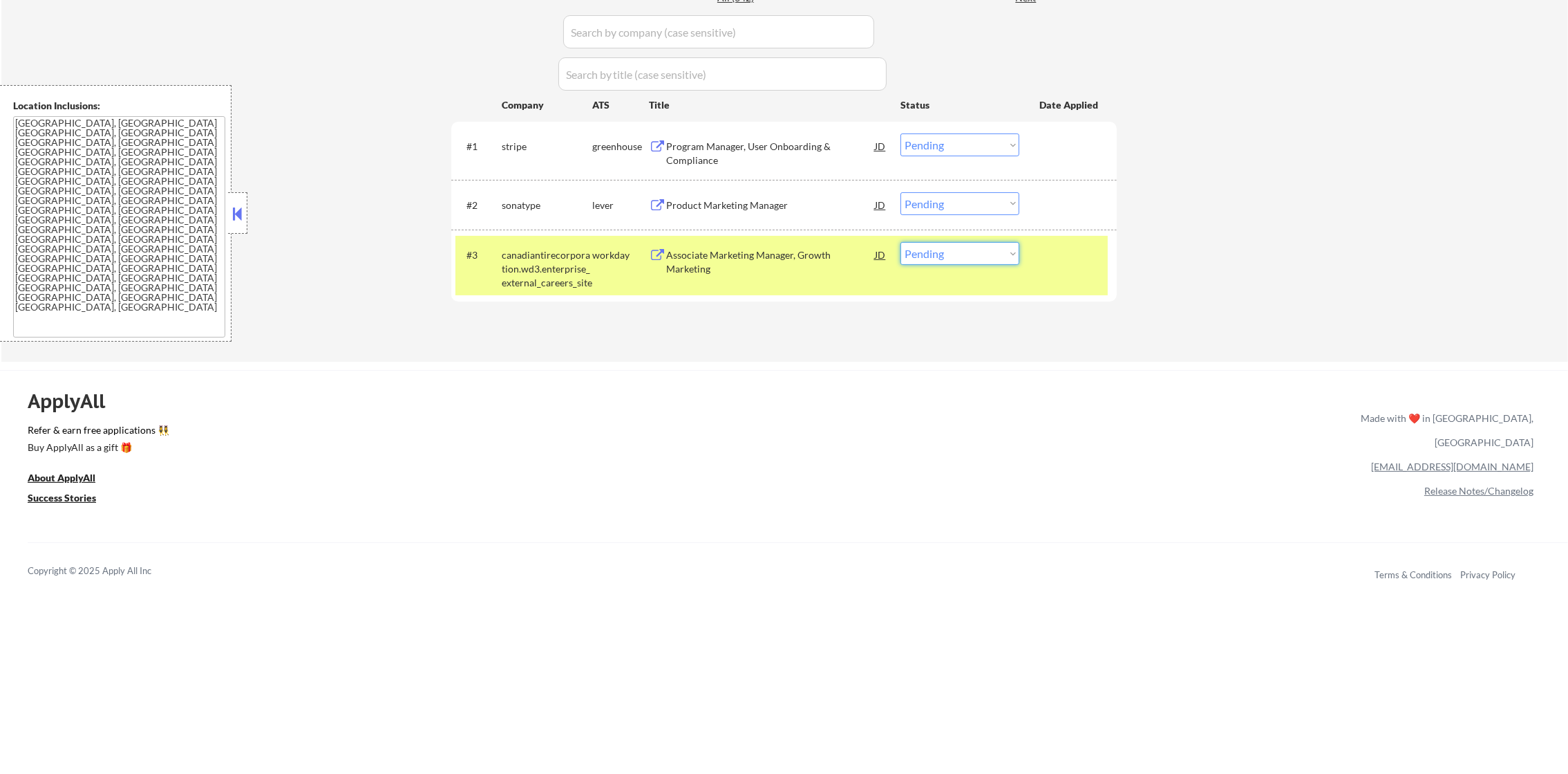
click at [936, 264] on select "Choose an option... Pending Applied Excluded (Questions) Excluded (Expired) Exc…" at bounding box center [960, 253] width 119 height 23
select select ""excluded__bad_match_""
click at [901, 242] on select "Choose an option... Pending Applied Excluded (Questions) Excluded (Expired) Exc…" at bounding box center [960, 253] width 119 height 23
click at [502, 283] on div "canadiantirecorporation.wd3.enterprise_external_careers_site" at bounding box center [546, 269] width 90 height 41
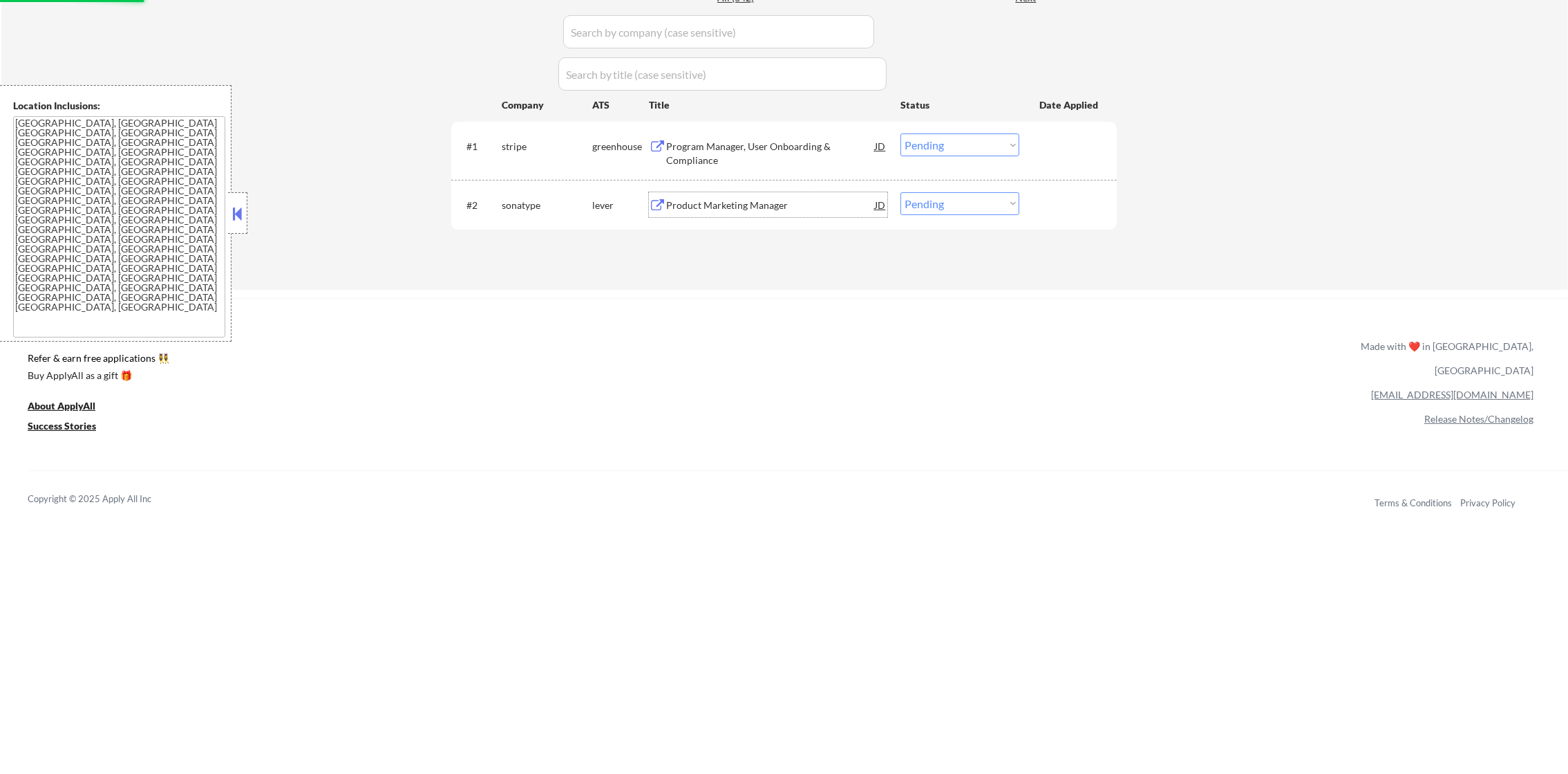
click at [742, 209] on div "Product Marketing Manager" at bounding box center [770, 205] width 208 height 14
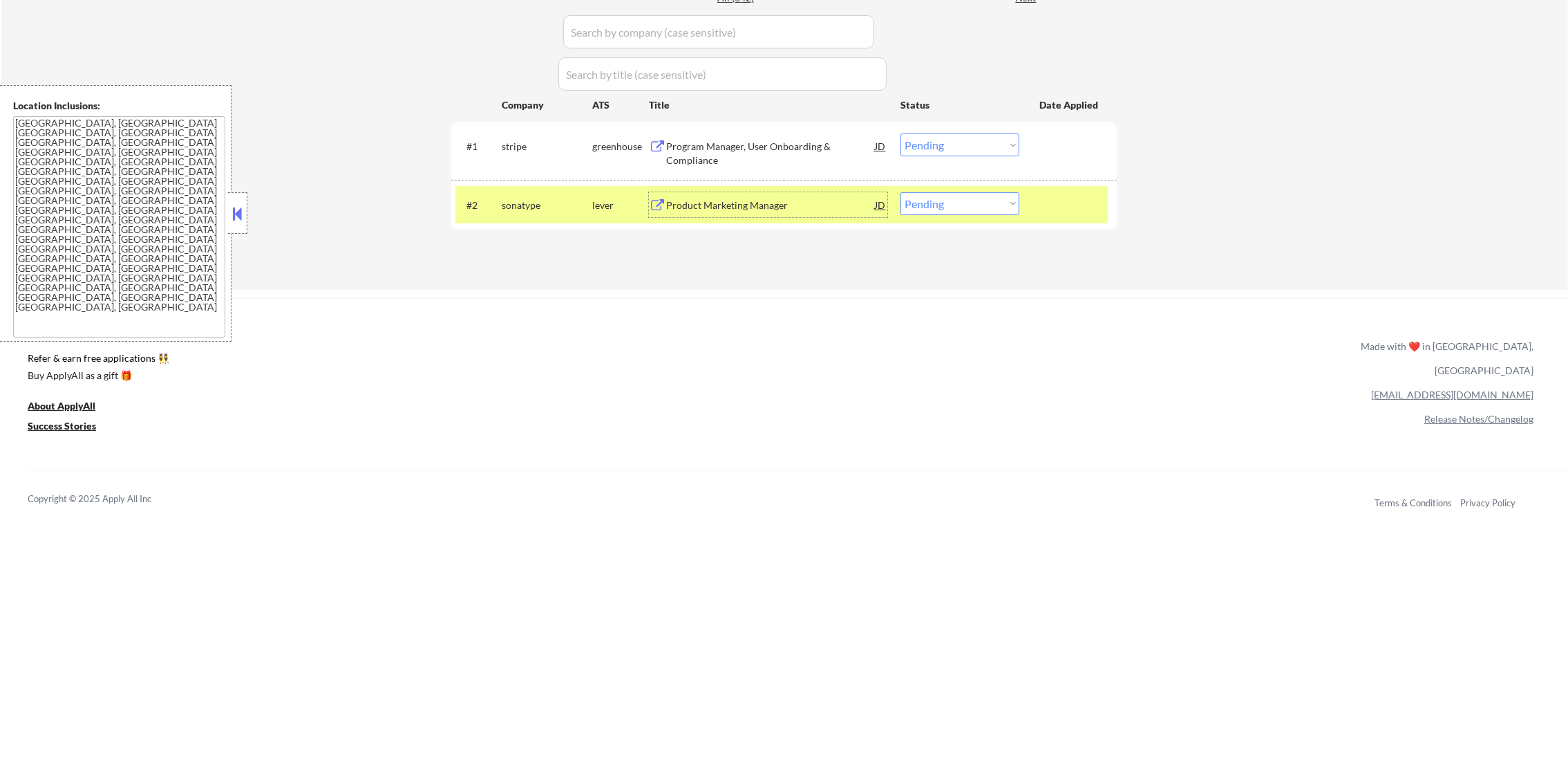
click at [944, 192] on select "Choose an option... Pending Applied Excluded (Questions) Excluded (Expired) Exc…" at bounding box center [960, 203] width 119 height 23
select select ""applied""
click at [901, 192] on select "Choose an option... Pending Applied Excluded (Questions) Excluded (Expired) Exc…" at bounding box center [960, 203] width 119 height 23
click at [558, 211] on div "sonatype" at bounding box center [546, 205] width 90 height 14
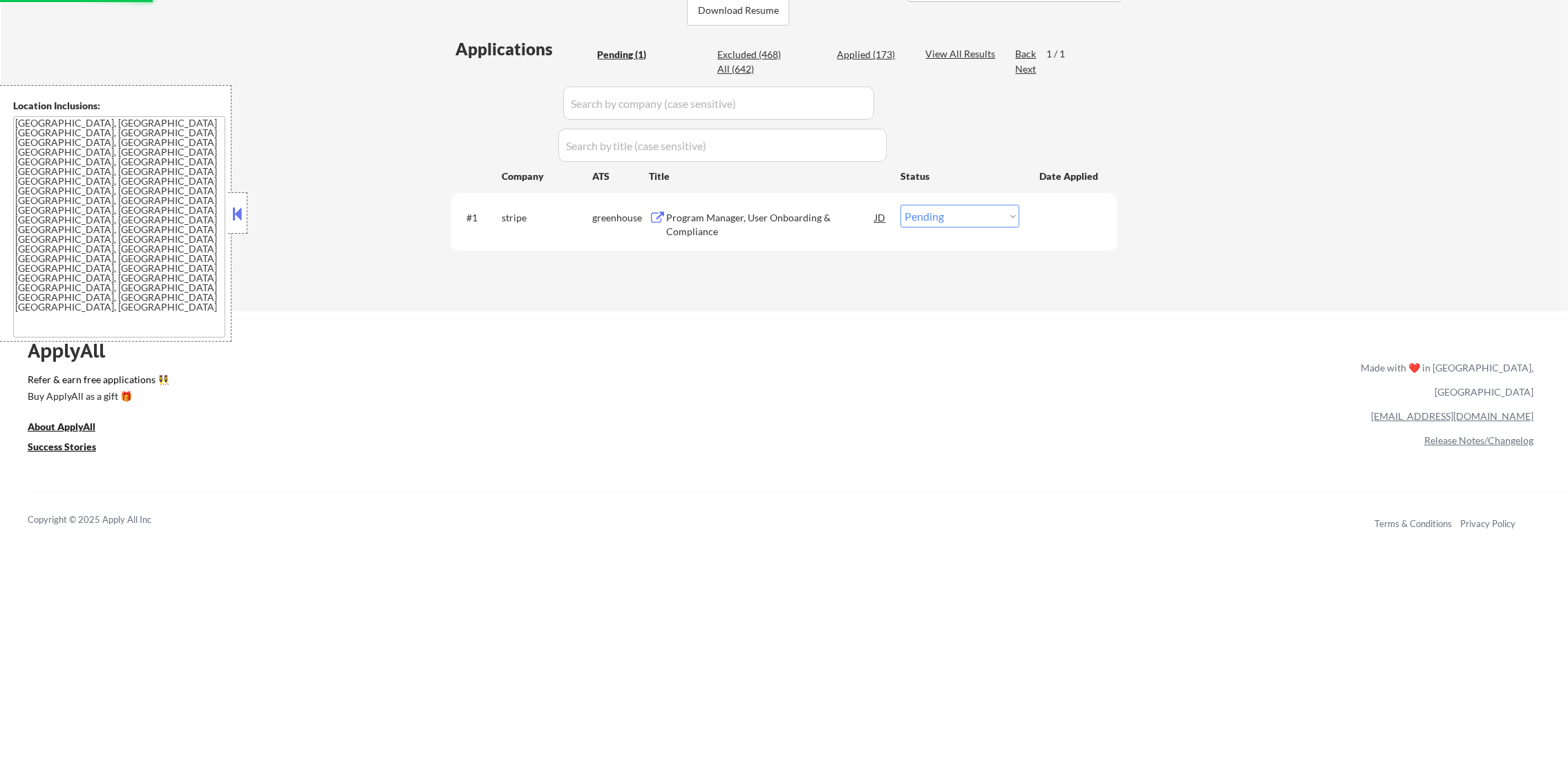
scroll to position [311, 0]
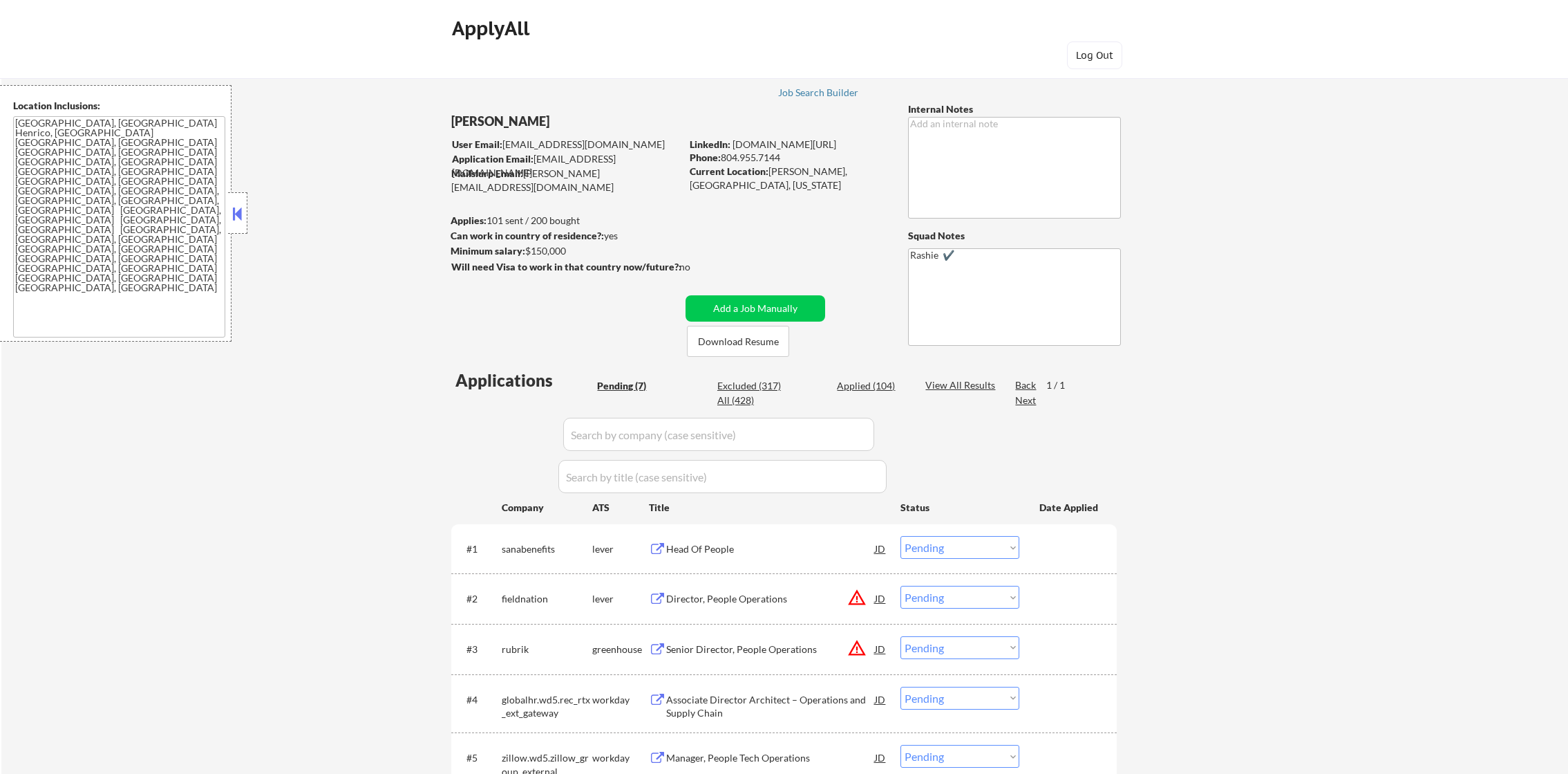
select select ""pending""
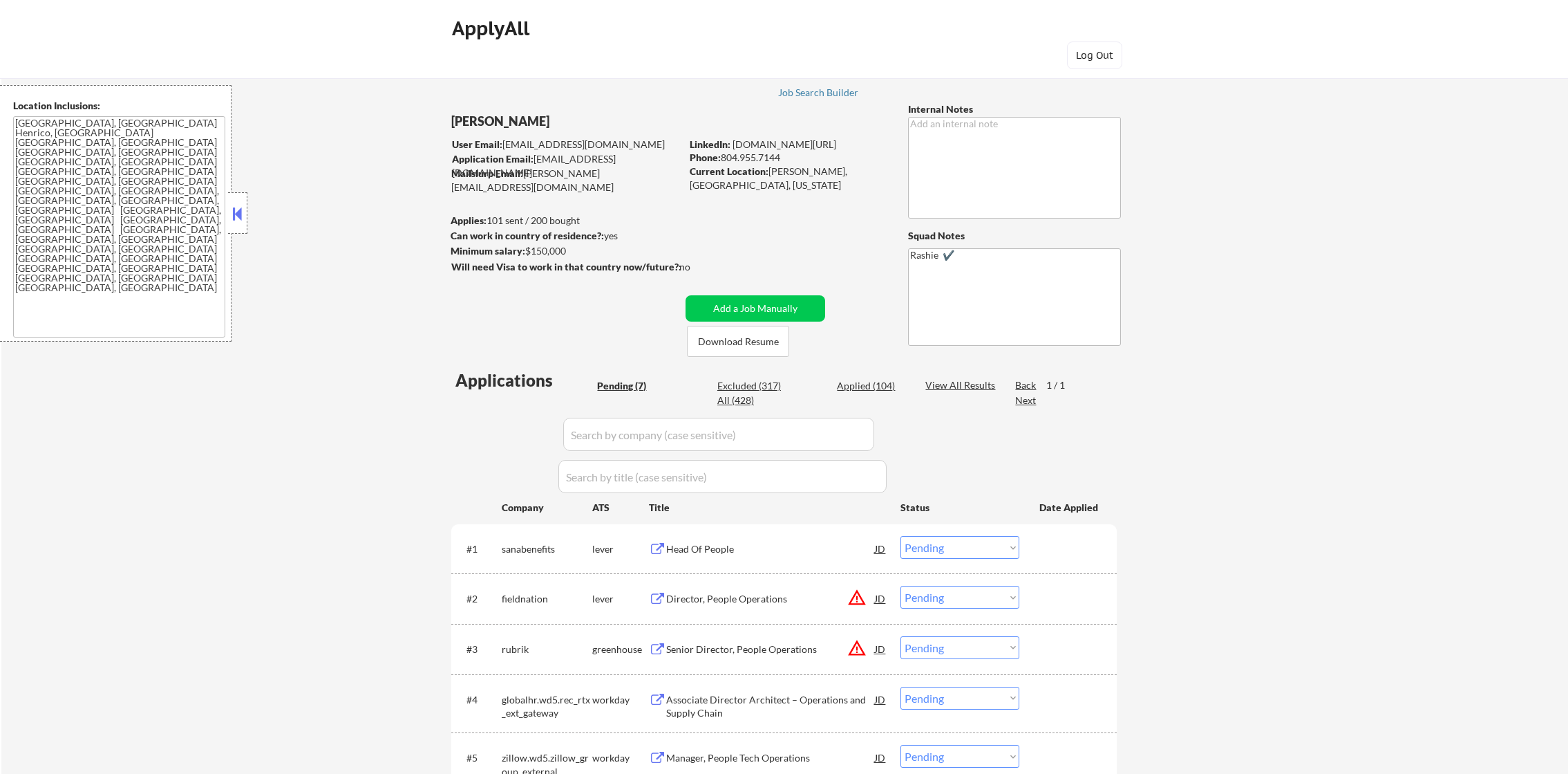
select select ""pending""
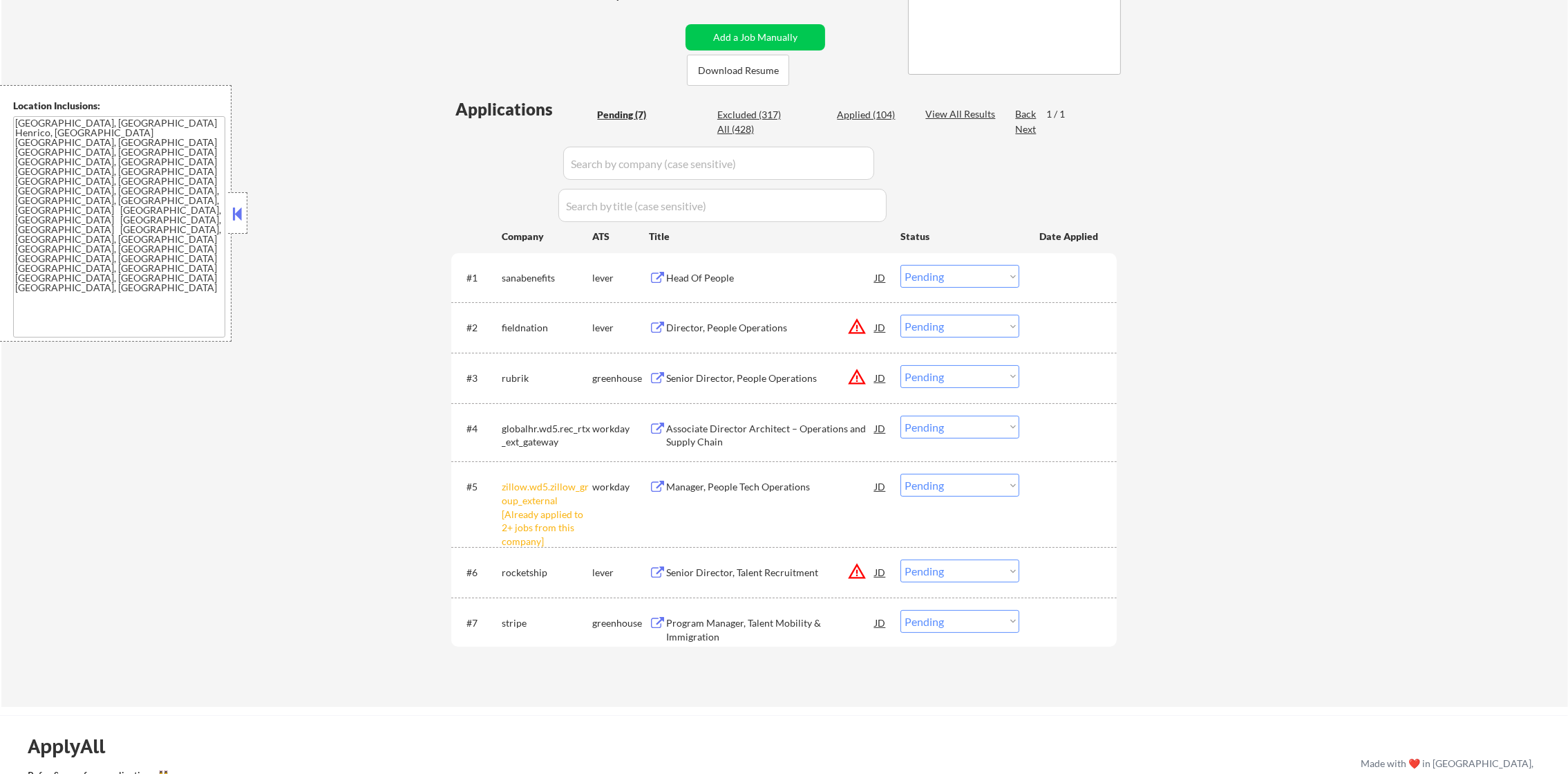
scroll to position [311, 0]
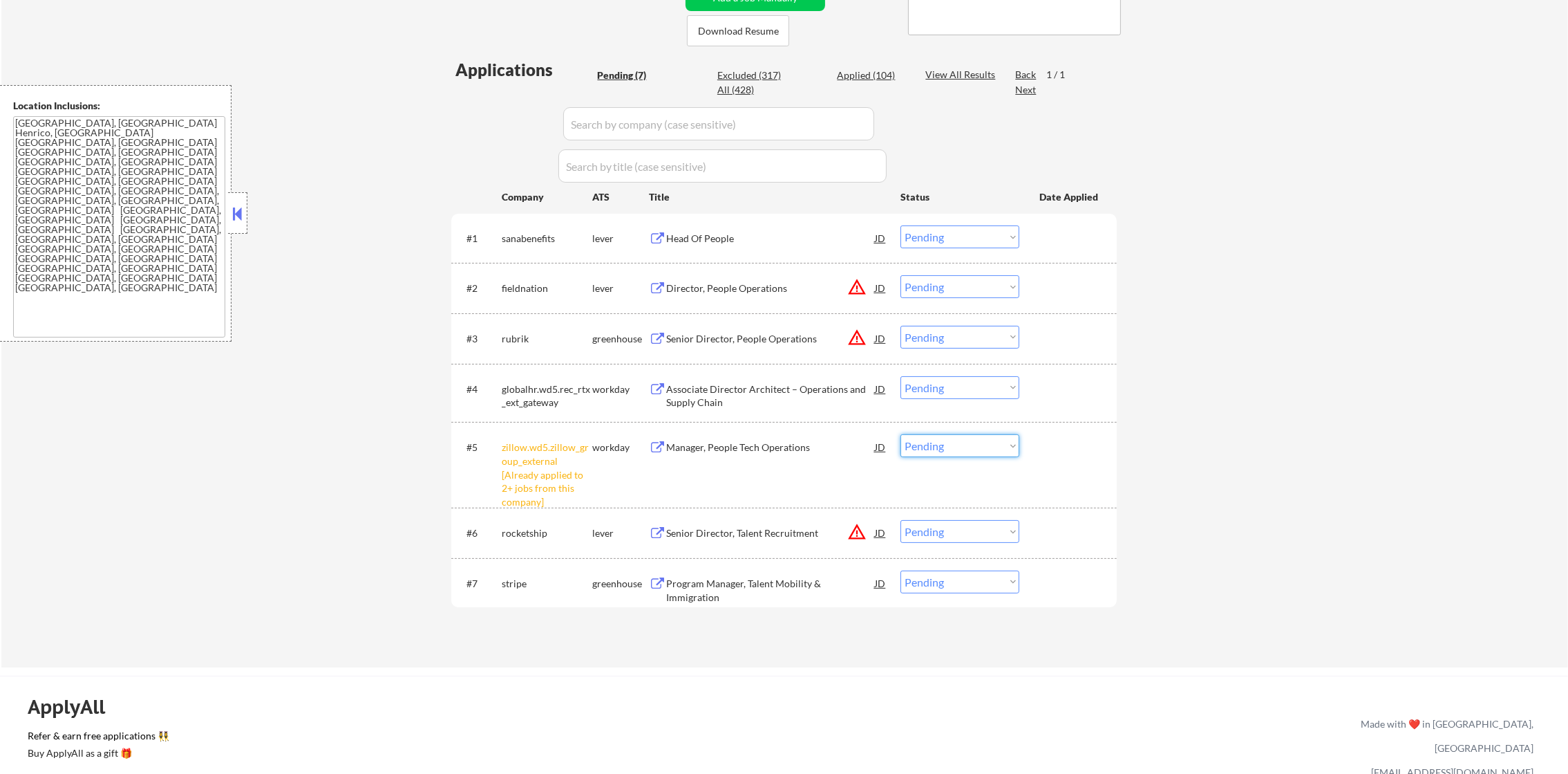
drag, startPoint x: 949, startPoint y: 443, endPoint x: 948, endPoint y: 452, distance: 9.1
click at [949, 443] on select "Choose an option... Pending Applied Excluded (Questions) Excluded (Expired) Exc…" at bounding box center [960, 445] width 119 height 23
click at [901, 434] on select "Choose an option... Pending Applied Excluded (Questions) Excluded (Expired) Exc…" at bounding box center [960, 445] width 119 height 23
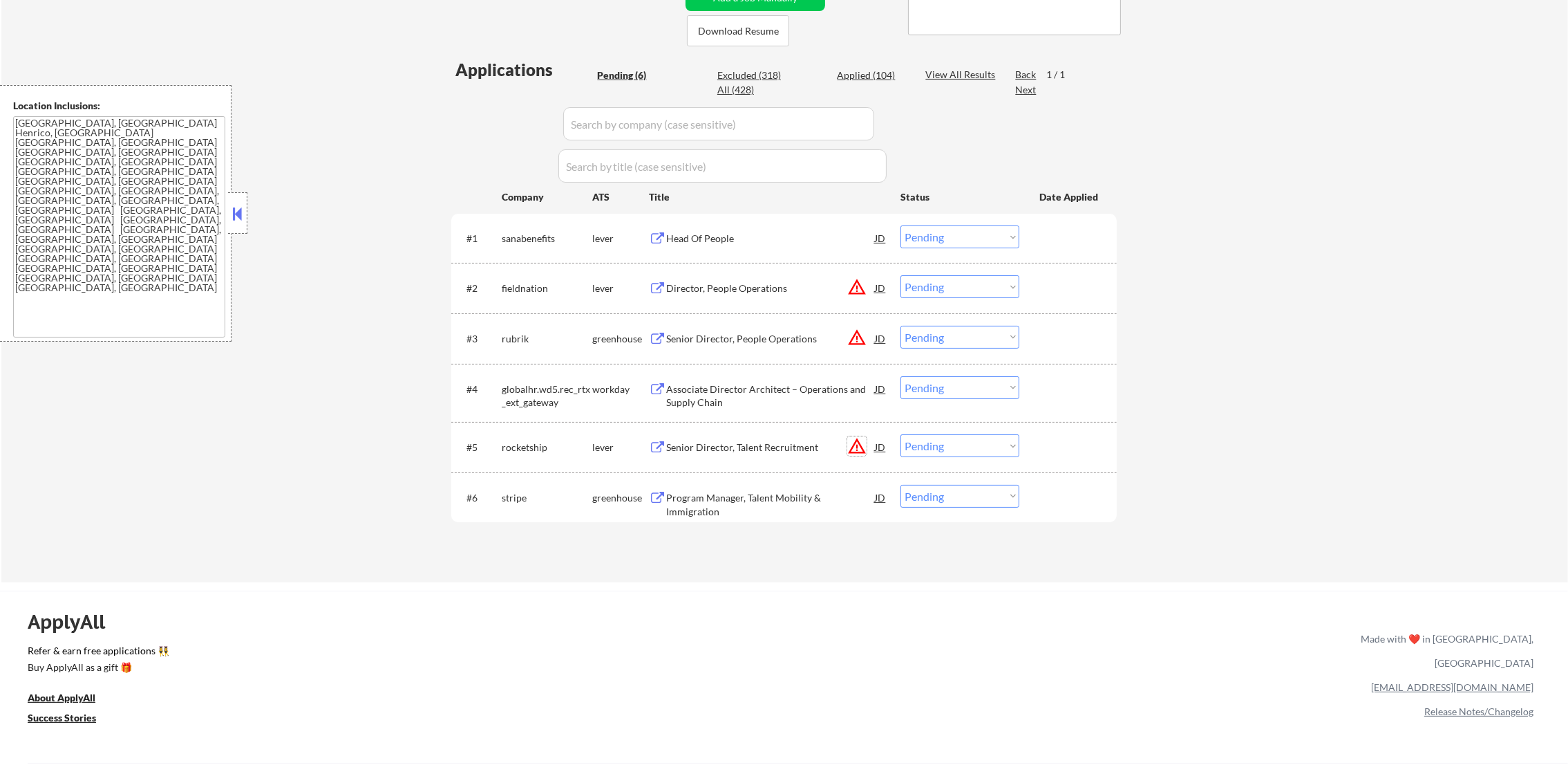
click at [854, 443] on button "warning_amber" at bounding box center [856, 445] width 19 height 19
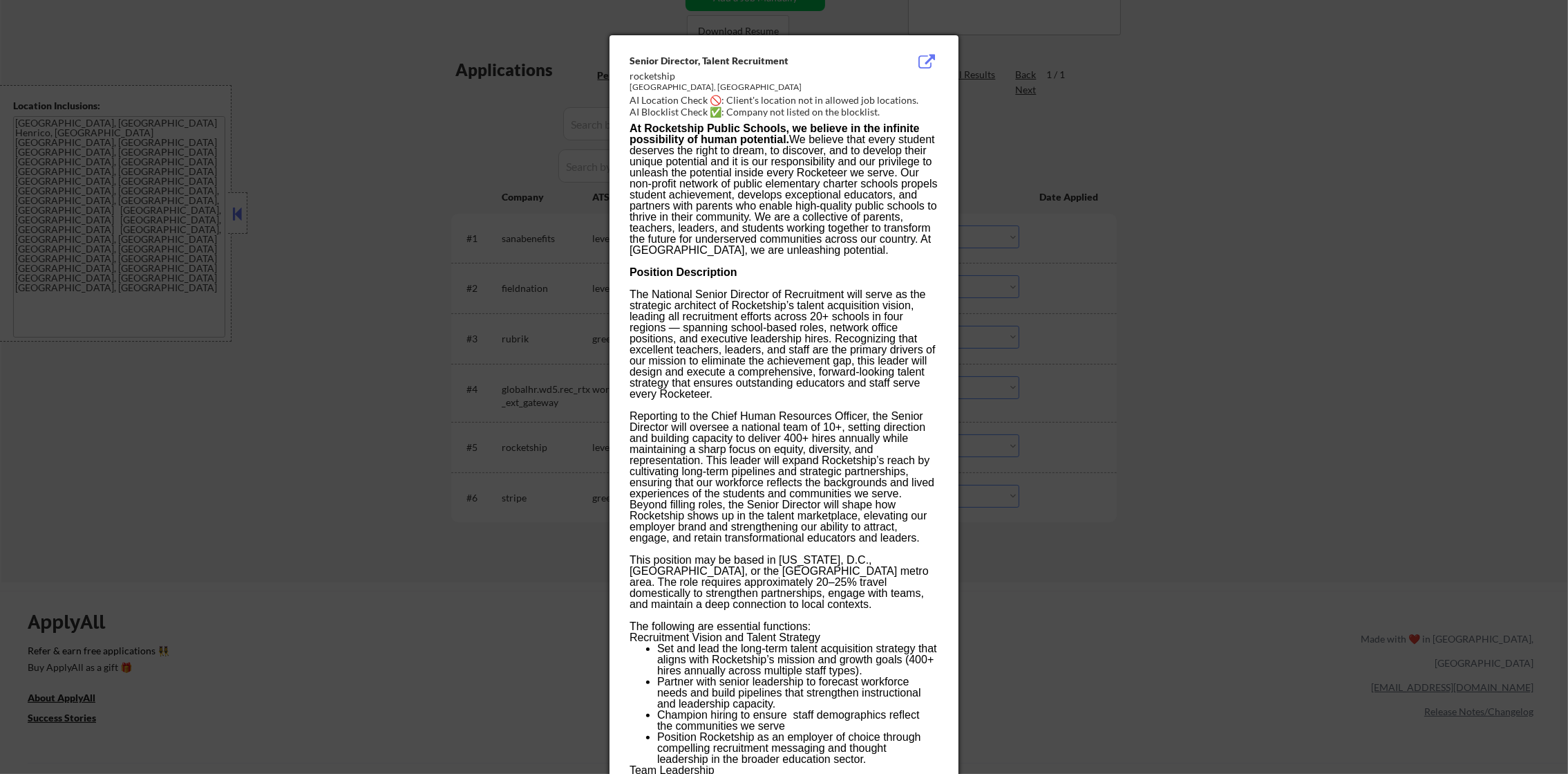
click at [1192, 331] on div at bounding box center [784, 387] width 1568 height 774
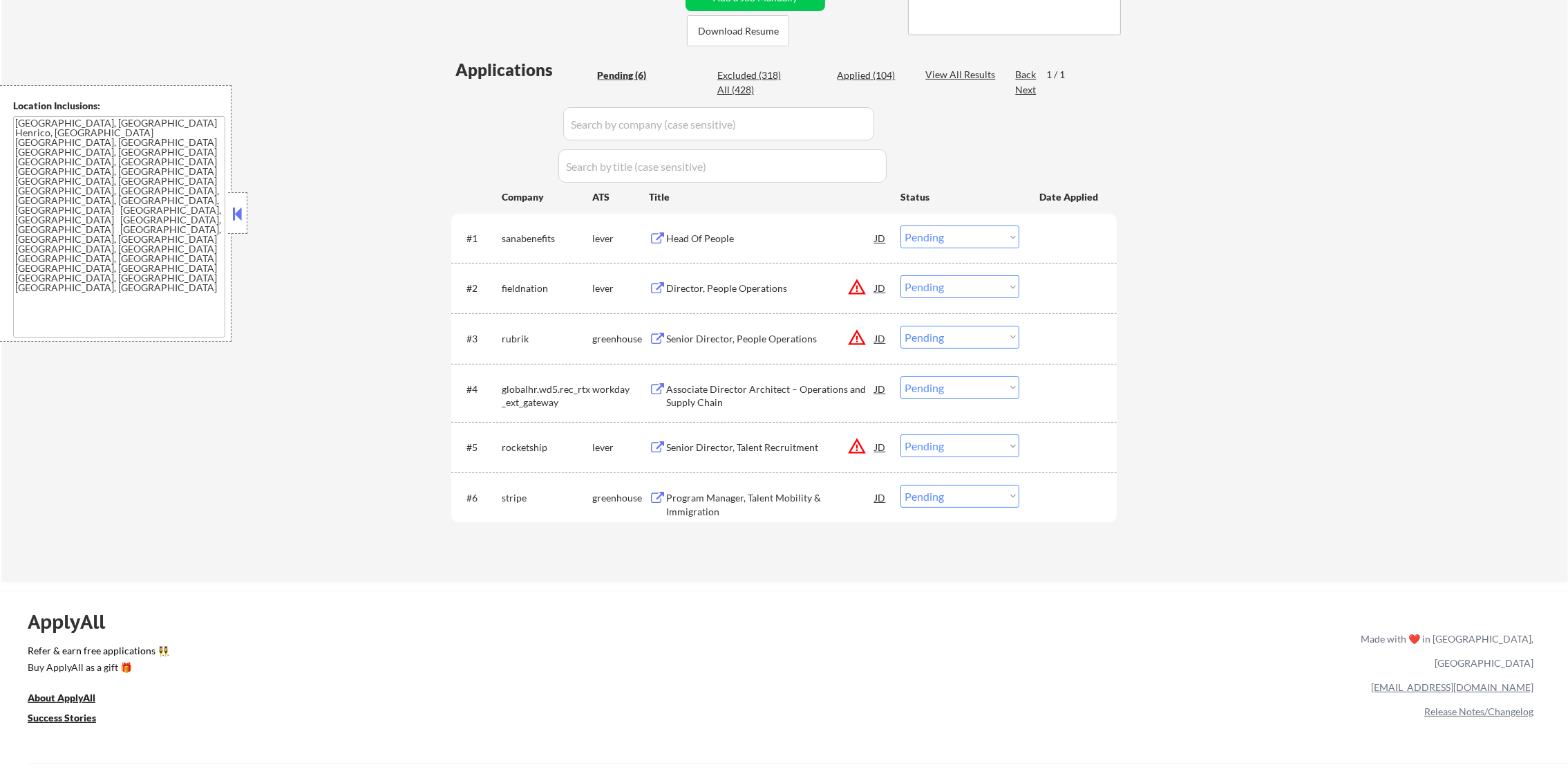
click at [988, 443] on select "Choose an option... Pending Applied Excluded (Questions) Excluded (Expired) Exc…" at bounding box center [960, 445] width 119 height 23
select select ""excluded__location_""
click at [901, 434] on select "Choose an option... Pending Applied Excluded (Questions) Excluded (Expired) Exc…" at bounding box center [960, 445] width 119 height 23
click at [952, 341] on select "Choose an option... Pending Applied Excluded (Questions) Excluded (Expired) Exc…" at bounding box center [960, 337] width 119 height 23
select select ""excluded__location_""
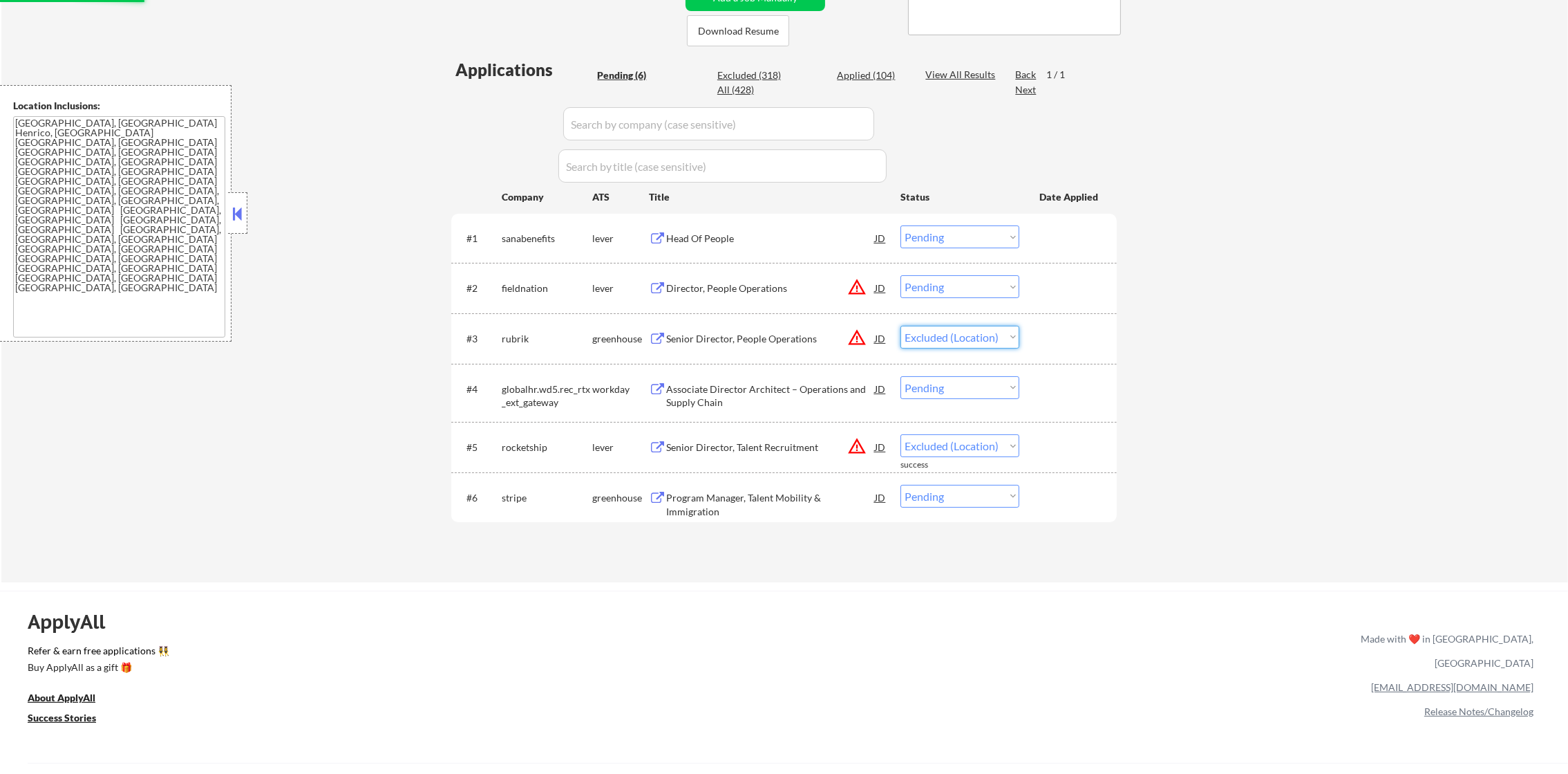
click at [901, 326] on select "Choose an option... Pending Applied Excluded (Questions) Excluded (Expired) Exc…" at bounding box center [960, 337] width 119 height 23
click at [976, 282] on select "Choose an option... Pending Applied Excluded (Questions) Excluded (Expired) Exc…" at bounding box center [960, 286] width 119 height 23
select select ""pending""
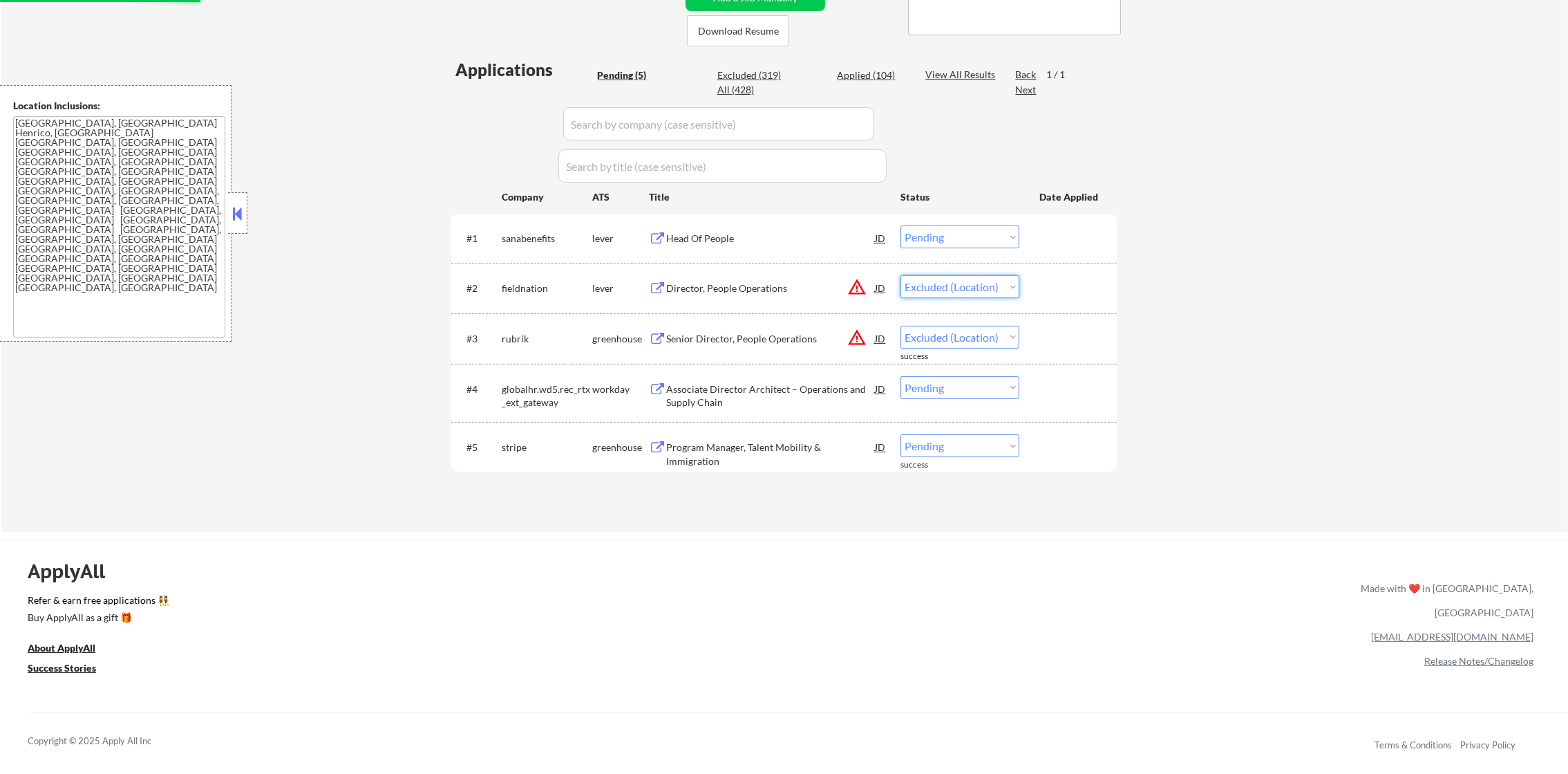
click at [901, 275] on select "Choose an option... Pending Applied Excluded (Questions) Excluded (Expired) Exc…" at bounding box center [960, 286] width 119 height 23
select select ""pending""
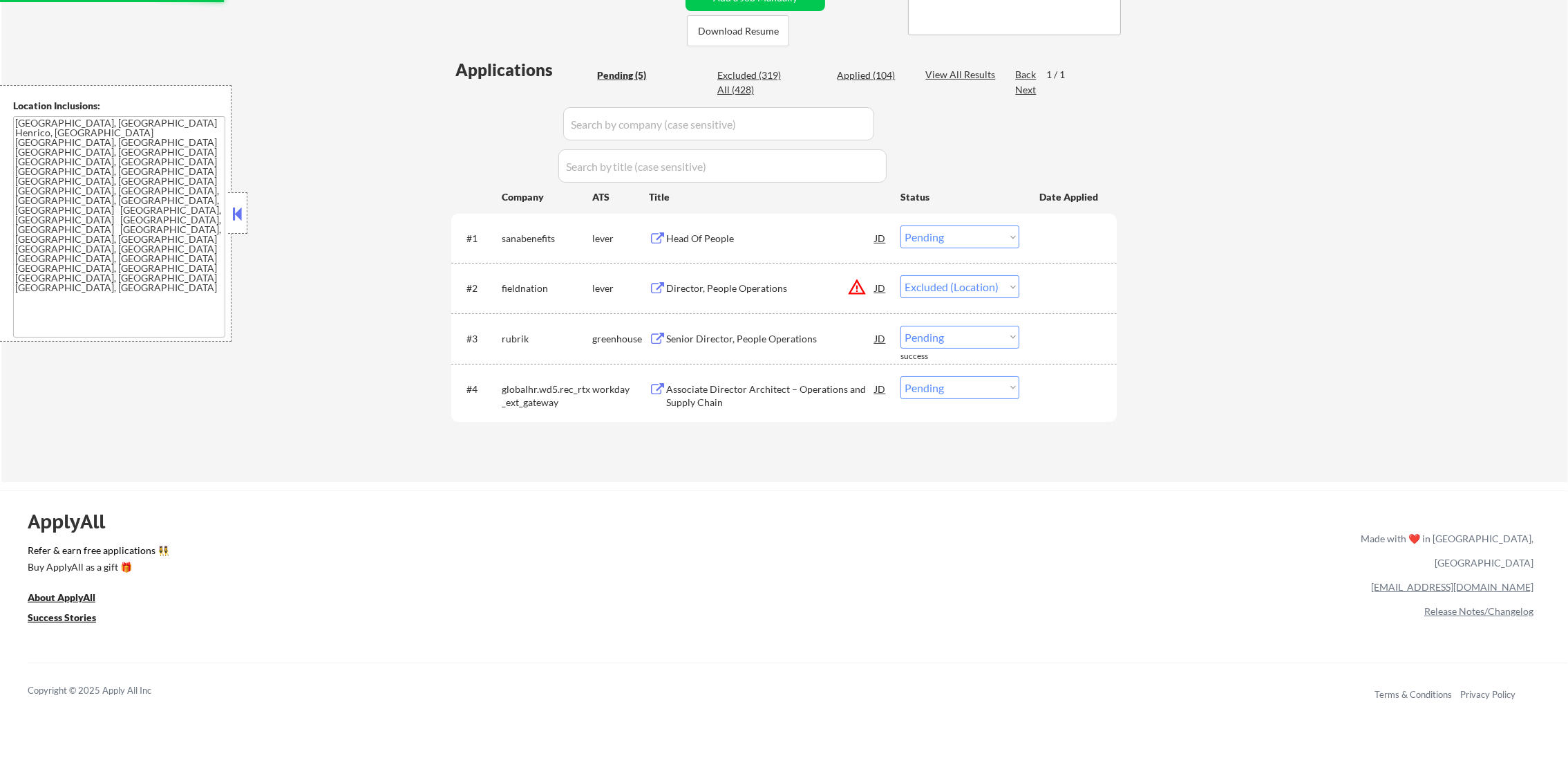
select select ""pending""
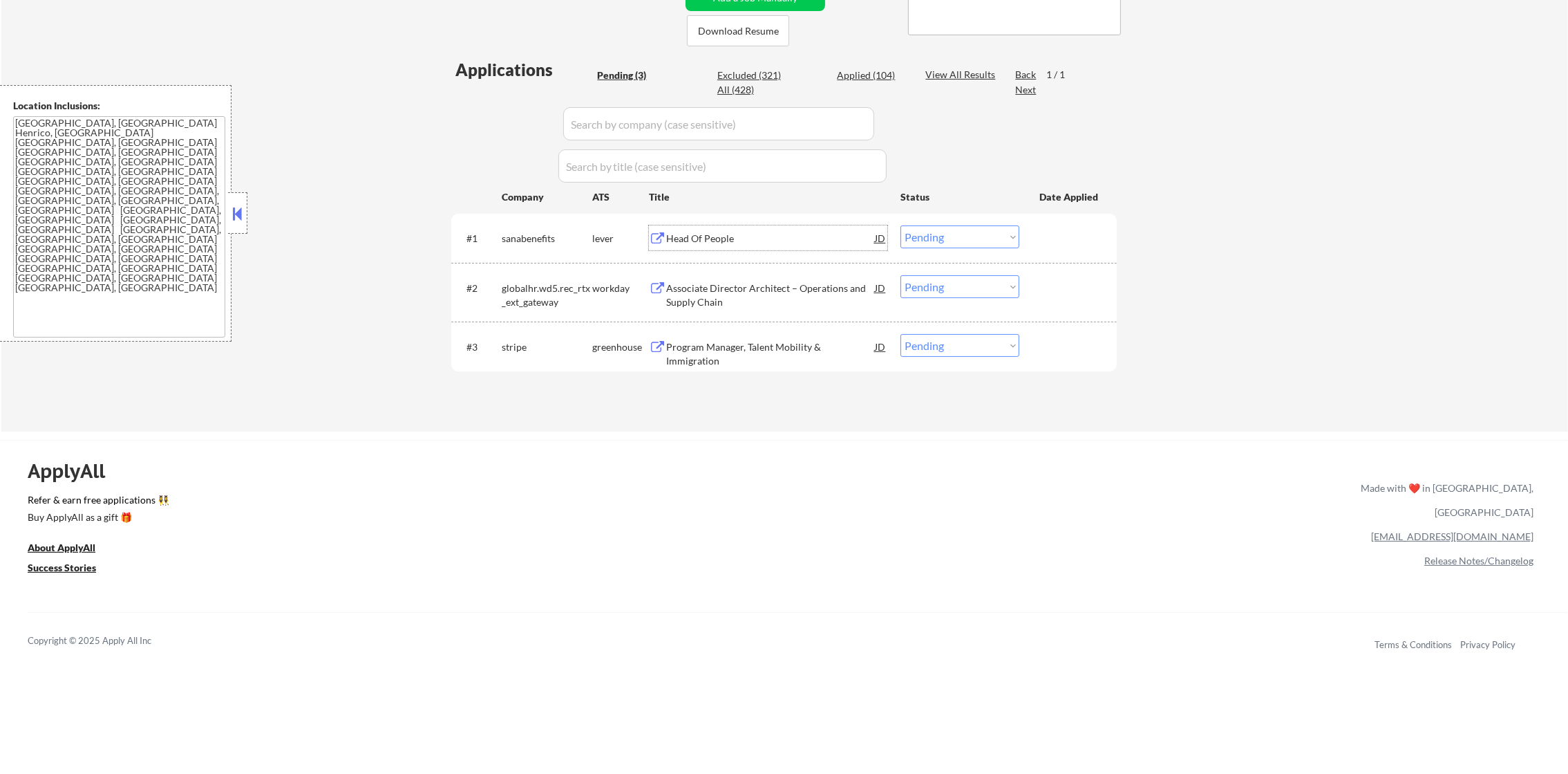
click at [747, 231] on div "Head Of People" at bounding box center [770, 238] width 208 height 14
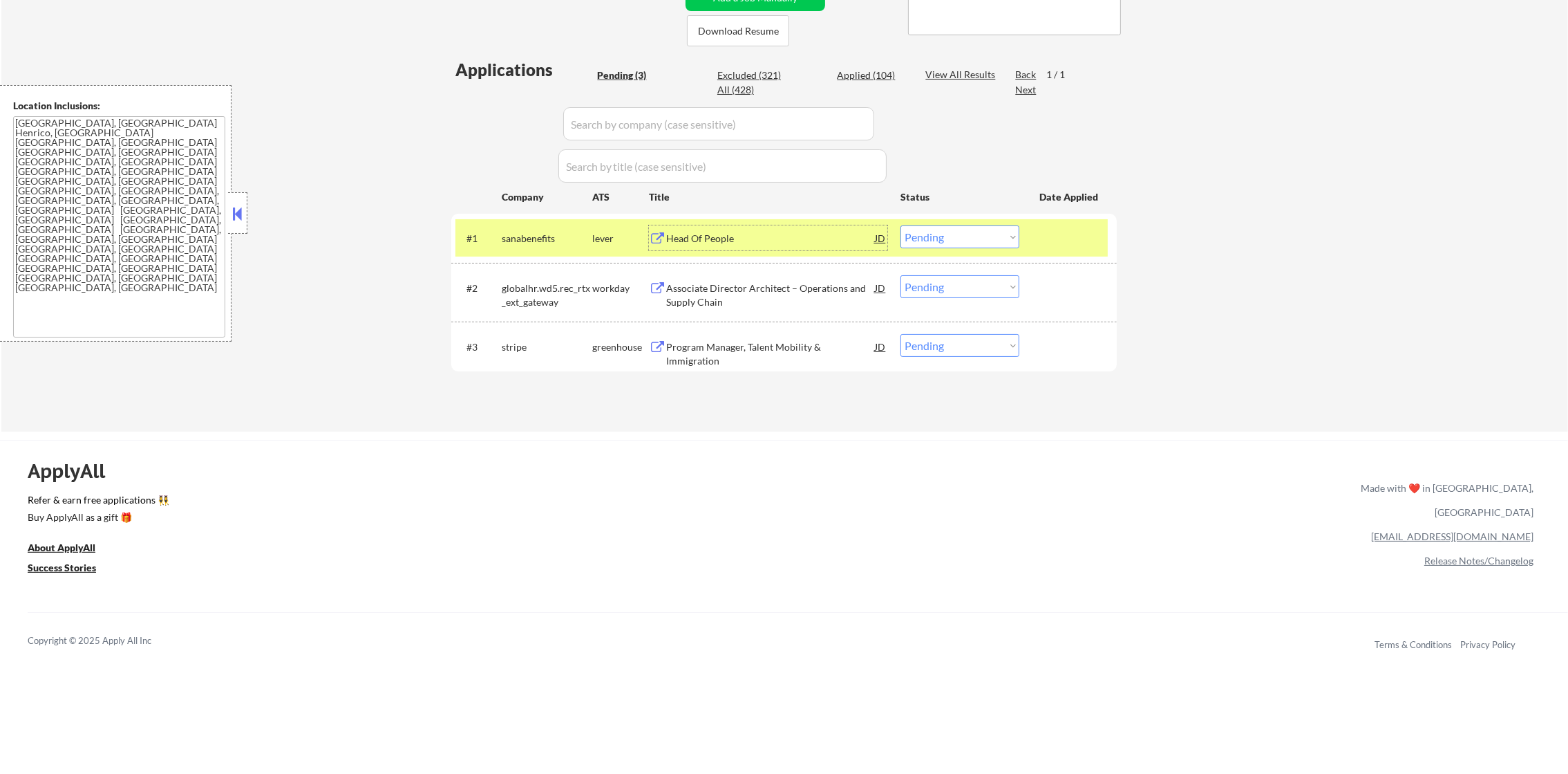
click at [984, 241] on select "Choose an option... Pending Applied Excluded (Questions) Excluded (Expired) Exc…" at bounding box center [960, 237] width 119 height 23
click at [901, 226] on select "Choose an option... Pending Applied Excluded (Questions) Excluded (Expired) Exc…" at bounding box center [960, 237] width 119 height 23
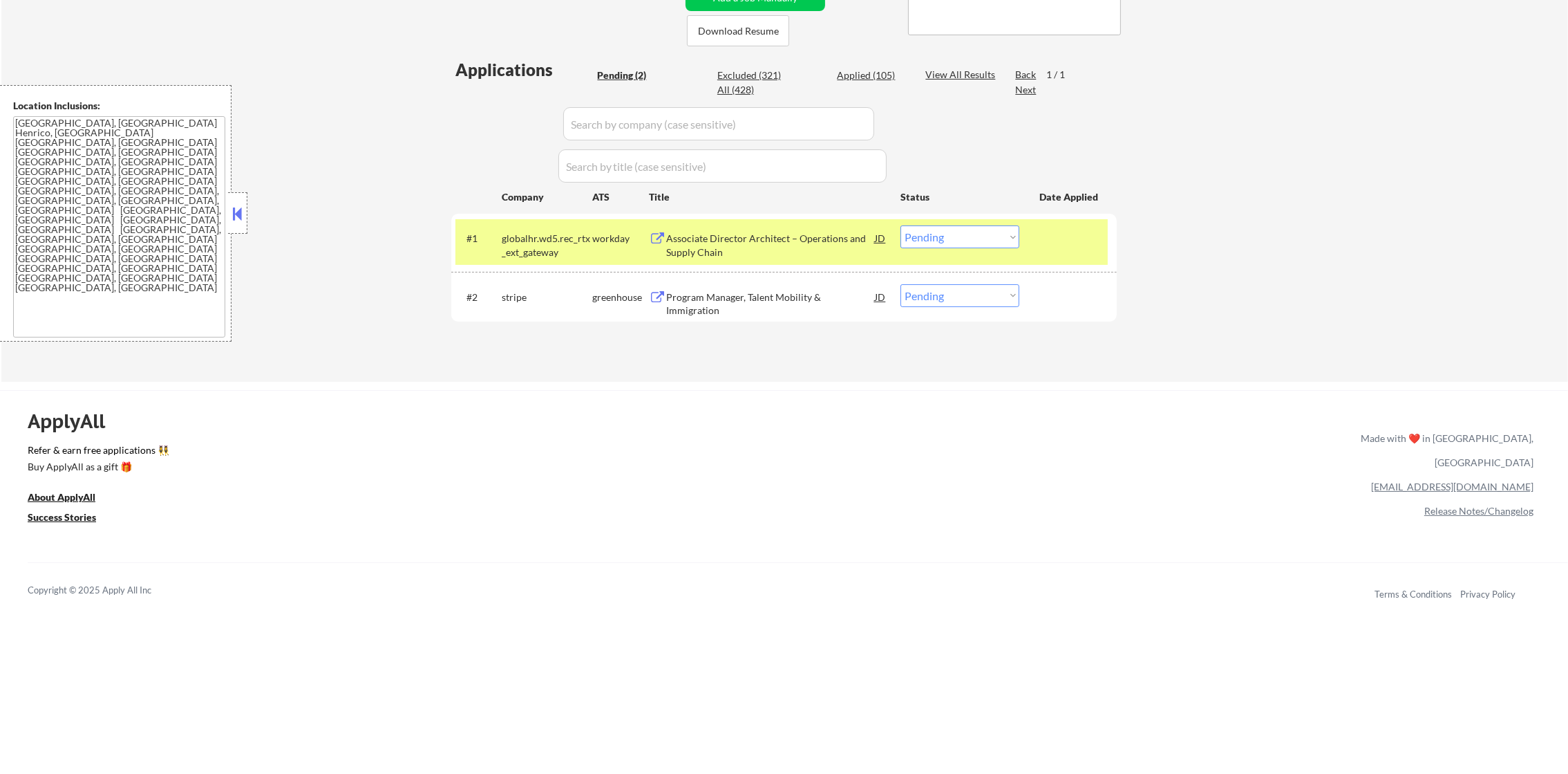
click at [530, 271] on div "#2 stripe greenhouse Program Manager, Talent Mobility & Immigration JD warning_…" at bounding box center [784, 296] width 665 height 50
click at [538, 260] on div "#1 globalhr.wd5.rec_rtx_ext_gateway workday Associate Director Architect – Oper…" at bounding box center [782, 242] width 652 height 46
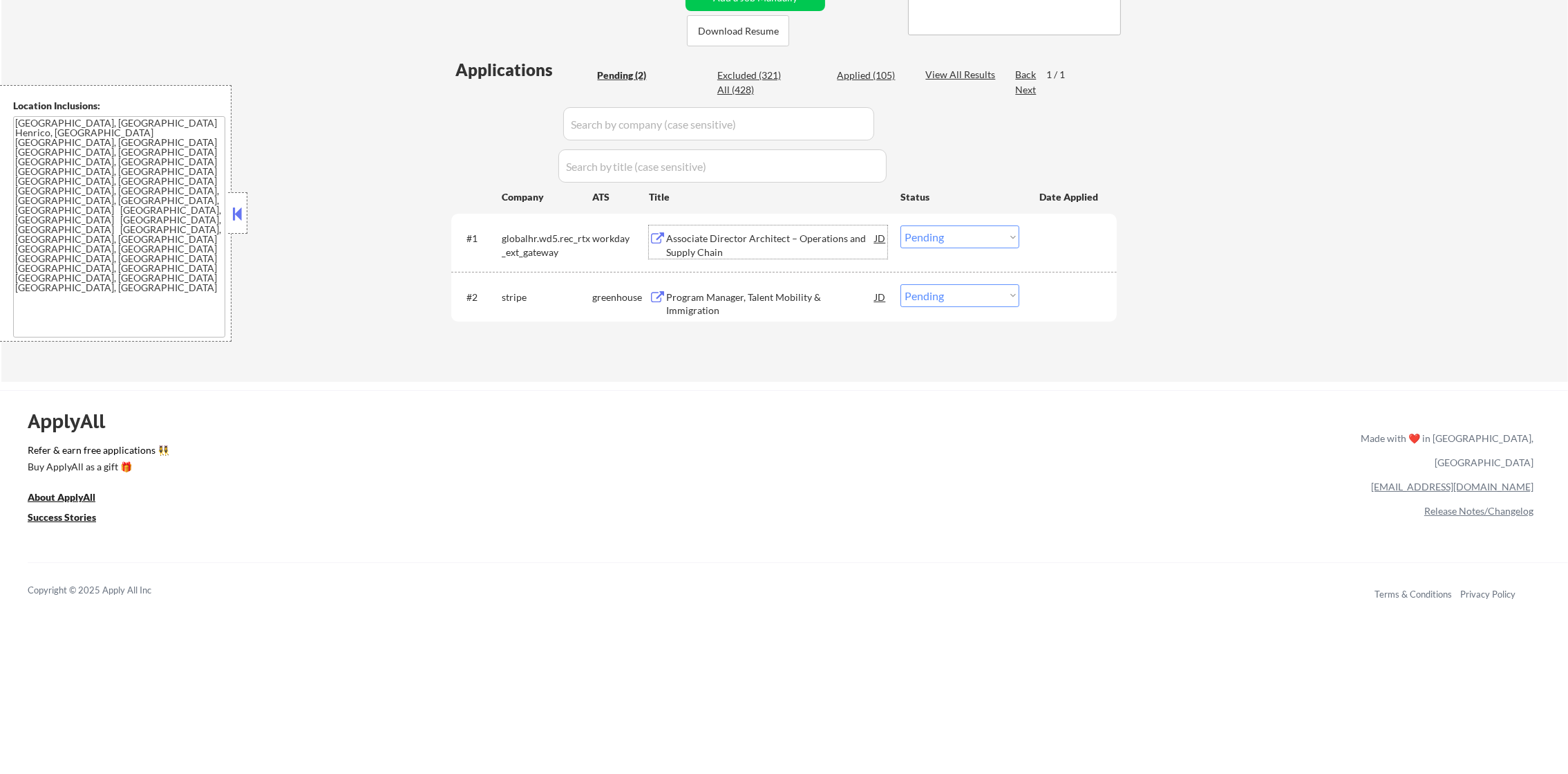
click at [762, 257] on div "Associate Director Architect – Operations and Supply Chain" at bounding box center [770, 245] width 208 height 27
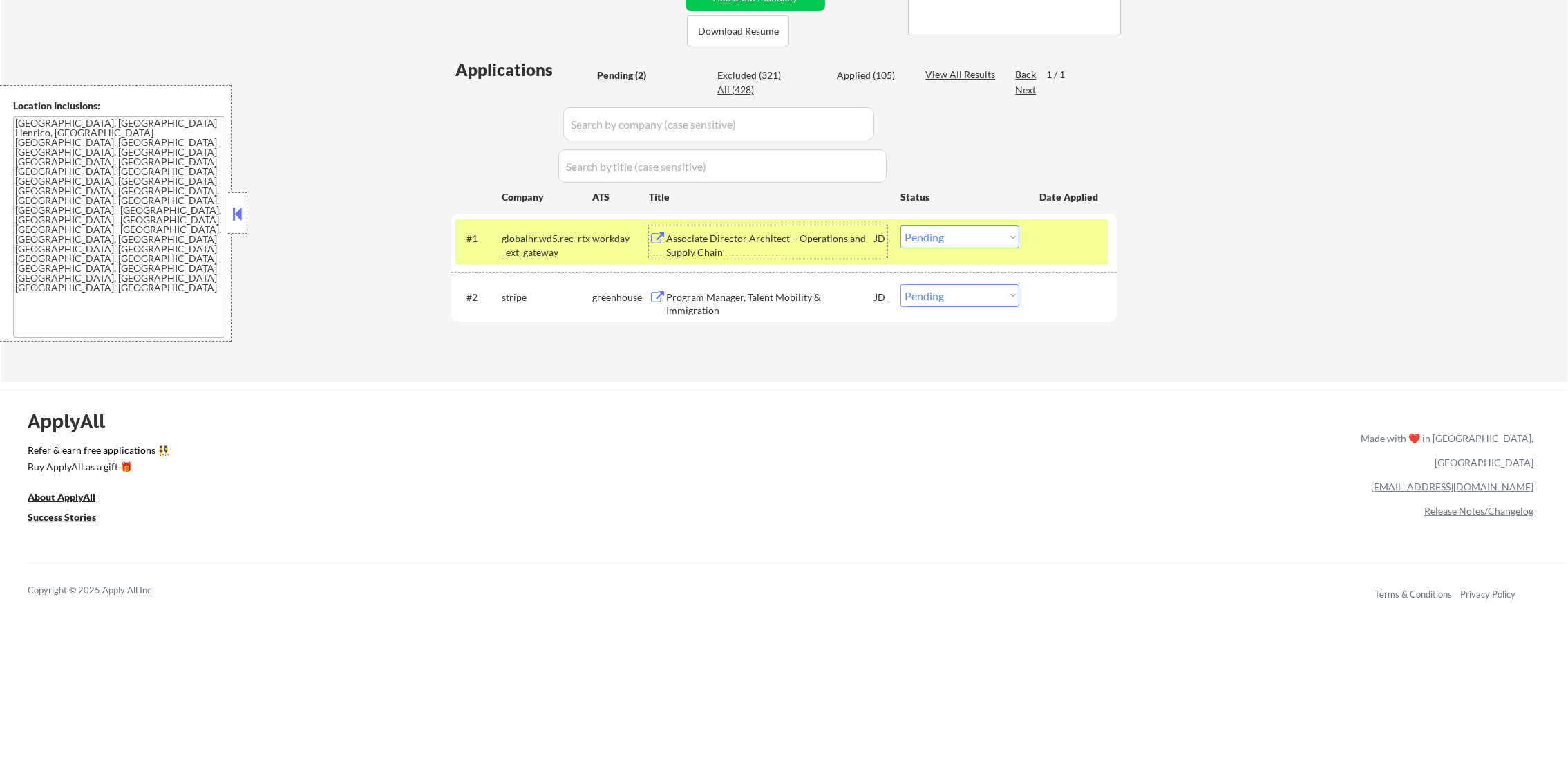
drag, startPoint x: 949, startPoint y: 229, endPoint x: 951, endPoint y: 237, distance: 8.2
click at [949, 229] on select "Choose an option... Pending Applied Excluded (Questions) Excluded (Expired) Exc…" at bounding box center [960, 237] width 119 height 23
click at [901, 226] on select "Choose an option... Pending Applied Excluded (Questions) Excluded (Expired) Exc…" at bounding box center [960, 237] width 119 height 23
click at [544, 237] on div "globalhr.wd5.rec_rtx_ext_gateway" at bounding box center [546, 245] width 90 height 27
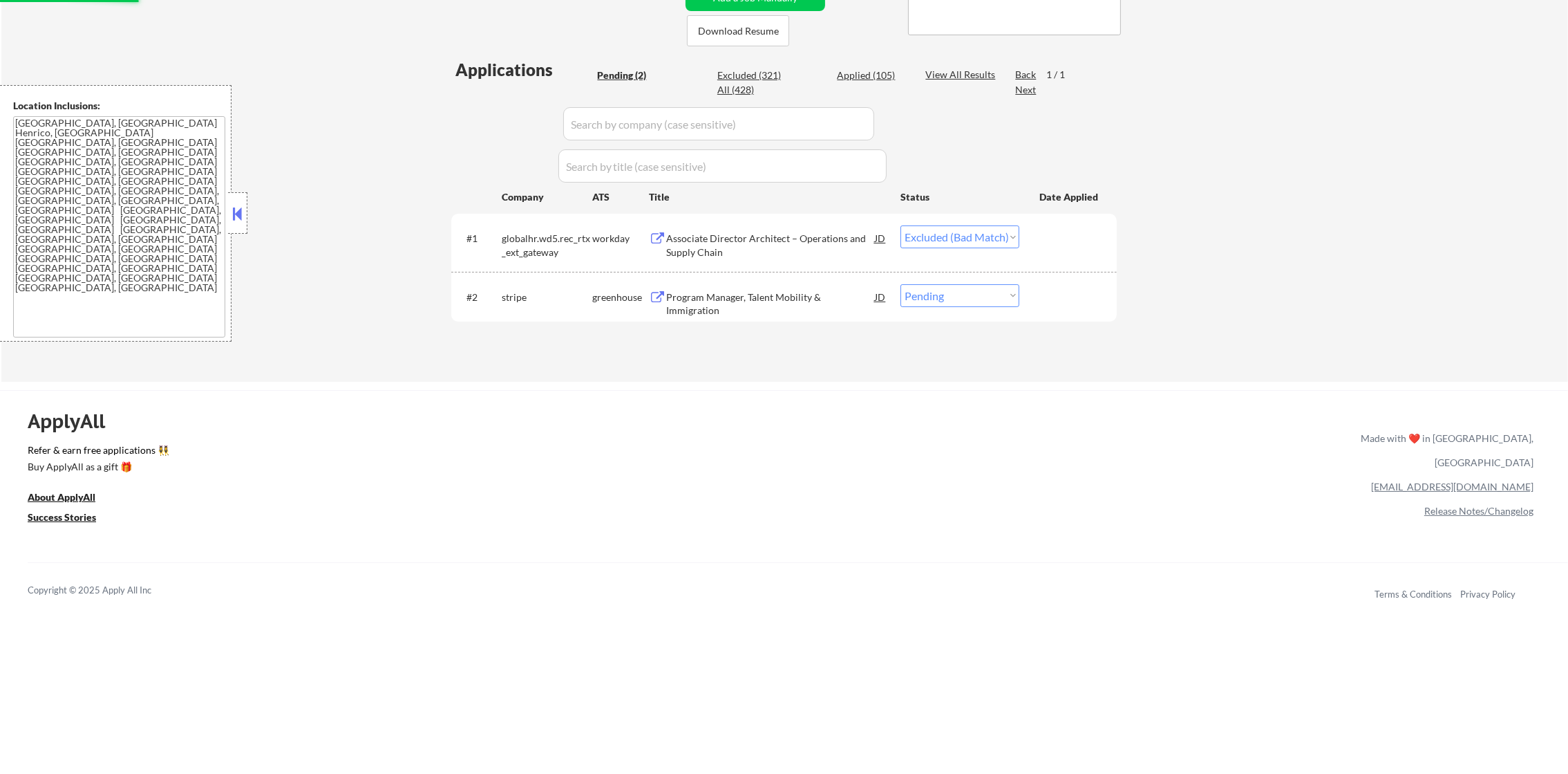
click at [783, 301] on div "Program Manager, Talent Mobility & Immigration" at bounding box center [770, 304] width 208 height 27
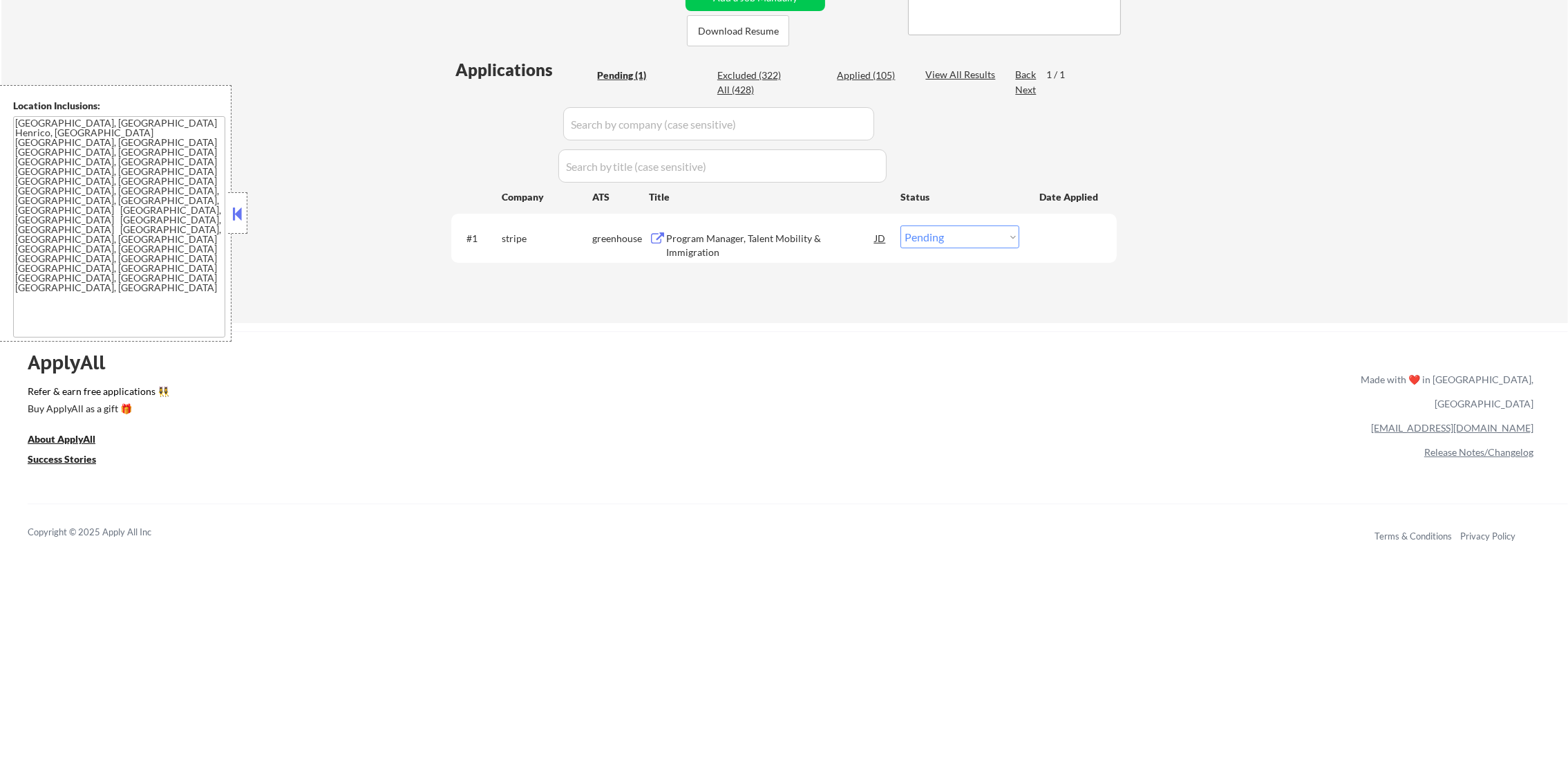
click at [916, 223] on div "#1 stripe greenhouse Program Manager, Talent Mobility & Immigration JD Choose a…" at bounding box center [782, 238] width 652 height 37
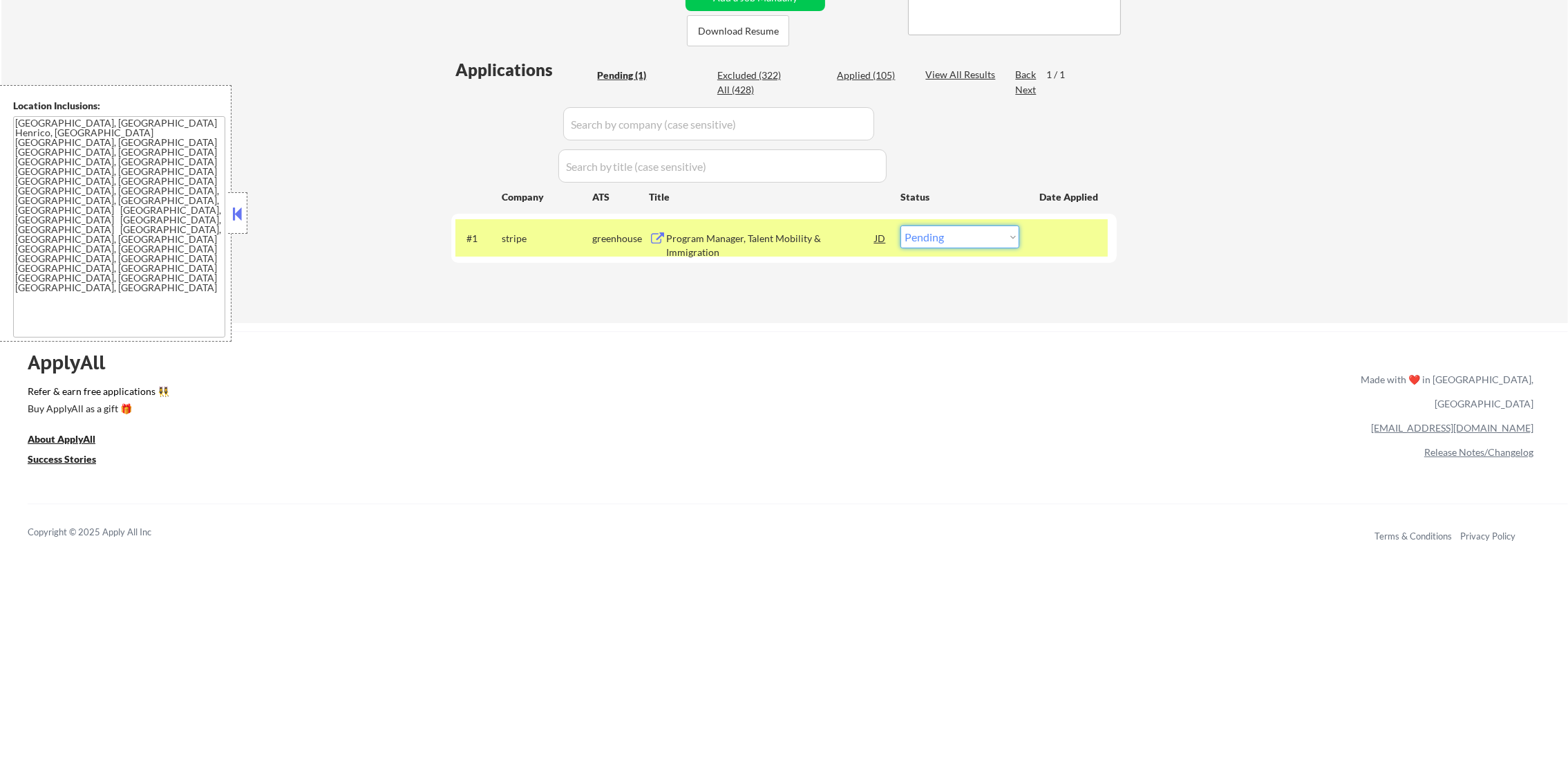
click at [997, 233] on select "Choose an option... Pending Applied Excluded (Questions) Excluded (Expired) Exc…" at bounding box center [960, 237] width 119 height 23
click at [901, 226] on select "Choose an option... Pending Applied Excluded (Questions) Excluded (Expired) Exc…" at bounding box center [960, 237] width 119 height 23
click at [540, 240] on div "stripe" at bounding box center [546, 238] width 90 height 14
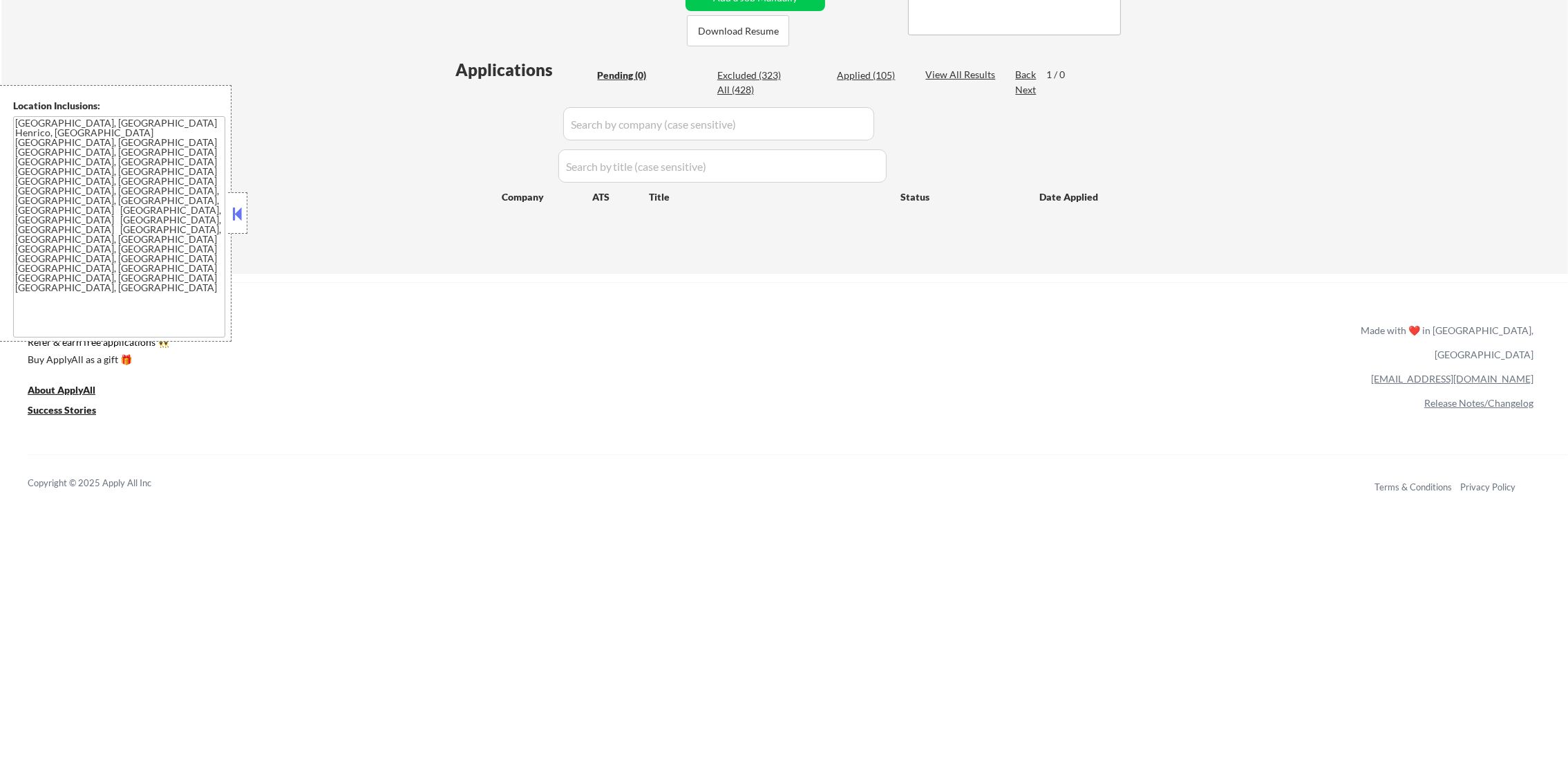
click at [875, 71] on div "Applied (105)" at bounding box center [872, 75] width 69 height 14
select select ""applied""
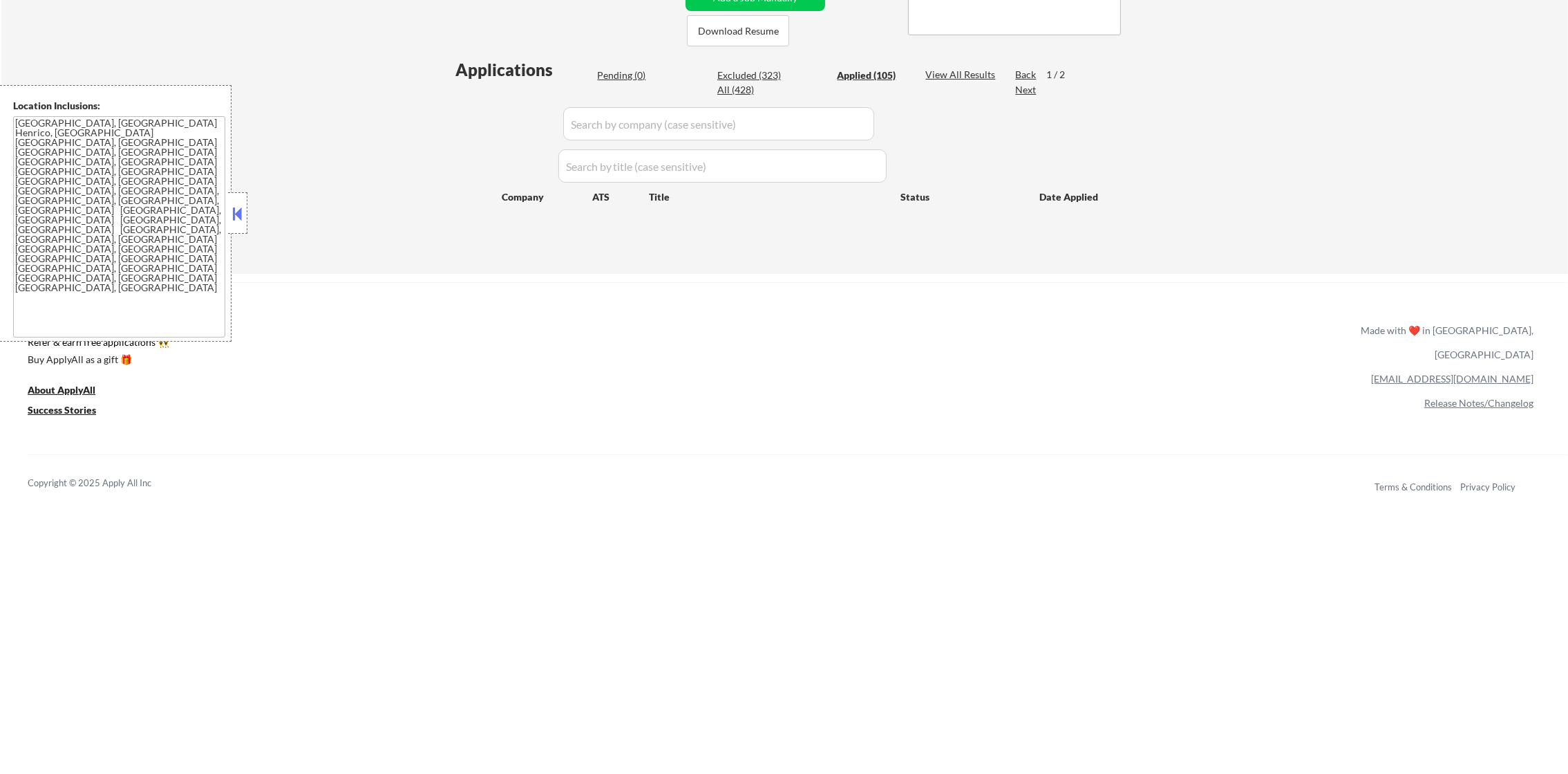
select select ""applied""
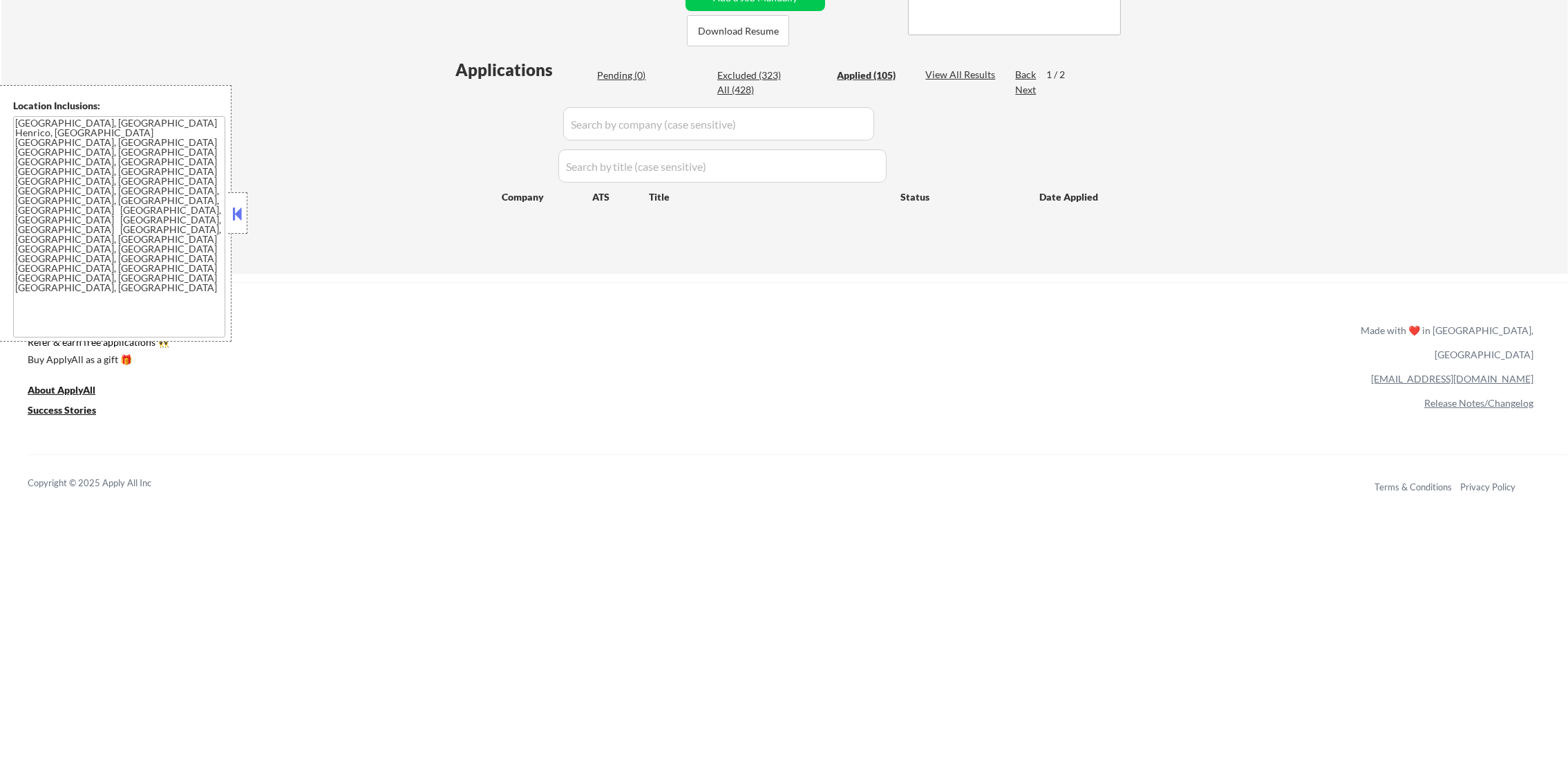
select select ""applied""
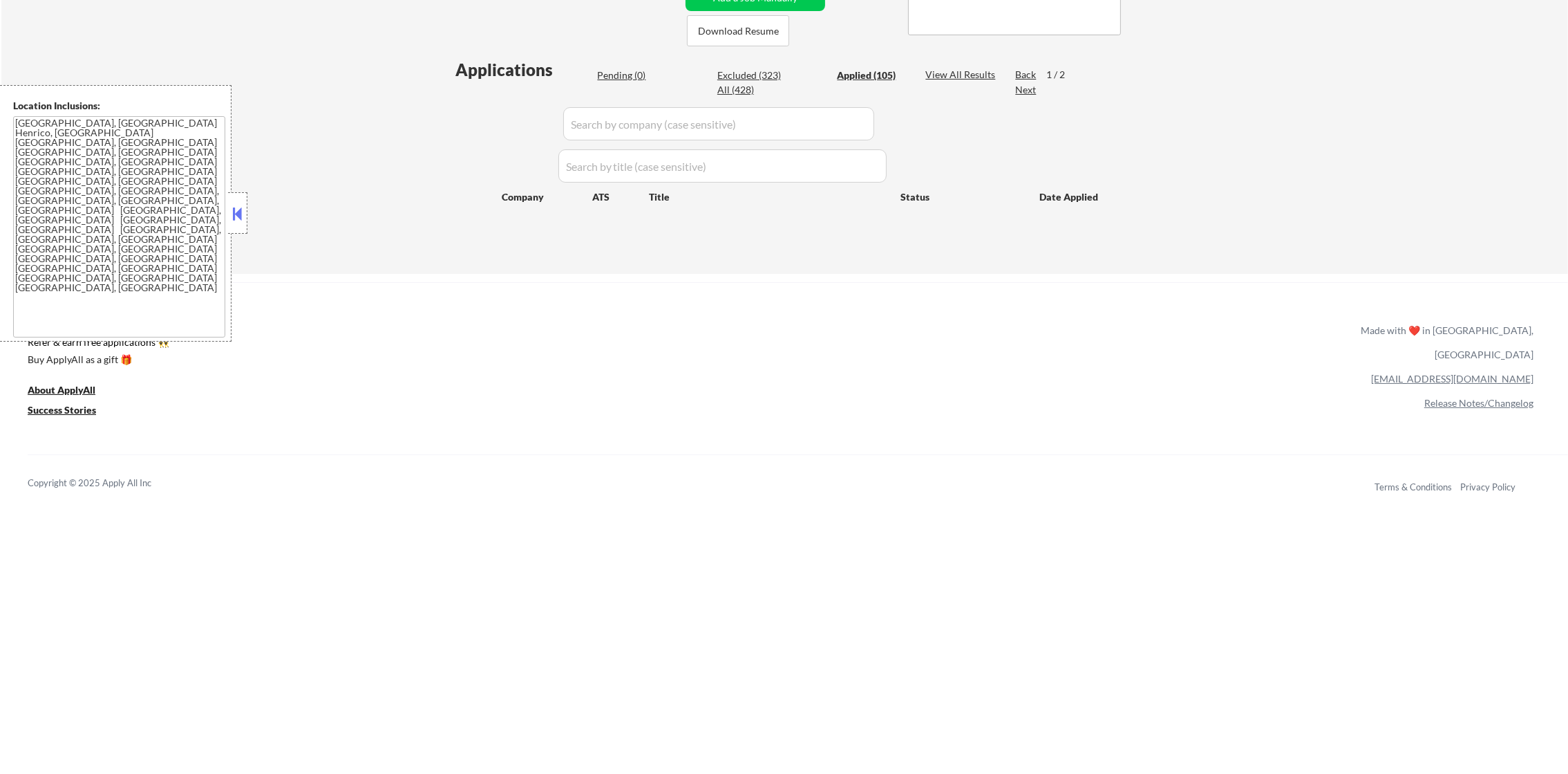
select select ""applied""
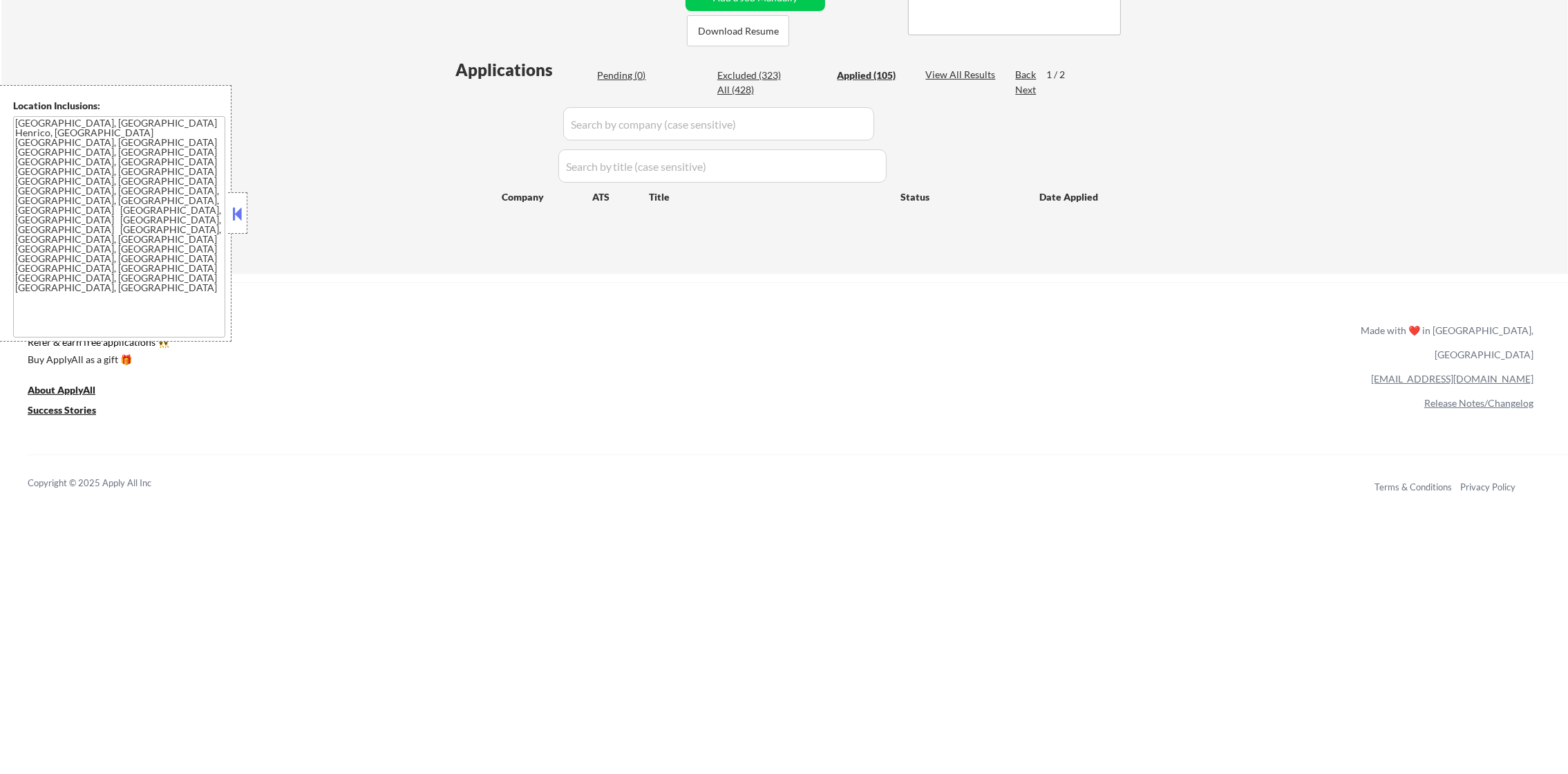
select select ""applied""
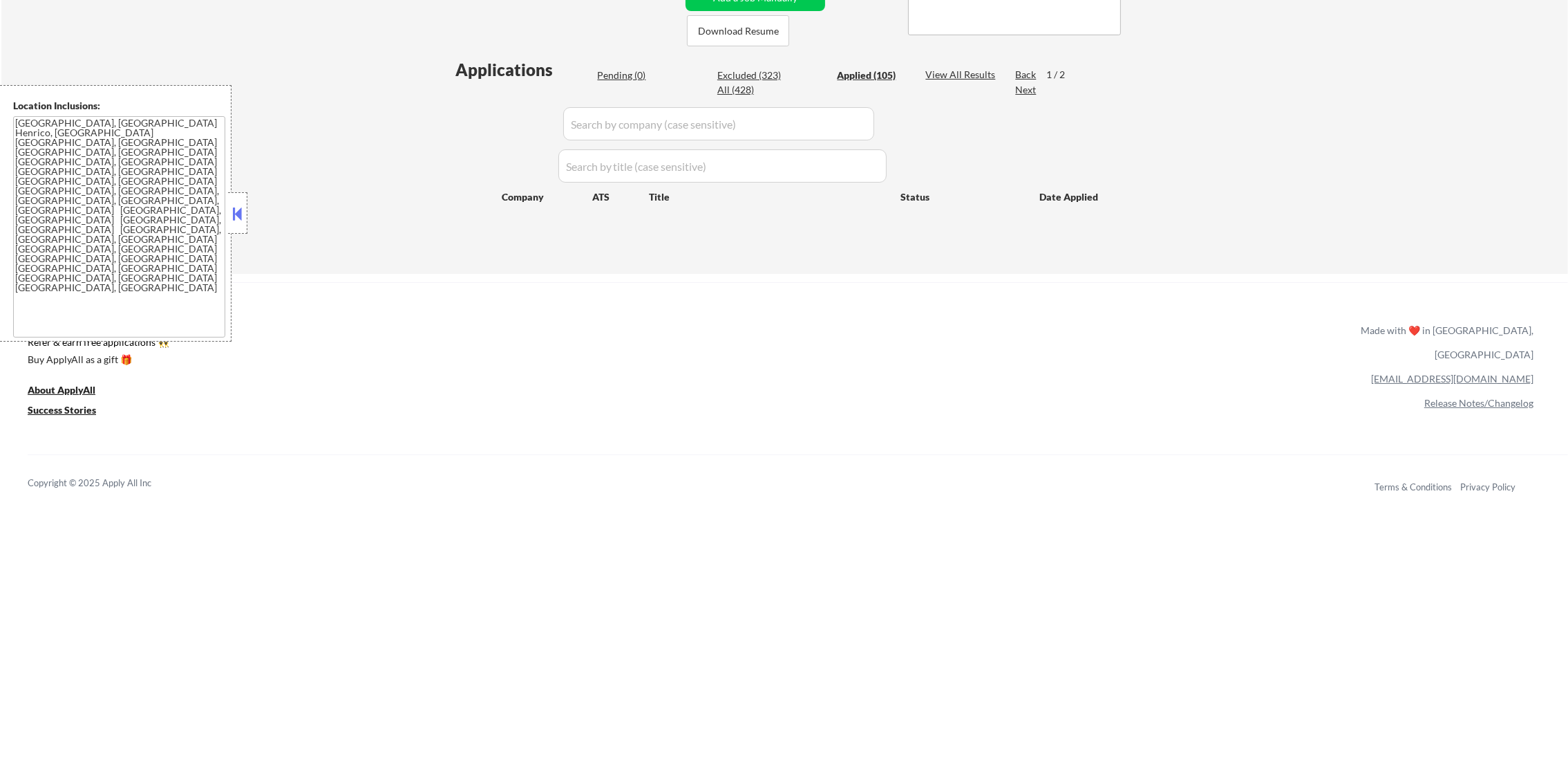
select select ""applied""
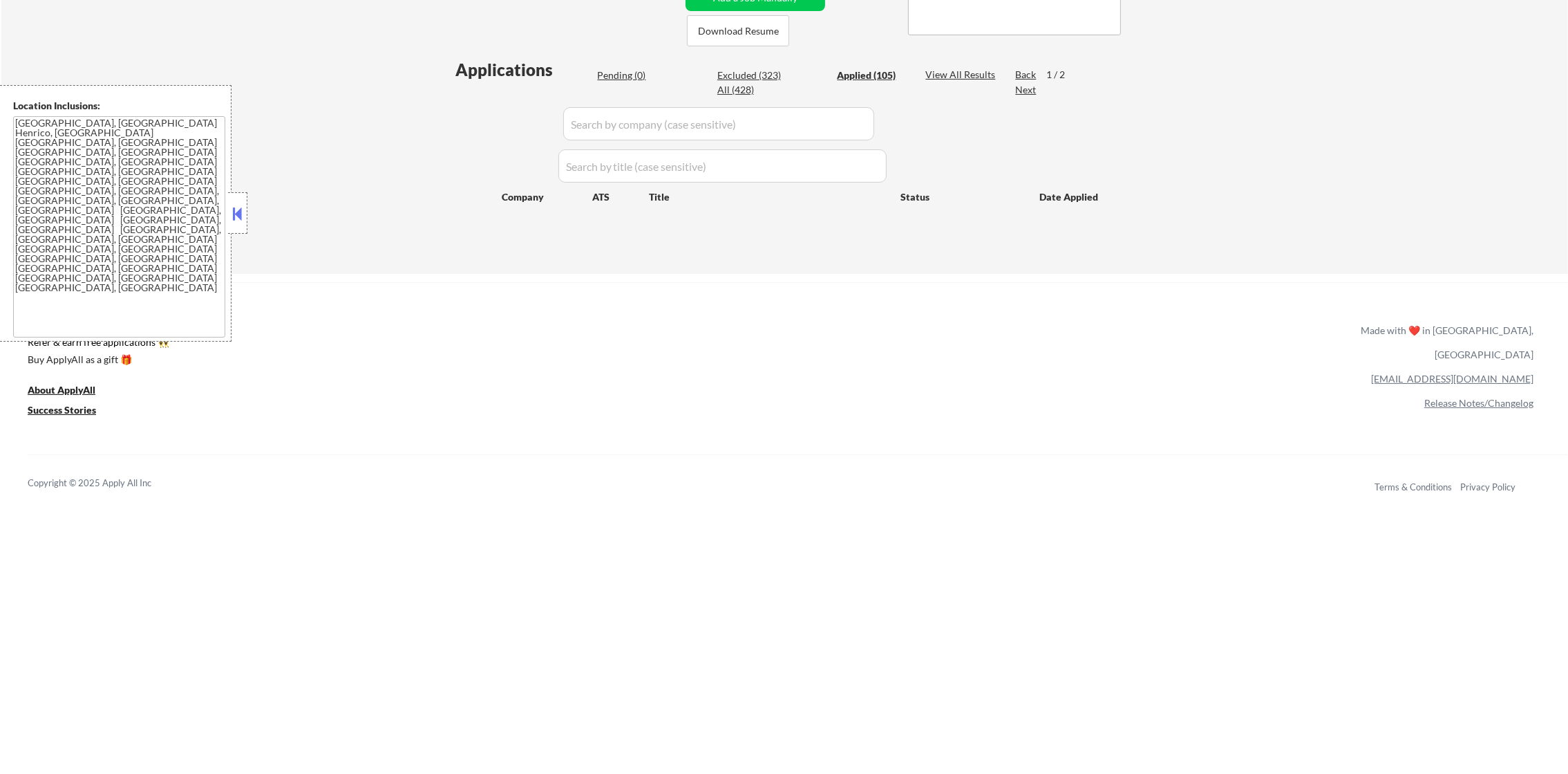
select select ""applied""
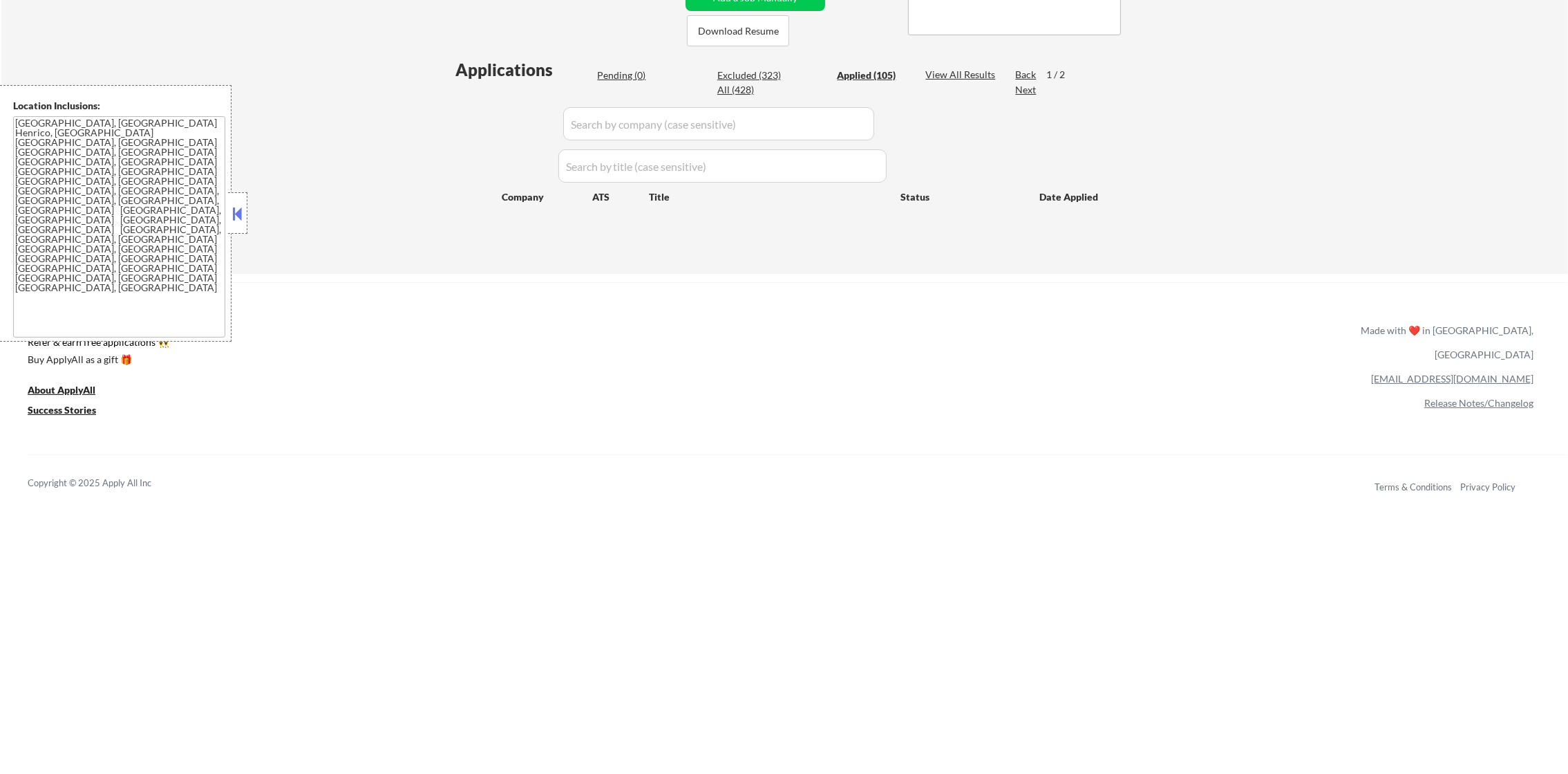
select select ""applied""
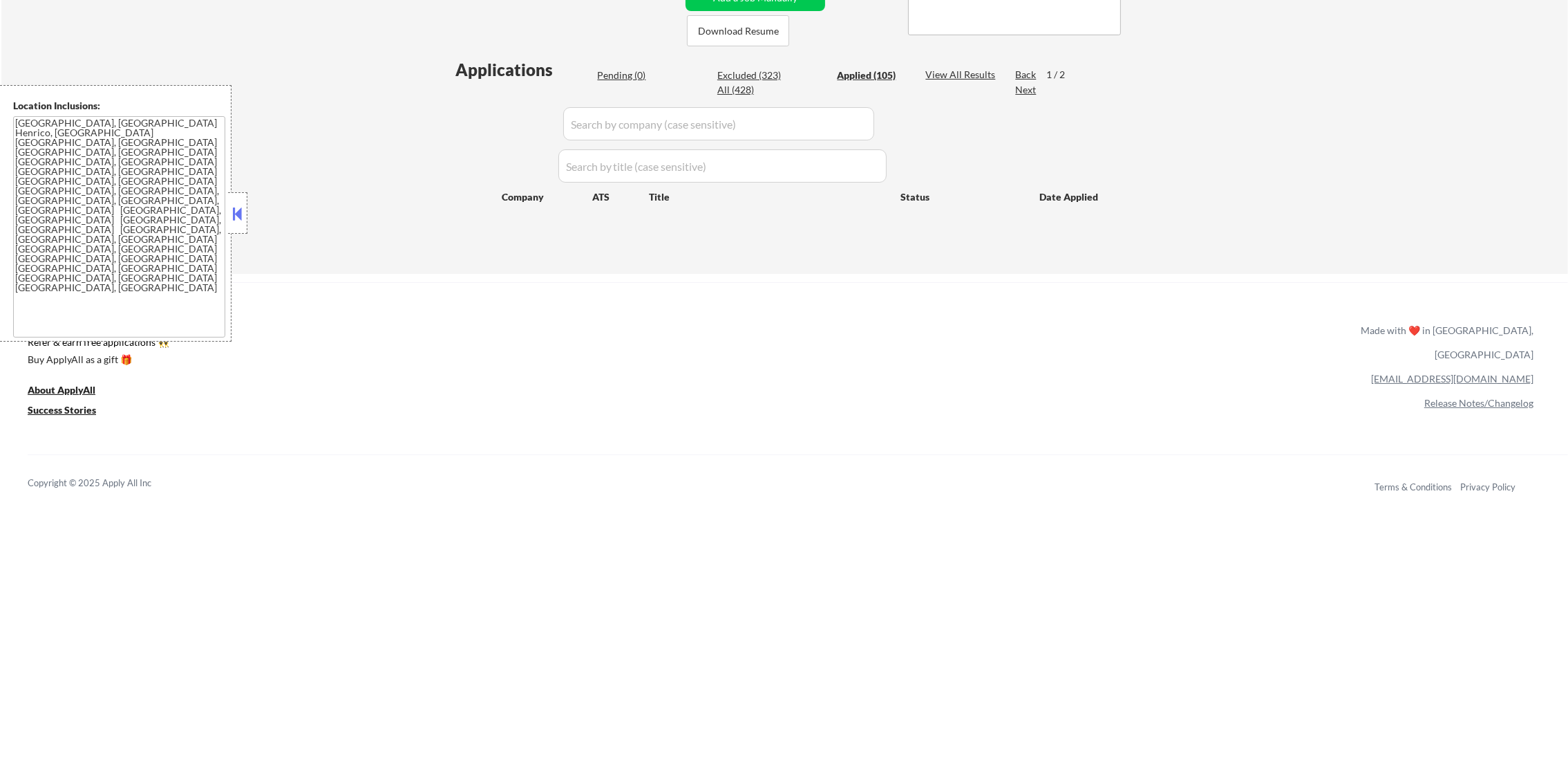
select select ""applied""
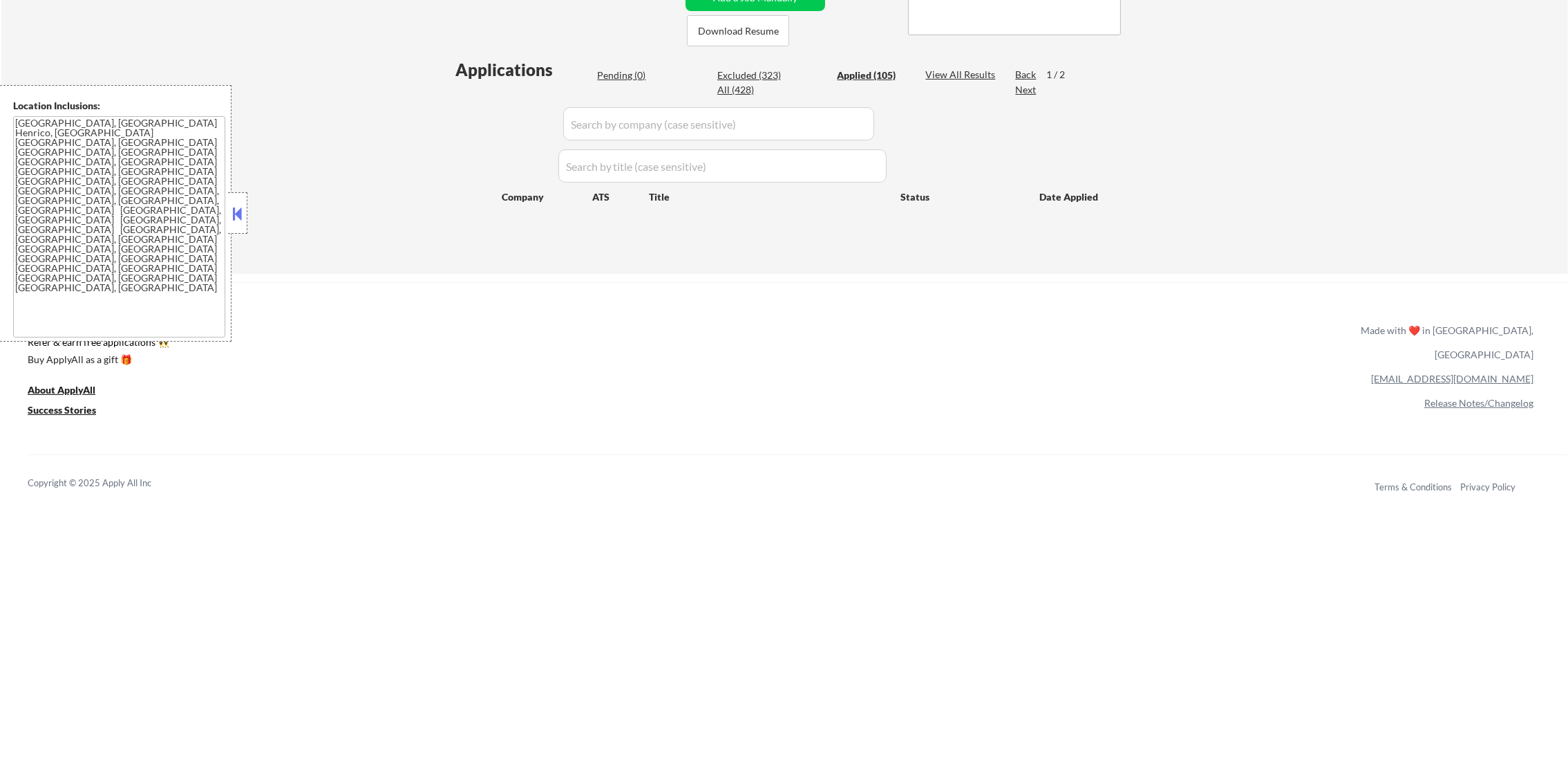
select select ""applied""
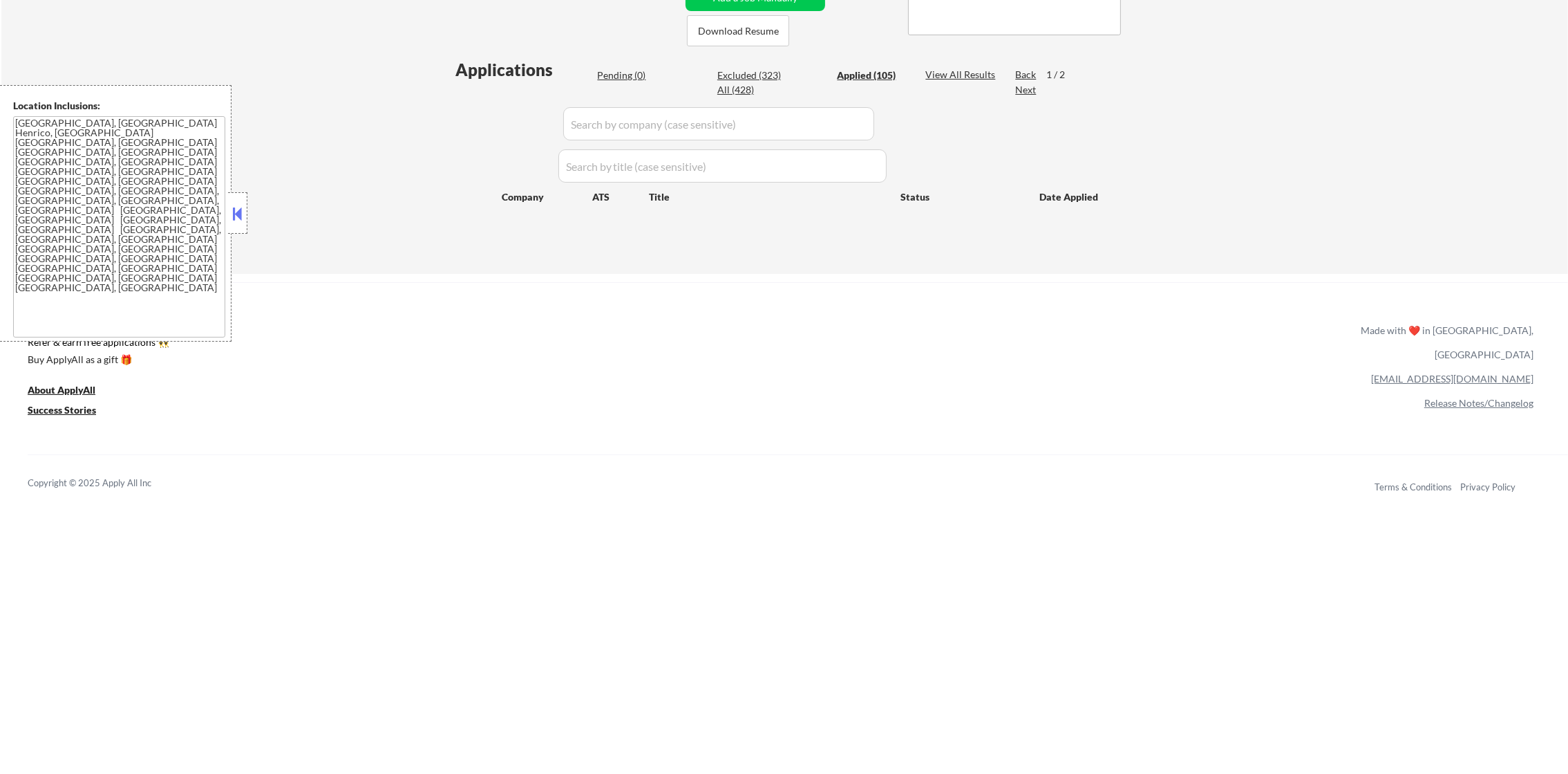
select select ""applied""
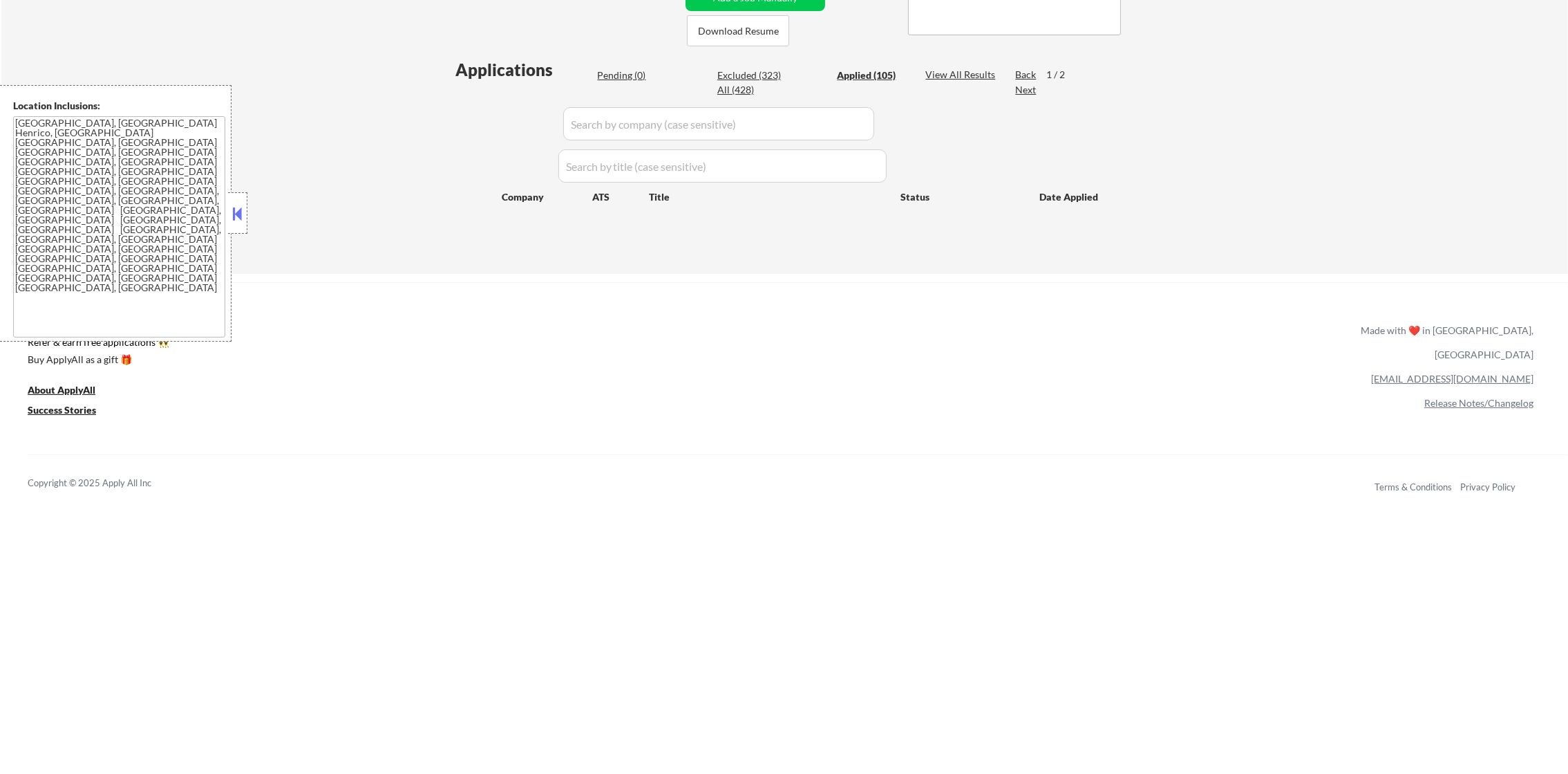
select select ""applied""
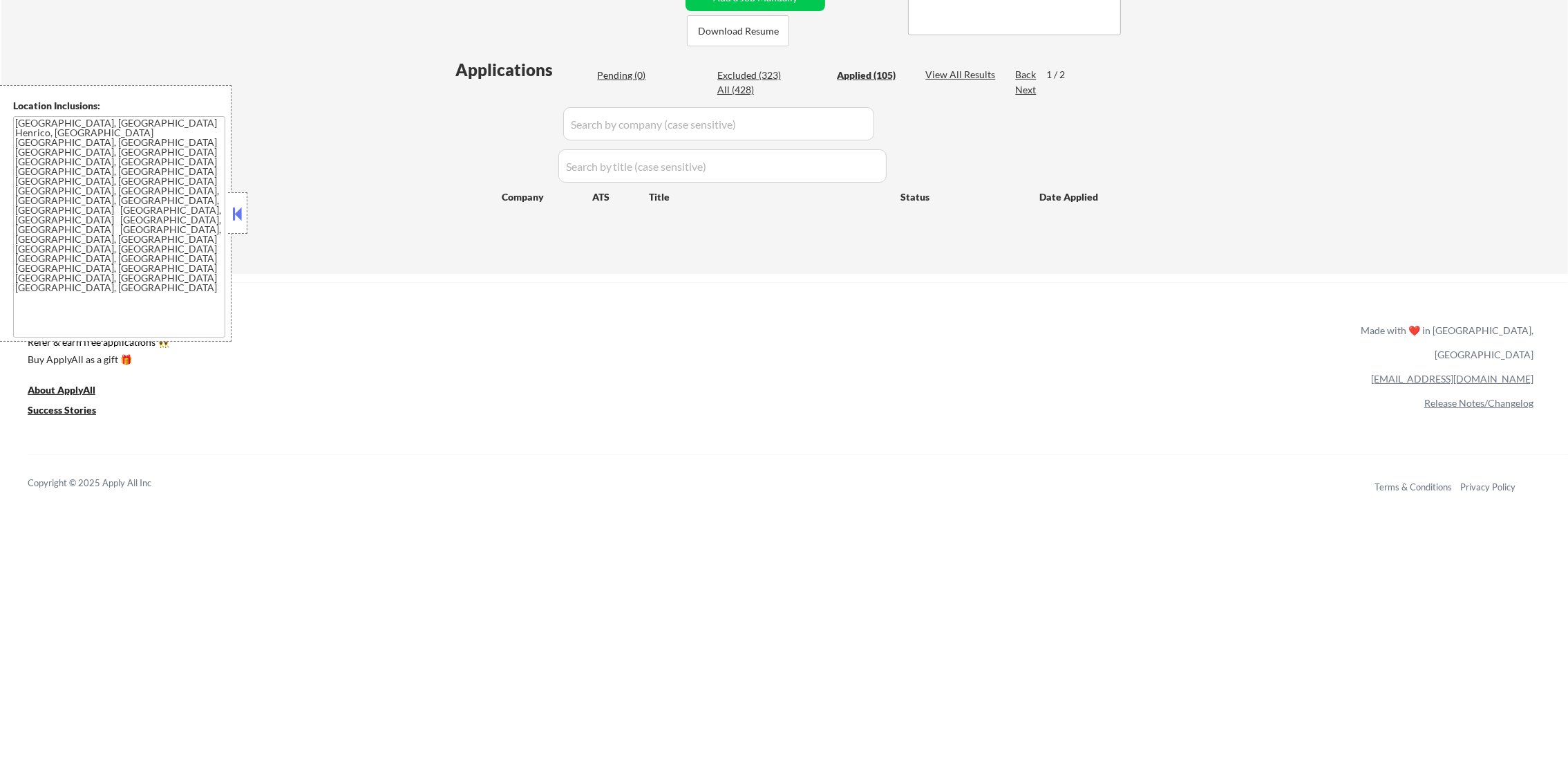
select select ""applied""
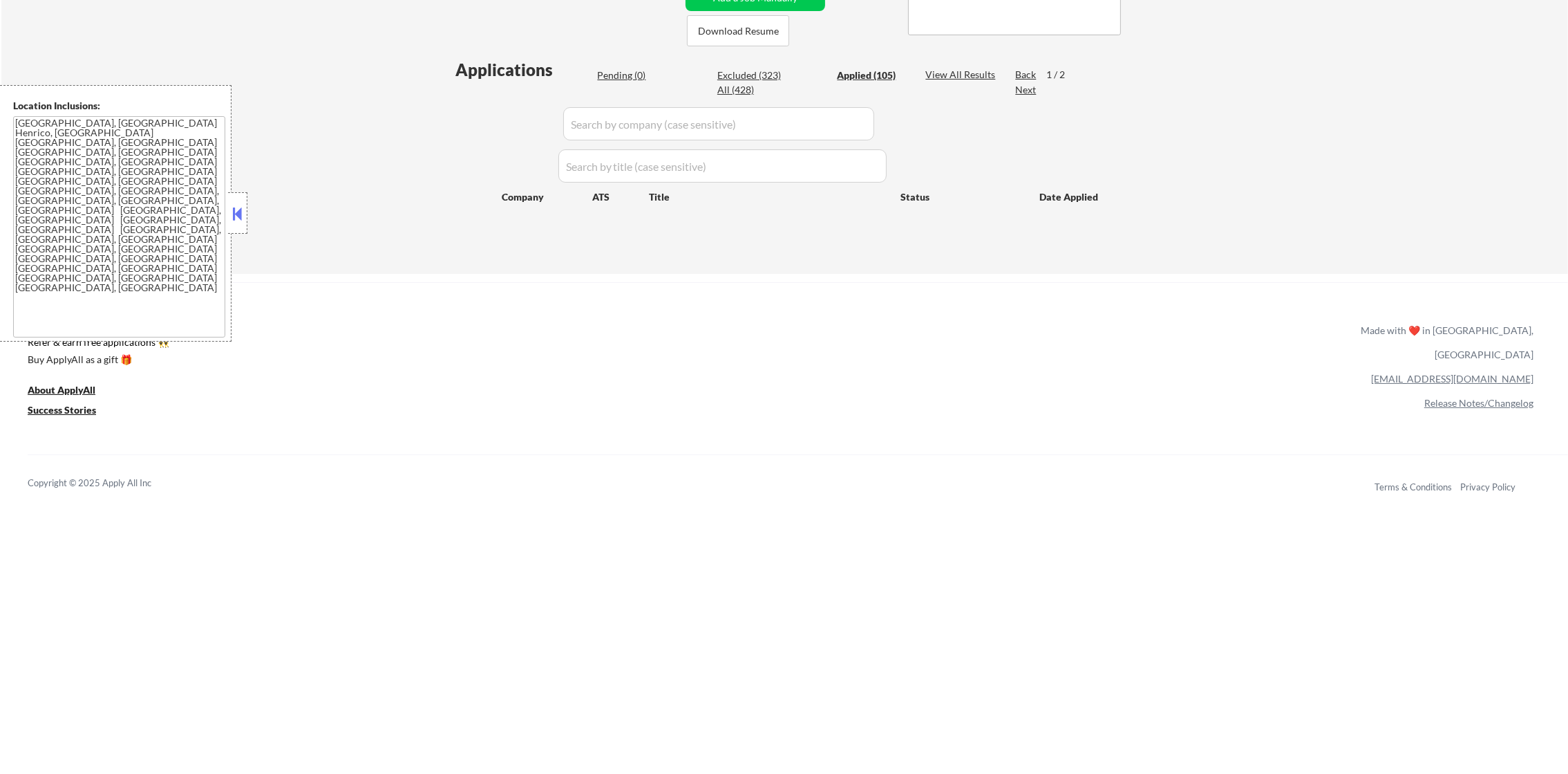
select select ""applied""
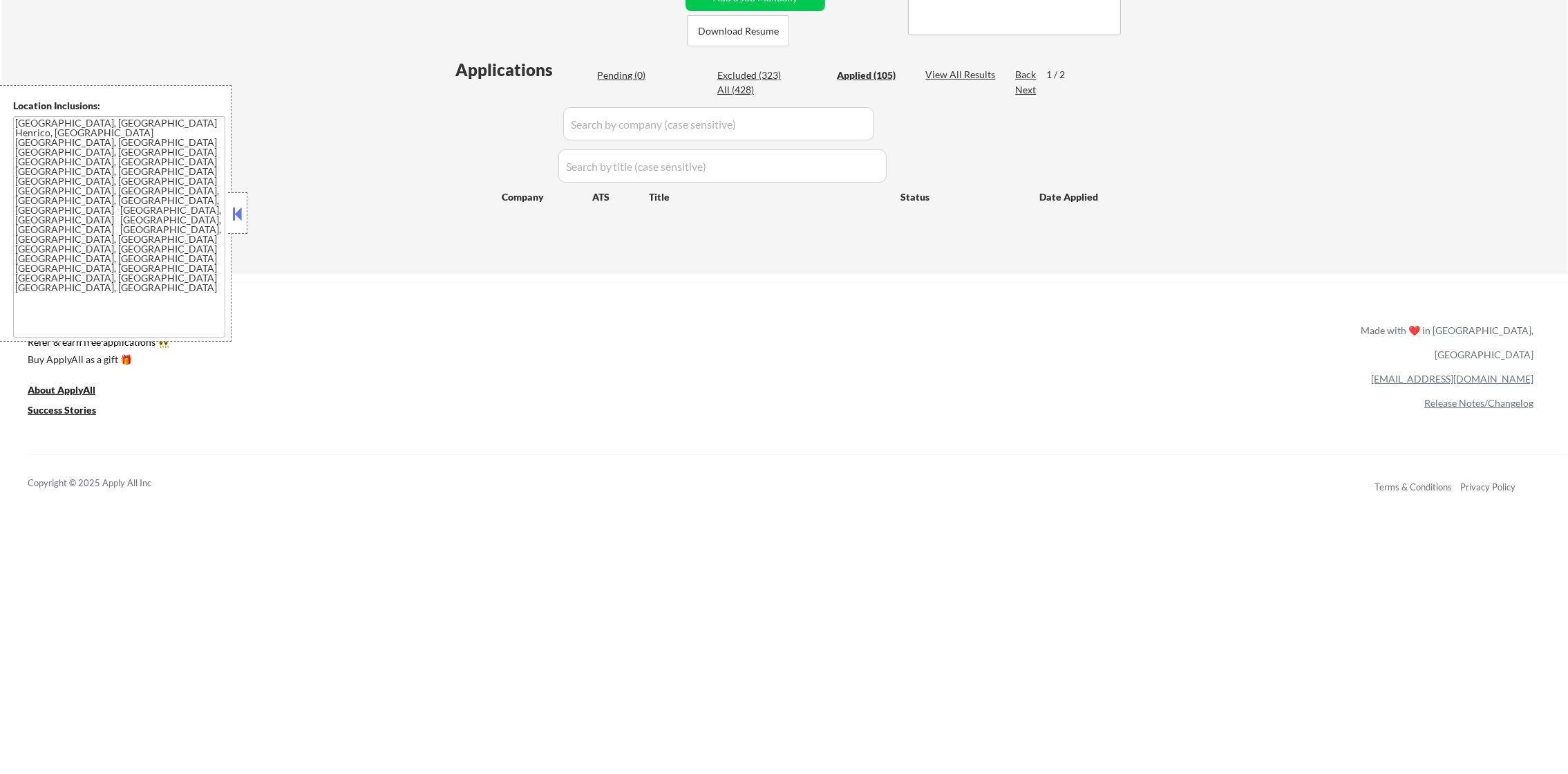
select select ""applied""
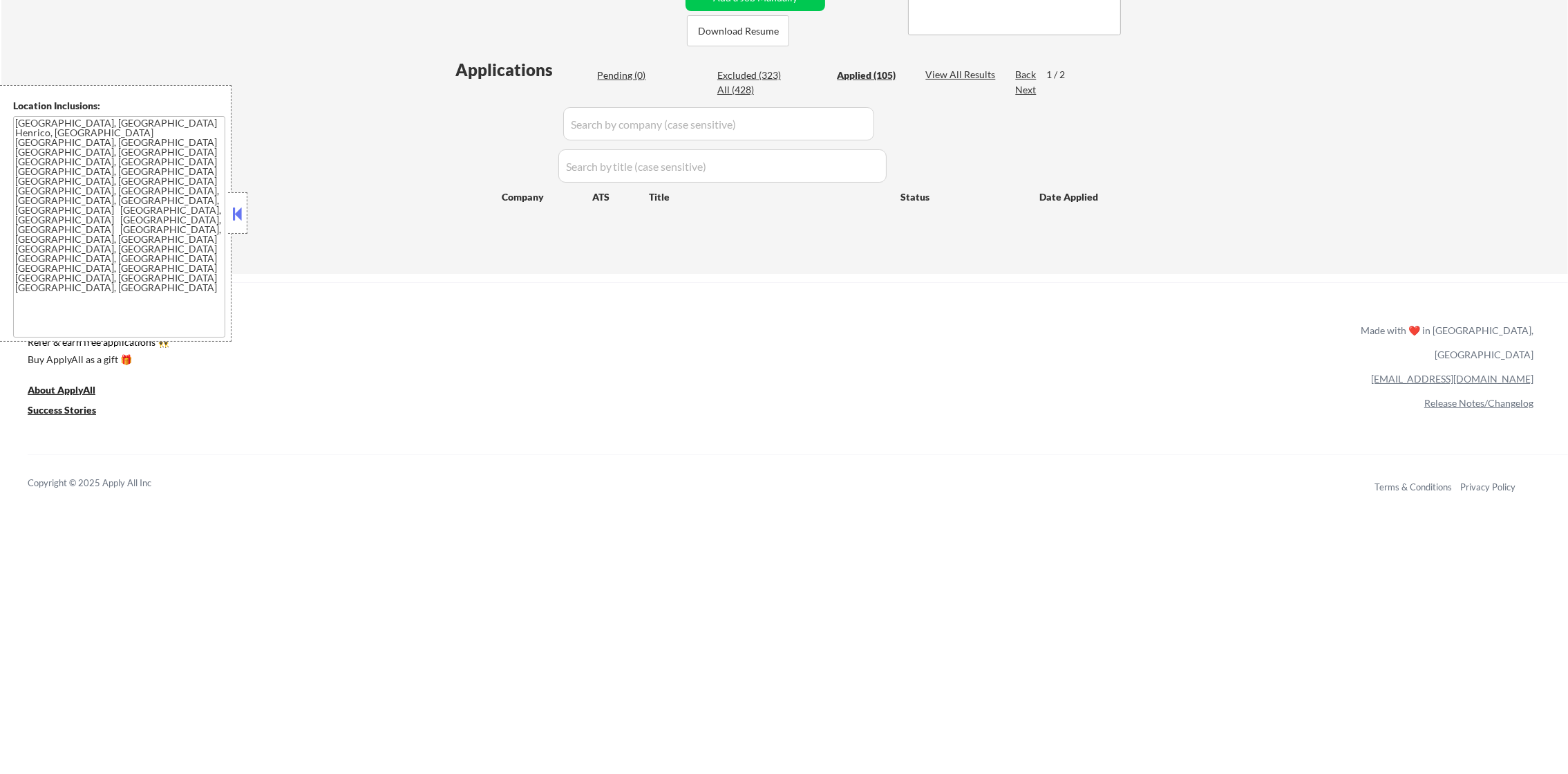
select select ""applied""
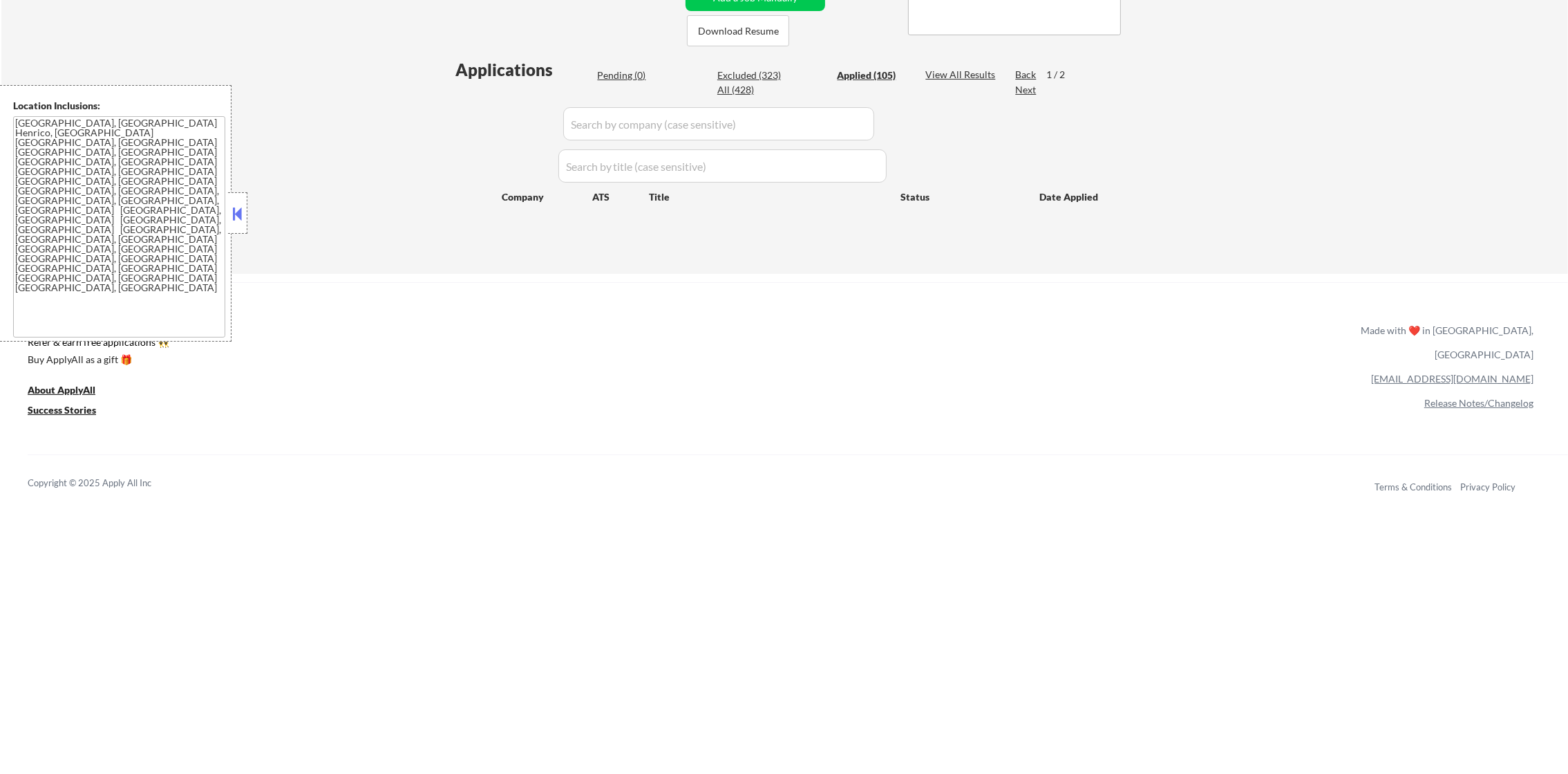
select select ""applied""
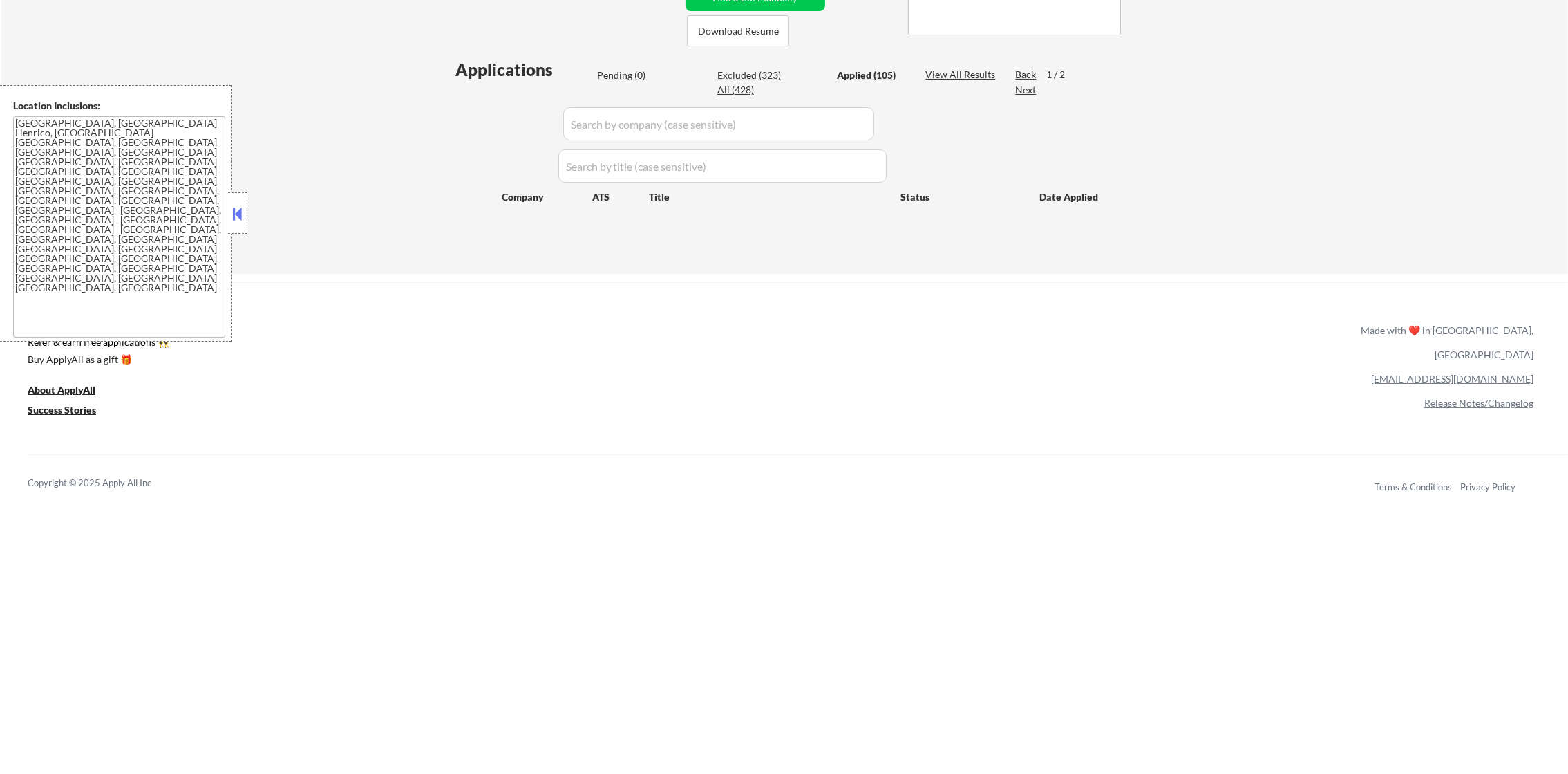
select select ""applied""
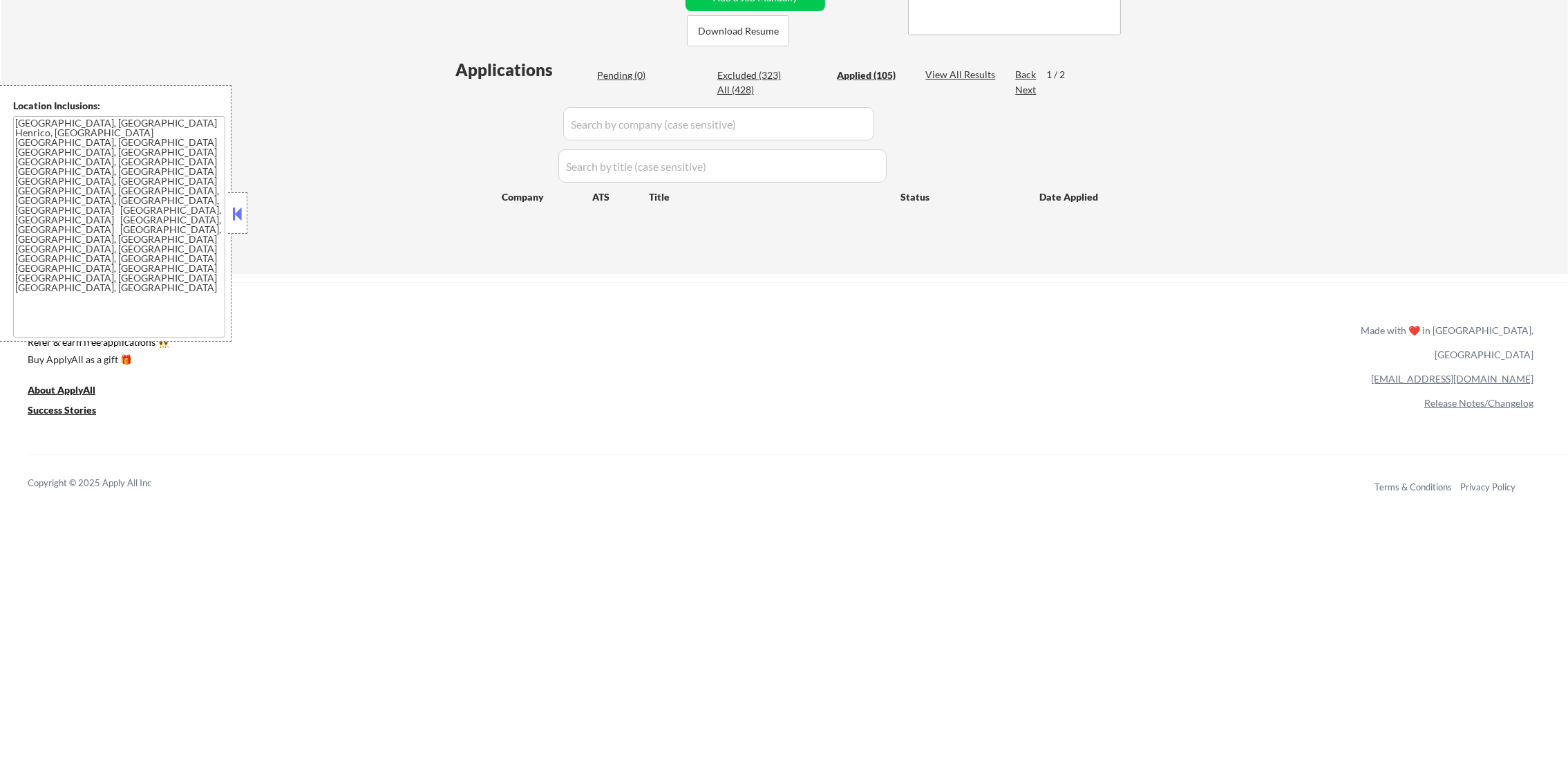
select select ""applied""
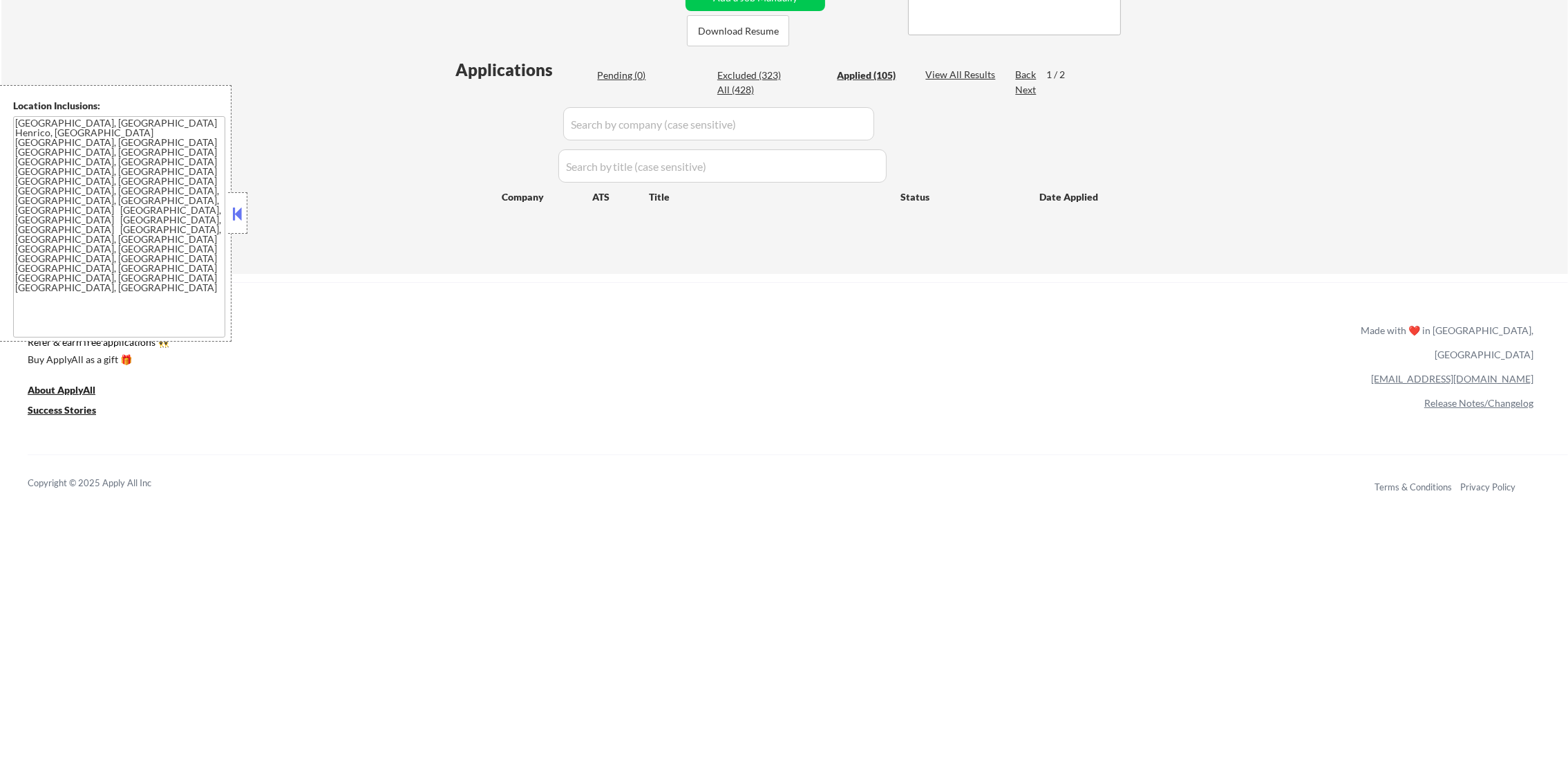
select select ""applied""
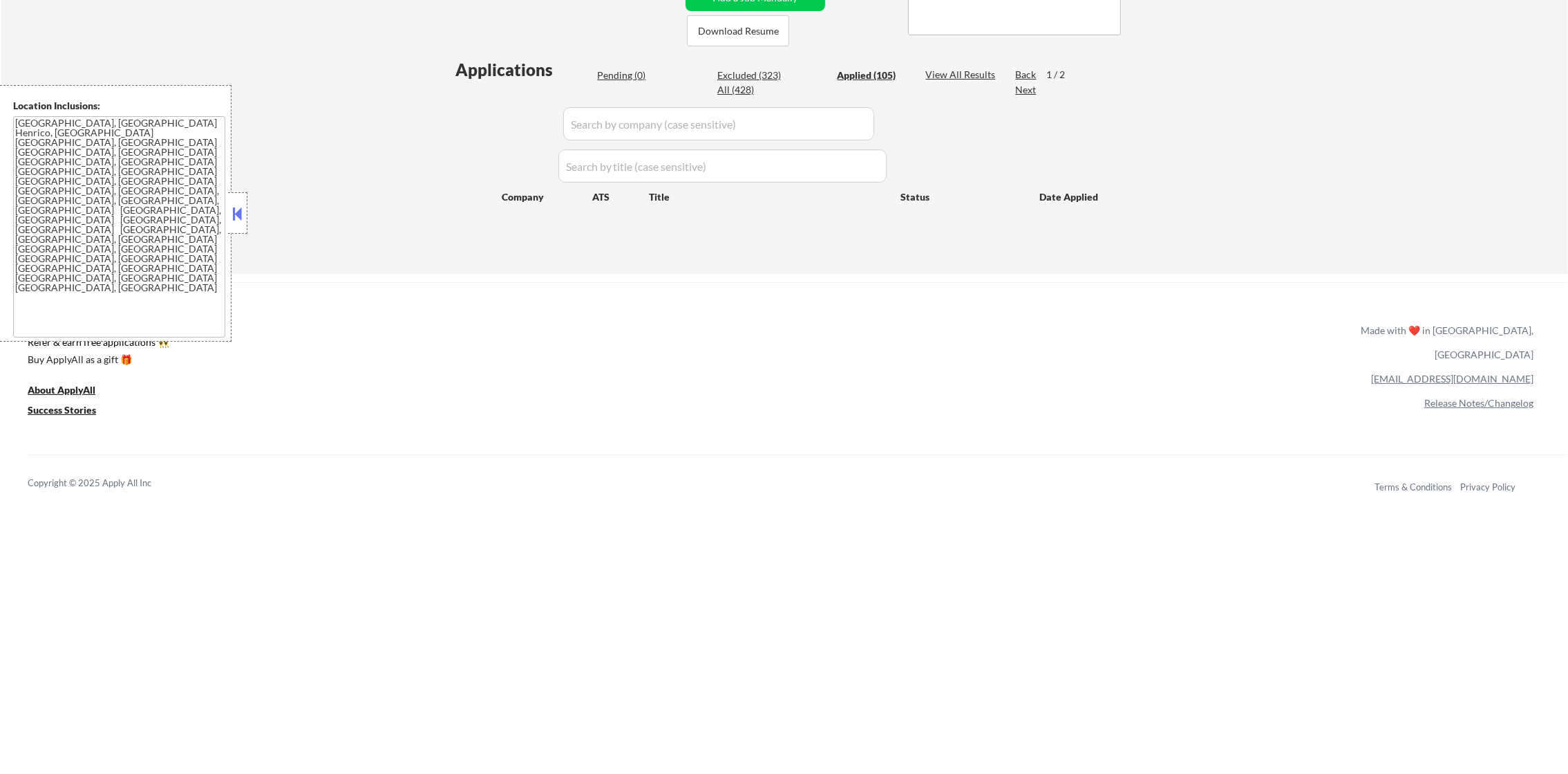
select select ""applied""
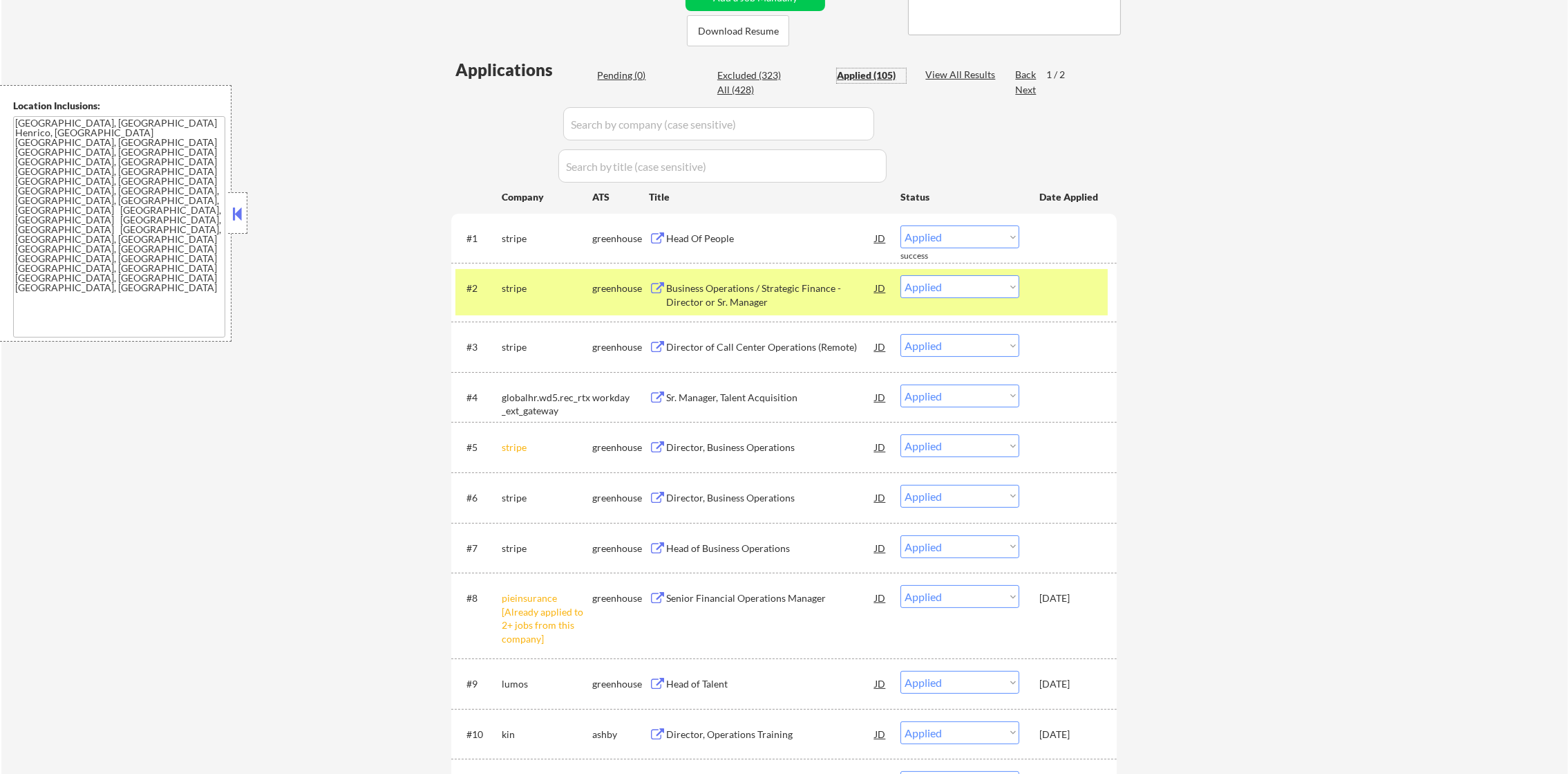
click at [521, 310] on div "#2 stripe greenhouse Business Operations / Strategic Finance - Director or Sr. …" at bounding box center [782, 291] width 652 height 46
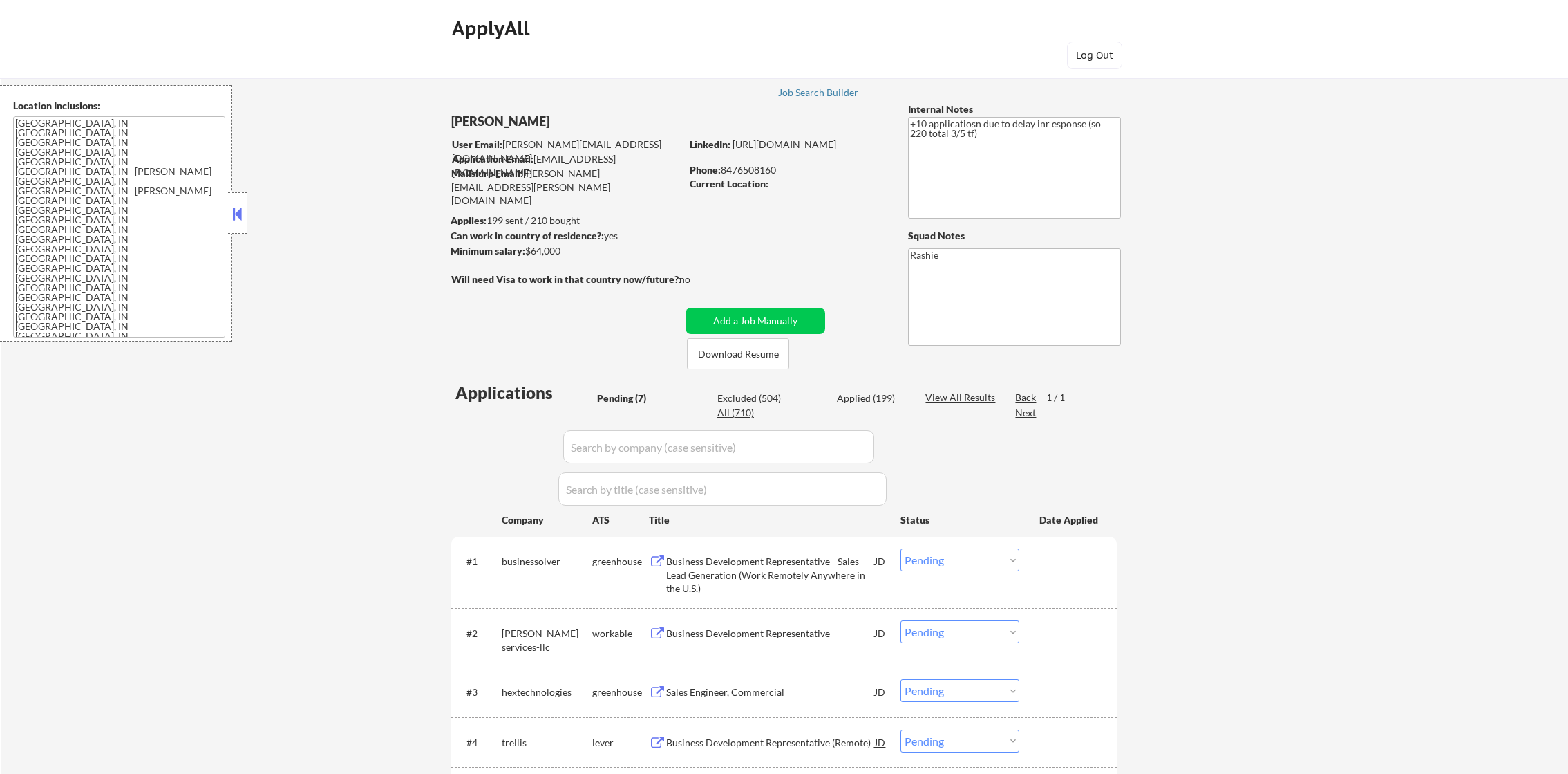
select select ""pending""
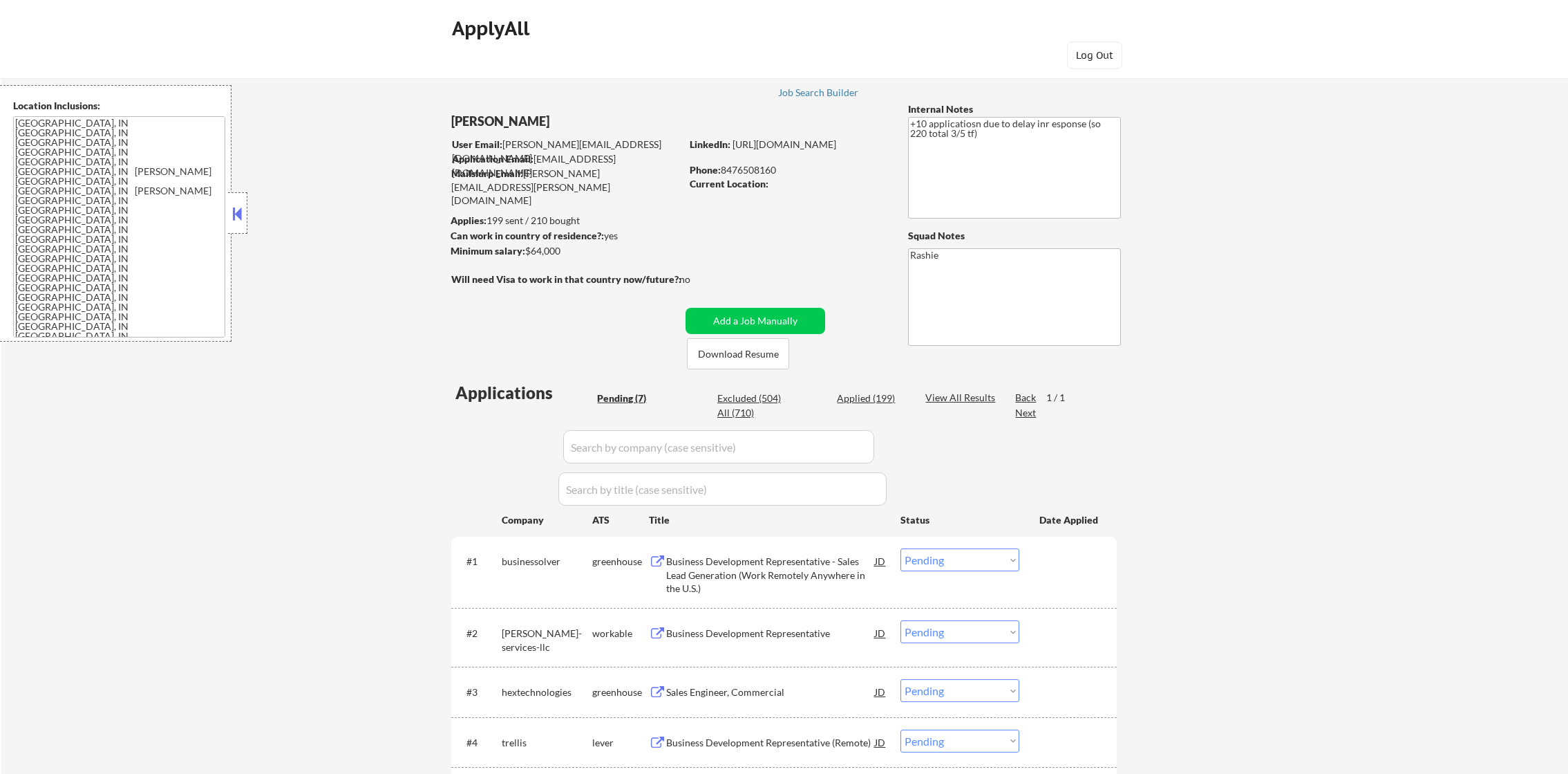
select select ""pending""
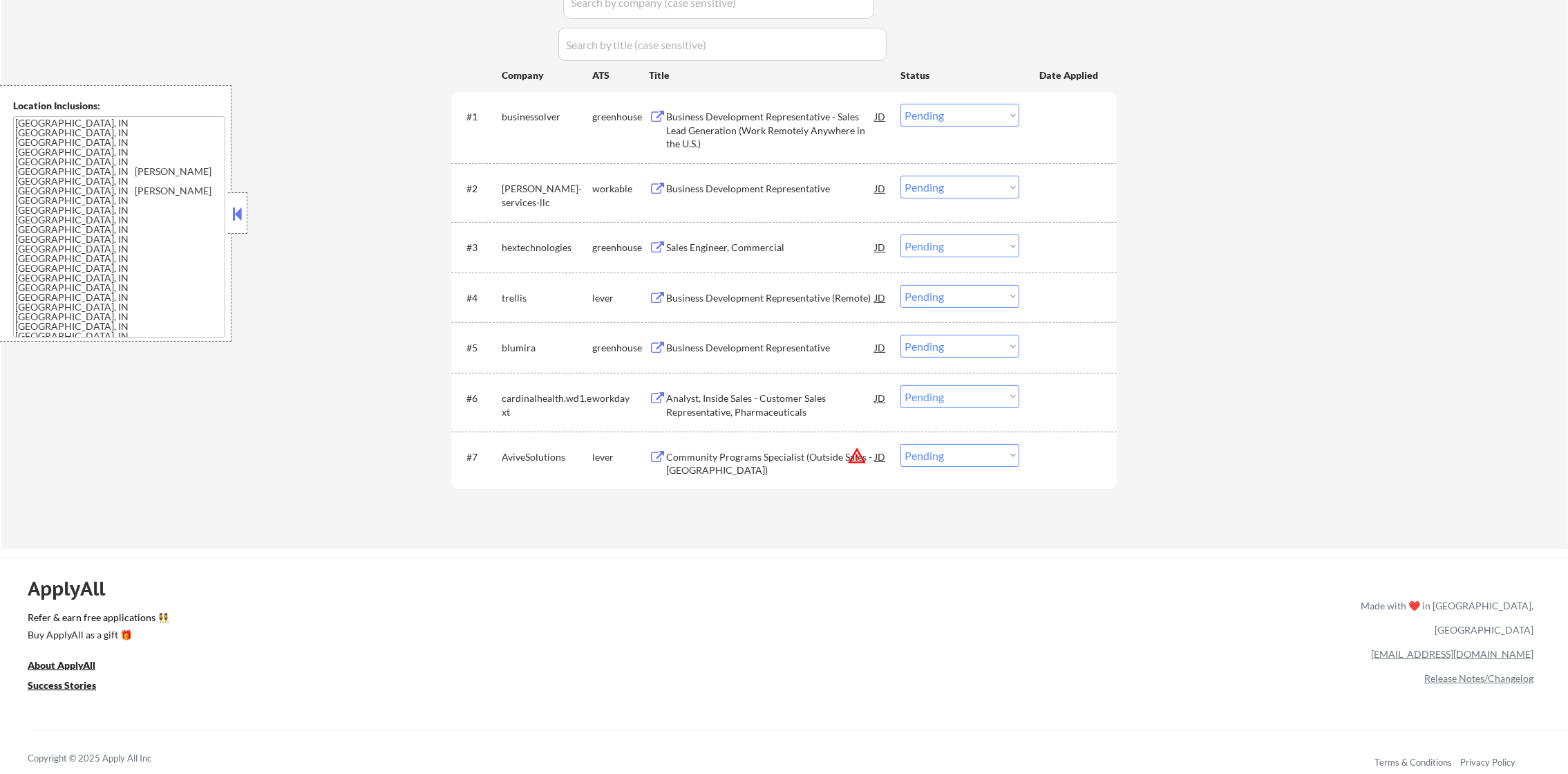
scroll to position [450, 0]
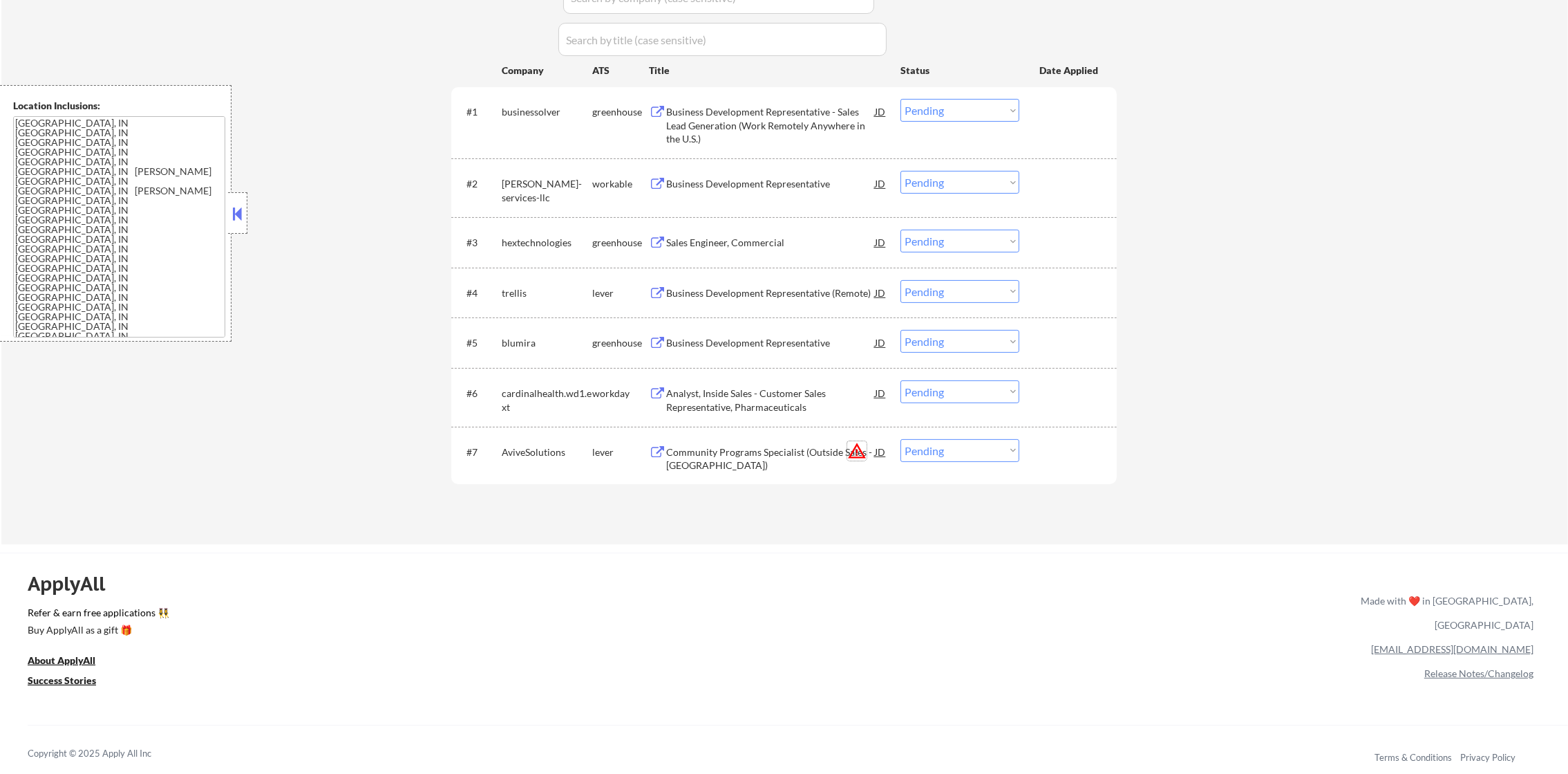
click at [857, 451] on button "warning_amber" at bounding box center [856, 451] width 19 height 19
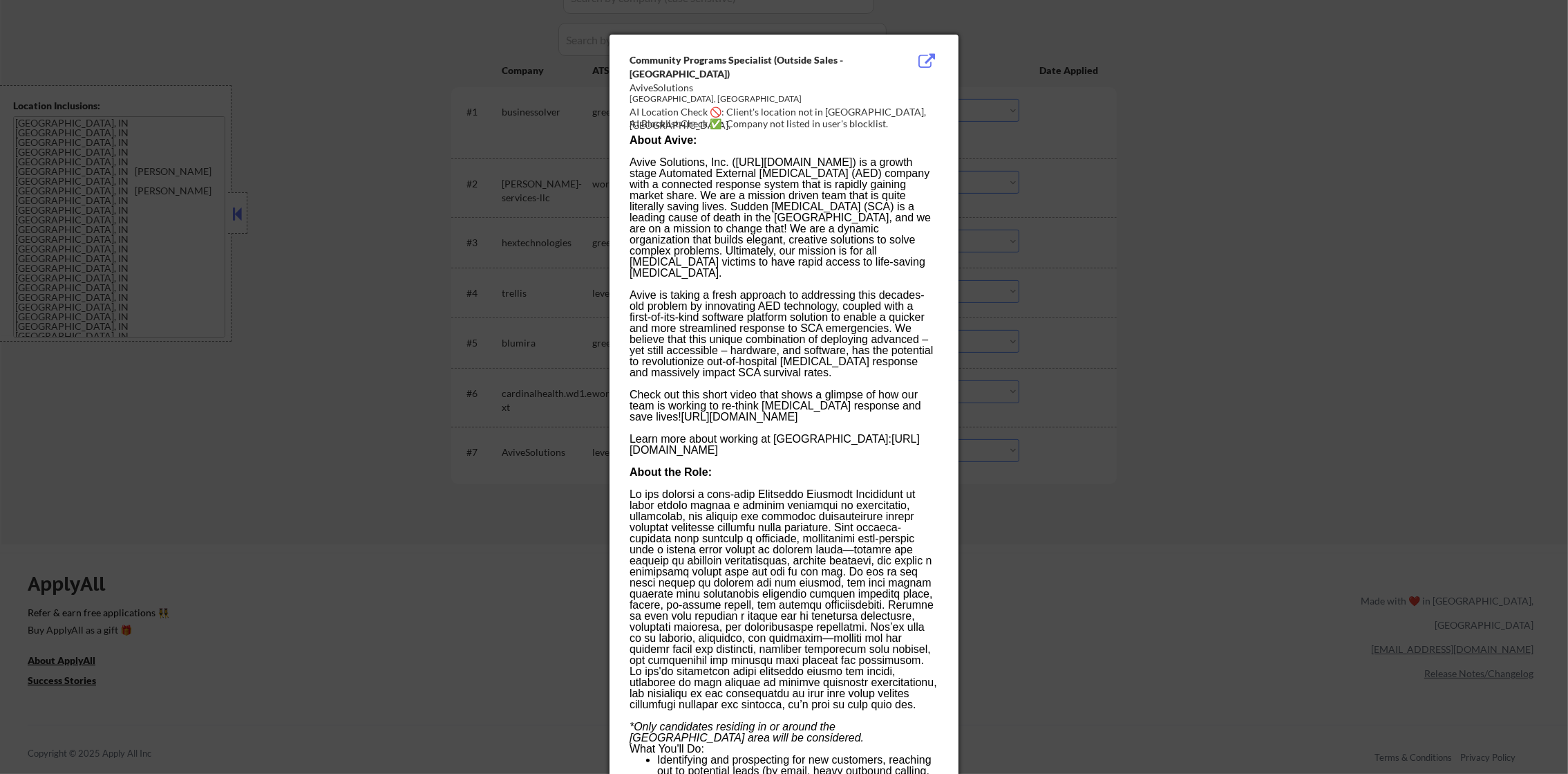
click at [1114, 410] on div at bounding box center [784, 387] width 1568 height 774
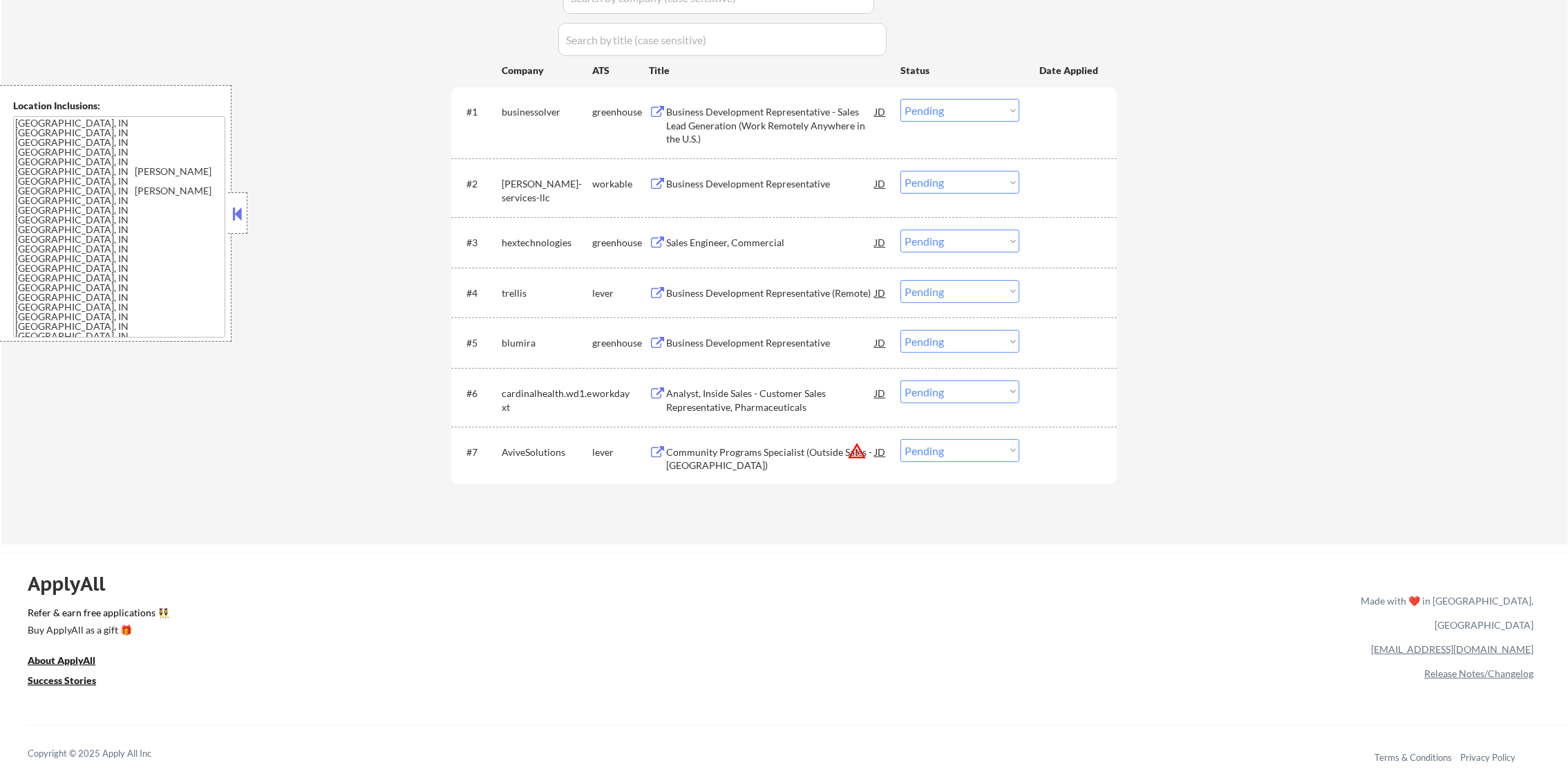
click at [1013, 445] on select "Choose an option... Pending Applied Excluded (Questions) Excluded (Expired) Exc…" at bounding box center [960, 450] width 119 height 23
select select ""excluded__location_""
click at [901, 439] on select "Choose an option... Pending Applied Excluded (Questions) Excluded (Expired) Exc…" at bounding box center [960, 450] width 119 height 23
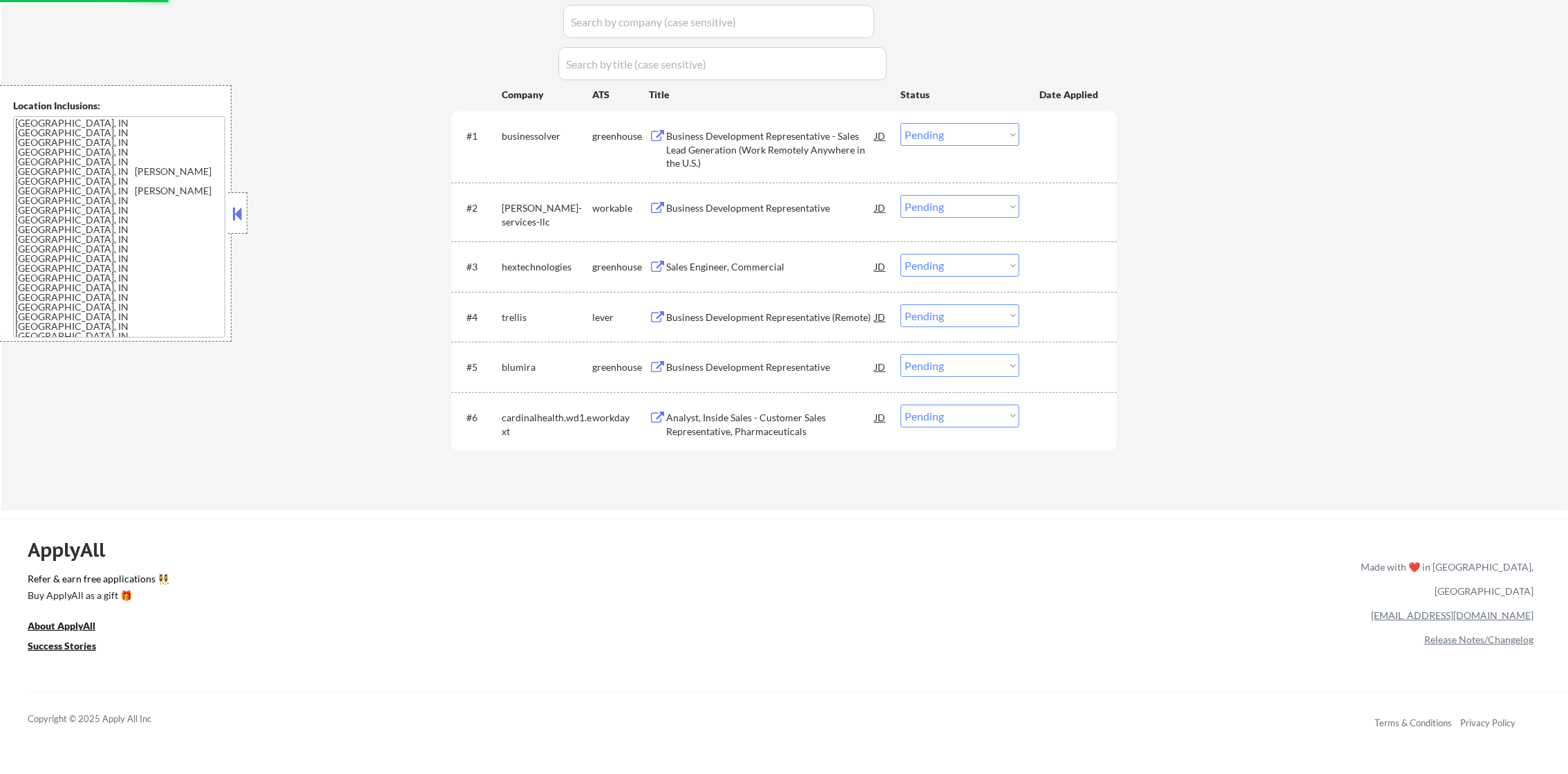
scroll to position [415, 0]
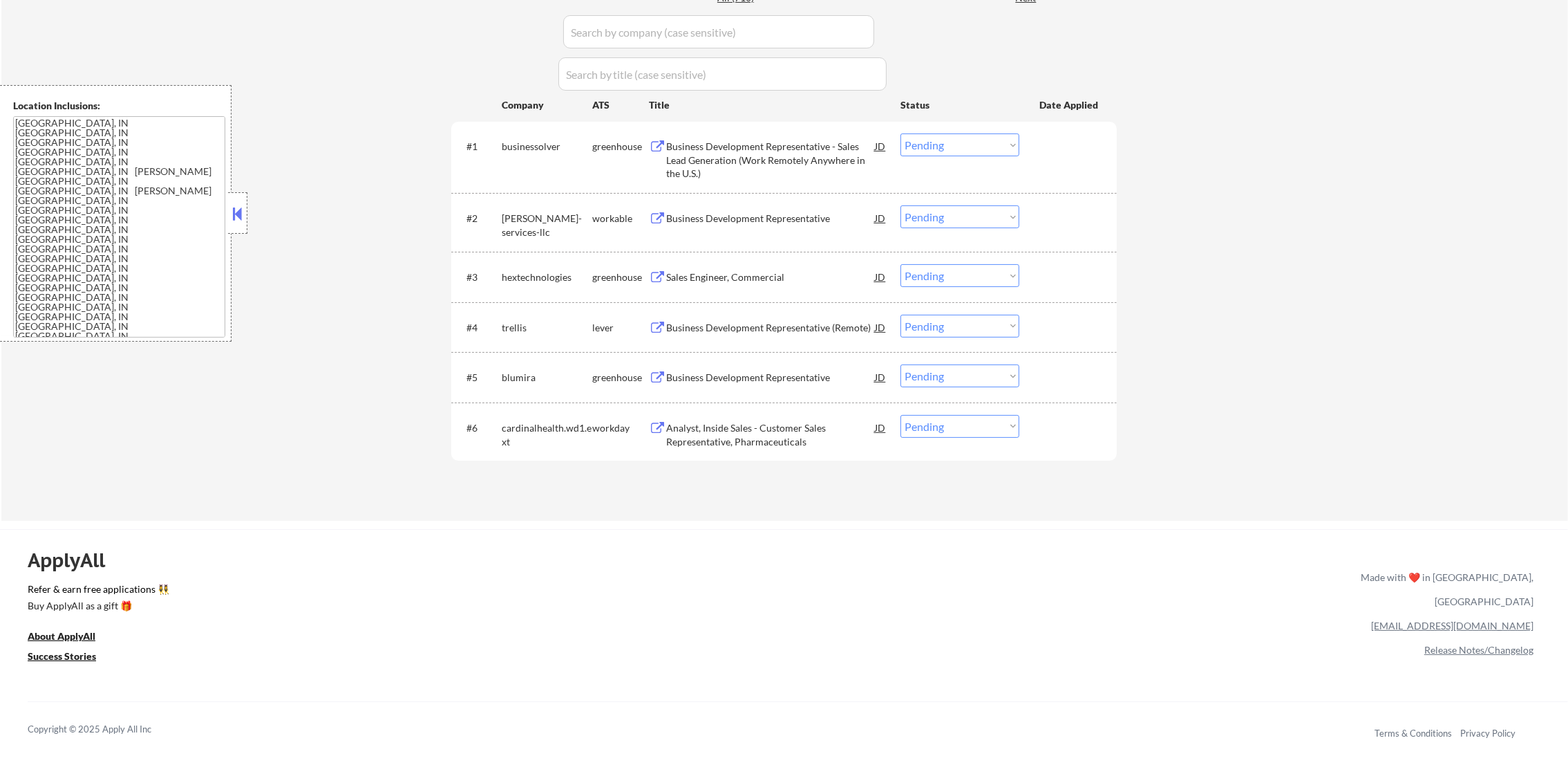
click at [729, 433] on div "Analyst, Inside Sales - Customer Sales Representative, Pharmaceuticals" at bounding box center [770, 435] width 208 height 27
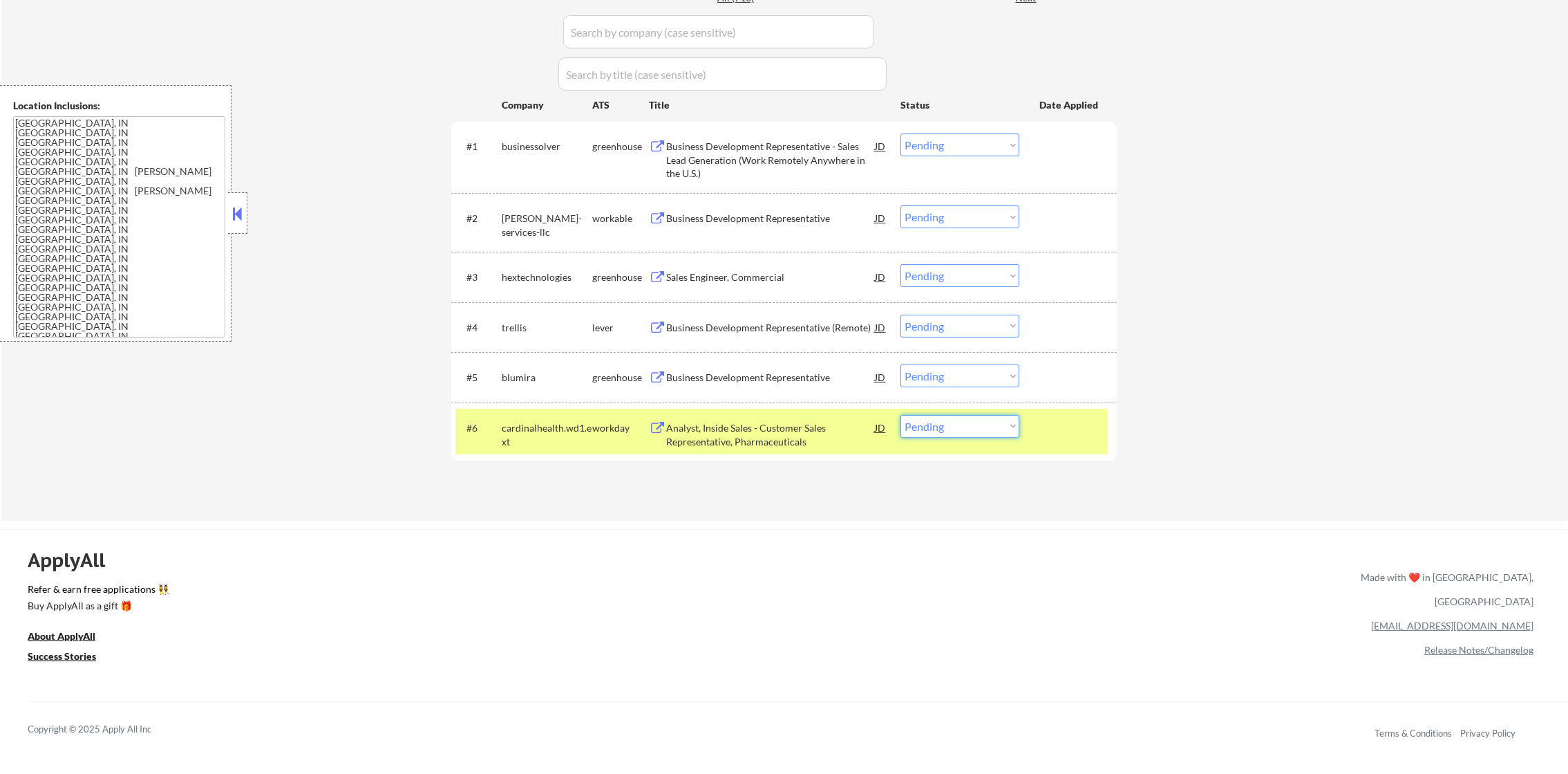
click at [947, 434] on select "Choose an option... Pending Applied Excluded (Questions) Excluded (Expired) Exc…" at bounding box center [960, 426] width 119 height 23
select select ""excluded__bad_match_""
click at [901, 415] on select "Choose an option... Pending Applied Excluded (Questions) Excluded (Expired) Exc…" at bounding box center [960, 426] width 119 height 23
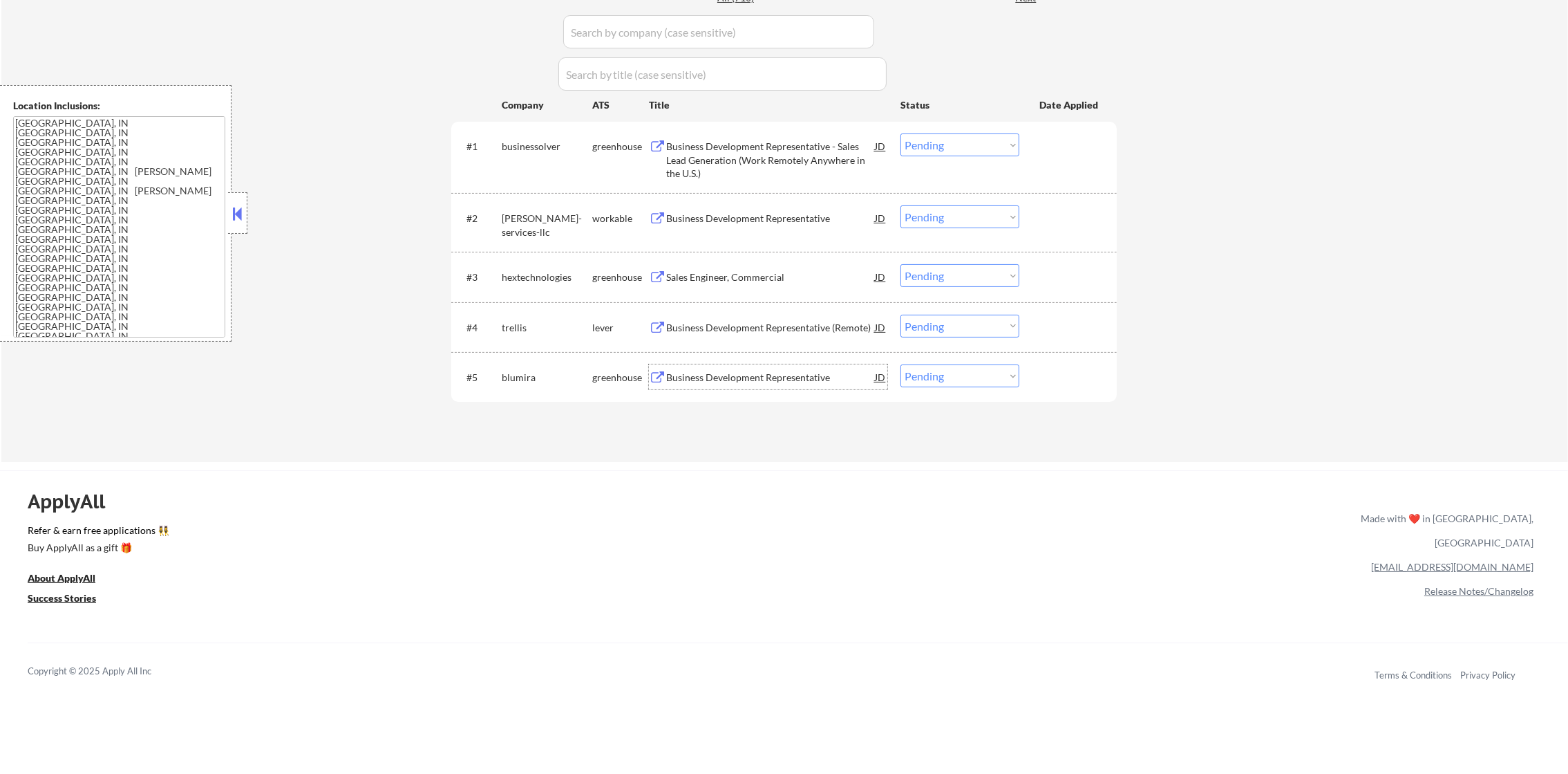
click at [758, 379] on div "Business Development Representative" at bounding box center [770, 377] width 208 height 14
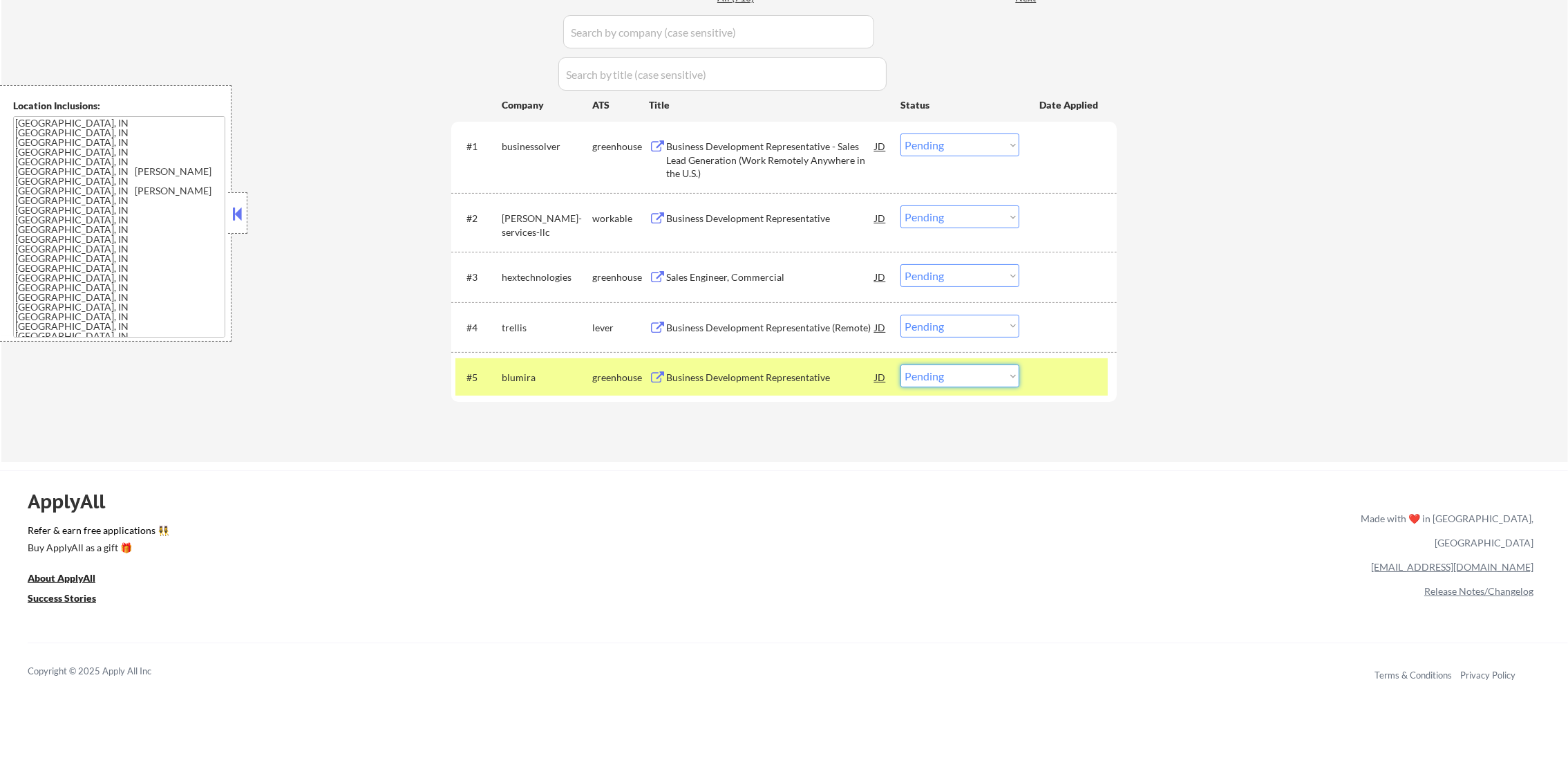
click at [944, 378] on select "Choose an option... Pending Applied Excluded (Questions) Excluded (Expired) Exc…" at bounding box center [960, 375] width 119 height 23
select select ""excluded__bad_match_""
click at [901, 364] on select "Choose an option... Pending Applied Excluded (Questions) Excluded (Expired) Exc…" at bounding box center [960, 375] width 119 height 23
click at [531, 372] on div "blumira" at bounding box center [546, 377] width 90 height 14
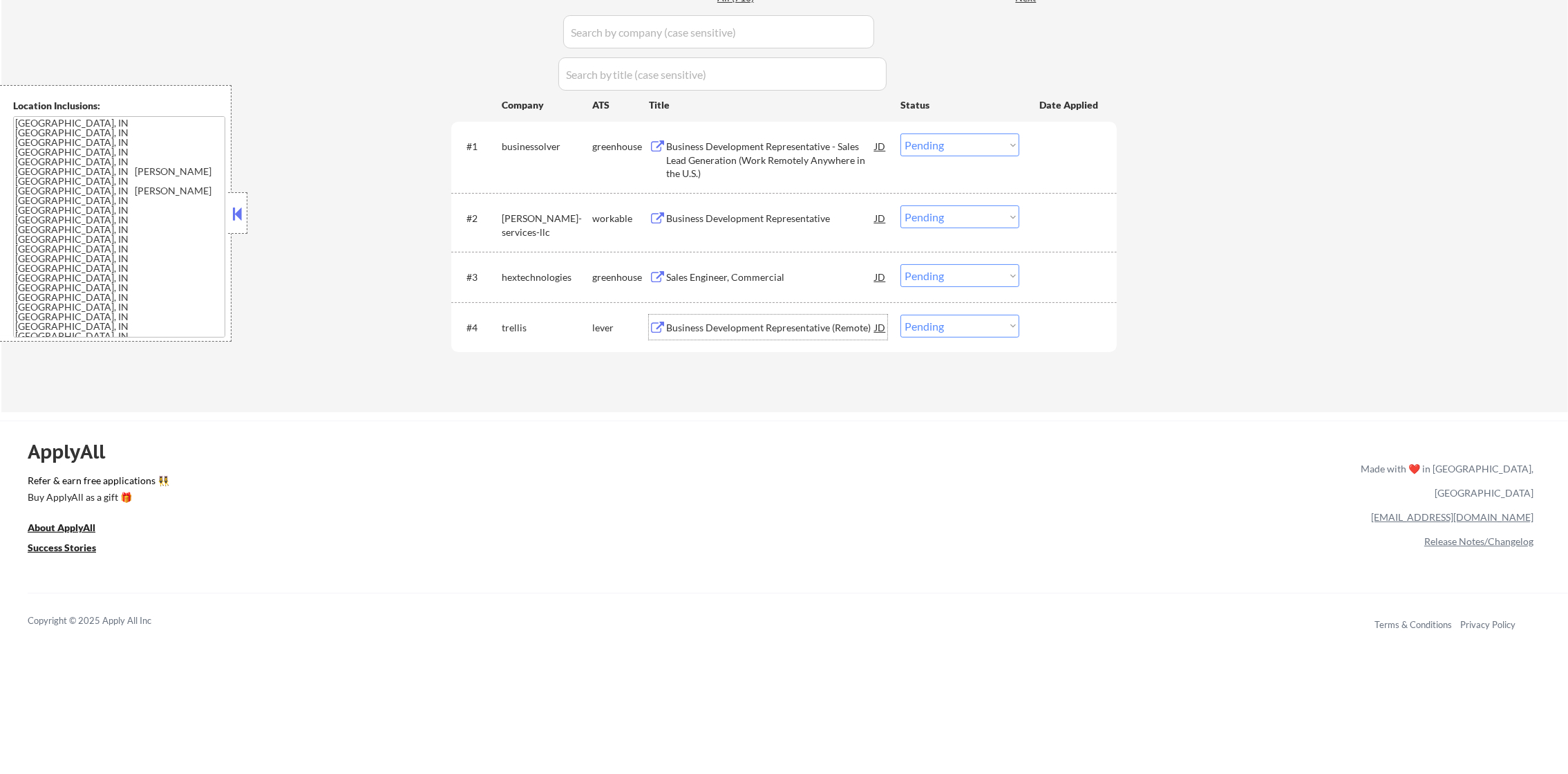
click at [797, 332] on div "Business Development Representative (Remote)" at bounding box center [770, 327] width 208 height 14
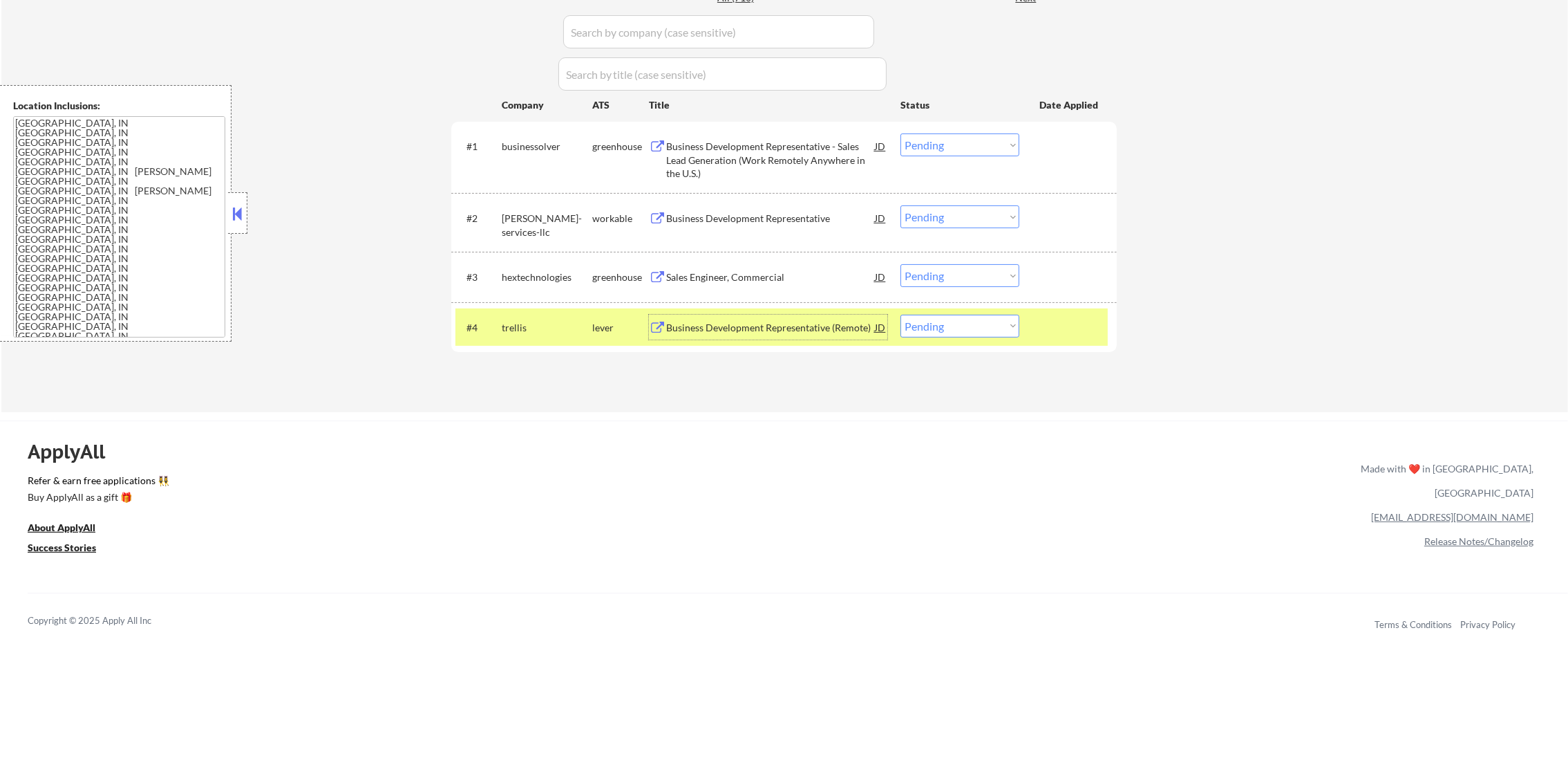
click at [944, 331] on select "Choose an option... Pending Applied Excluded (Questions) Excluded (Expired) Exc…" at bounding box center [960, 326] width 119 height 23
select select ""excluded__blocklist_""
click at [901, 315] on select "Choose an option... Pending Applied Excluded (Questions) Excluded (Expired) Exc…" at bounding box center [960, 326] width 119 height 23
click at [573, 336] on div "trellis" at bounding box center [546, 327] width 90 height 25
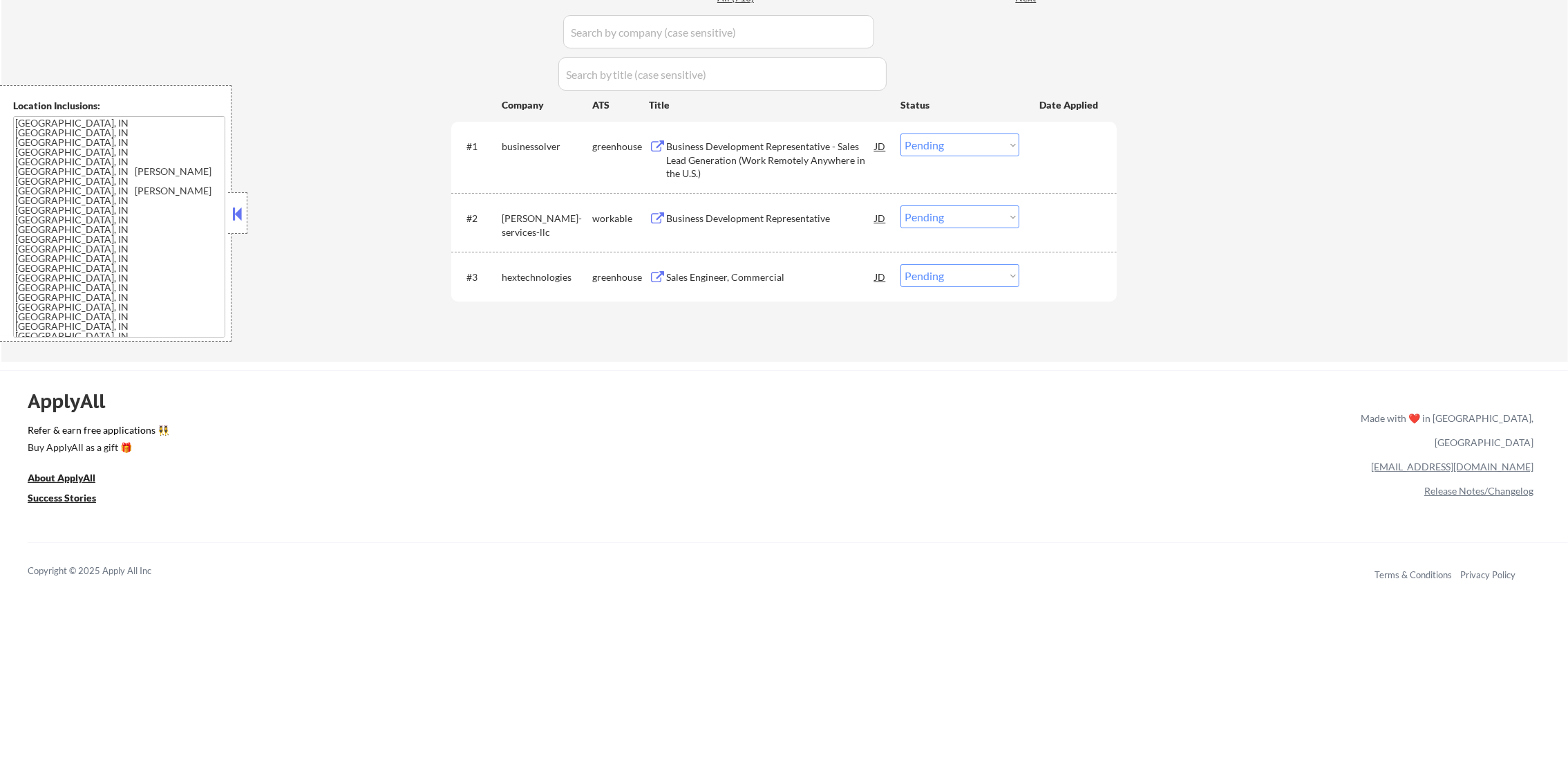
click at [744, 137] on div "Business Development Representative - Sales Lead Generation (Work Remotely Anyw…" at bounding box center [770, 158] width 208 height 47
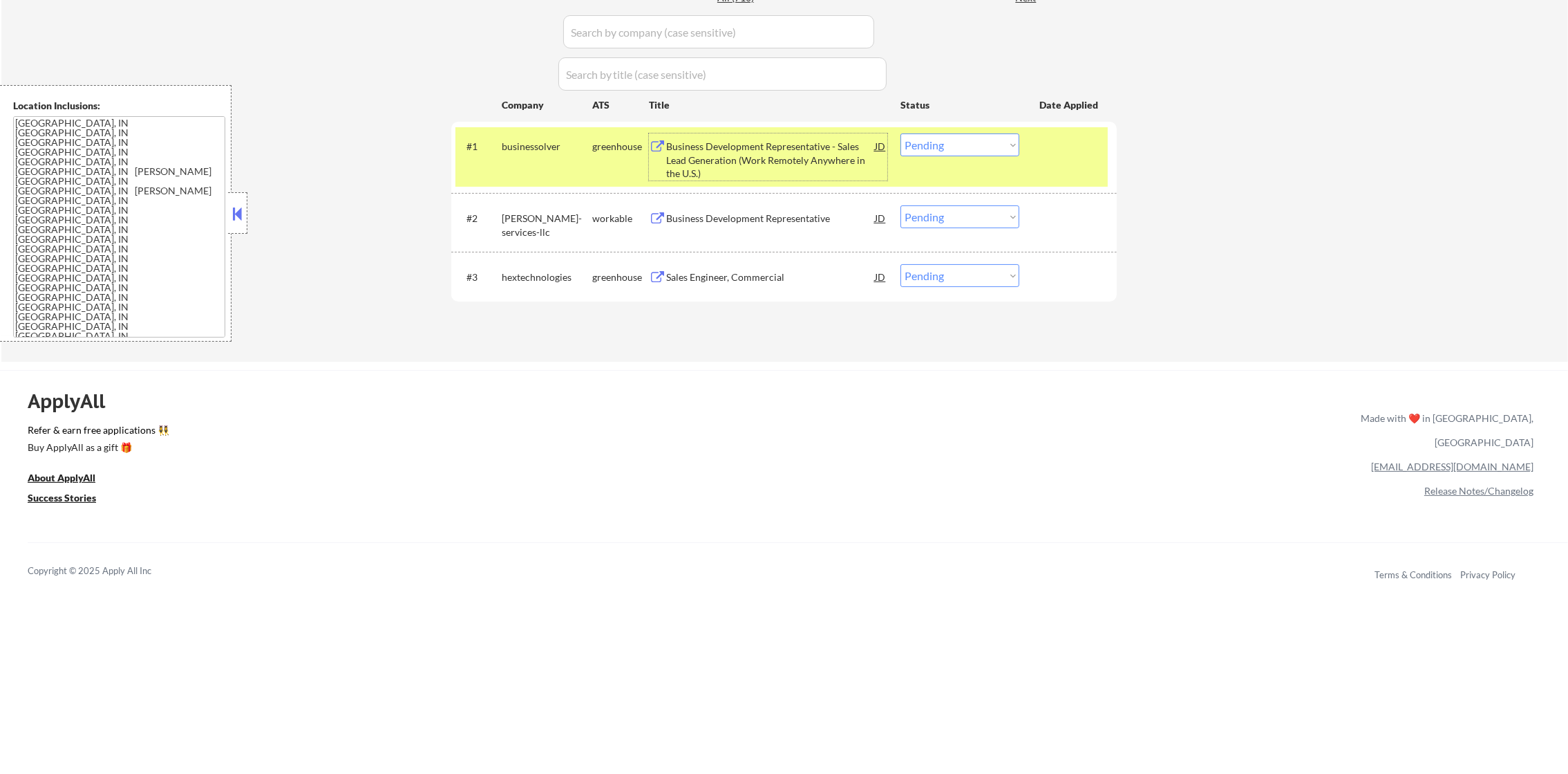
click at [508, 173] on div "#1 businessolver greenhouse Business Development Representative - Sales Lead Ge…" at bounding box center [782, 157] width 652 height 59
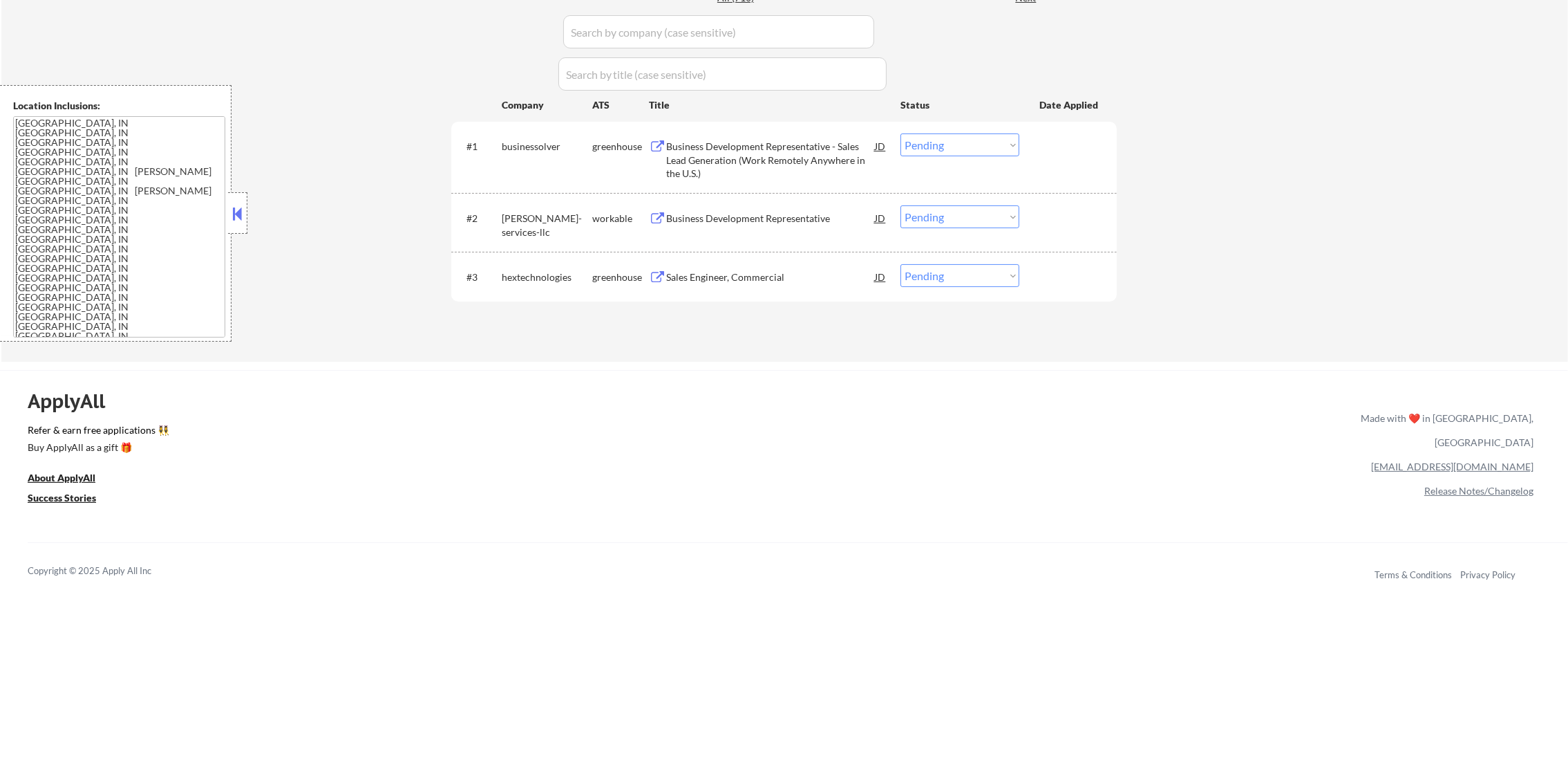
click at [769, 233] on div "#2 foley-carrier-services-llc workable Business Development Representative JD C…" at bounding box center [782, 222] width 652 height 46
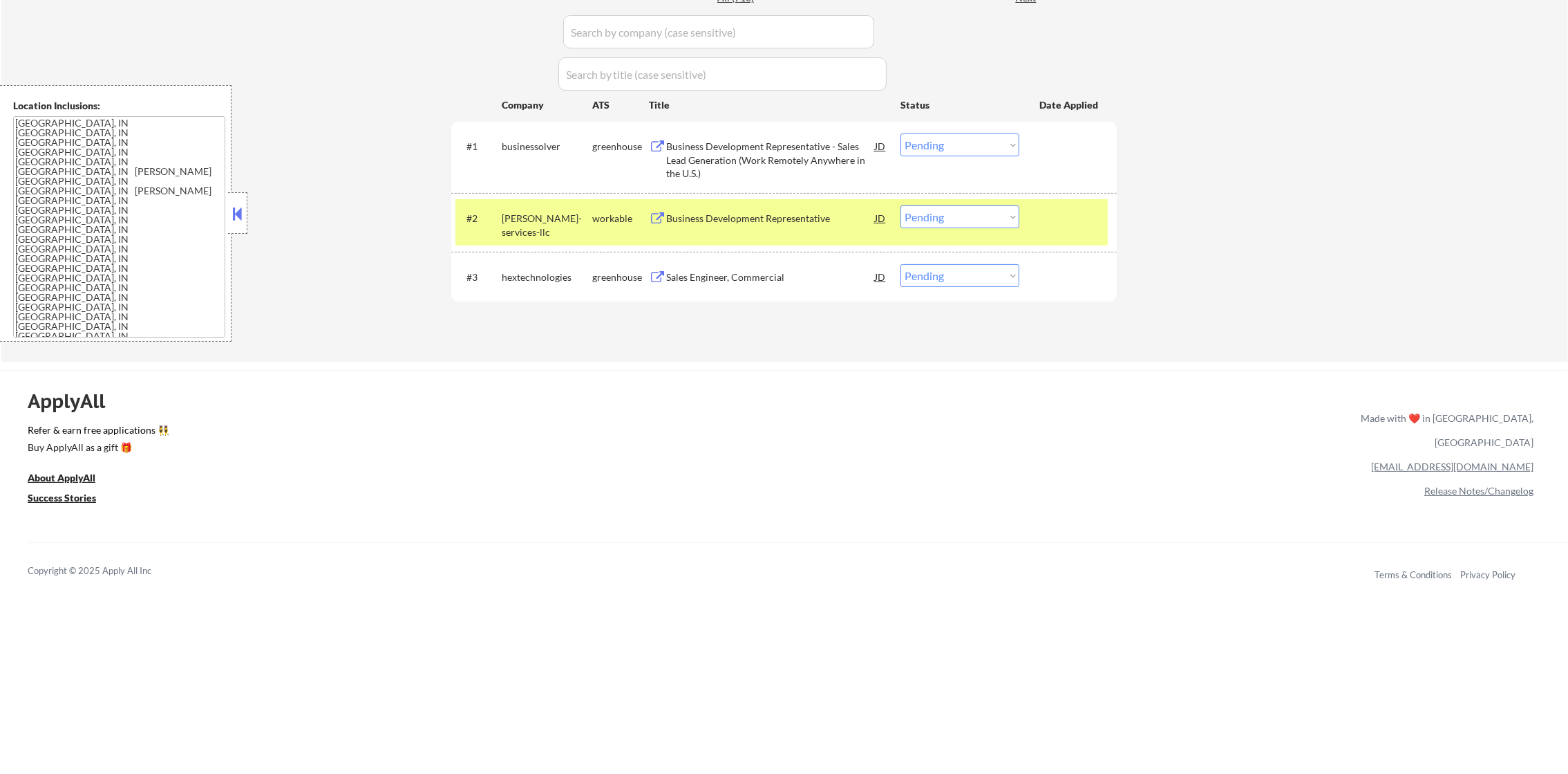
click at [777, 209] on div "Business Development Representative" at bounding box center [770, 218] width 208 height 25
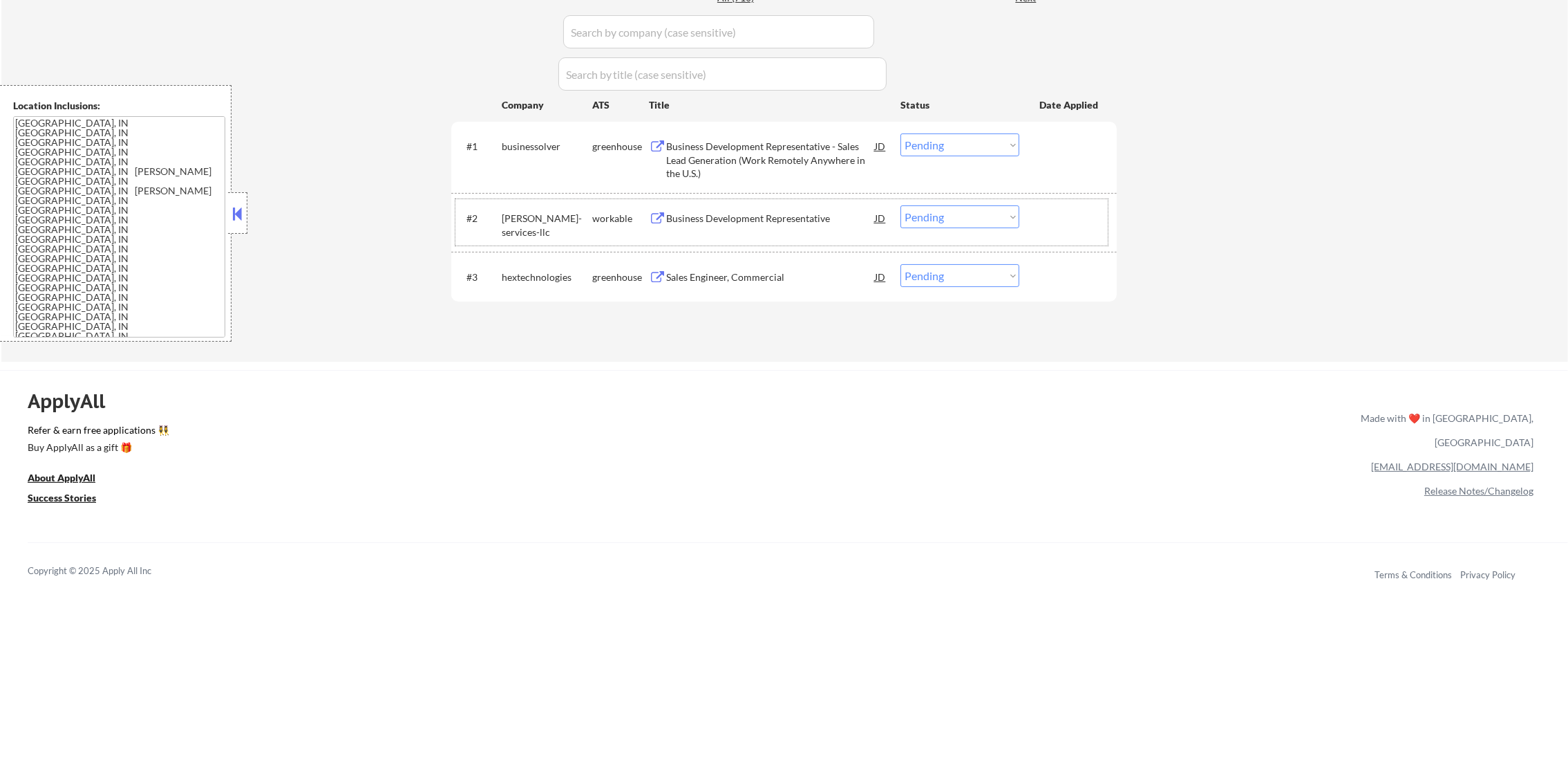
click at [518, 216] on div "foley-carrier-services-llc" at bounding box center [546, 225] width 90 height 27
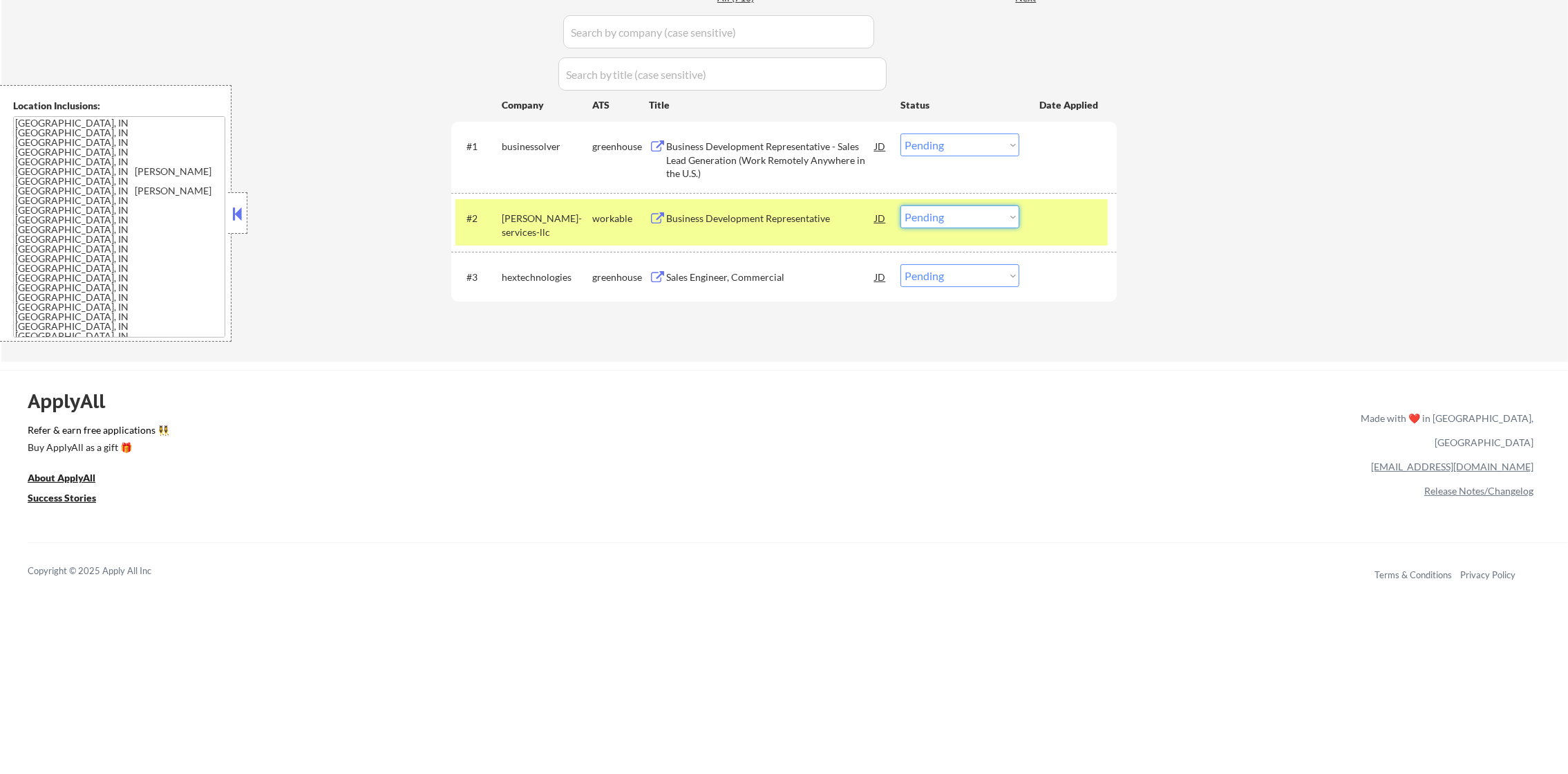
click at [956, 219] on select "Choose an option... Pending Applied Excluded (Questions) Excluded (Expired) Exc…" at bounding box center [960, 217] width 119 height 23
click at [901, 206] on select "Choose an option... Pending Applied Excluded (Questions) Excluded (Expired) Exc…" at bounding box center [960, 217] width 119 height 23
click at [551, 221] on div "foley-carrier-services-llc" at bounding box center [546, 225] width 90 height 27
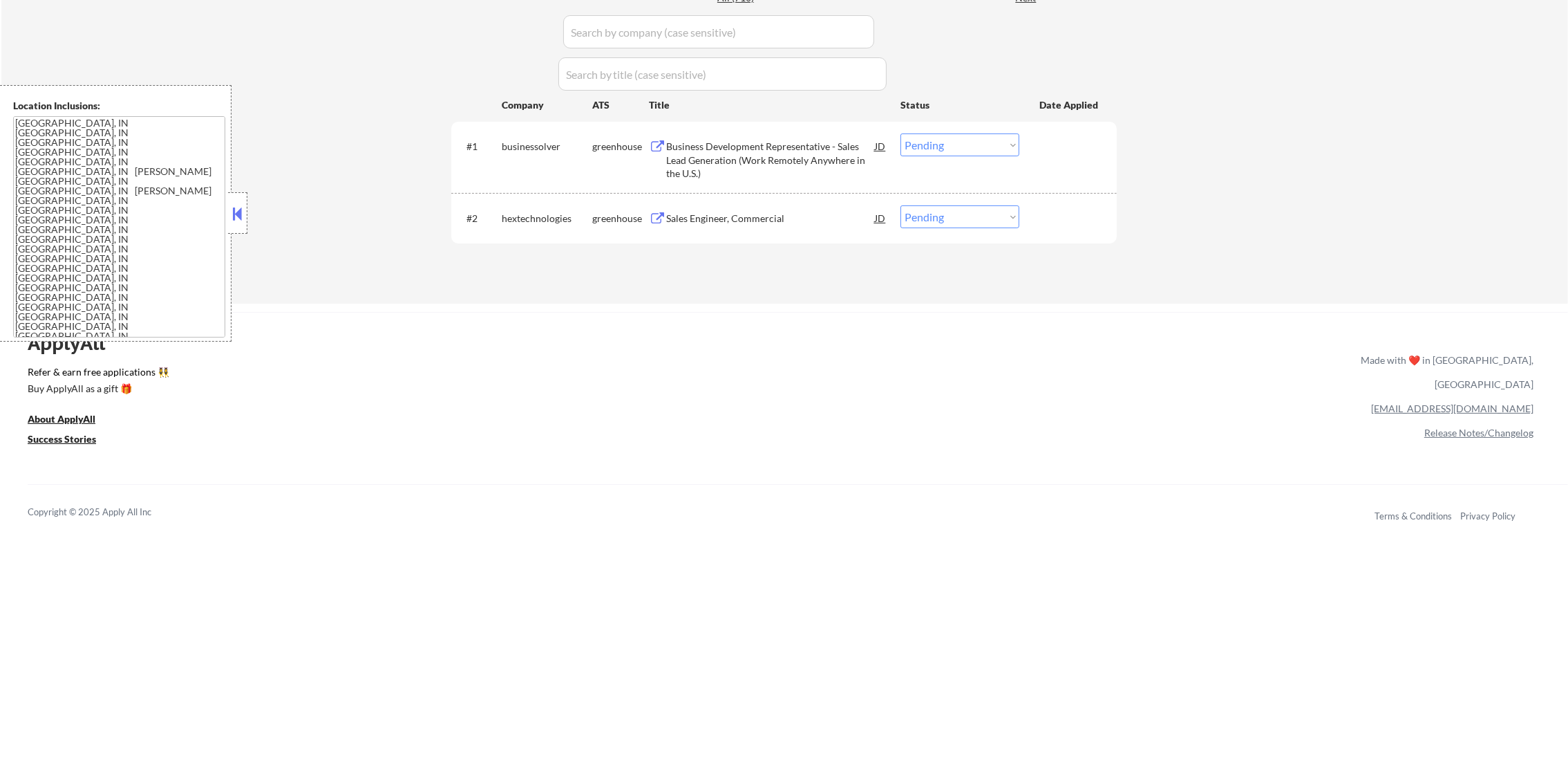
click at [801, 231] on div "#2 hextechnologies greenhouse Sales Engineer, Commercial JD Choose an option...…" at bounding box center [782, 218] width 652 height 37
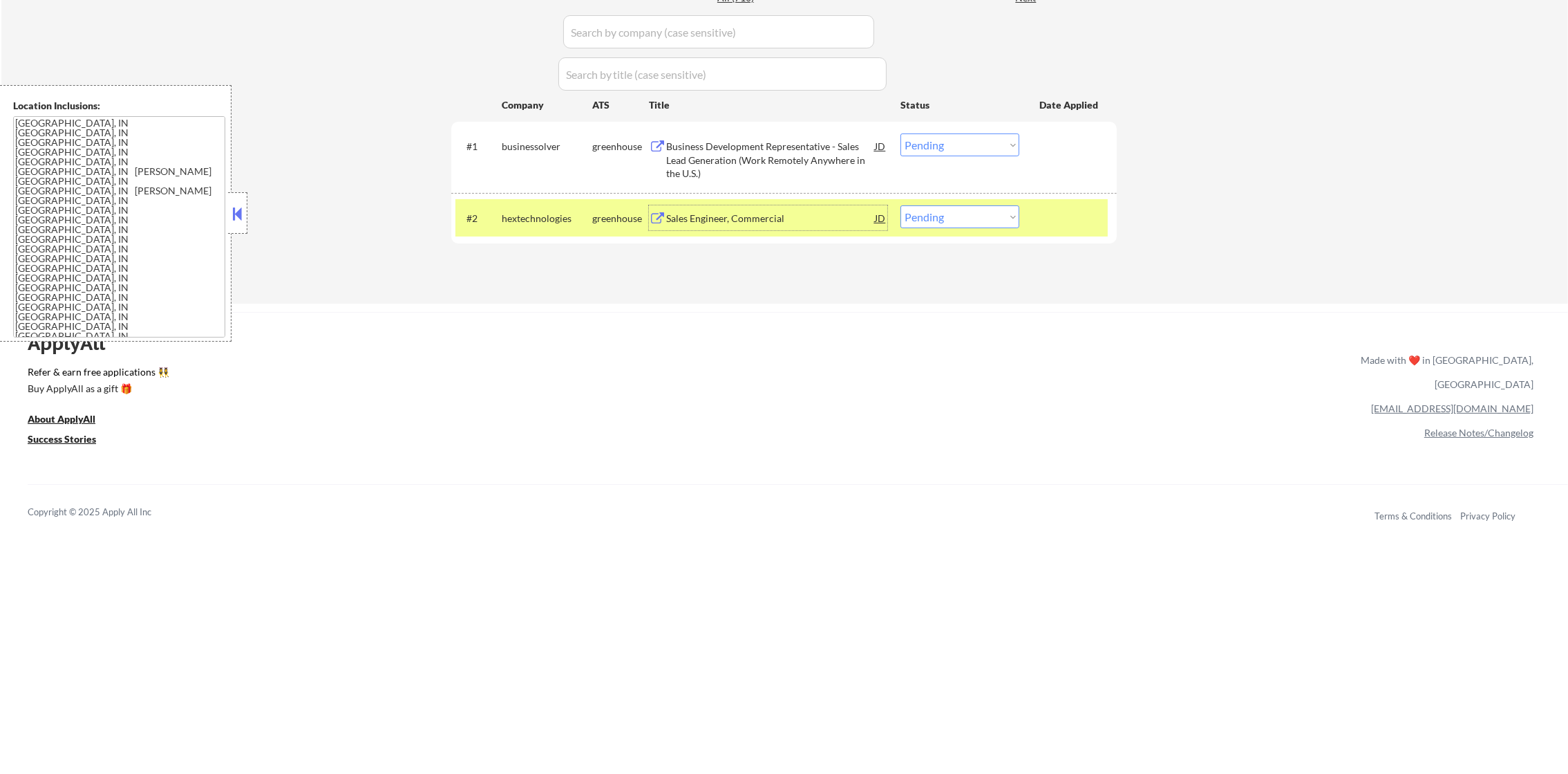
click at [798, 223] on div "Sales Engineer, Commercial" at bounding box center [770, 218] width 208 height 14
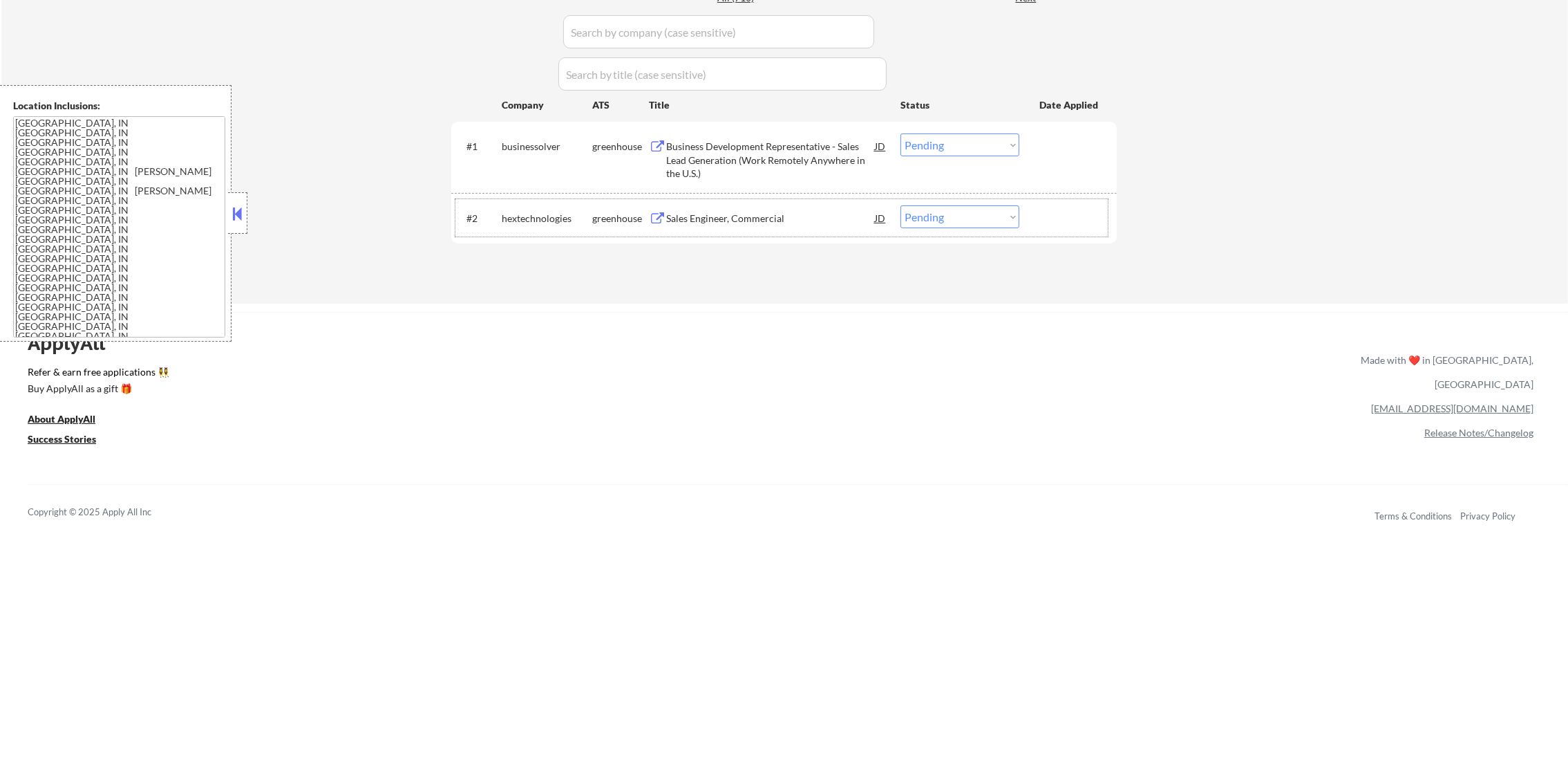
click at [559, 214] on div "hextechnologies" at bounding box center [546, 218] width 90 height 14
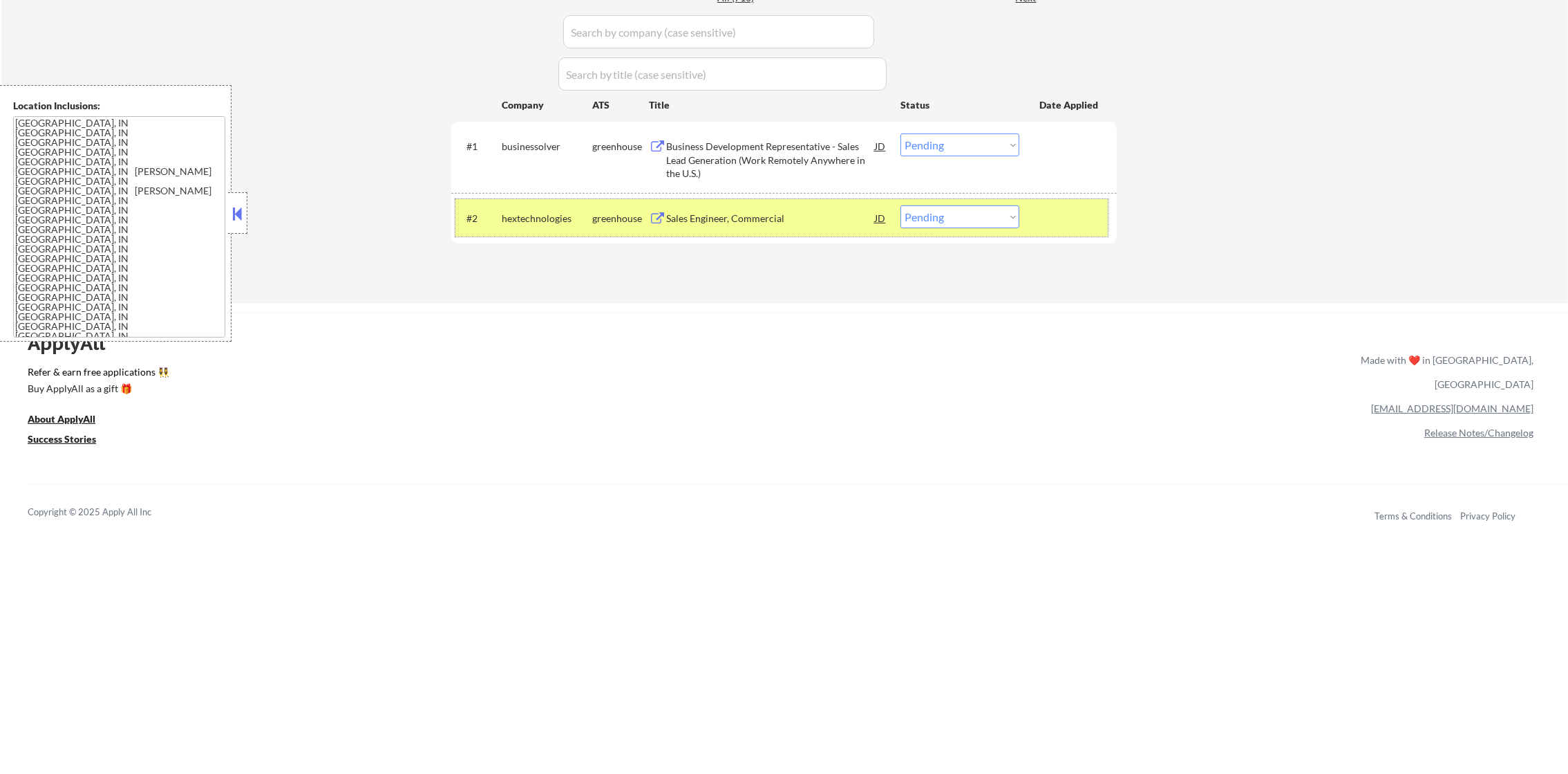
click at [940, 209] on select "Choose an option... Pending Applied Excluded (Questions) Excluded (Expired) Exc…" at bounding box center [960, 217] width 119 height 23
select select ""excluded__expired_""
click at [901, 206] on select "Choose an option... Pending Applied Excluded (Questions) Excluded (Expired) Exc…" at bounding box center [960, 217] width 119 height 23
click at [532, 219] on div "hextechnologies" at bounding box center [546, 218] width 90 height 14
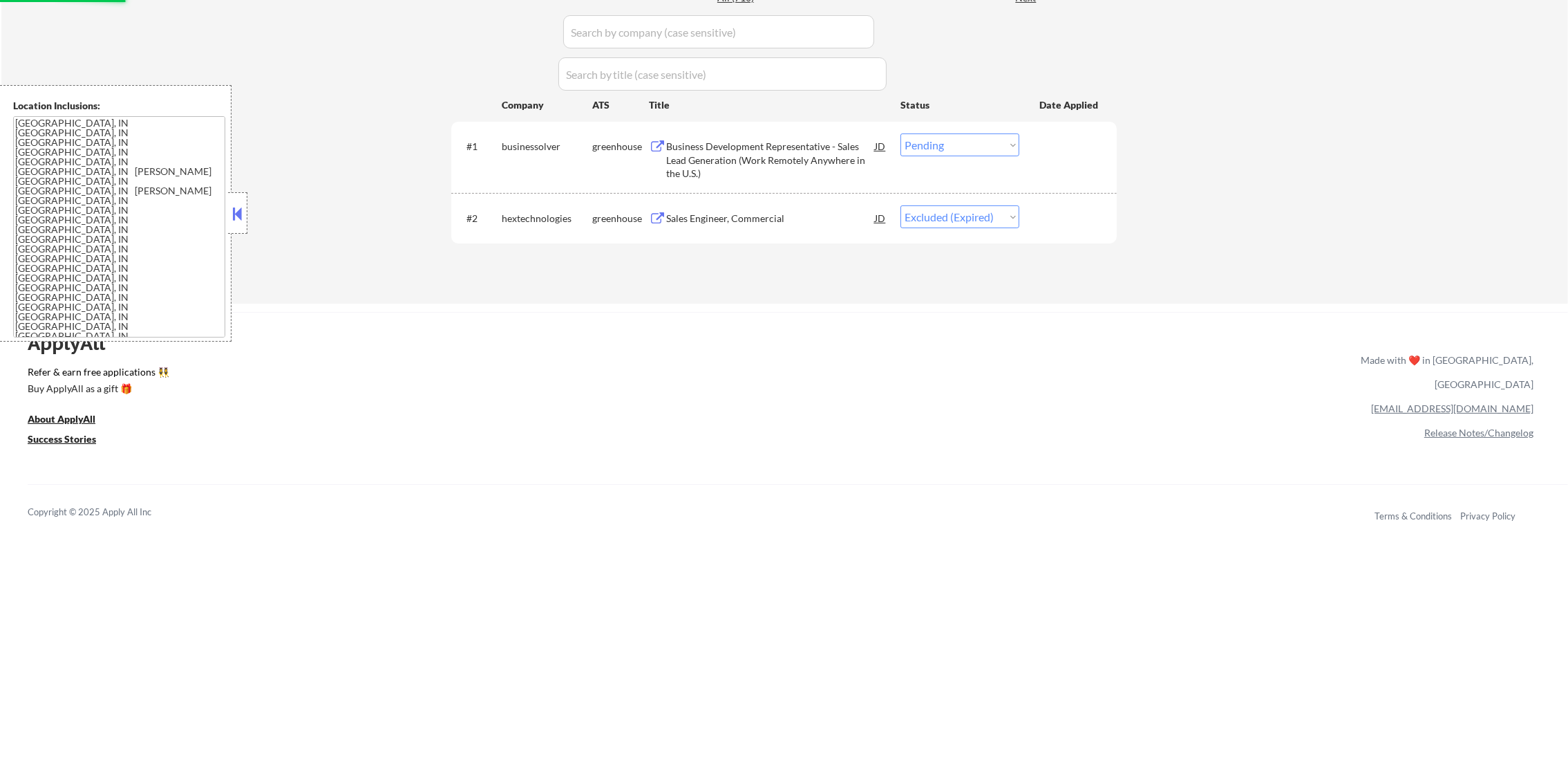
click at [784, 139] on div "Business Development Representative - Sales Lead Generation (Work Remotely Anyw…" at bounding box center [770, 159] width 208 height 41
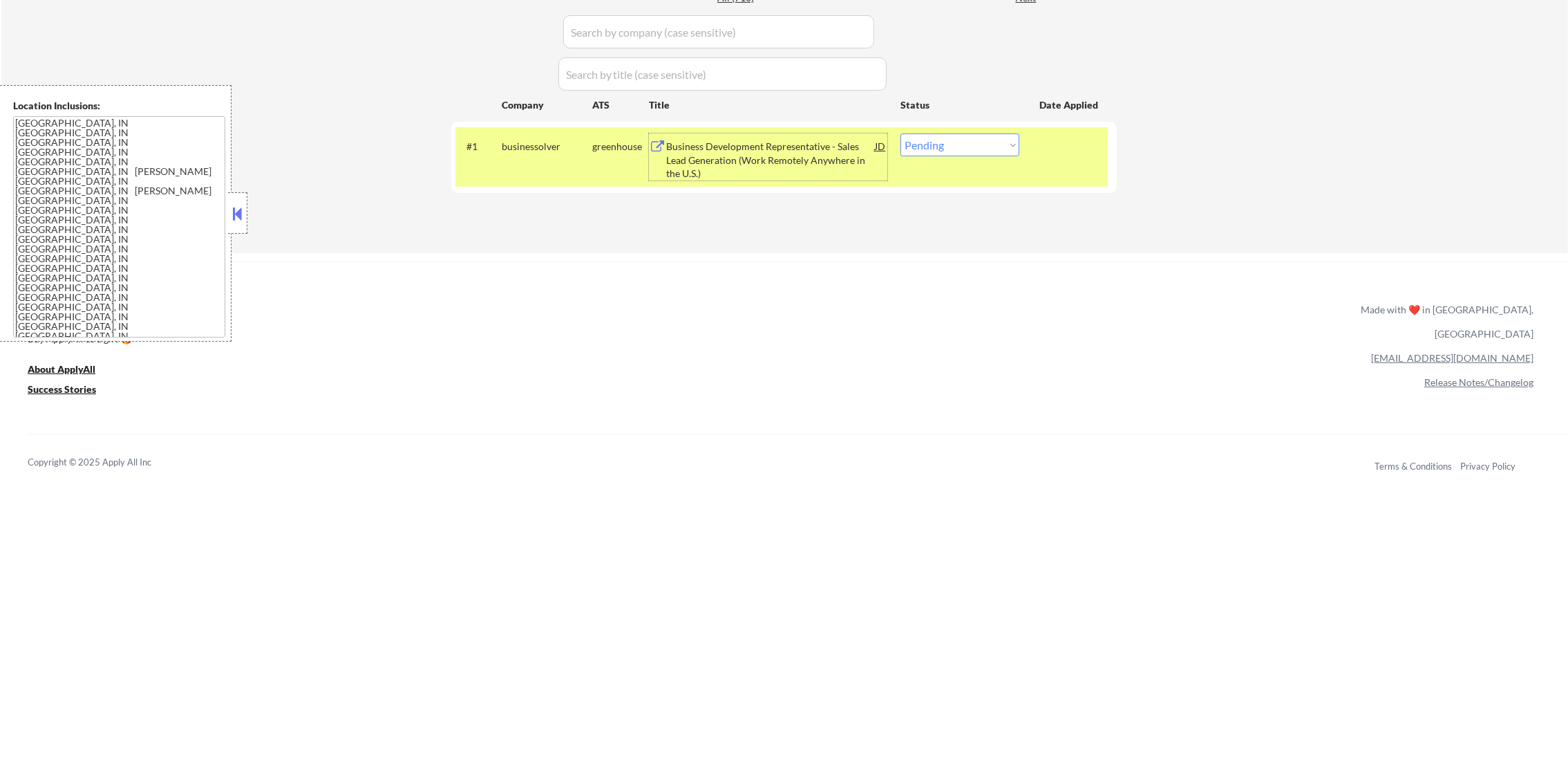
click at [916, 176] on div "#1 businessolver greenhouse Business Development Representative - Sales Lead Ge…" at bounding box center [782, 157] width 652 height 59
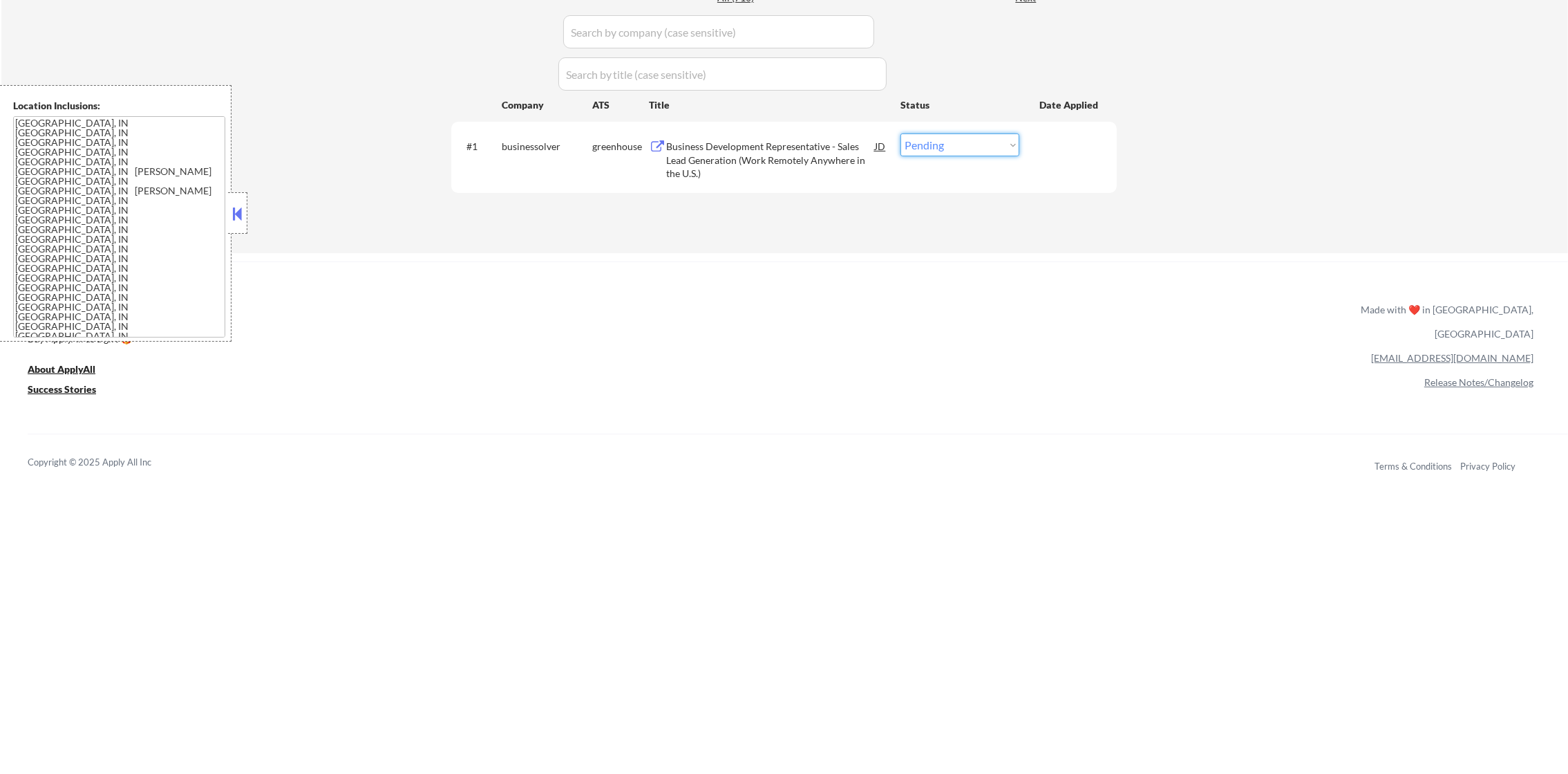
click at [926, 153] on select "Choose an option... Pending Applied Excluded (Questions) Excluded (Expired) Exc…" at bounding box center [960, 145] width 119 height 23
select select ""excluded""
click at [901, 134] on select "Choose an option... Pending Applied Excluded (Questions) Excluded (Expired) Exc…" at bounding box center [960, 145] width 119 height 23
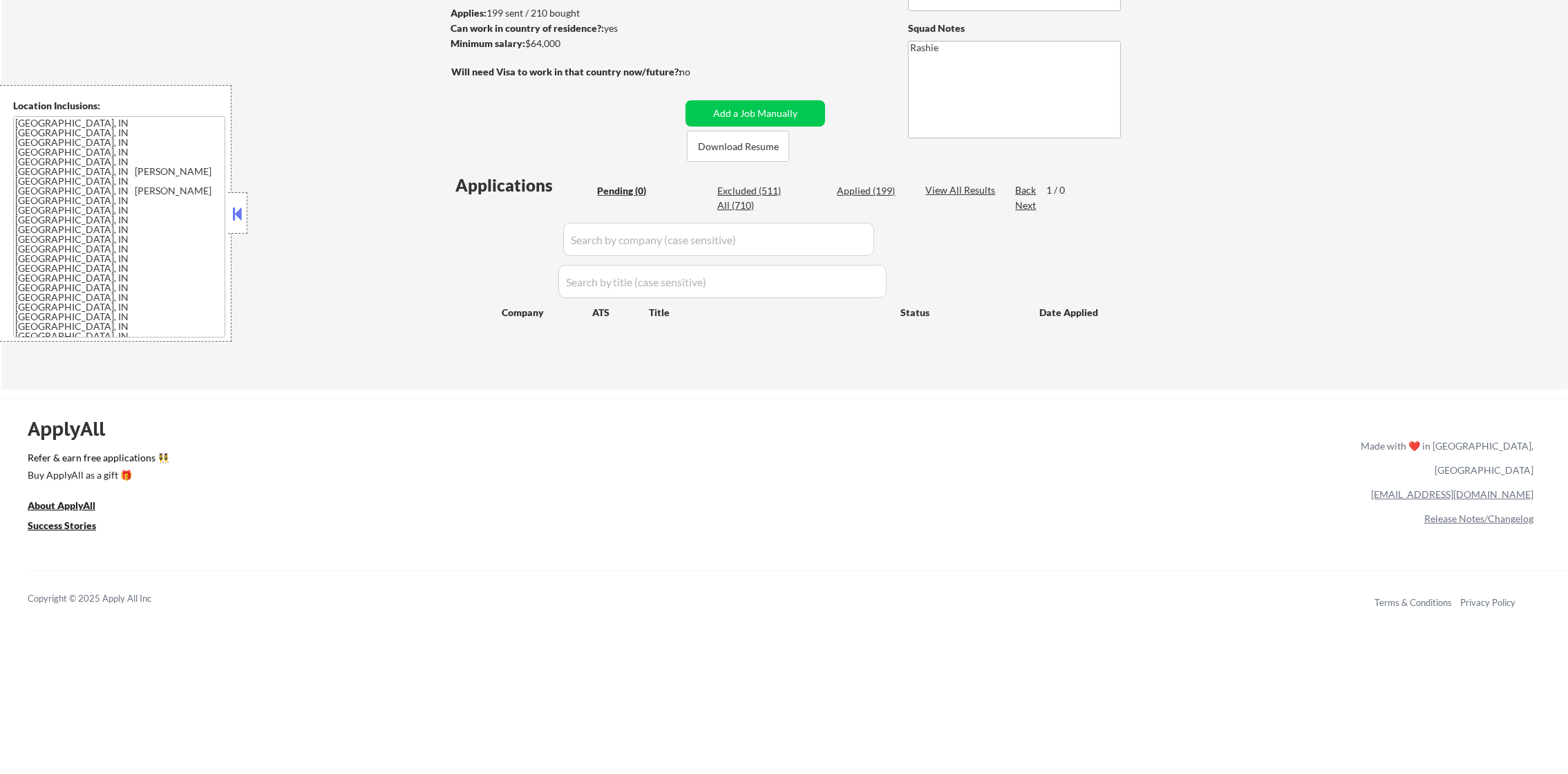
scroll to position [138, 0]
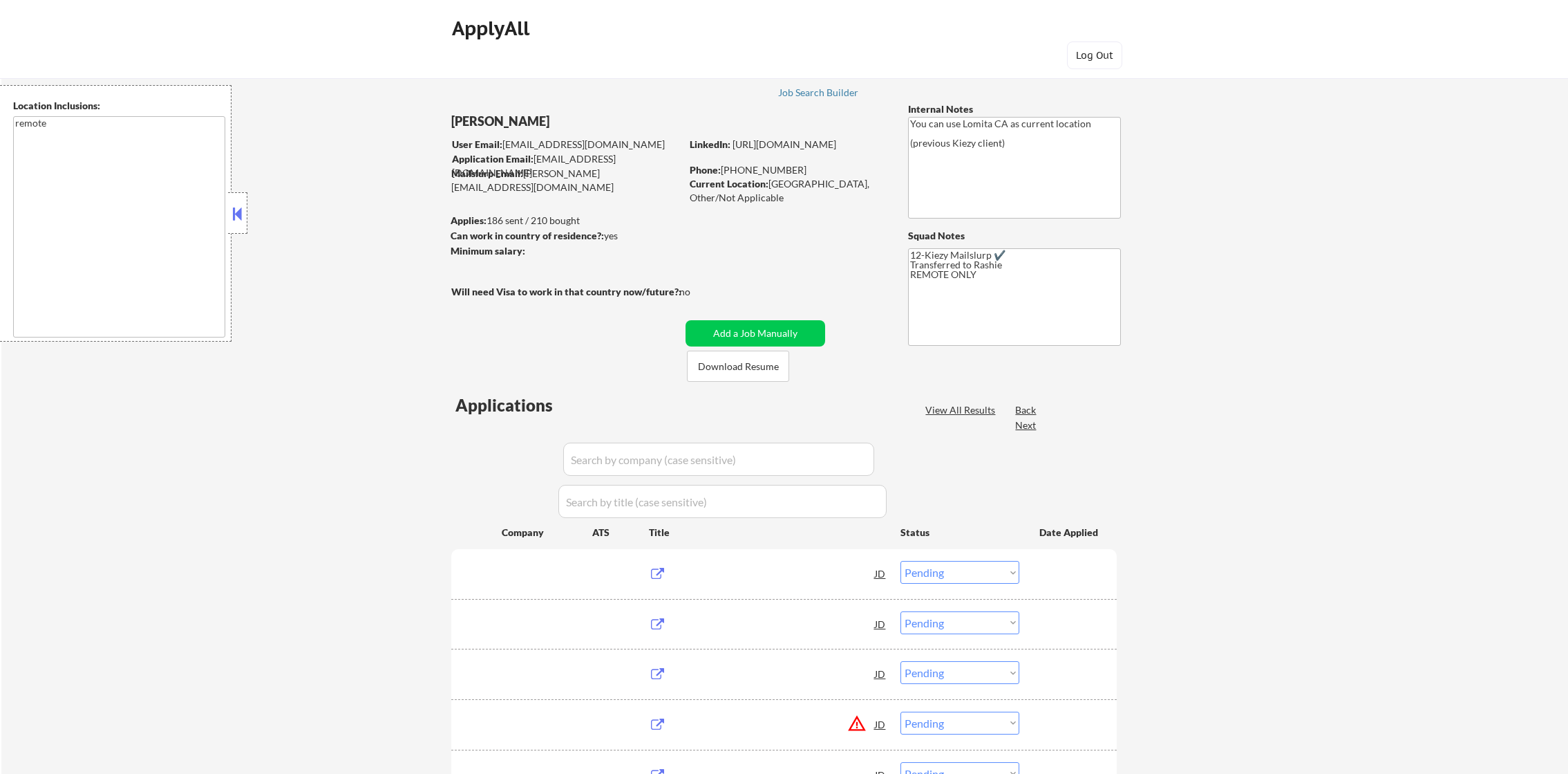
select select ""pending""
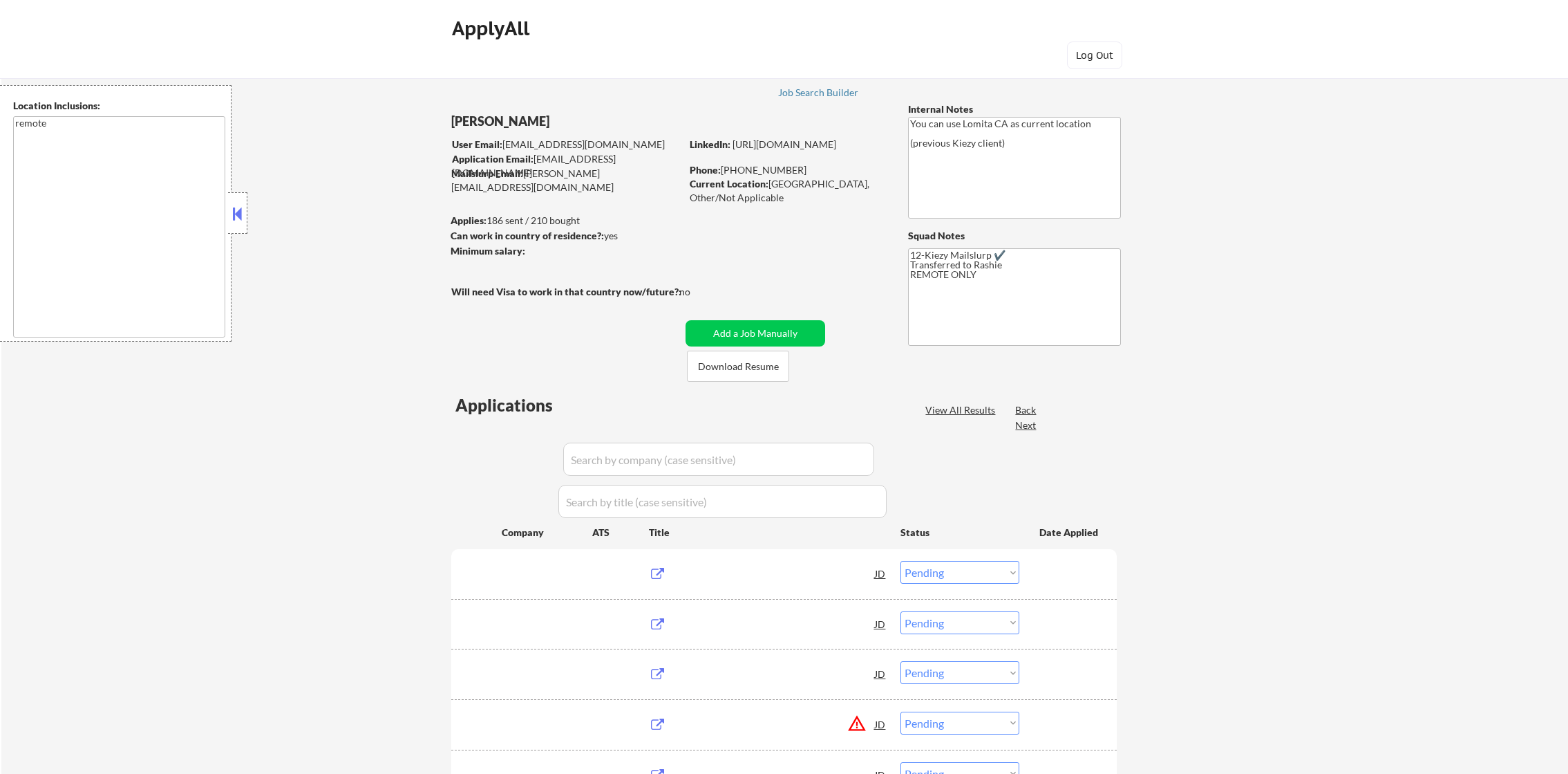
select select ""pending""
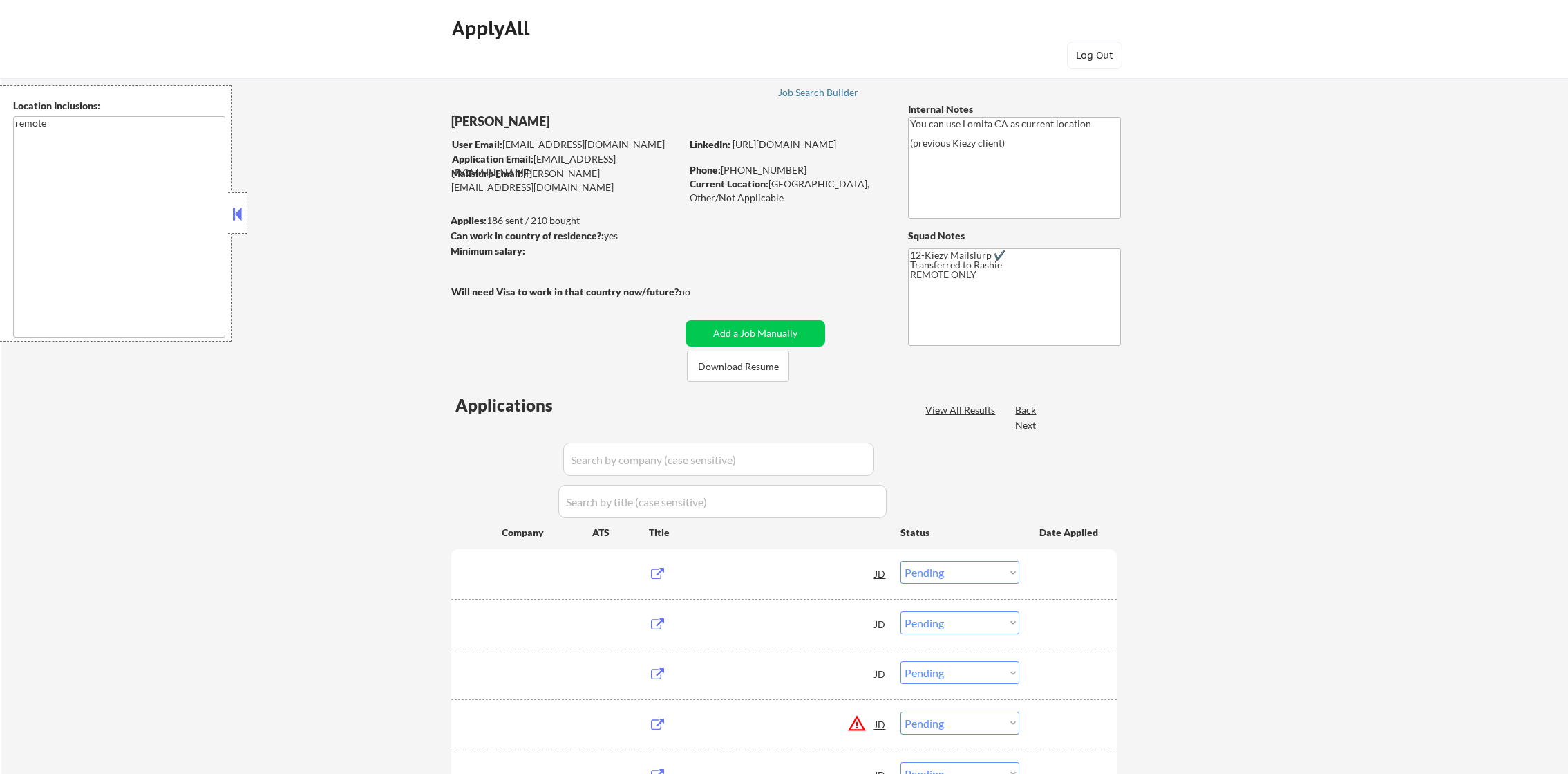
select select ""pending""
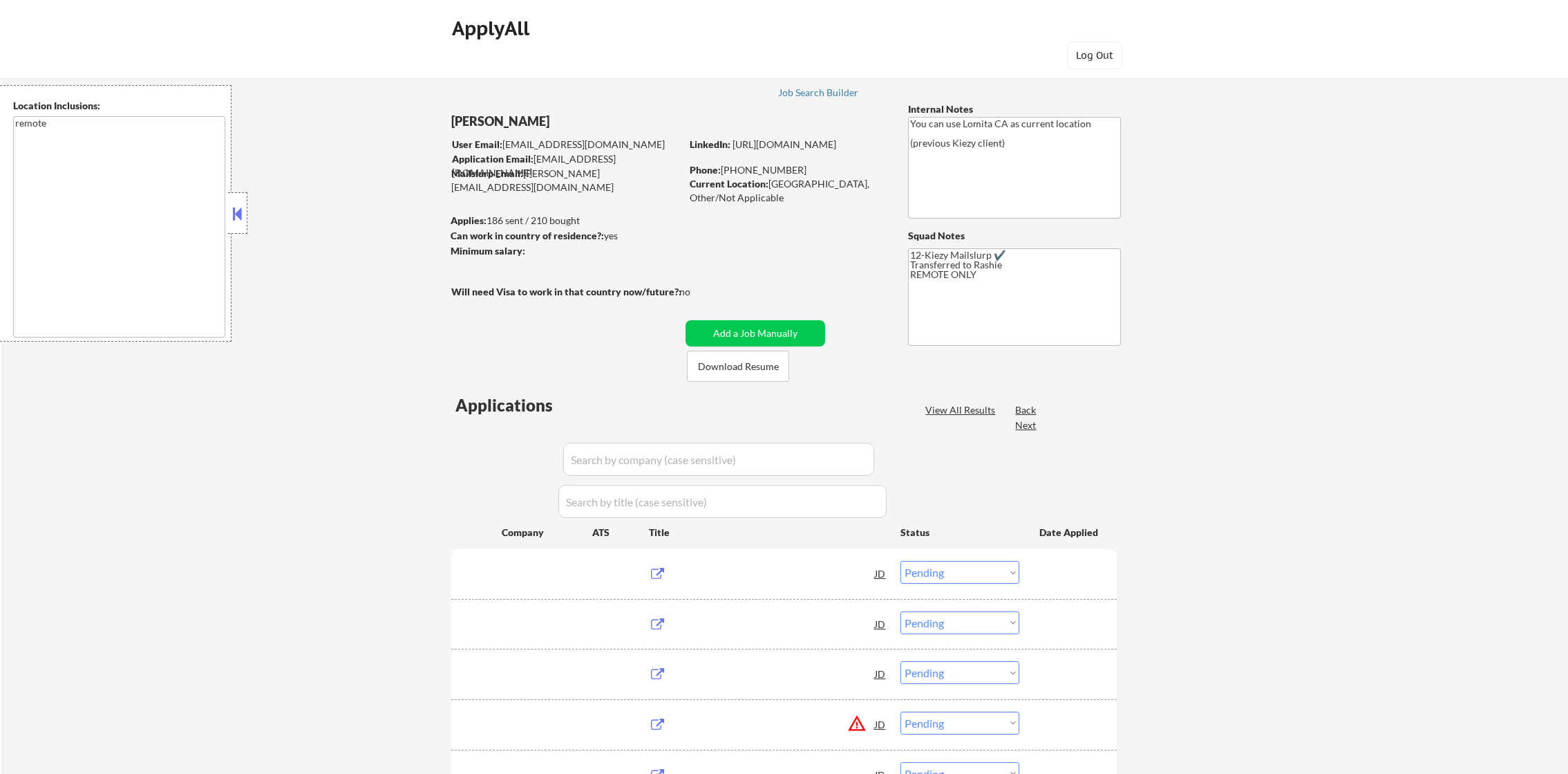
select select ""pending""
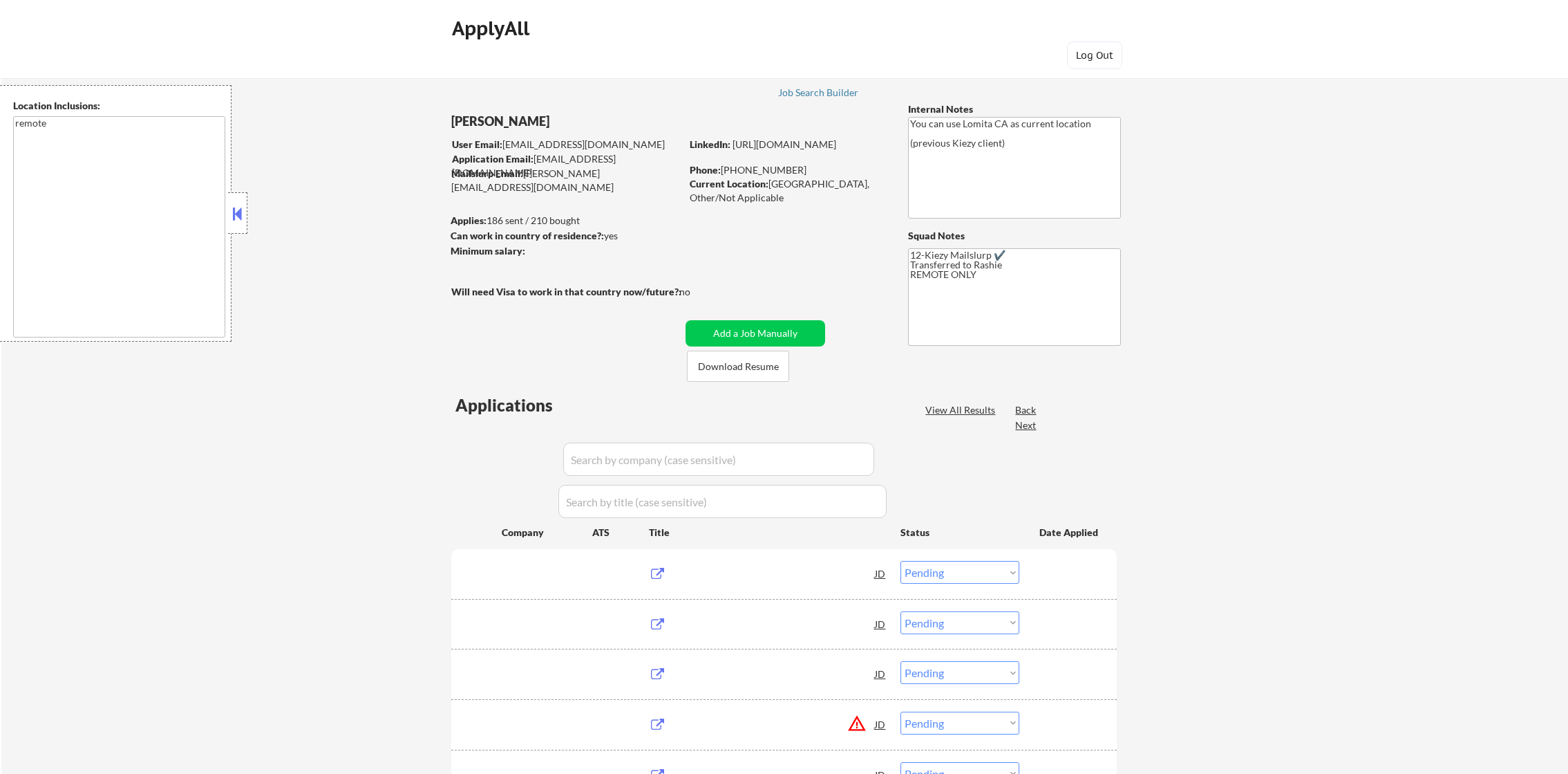
select select ""pending""
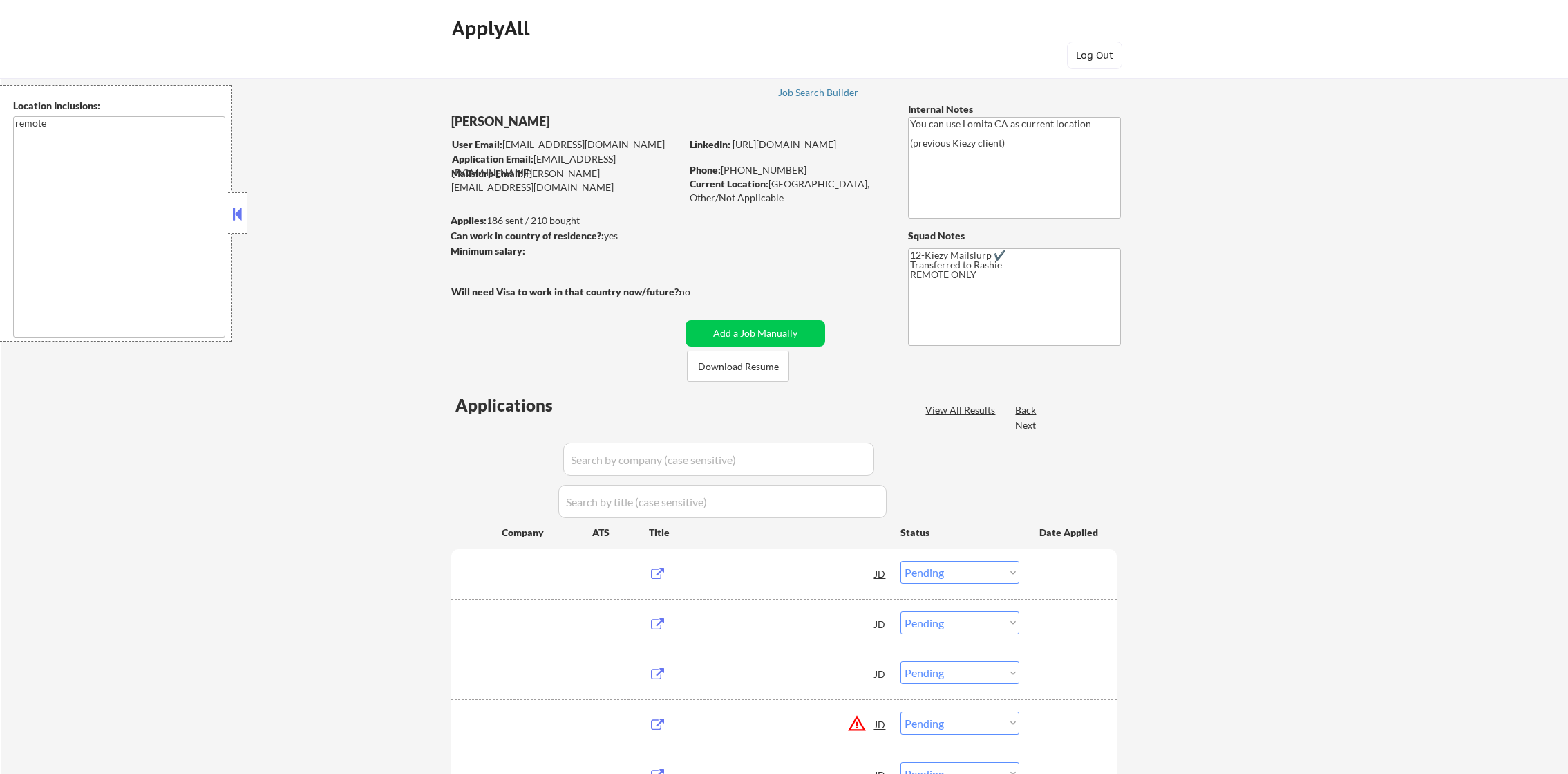
select select ""pending""
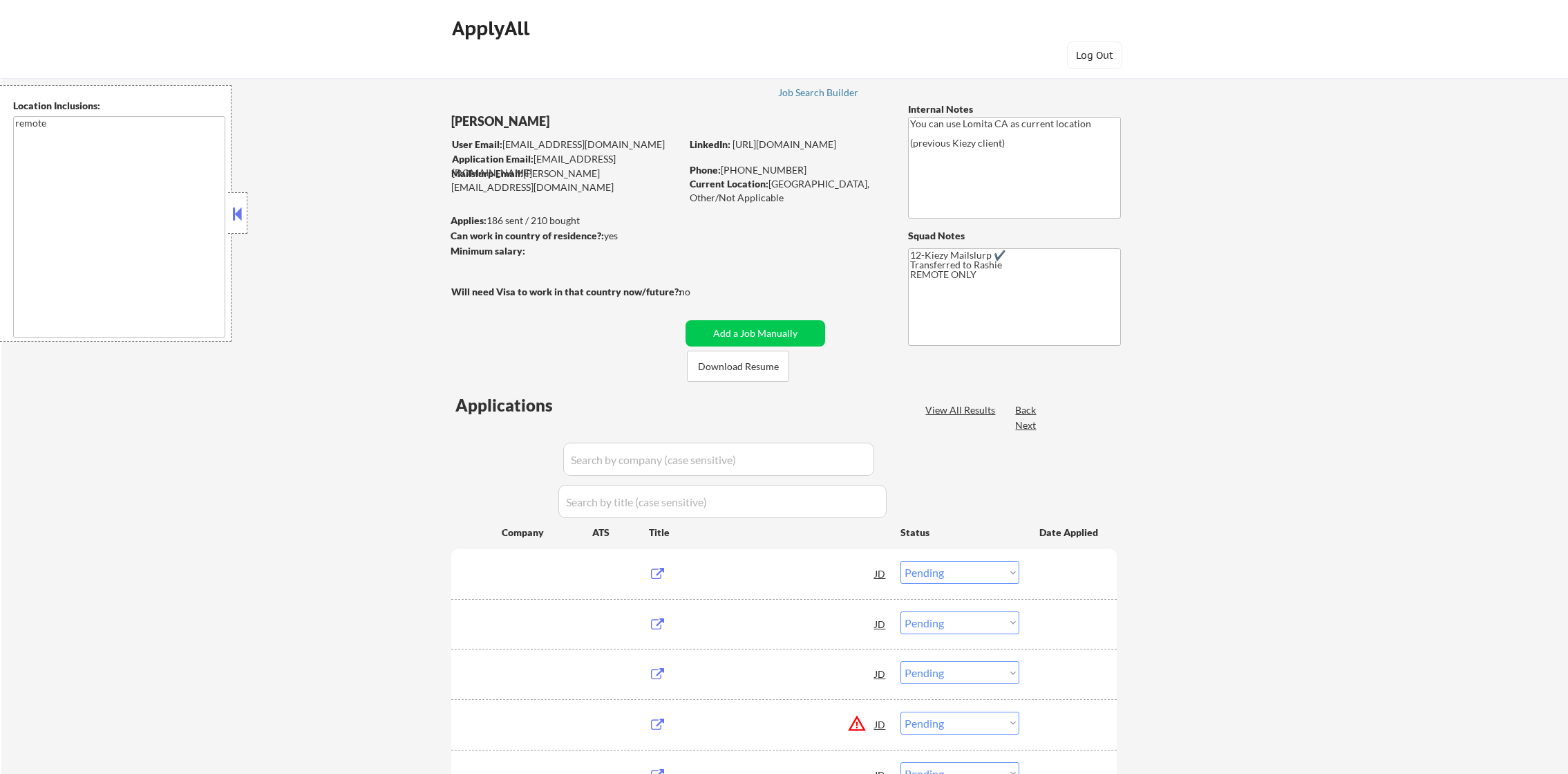
select select ""pending""
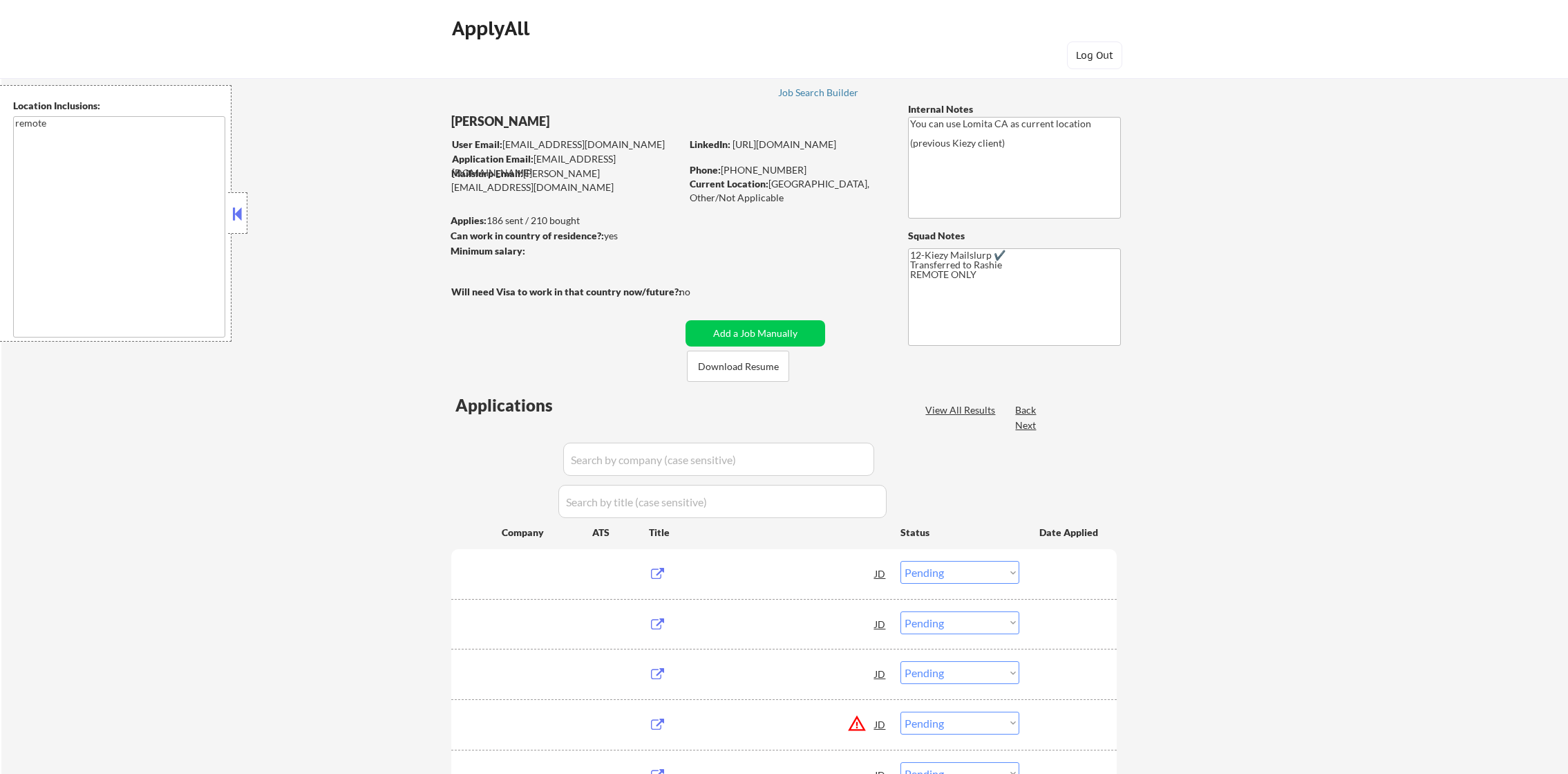
select select ""pending""
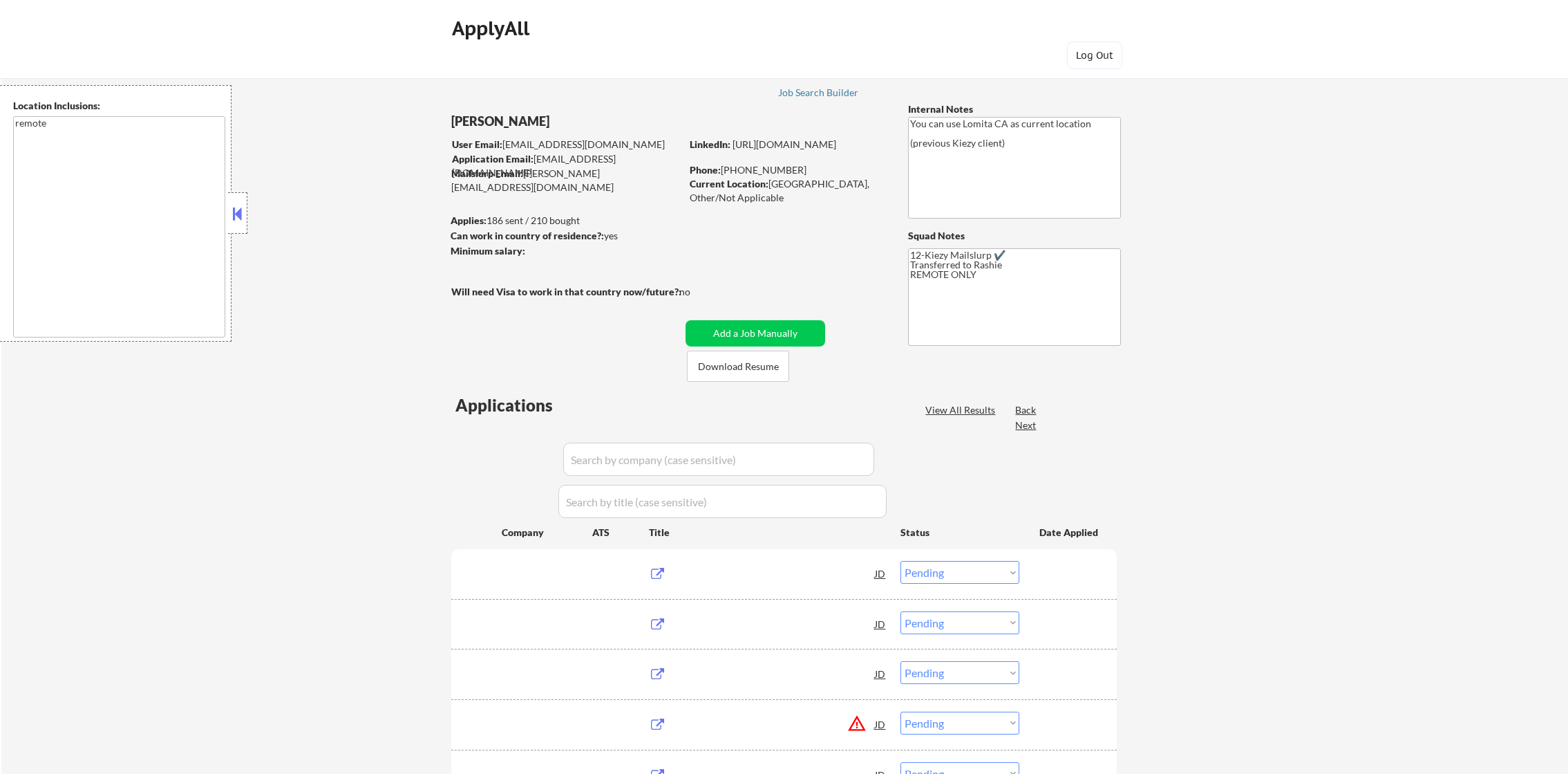
select select ""pending""
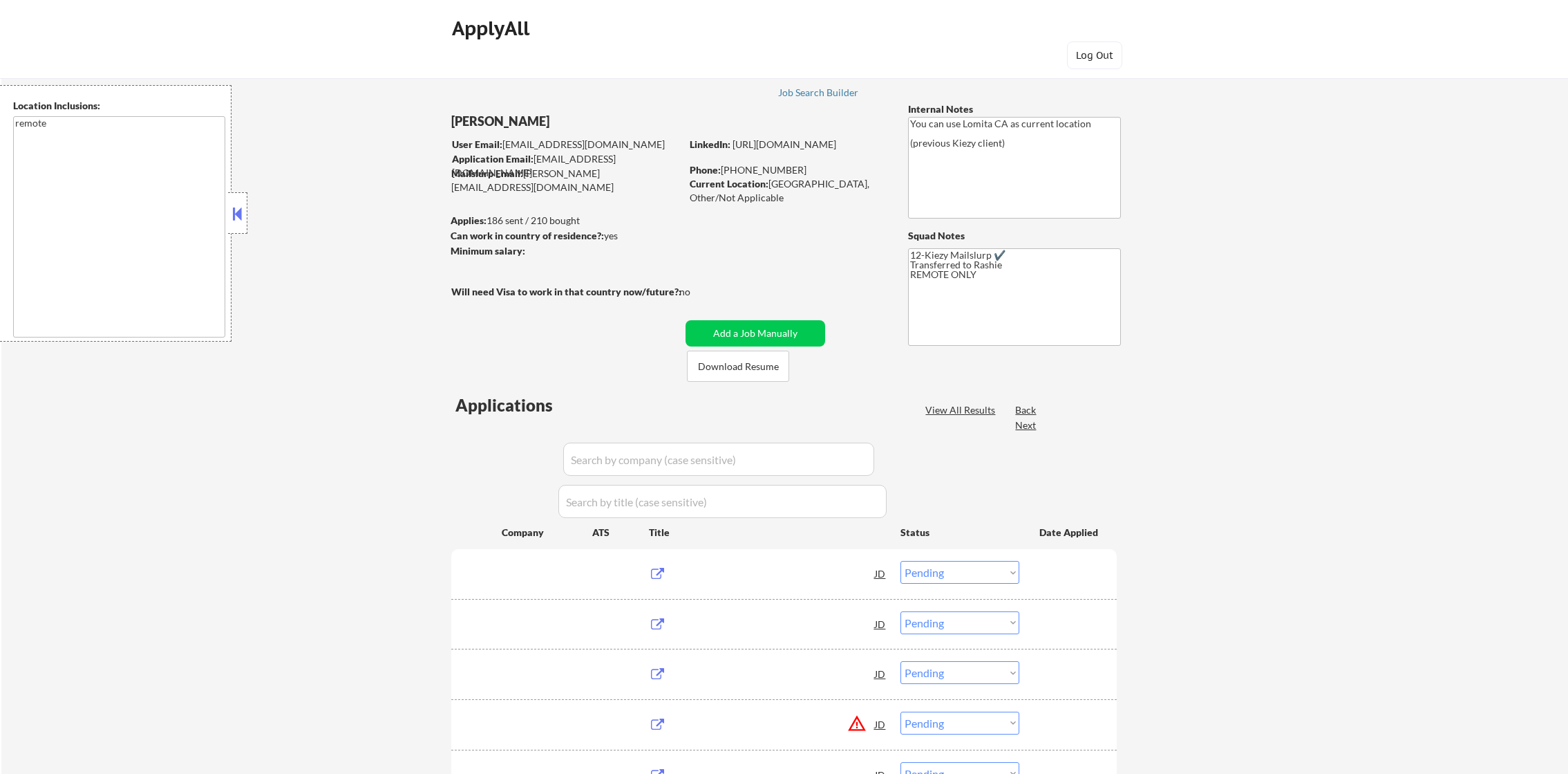
select select ""pending""
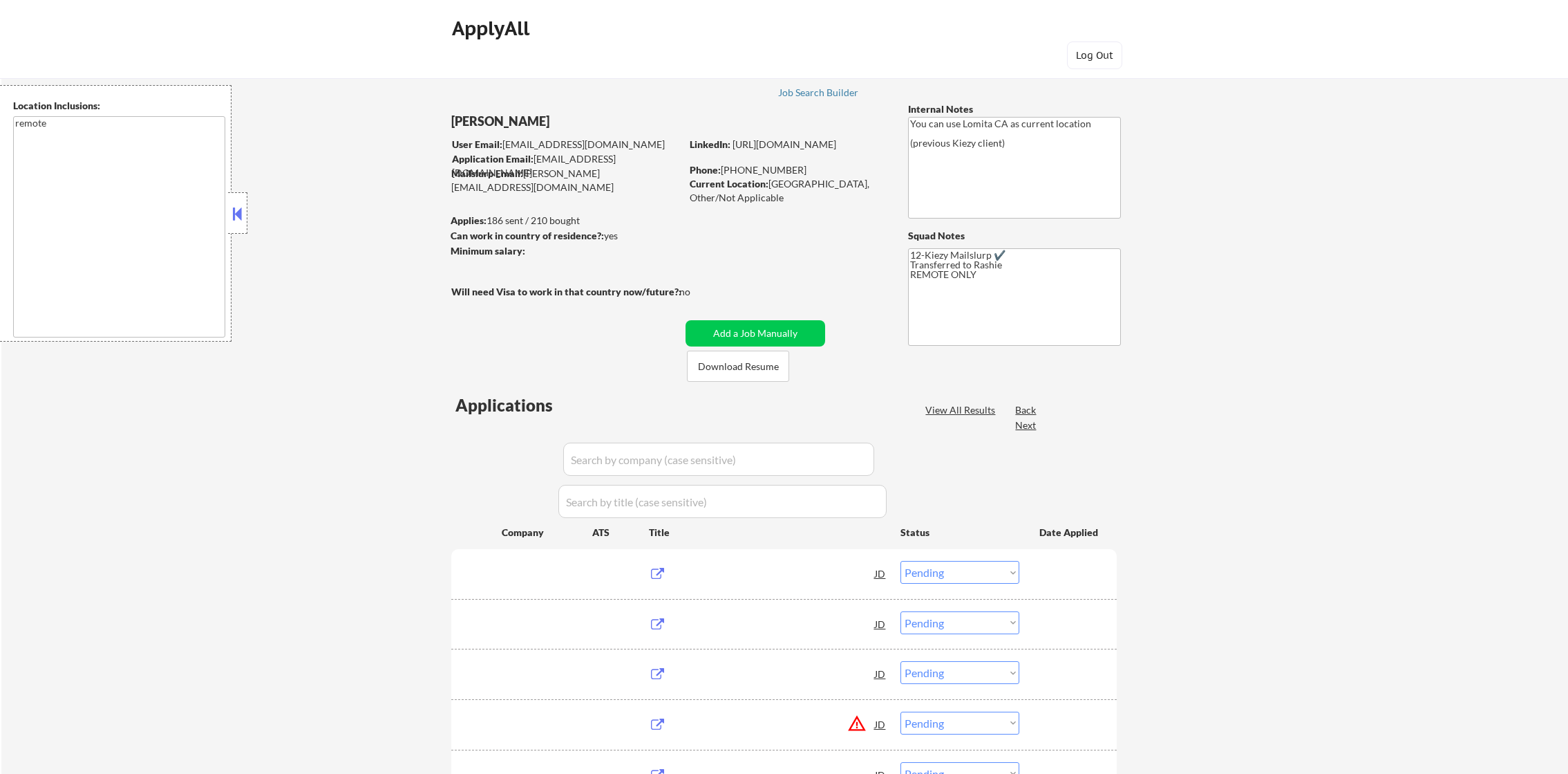
select select ""pending""
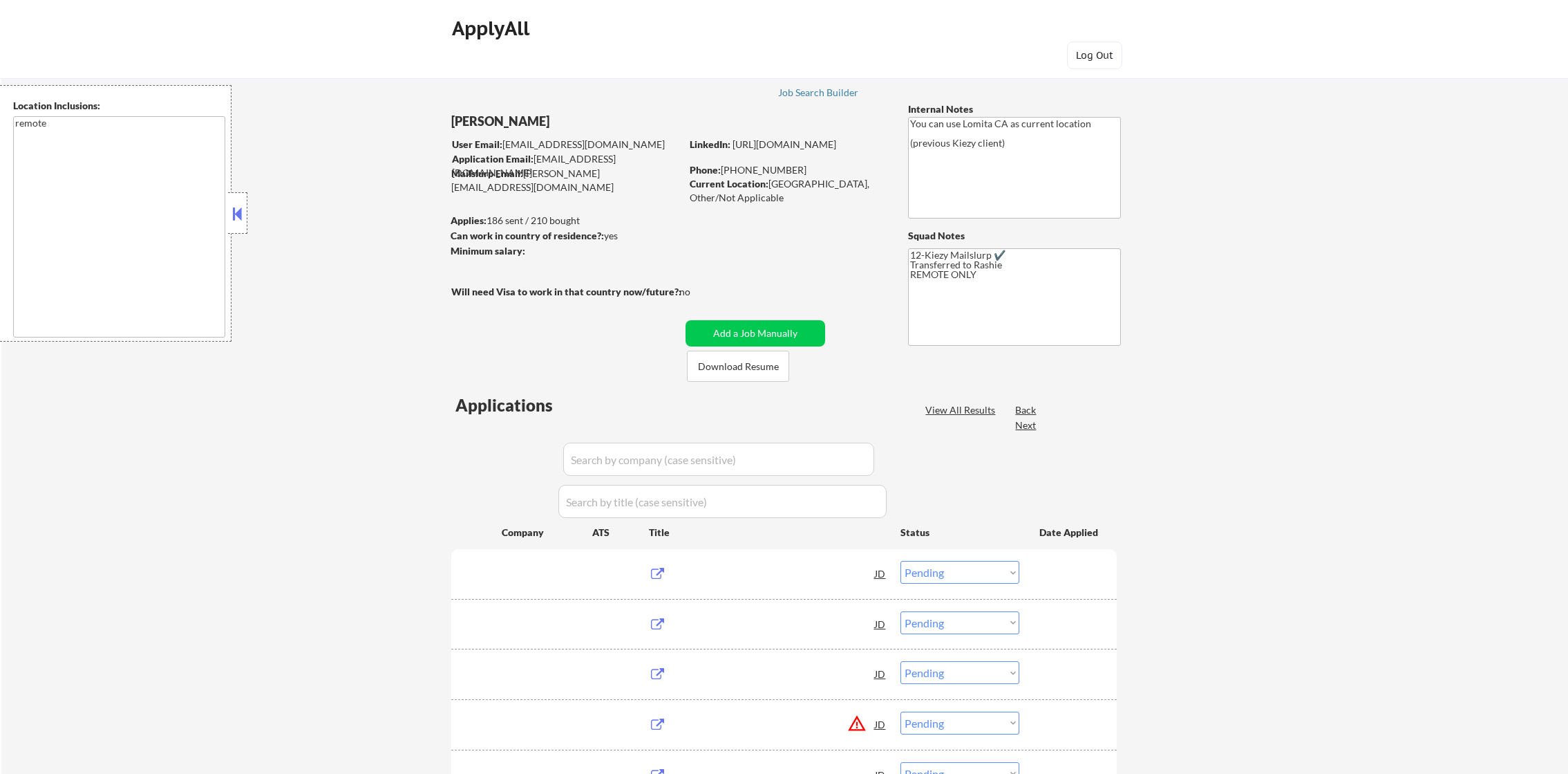
select select ""pending""
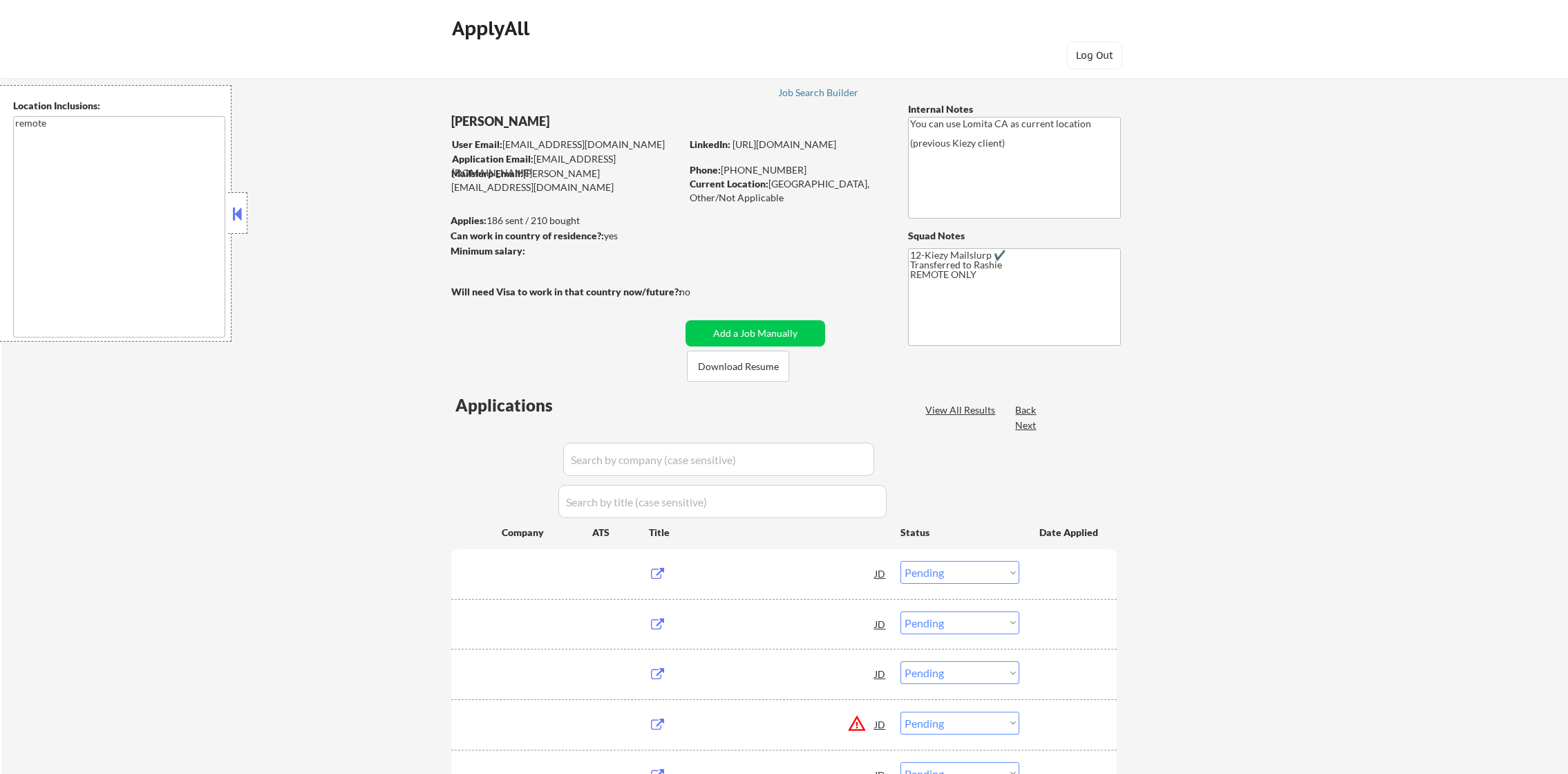
select select ""pending""
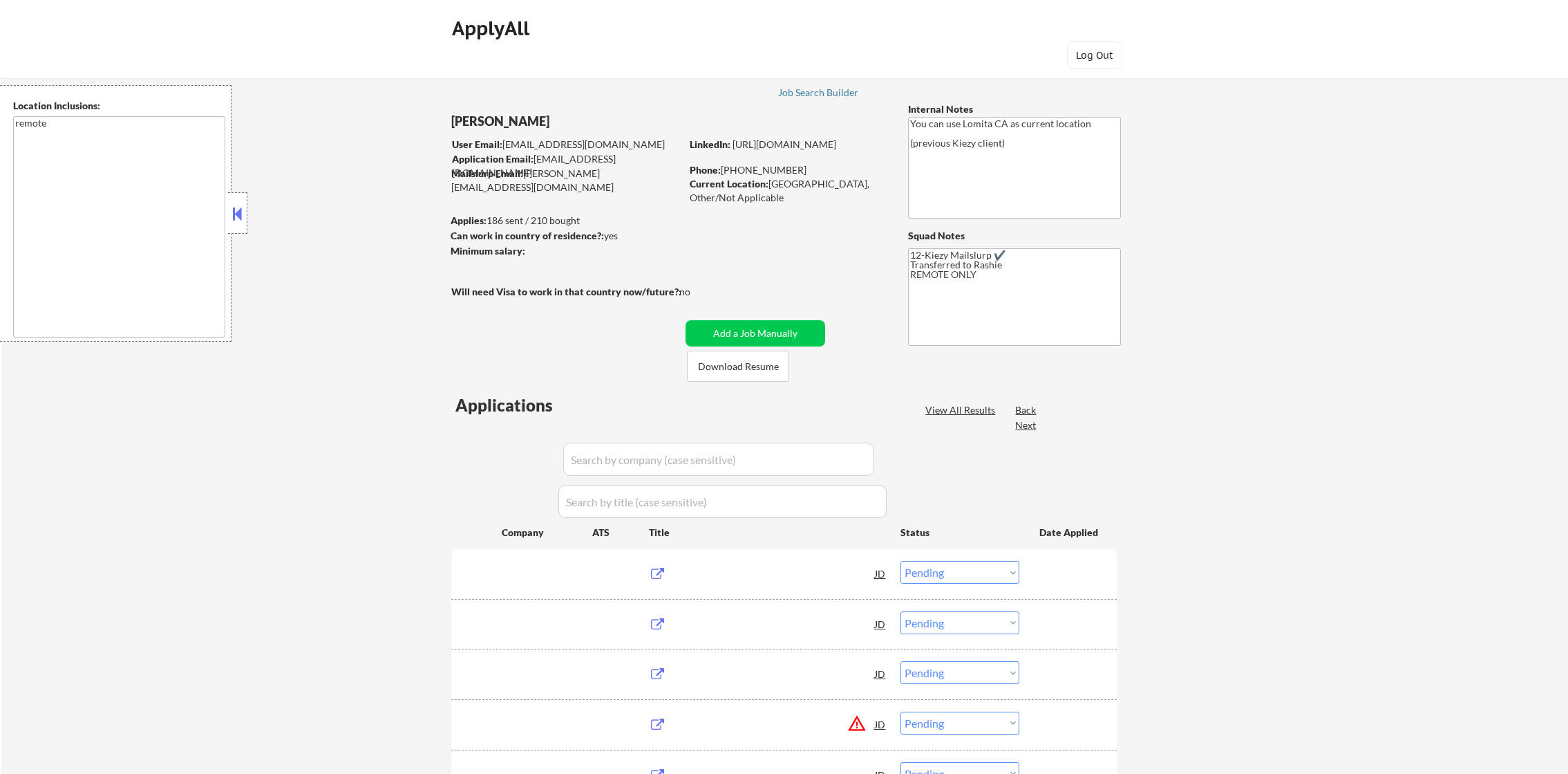
select select ""pending""
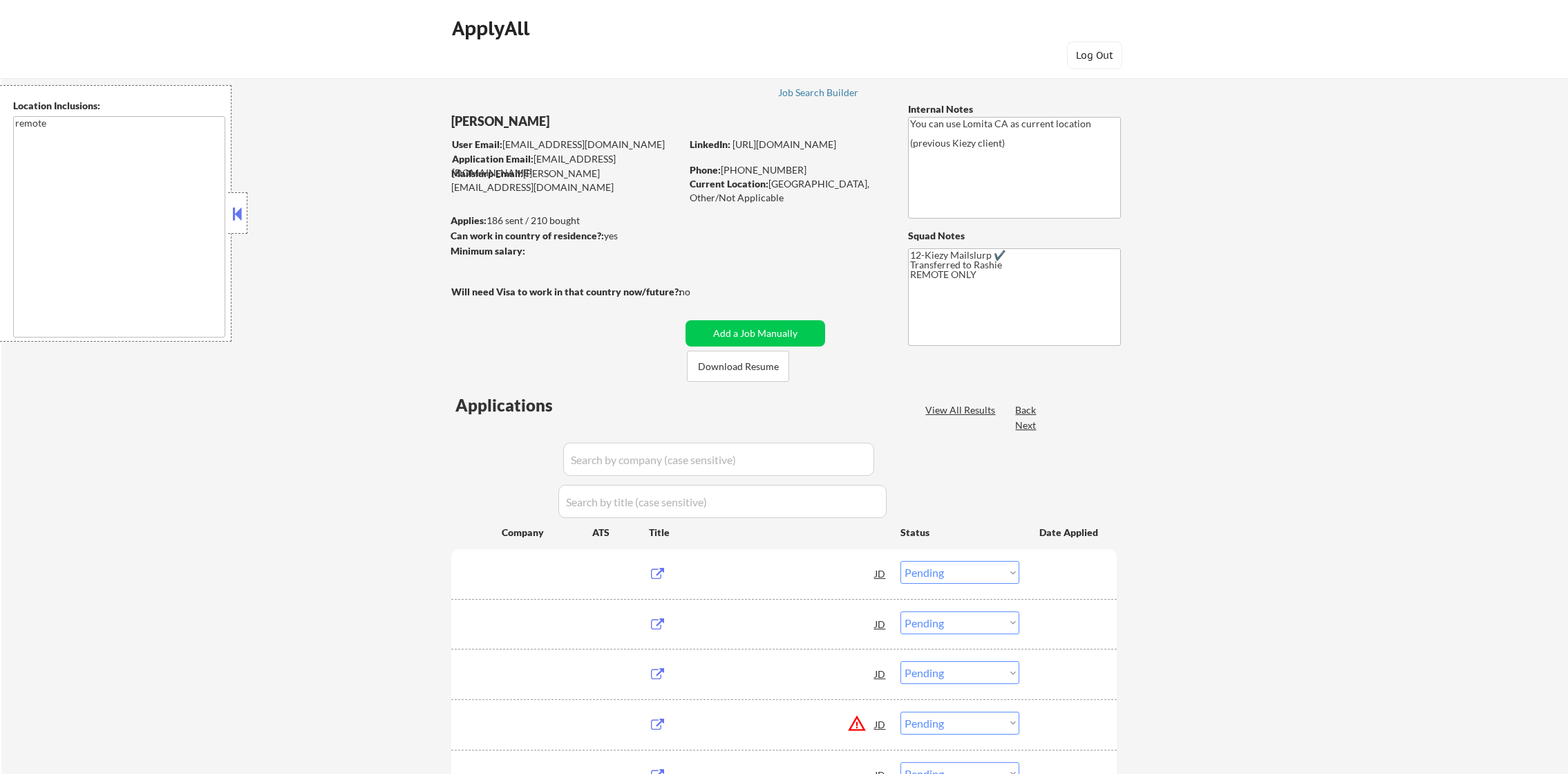
select select ""pending""
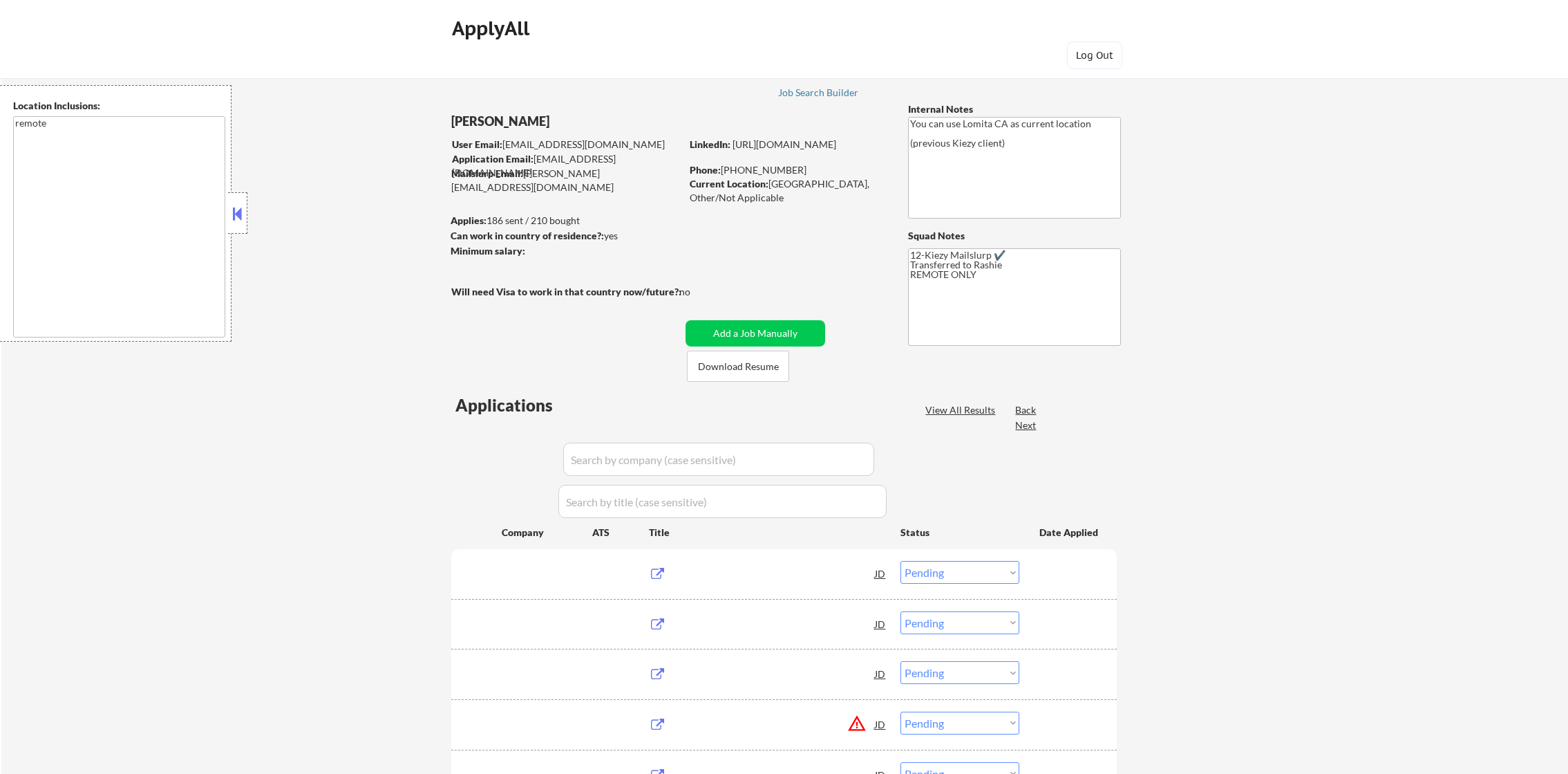
select select ""pending""
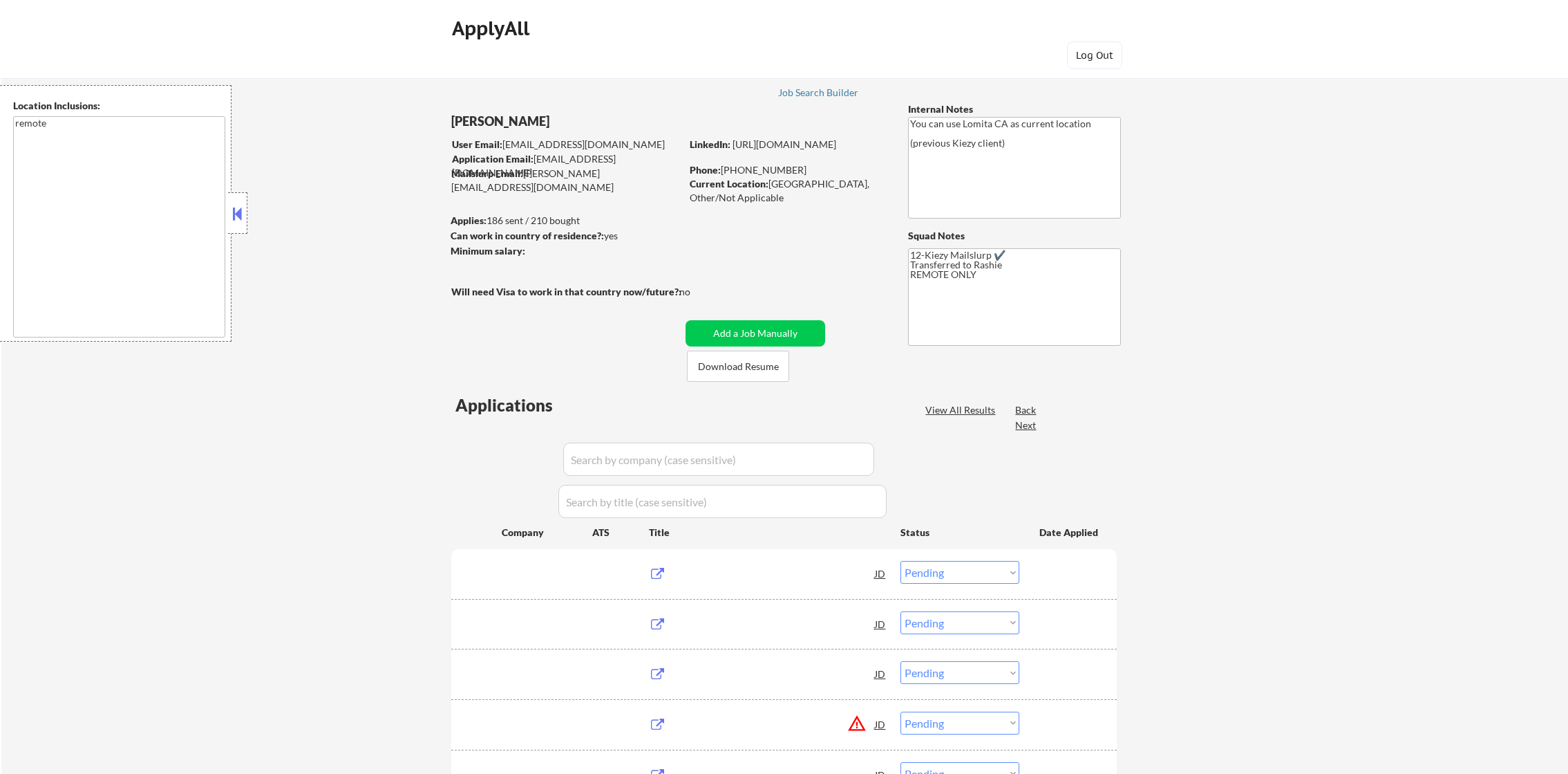
select select ""pending""
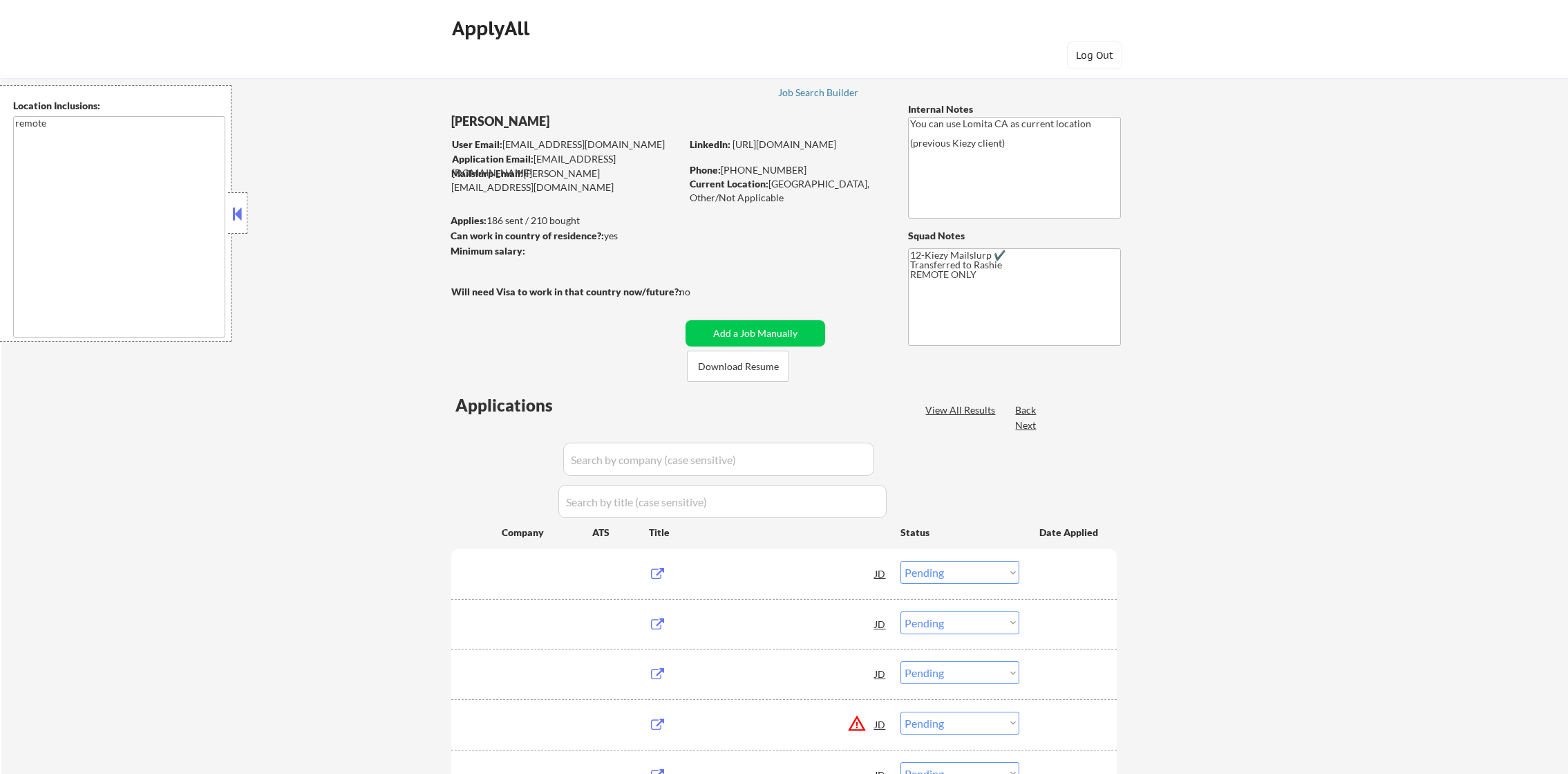
select select ""pending""
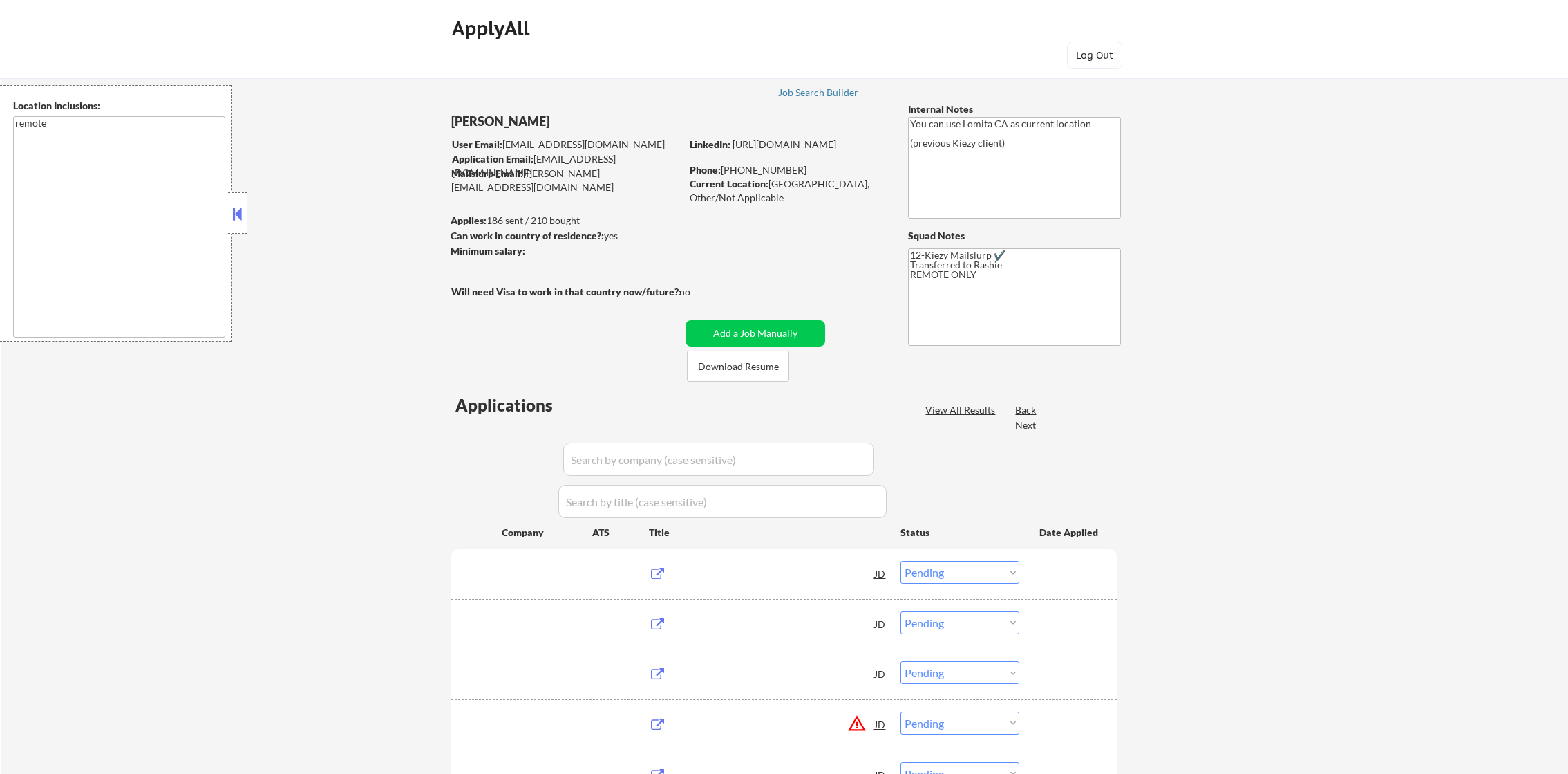
select select ""pending""
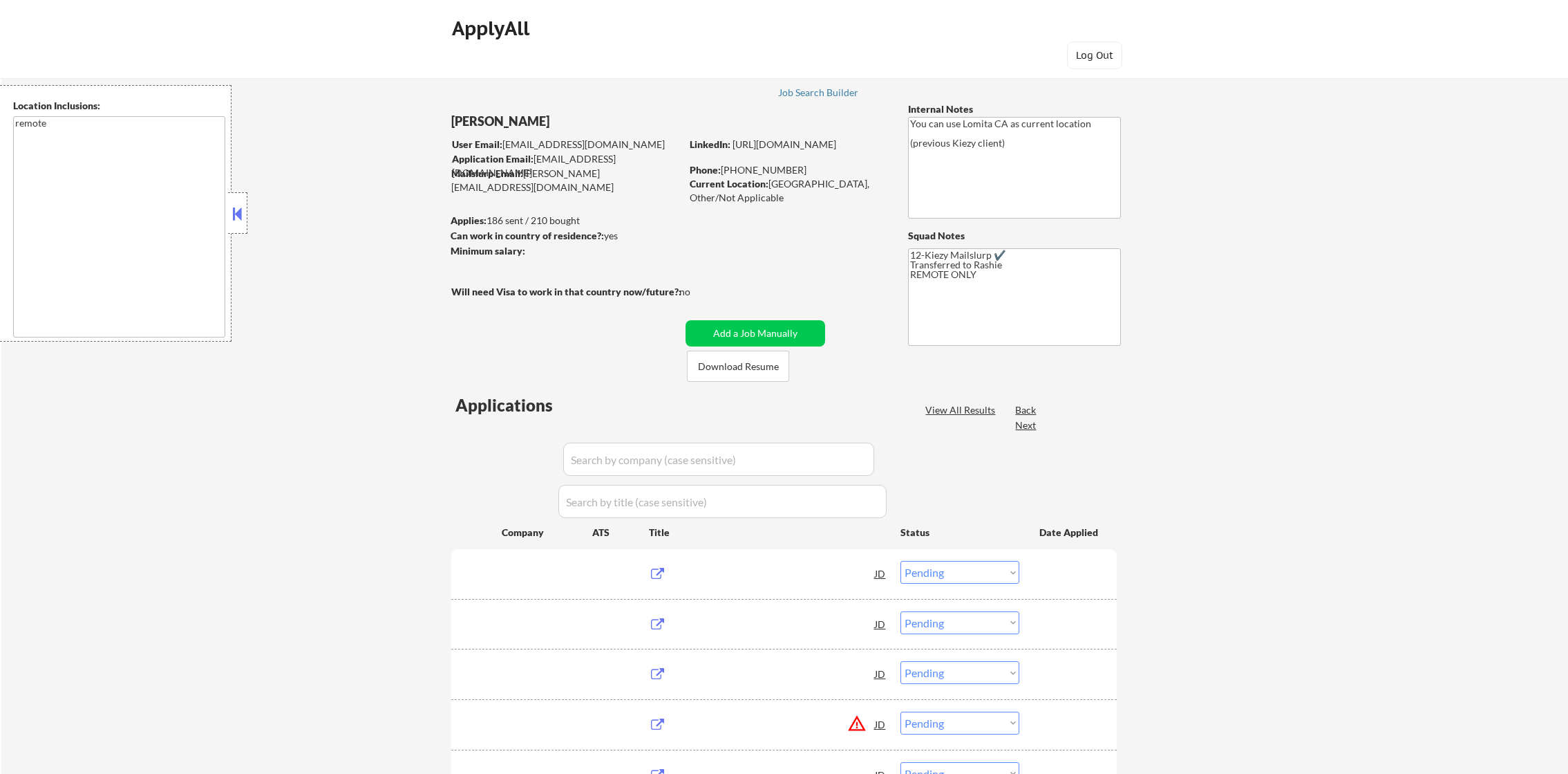
select select ""pending""
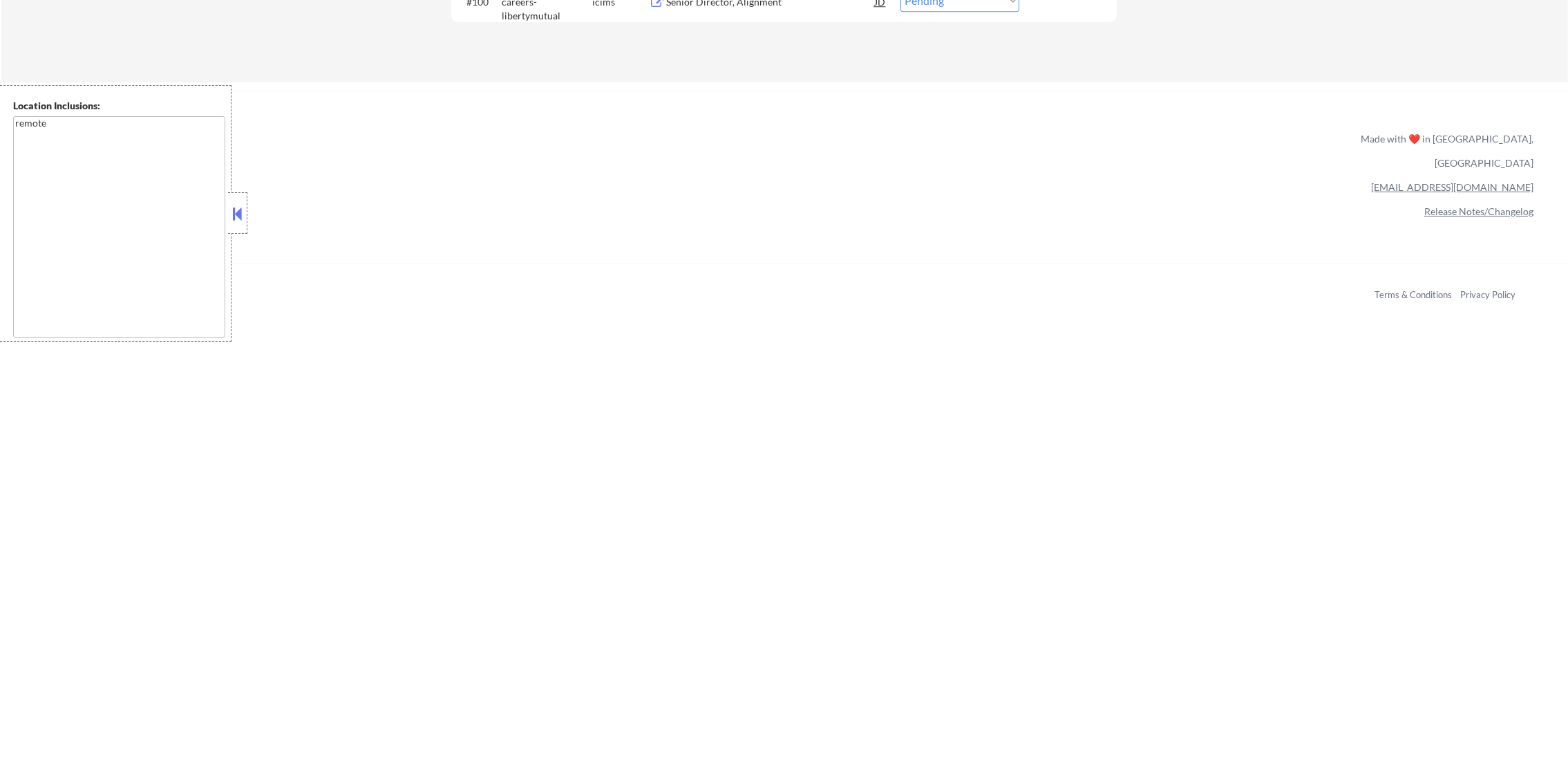
scroll to position [6023, 0]
select select ""pending""
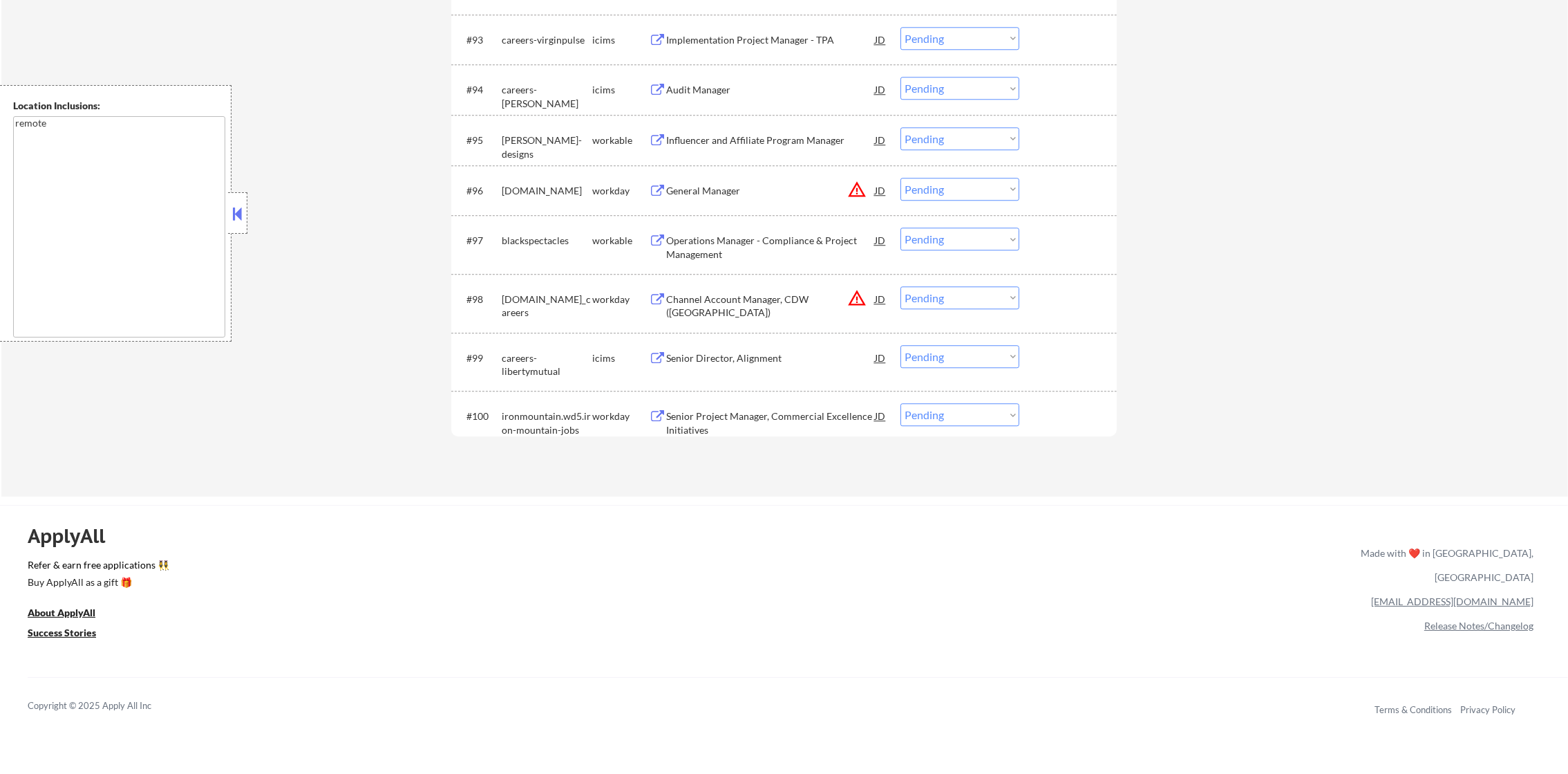
scroll to position [5599, 0]
click at [855, 298] on button "warning_amber" at bounding box center [856, 298] width 19 height 19
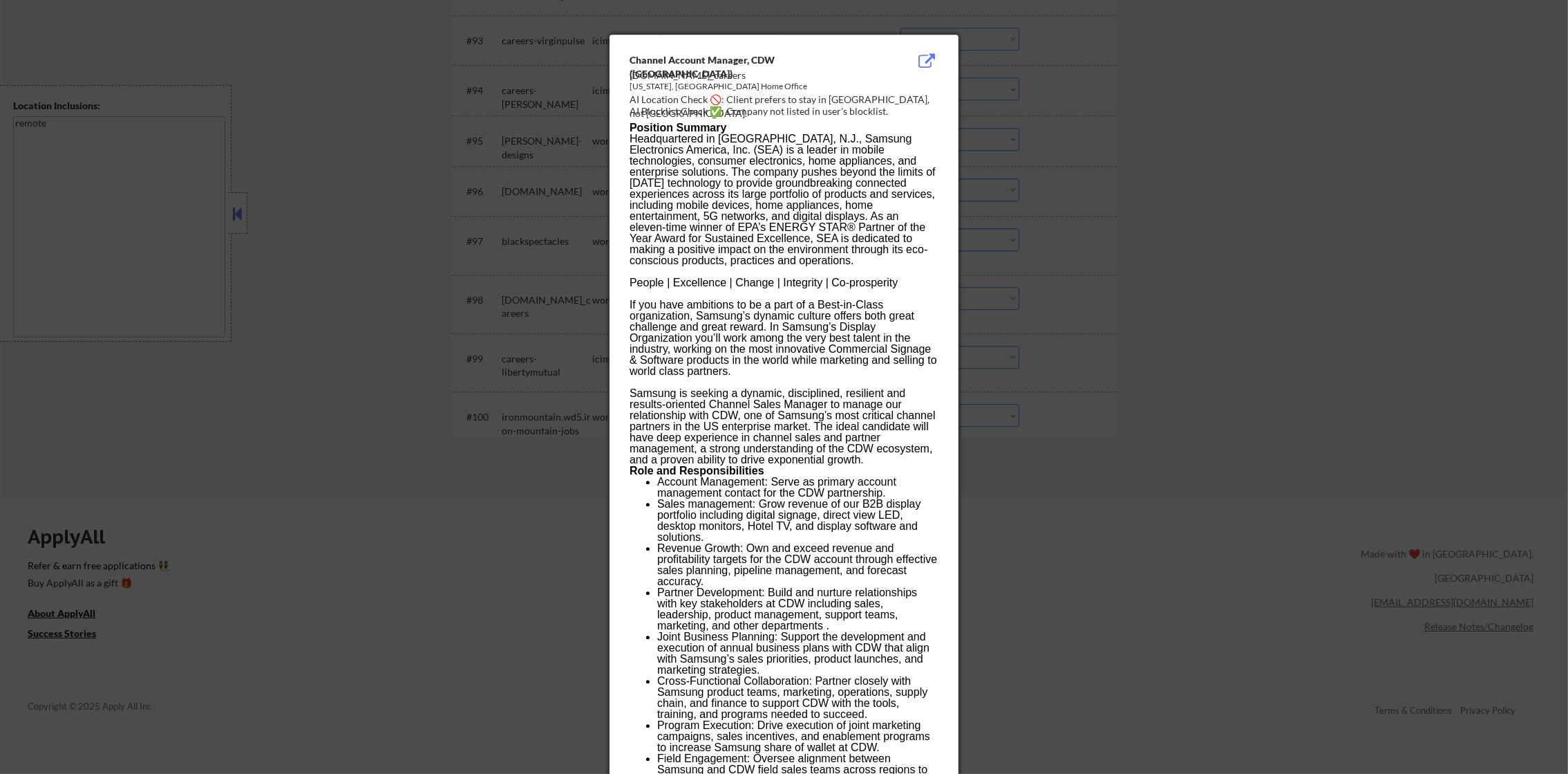
click at [1039, 260] on div at bounding box center [784, 387] width 1568 height 774
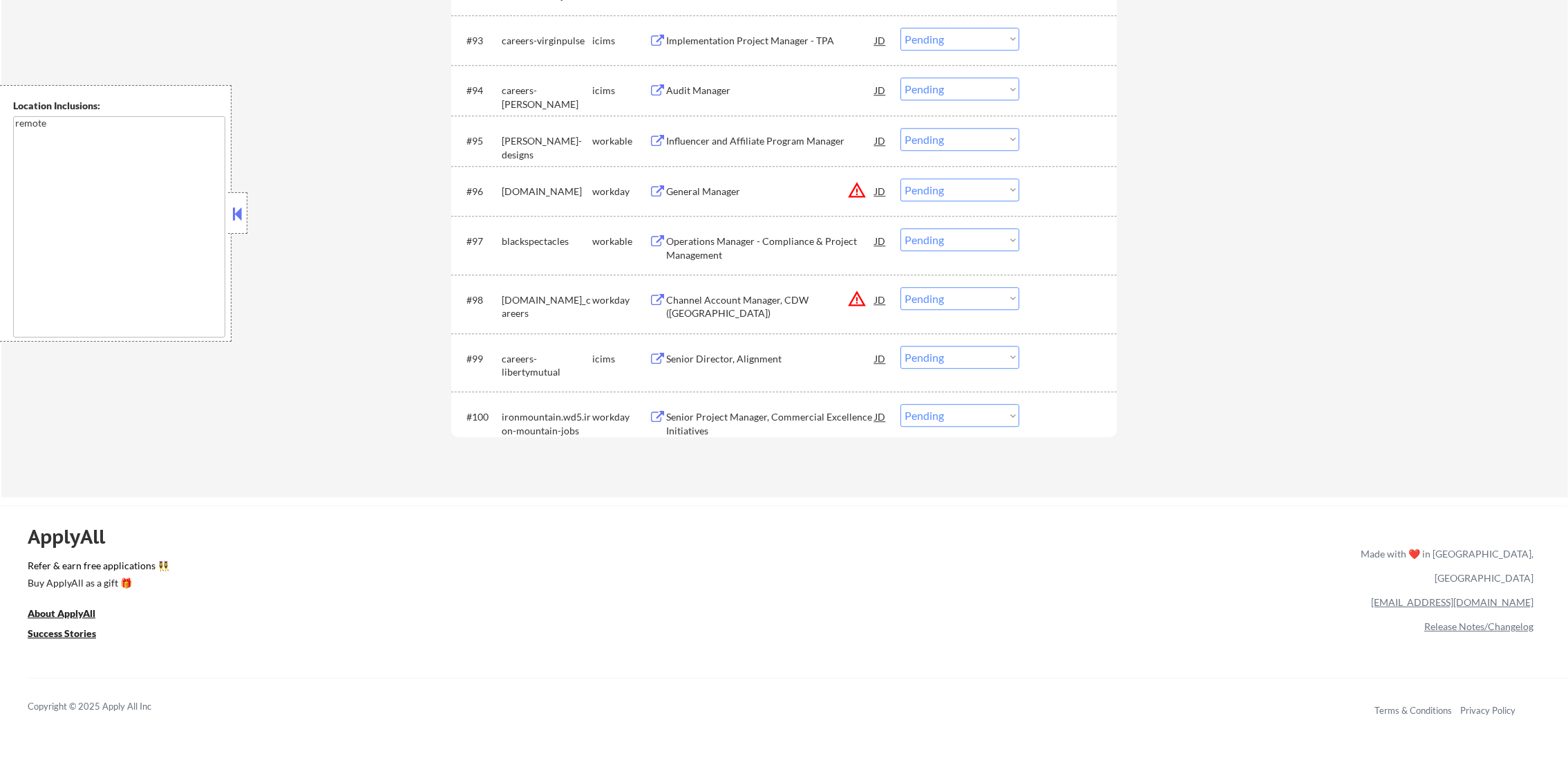
click at [977, 298] on select "Choose an option... Pending Applied Excluded (Questions) Excluded (Expired) Exc…" at bounding box center [960, 298] width 119 height 23
click at [901, 287] on select "Choose an option... Pending Applied Excluded (Questions) Excluded (Expired) Exc…" at bounding box center [960, 298] width 119 height 23
select select ""pending""
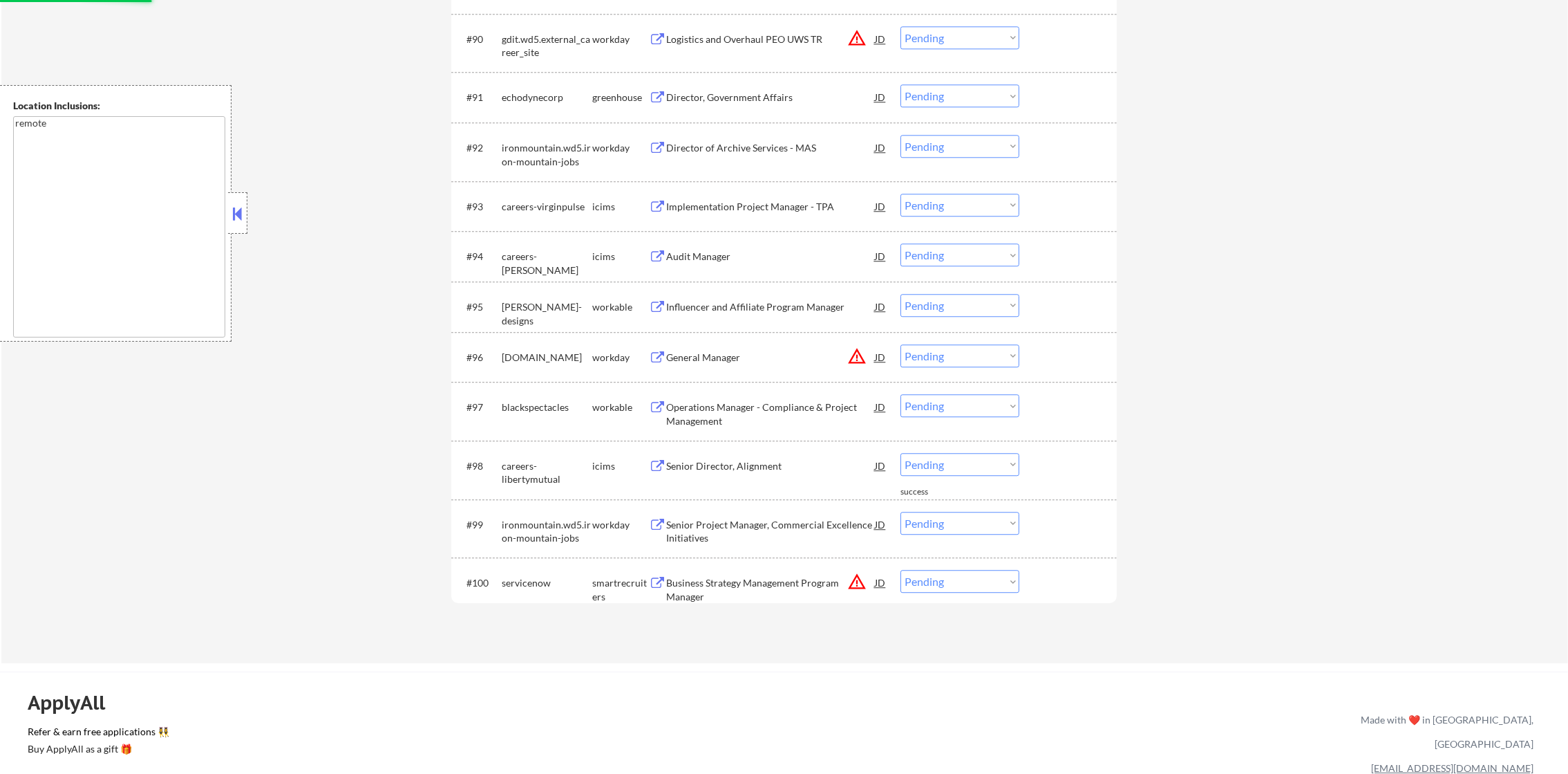
scroll to position [5426, 0]
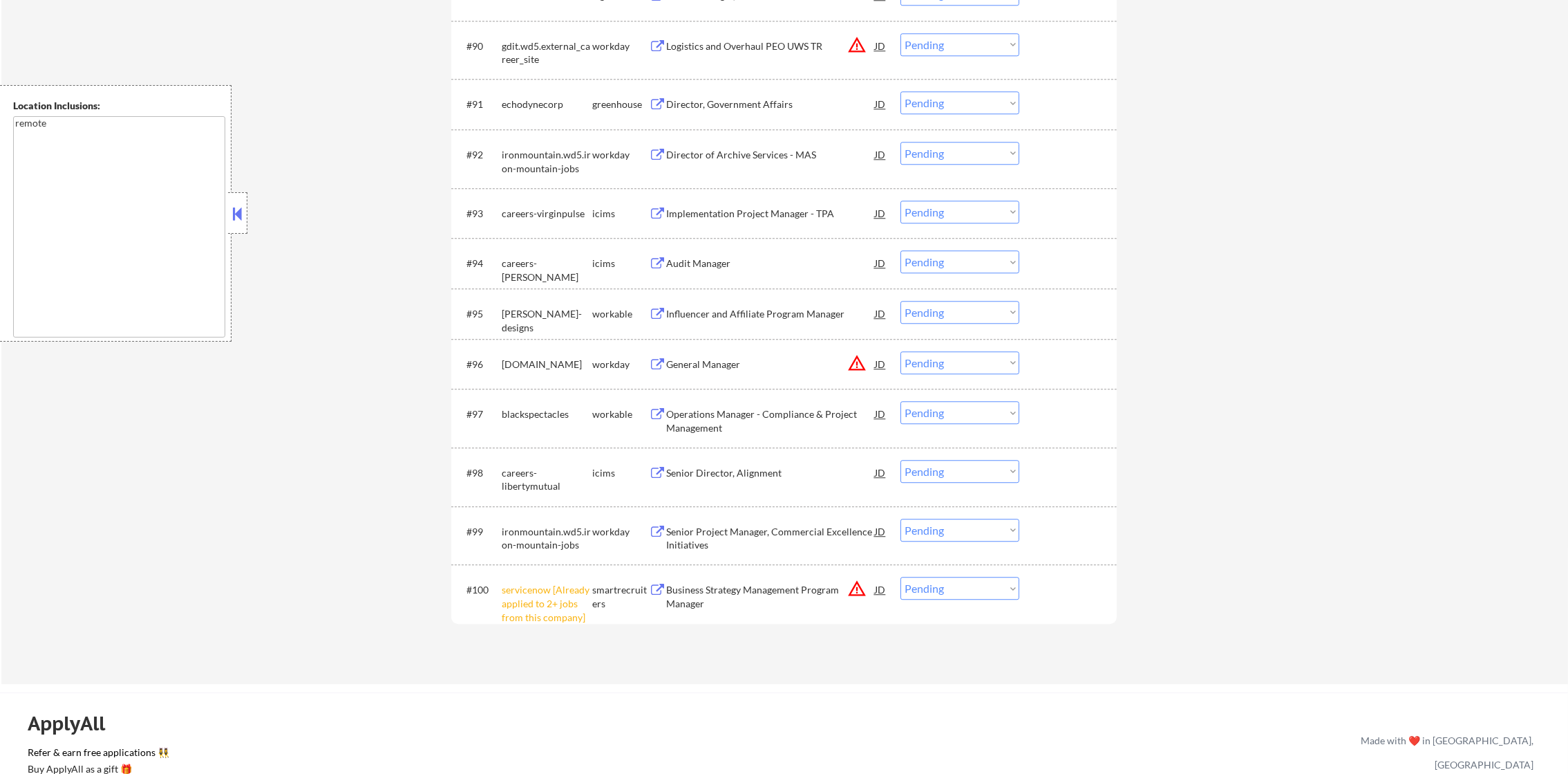
click at [939, 590] on select "Choose an option... Pending Applied Excluded (Questions) Excluded (Expired) Exc…" at bounding box center [960, 587] width 119 height 23
select select ""excluded__other_""
click at [901, 576] on select "Choose an option... Pending Applied Excluded (Questions) Excluded (Expired) Exc…" at bounding box center [960, 587] width 119 height 23
click at [956, 362] on select "Choose an option... Pending Applied Excluded (Questions) Excluded (Expired) Exc…" at bounding box center [960, 362] width 119 height 23
click at [901, 351] on select "Choose an option... Pending Applied Excluded (Questions) Excluded (Expired) Exc…" at bounding box center [960, 362] width 119 height 23
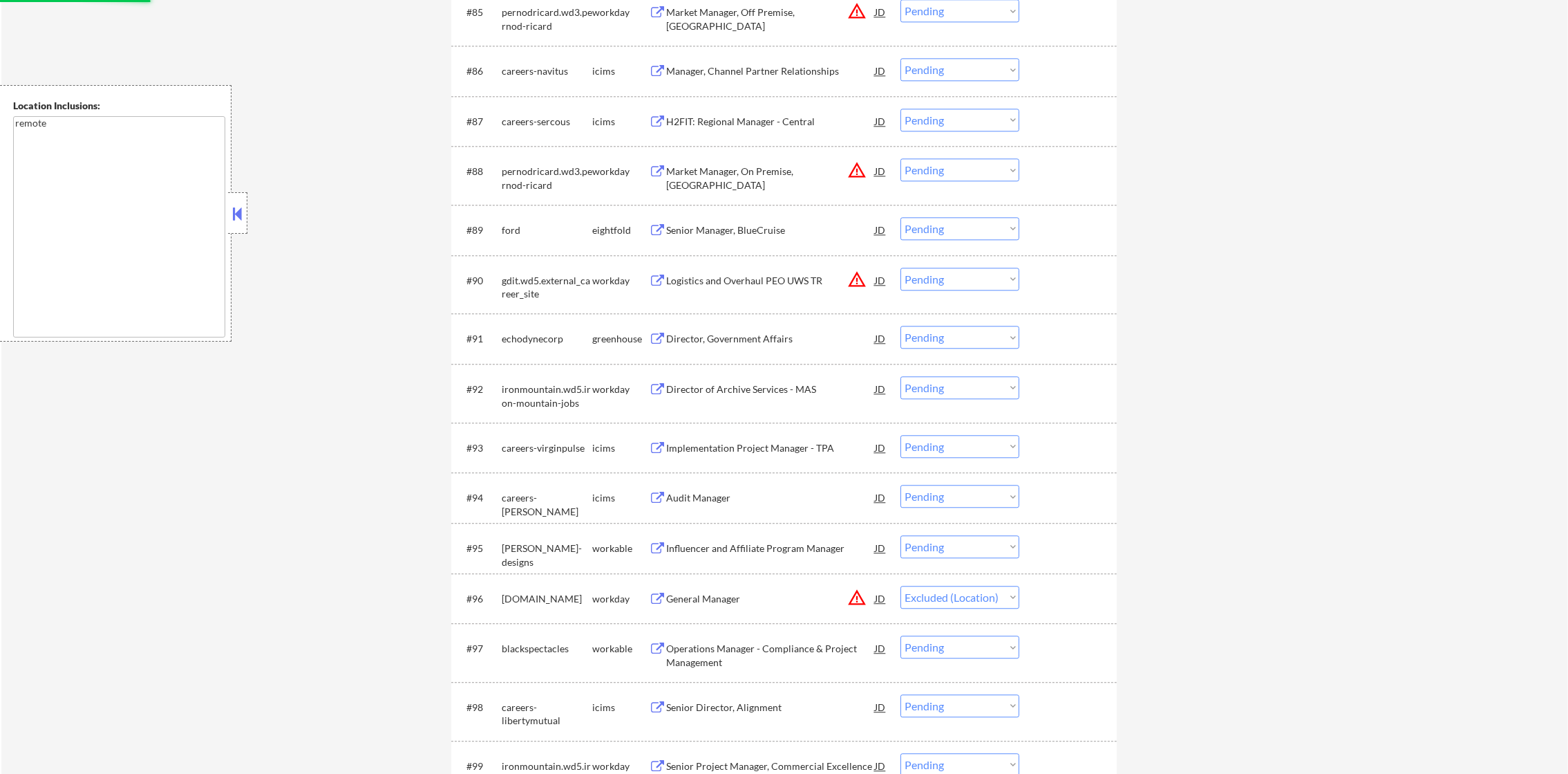
scroll to position [5184, 0]
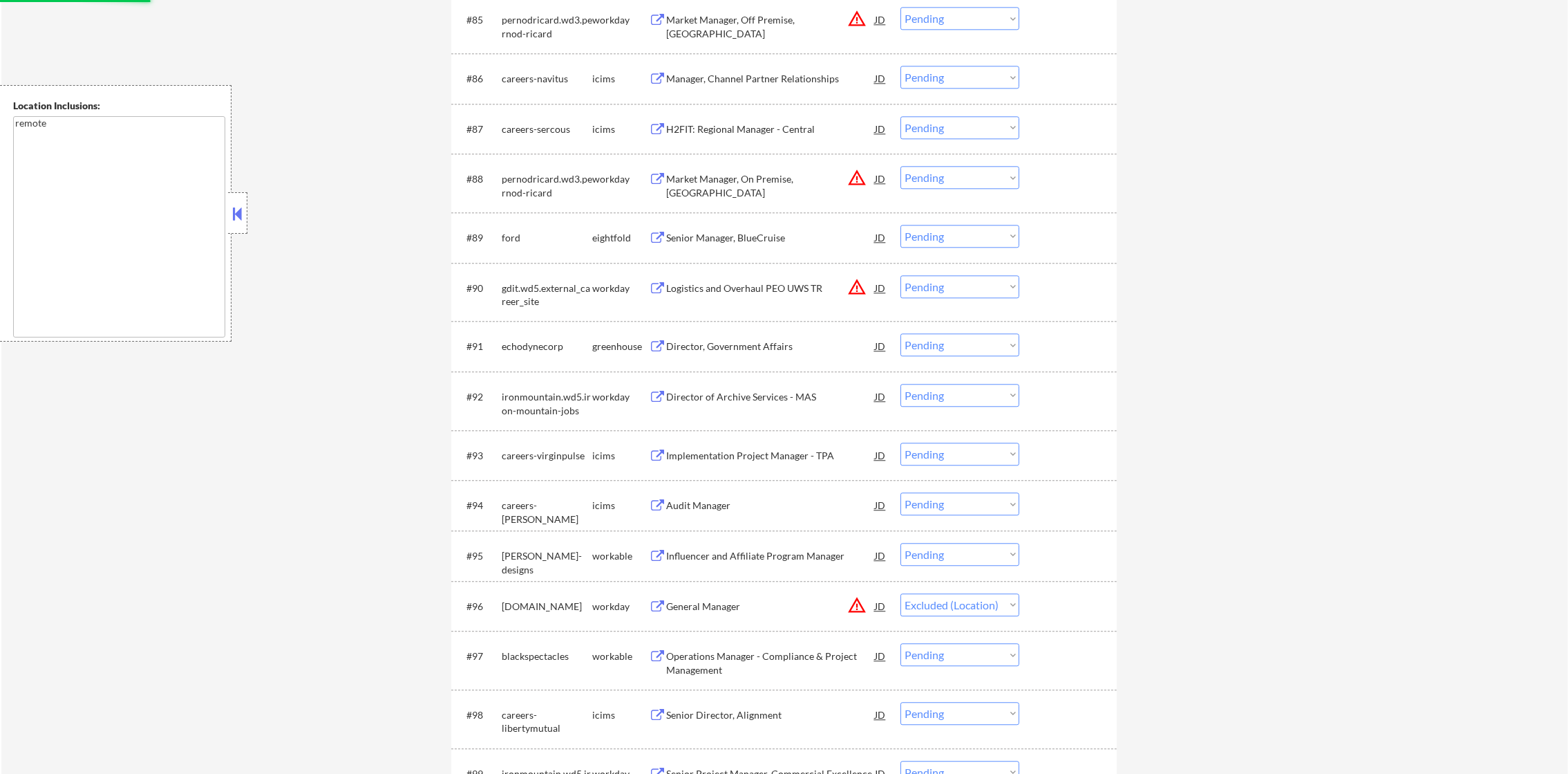
click at [858, 283] on button "warning_amber" at bounding box center [856, 287] width 19 height 19
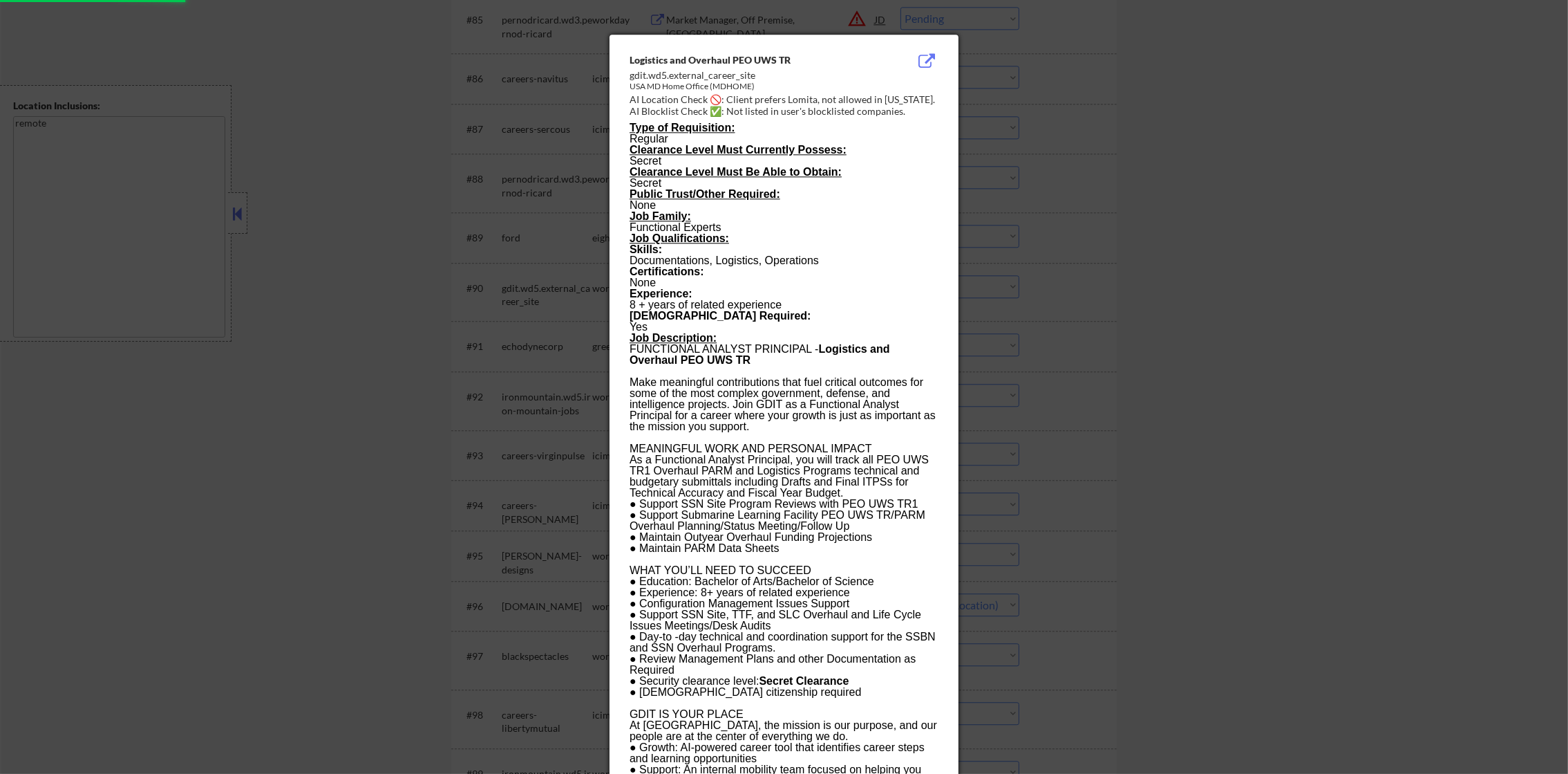
click at [1130, 220] on div at bounding box center [784, 387] width 1568 height 774
select select ""pending""
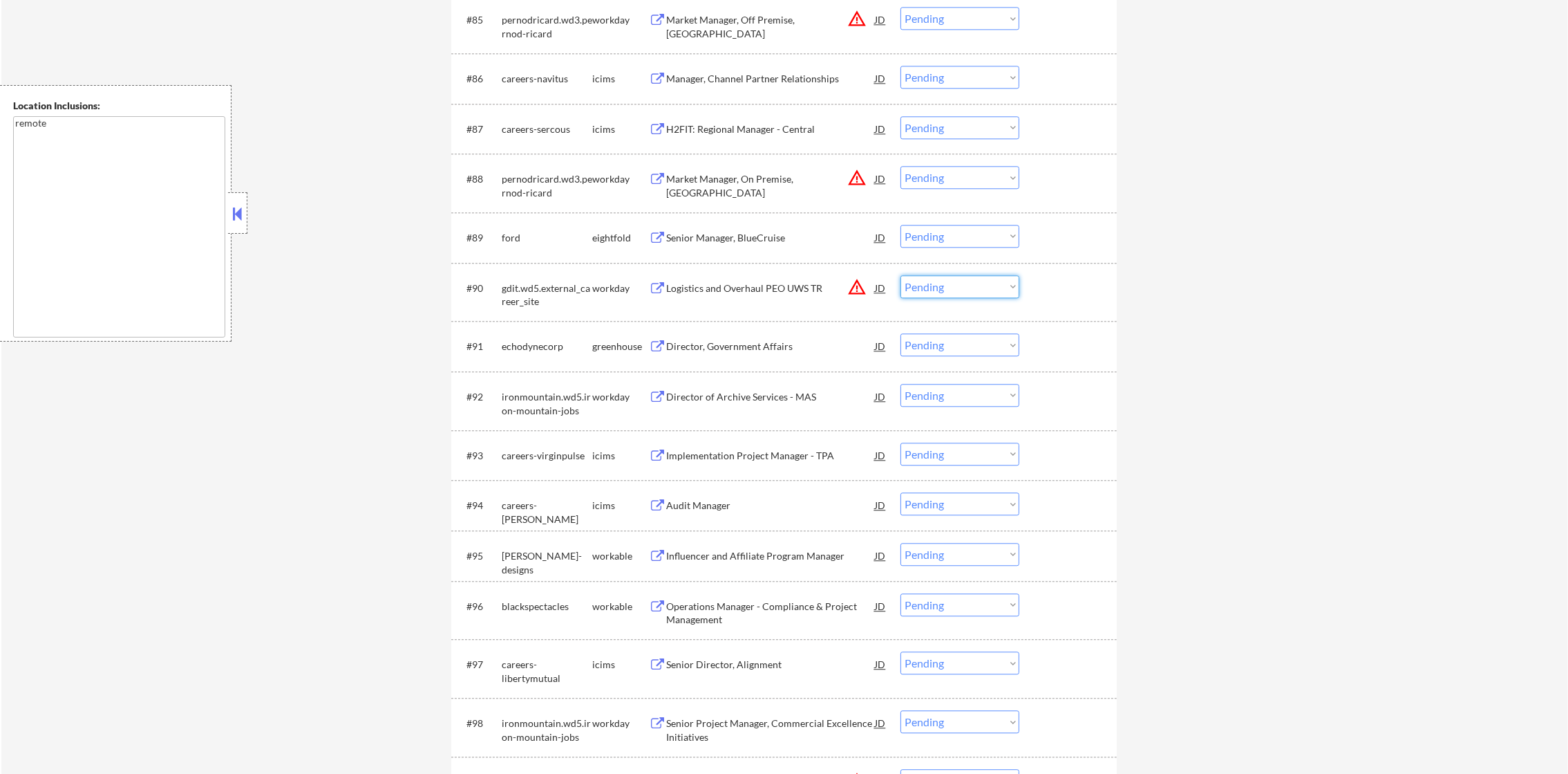
click at [940, 280] on select "Choose an option... Pending Applied Excluded (Questions) Excluded (Expired) Exc…" at bounding box center [960, 286] width 119 height 23
select select ""excluded__location_""
click at [901, 275] on select "Choose an option... Pending Applied Excluded (Questions) Excluded (Expired) Exc…" at bounding box center [960, 286] width 119 height 23
click at [961, 186] on select "Choose an option... Pending Applied Excluded (Questions) Excluded (Expired) Exc…" at bounding box center [960, 177] width 119 height 23
select select ""excluded__location_""
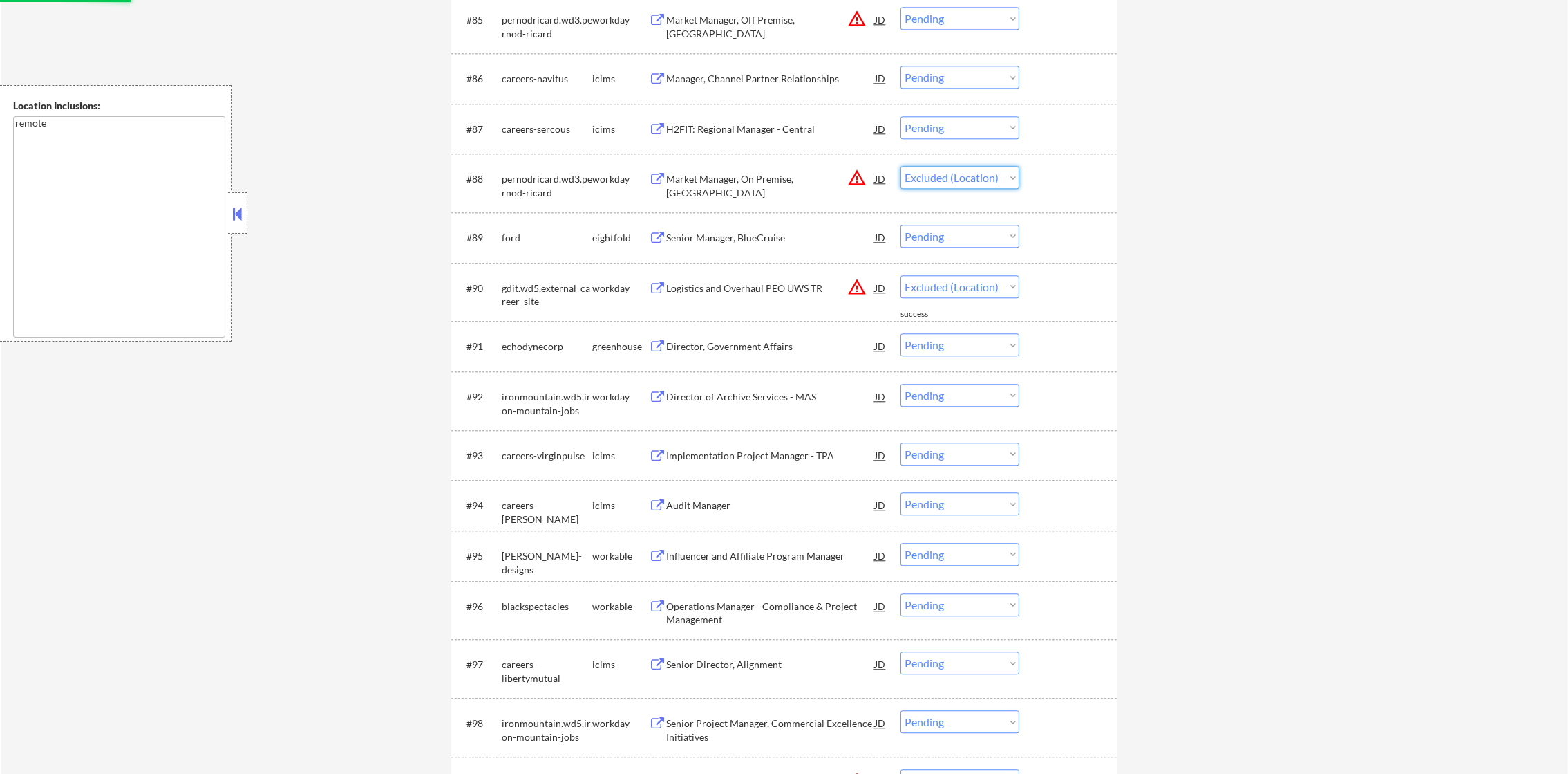
click at [901, 166] on select "Choose an option... Pending Applied Excluded (Questions) Excluded (Expired) Exc…" at bounding box center [960, 177] width 119 height 23
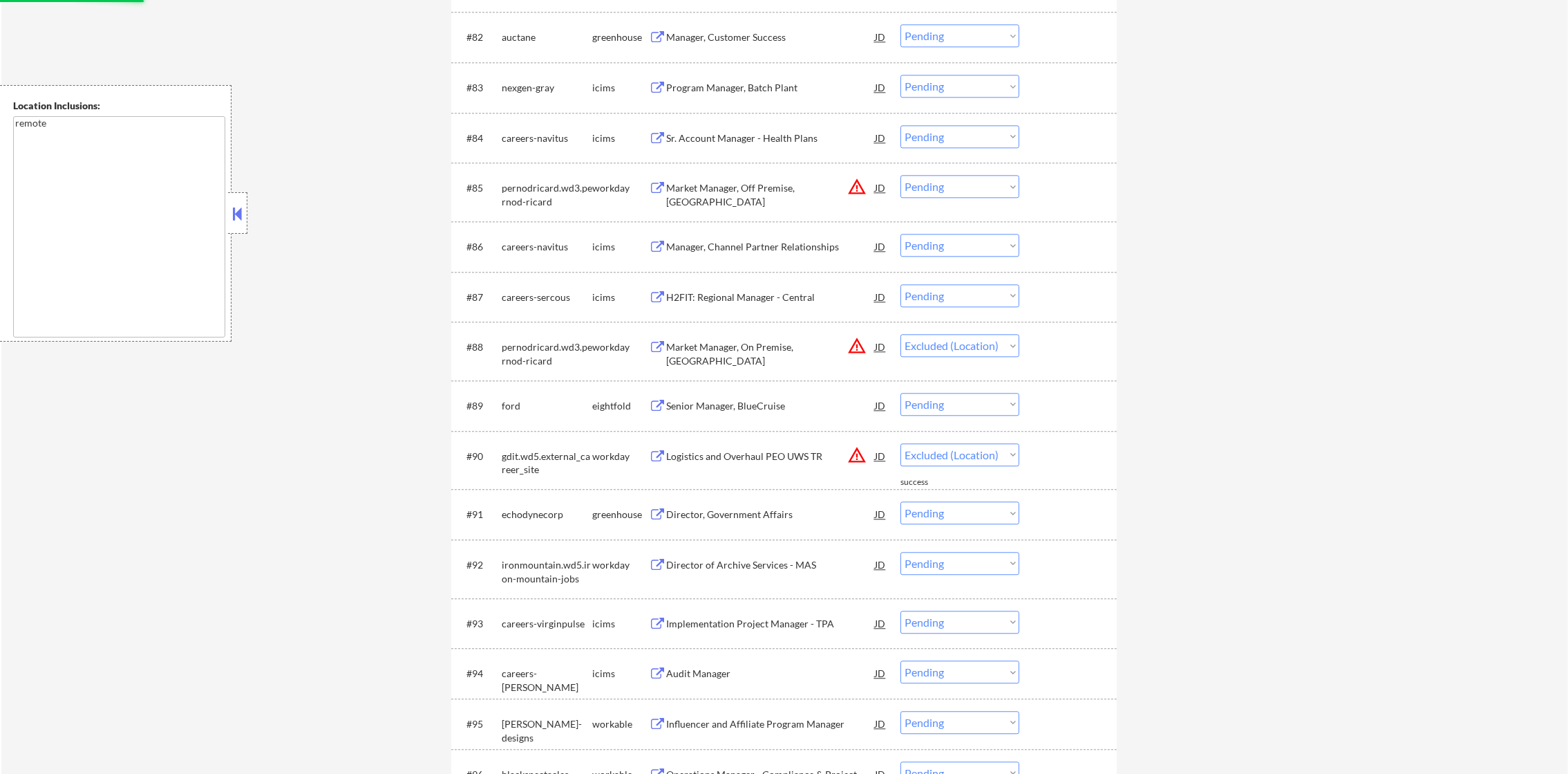
scroll to position [4977, 0]
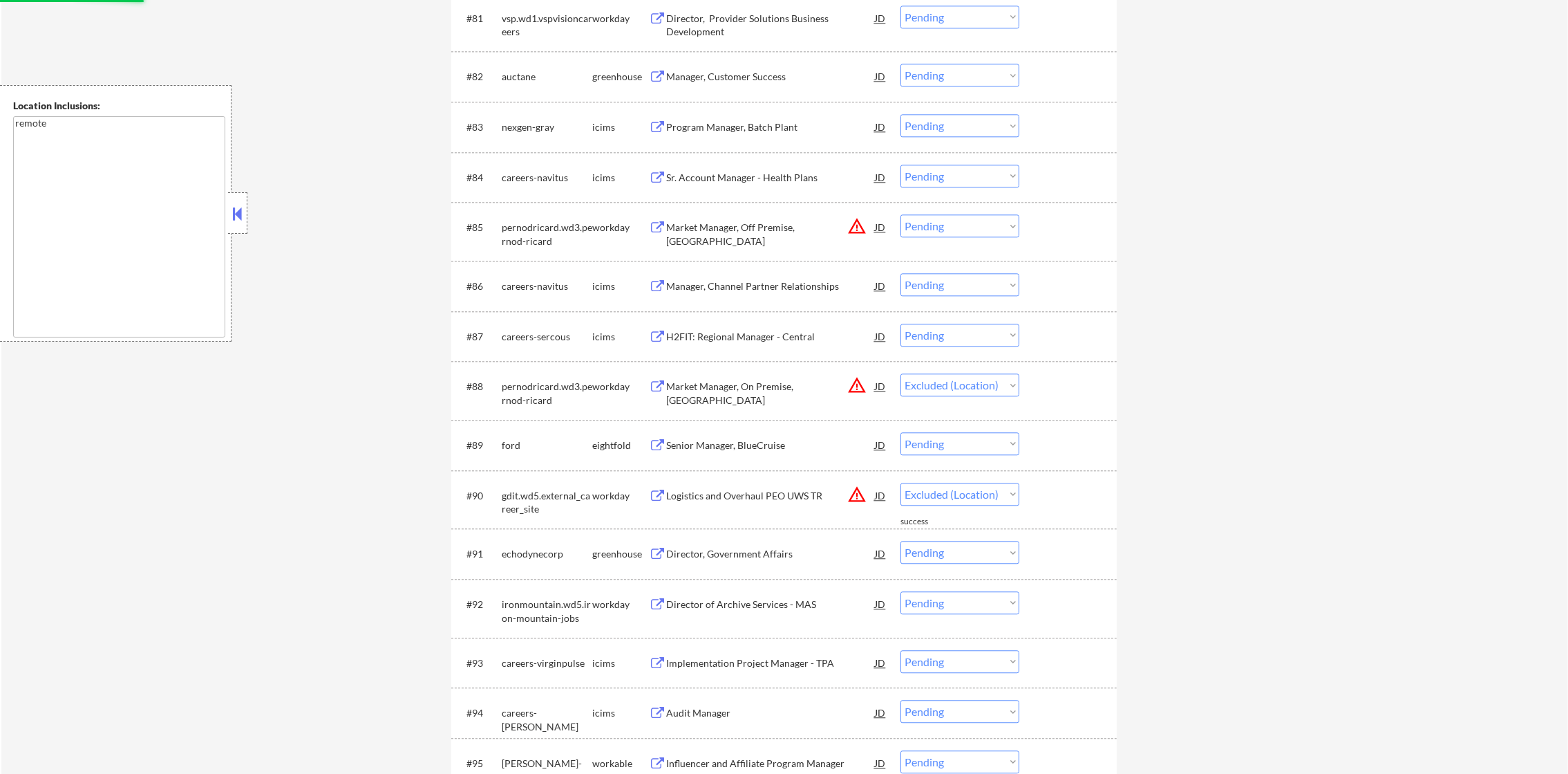
click at [962, 237] on div "#85 pernodricard.wd3.pernod-ricard workday Market Manager, Off Premise, LA JD w…" at bounding box center [782, 231] width 652 height 46
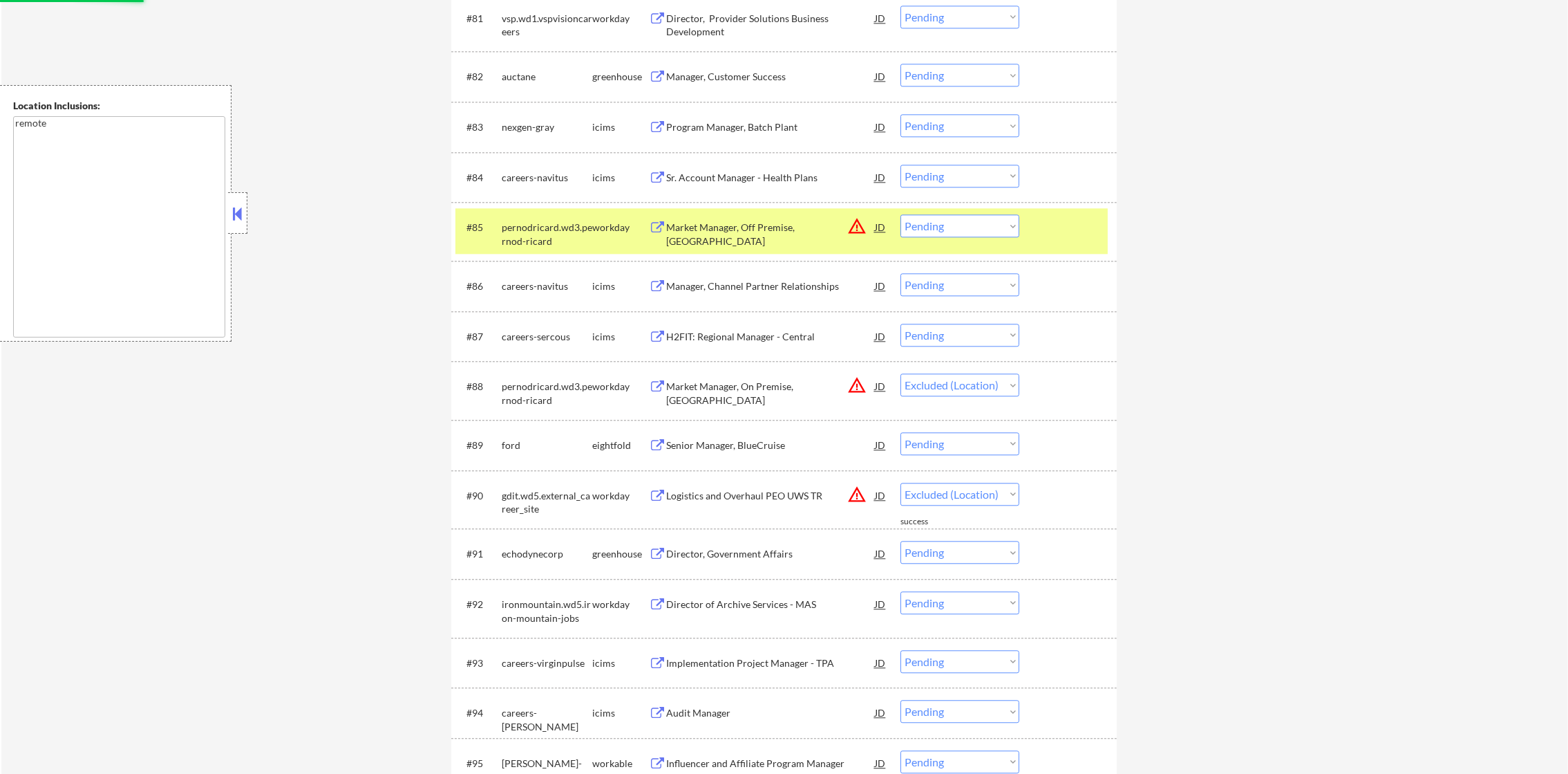
select select ""pending""
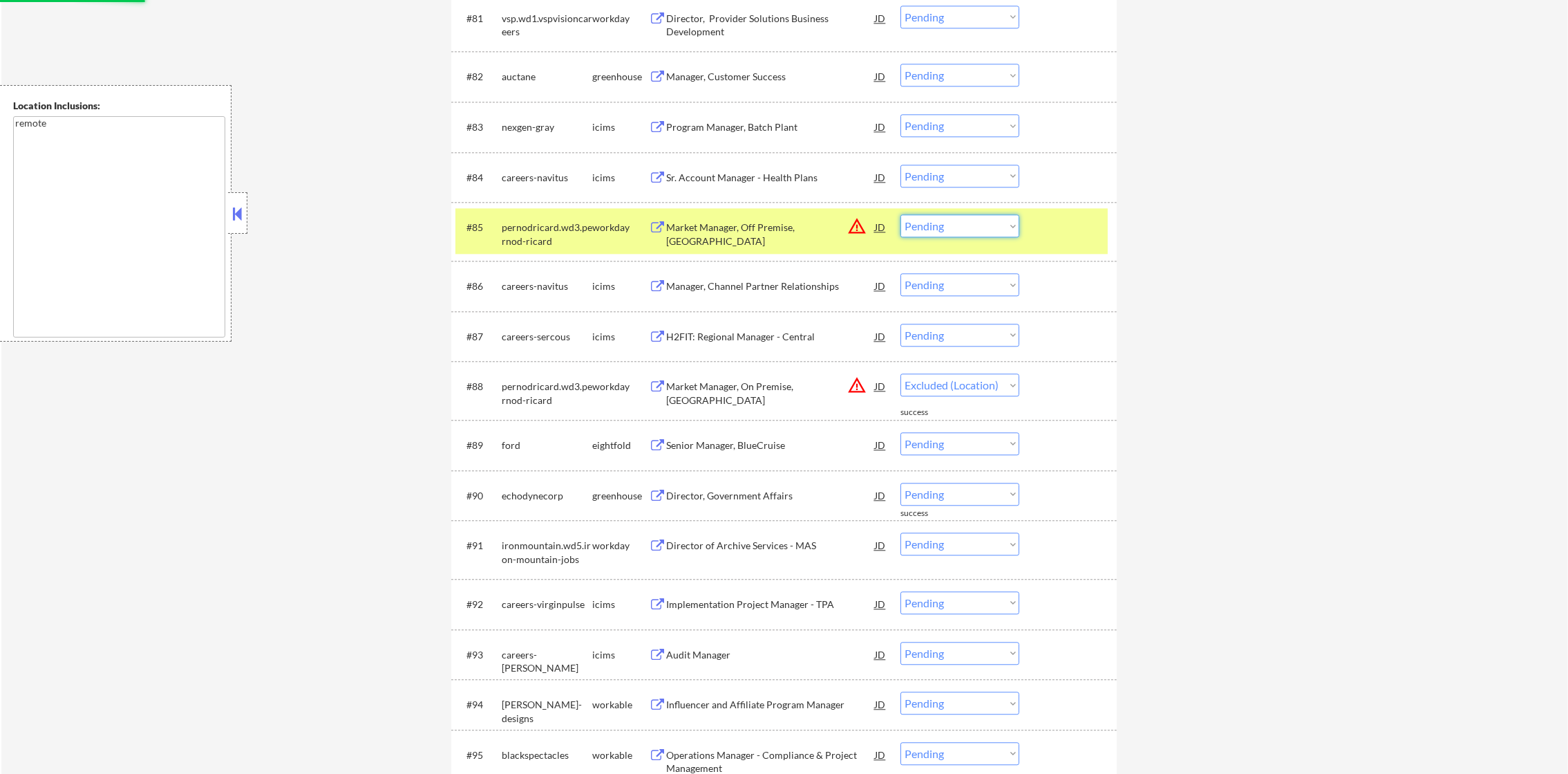
click at [973, 219] on select "Choose an option... Pending Applied Excluded (Questions) Excluded (Expired) Exc…" at bounding box center [960, 225] width 119 height 23
select select ""pending""
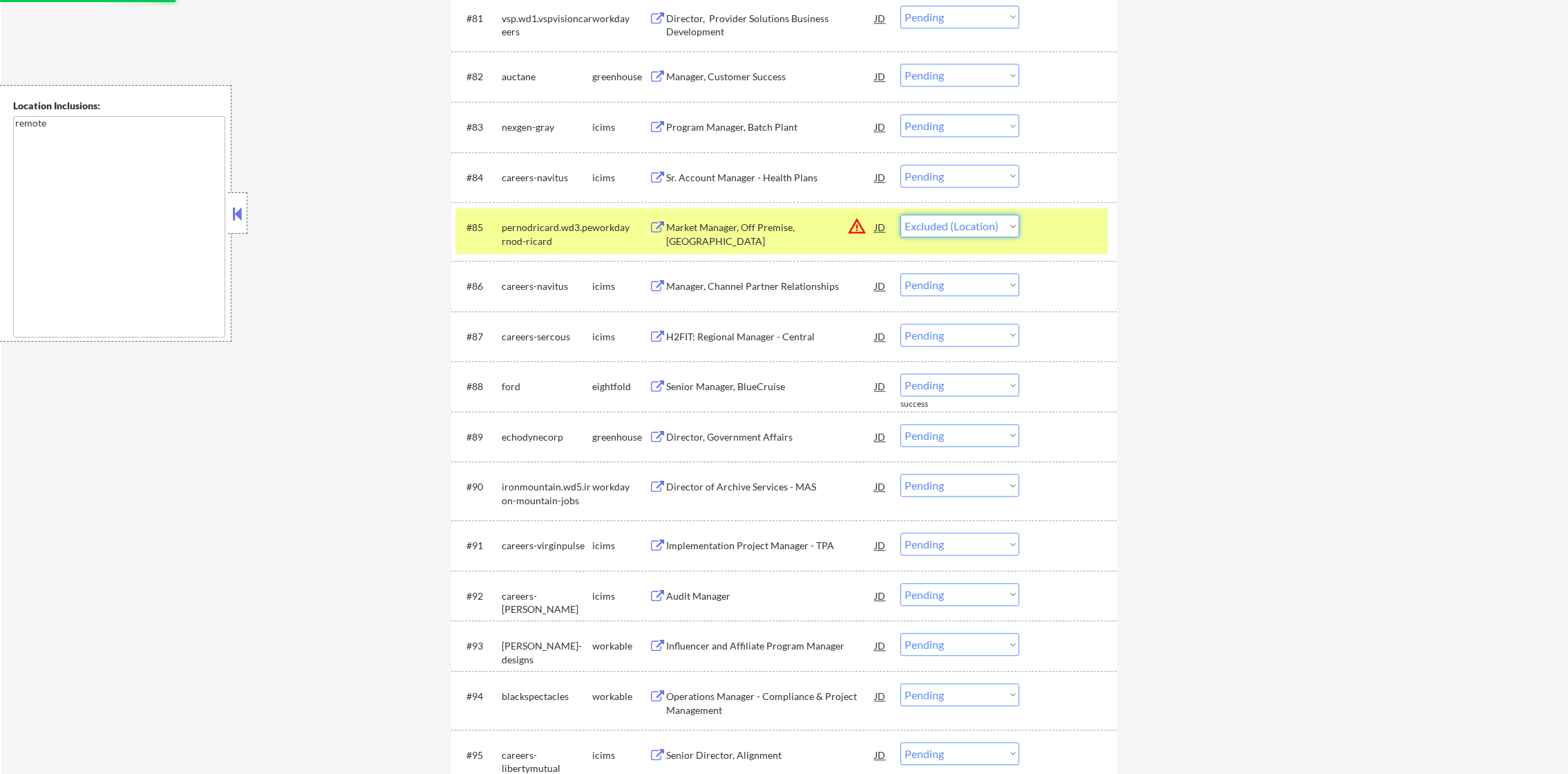
click at [901, 214] on select "Choose an option... Pending Applied Excluded (Questions) Excluded (Expired) Exc…" at bounding box center [960, 225] width 119 height 23
click at [568, 251] on div "#85 pernodricard.wd3.pernod-ricard workday Market Manager, Off Premise, LA JD w…" at bounding box center [782, 231] width 652 height 46
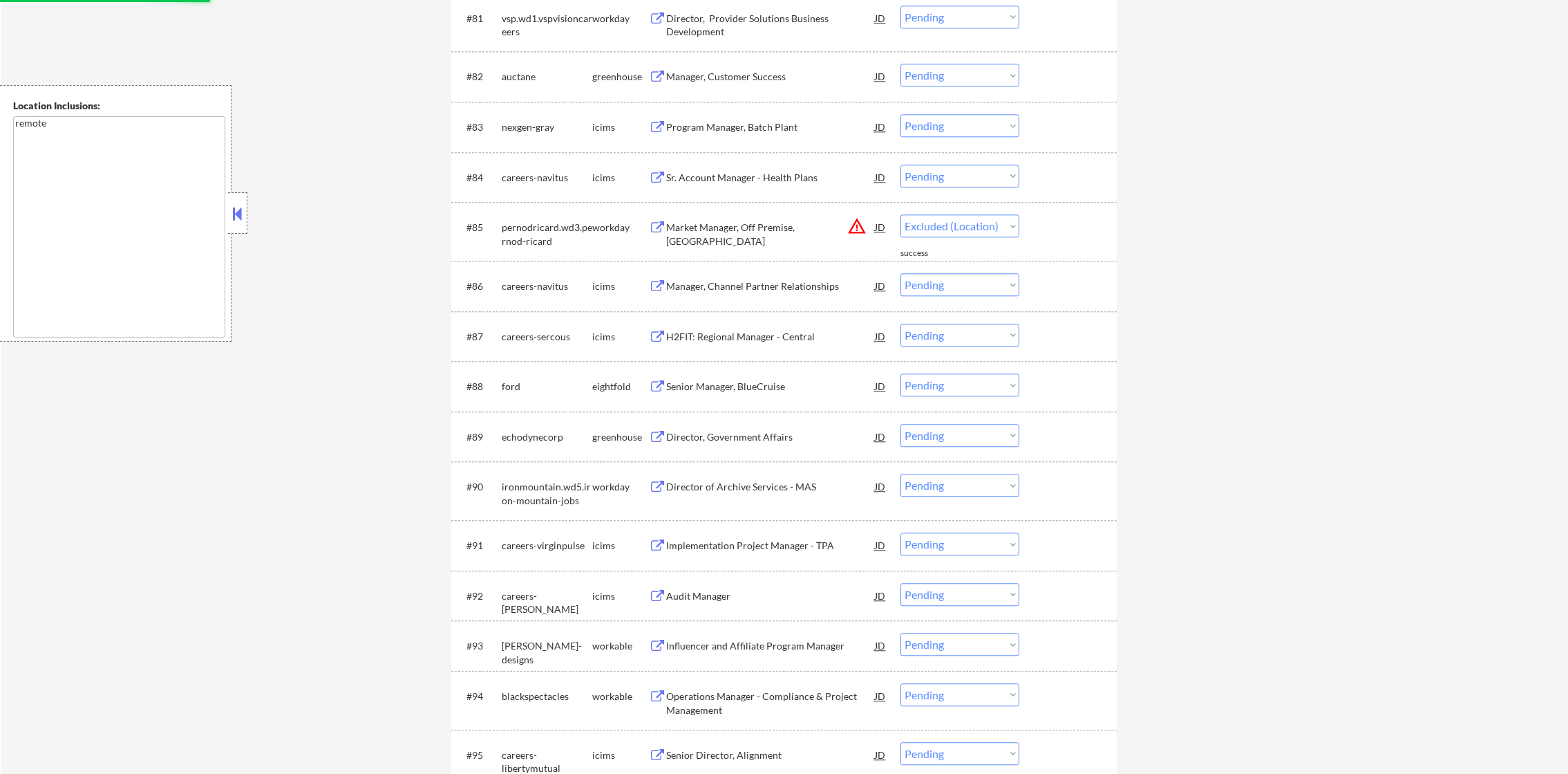
select select ""pending""
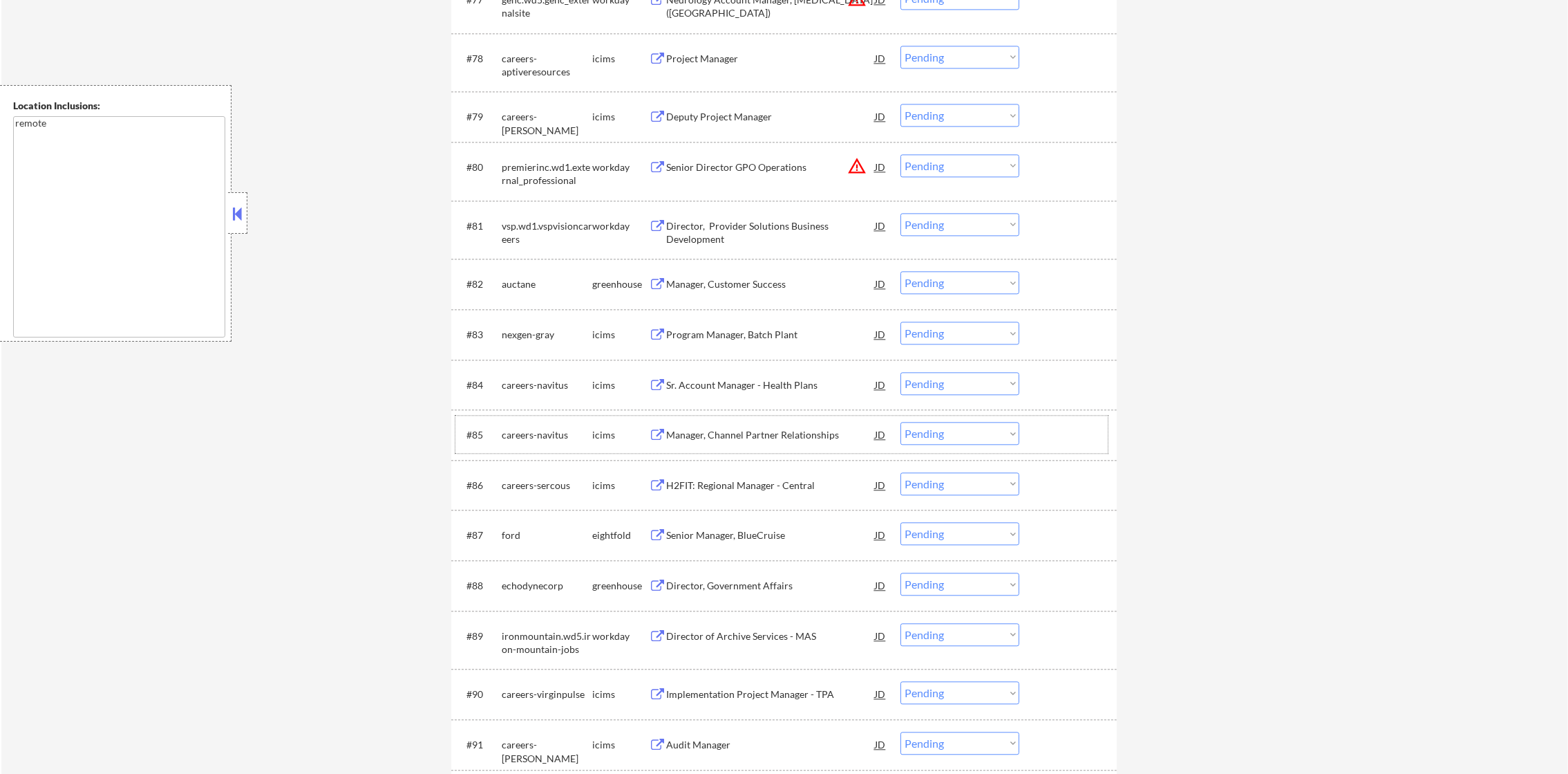
scroll to position [4700, 0]
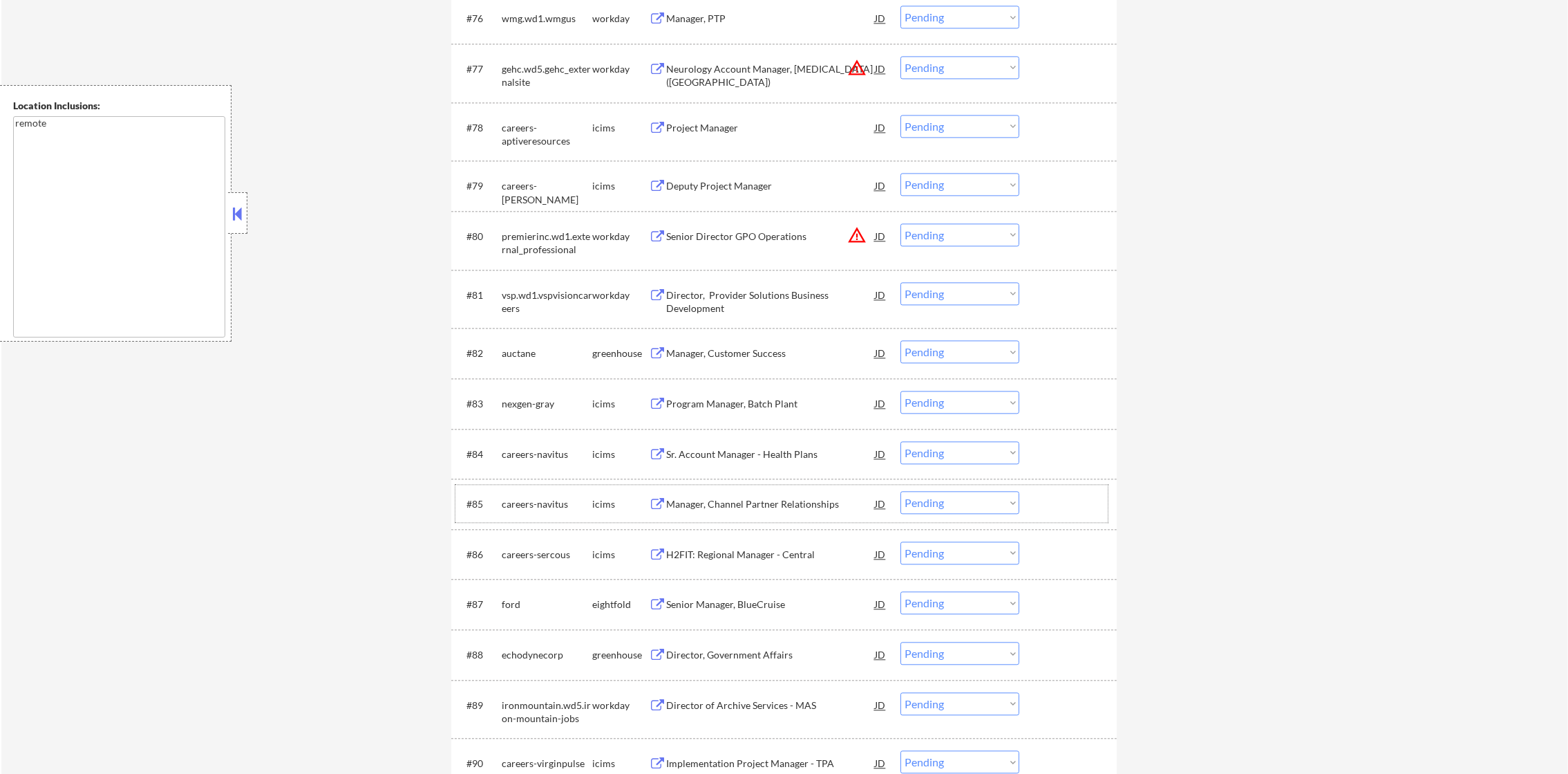
click at [951, 243] on select "Choose an option... Pending Applied Excluded (Questions) Excluded (Expired) Exc…" at bounding box center [960, 234] width 119 height 23
click at [901, 223] on select "Choose an option... Pending Applied Excluded (Questions) Excluded (Expired) Exc…" at bounding box center [960, 234] width 119 height 23
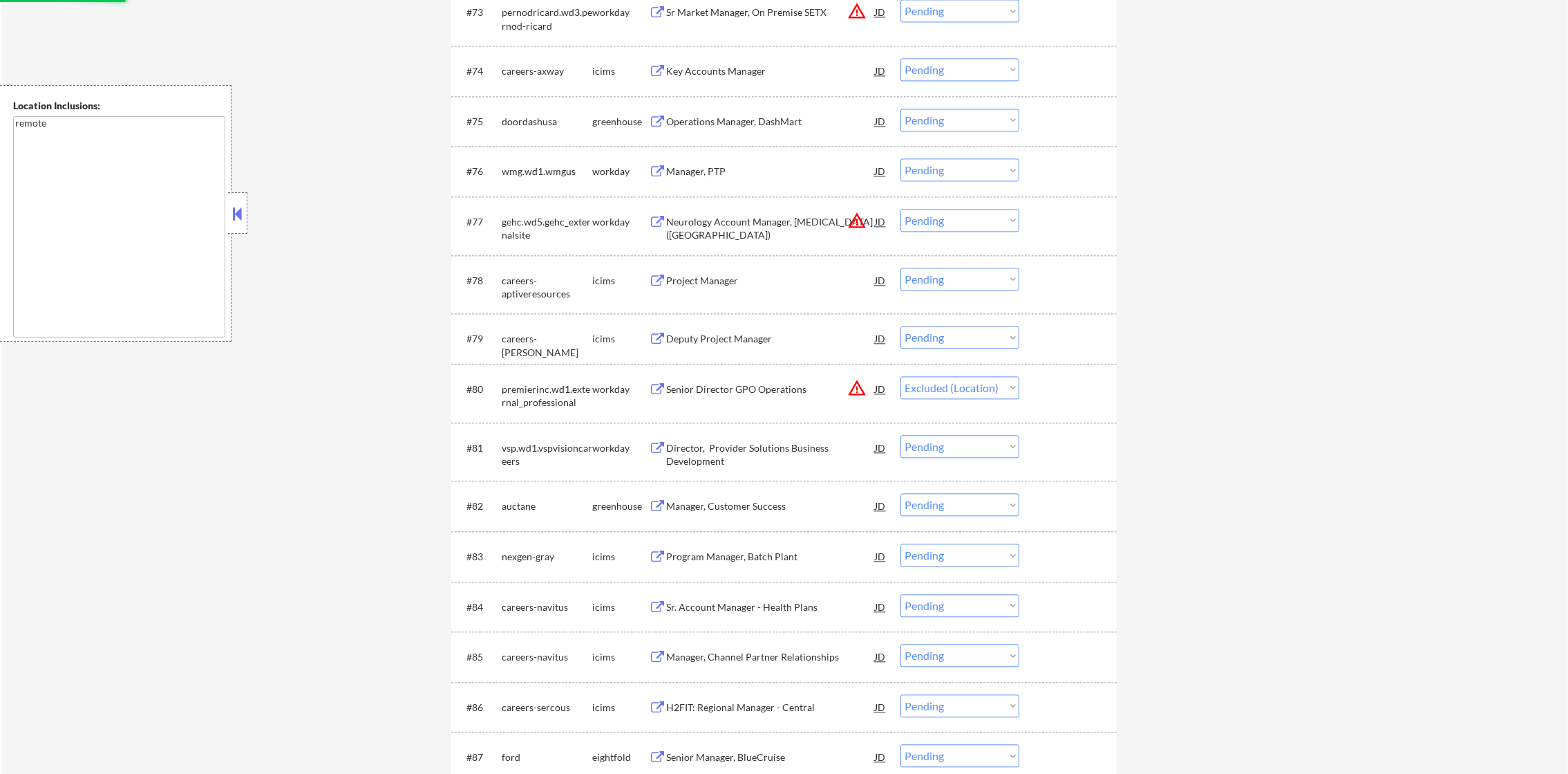
scroll to position [4527, 0]
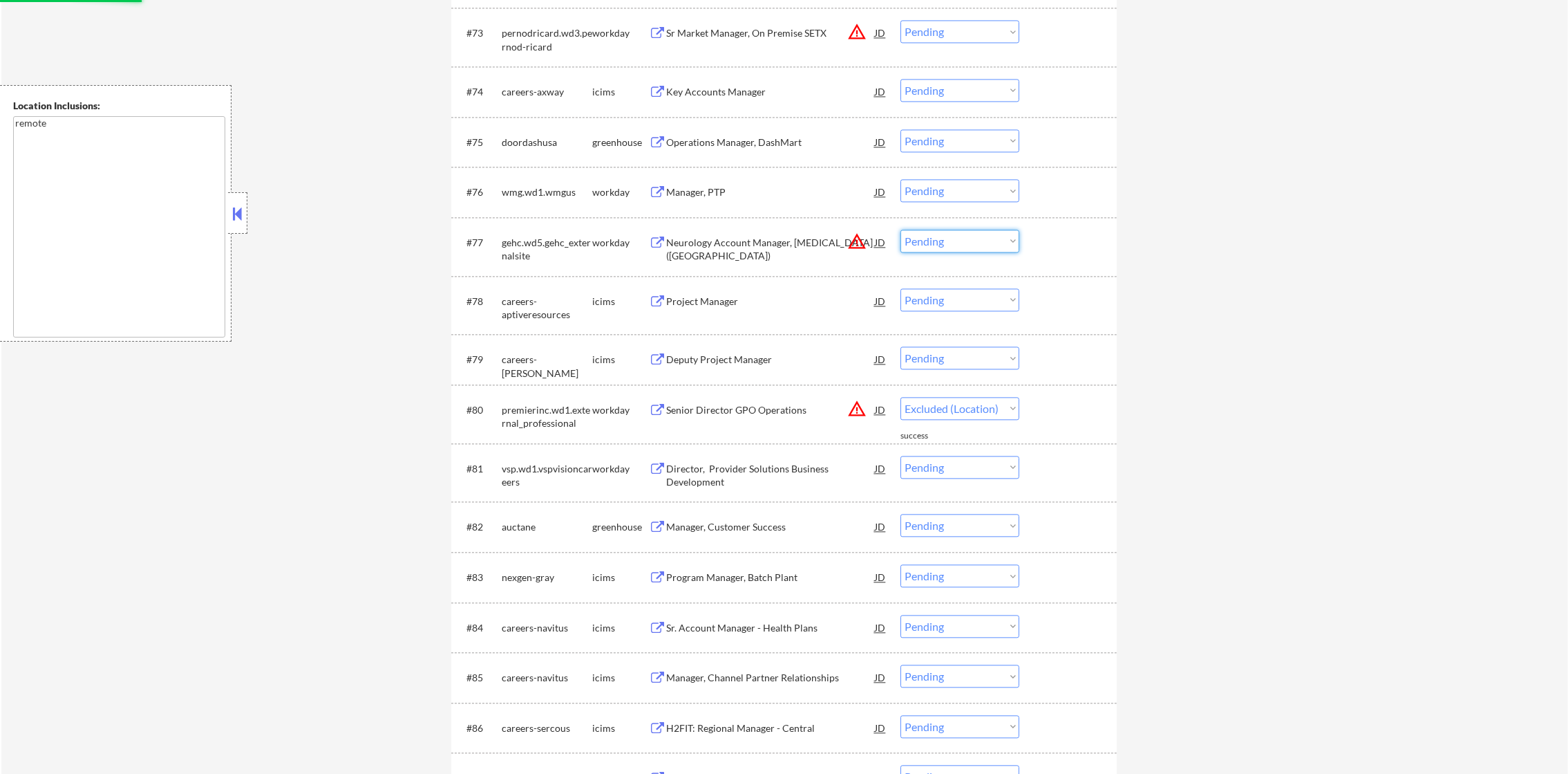
click at [946, 248] on select "Choose an option... Pending Applied Excluded (Questions) Excluded (Expired) Exc…" at bounding box center [960, 240] width 119 height 23
select select ""pending""
click at [901, 229] on select "Choose an option... Pending Applied Excluded (Questions) Excluded (Expired) Exc…" at bounding box center [960, 240] width 119 height 23
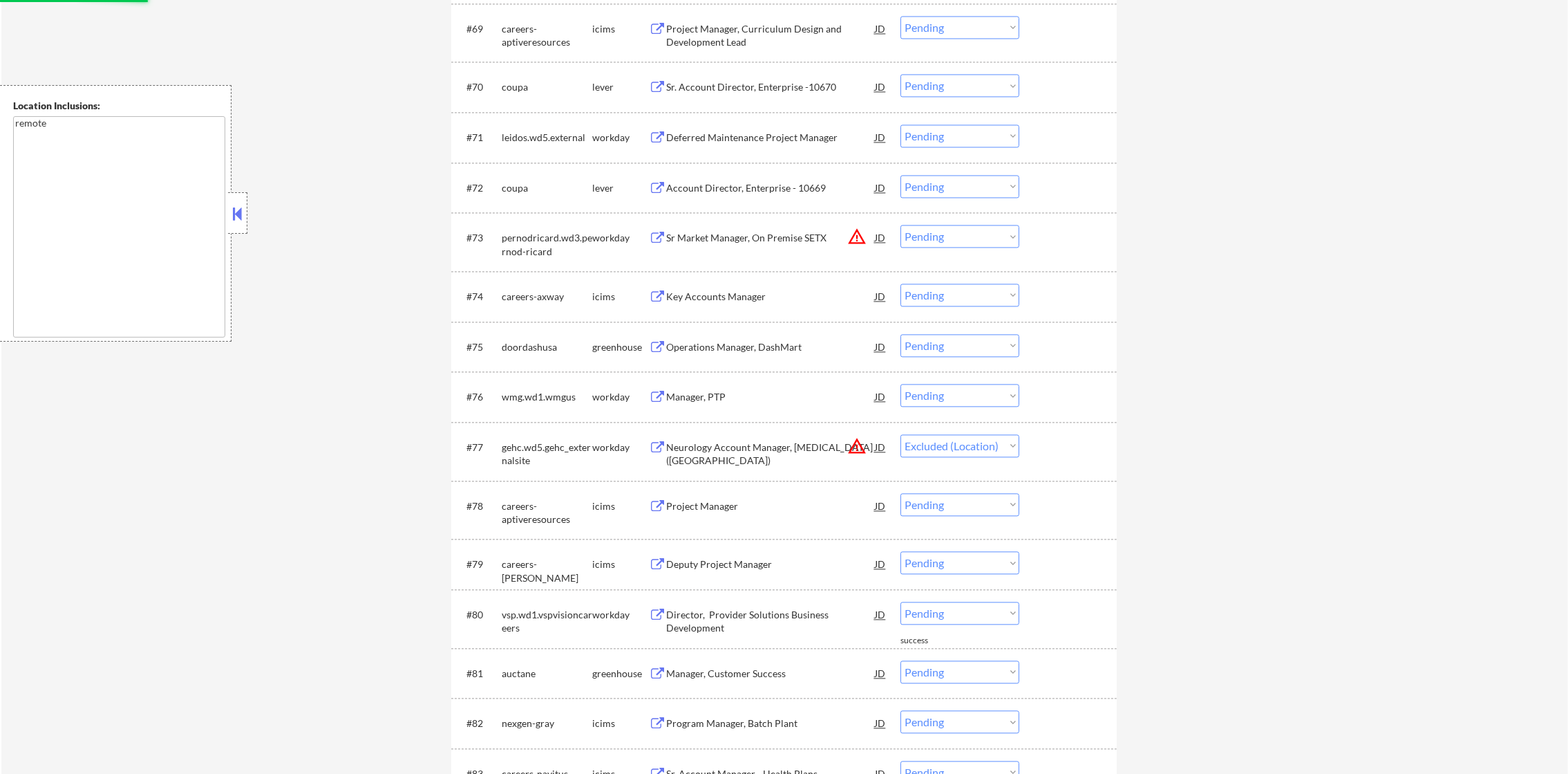
scroll to position [4319, 0]
click at [978, 237] on select "Choose an option... Pending Applied Excluded (Questions) Excluded (Expired) Exc…" at bounding box center [960, 239] width 119 height 23
select select ""pending""
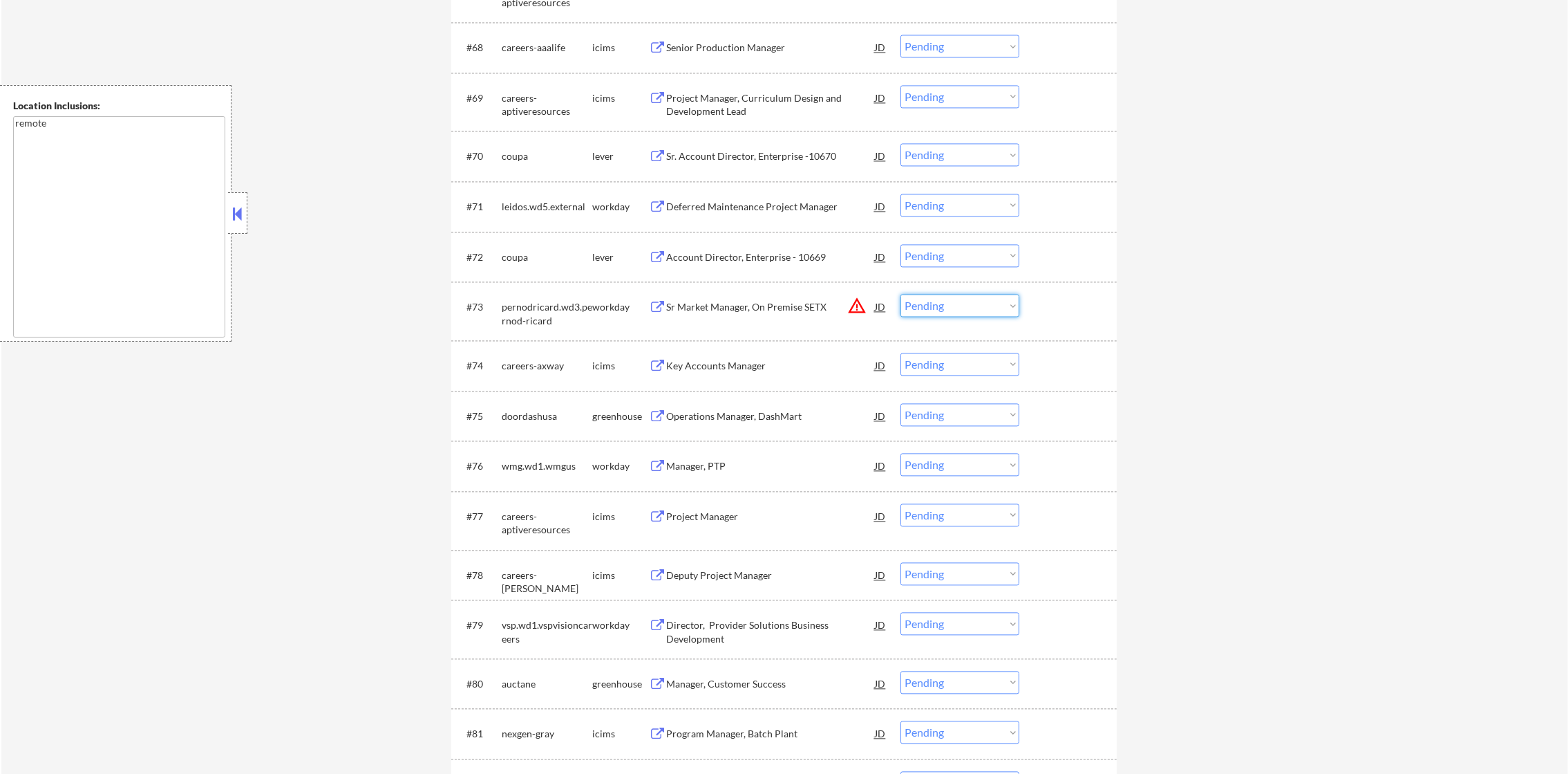
scroll to position [4215, 0]
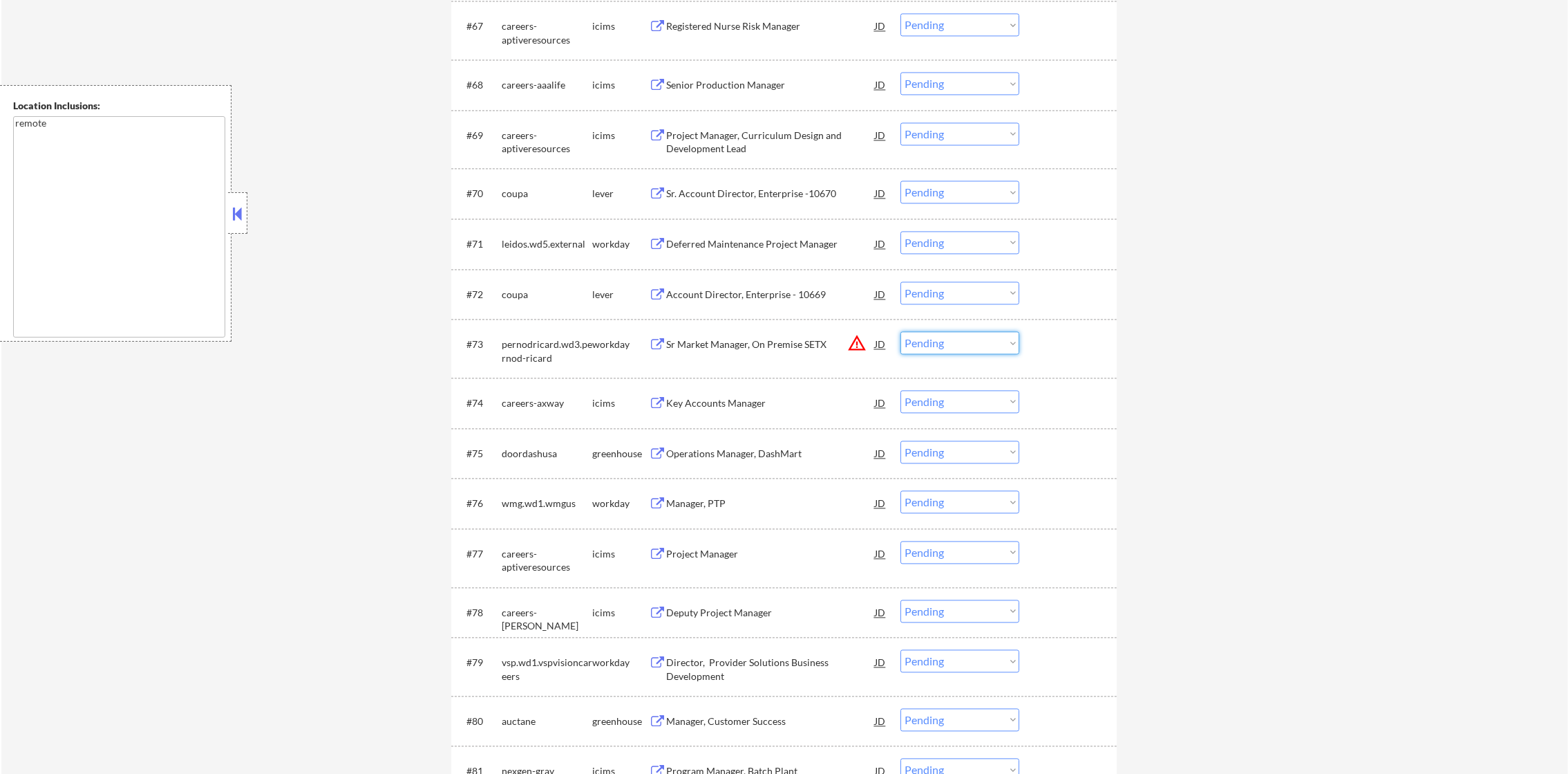
click at [947, 350] on select "Choose an option... Pending Applied Excluded (Questions) Excluded (Expired) Exc…" at bounding box center [960, 342] width 119 height 23
click at [901, 331] on select "Choose an option... Pending Applied Excluded (Questions) Excluded (Expired) Exc…" at bounding box center [960, 342] width 119 height 23
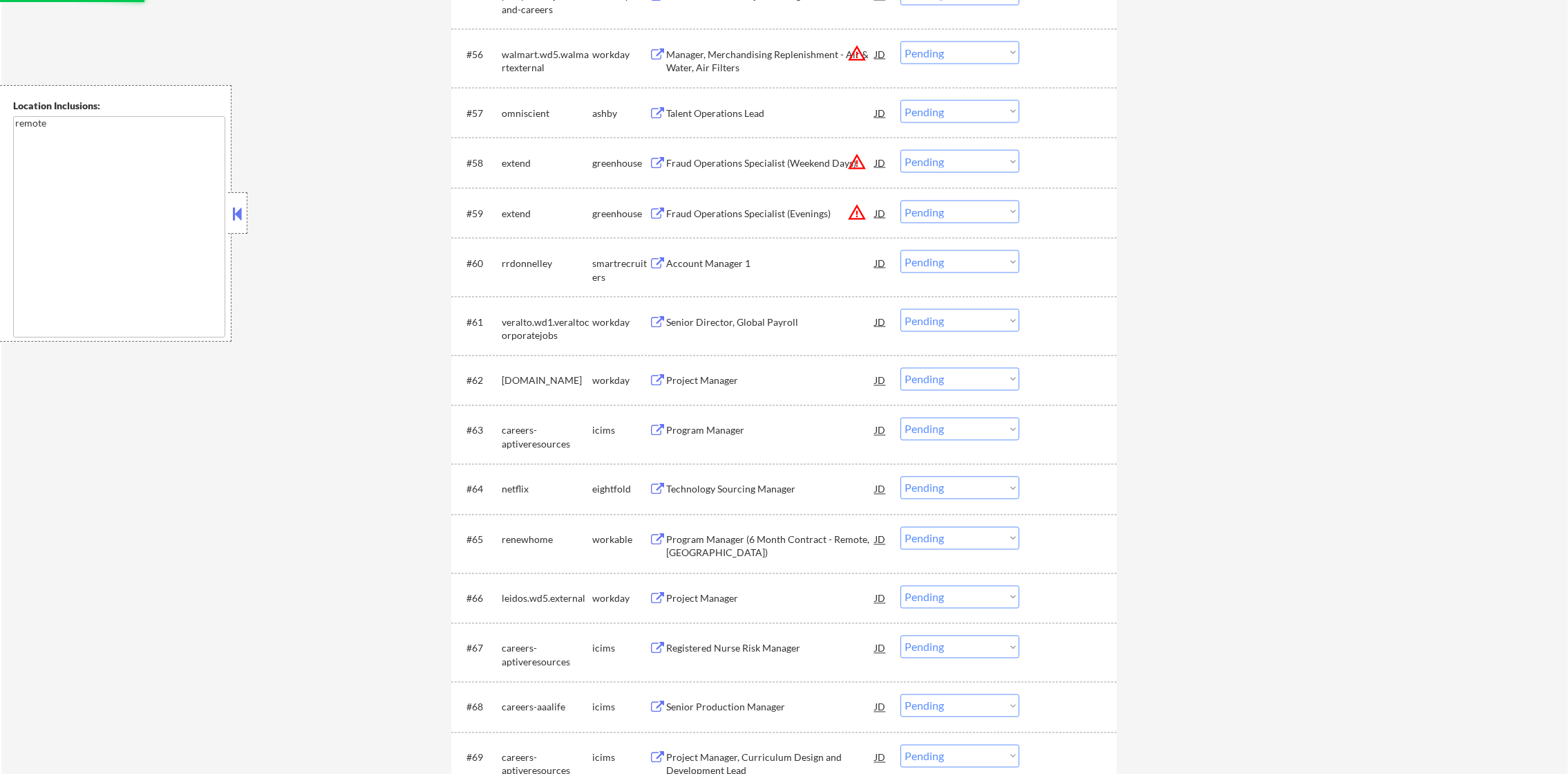
select select ""pending""
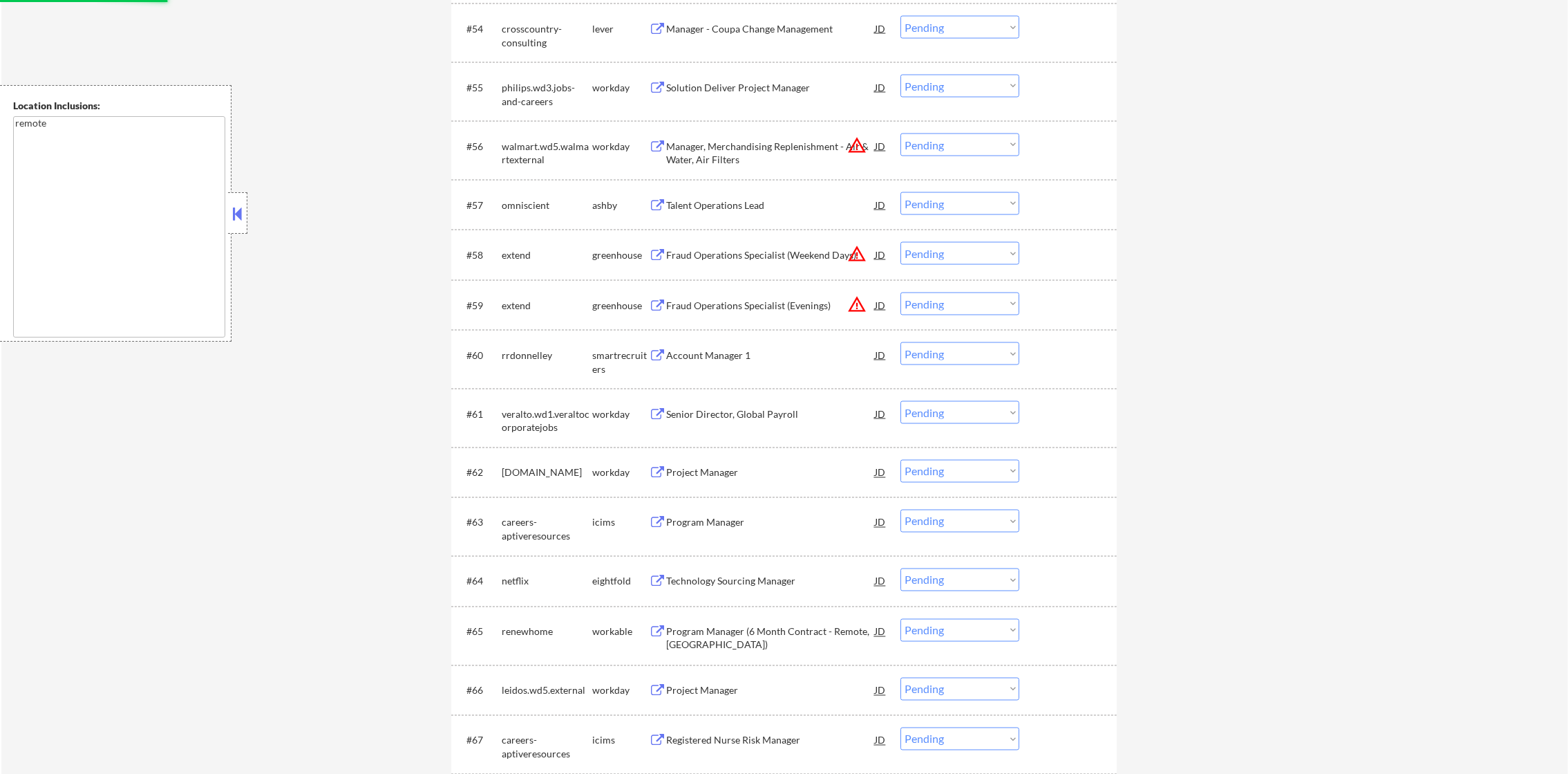
scroll to position [3456, 0]
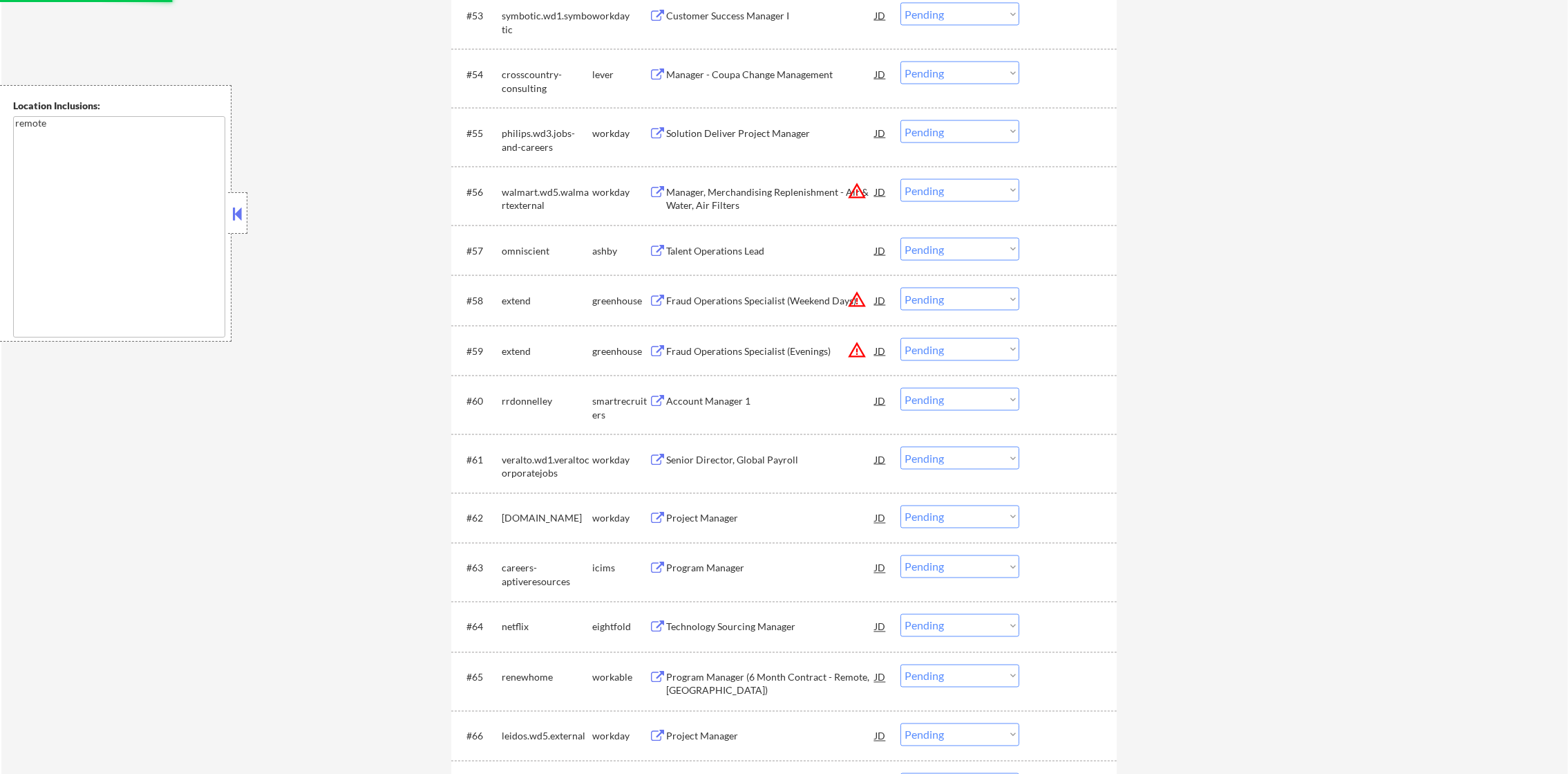
click at [859, 348] on button "warning_amber" at bounding box center [856, 350] width 19 height 19
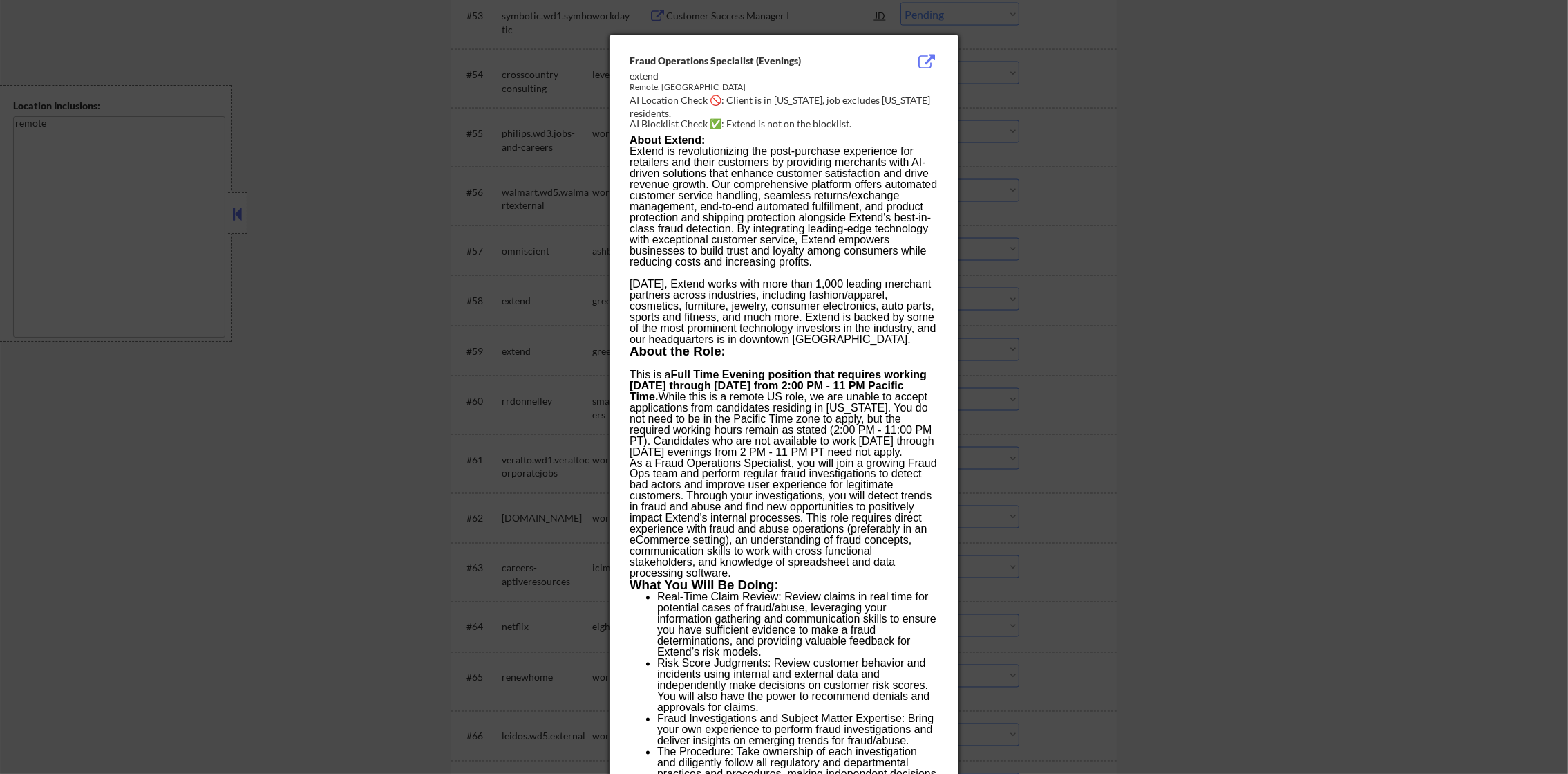
click at [1250, 261] on div at bounding box center [784, 387] width 1568 height 774
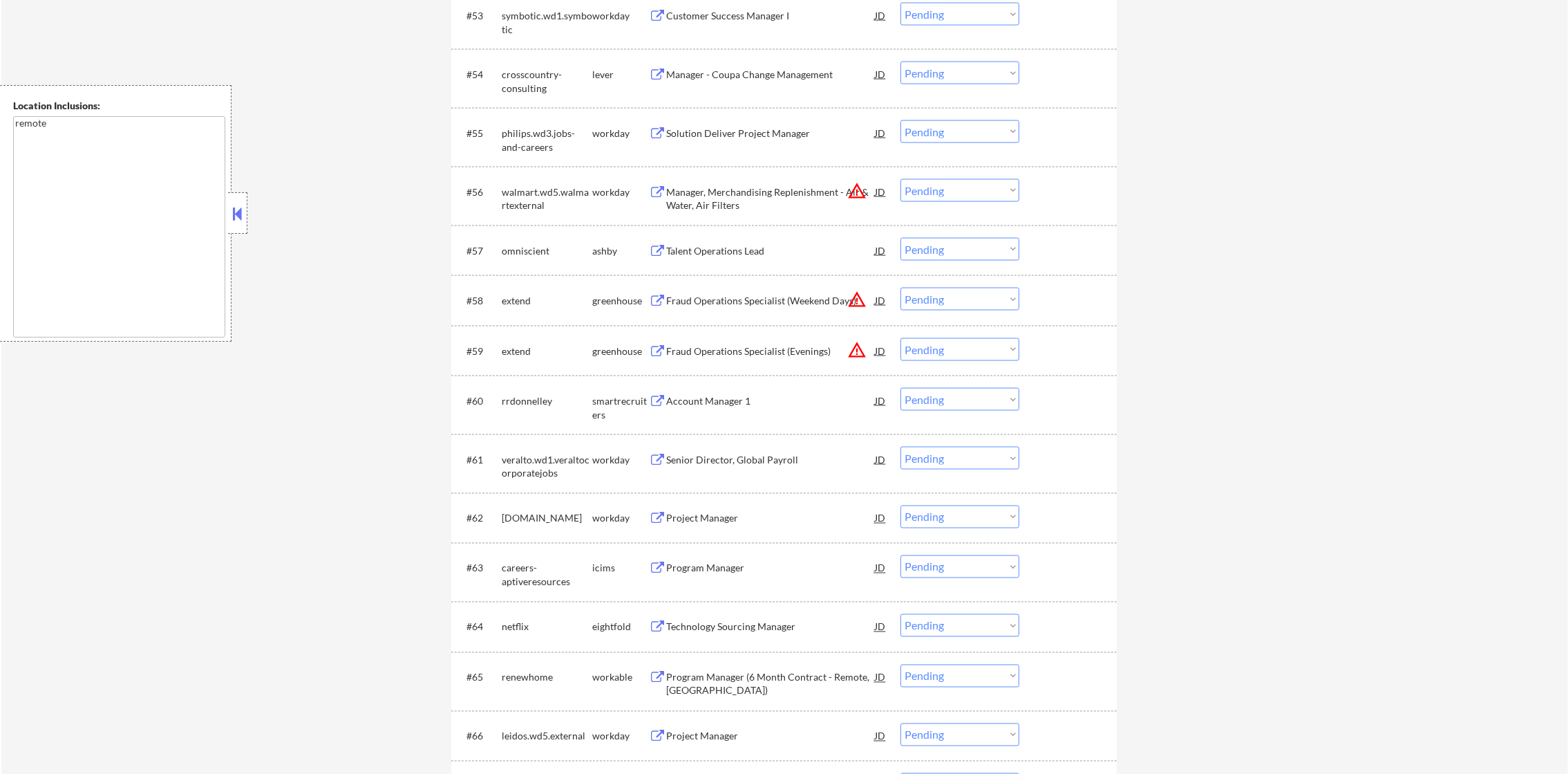
click at [953, 356] on select "Choose an option... Pending Applied Excluded (Questions) Excluded (Expired) Exc…" at bounding box center [960, 349] width 119 height 23
select select ""excluded__location_""
click at [901, 338] on select "Choose an option... Pending Applied Excluded (Questions) Excluded (Expired) Exc…" at bounding box center [960, 349] width 119 height 23
click at [989, 291] on select "Choose an option... Pending Applied Excluded (Questions) Excluded (Expired) Exc…" at bounding box center [960, 299] width 119 height 23
select select ""excluded__blocklist_""
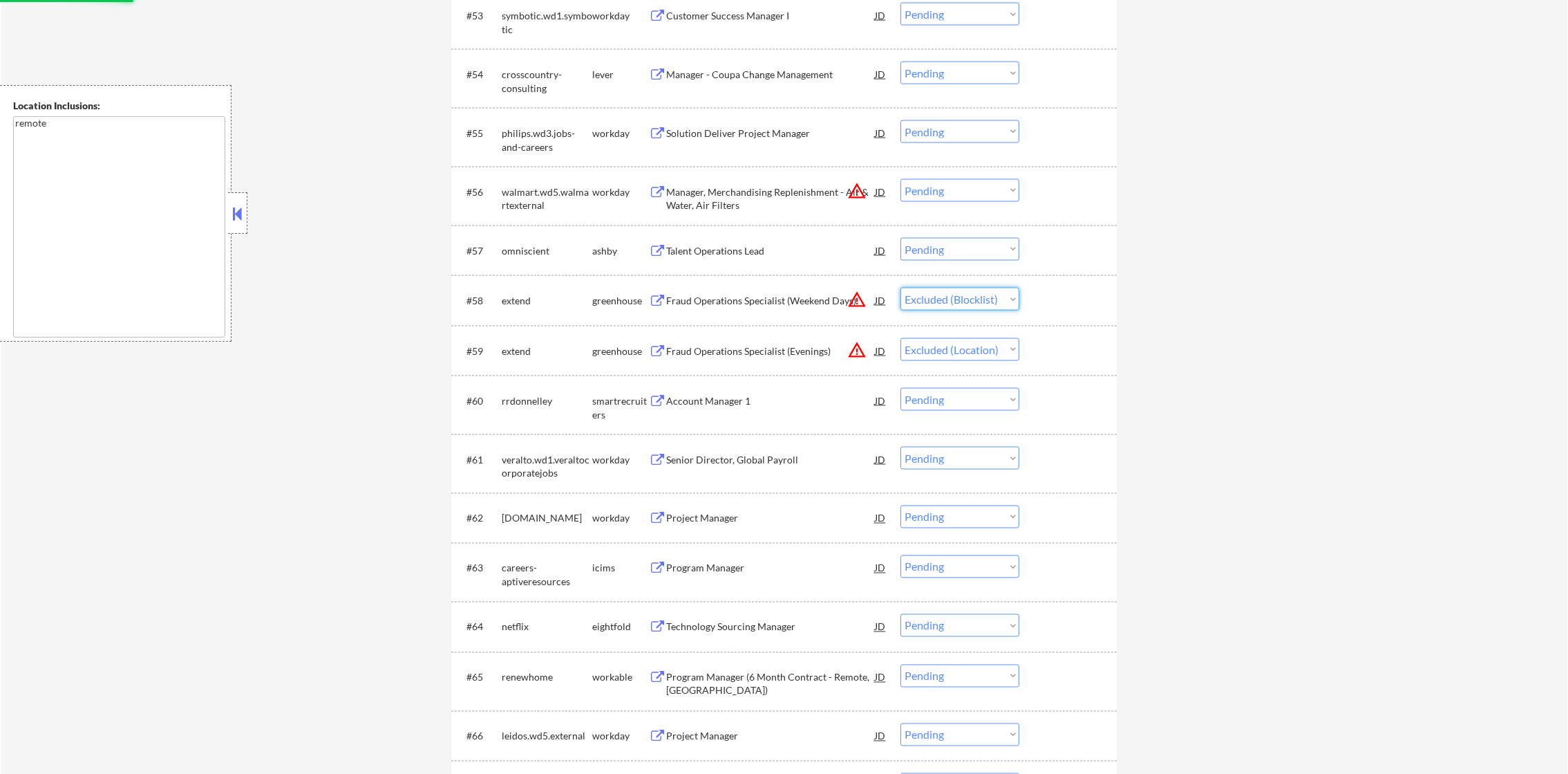
click at [901, 288] on select "Choose an option... Pending Applied Excluded (Questions) Excluded (Expired) Exc…" at bounding box center [960, 299] width 119 height 23
click at [952, 474] on div "#61 veralto.wd1.veraltocorporatejobs workday Senior Director, Global Payroll JD…" at bounding box center [782, 463] width 652 height 46
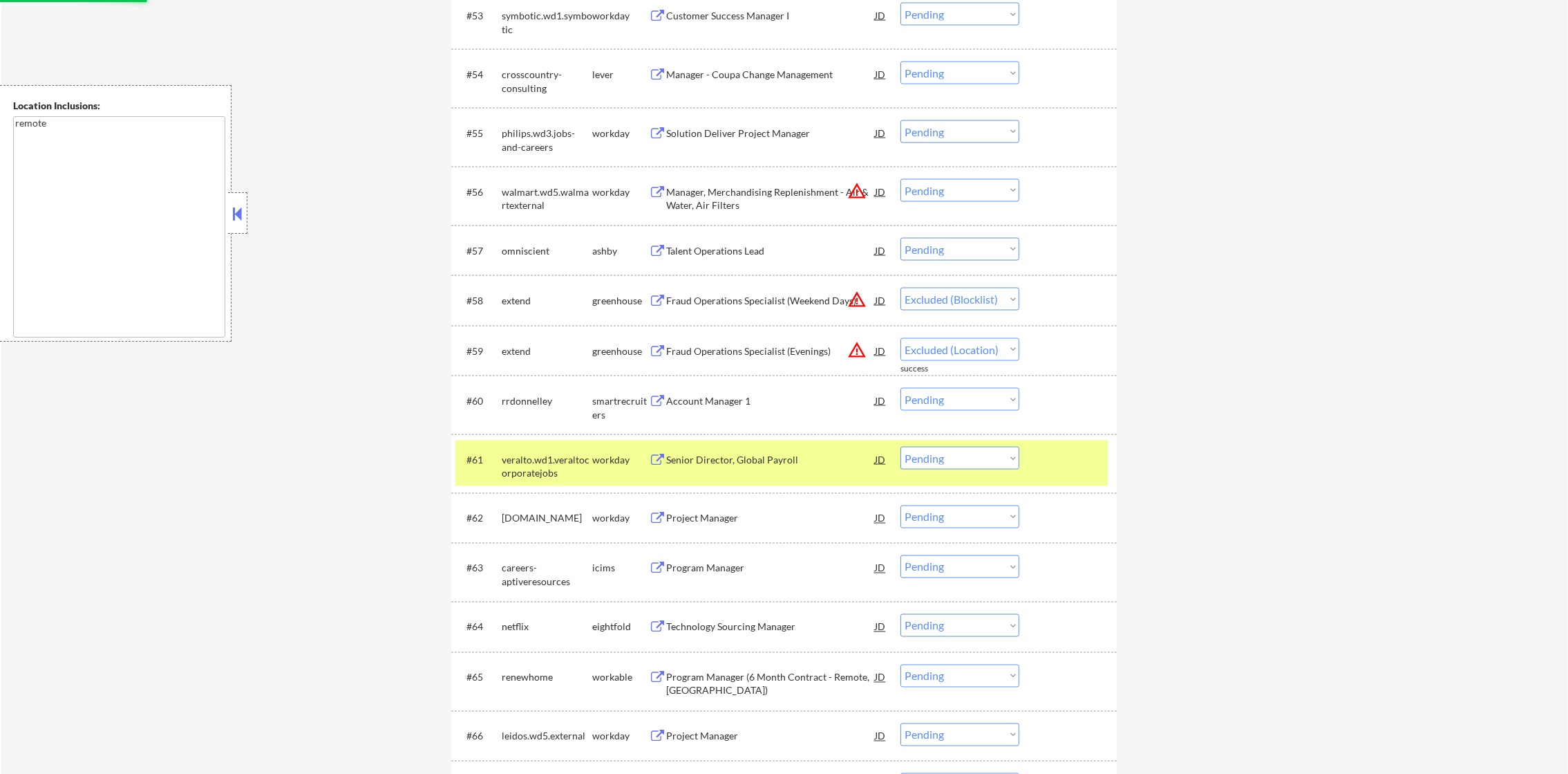
select select ""pending""
click at [569, 474] on div "veralto.wd1.veraltocorporatejobs" at bounding box center [546, 466] width 90 height 27
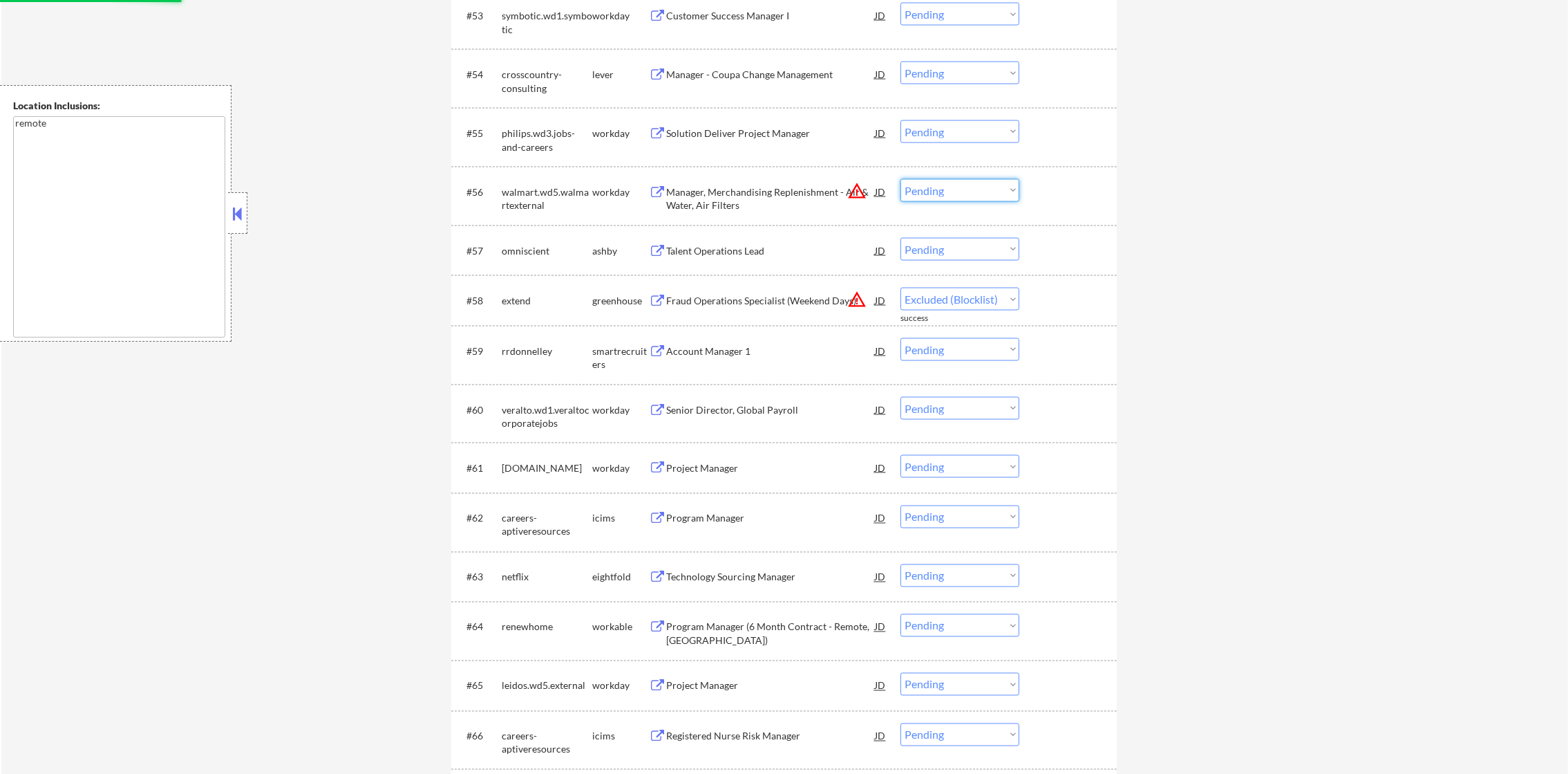
click at [984, 179] on select "Choose an option... Pending Applied Excluded (Questions) Excluded (Expired) Exc…" at bounding box center [960, 190] width 119 height 23
select select ""pending""
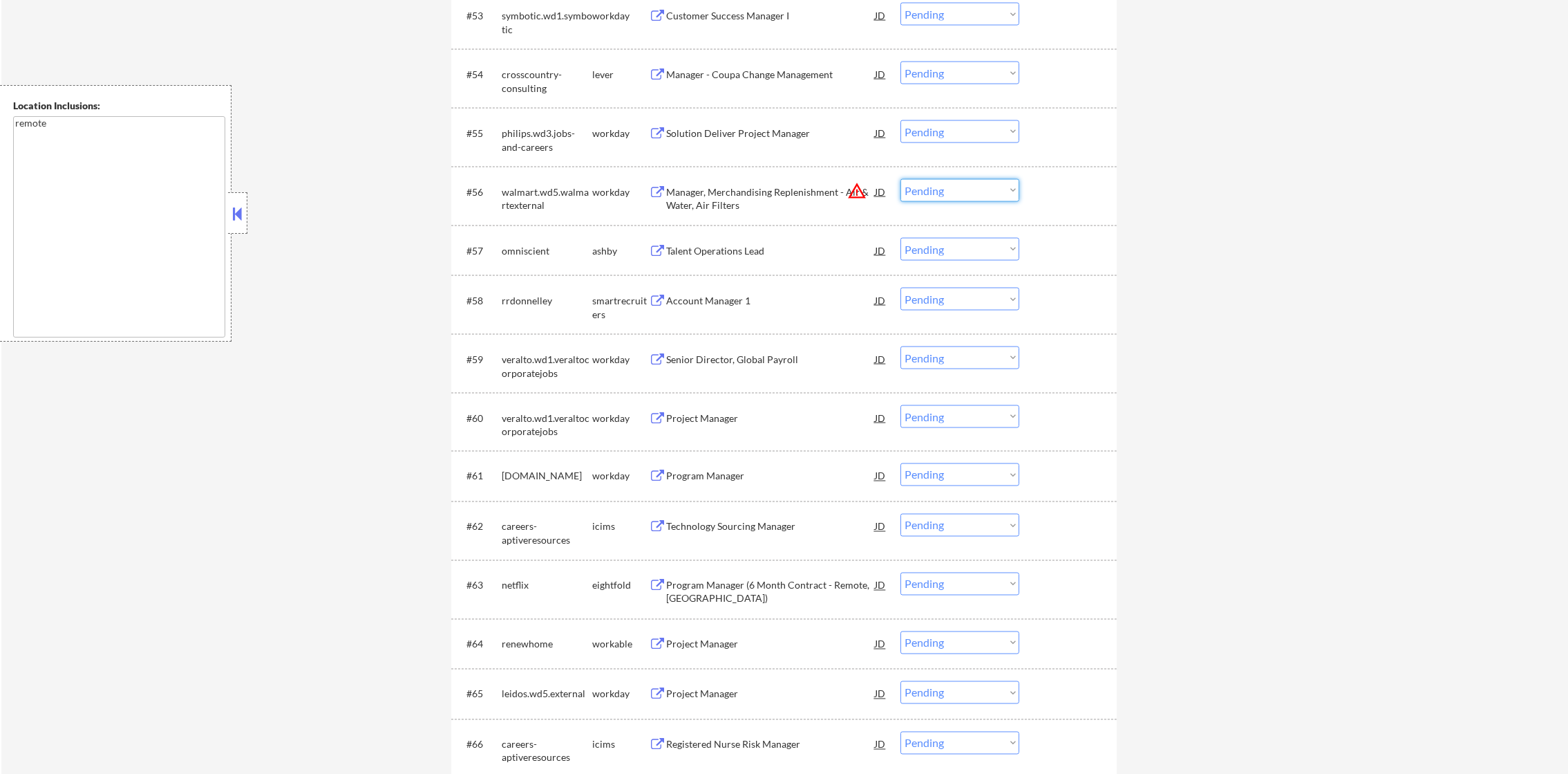
select select ""excluded__location_""
click at [901, 179] on select "Choose an option... Pending Applied Excluded (Questions) Excluded (Expired) Exc…" at bounding box center [960, 190] width 119 height 23
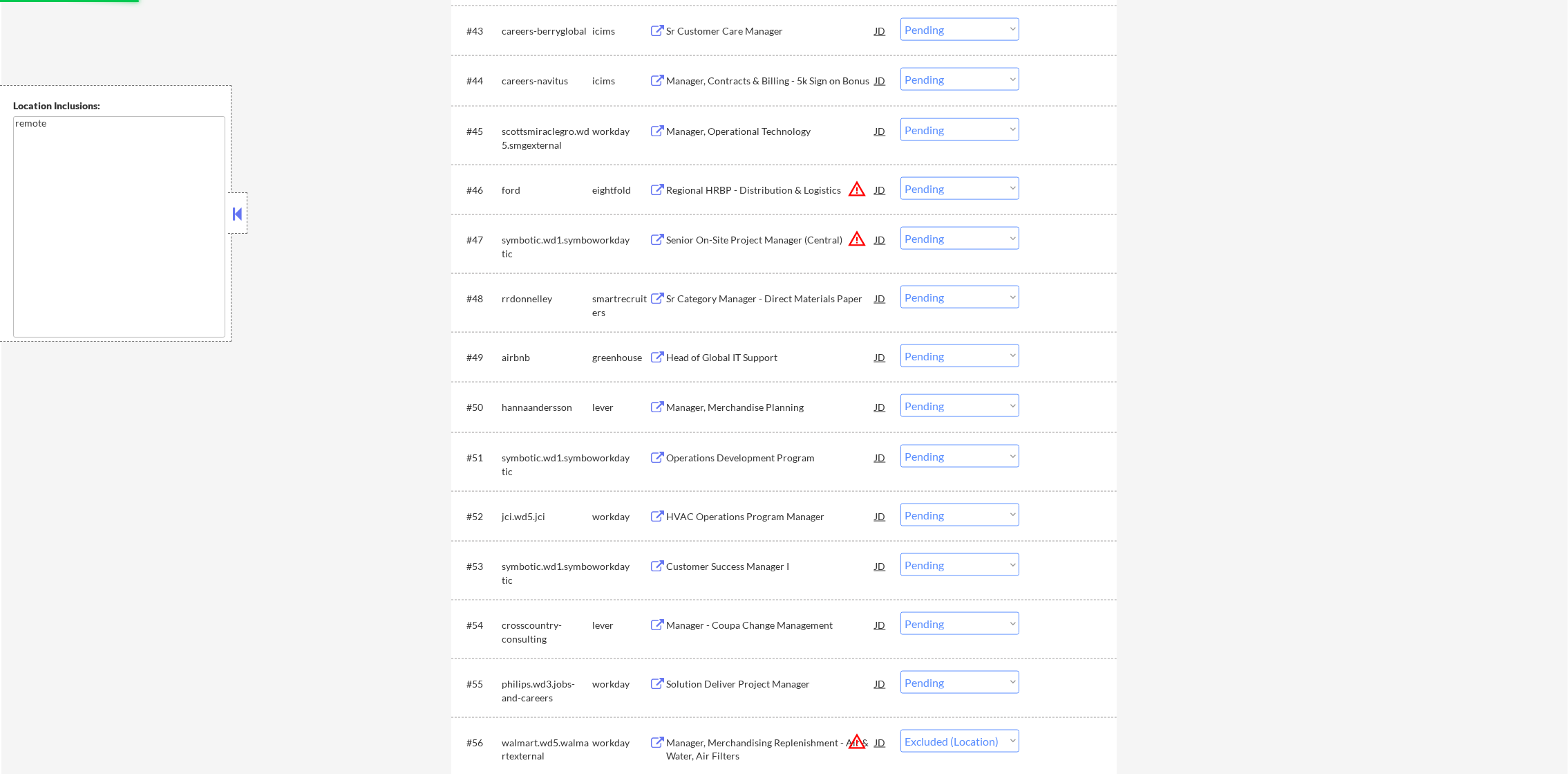
scroll to position [2902, 0]
click at [978, 246] on select "Choose an option... Pending Applied Excluded (Questions) Excluded (Expired) Exc…" at bounding box center [960, 240] width 119 height 23
select select ""excluded__location_""
click at [901, 229] on select "Choose an option... Pending Applied Excluded (Questions) Excluded (Expired) Exc…" at bounding box center [960, 240] width 119 height 23
select select ""pending""
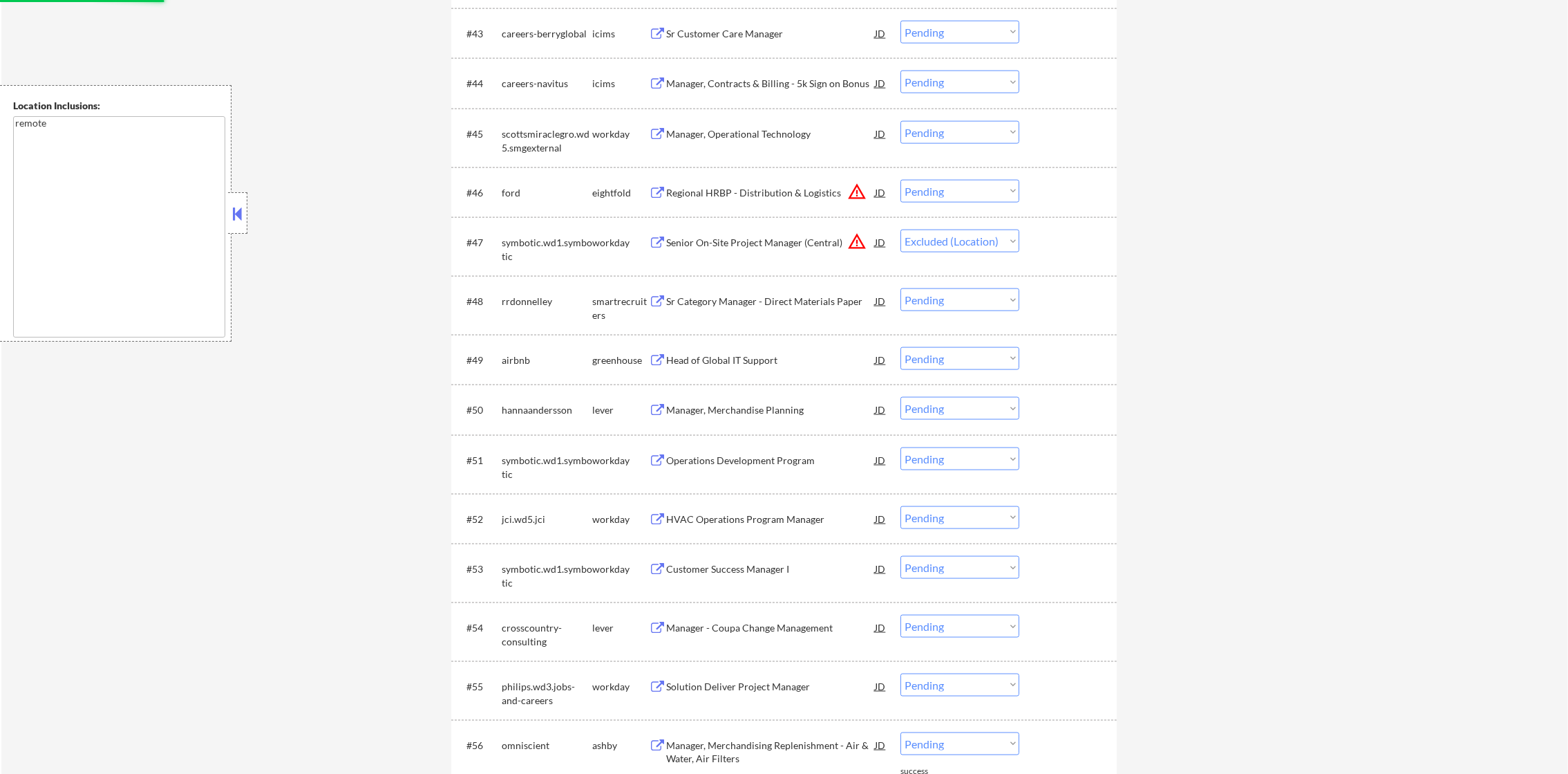
click at [974, 194] on select "Choose an option... Pending Applied Excluded (Questions) Excluded (Expired) Exc…" at bounding box center [960, 190] width 119 height 23
select select ""excluded__location_""
click at [901, 179] on select "Choose an option... Pending Applied Excluded (Questions) Excluded (Expired) Exc…" at bounding box center [960, 190] width 119 height 23
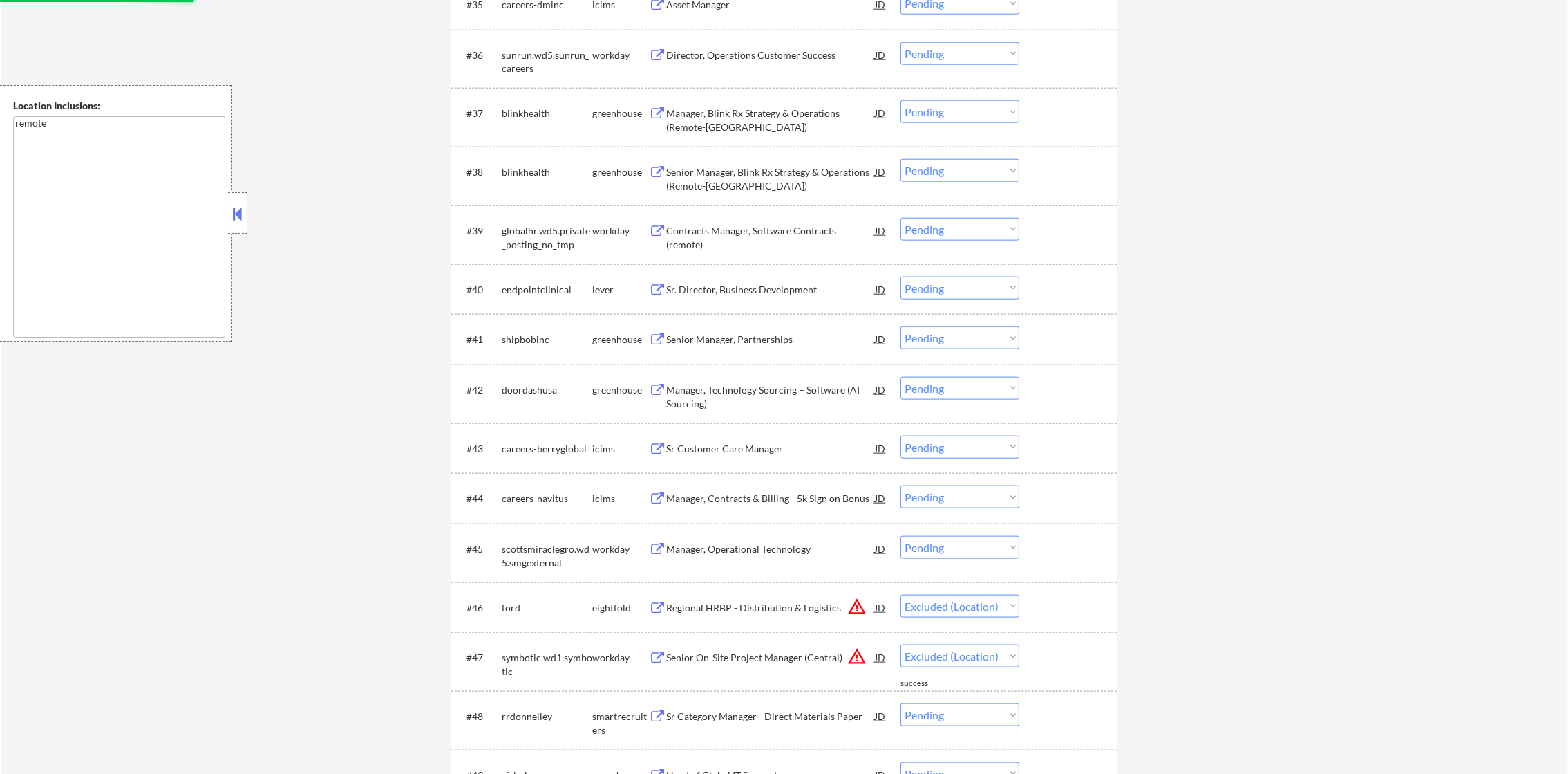
select select ""pending""
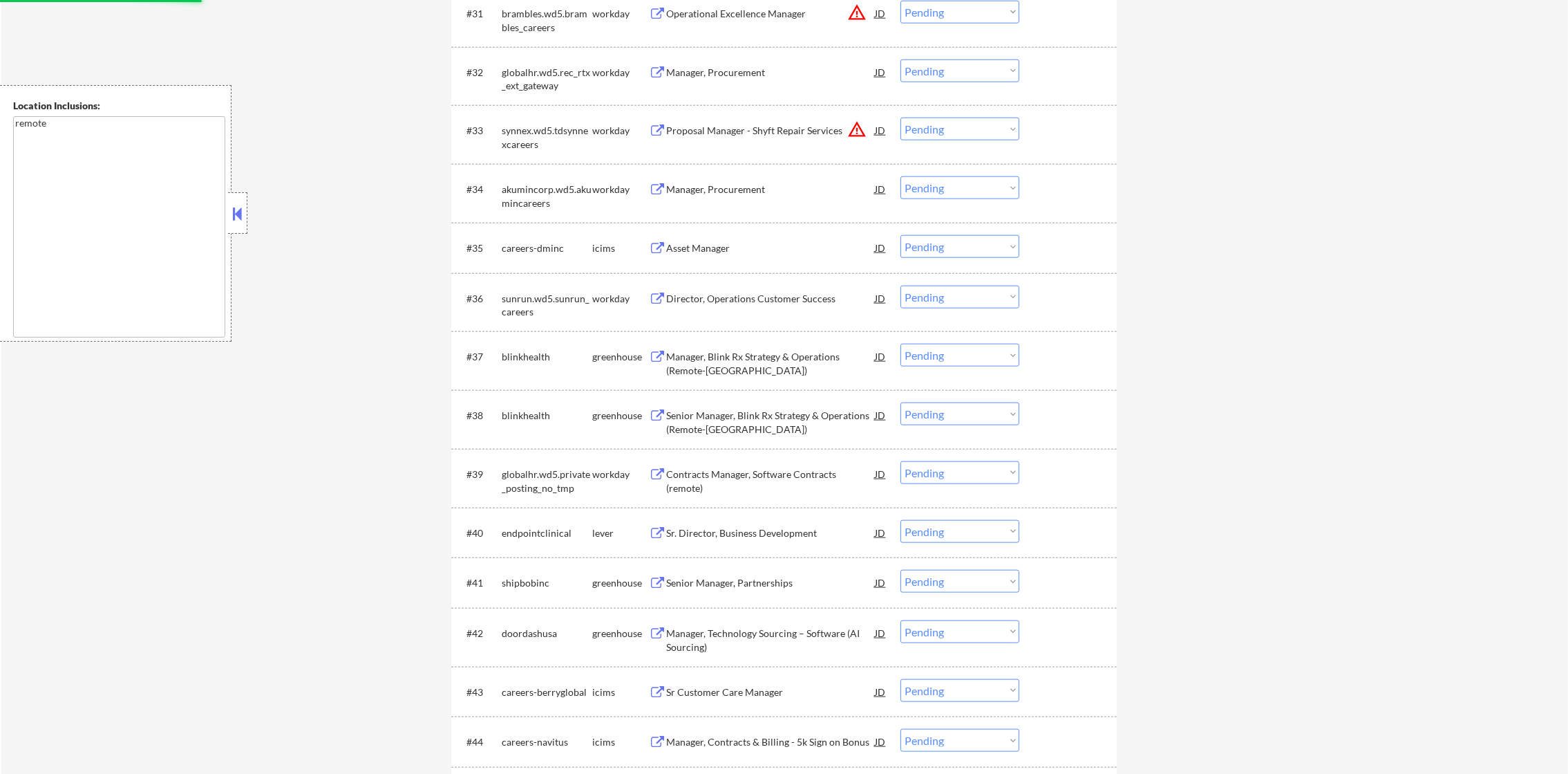
select select ""pending""
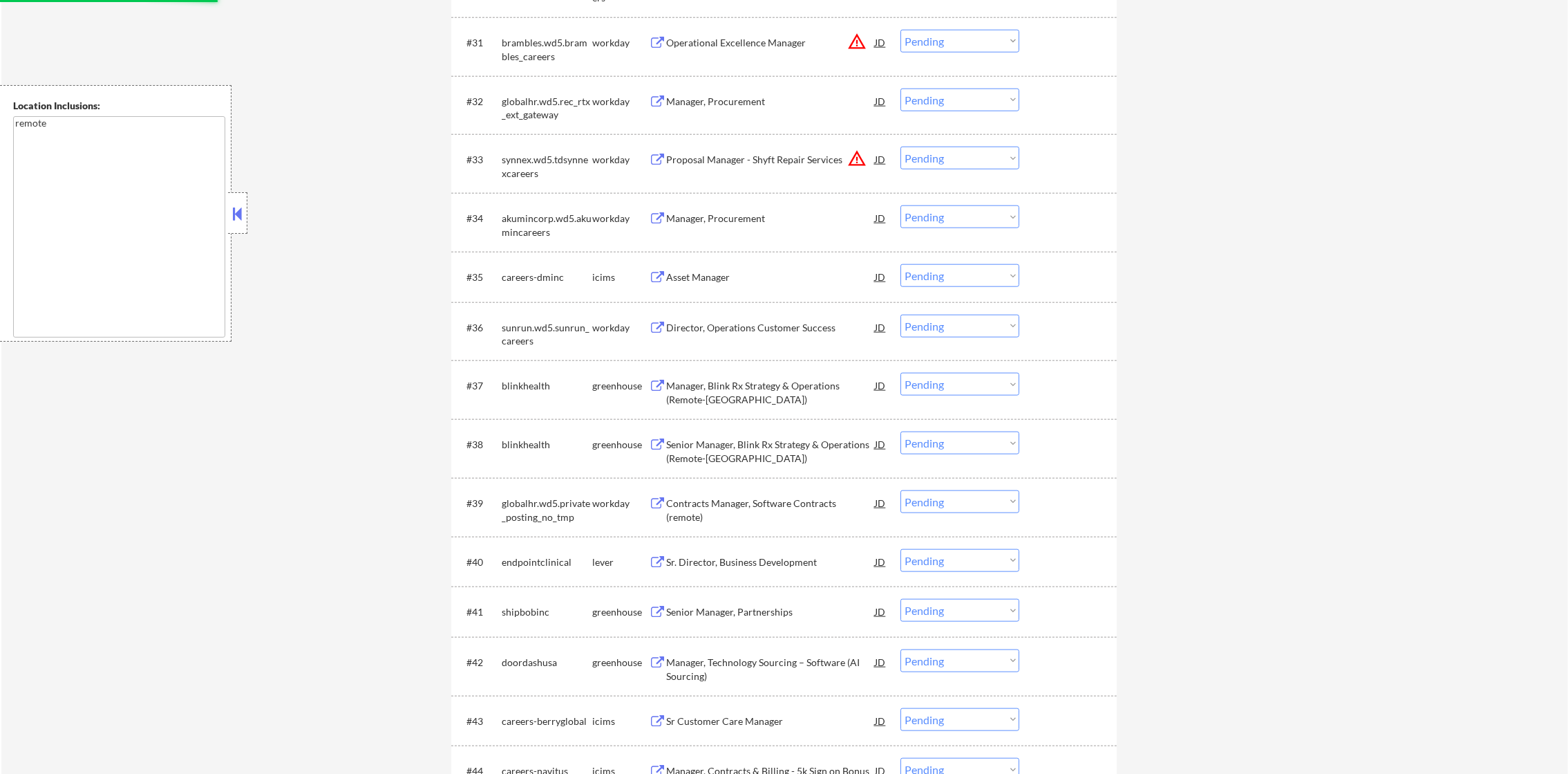
scroll to position [2036, 0]
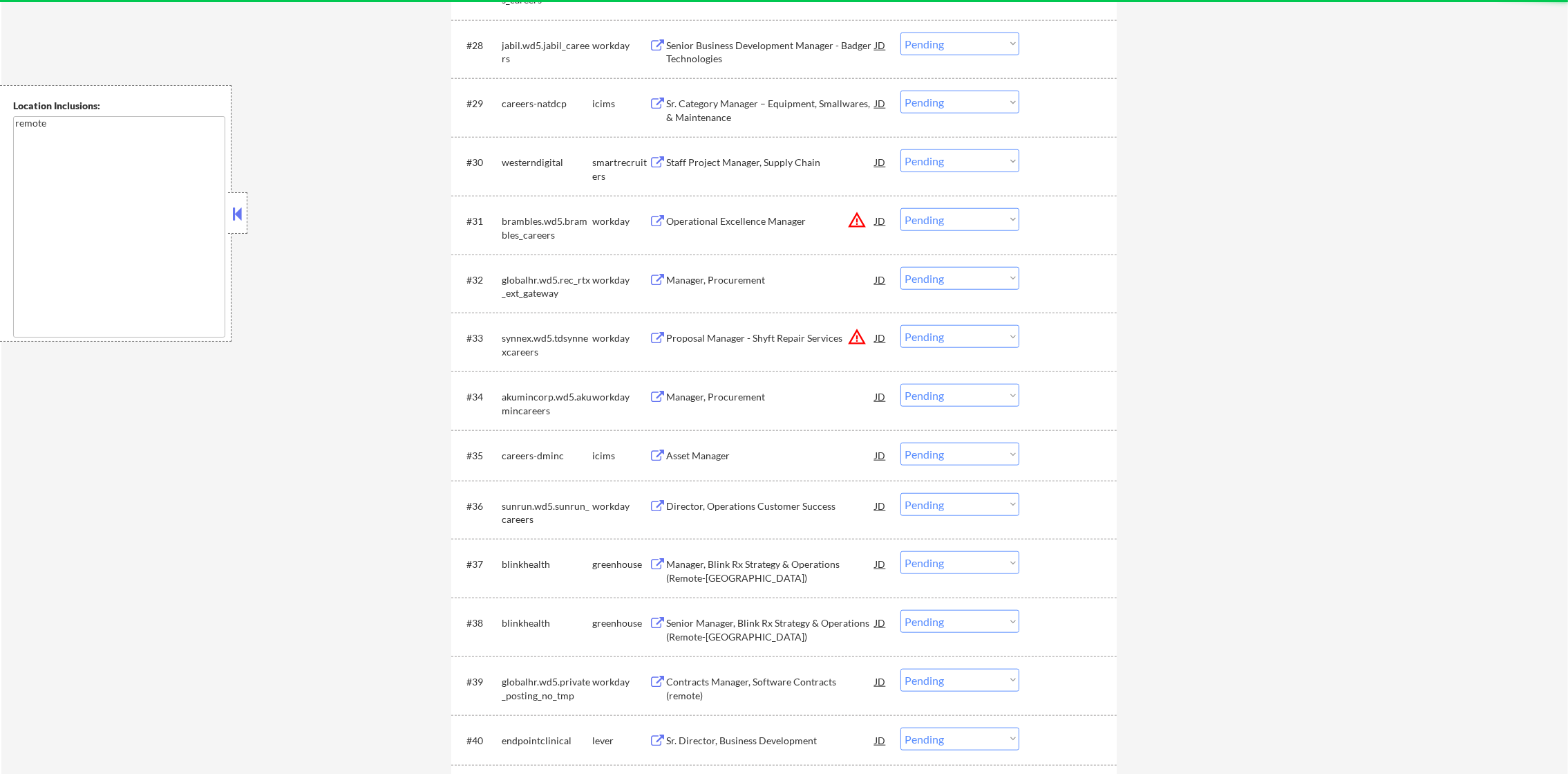
click at [958, 333] on select "Choose an option... Pending Applied Excluded (Questions) Excluded (Expired) Exc…" at bounding box center [960, 336] width 119 height 23
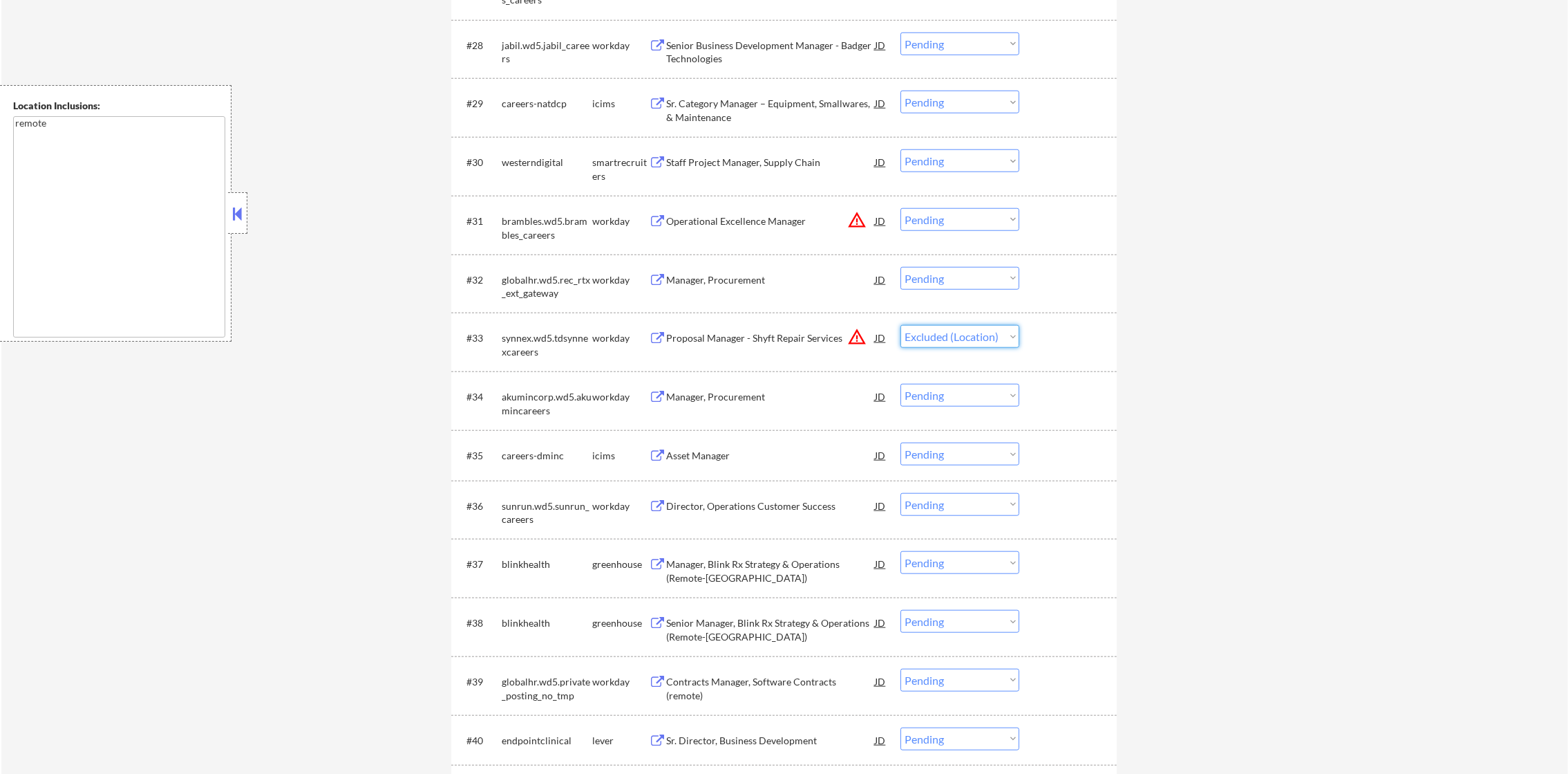
click at [901, 325] on select "Choose an option... Pending Applied Excluded (Questions) Excluded (Expired) Exc…" at bounding box center [960, 336] width 119 height 23
select select ""pending""
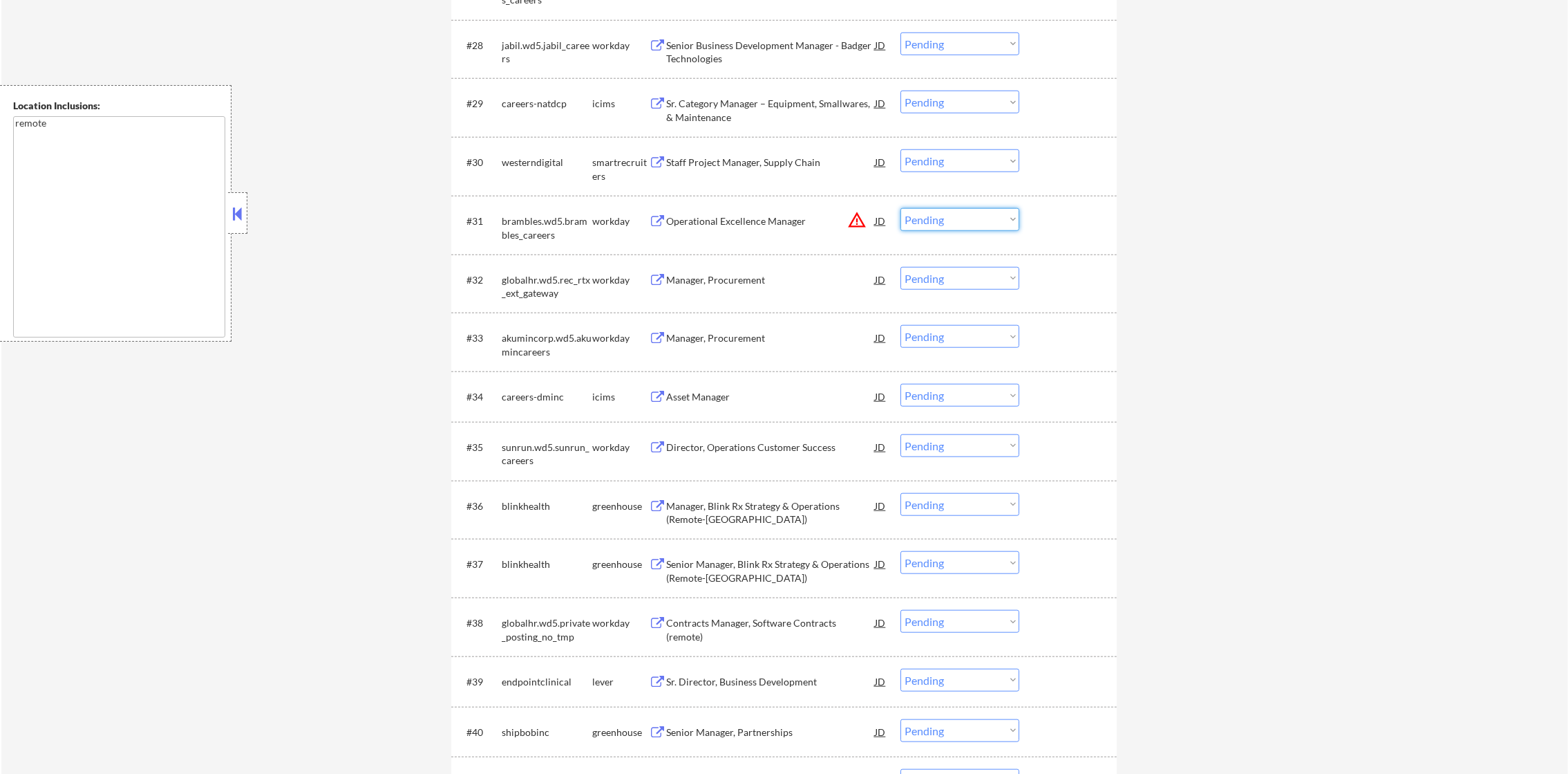
click at [972, 213] on select "Choose an option... Pending Applied Excluded (Questions) Excluded (Expired) Exc…" at bounding box center [960, 219] width 119 height 23
click at [901, 209] on select "Choose an option... Pending Applied Excluded (Questions) Excluded (Expired) Exc…" at bounding box center [960, 219] width 119 height 23
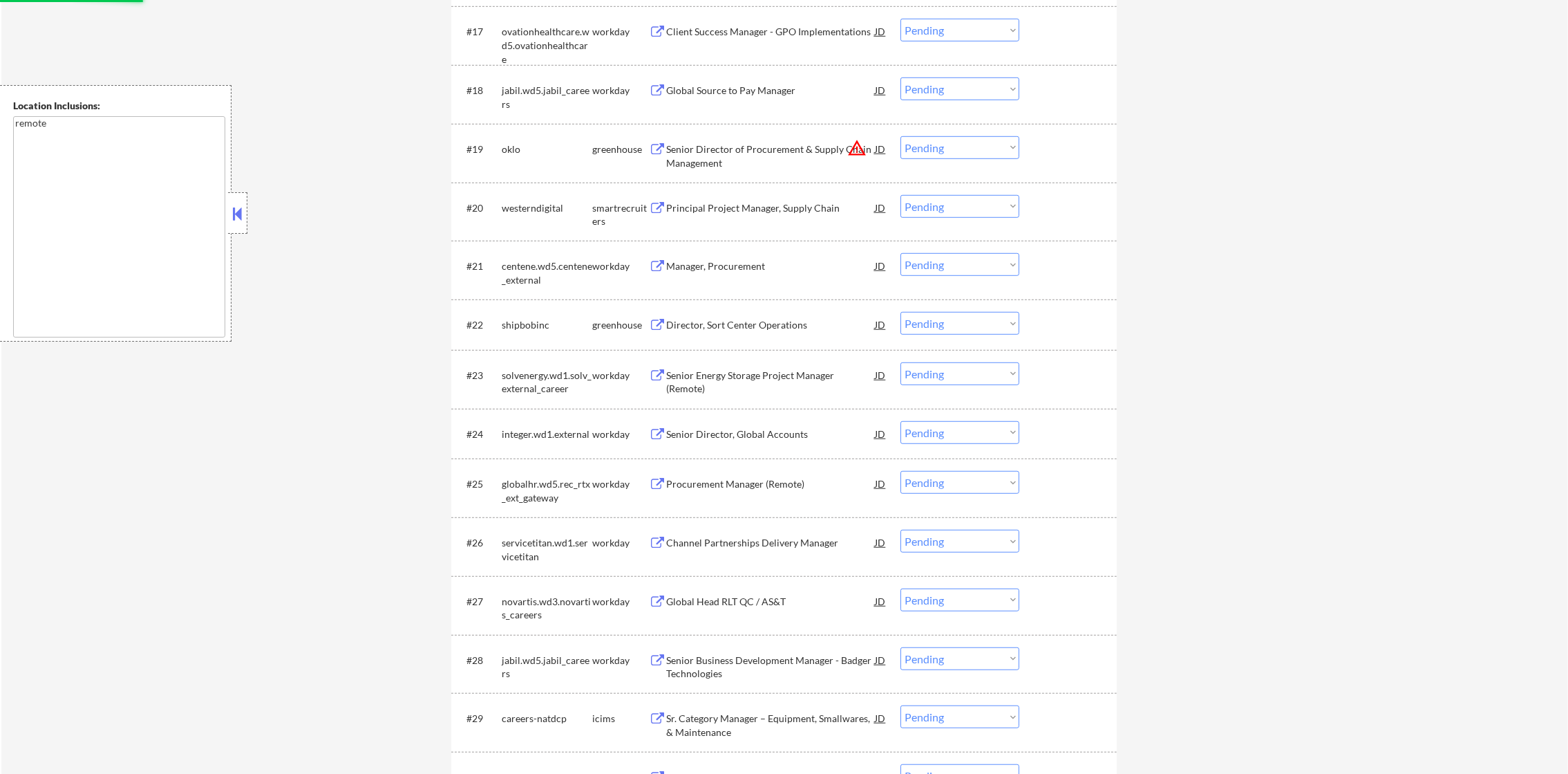
scroll to position [1413, 0]
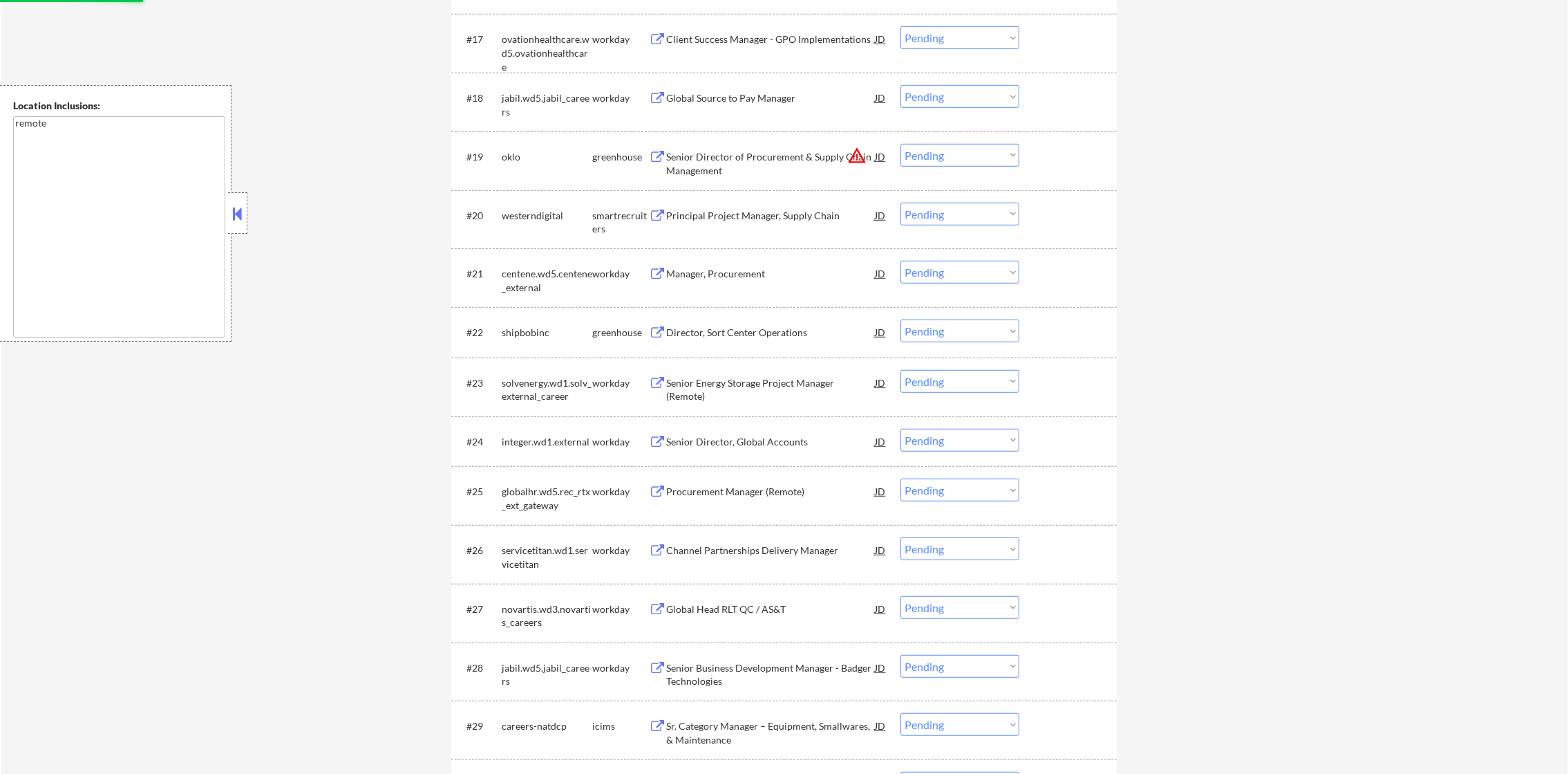
select select ""pending""
click at [974, 159] on select "Choose an option... Pending Applied Excluded (Questions) Excluded (Expired) Exc…" at bounding box center [960, 155] width 119 height 23
click at [901, 144] on select "Choose an option... Pending Applied Excluded (Questions) Excluded (Expired) Exc…" at bounding box center [960, 155] width 119 height 23
select select ""pending""
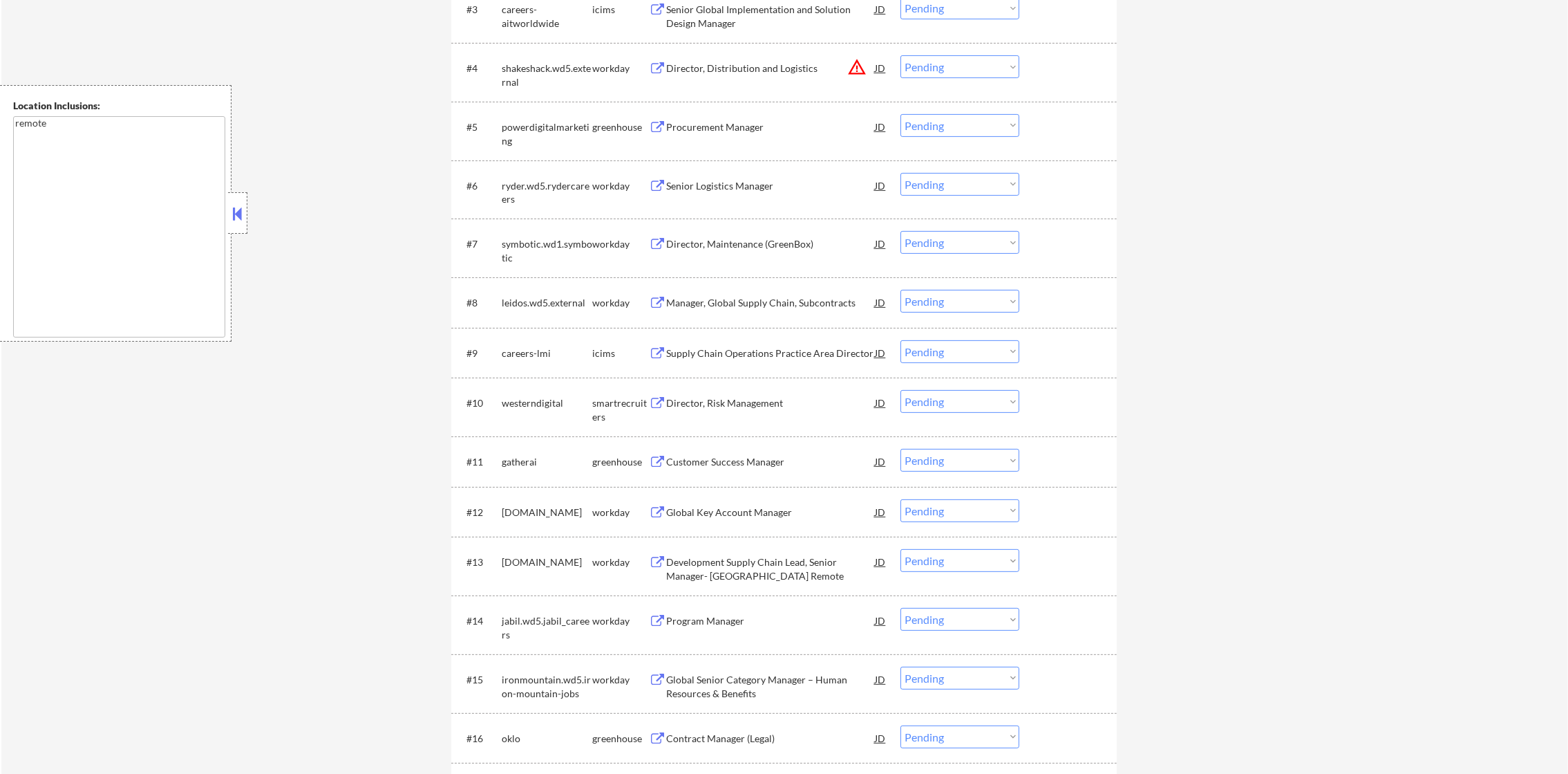
scroll to position [514, 0]
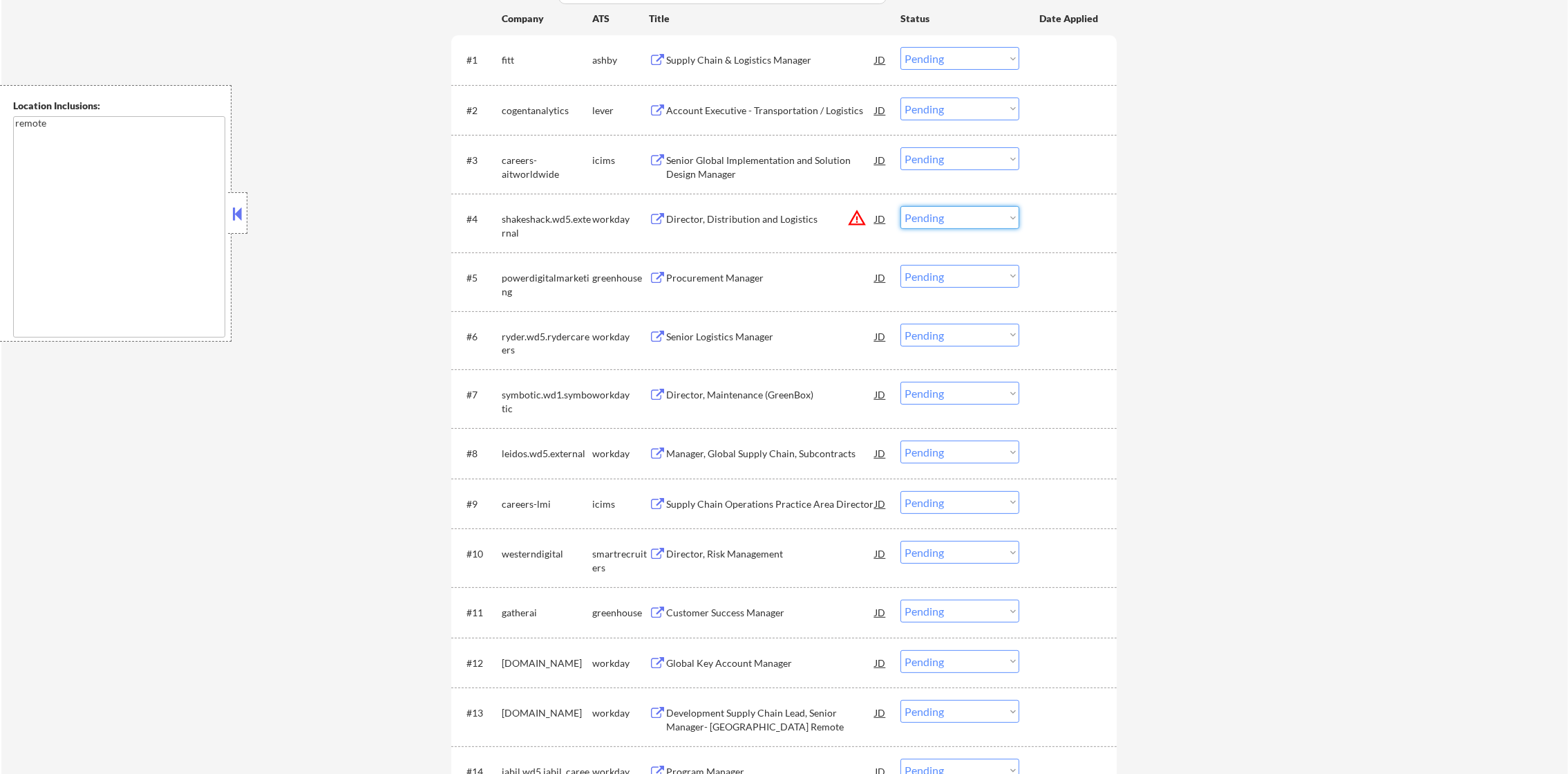
click at [961, 213] on select "Choose an option... Pending Applied Excluded (Questions) Excluded (Expired) Exc…" at bounding box center [960, 217] width 119 height 23
click at [901, 206] on select "Choose an option... Pending Applied Excluded (Questions) Excluded (Expired) Exc…" at bounding box center [960, 217] width 119 height 23
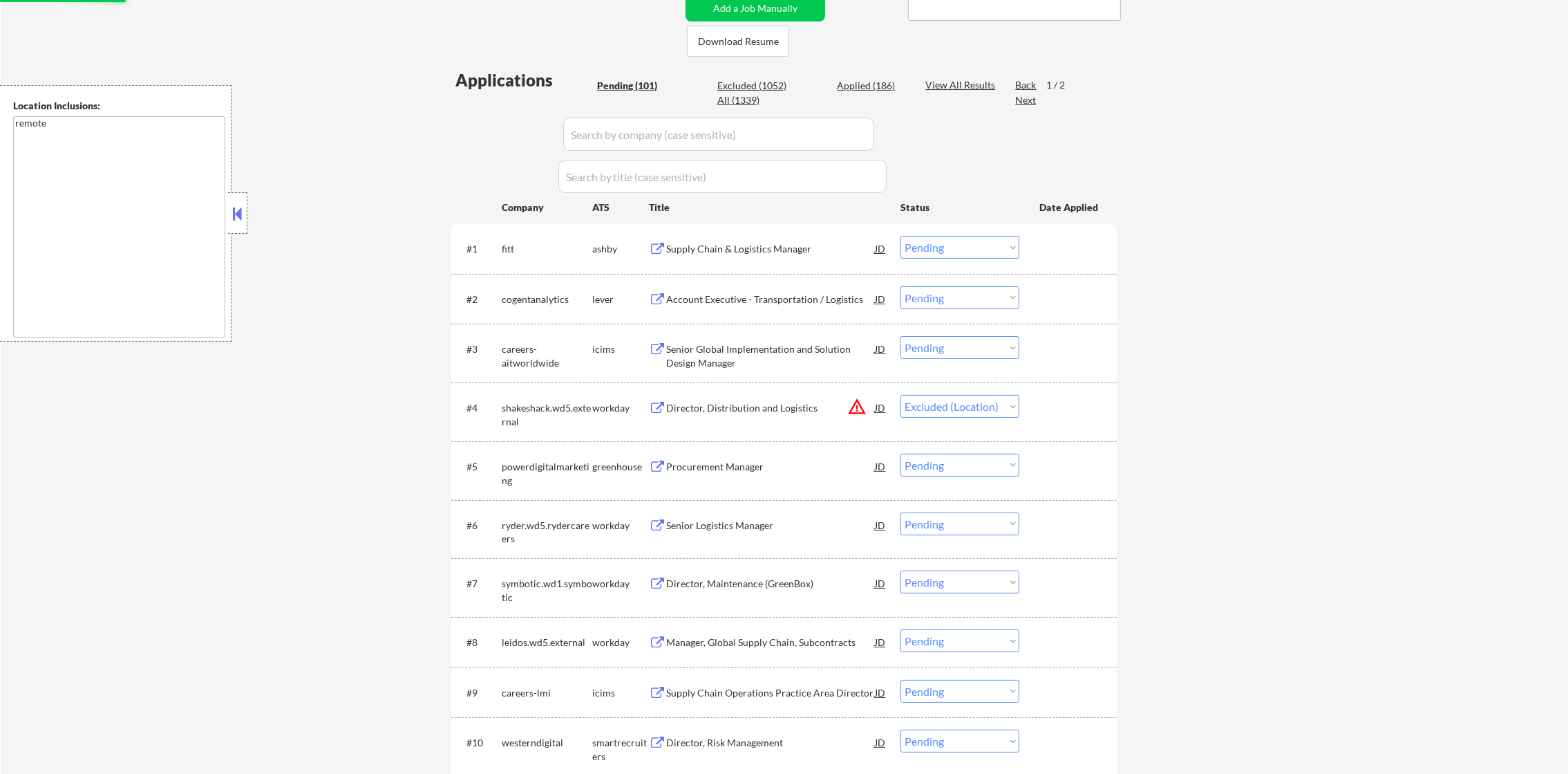
scroll to position [306, 0]
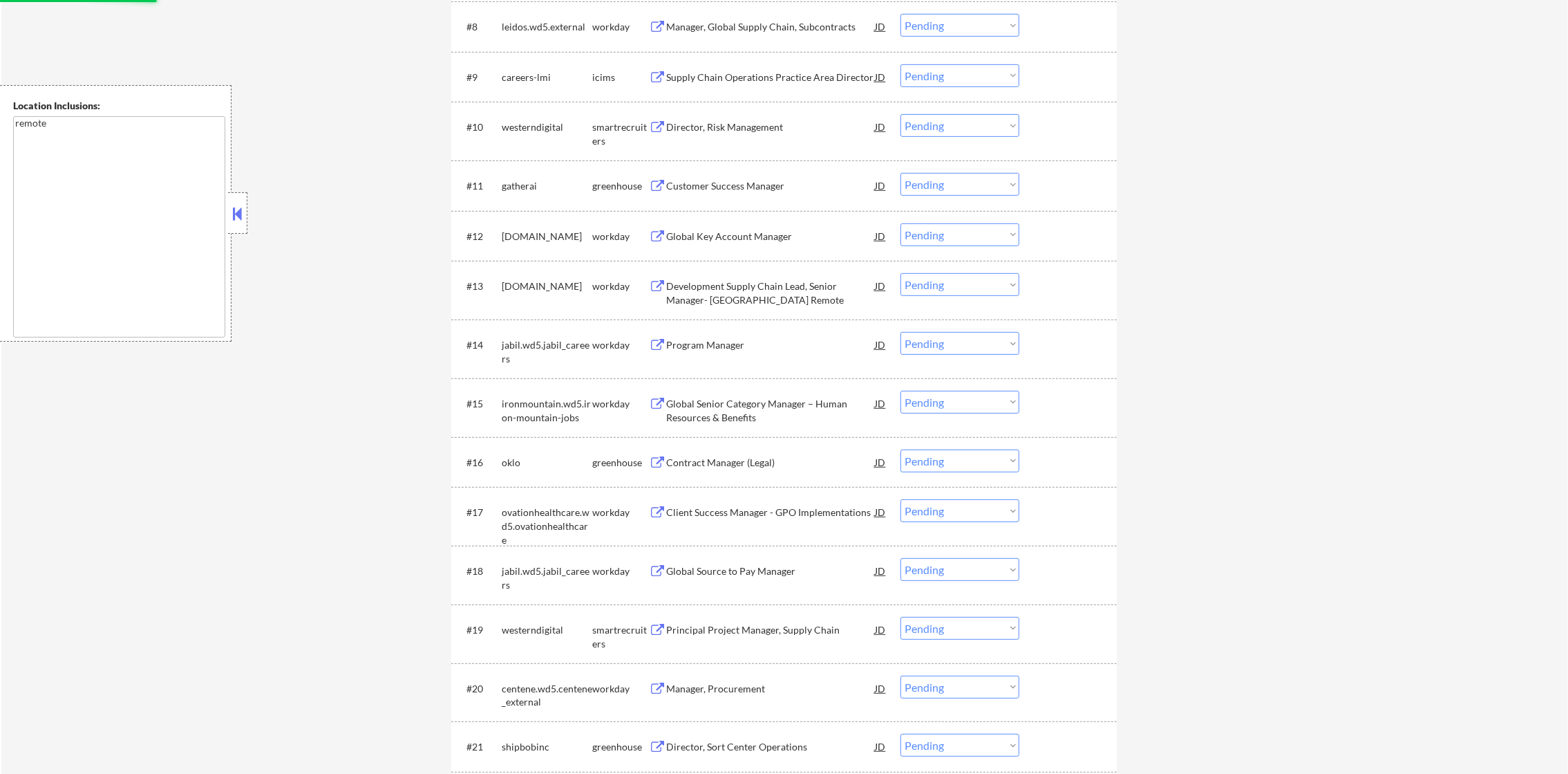
select select ""pending""
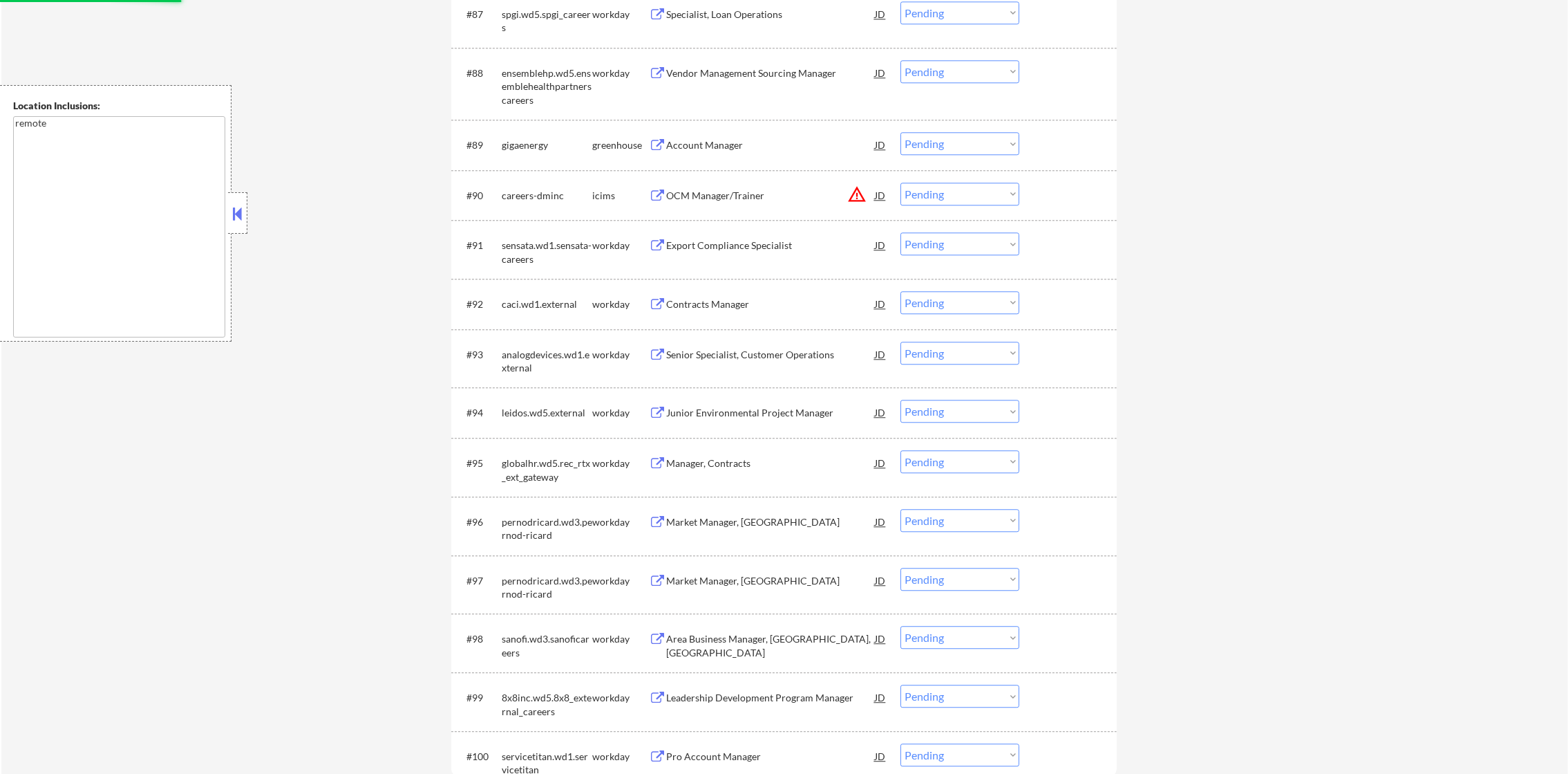
scroll to position [5259, 0]
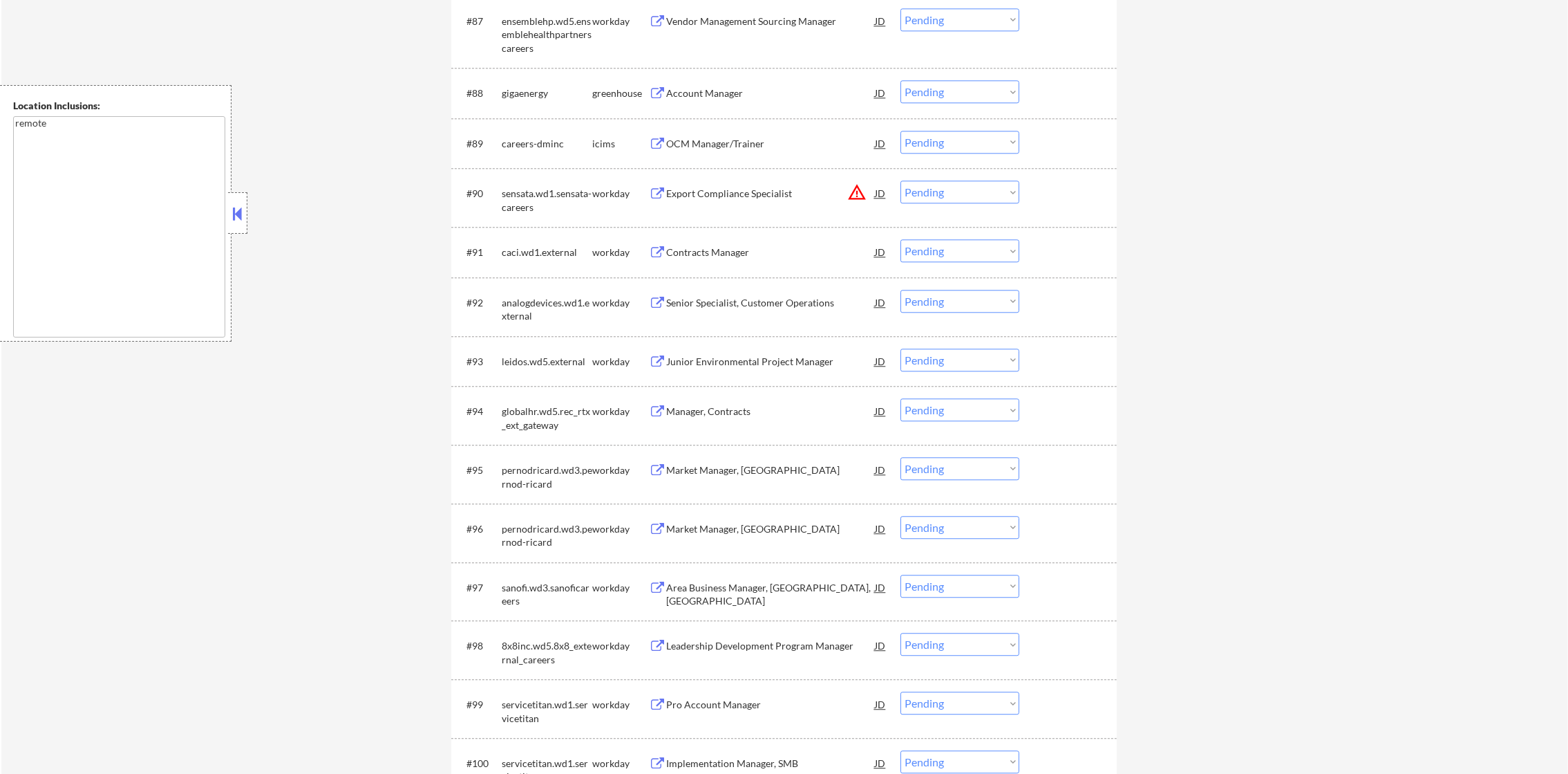
click at [856, 199] on button "warning_amber" at bounding box center [856, 192] width 19 height 19
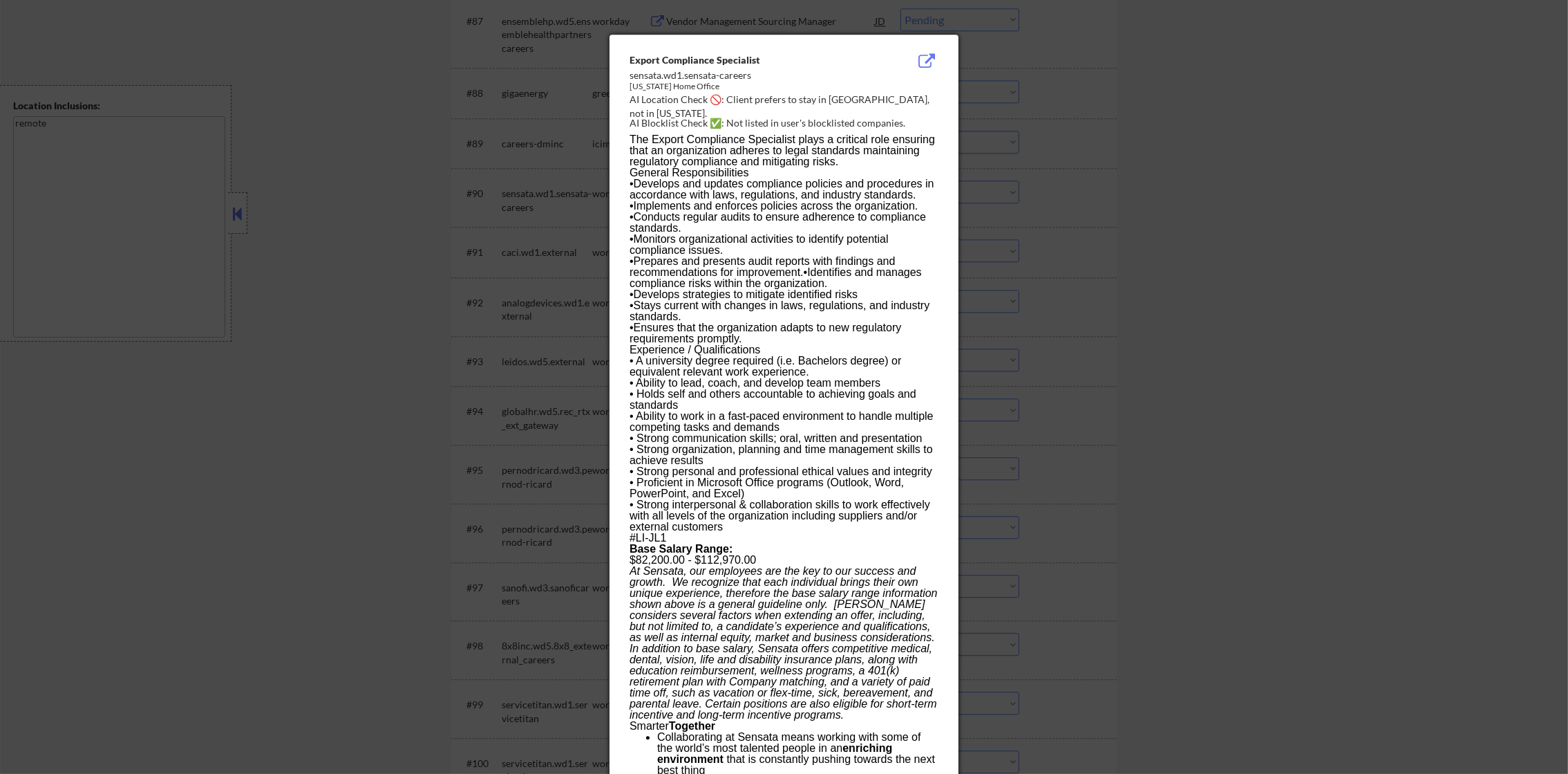
click at [1055, 159] on div at bounding box center [784, 387] width 1568 height 774
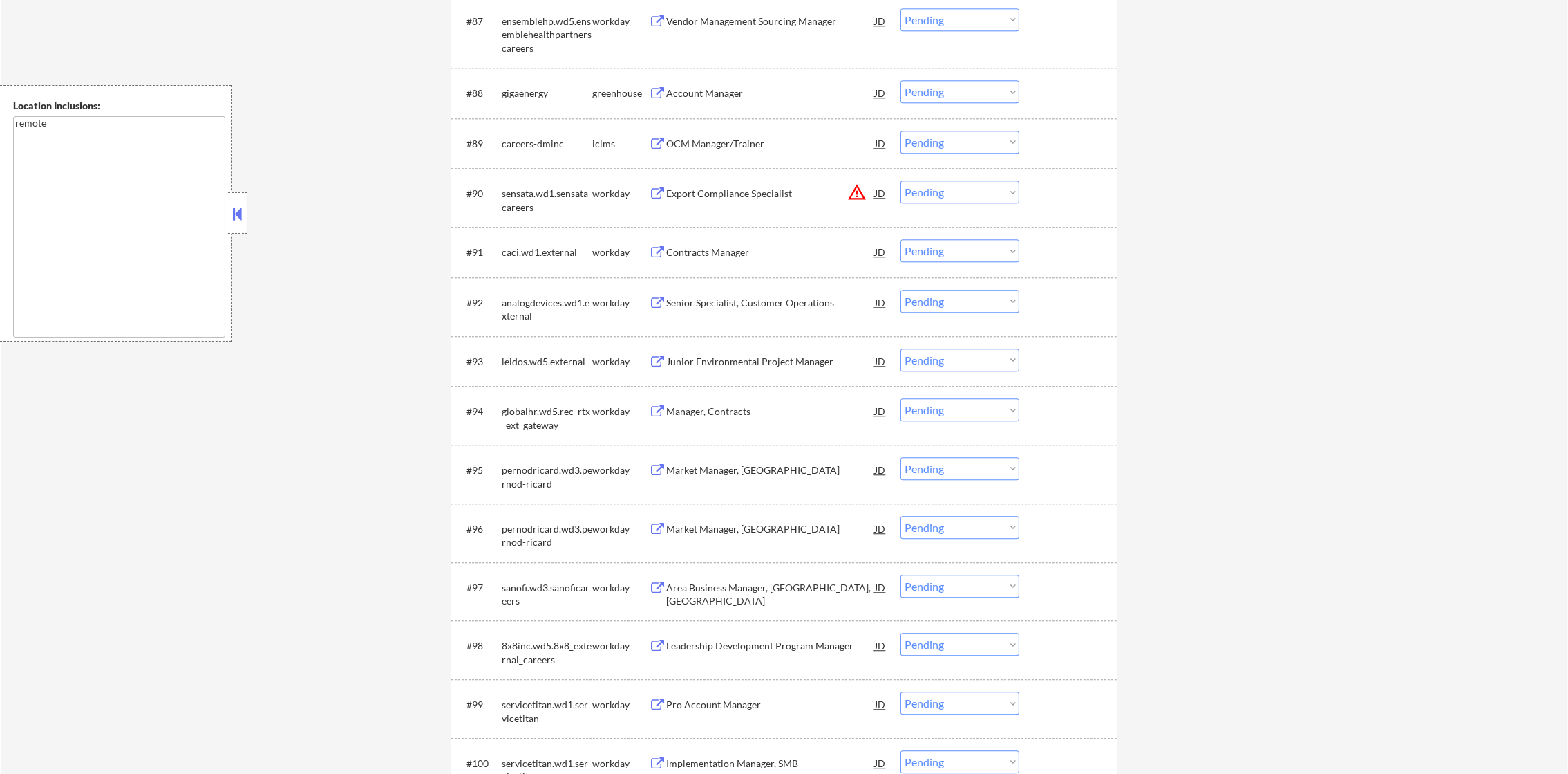
click at [953, 194] on select "Choose an option... Pending Applied Excluded (Questions) Excluded (Expired) Exc…" at bounding box center [960, 191] width 119 height 23
click at [901, 180] on select "Choose an option... Pending Applied Excluded (Questions) Excluded (Expired) Exc…" at bounding box center [960, 191] width 119 height 23
select select ""pending""
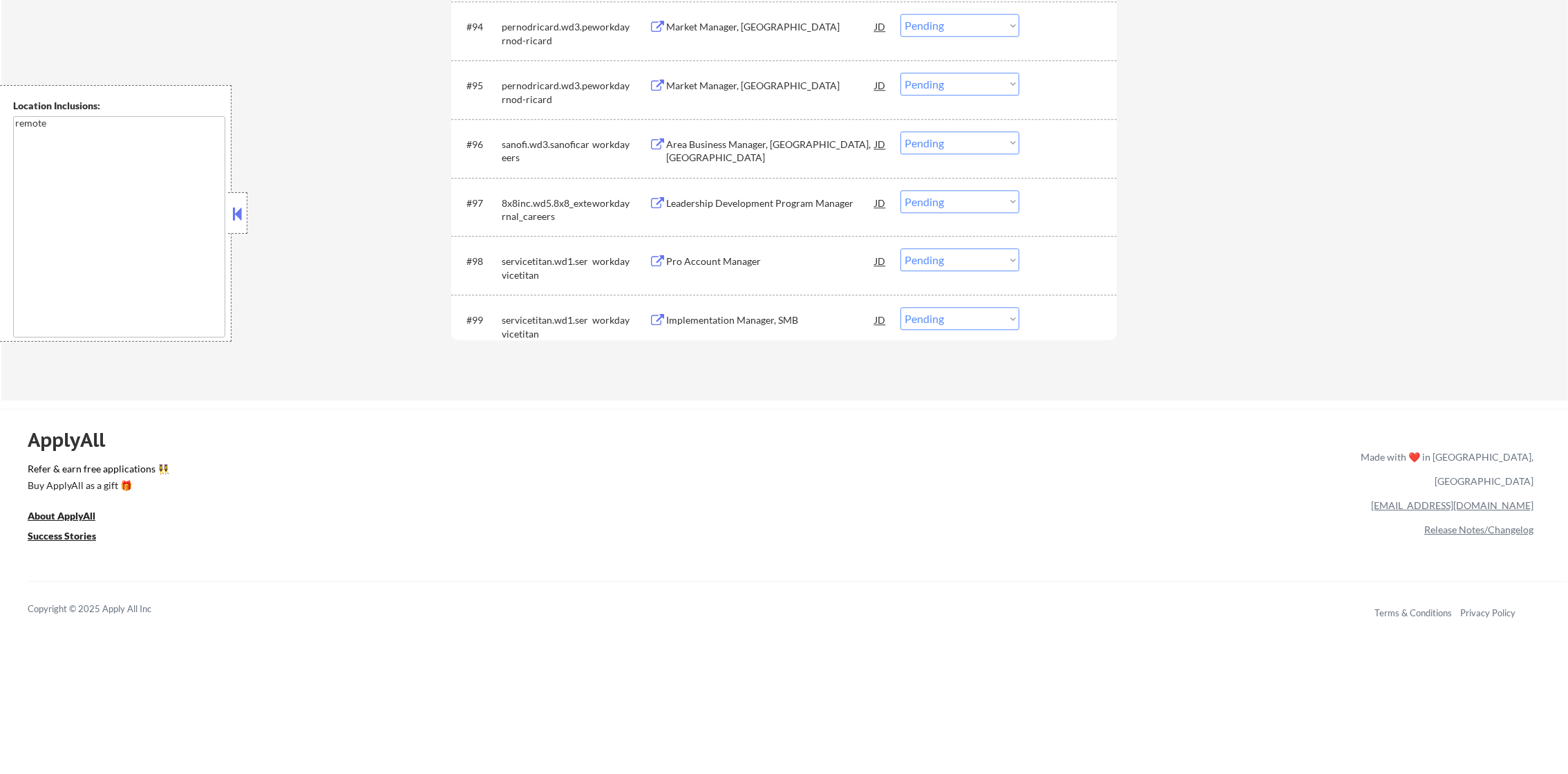
scroll to position [5673, 0]
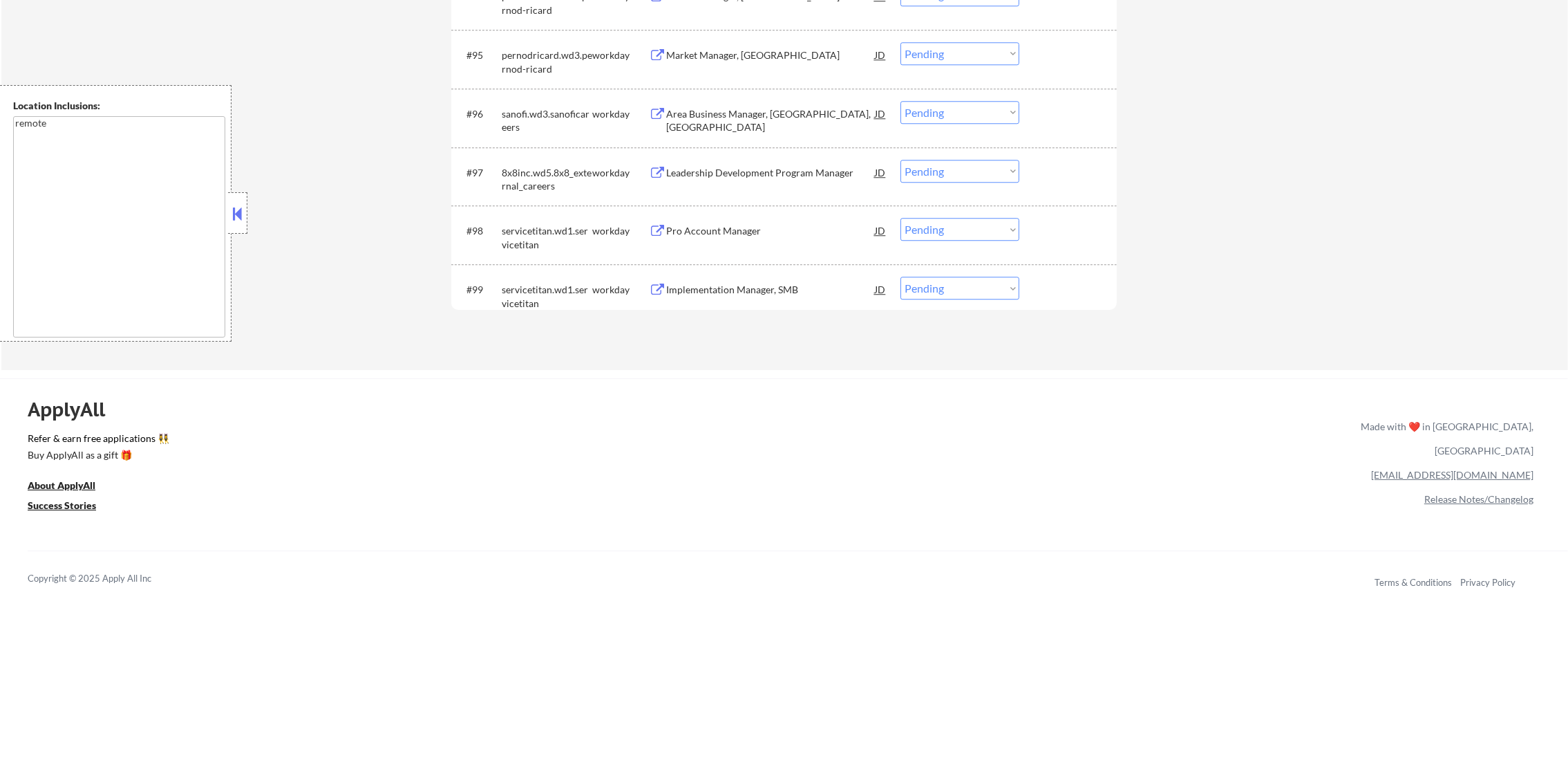
click at [905, 293] on select "Choose an option... Pending Applied Excluded (Questions) Excluded (Expired) Exc…" at bounding box center [960, 288] width 119 height 23
select select ""excluded""
click at [901, 277] on select "Choose an option... Pending Applied Excluded (Questions) Excluded (Expired) Exc…" at bounding box center [960, 288] width 119 height 23
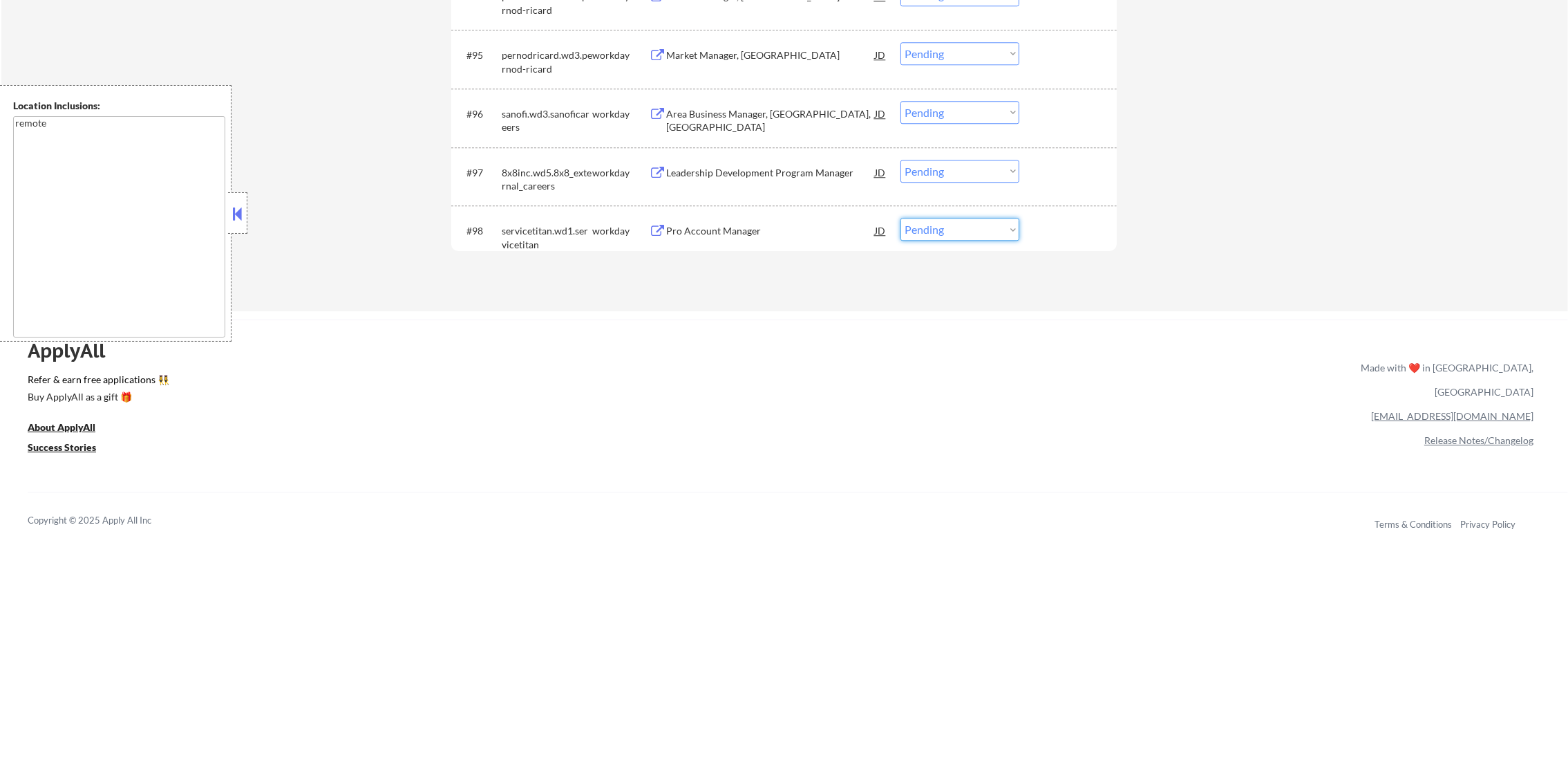
click at [915, 229] on select "Choose an option... Pending Applied Excluded (Questions) Excluded (Expired) Exc…" at bounding box center [960, 229] width 119 height 23
select select ""excluded""
click at [901, 218] on select "Choose an option... Pending Applied Excluded (Questions) Excluded (Expired) Exc…" at bounding box center [960, 229] width 119 height 23
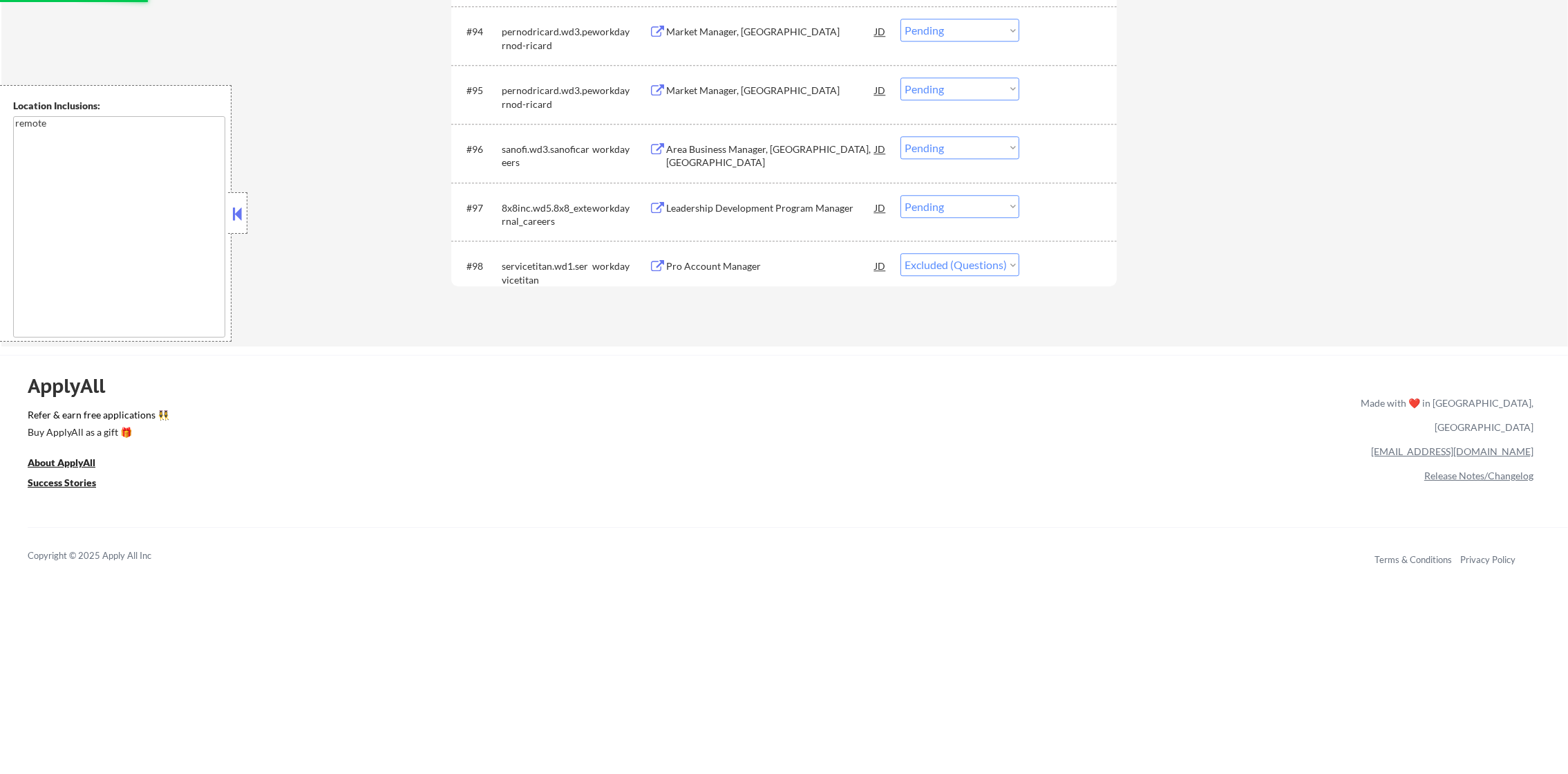
scroll to position [5535, 0]
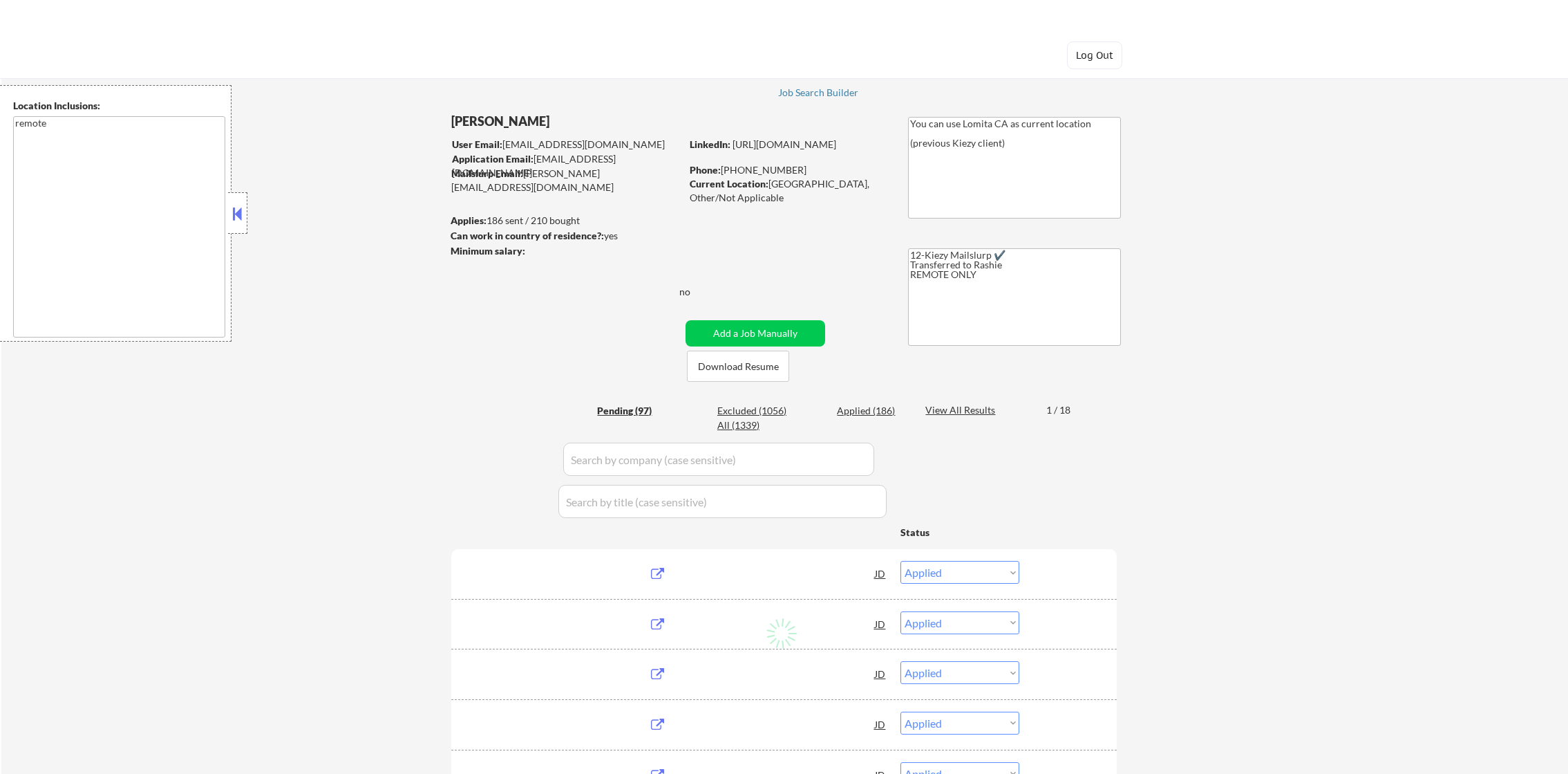
select select ""applied""
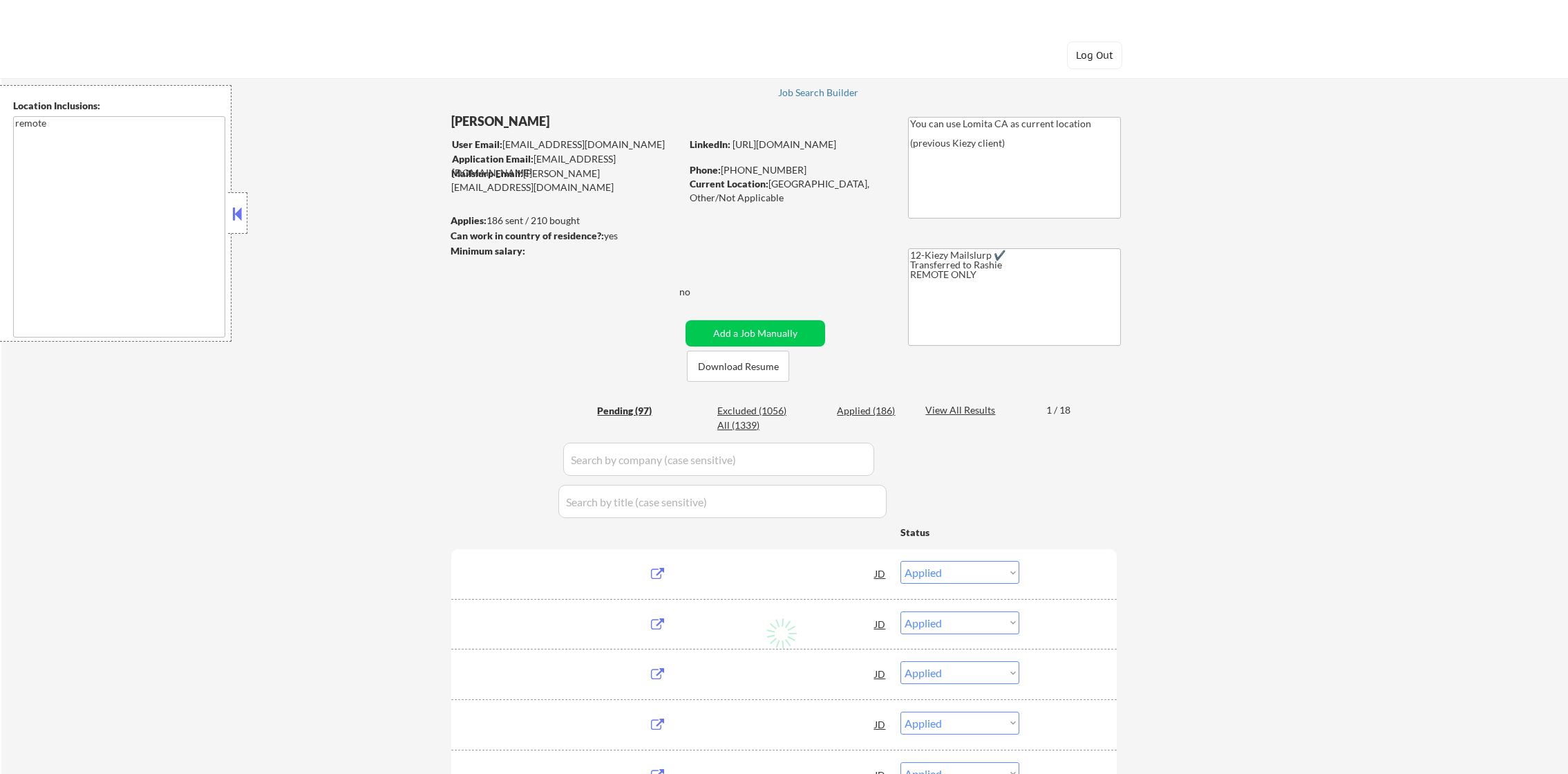
select select ""applied""
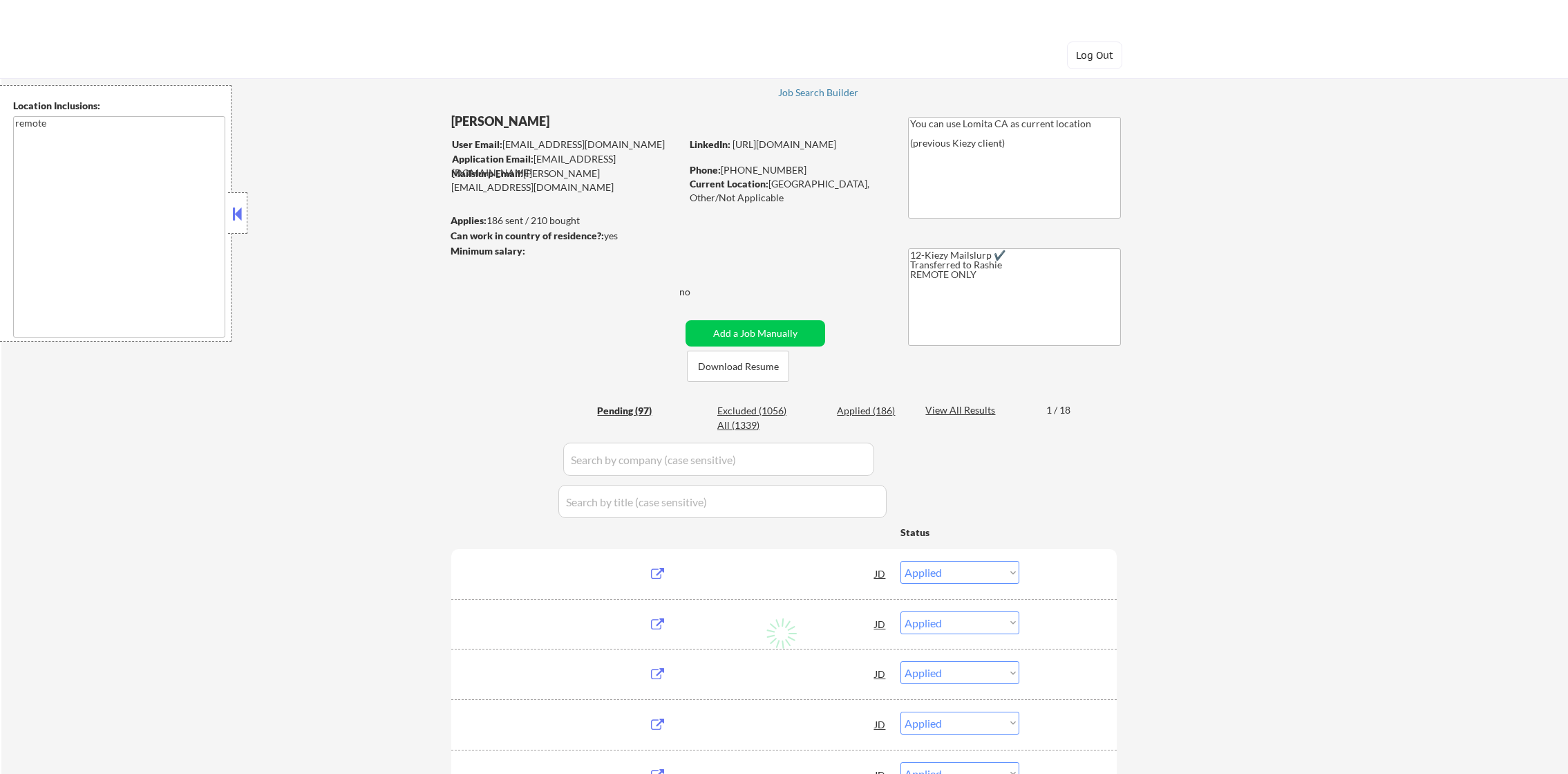
select select ""applied""
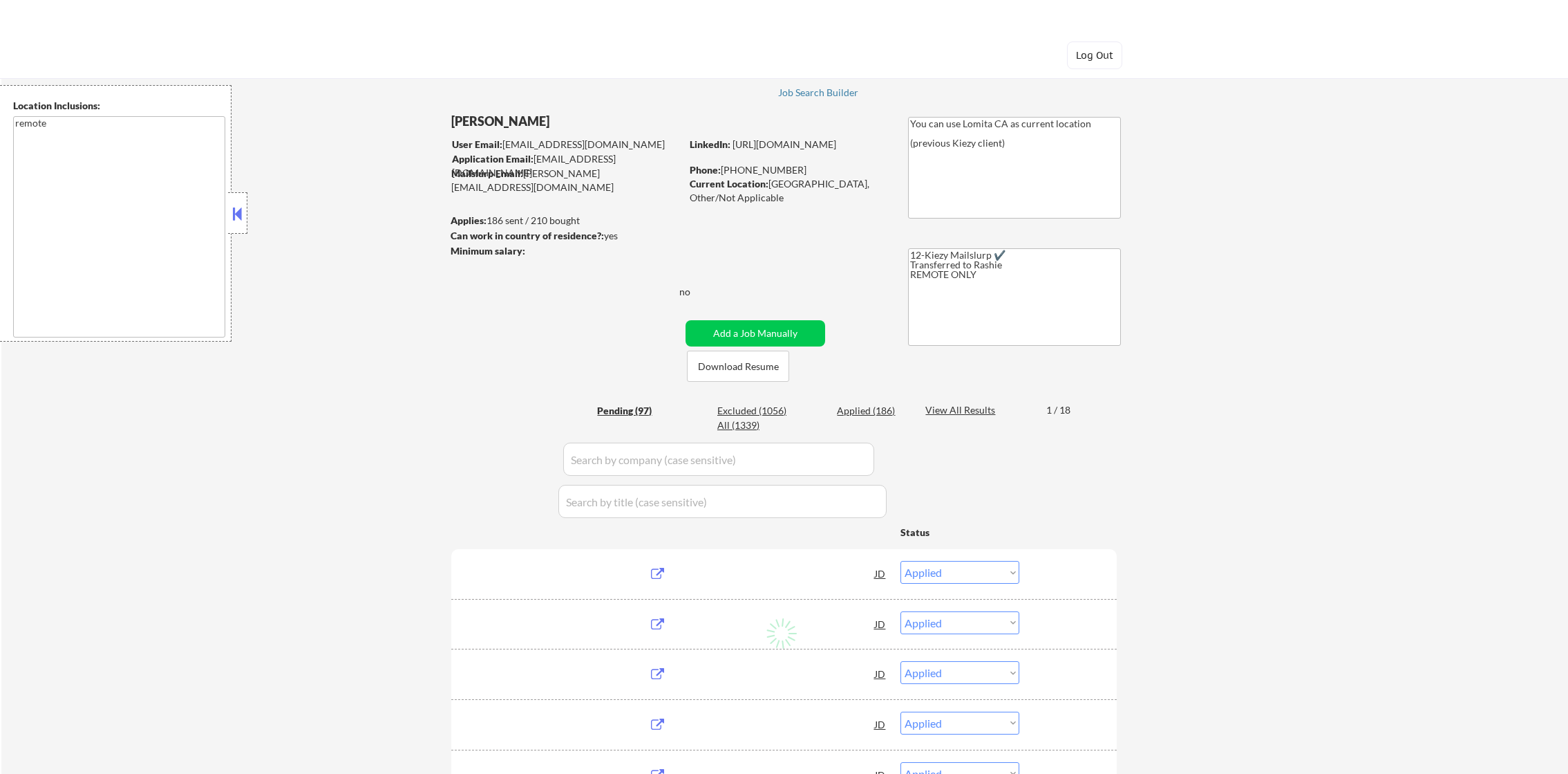
select select ""applied""
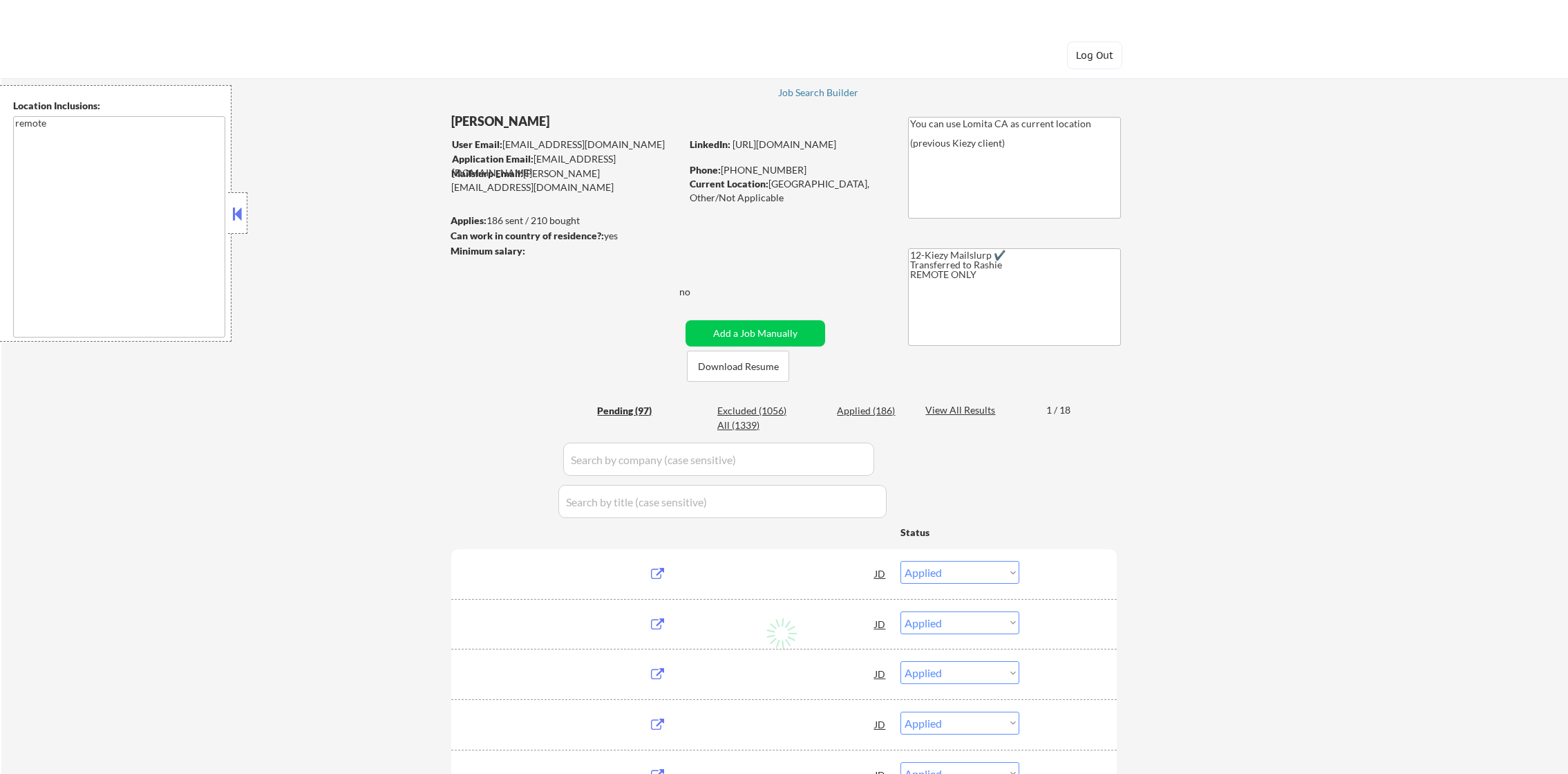
select select ""applied""
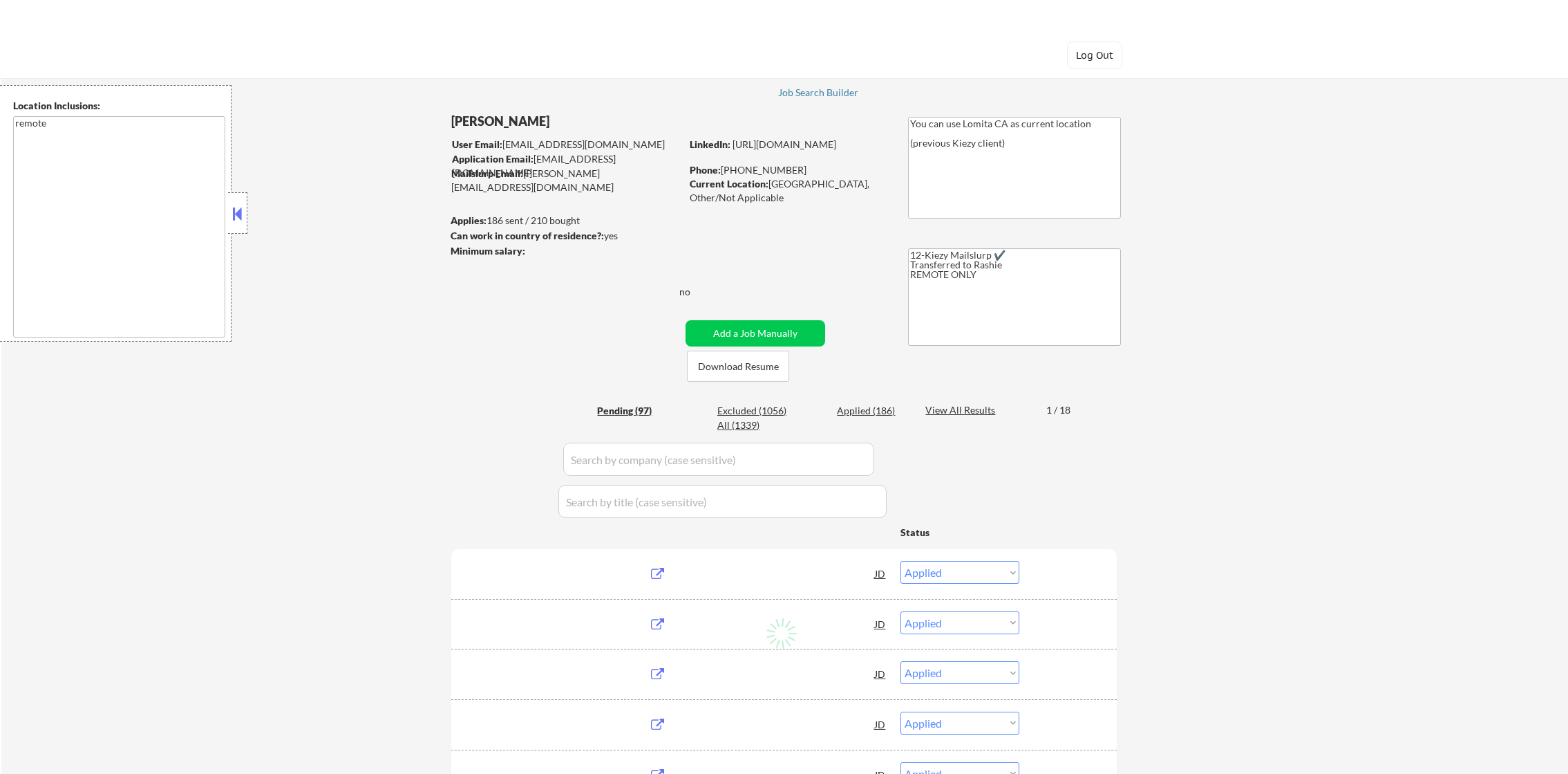
select select ""applied""
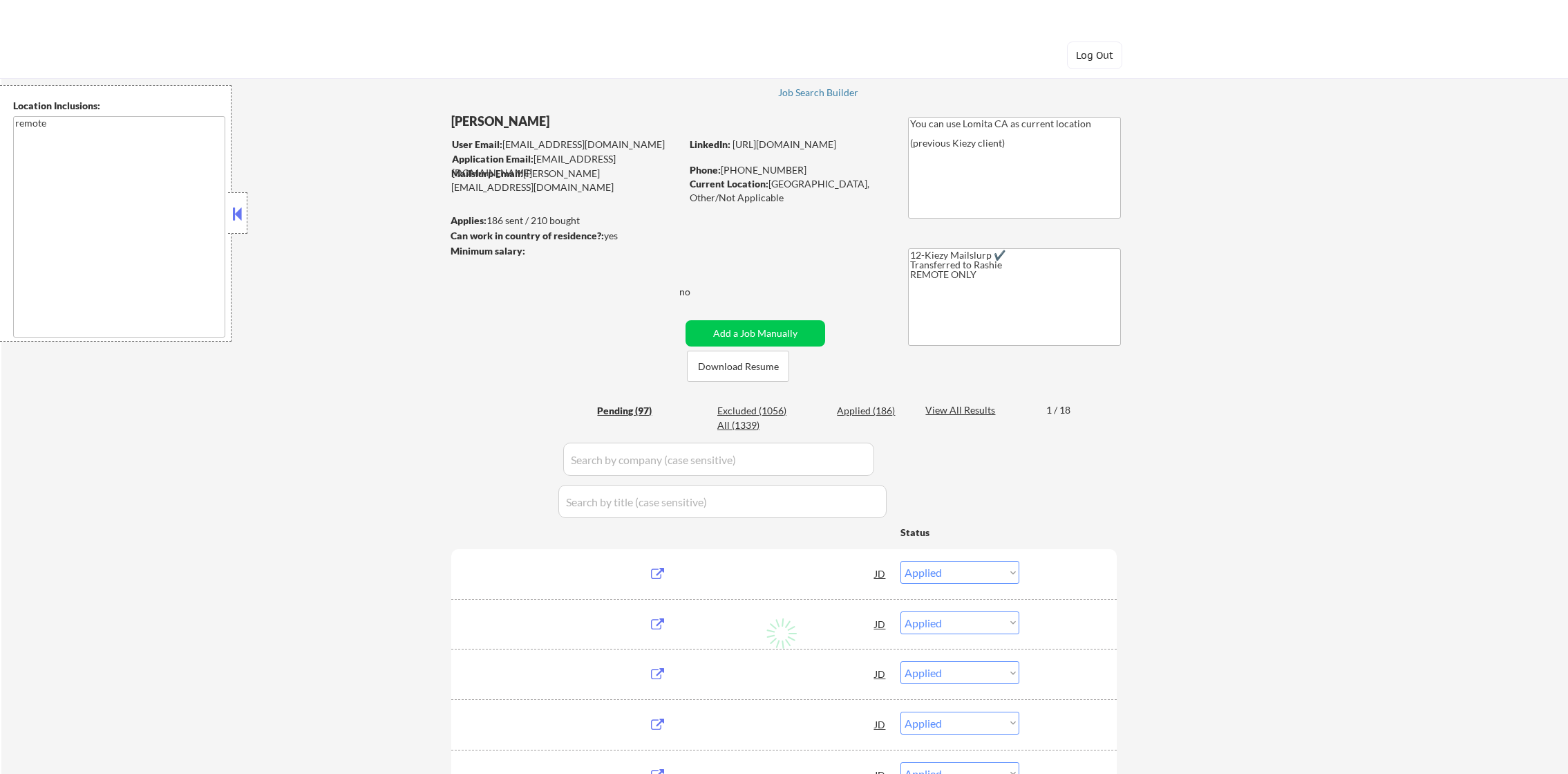
select select ""applied""
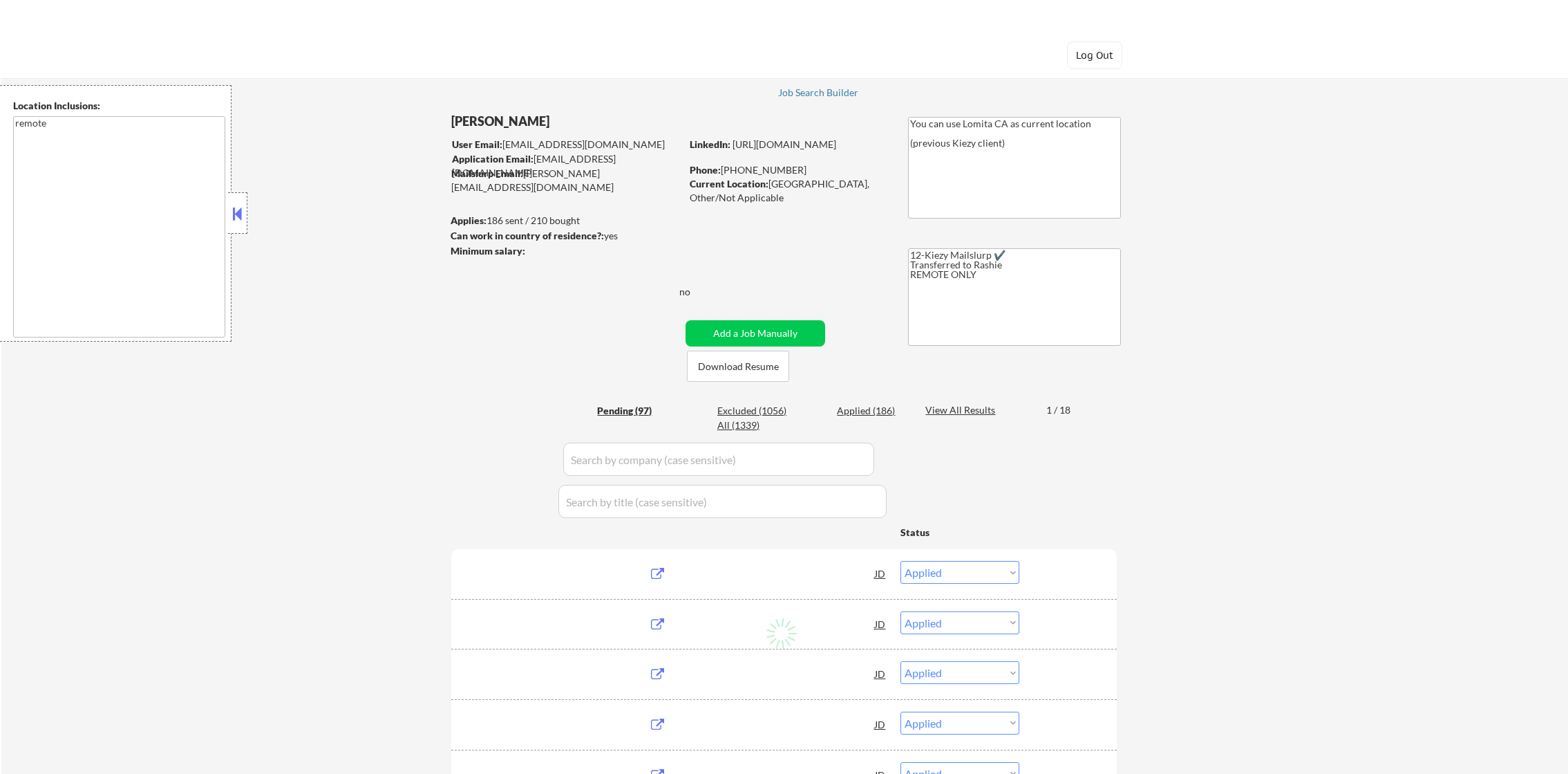
select select ""applied""
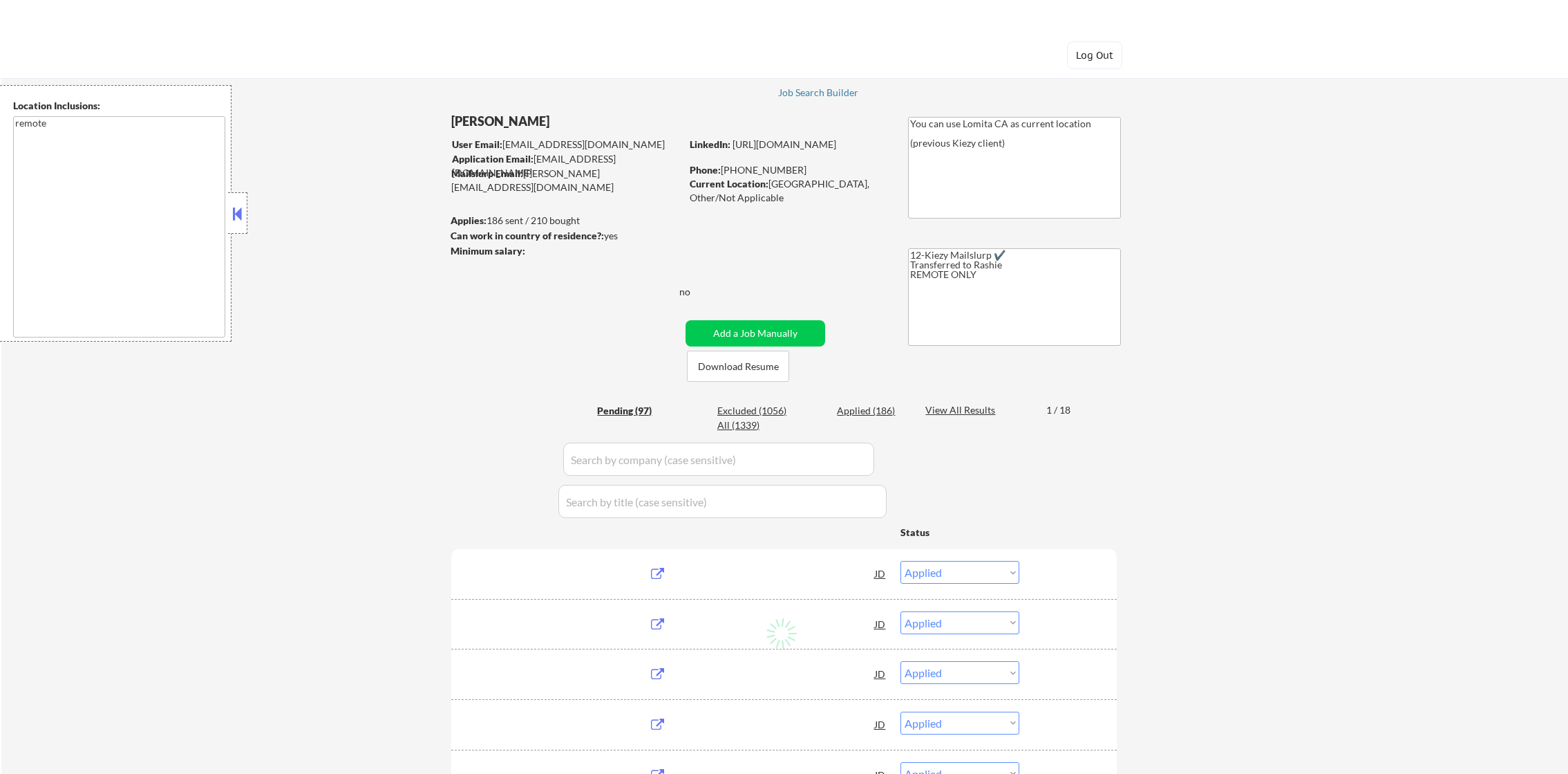
select select ""applied""
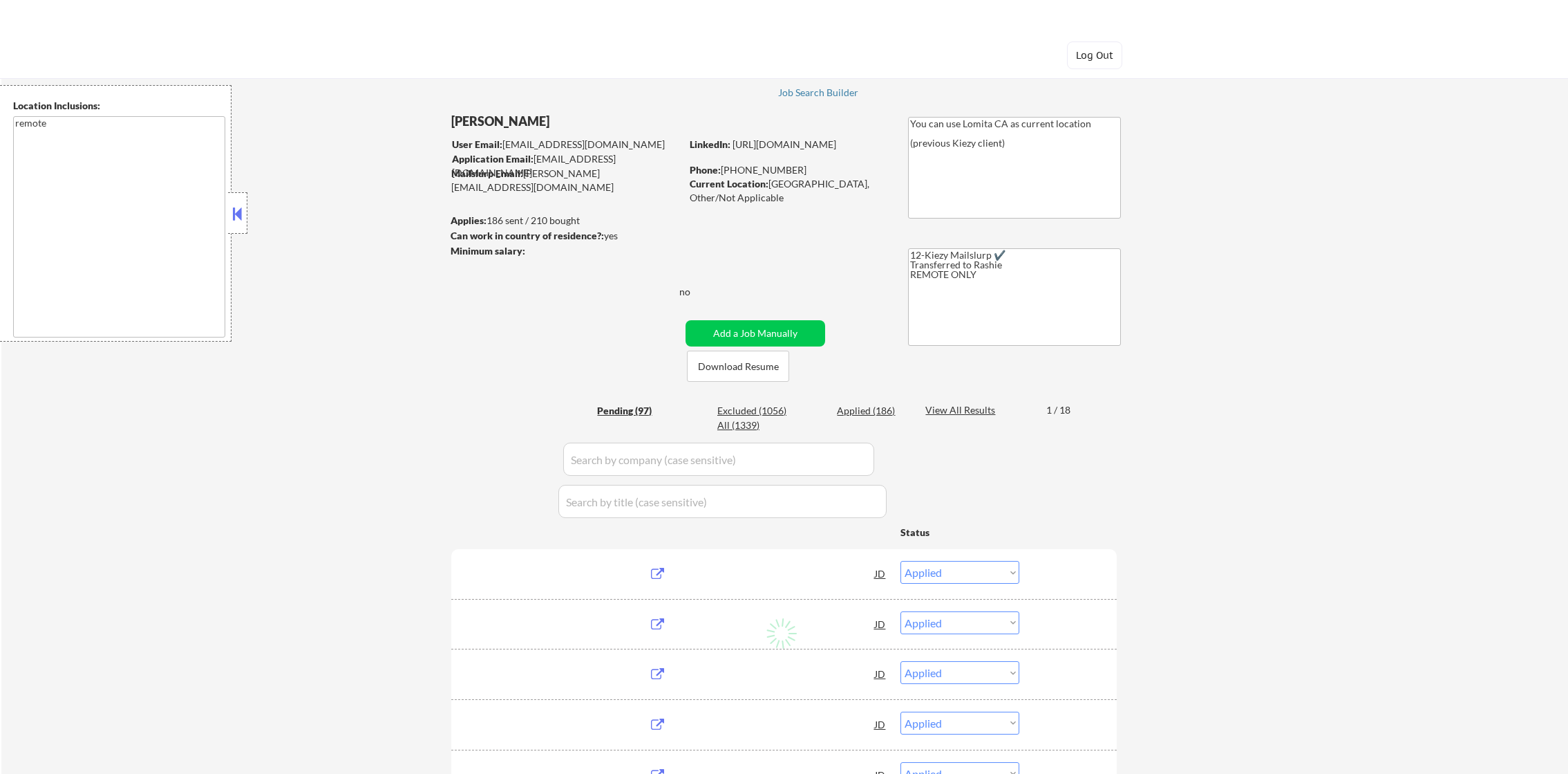
select select ""applied""
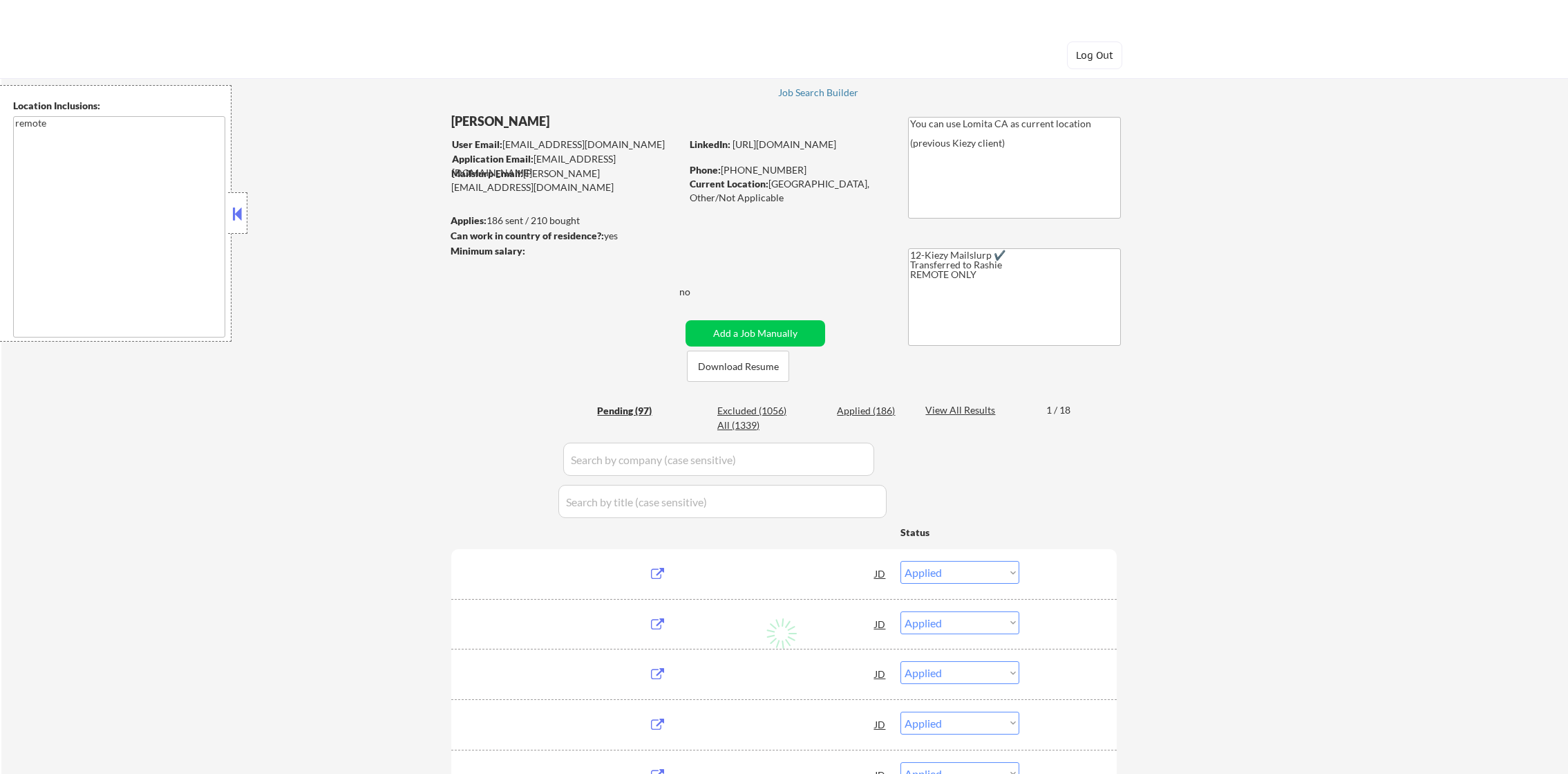
select select ""applied""
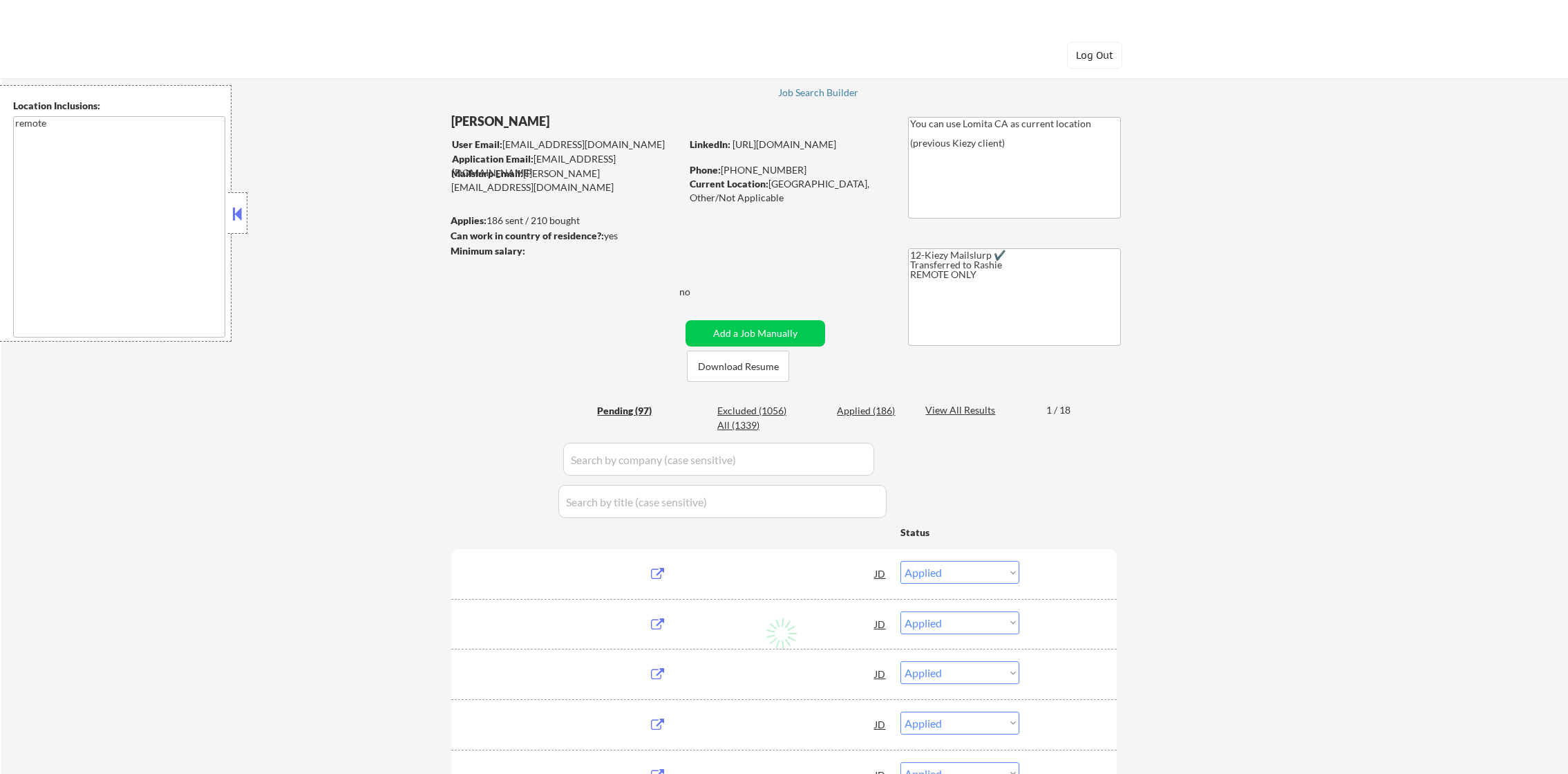
select select ""applied""
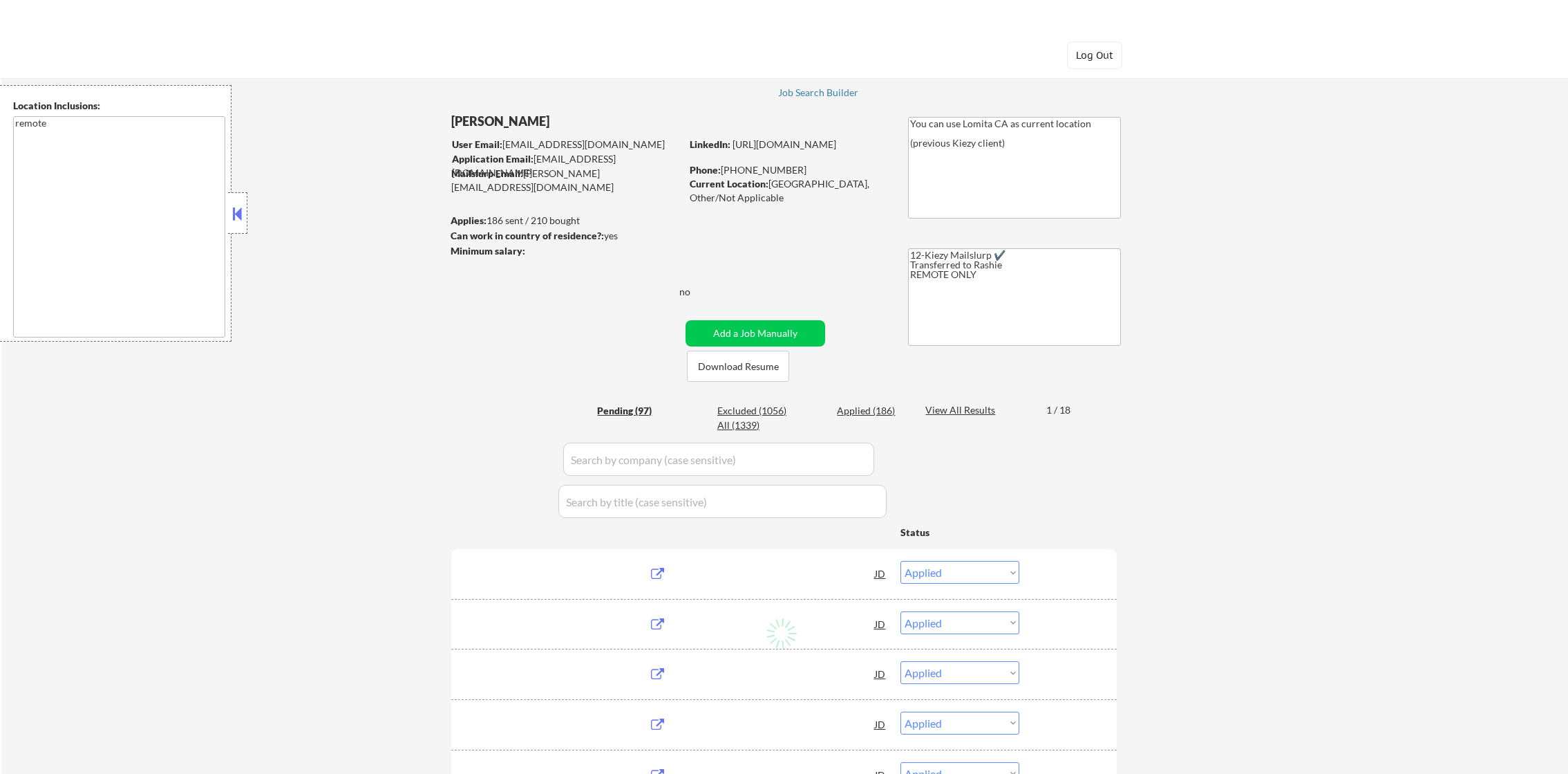
select select ""applied""
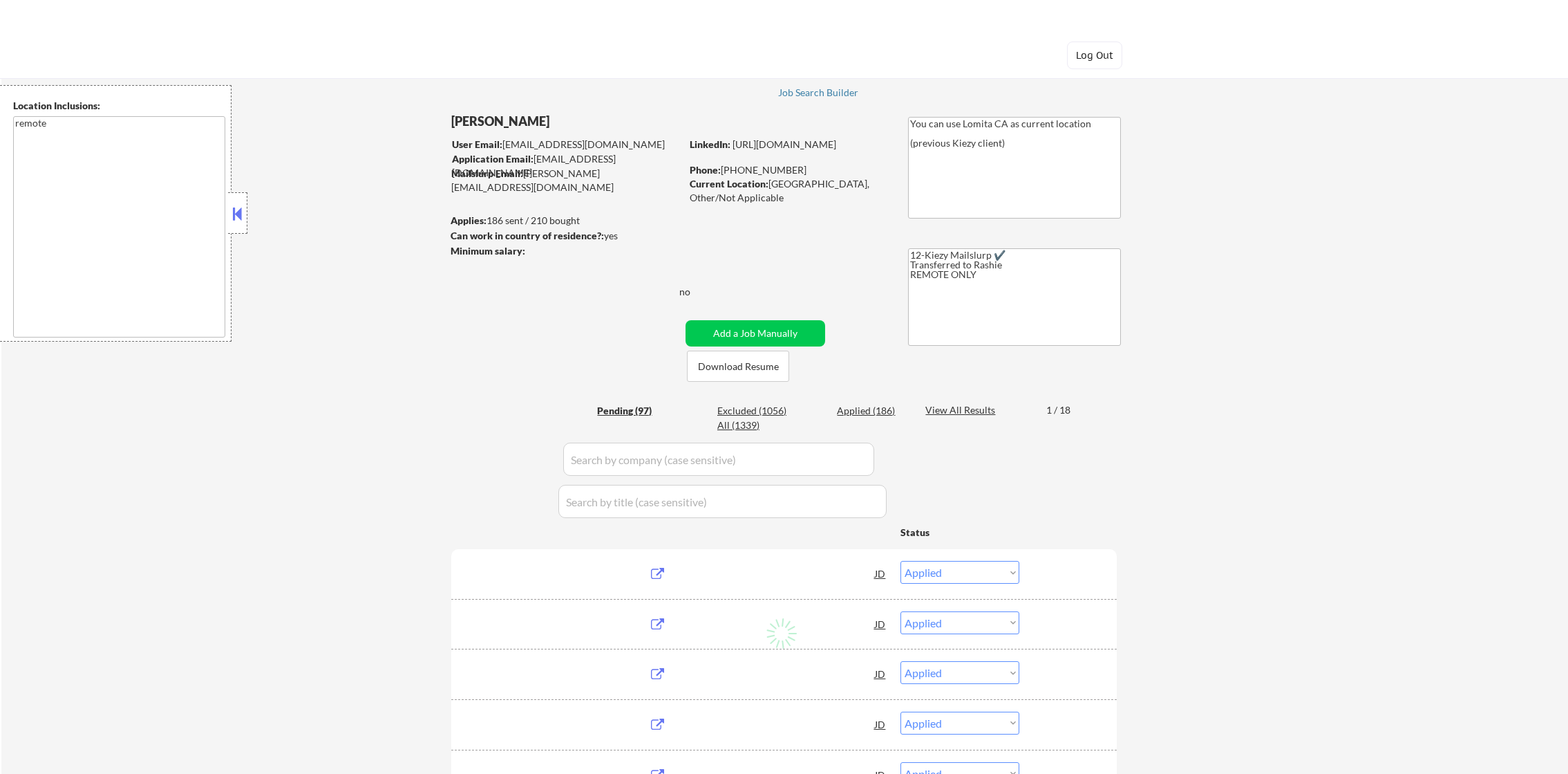
select select ""applied""
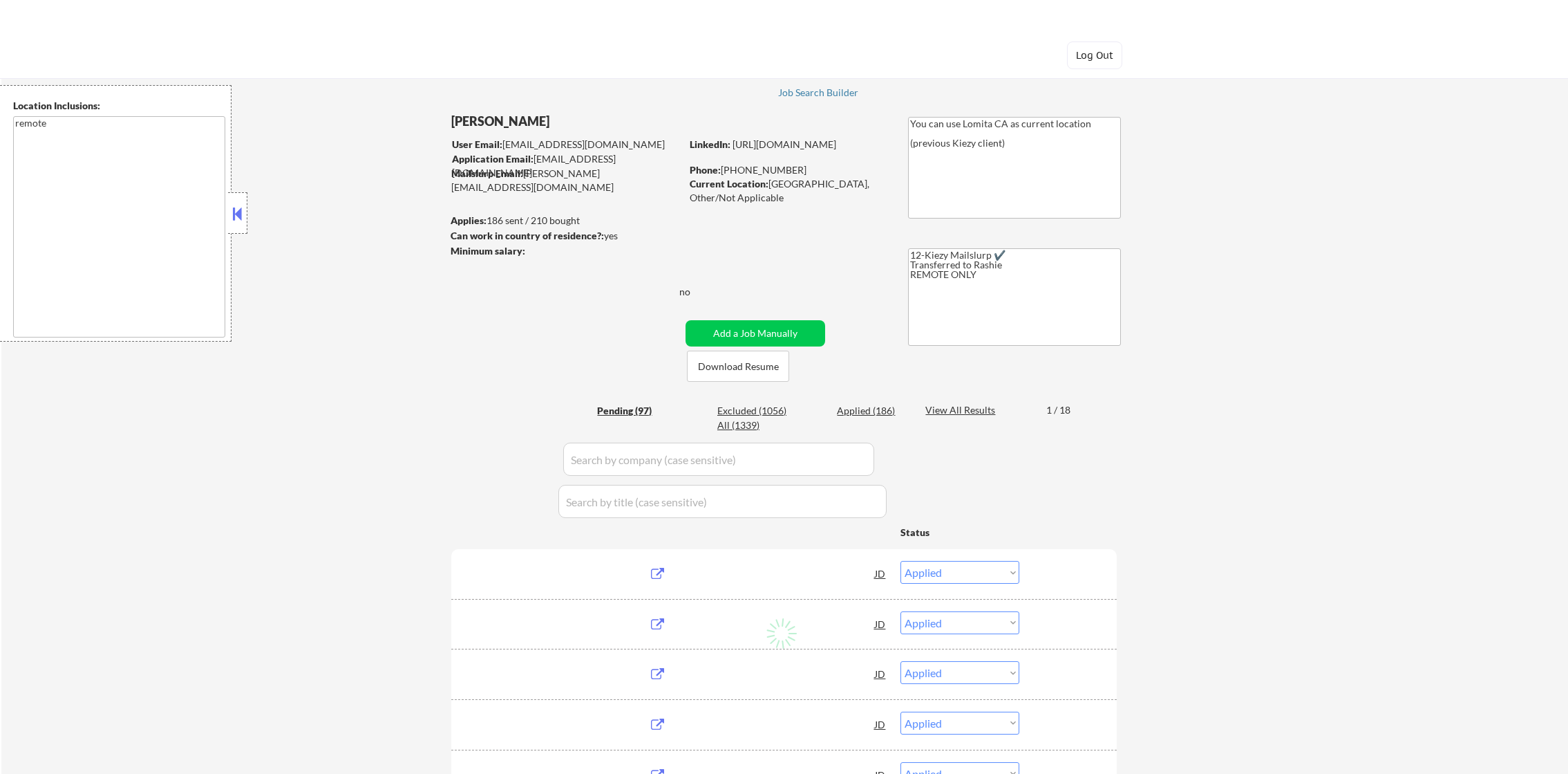
select select ""applied""
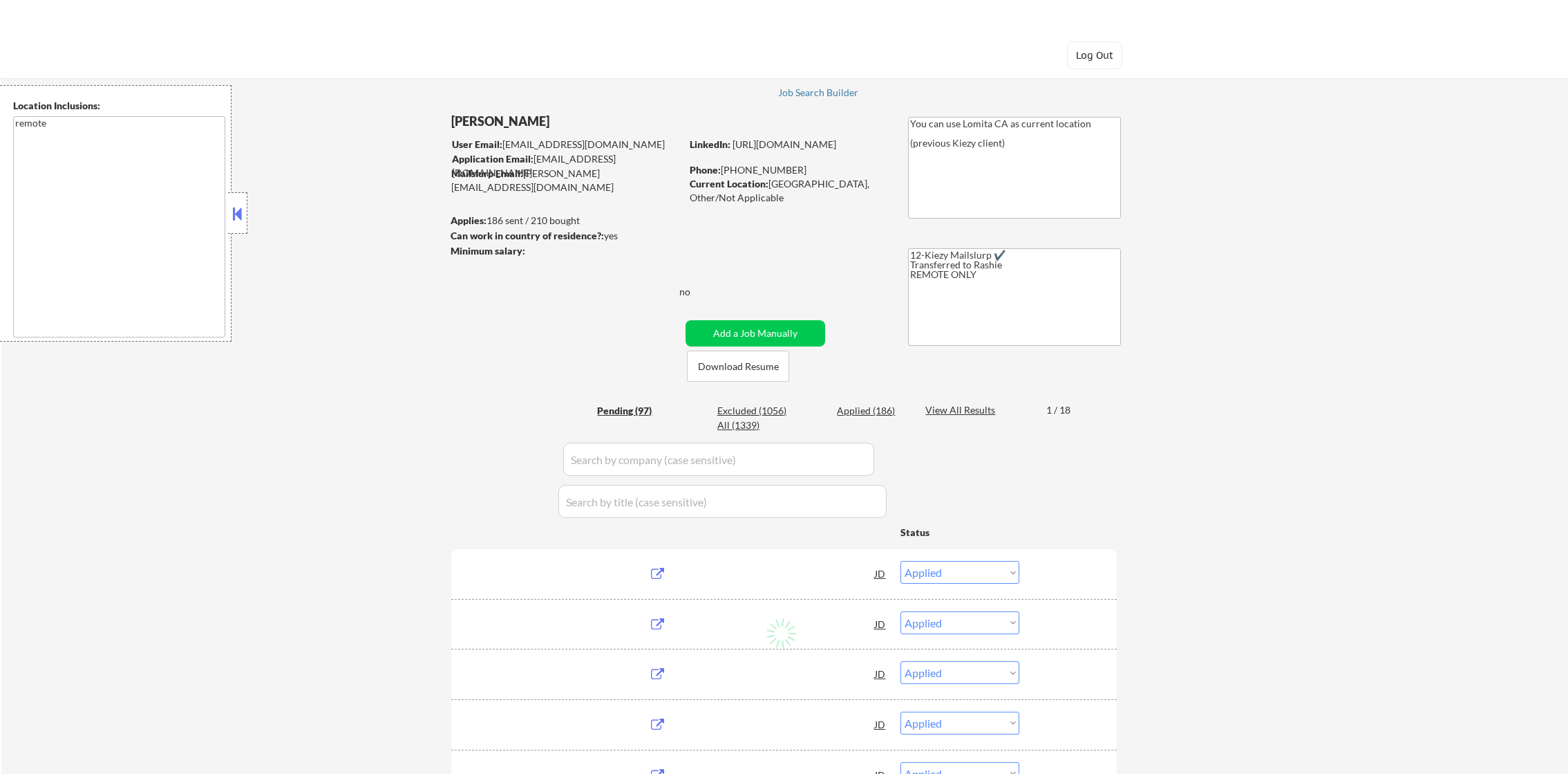
select select ""applied""
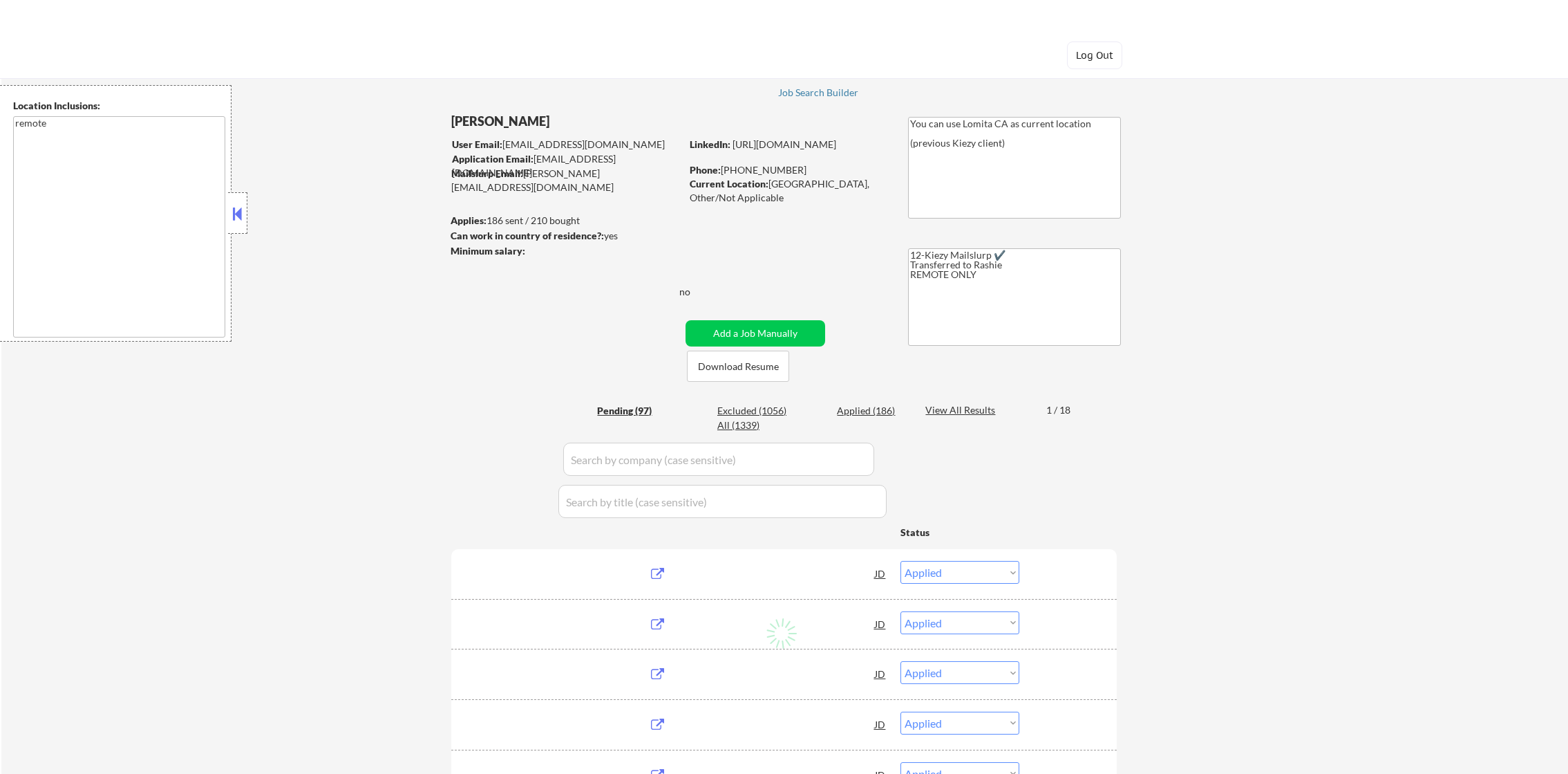
select select ""applied""
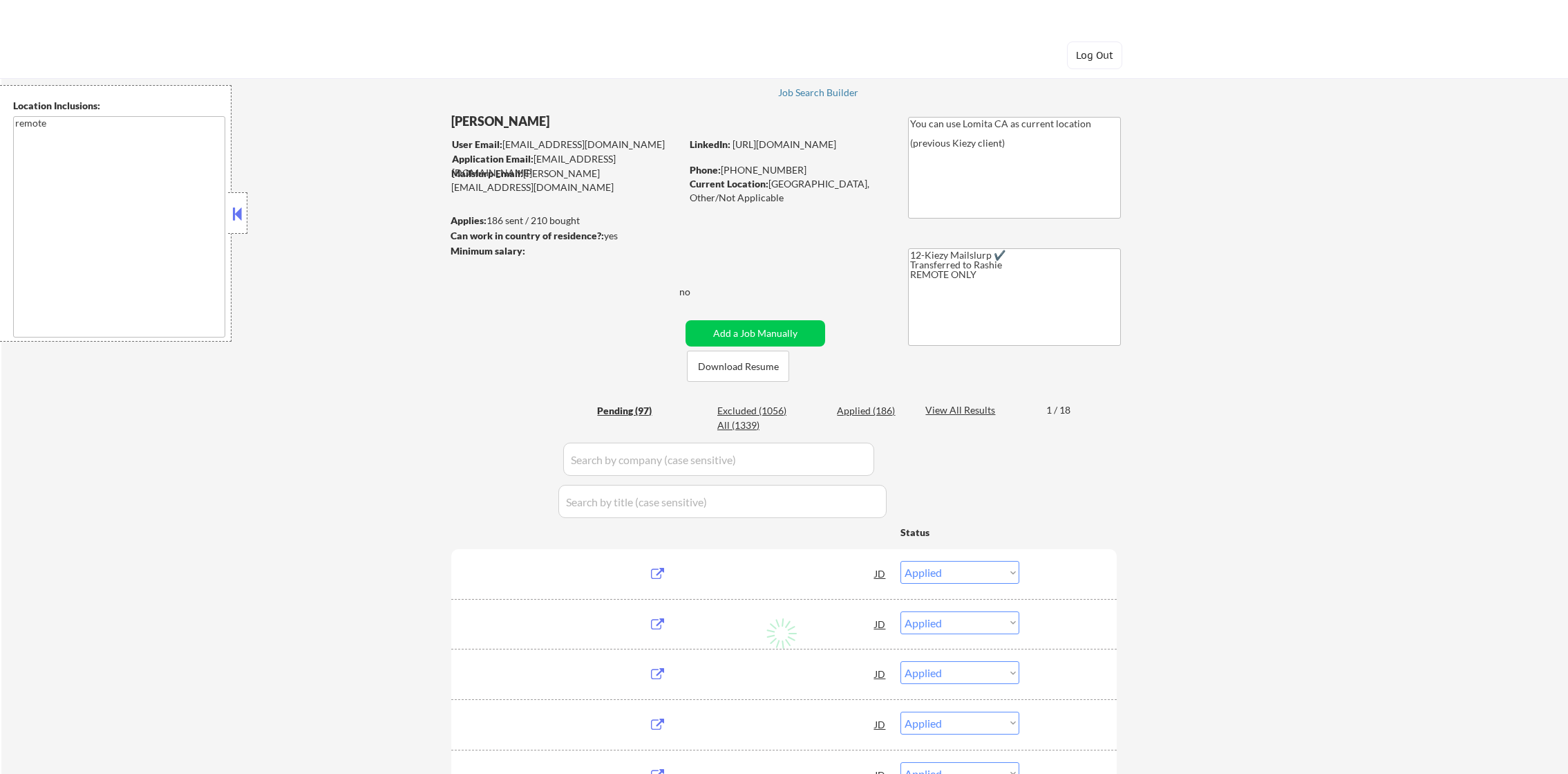
select select ""applied""
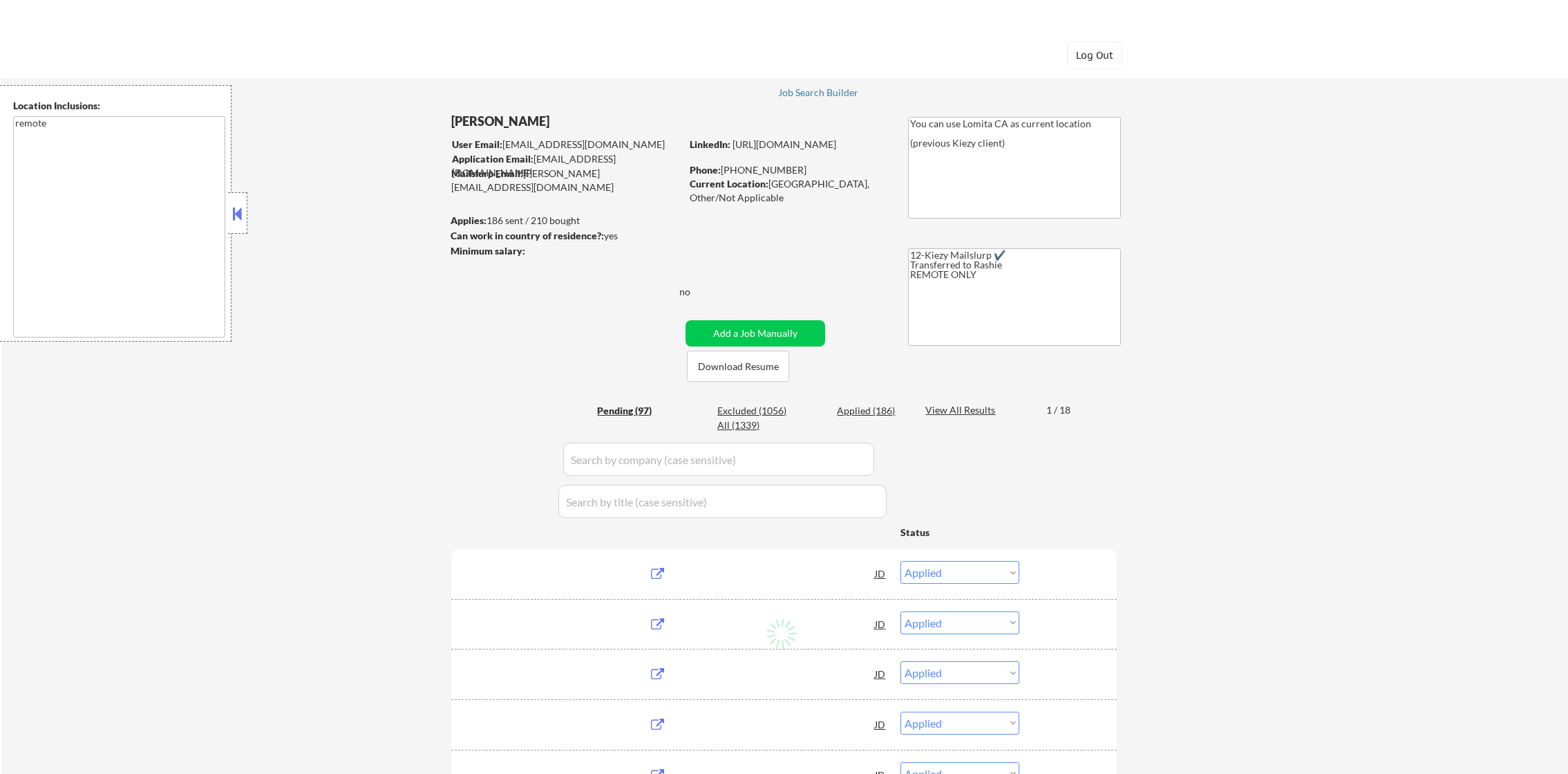
select select ""applied""
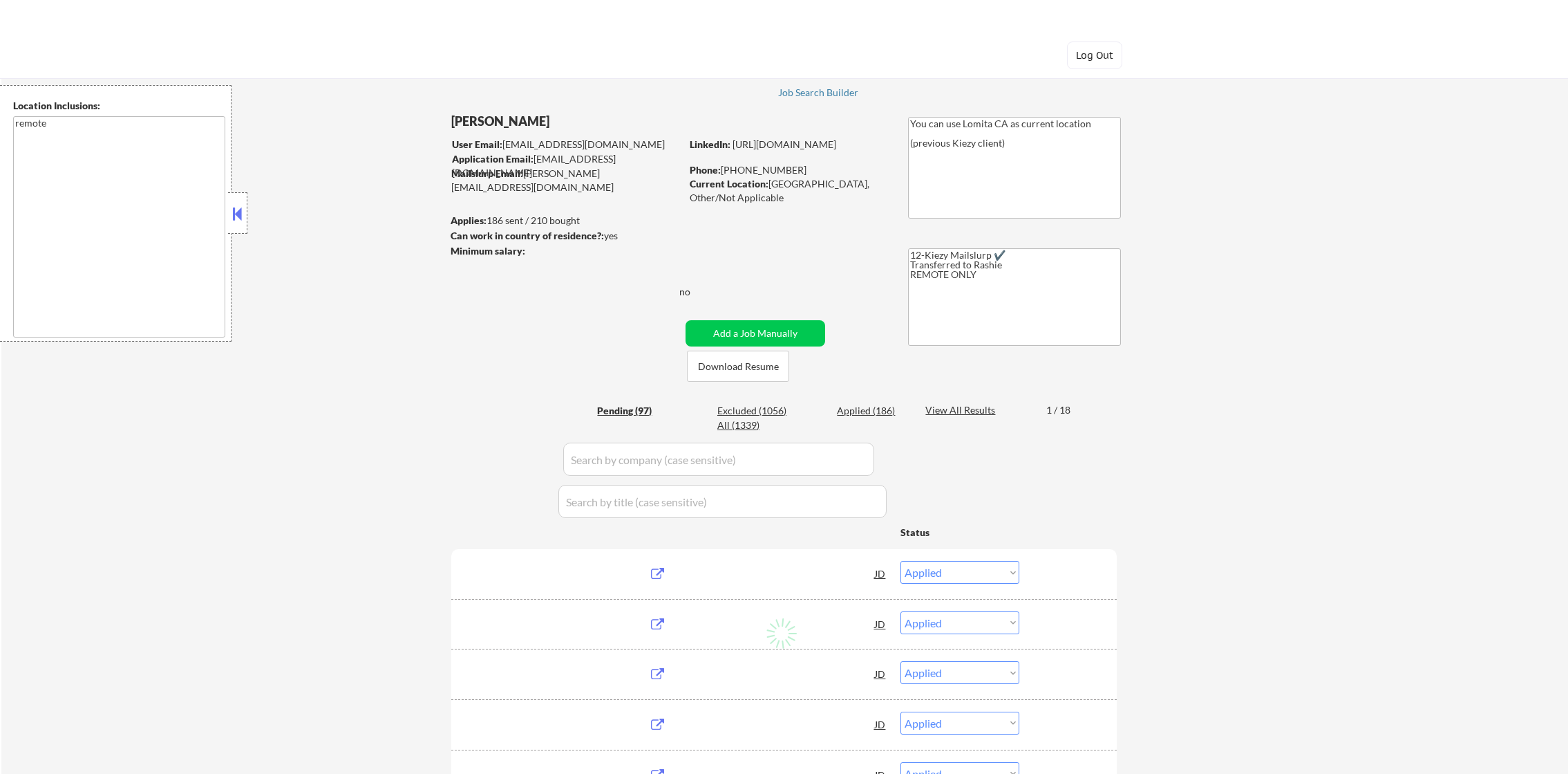
select select ""applied""
select select ""pending""
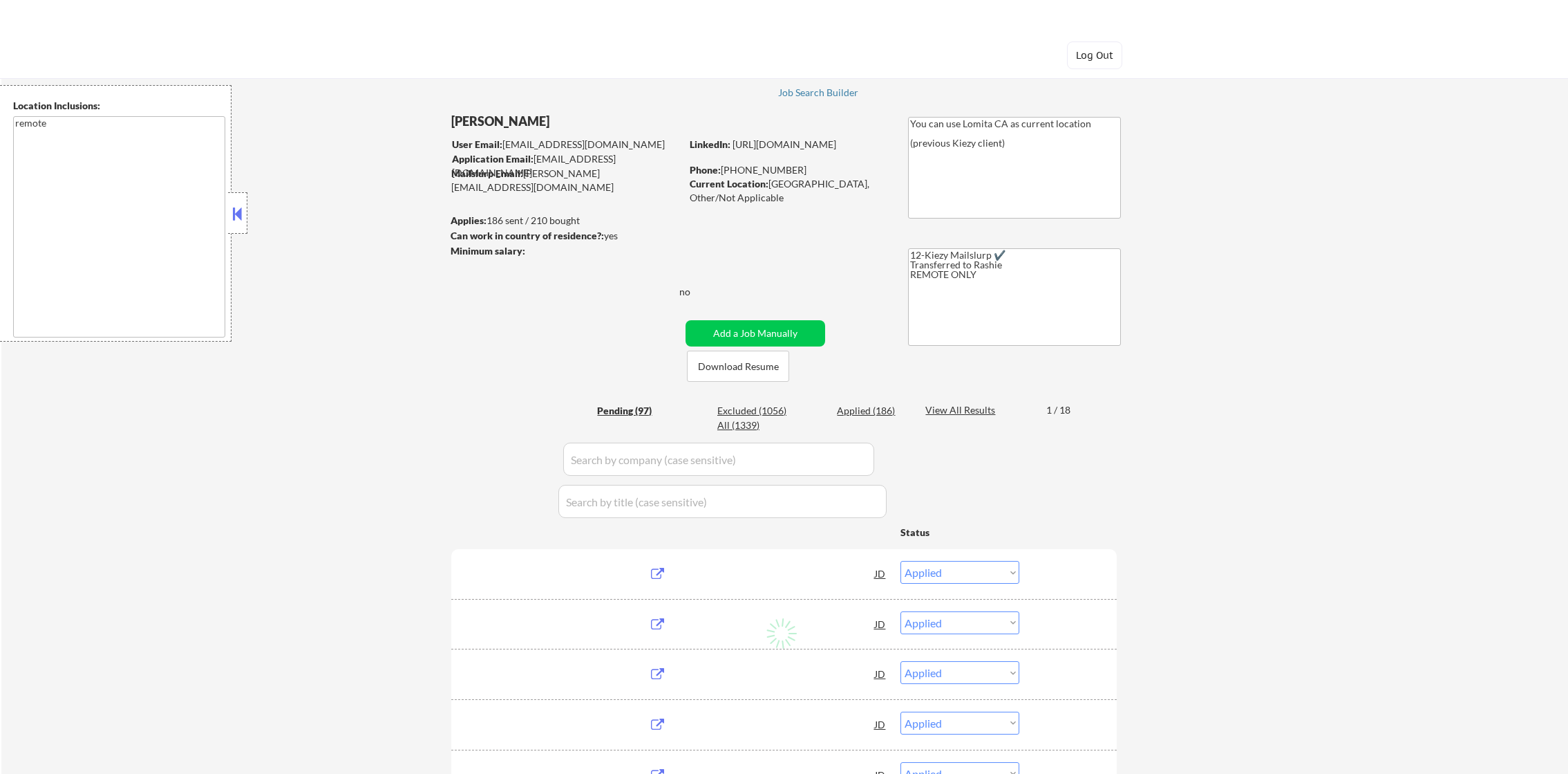
select select ""pending""
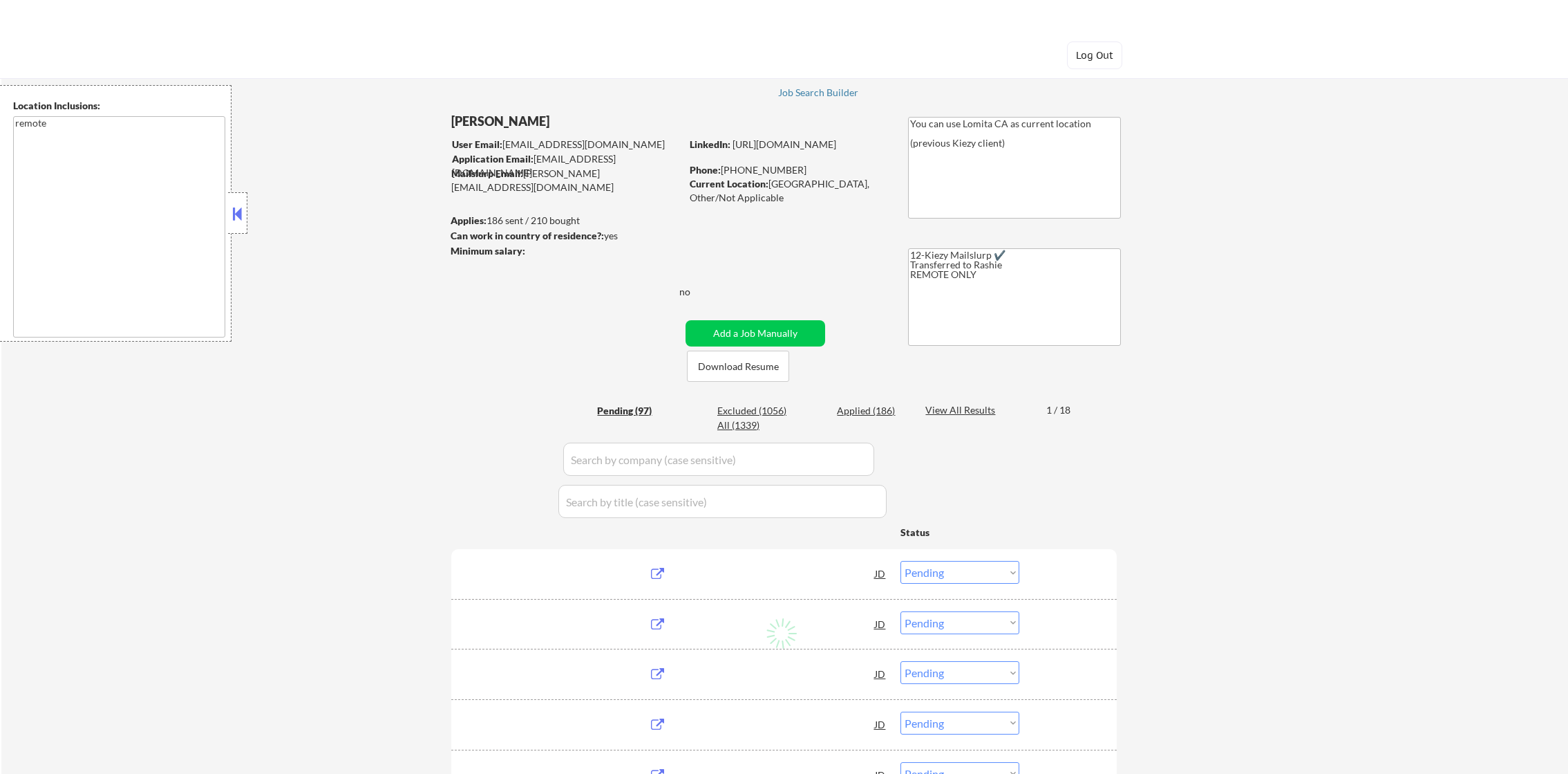
select select ""pending""
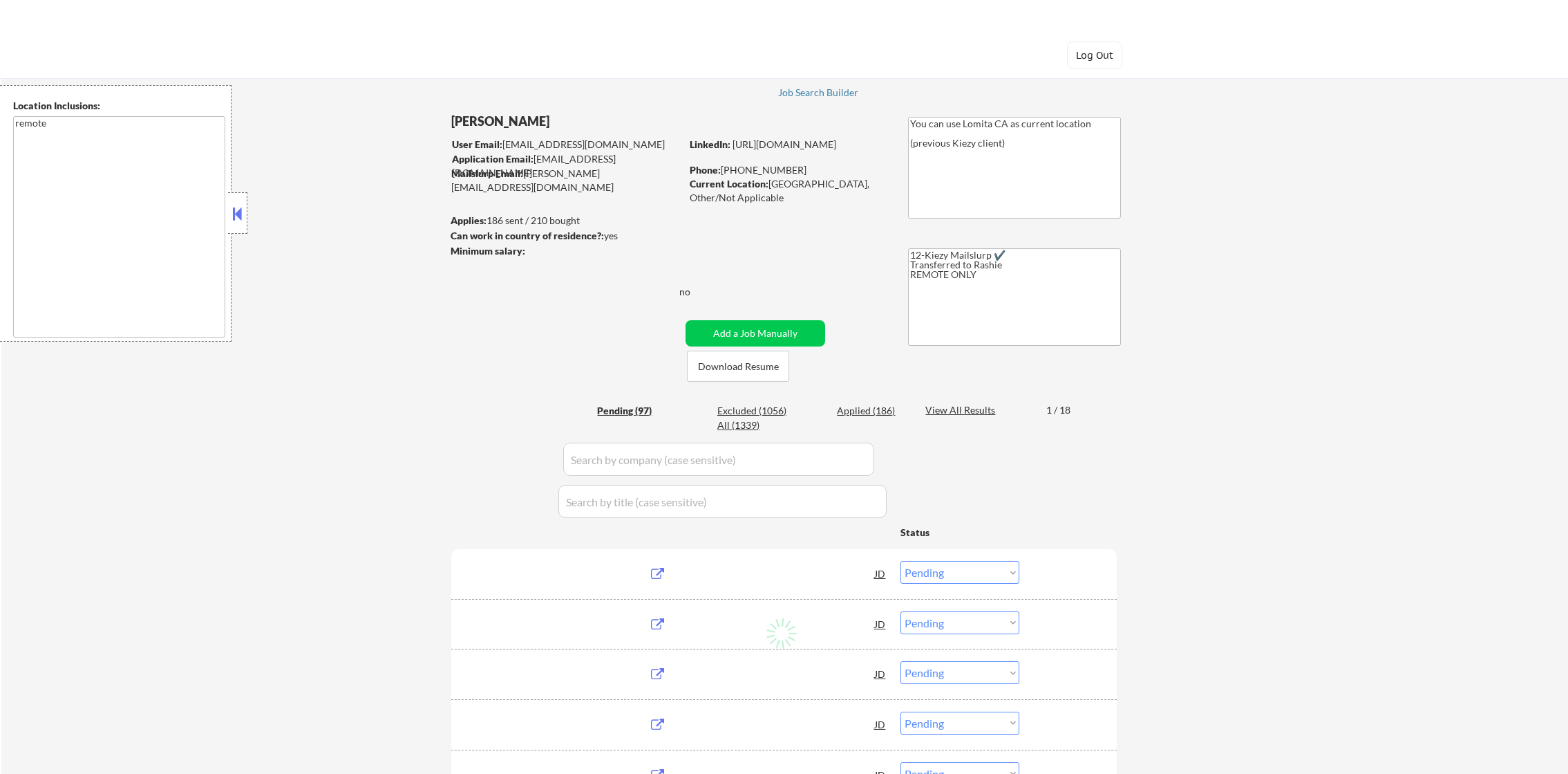
select select ""pending""
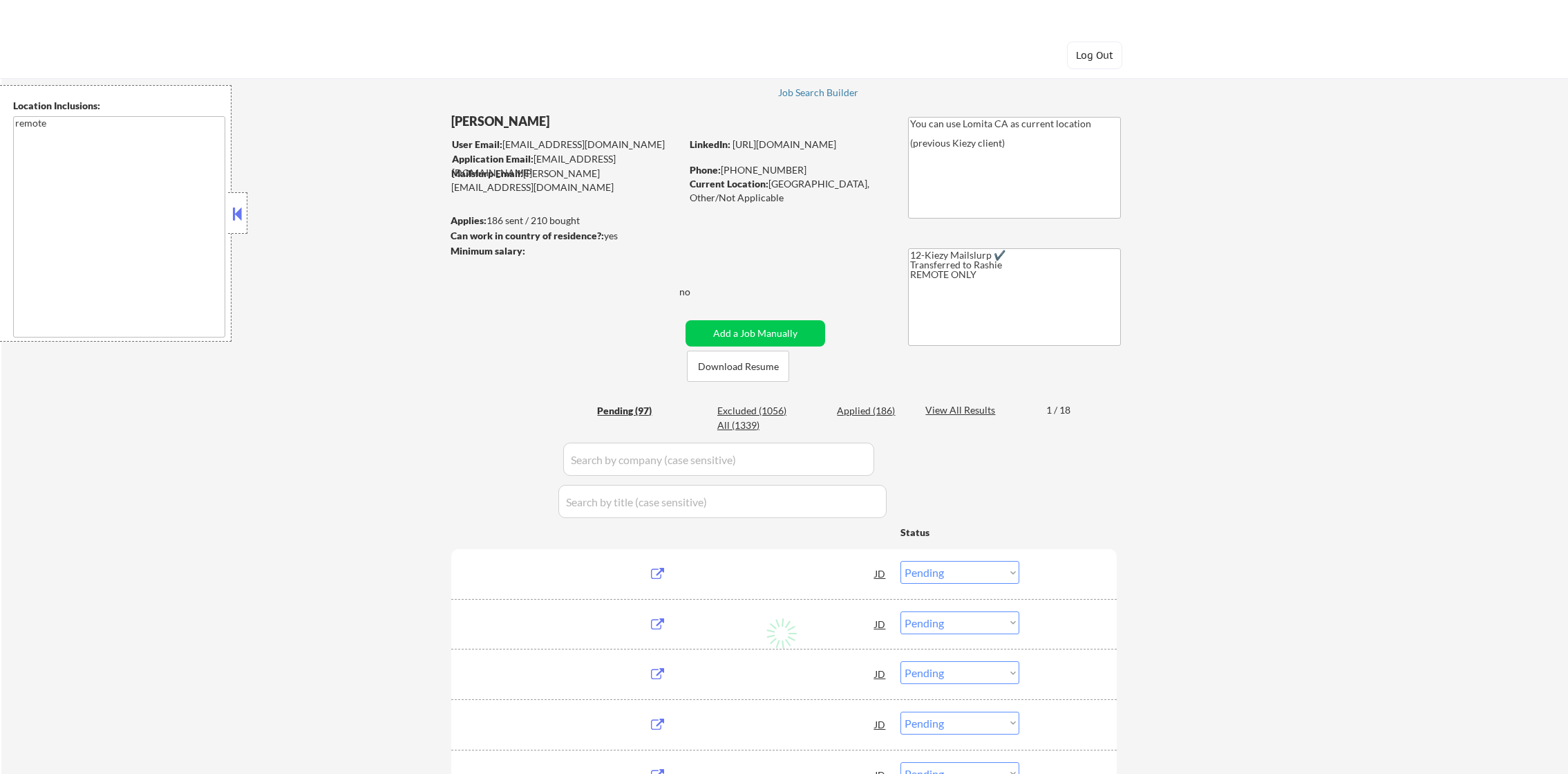
select select ""pending""
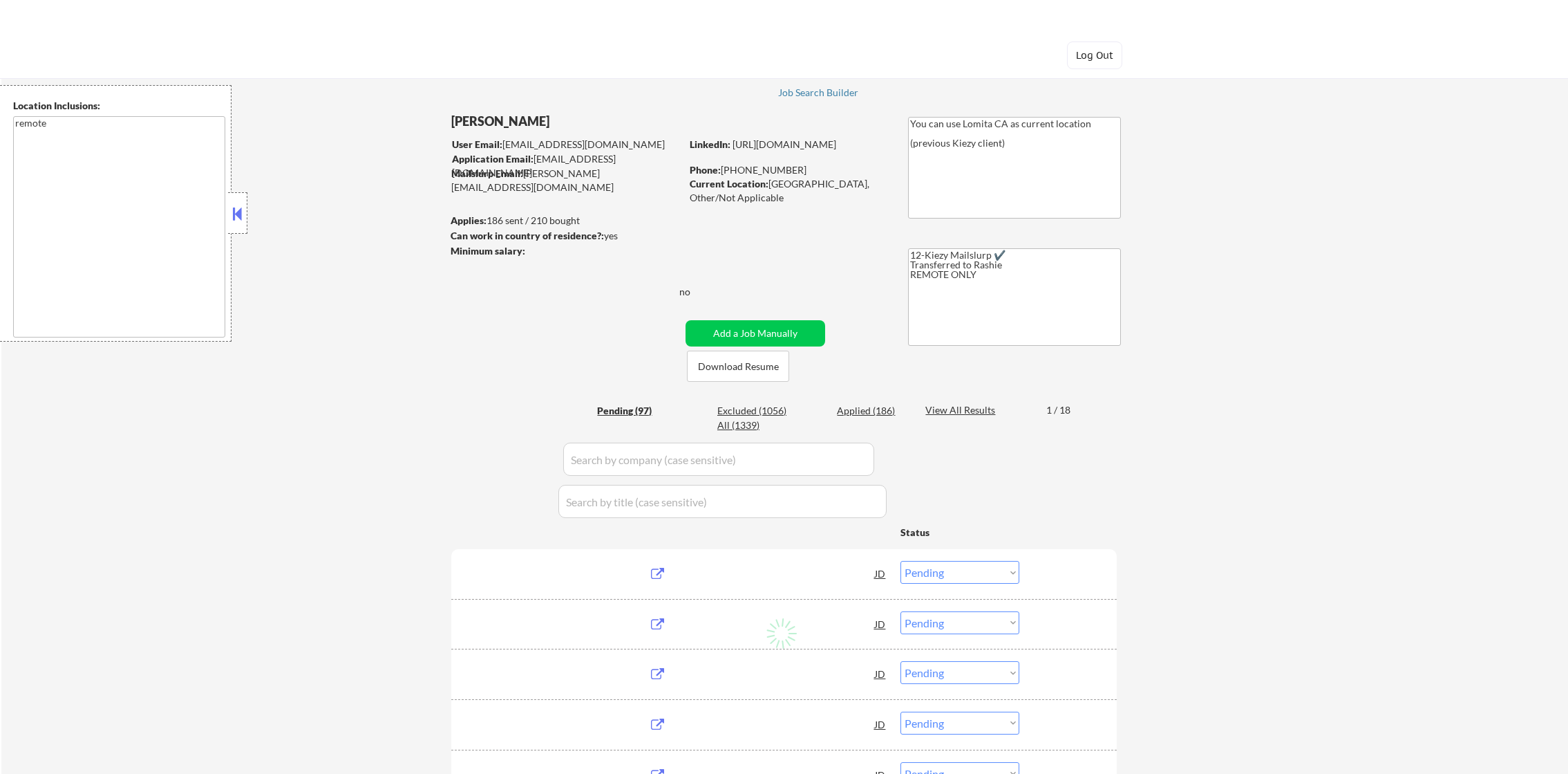
select select ""pending""
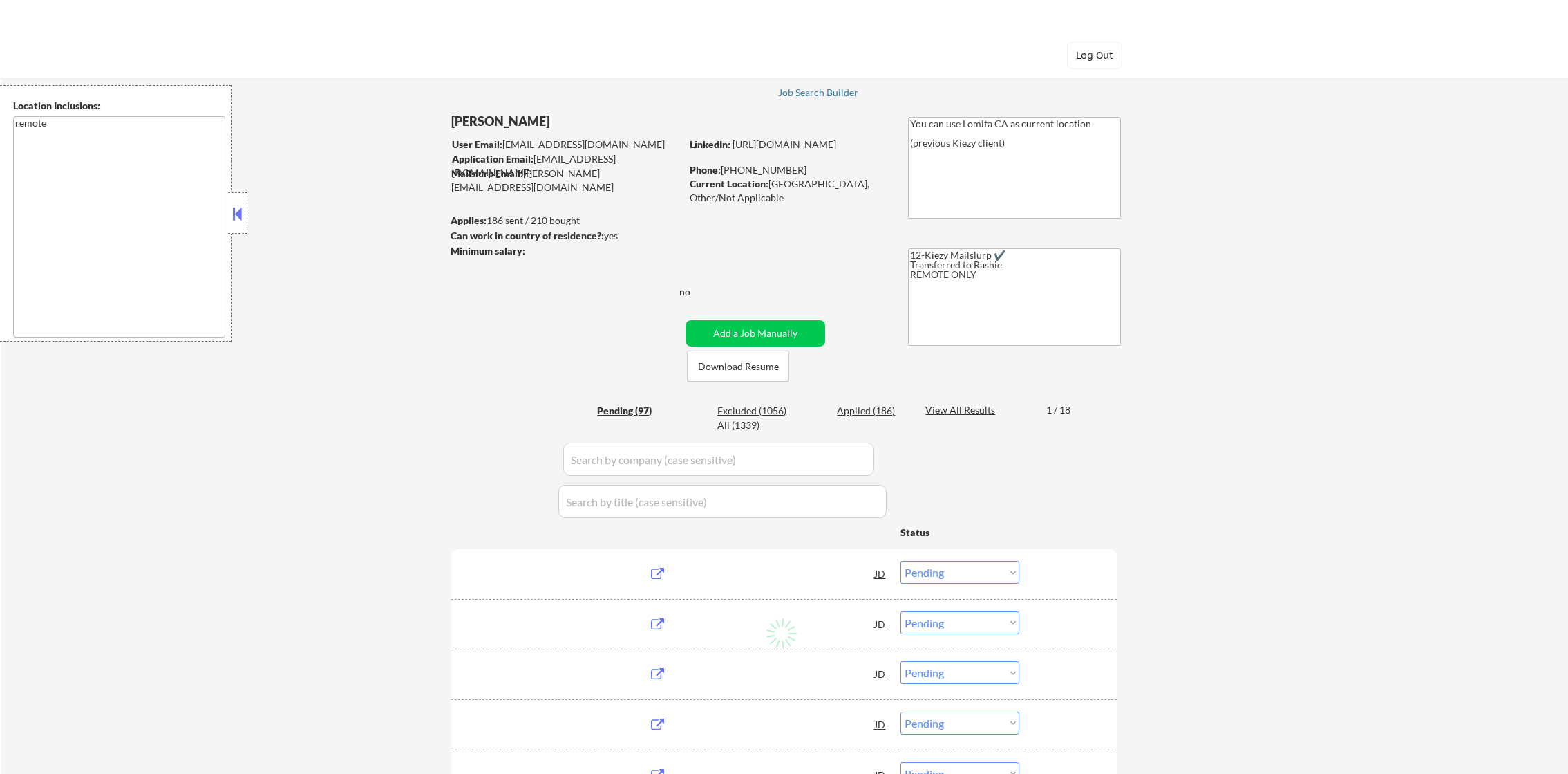
select select ""pending""
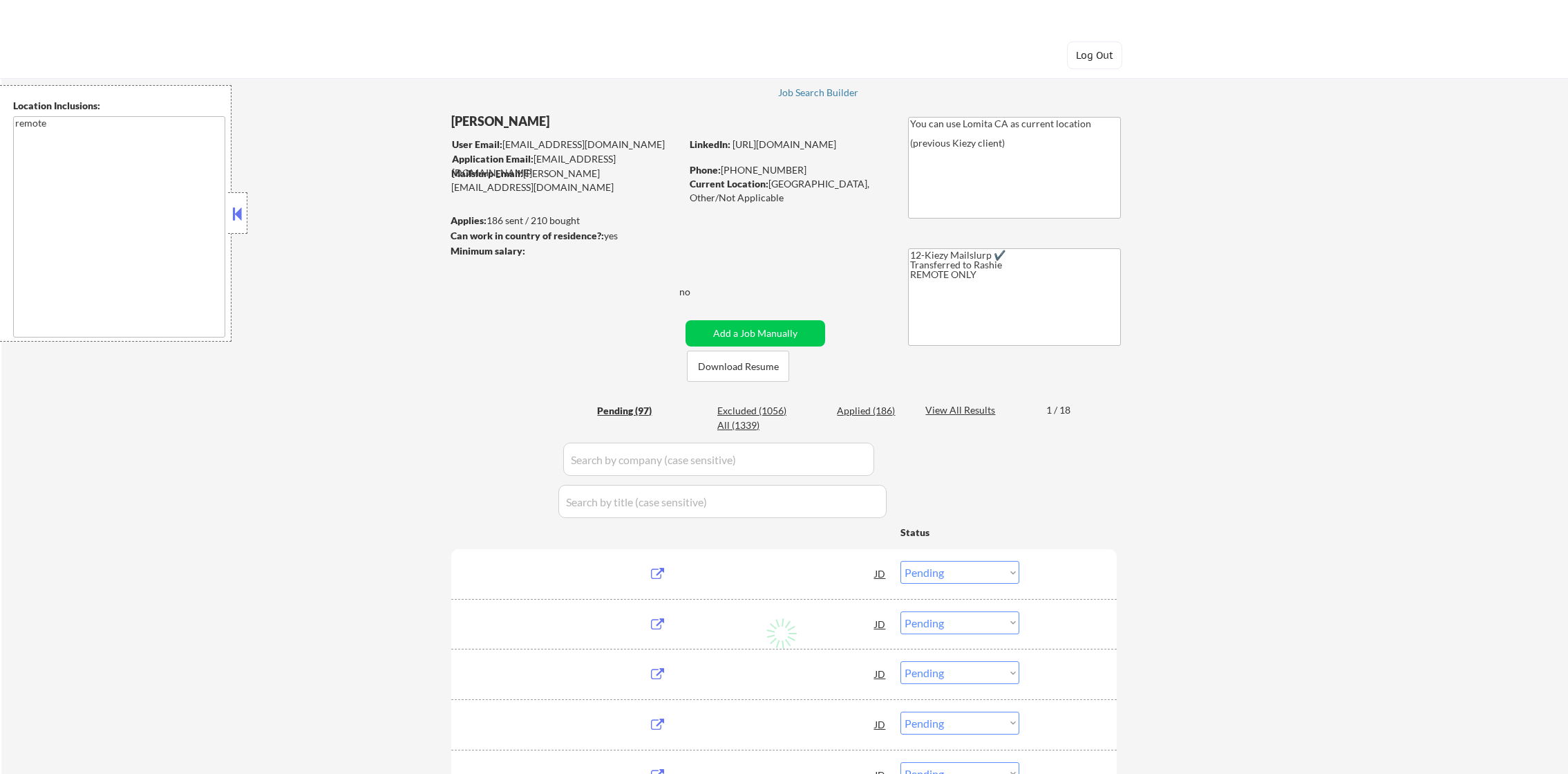
select select ""pending""
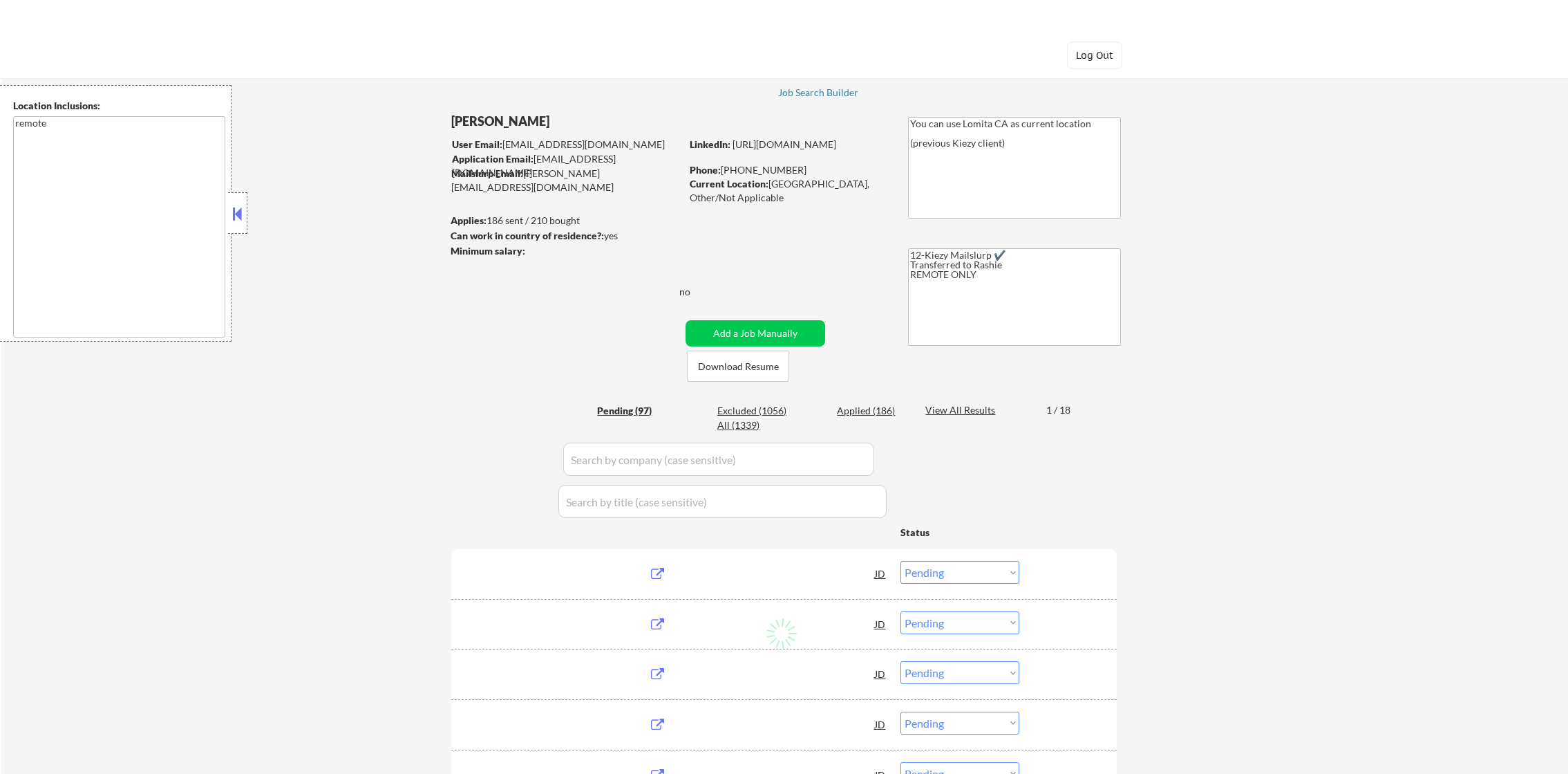
select select ""pending""
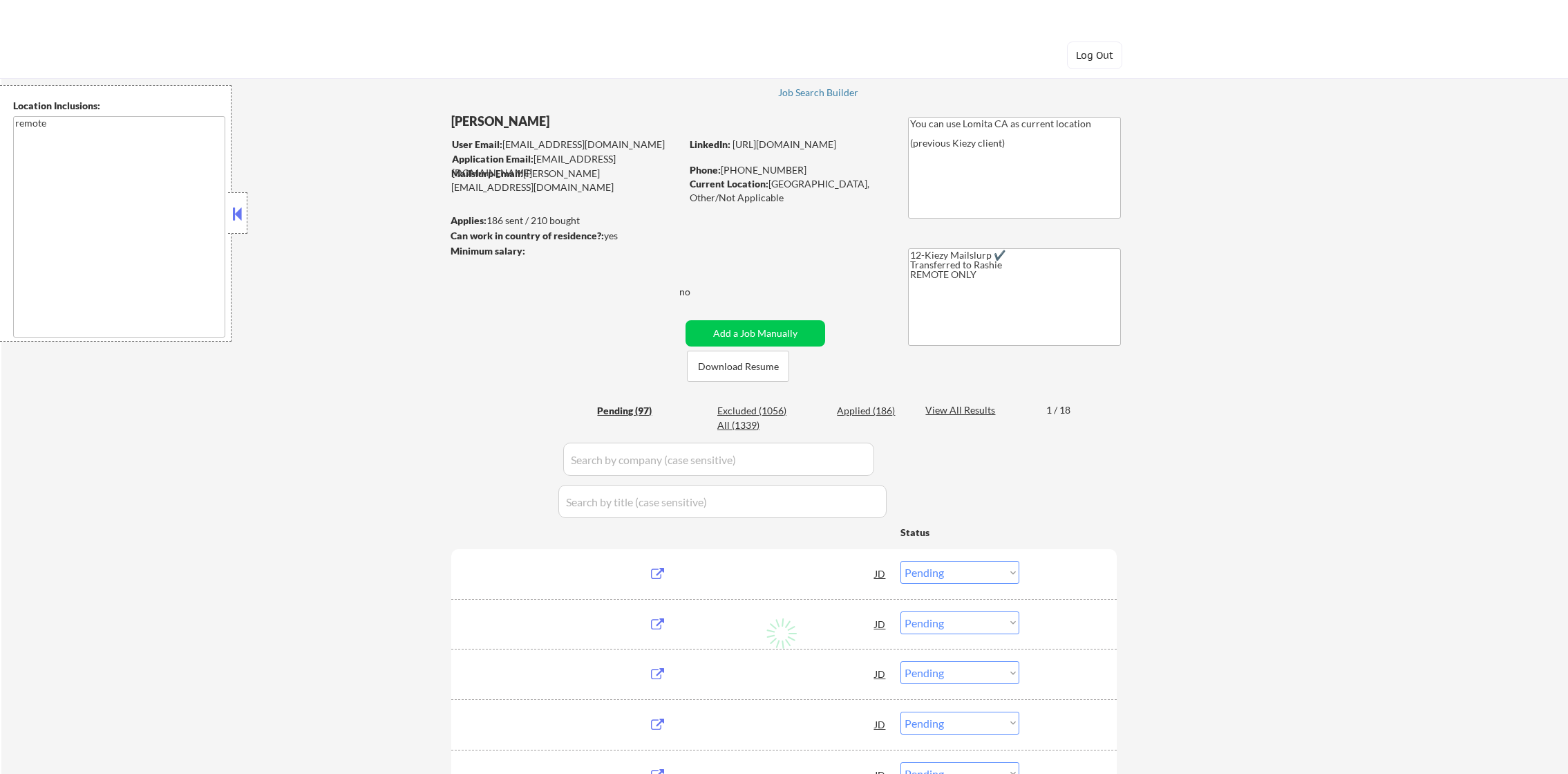
select select ""pending""
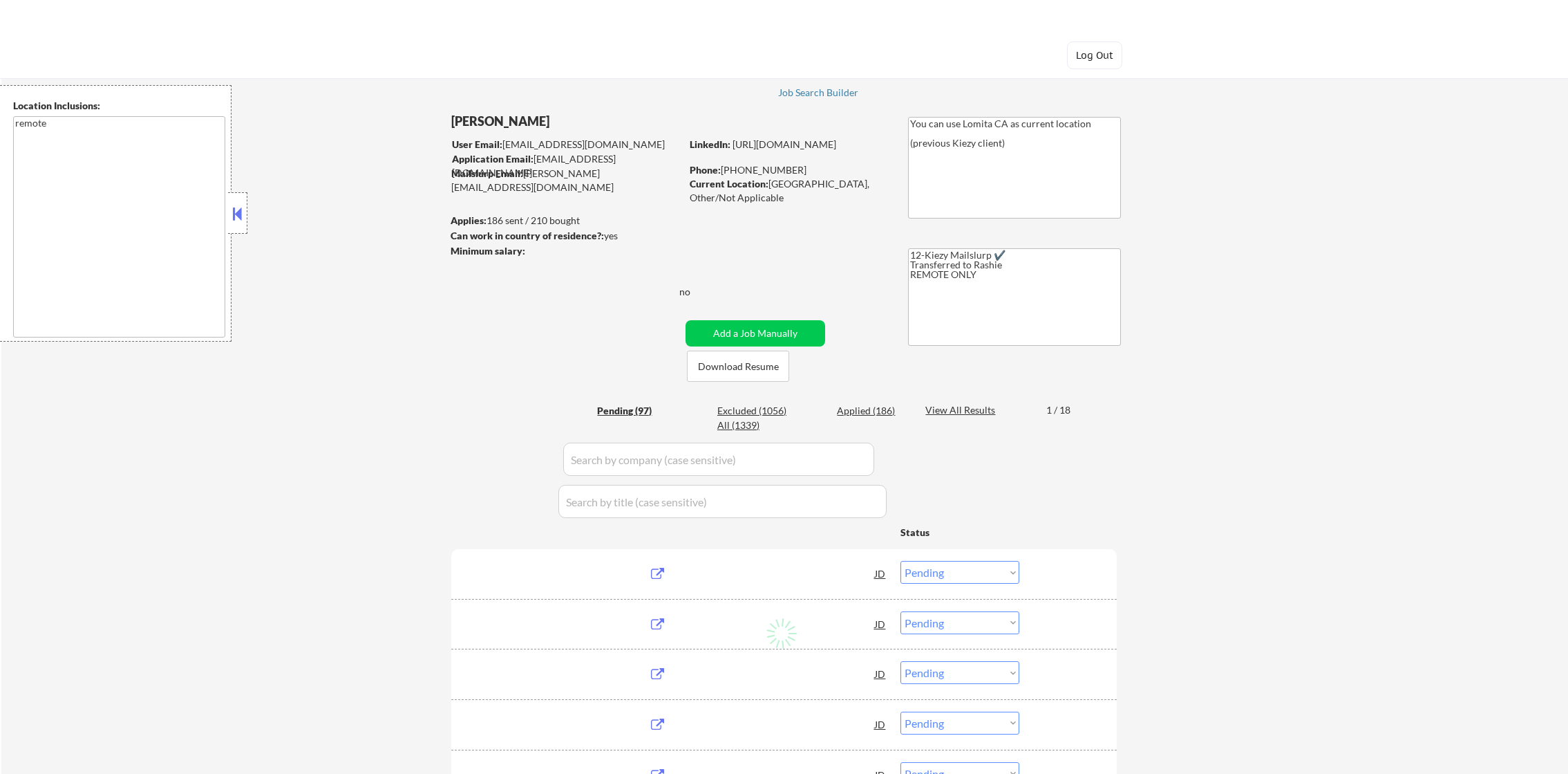
select select ""pending""
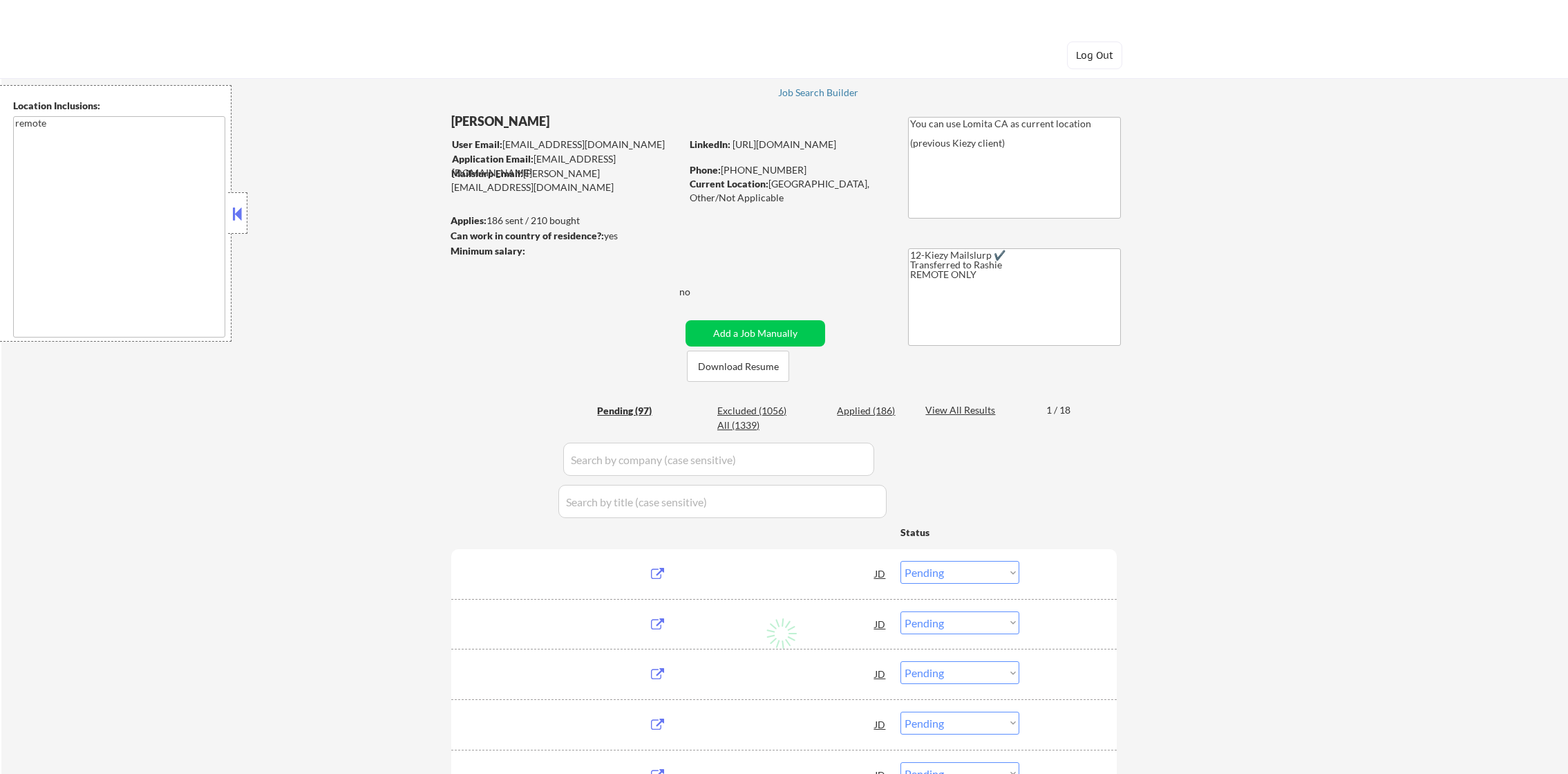
select select ""pending""
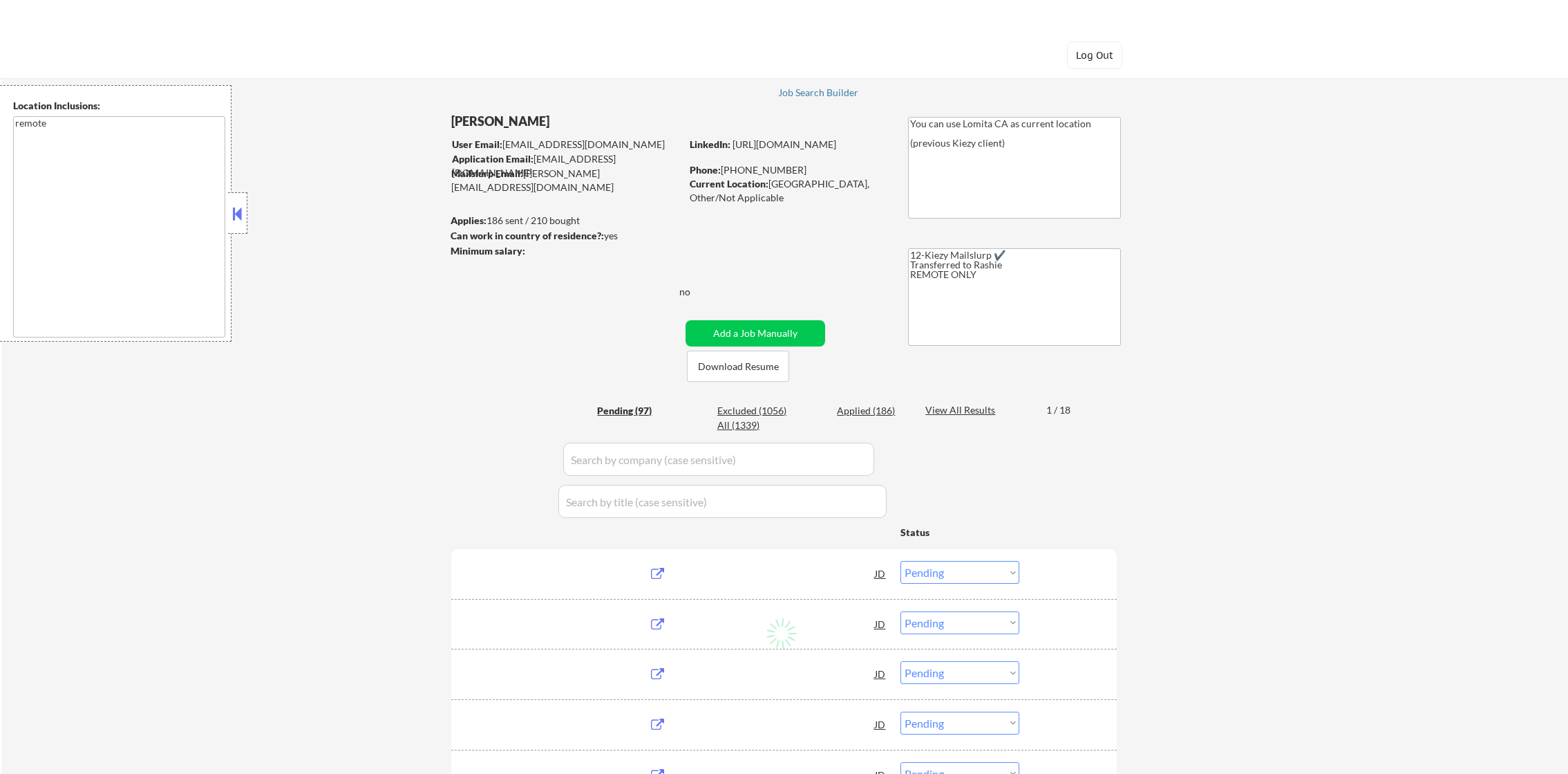
select select ""pending""
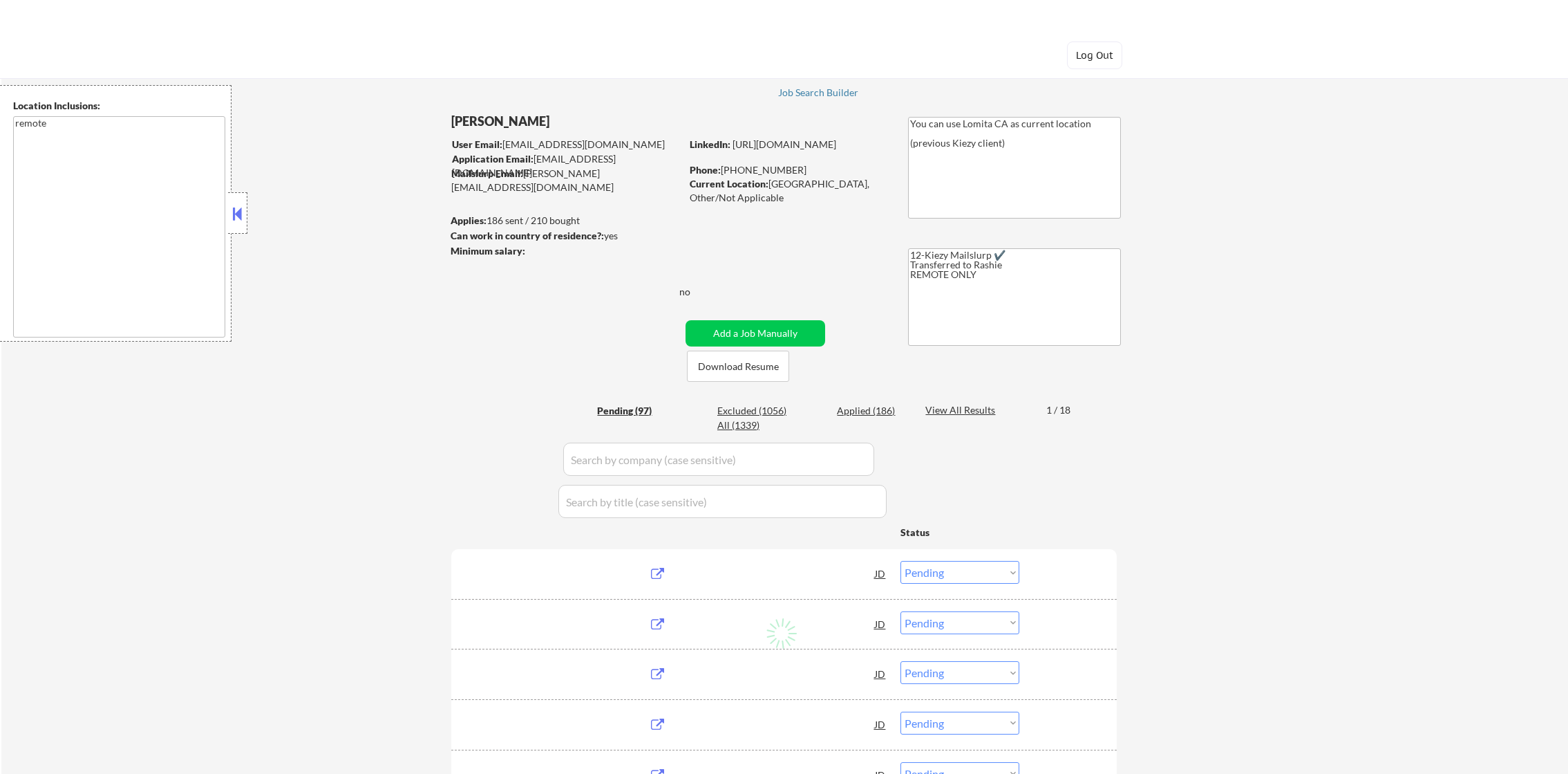
select select ""pending""
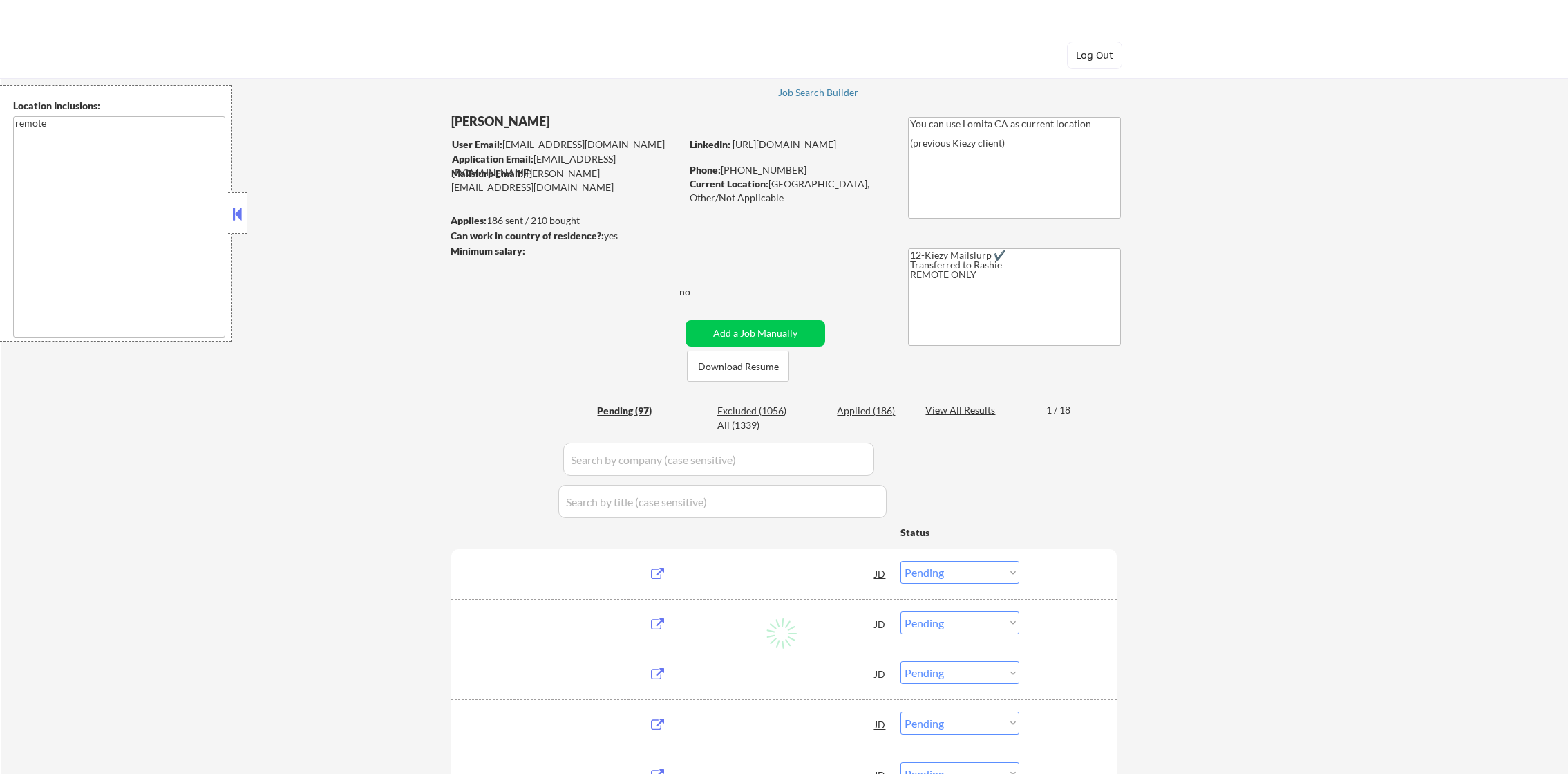
select select ""pending""
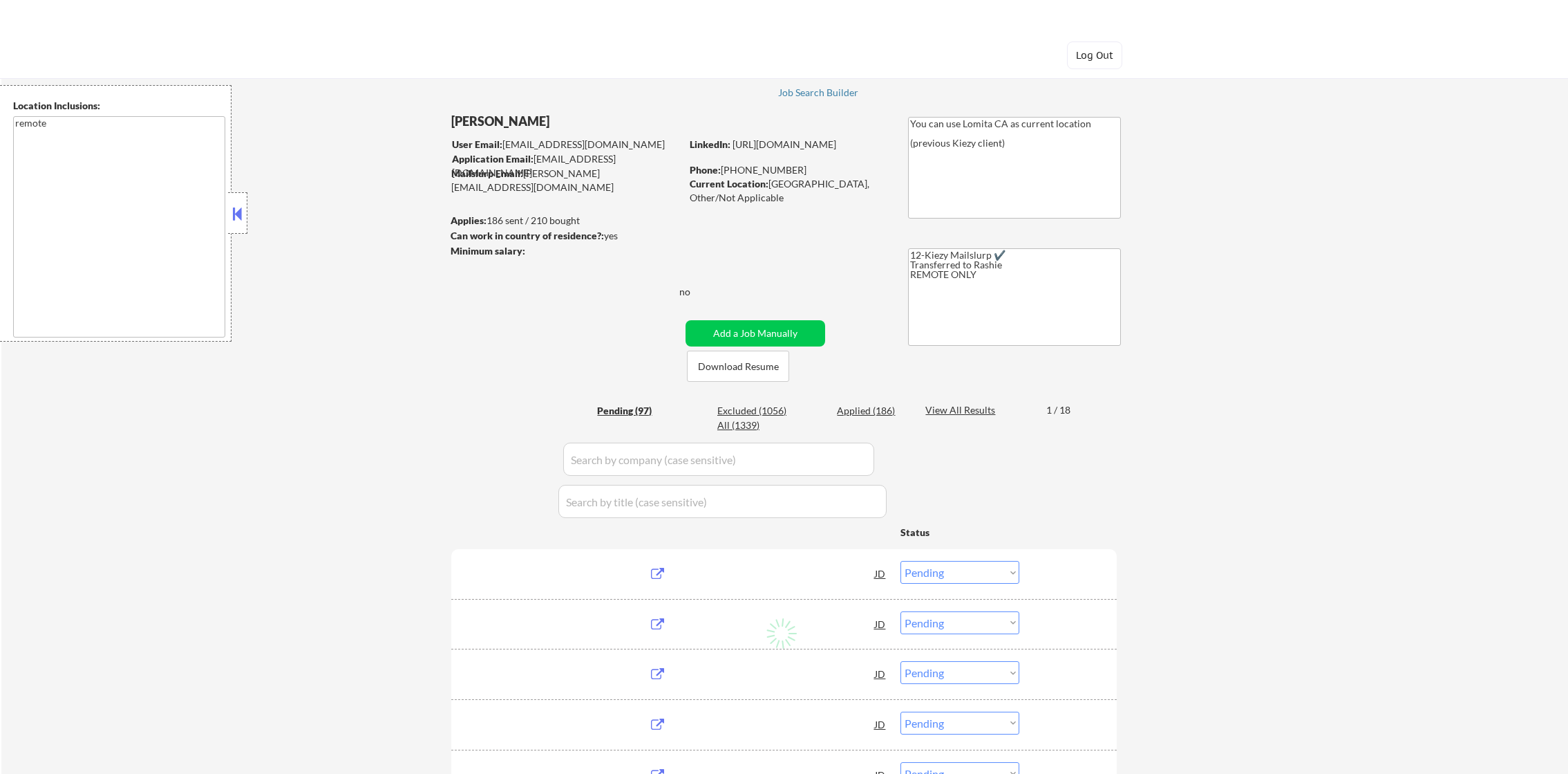
select select ""pending""
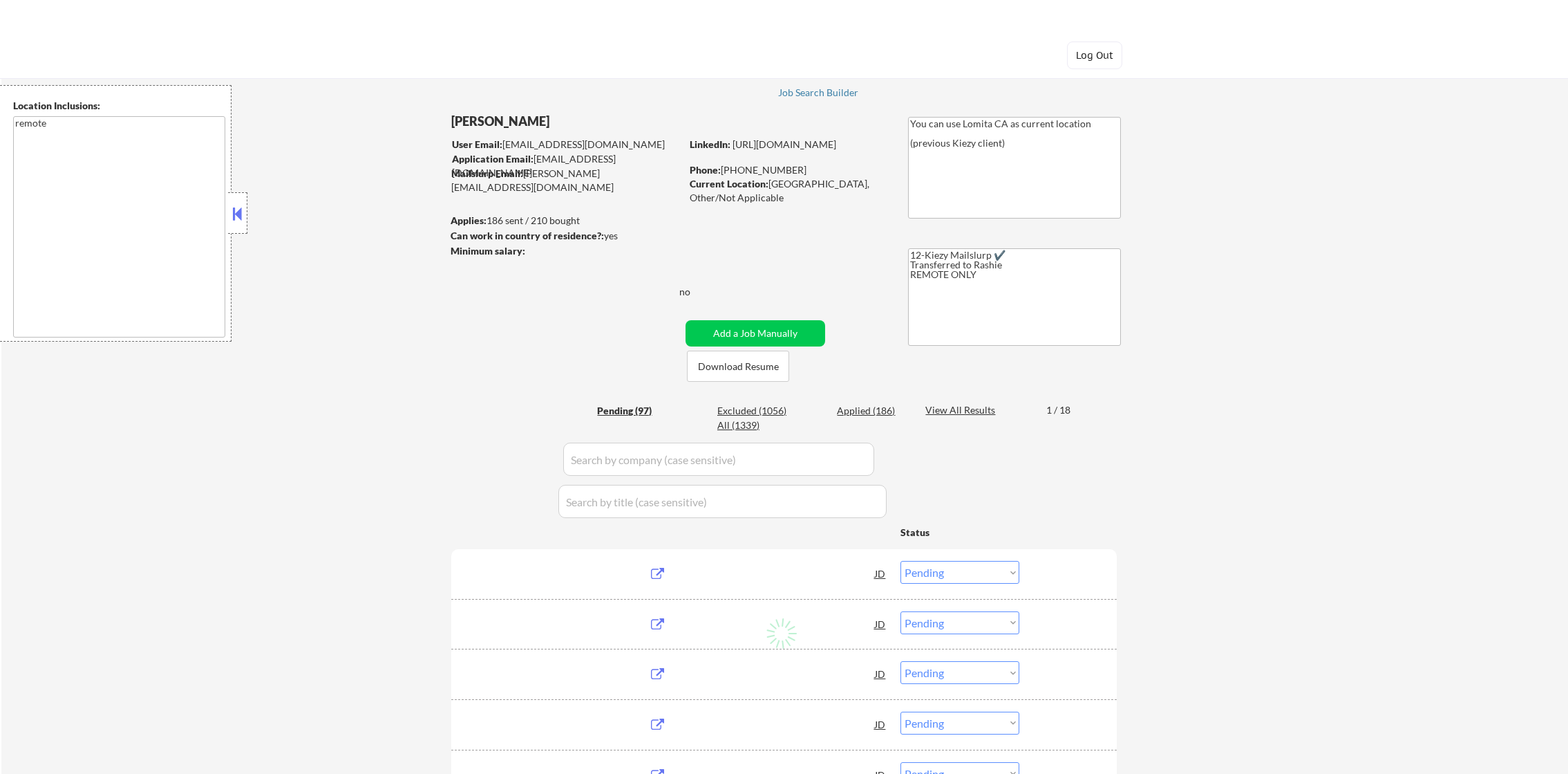
select select ""pending""
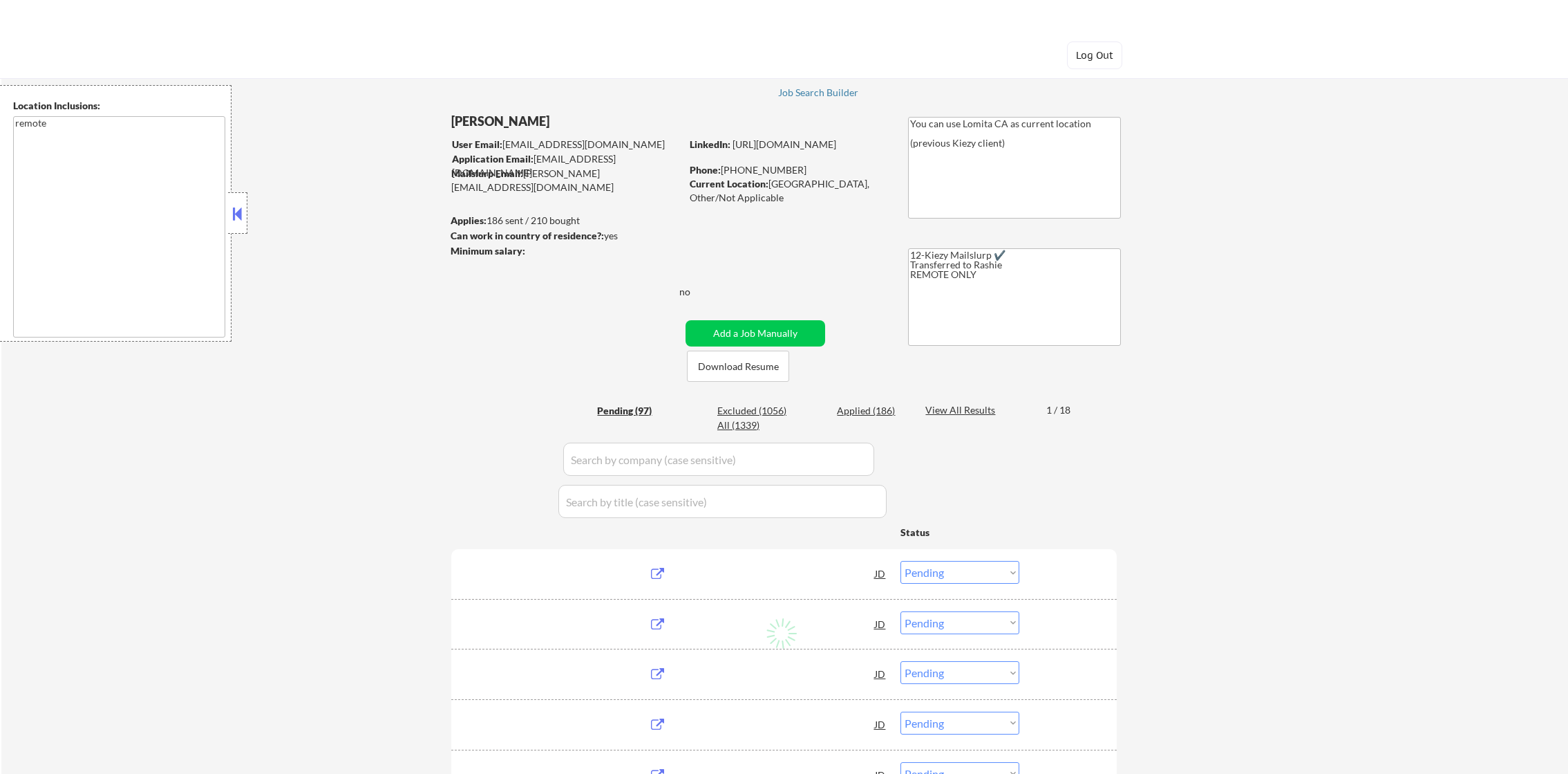
select select ""pending""
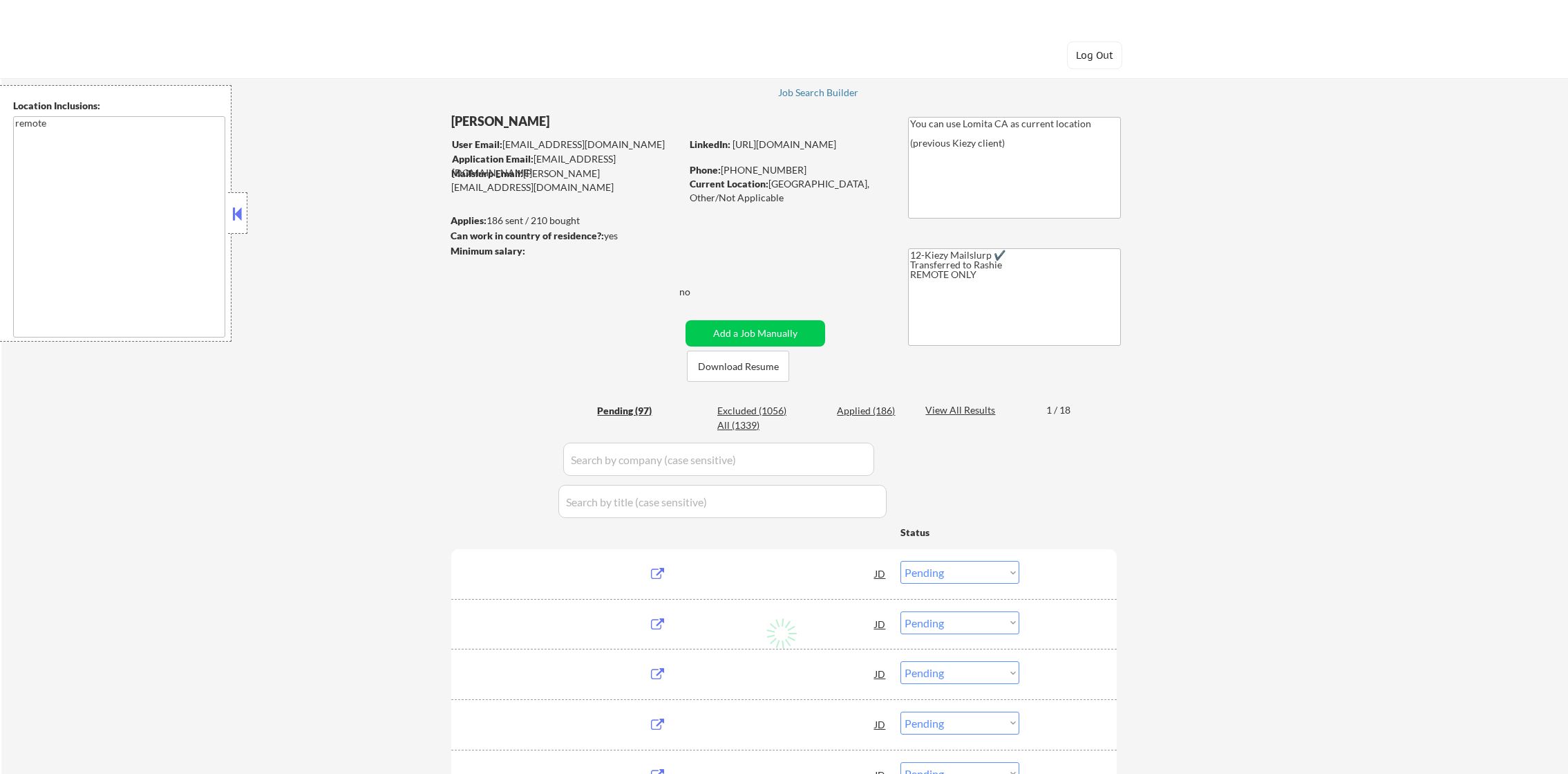
select select ""pending""
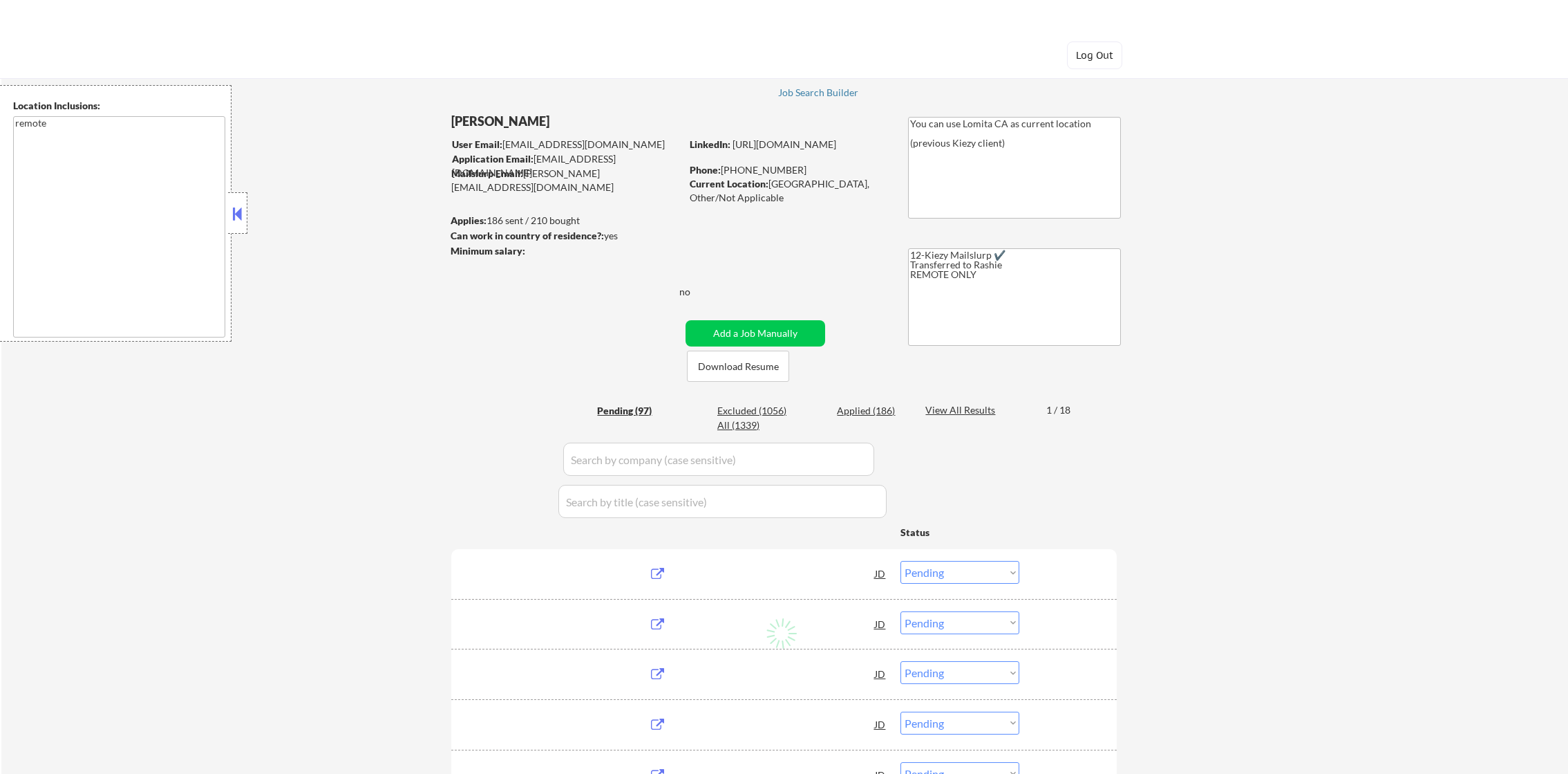
select select ""pending""
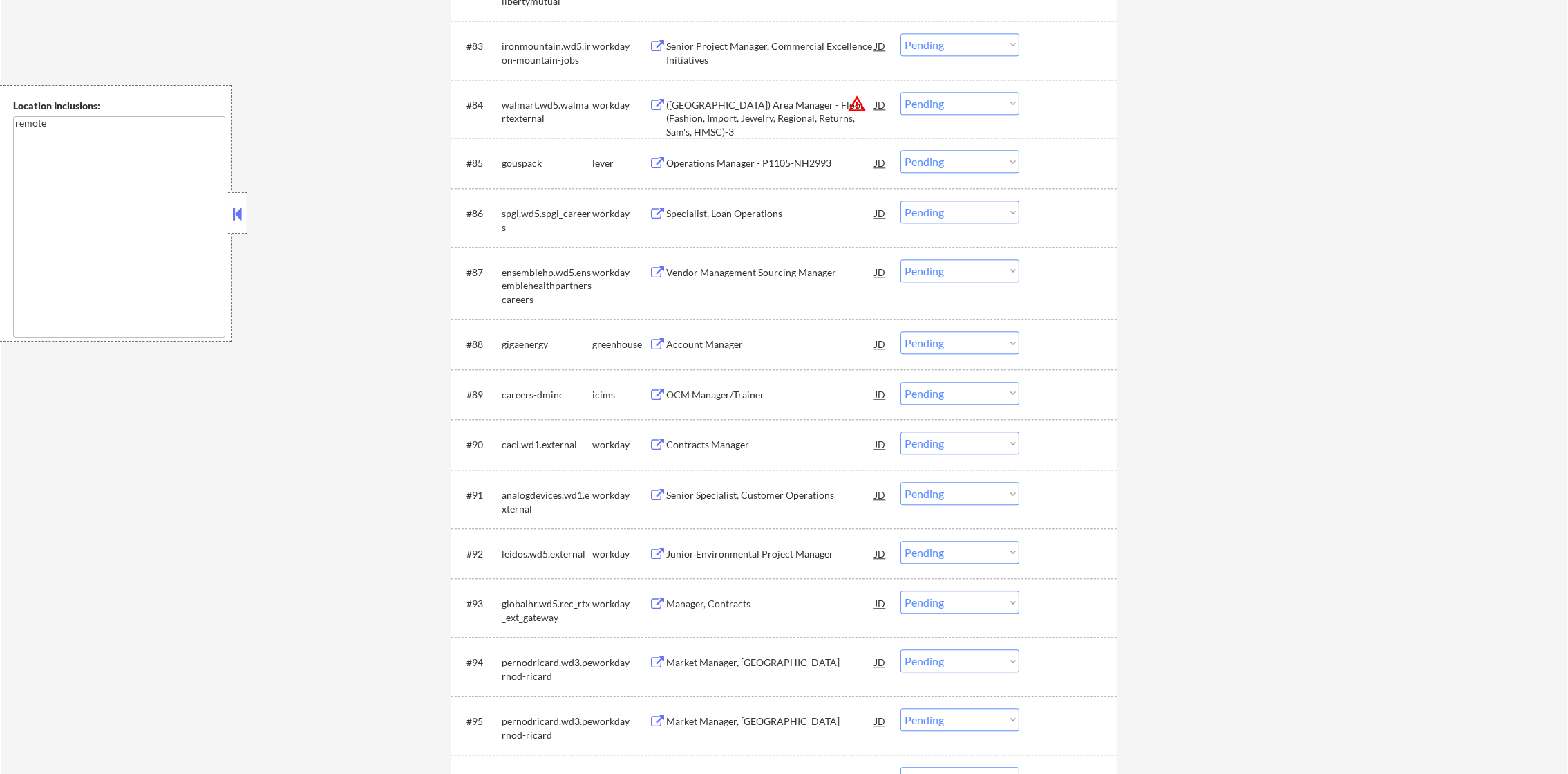
scroll to position [5000, 0]
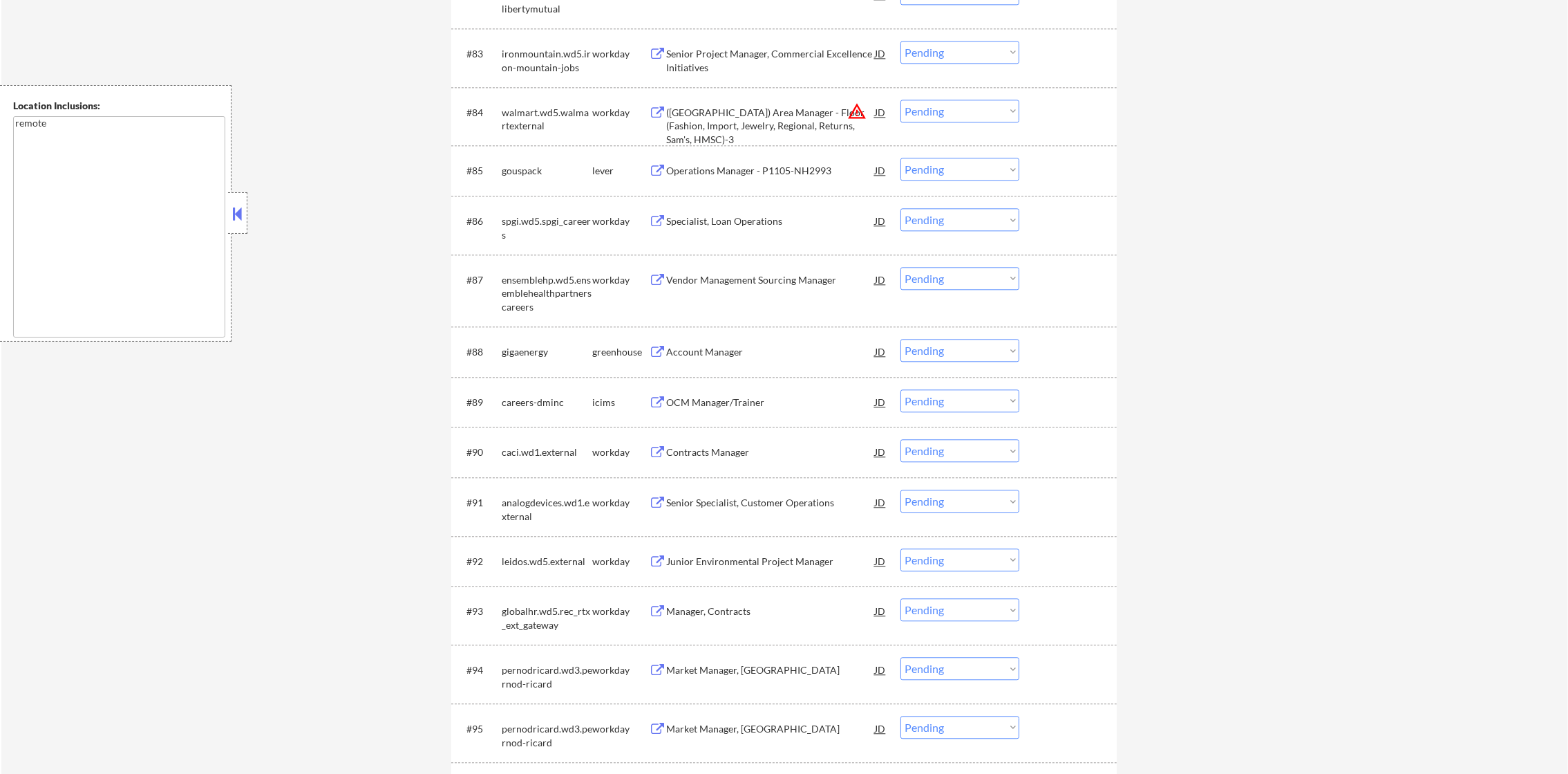
click at [858, 102] on button "warning_amber" at bounding box center [856, 111] width 19 height 19
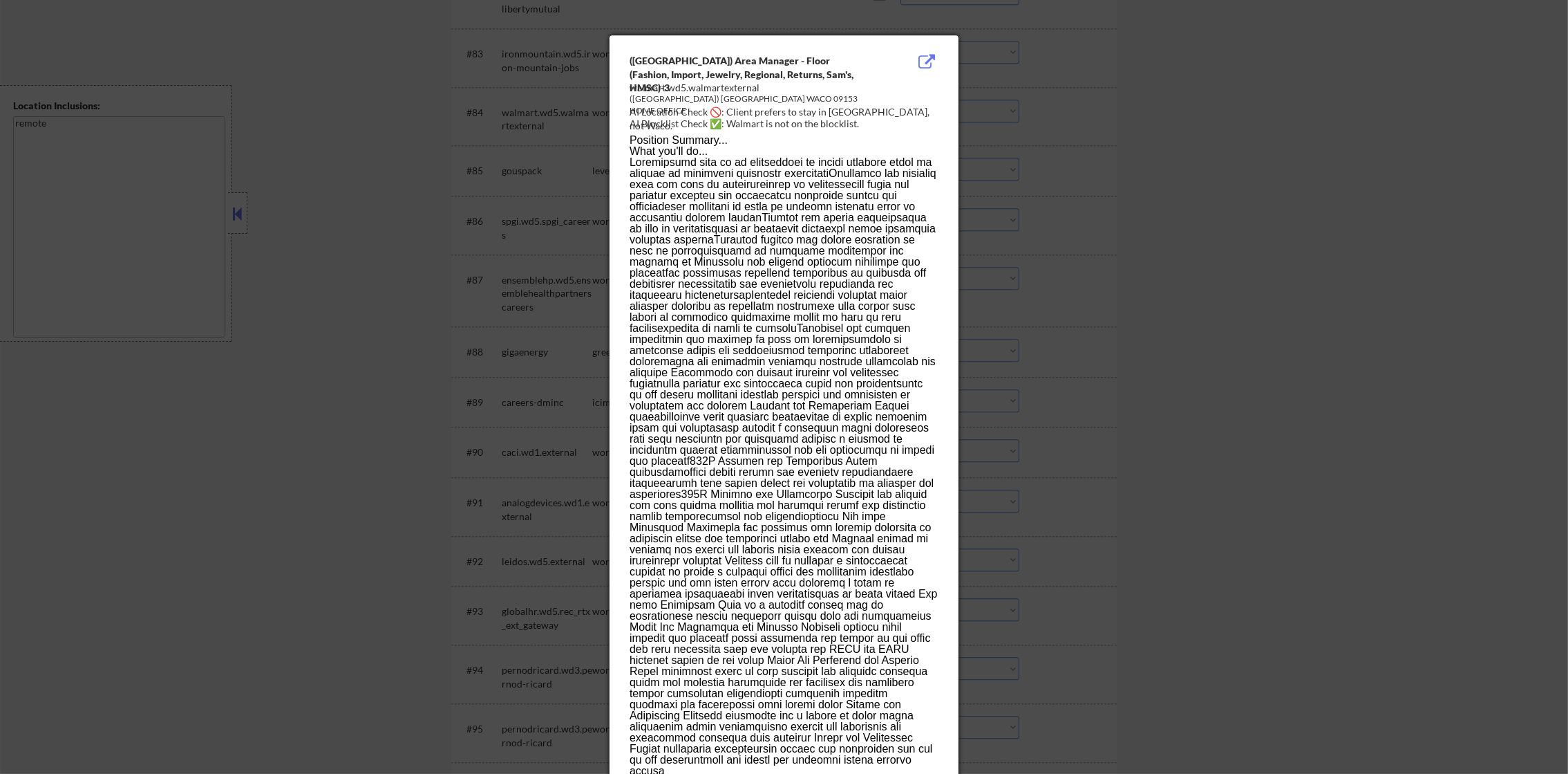
click at [1077, 107] on div at bounding box center [784, 387] width 1568 height 774
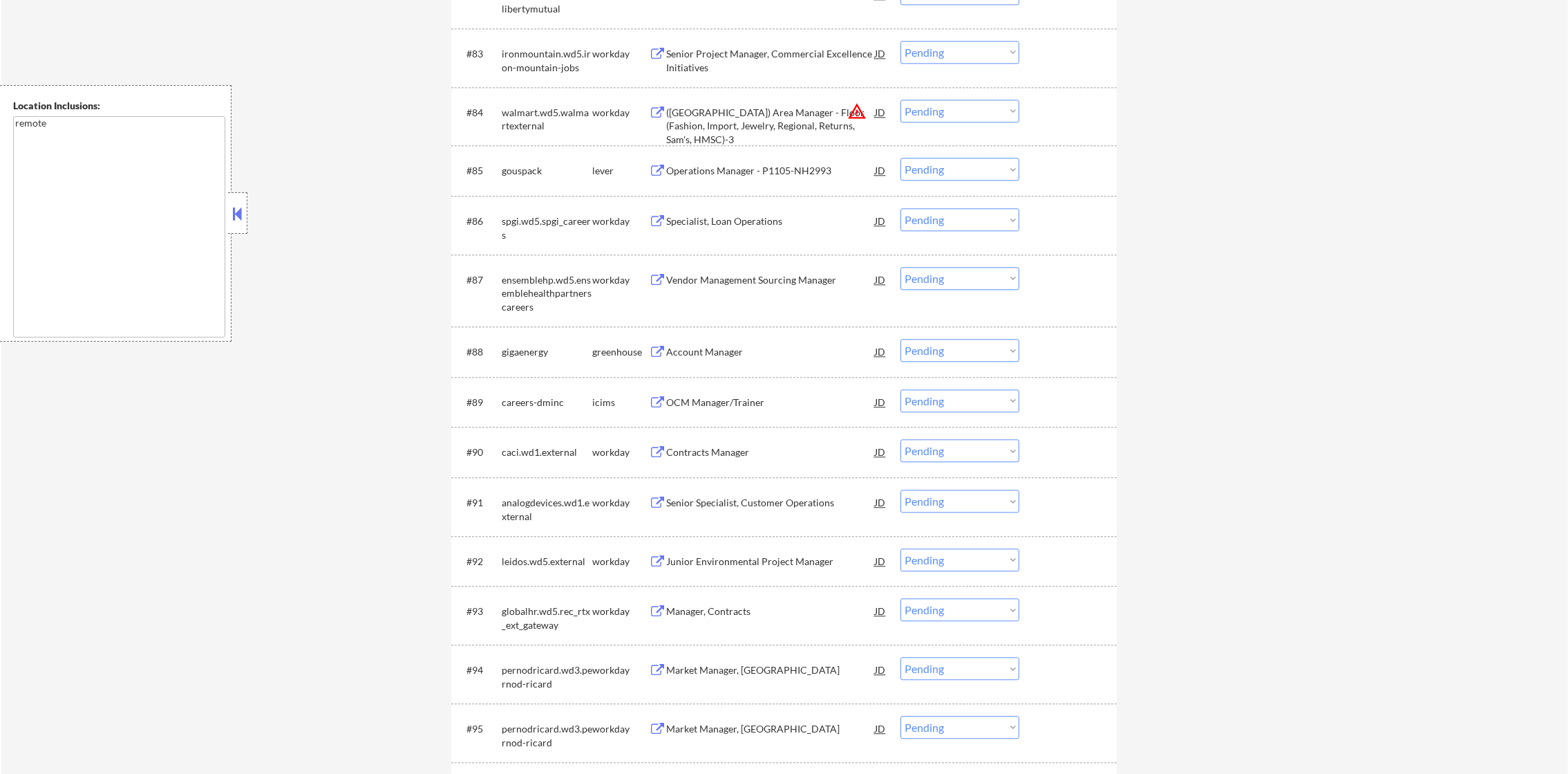
click at [986, 113] on select "Choose an option... Pending Applied Excluded (Questions) Excluded (Expired) Exc…" at bounding box center [960, 110] width 119 height 23
click at [901, 99] on select "Choose an option... Pending Applied Excluded (Questions) Excluded (Expired) Exc…" at bounding box center [960, 110] width 119 height 23
select select ""pending""
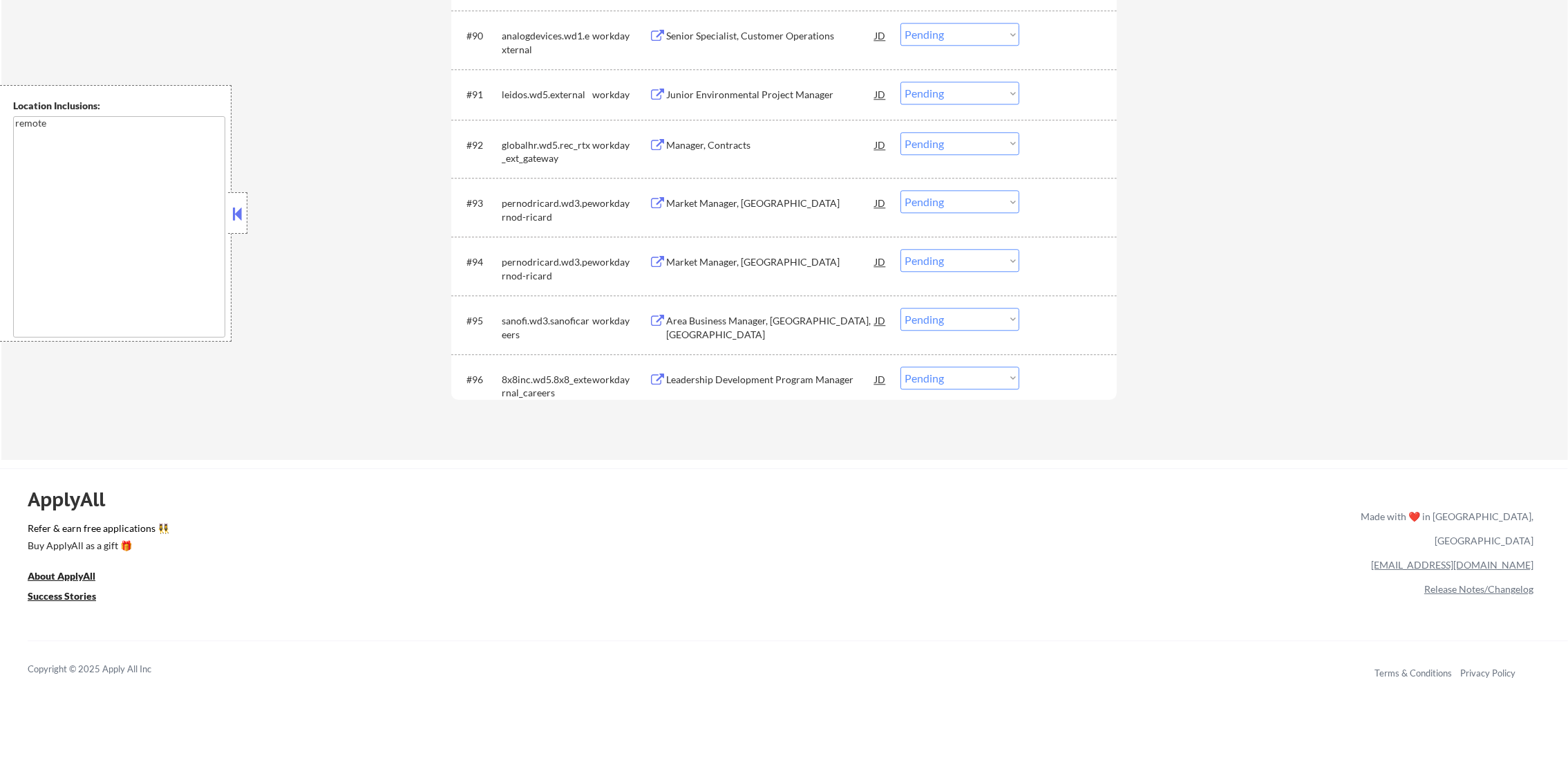
scroll to position [5414, 0]
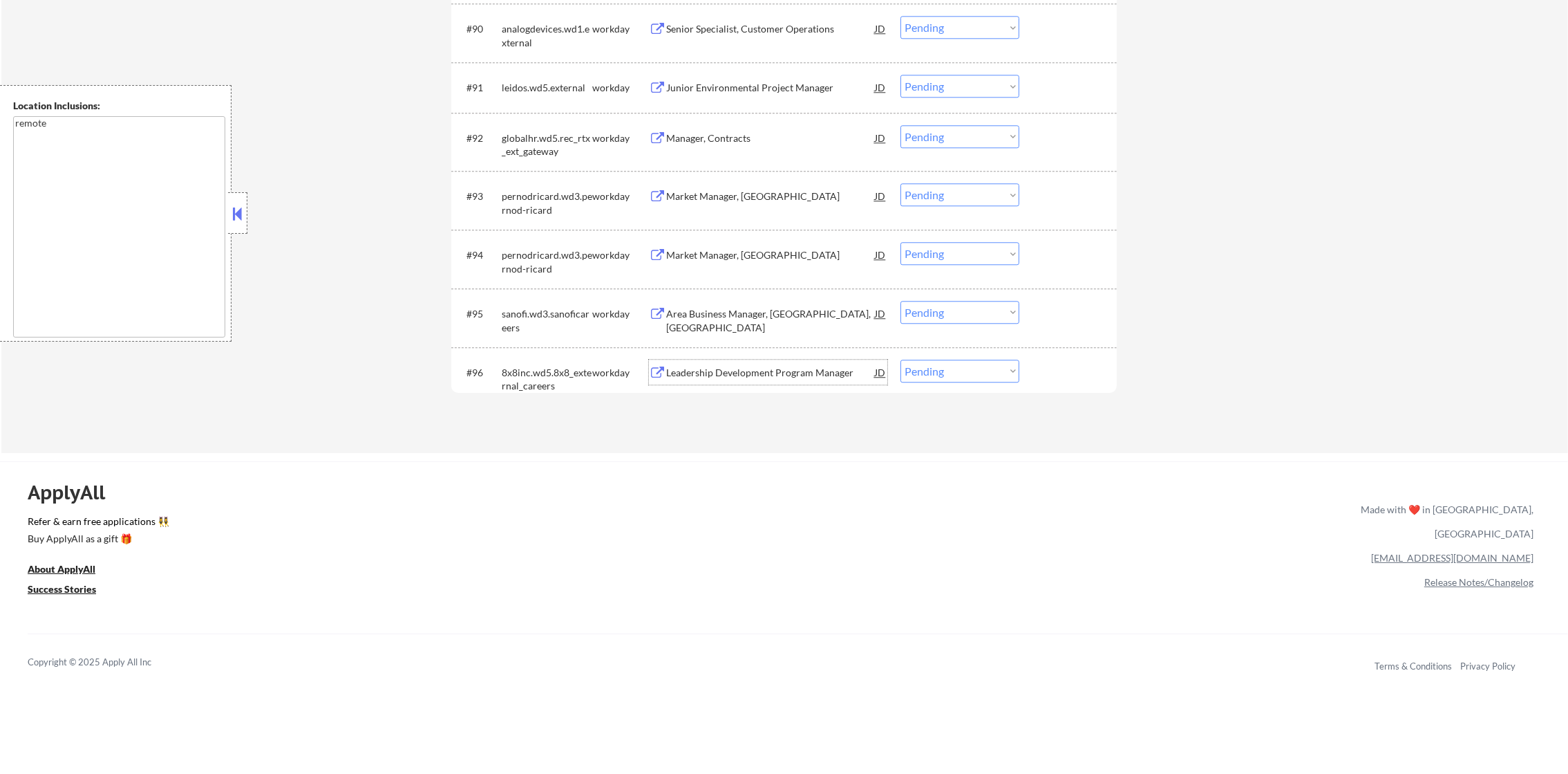
click at [740, 362] on div "Leadership Development Program Manager" at bounding box center [770, 372] width 208 height 25
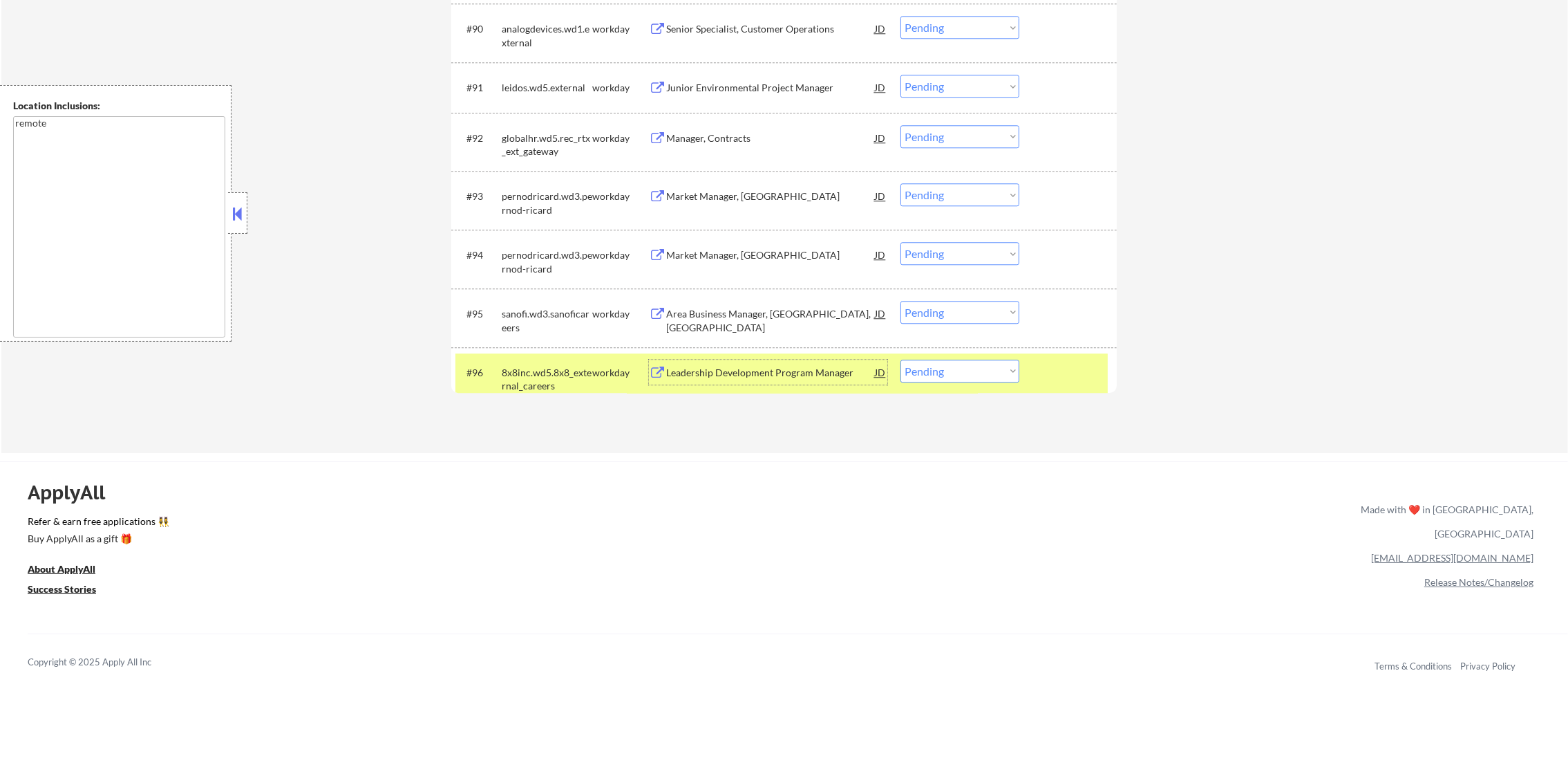
click at [944, 377] on select "Choose an option... Pending Applied Excluded (Questions) Excluded (Expired) Exc…" at bounding box center [960, 371] width 119 height 23
select select ""excluded__bad_match_""
click at [901, 360] on select "Choose an option... Pending Applied Excluded (Questions) Excluded (Expired) Exc…" at bounding box center [960, 371] width 119 height 23
click at [596, 387] on div "#96 8x8inc.wd5.8x8_external_careers workday Leadership Development Program Mana…" at bounding box center [782, 376] width 652 height 46
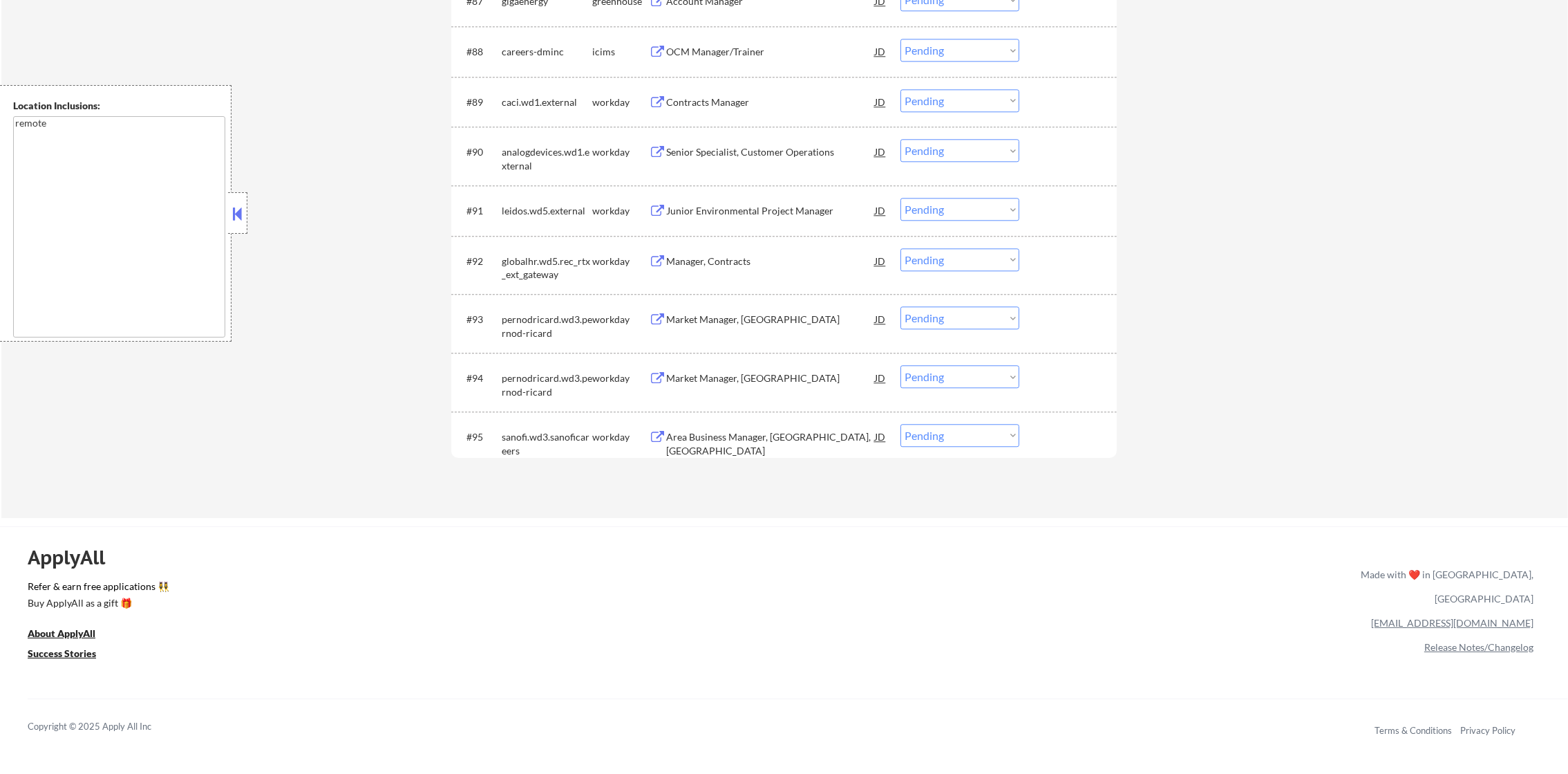
scroll to position [5173, 0]
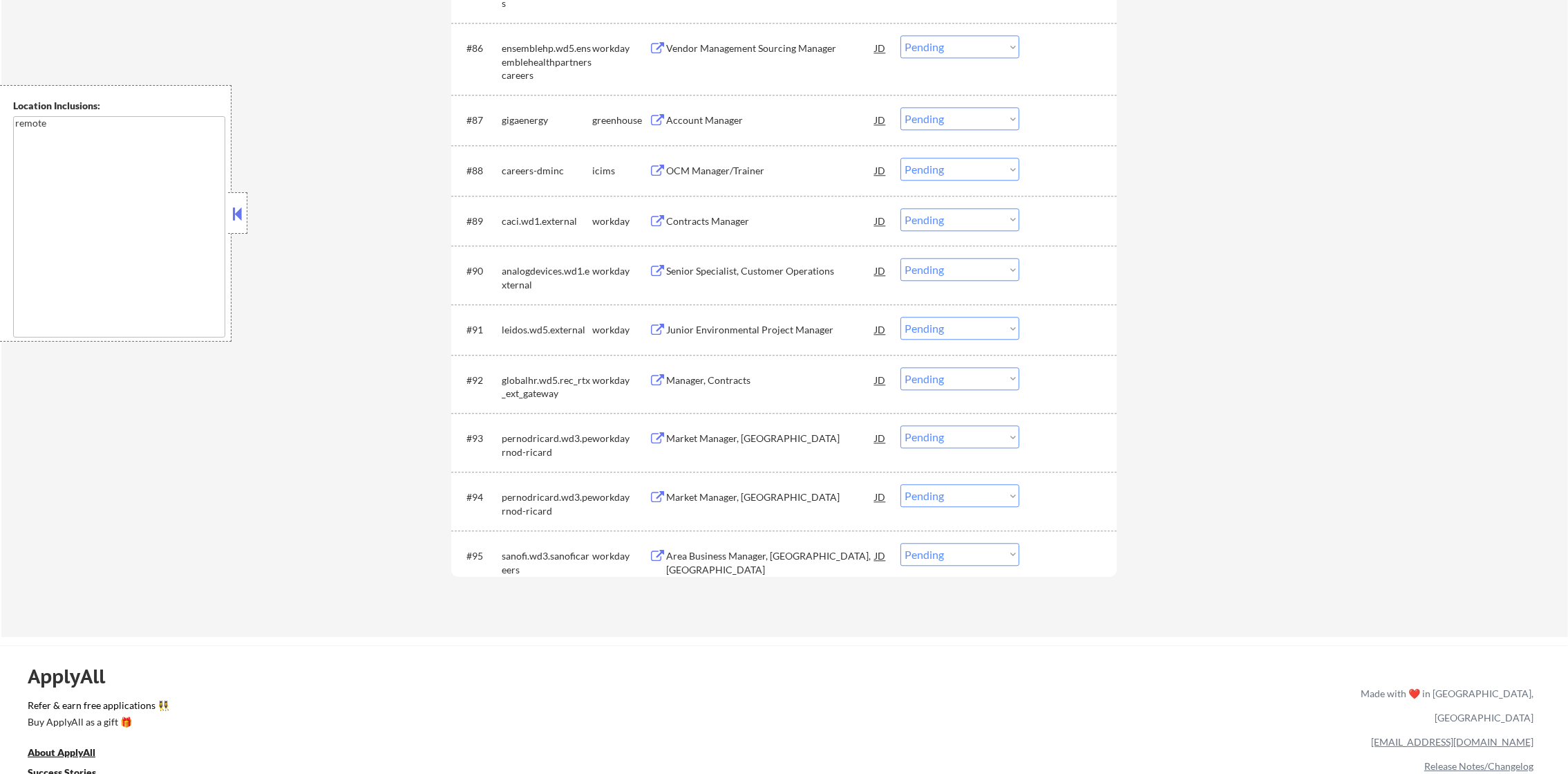
click at [716, 102] on div "#87 gigaenergy greenhouse Account Manager JD Choose an option... Pending Applie…" at bounding box center [782, 119] width 652 height 37
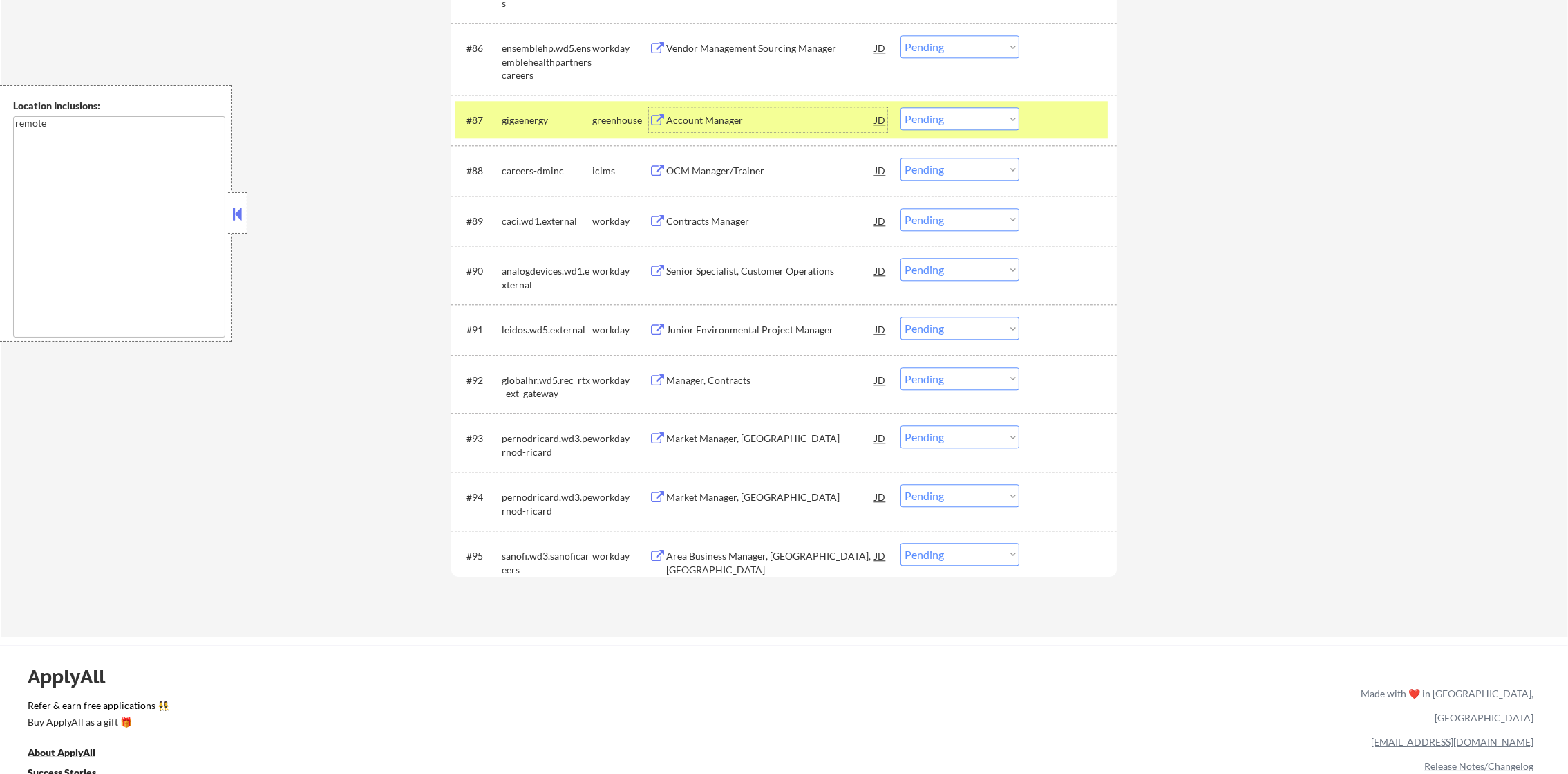
click at [712, 109] on div "Account Manager" at bounding box center [770, 119] width 208 height 25
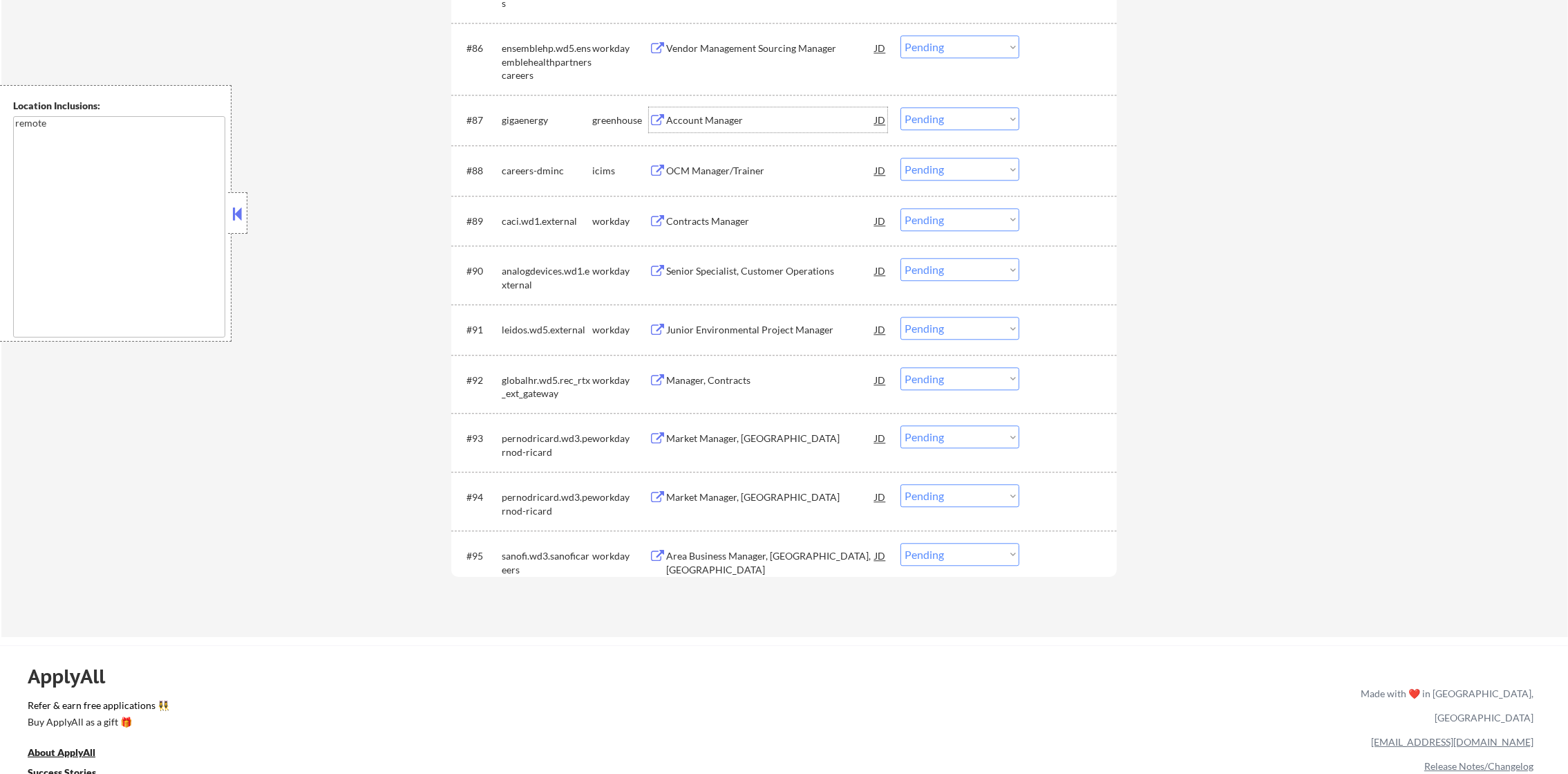
click at [512, 124] on div "gigaenergy" at bounding box center [546, 120] width 90 height 14
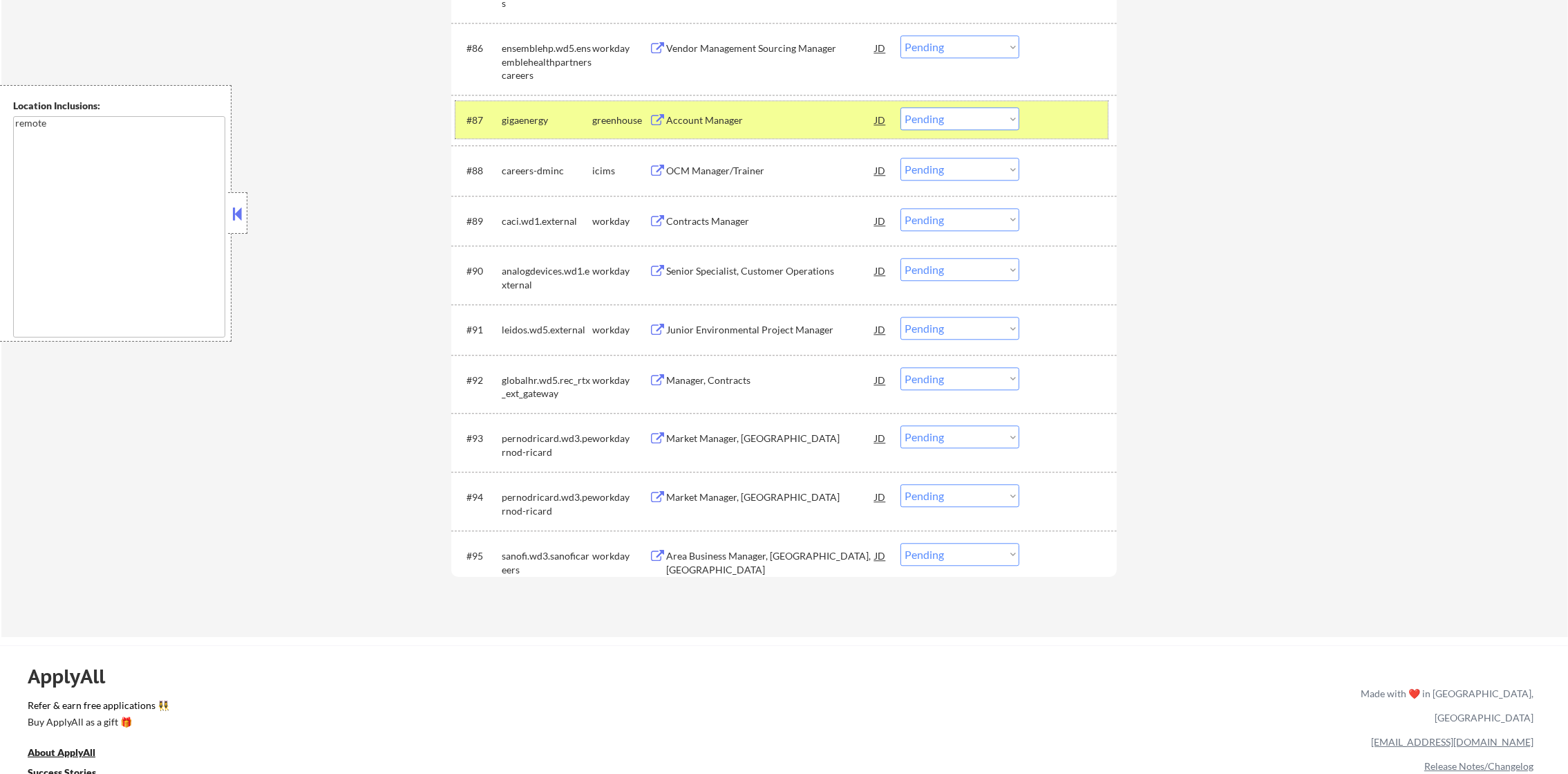
click at [907, 116] on select "Choose an option... Pending Applied Excluded (Questions) Excluded (Expired) Exc…" at bounding box center [960, 118] width 119 height 23
click at [901, 107] on select "Choose an option... Pending Applied Excluded (Questions) Excluded (Expired) Exc…" at bounding box center [960, 118] width 119 height 23
click at [553, 134] on div "#87 gigaenergy greenhouse Account Manager JD Choose an option... Pending Applie…" at bounding box center [782, 119] width 652 height 37
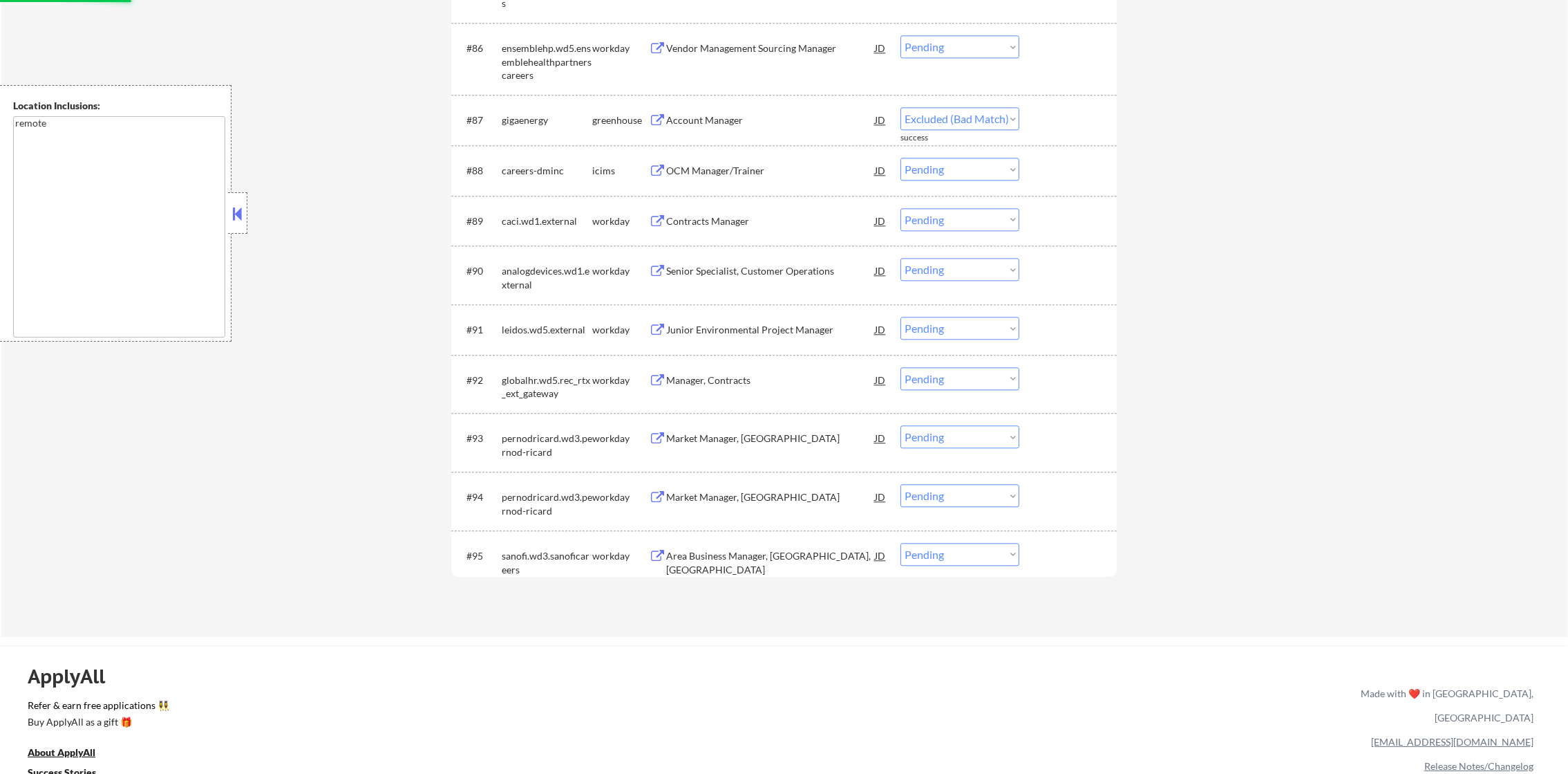
select select ""pending""
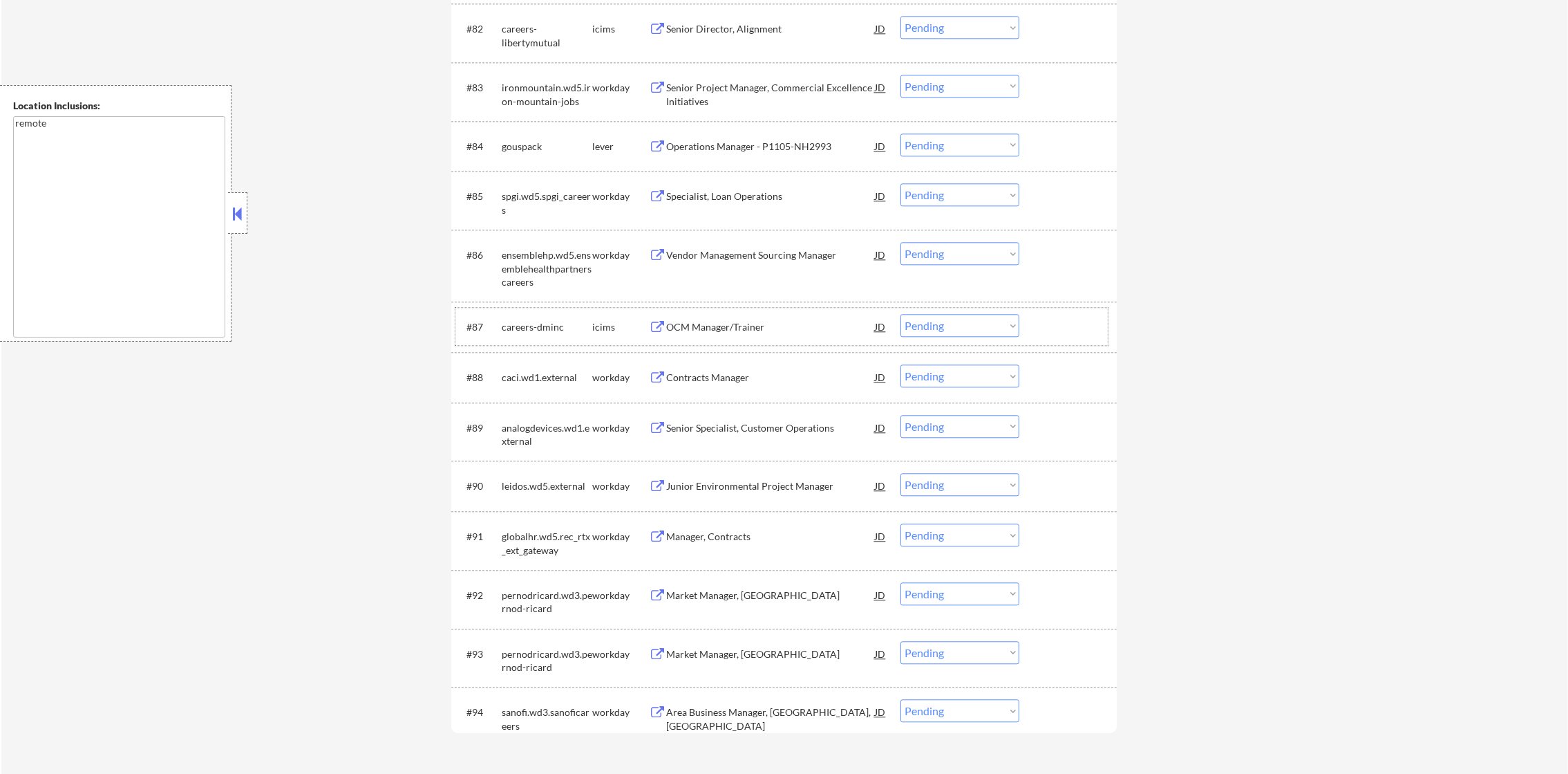
scroll to position [4965, 0]
click at [761, 146] on div "Operations Manager - P1105-NH2993" at bounding box center [770, 147] width 208 height 14
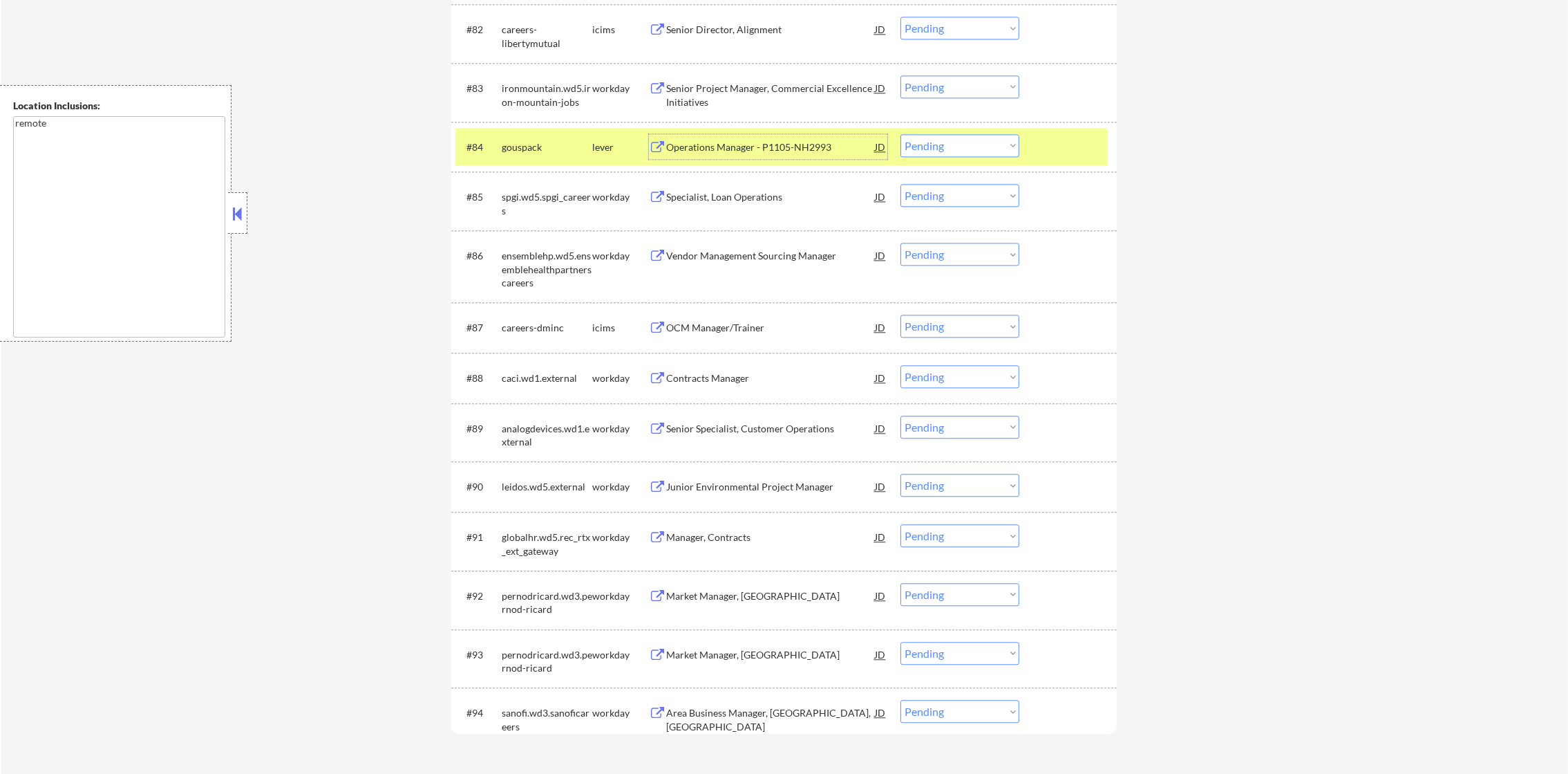
drag, startPoint x: 922, startPoint y: 136, endPoint x: 927, endPoint y: 158, distance: 22.6
click at [922, 136] on select "Choose an option... Pending Applied Excluded (Questions) Excluded (Expired) Exc…" at bounding box center [960, 145] width 119 height 23
click at [901, 134] on select "Choose an option... Pending Applied Excluded (Questions) Excluded (Expired) Exc…" at bounding box center [960, 145] width 119 height 23
click at [565, 144] on div "gouspack" at bounding box center [546, 147] width 90 height 14
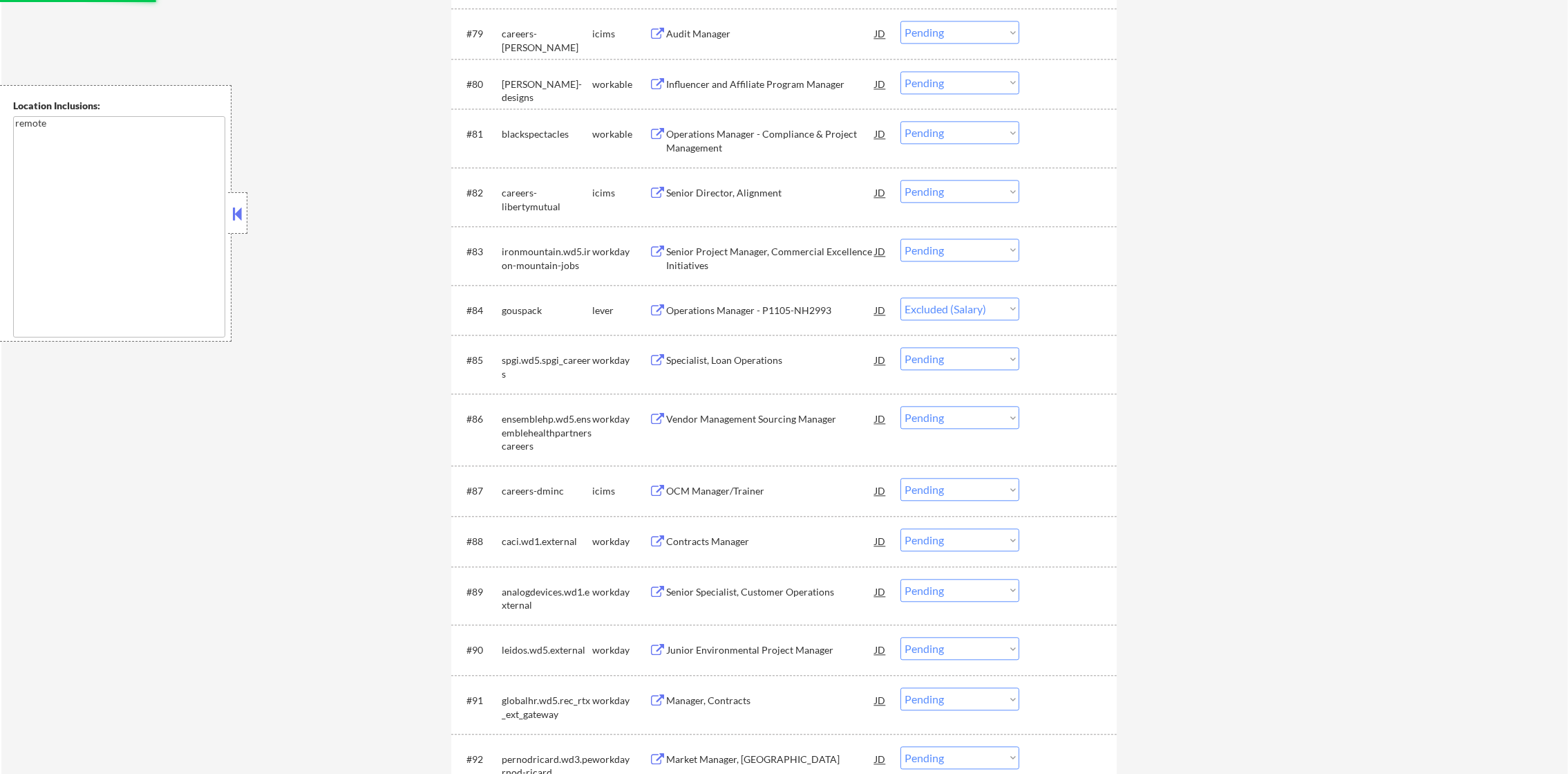
scroll to position [4792, 0]
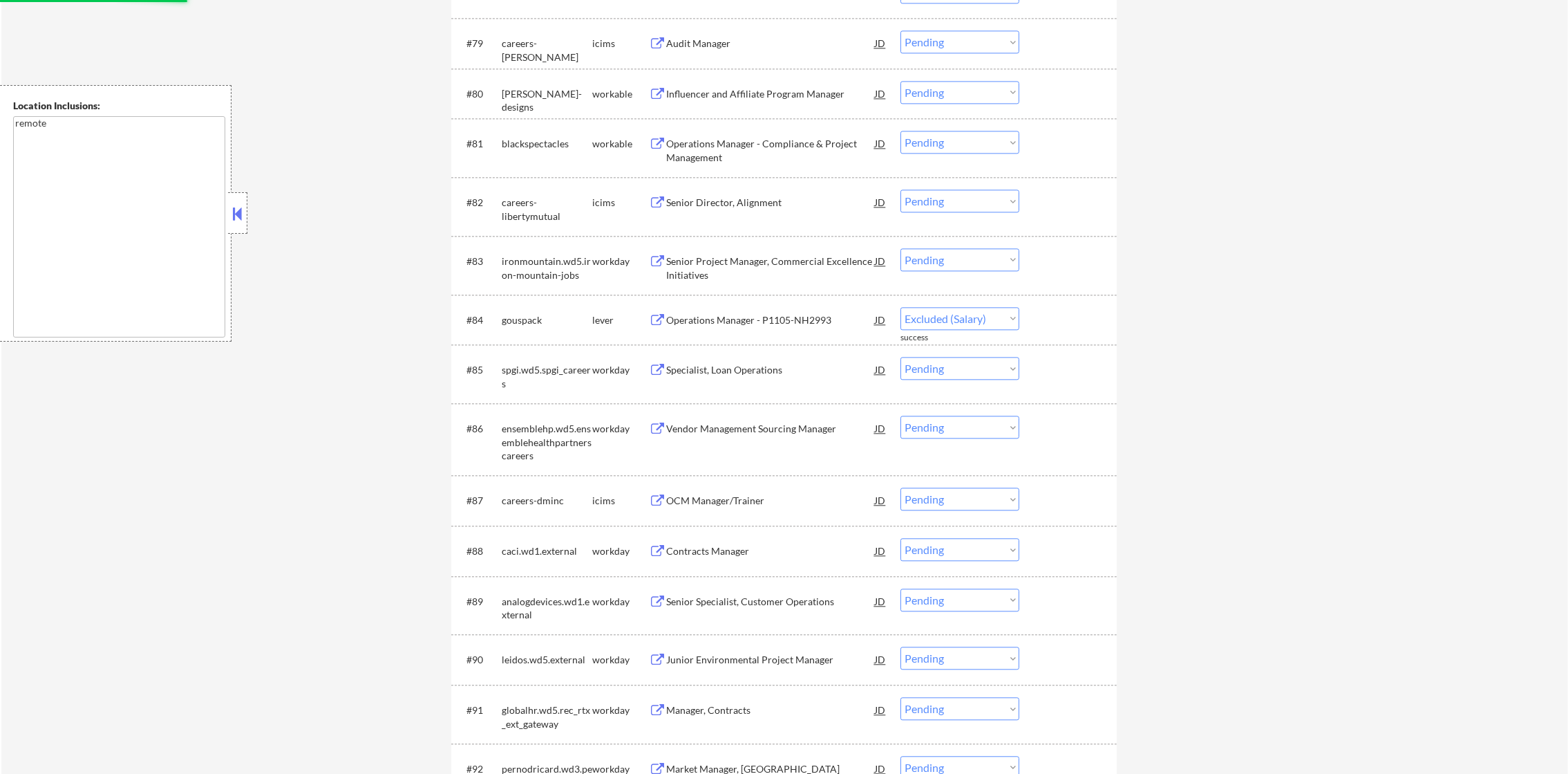
select select ""pending""
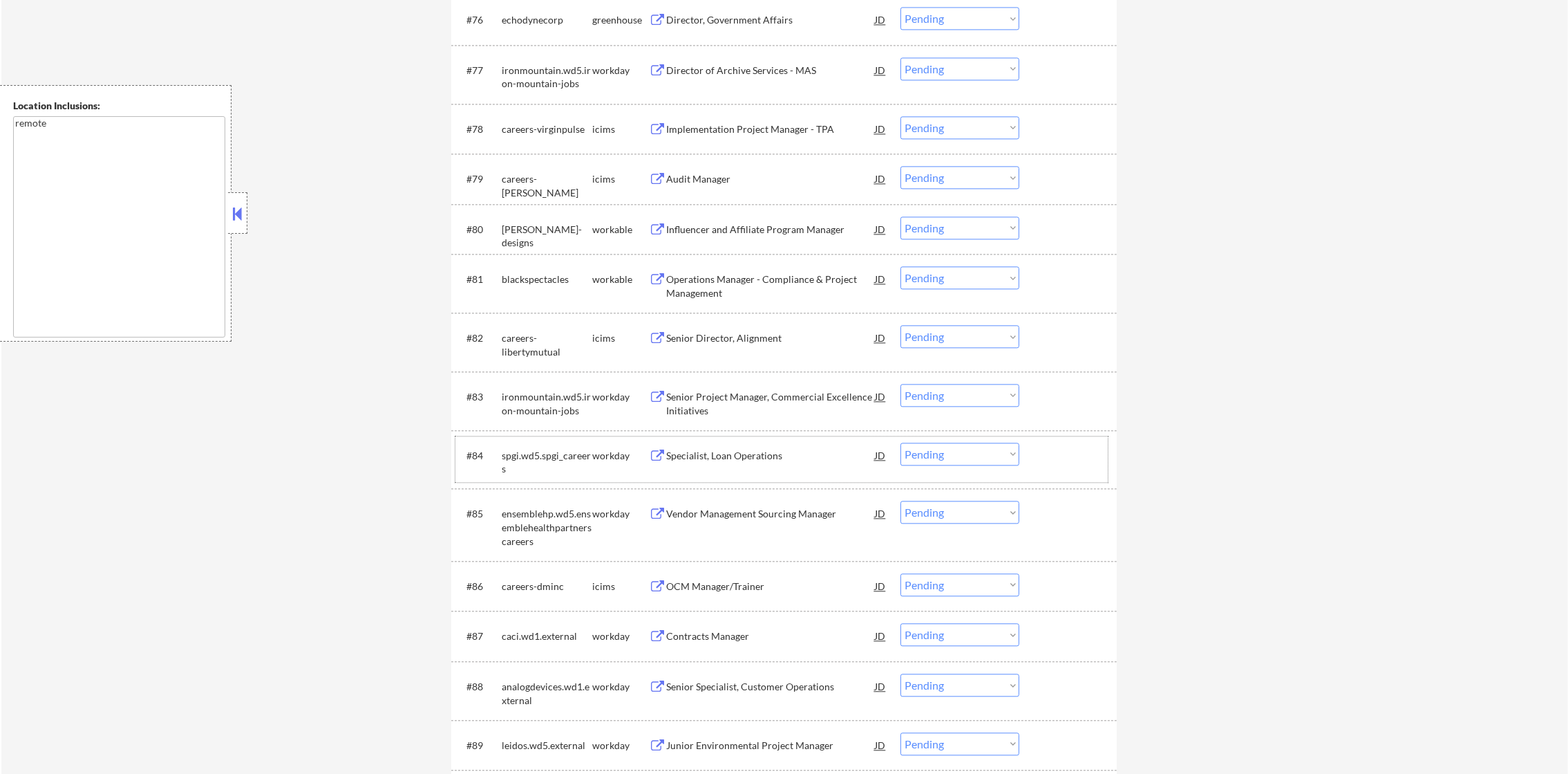
scroll to position [4654, 0]
click at [711, 280] on div "Operations Manager - Compliance & Project Management" at bounding box center [770, 289] width 208 height 27
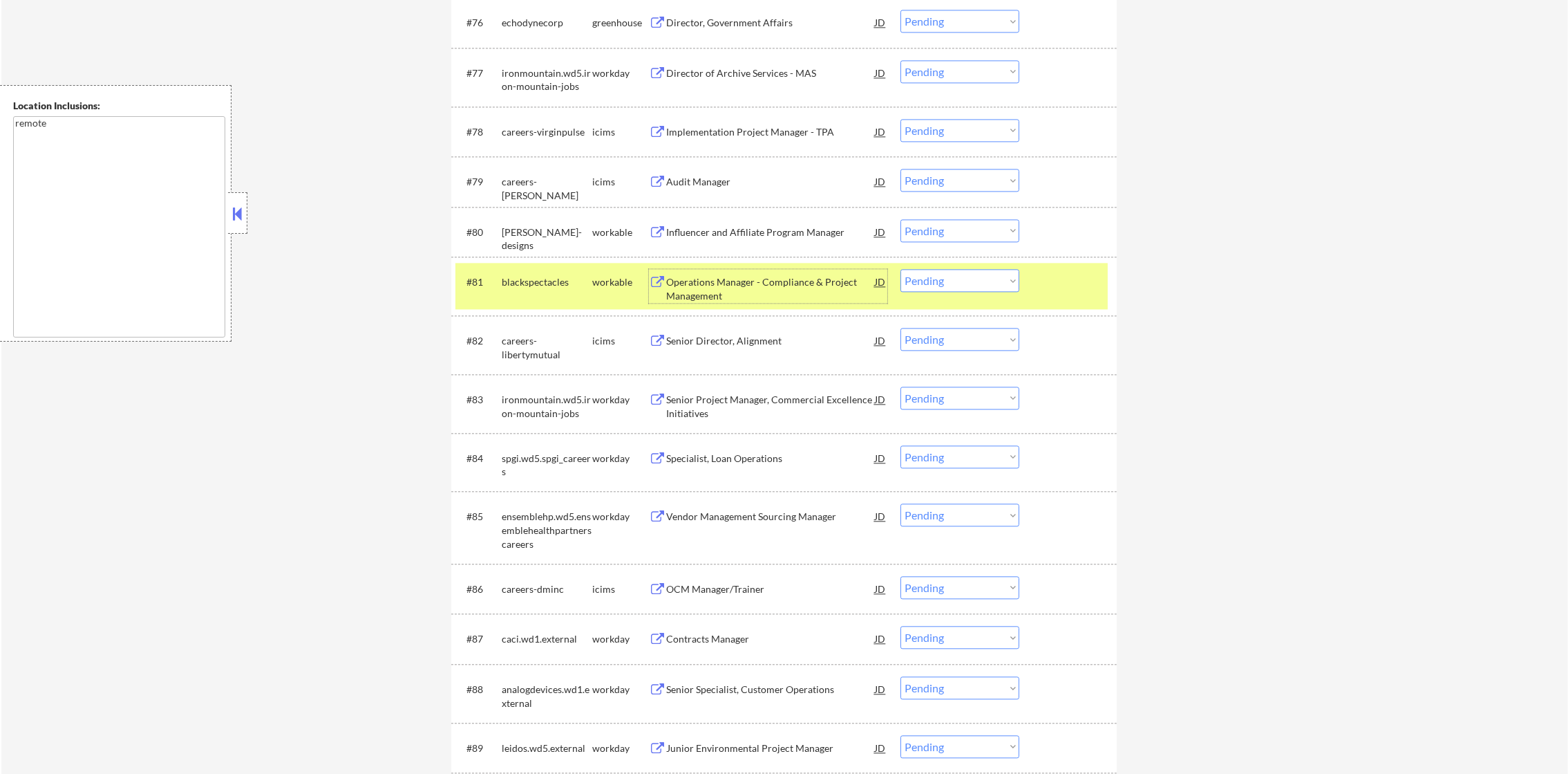
click at [964, 280] on select "Choose an option... Pending Applied Excluded (Questions) Excluded (Expired) Exc…" at bounding box center [960, 280] width 119 height 23
click at [901, 269] on select "Choose an option... Pending Applied Excluded (Questions) Excluded (Expired) Exc…" at bounding box center [960, 280] width 119 height 23
click at [561, 293] on div "blackspectacles" at bounding box center [546, 280] width 90 height 25
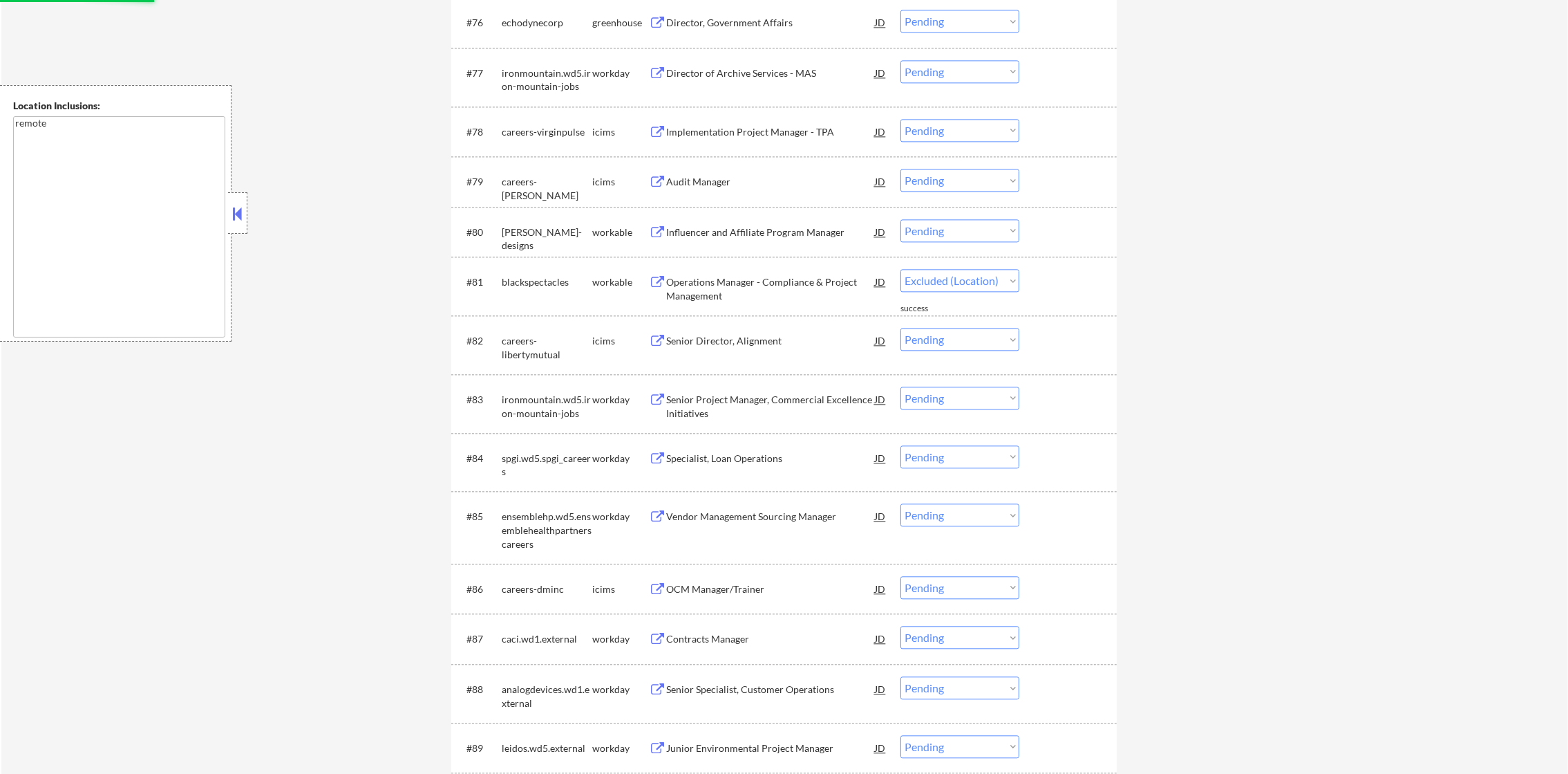
select select ""pending""
